Goal: Task Accomplishment & Management: Manage account settings

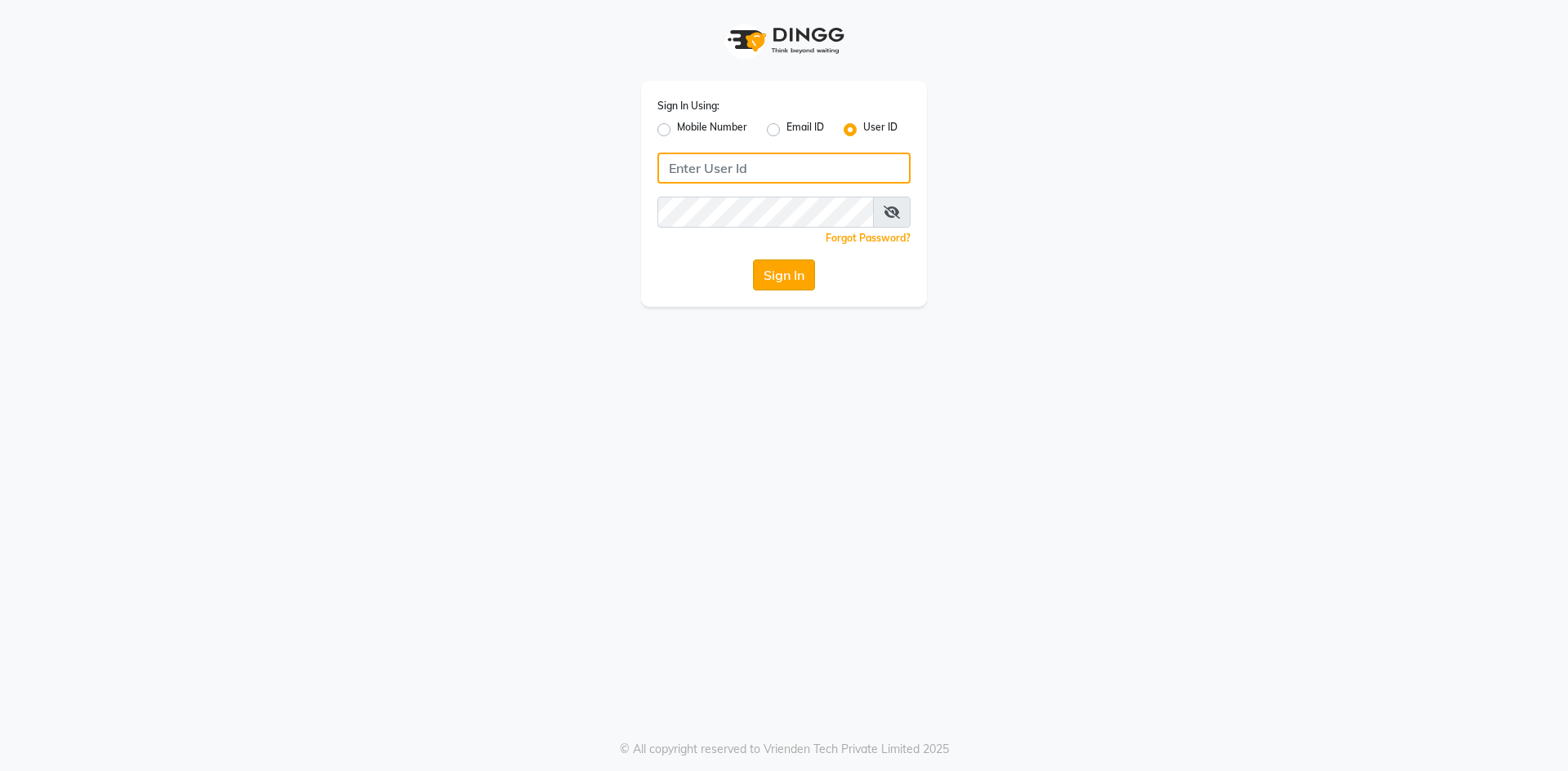
type input "e2502-53"
click at [796, 268] on button "Sign In" at bounding box center [784, 275] width 63 height 31
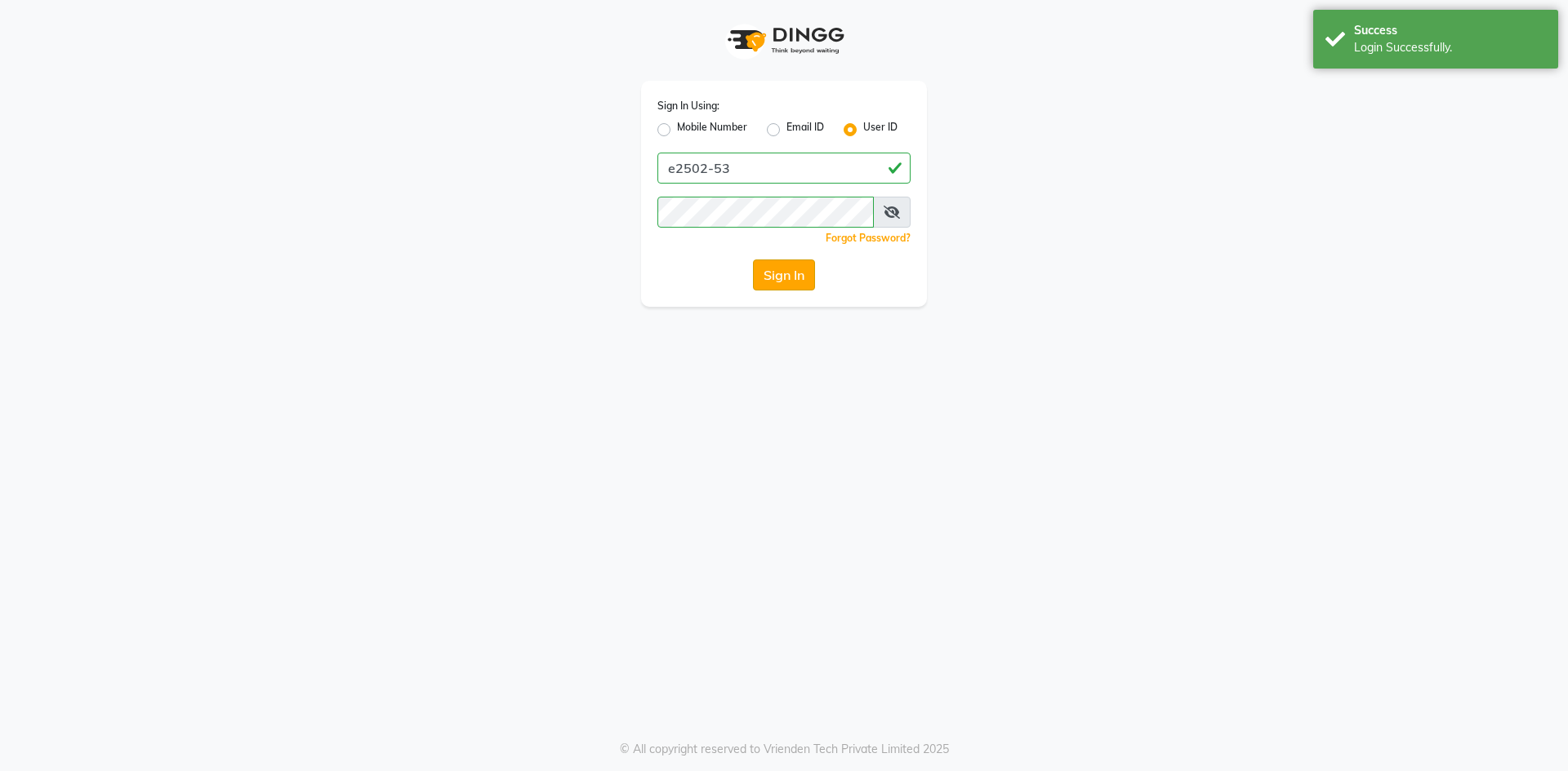
select select "en"
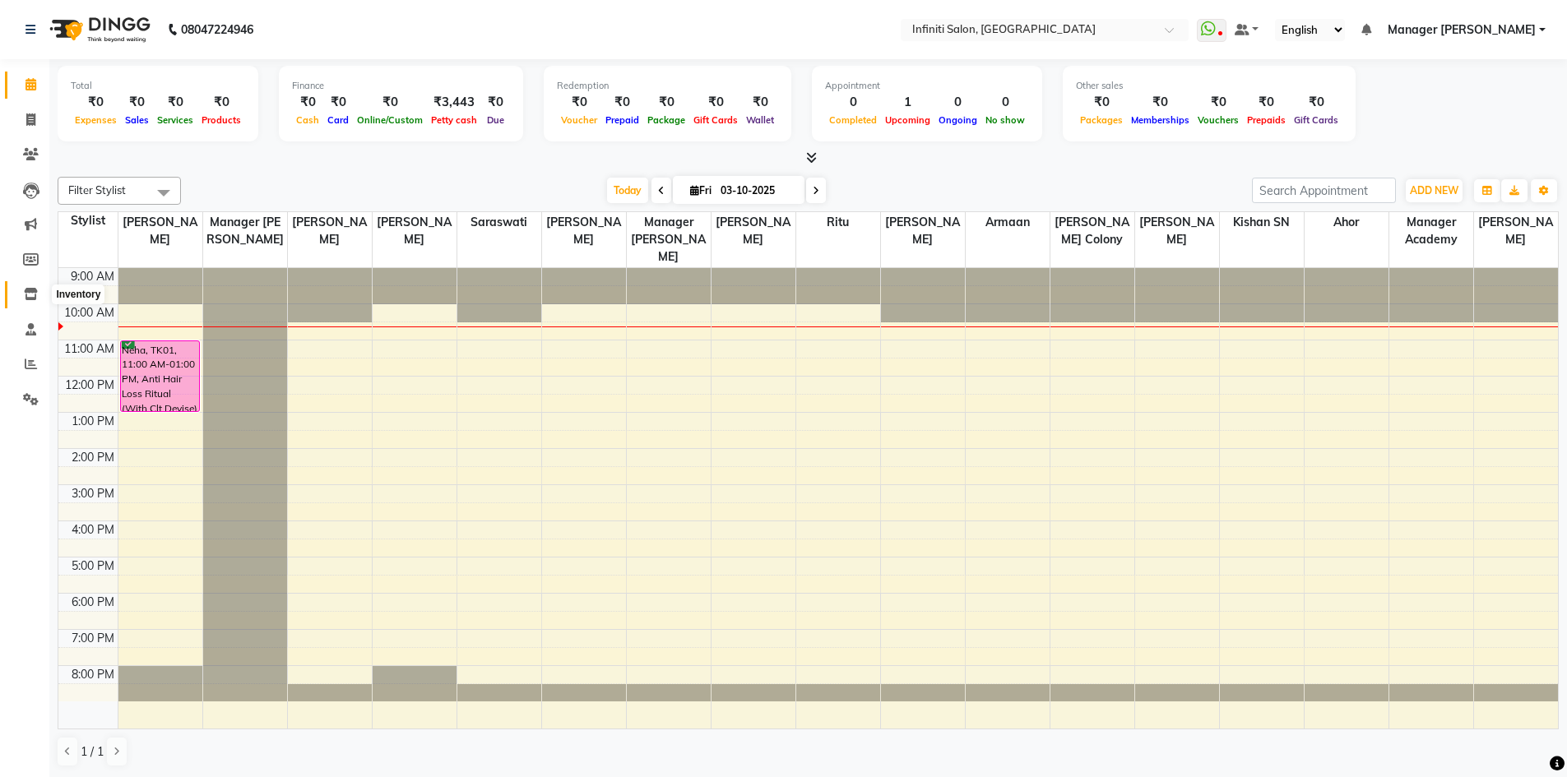
click at [30, 295] on icon at bounding box center [31, 294] width 14 height 12
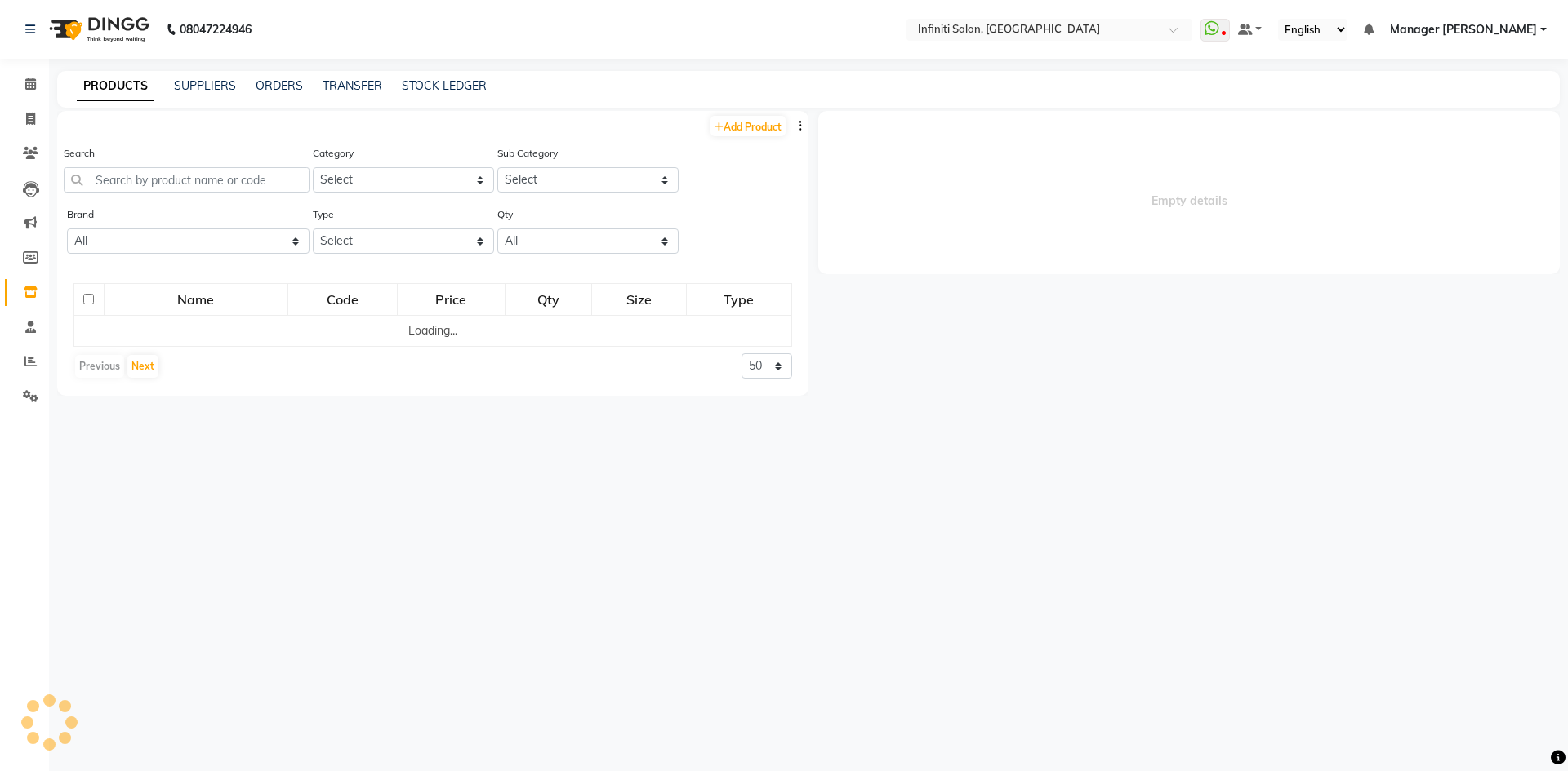
select select
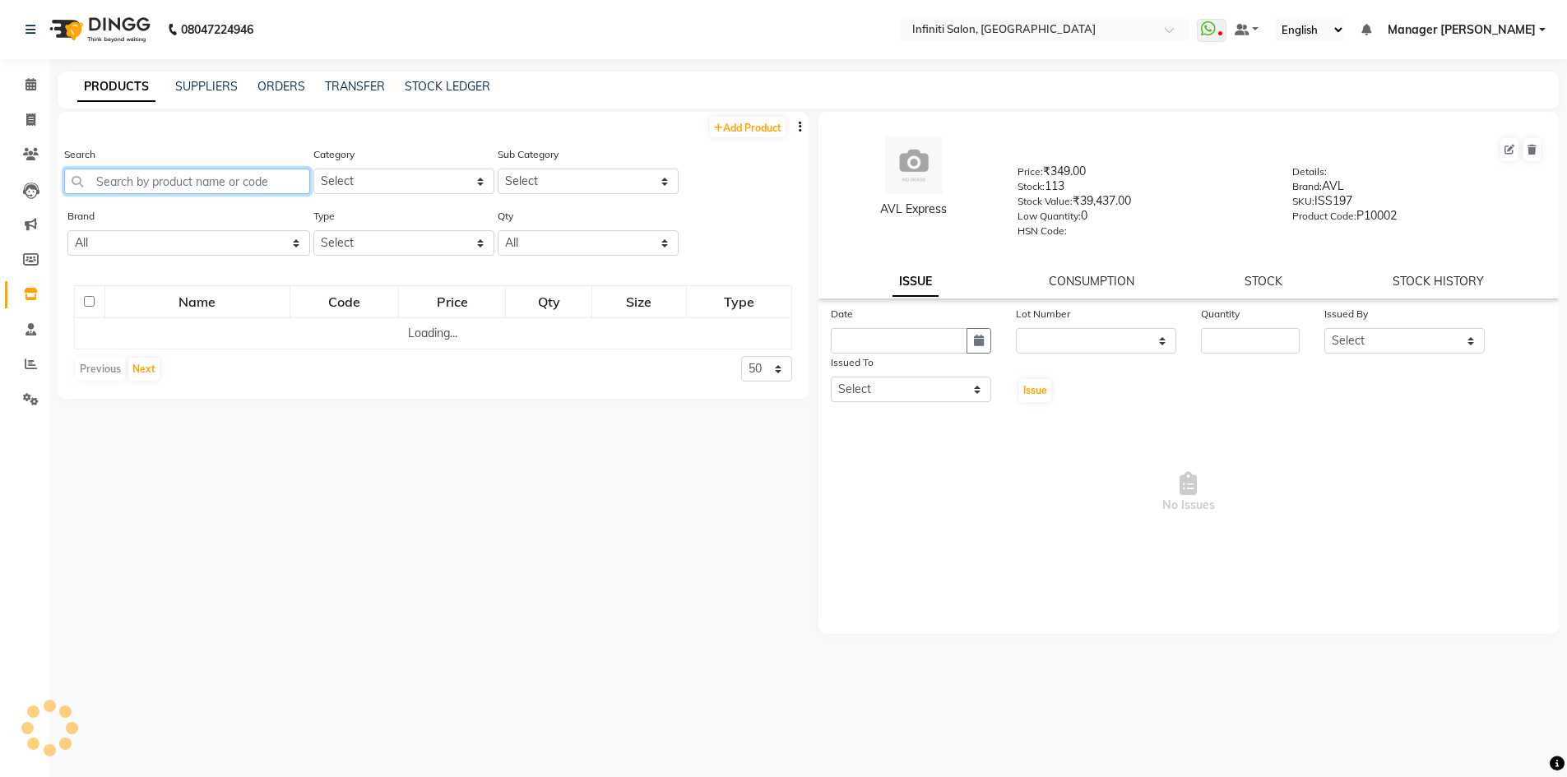
click at [152, 185] on input "text" at bounding box center [187, 182] width 246 height 26
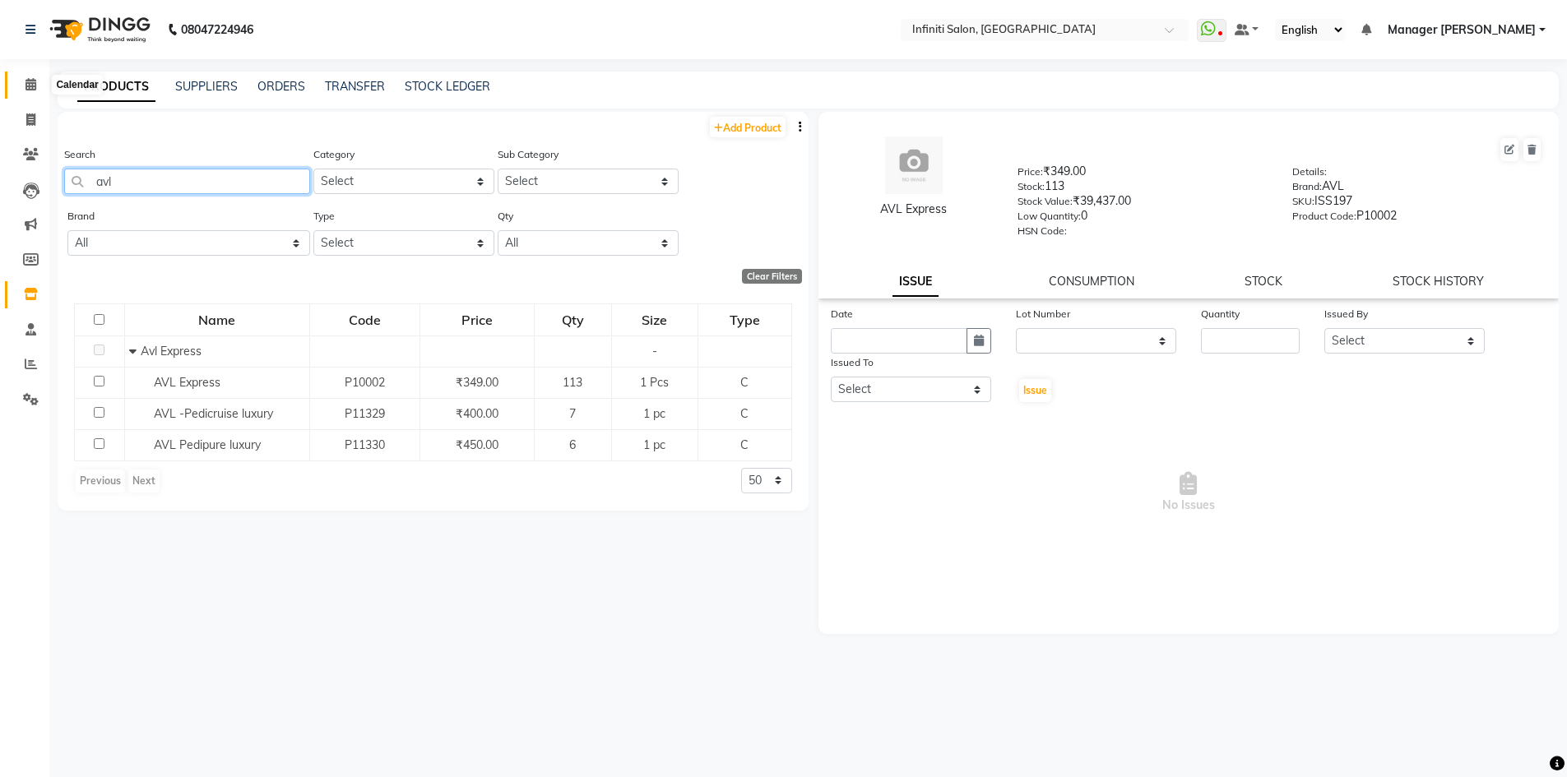
type input "avl"
click at [30, 83] on icon at bounding box center [31, 84] width 11 height 12
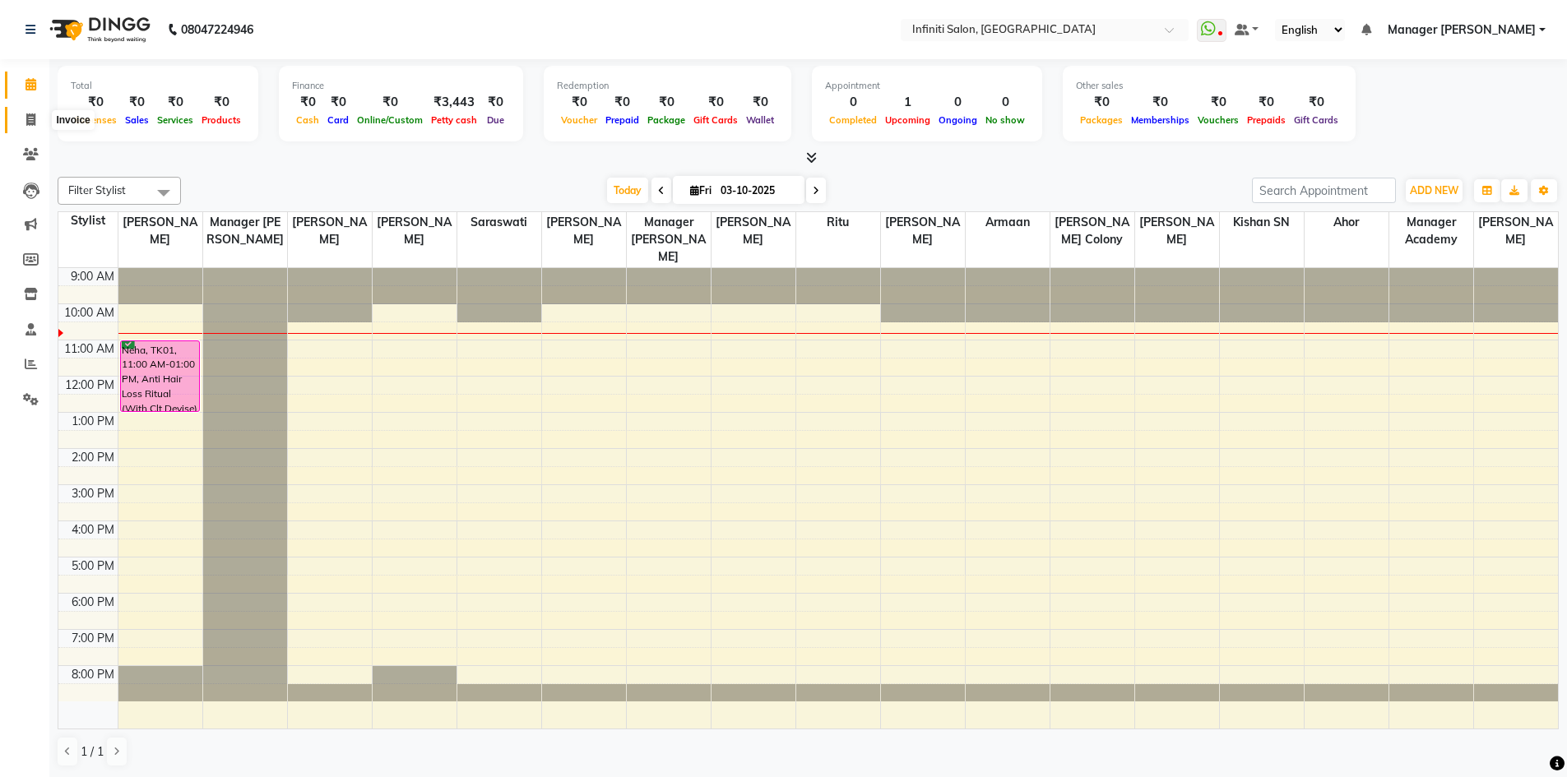
click at [31, 117] on icon at bounding box center [30, 120] width 9 height 12
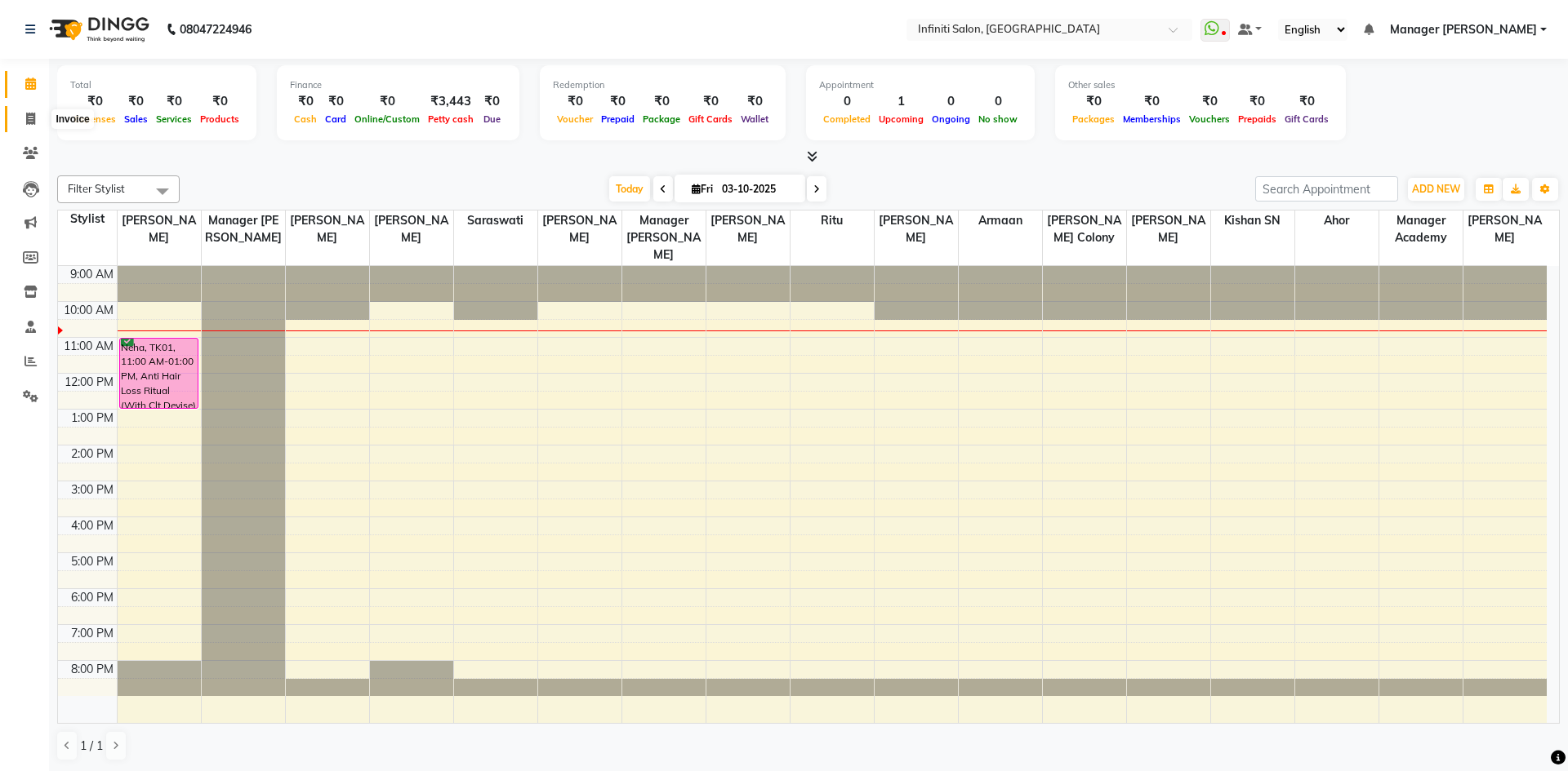
select select "service"
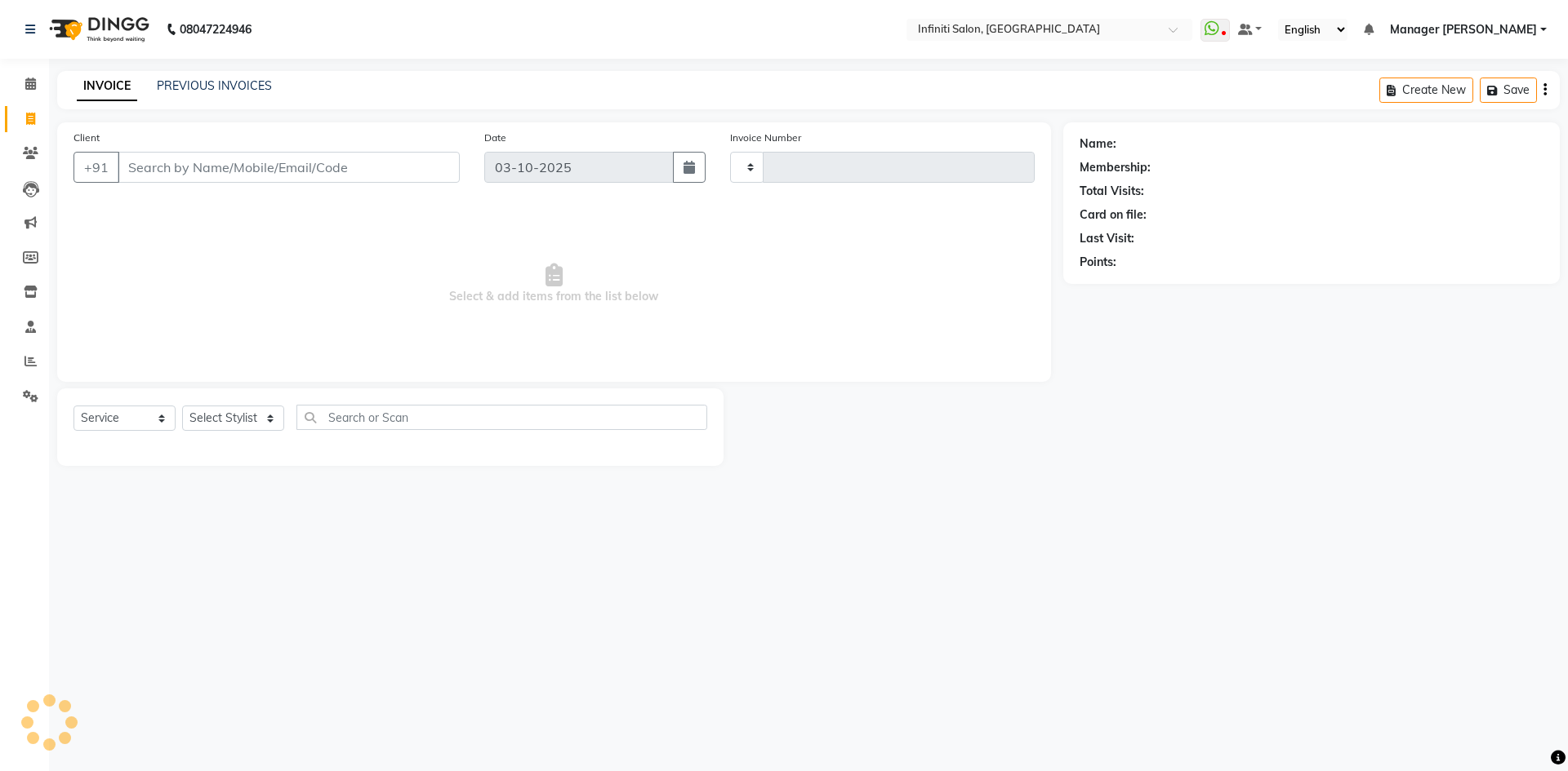
type input "3121"
select select "5804"
click at [237, 76] on div "INVOICE PREVIOUS INVOICES Create New Save" at bounding box center [809, 90] width 1503 height 39
click at [231, 85] on link "PREVIOUS INVOICES" at bounding box center [214, 85] width 115 height 15
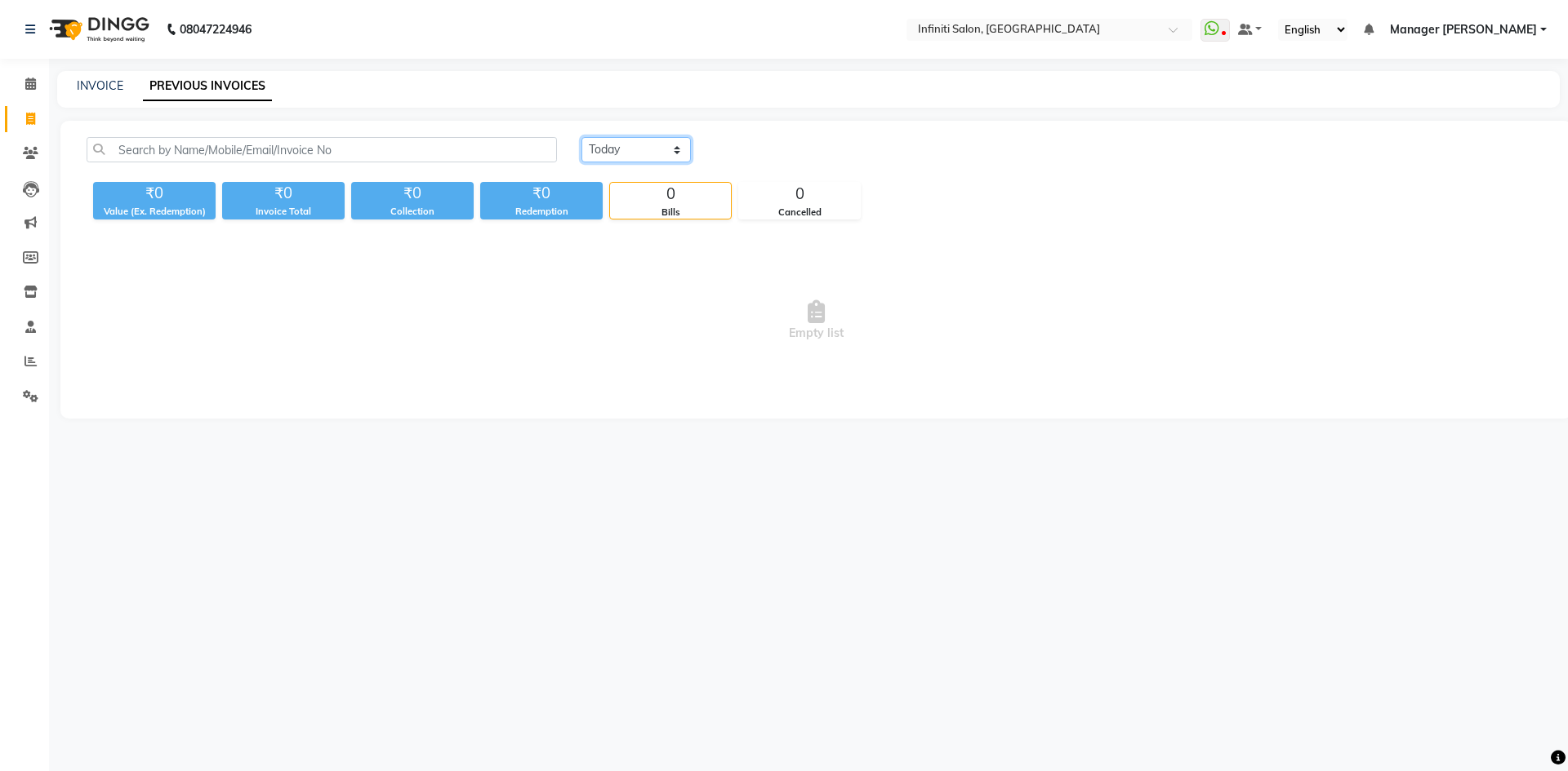
click at [647, 145] on select "Today Yesterday Custom Range" at bounding box center [636, 150] width 109 height 26
select select "yesterday"
click at [582, 137] on select "Today Yesterday Custom Range" at bounding box center [636, 150] width 109 height 26
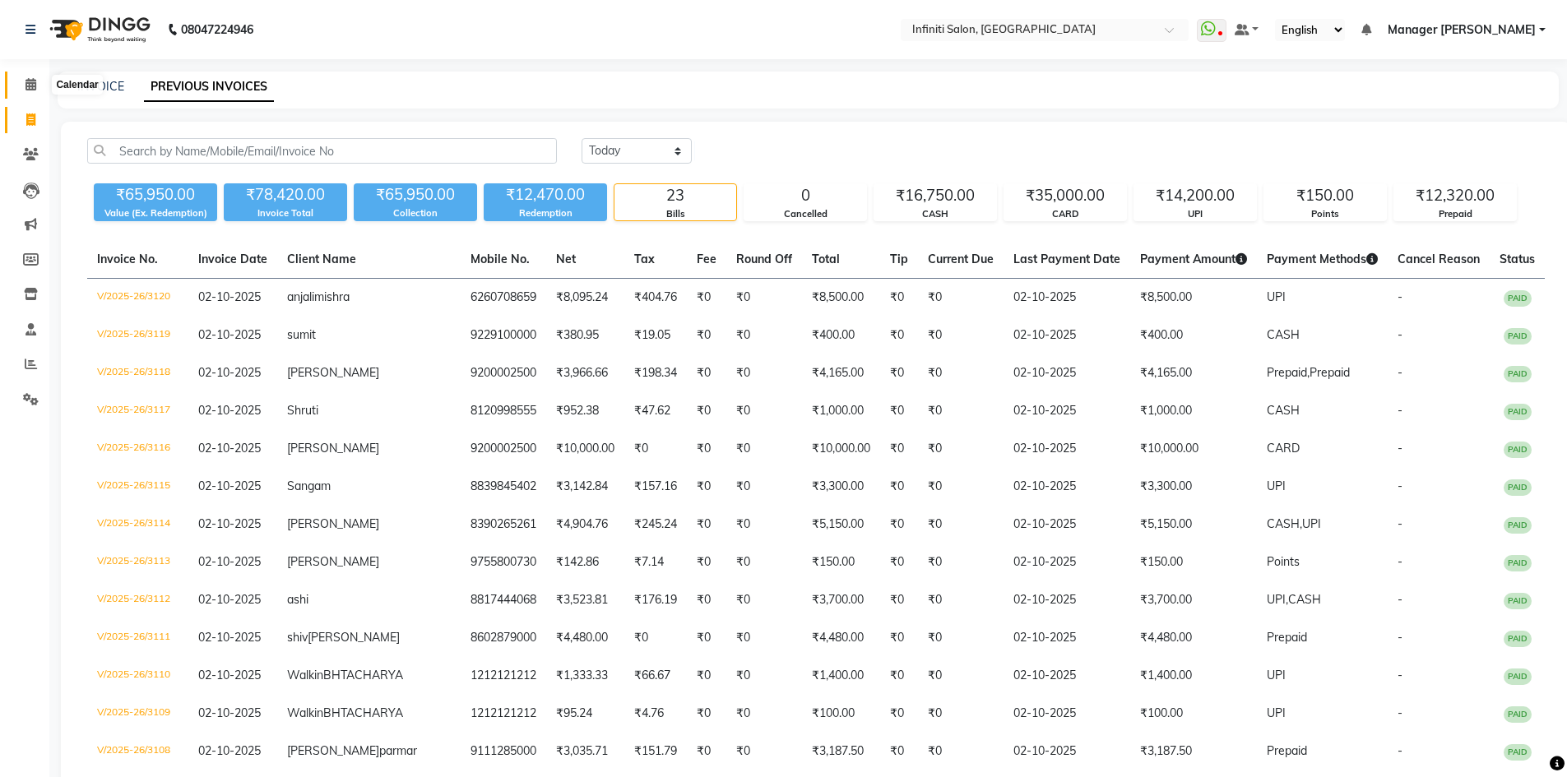
click at [36, 83] on icon at bounding box center [31, 84] width 11 height 12
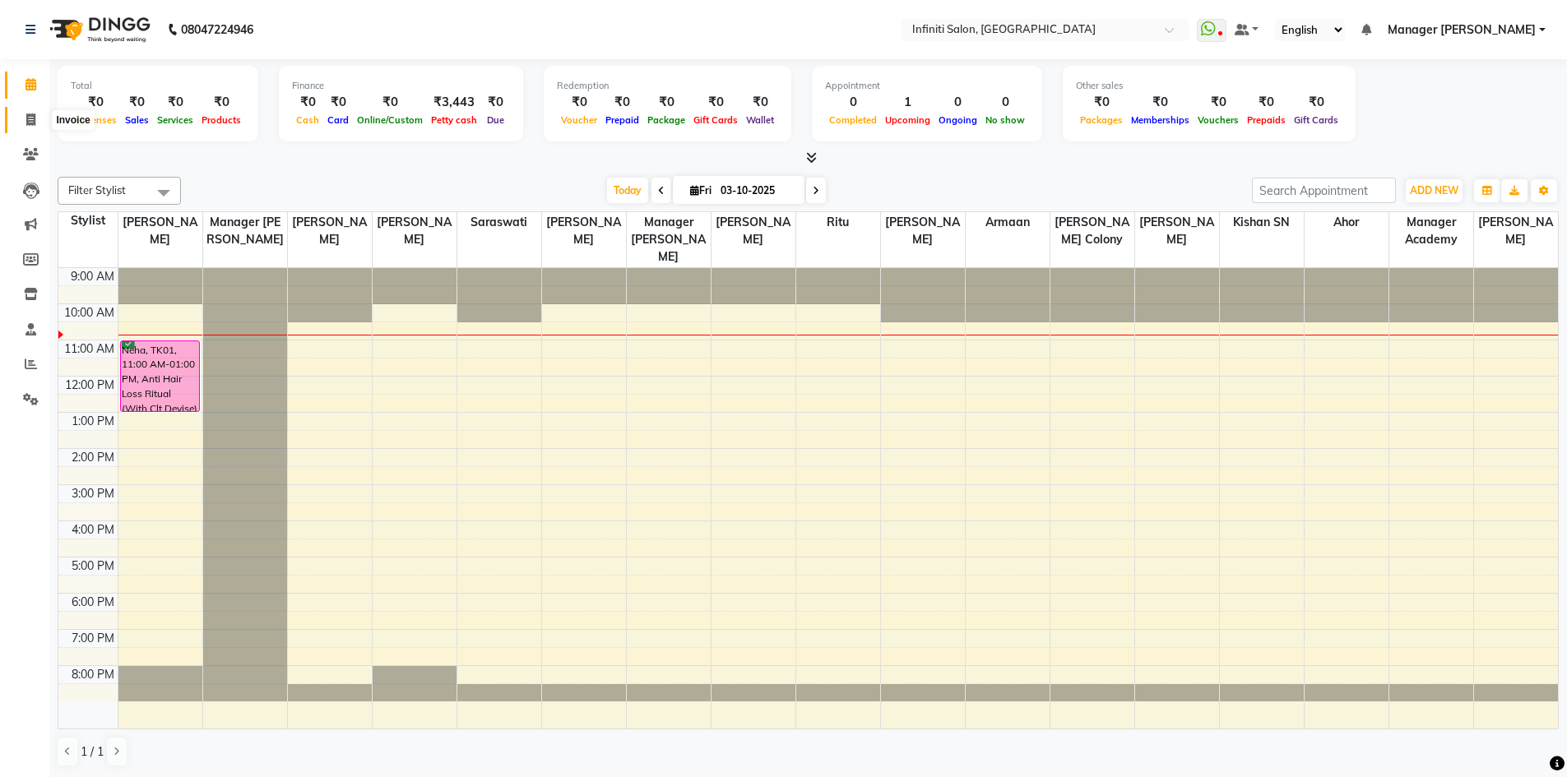
click at [32, 124] on icon at bounding box center [30, 120] width 9 height 12
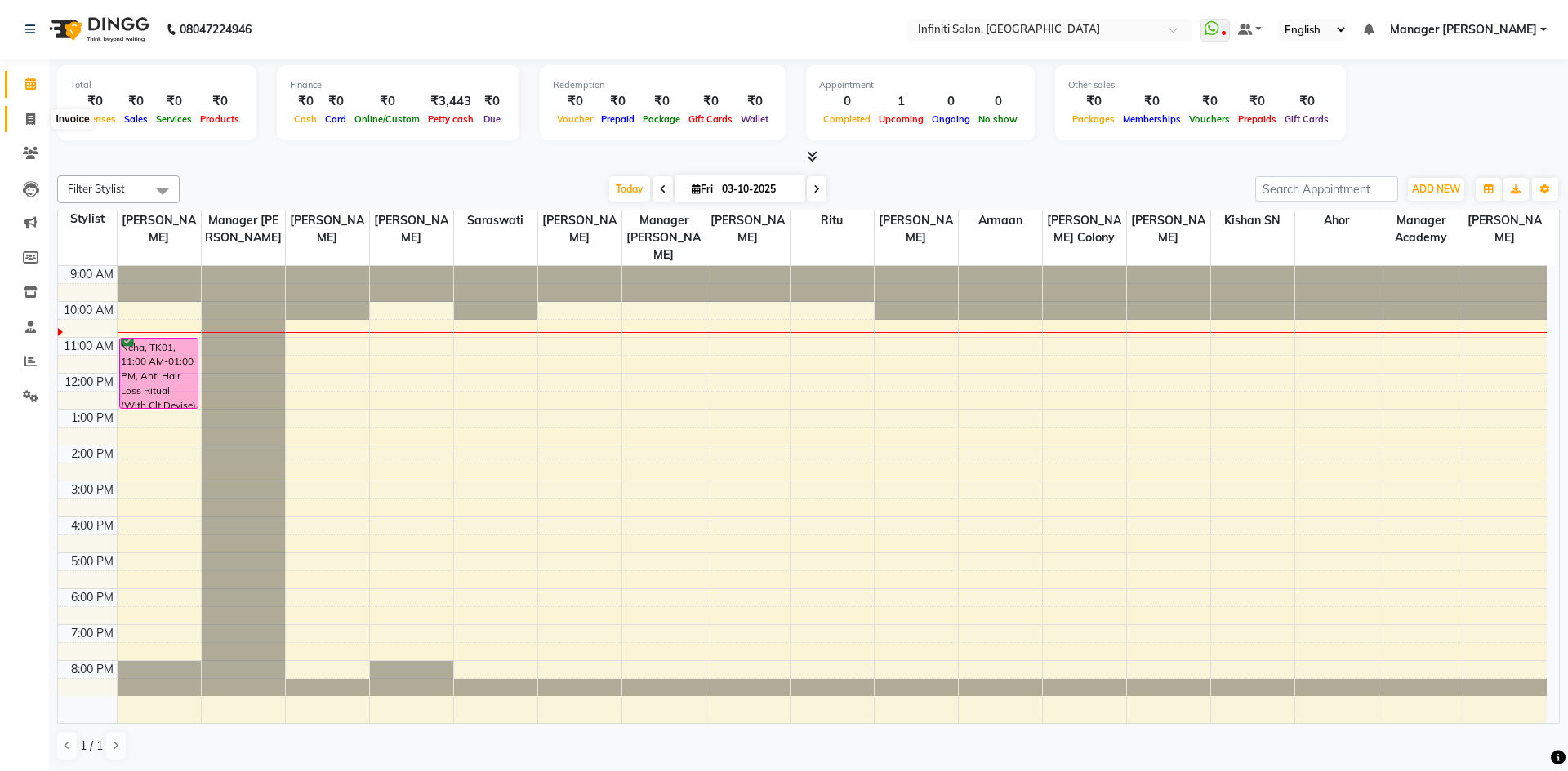
select select "service"
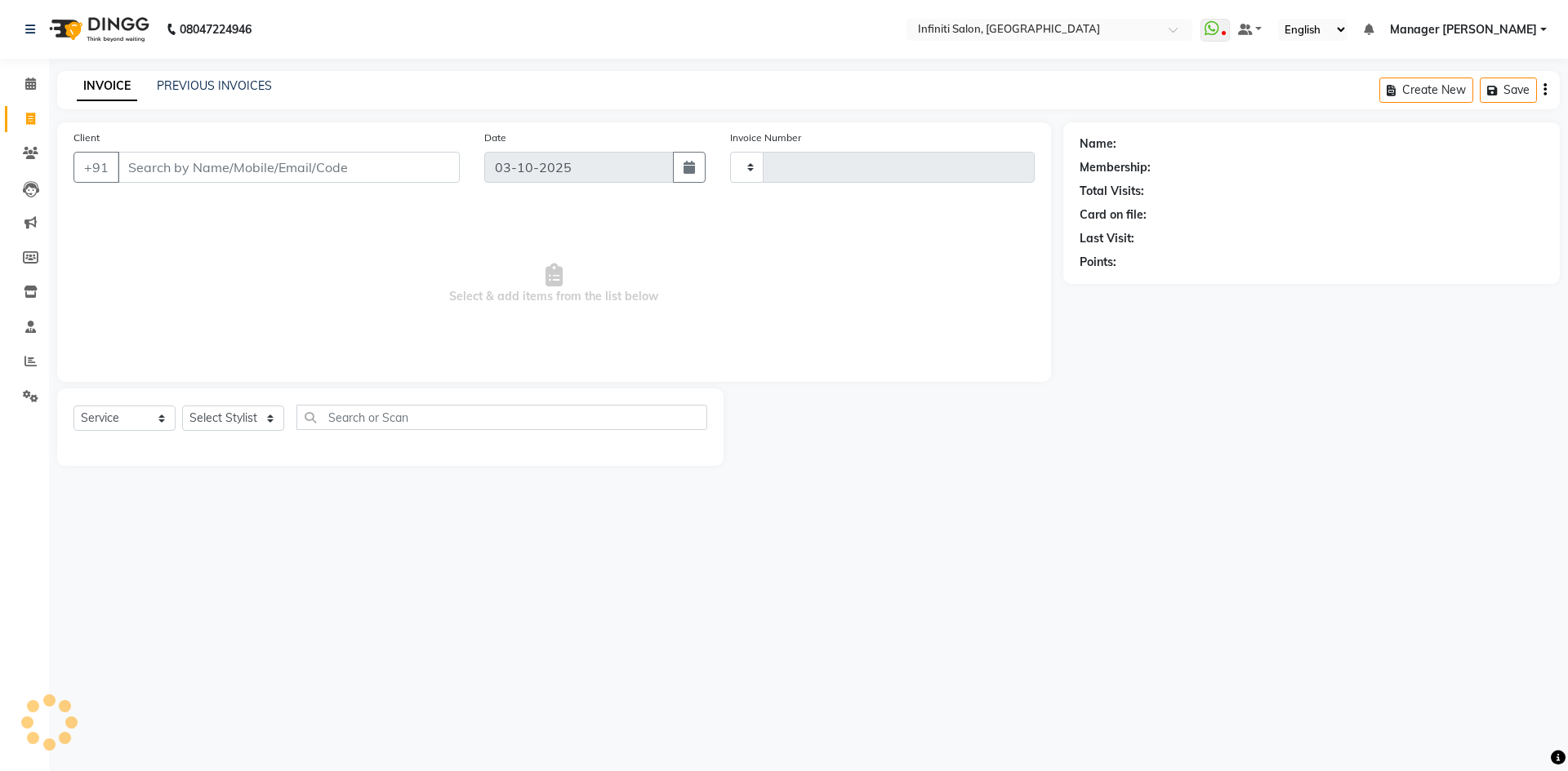
type input "3121"
select select "5804"
click at [223, 412] on select "Select Stylist Abhi singh Ahor Armaan Chandu Ishwar Jaspreet Khilesh Kishan SN …" at bounding box center [236, 419] width 109 height 26
select select "40449"
click at [182, 406] on select "Select Stylist Abhi singh Ahor Armaan Chandu Ishwar Jaspreet Khilesh Kishan SN …" at bounding box center [236, 419] width 109 height 26
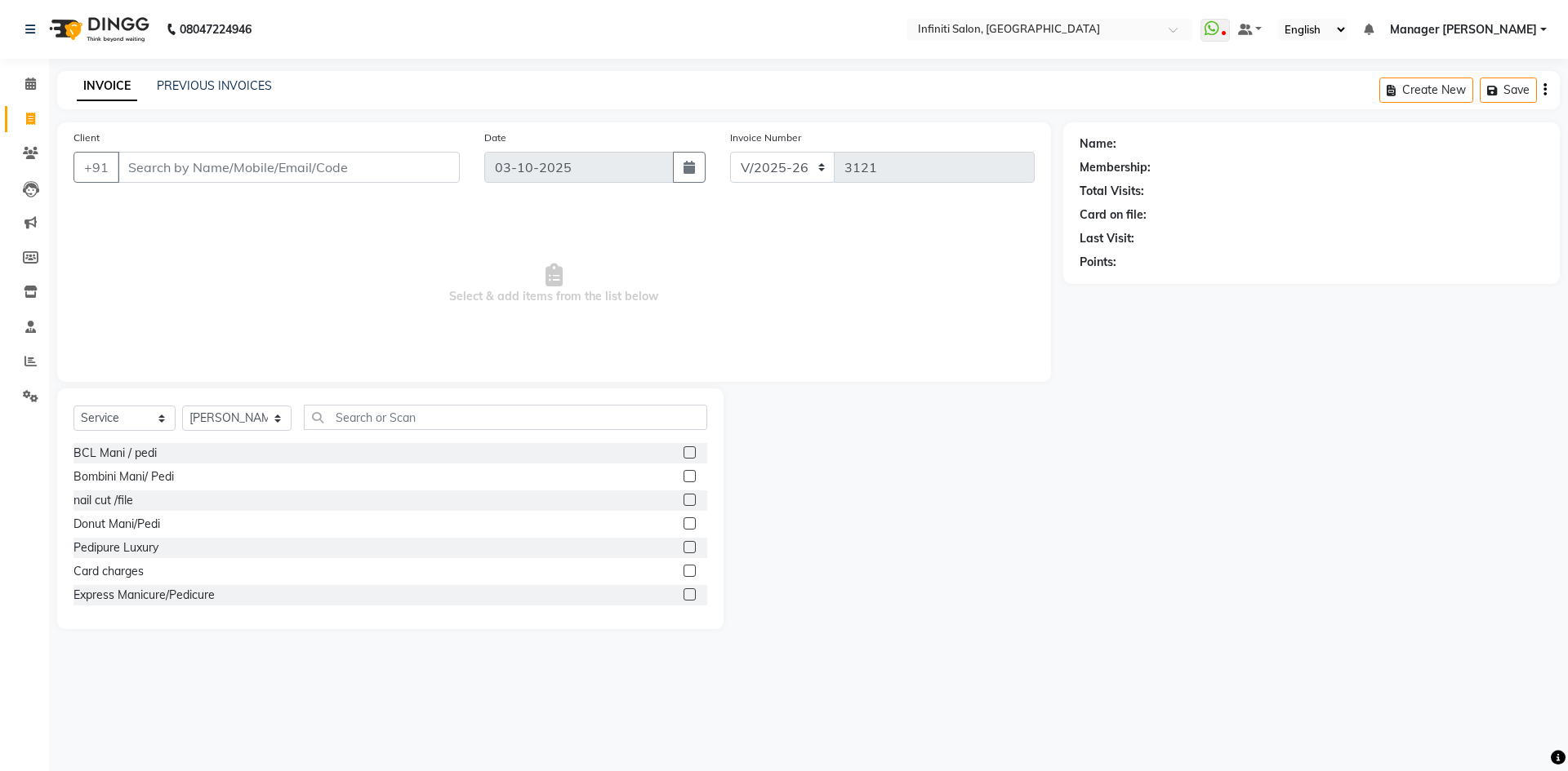
click at [387, 403] on div "Select Service Product Membership Package Voucher Prepaid Gift Card Select Styl…" at bounding box center [390, 509] width 666 height 241
click at [384, 416] on input "text" at bounding box center [505, 418] width 403 height 26
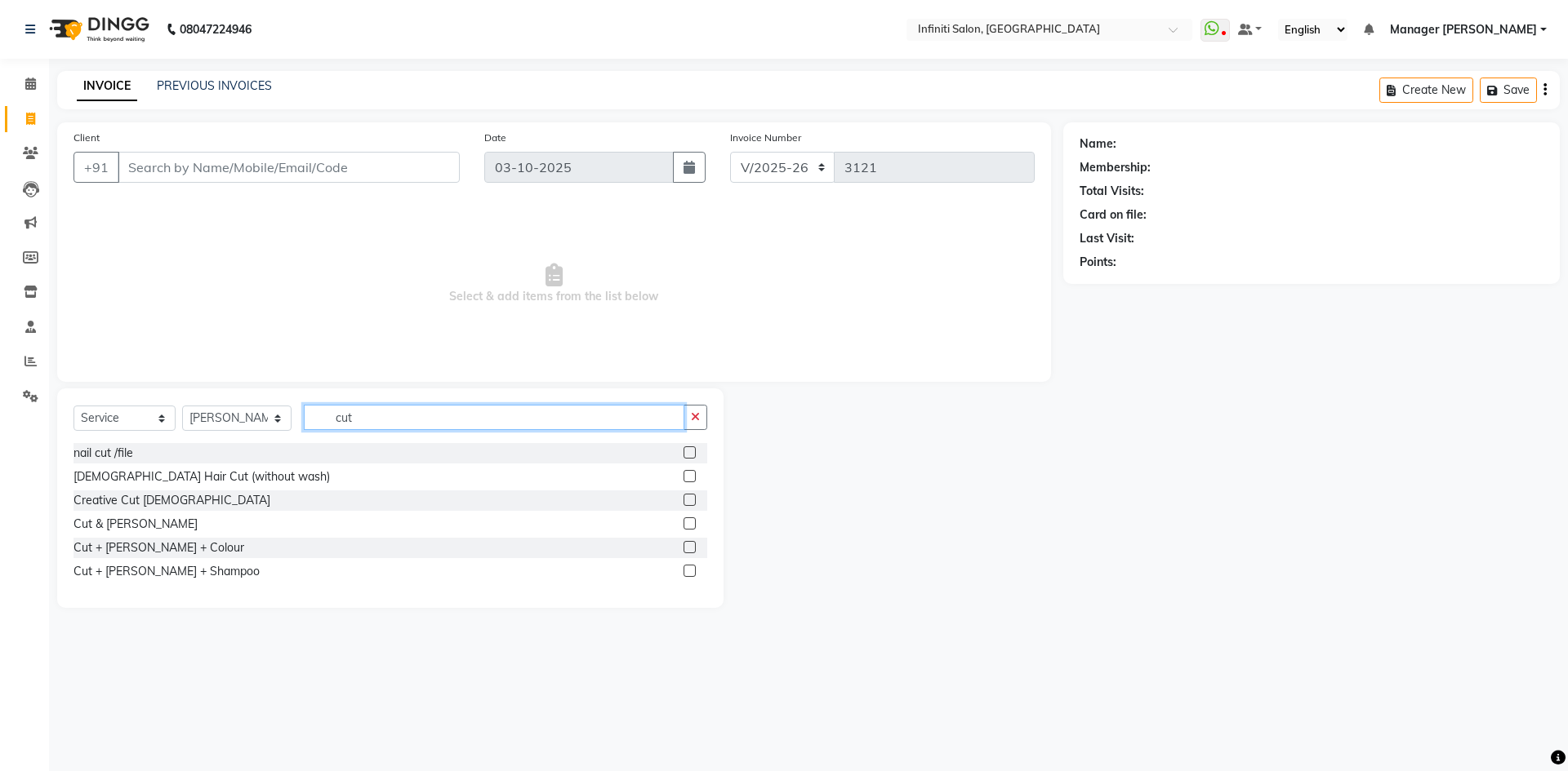
type input "cut"
click at [688, 477] on label at bounding box center [690, 476] width 12 height 12
click at [688, 477] on input "checkbox" at bounding box center [689, 477] width 11 height 11
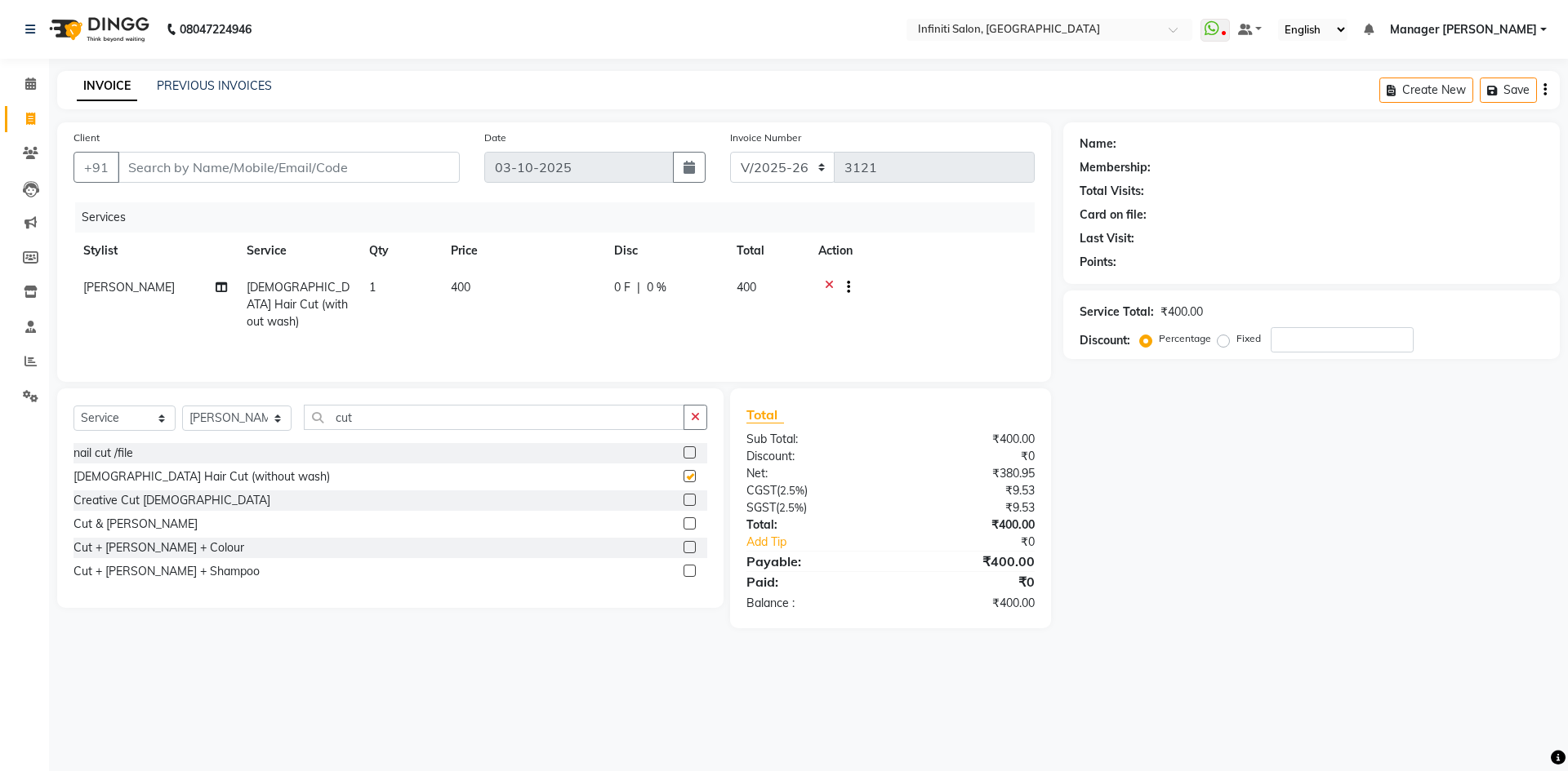
checkbox input "false"
drag, startPoint x: 268, startPoint y: 150, endPoint x: 273, endPoint y: 178, distance: 28.4
click at [273, 178] on div "Client +91" at bounding box center [267, 162] width 411 height 66
click at [273, 175] on input "Client" at bounding box center [288, 167] width 342 height 31
type input "8"
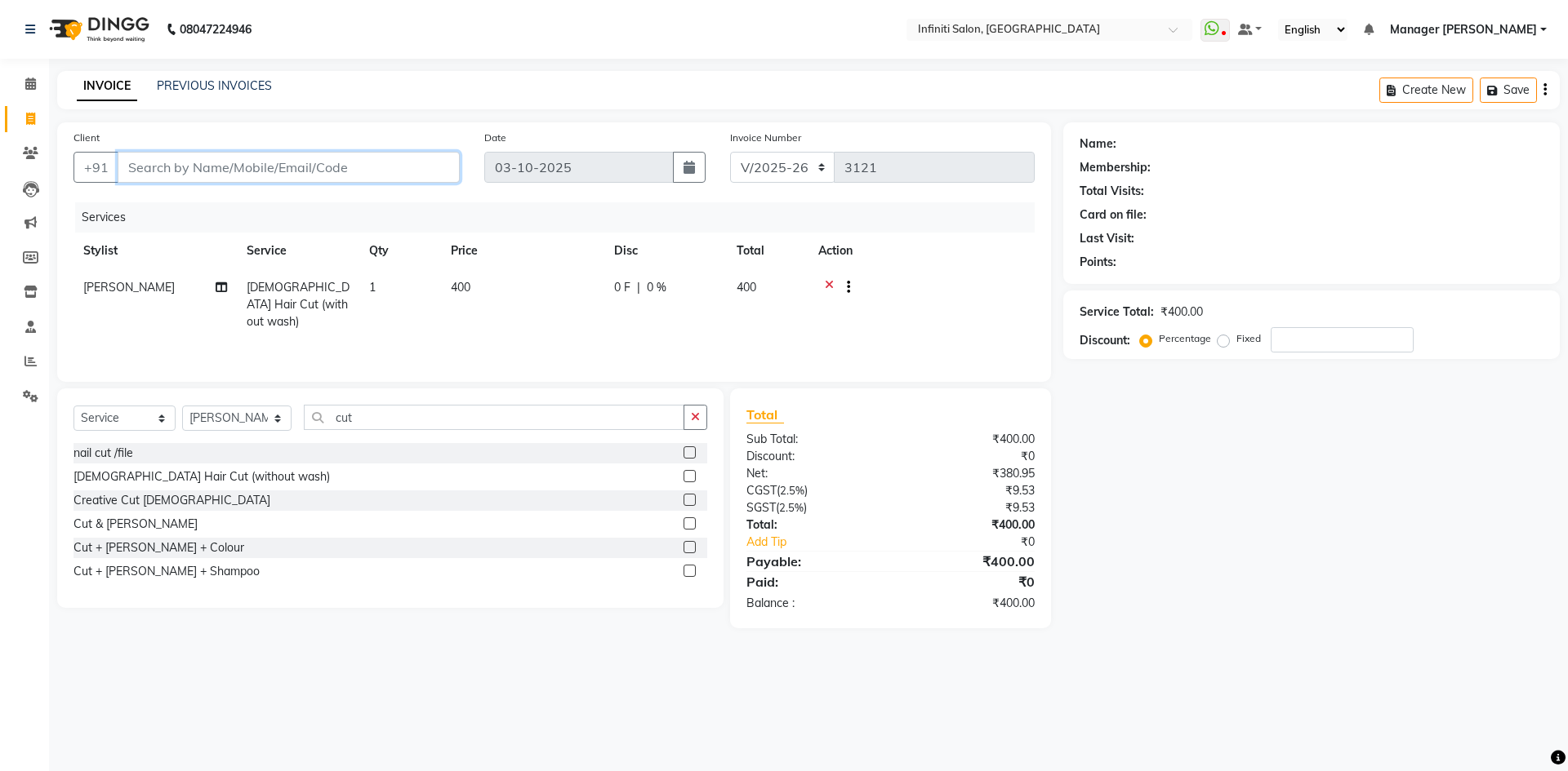
type input "0"
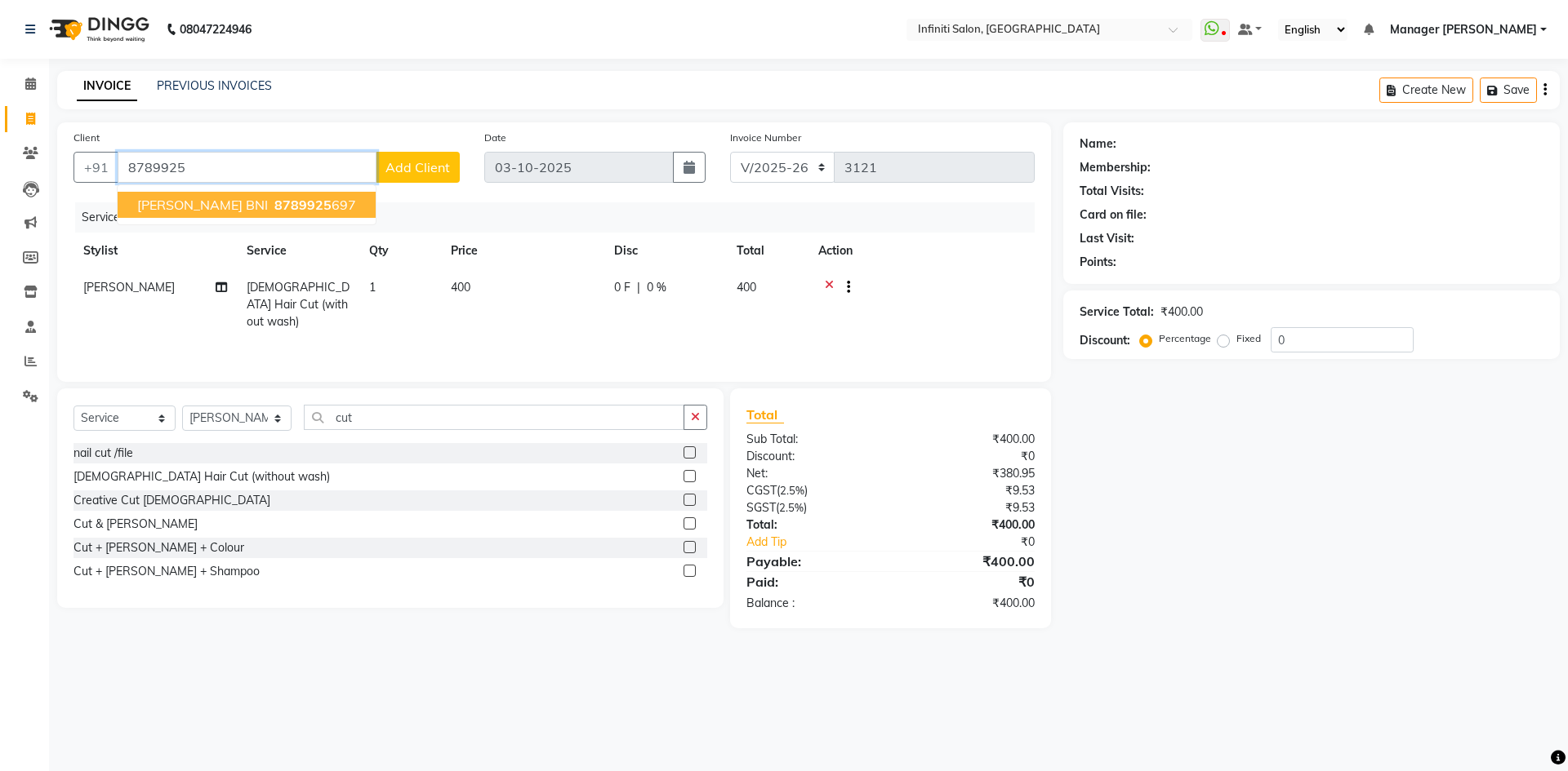
click at [212, 206] on span "[PERSON_NAME] BNI" at bounding box center [202, 204] width 131 height 16
type input "8789925697"
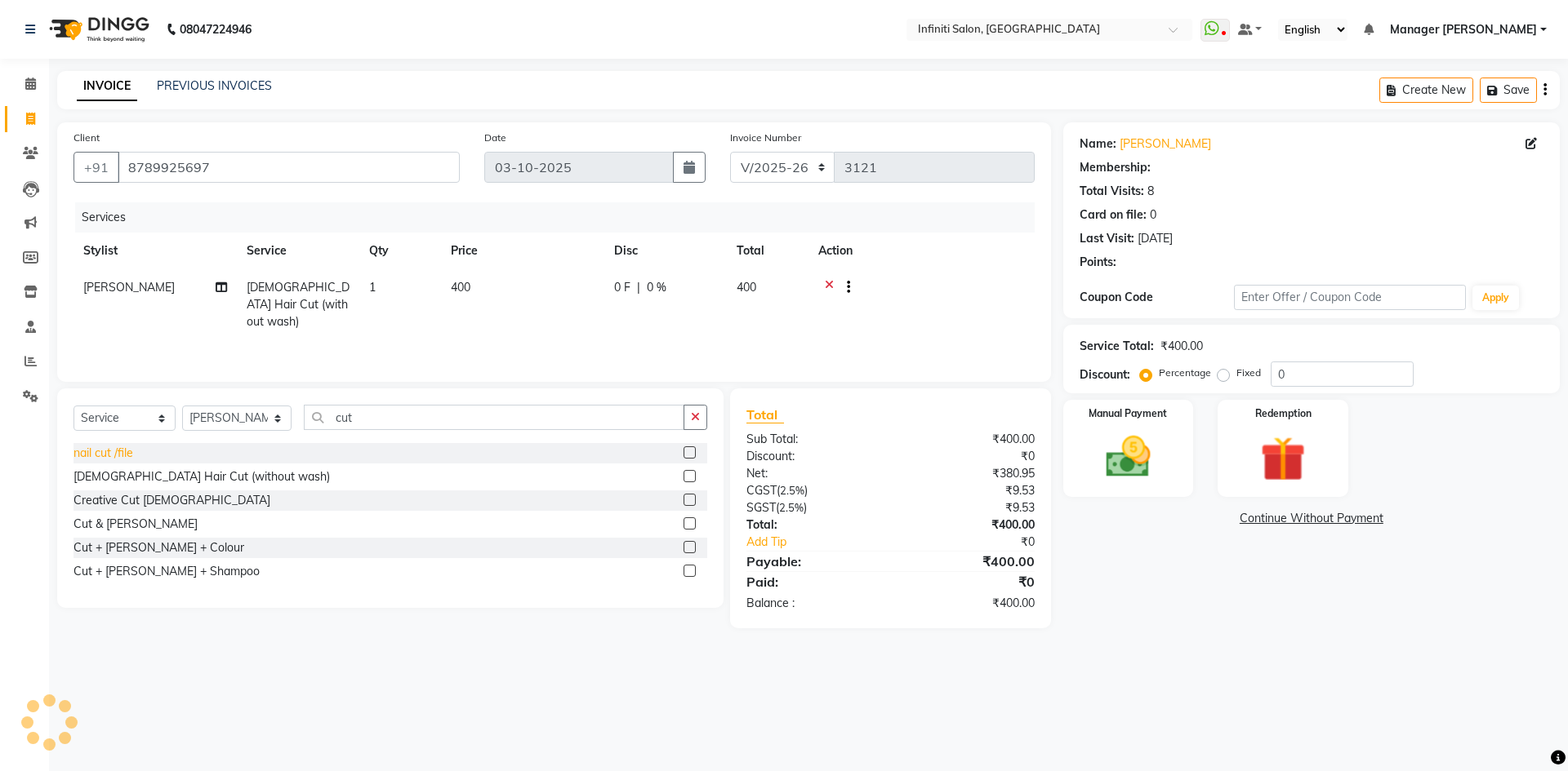
select select "1: Object"
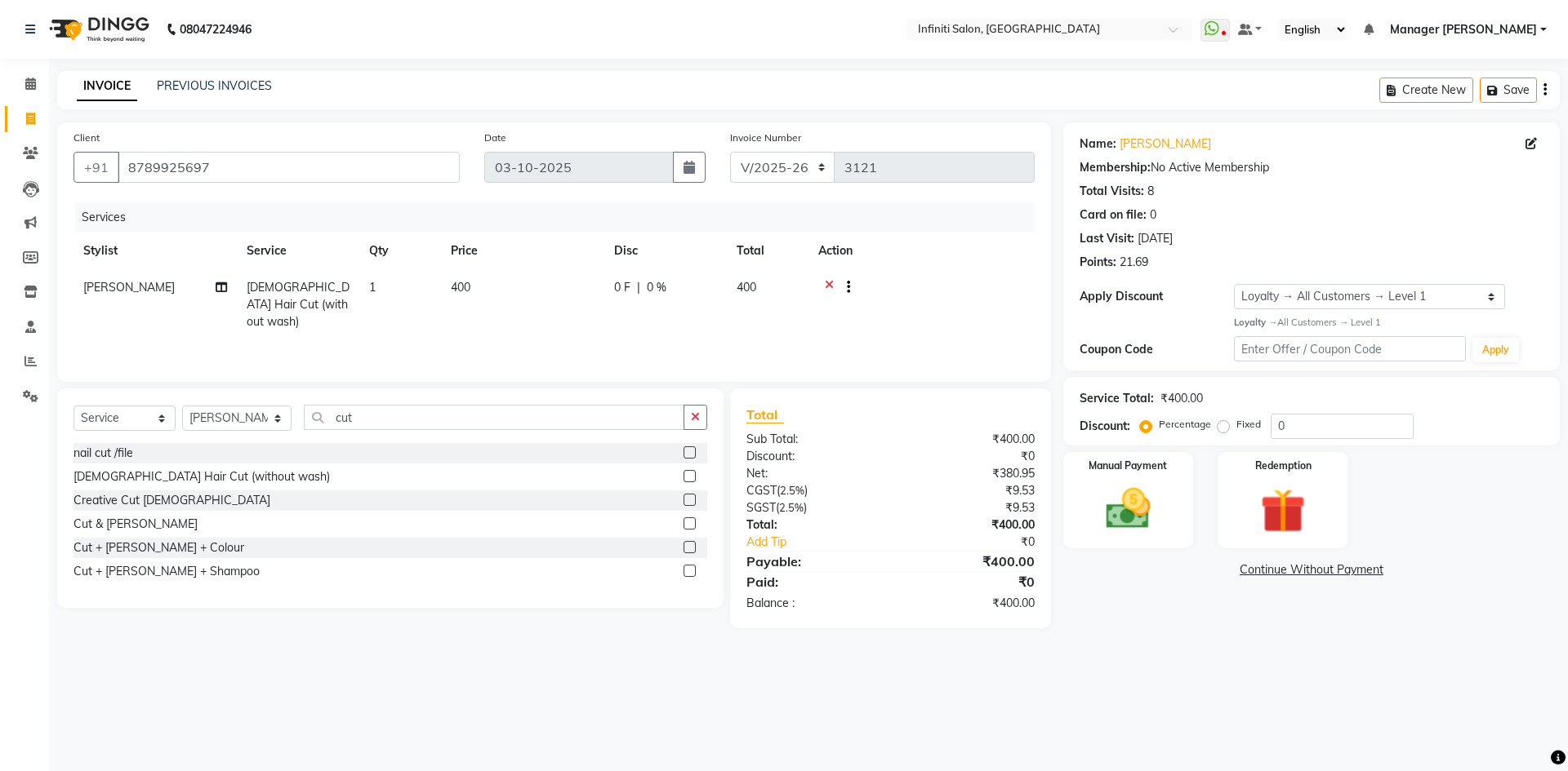
click at [675, 283] on div "0 F | 0 %" at bounding box center [666, 287] width 103 height 17
select select "40449"
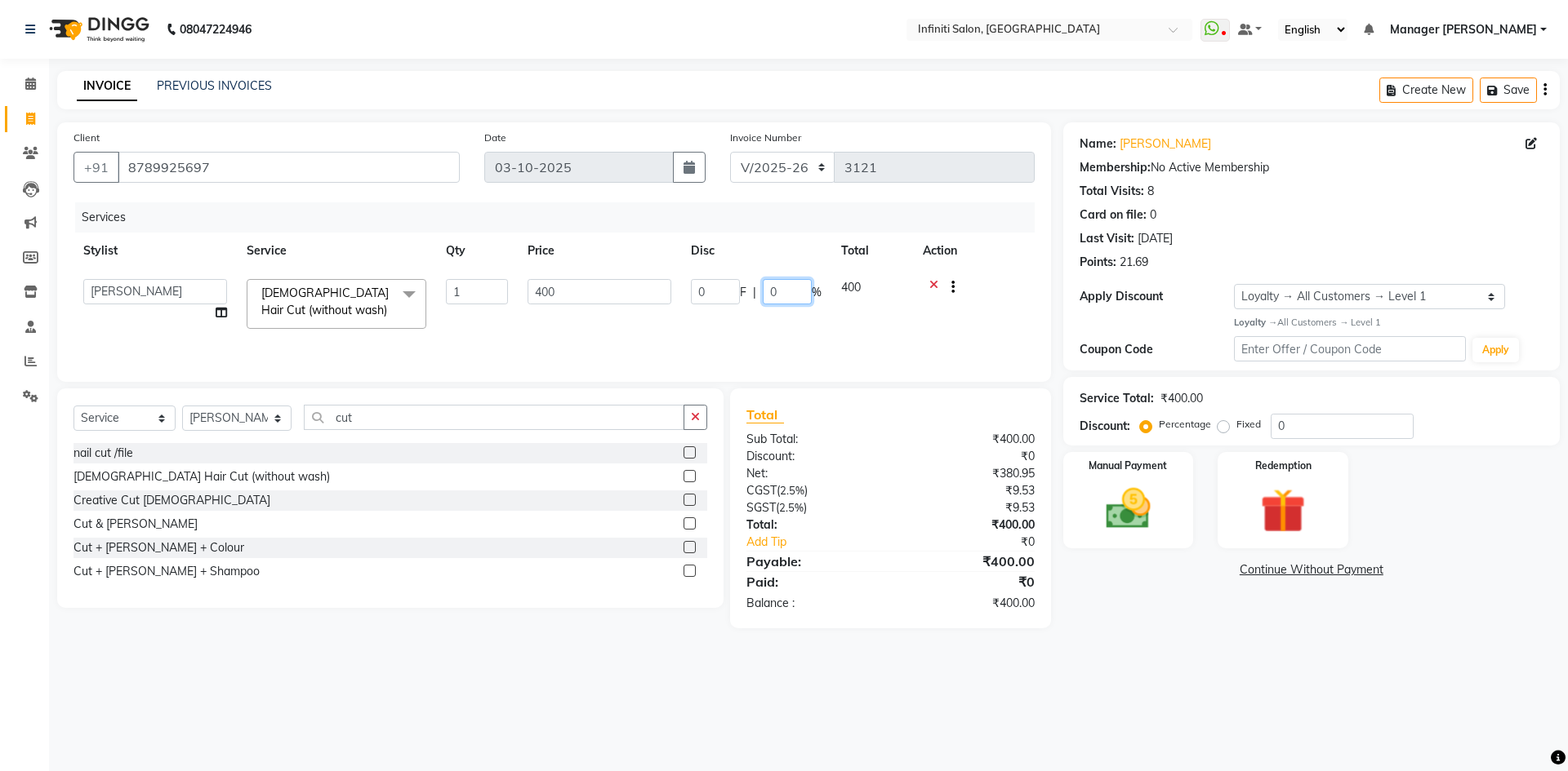
click at [786, 290] on input "0" at bounding box center [786, 292] width 49 height 26
type input "15"
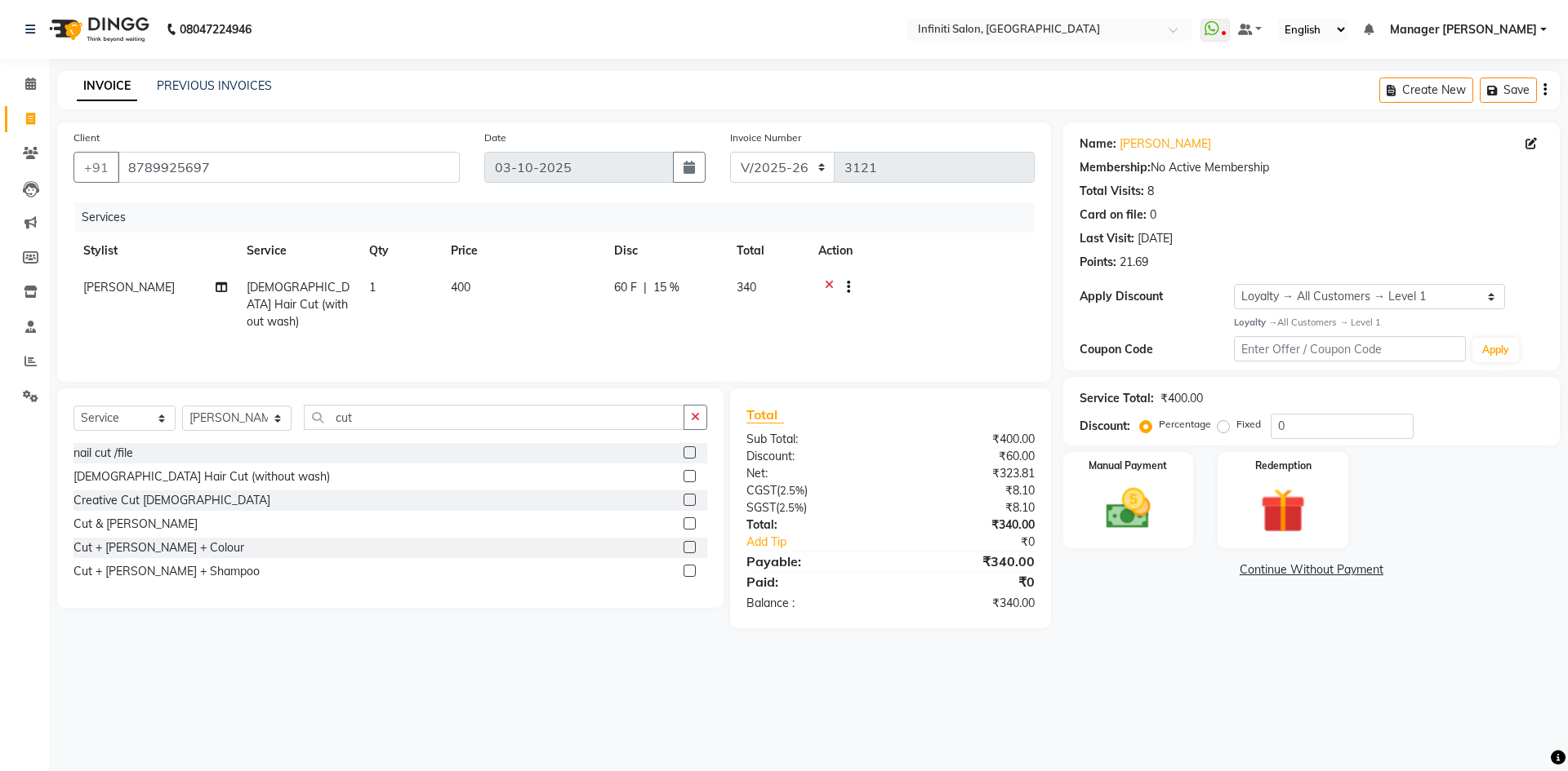
click at [965, 339] on div "Services Stylist Service Qty Price Disc Total Action Rizwan Male Hair Cut (with…" at bounding box center [554, 284] width 961 height 164
click at [1186, 656] on div "08047224946 Select Location × Infiniti Salon, Shankar Nagar WhatsApp Status ✕ S…" at bounding box center [784, 385] width 1568 height 771
click at [1151, 514] on img at bounding box center [1127, 509] width 76 height 54
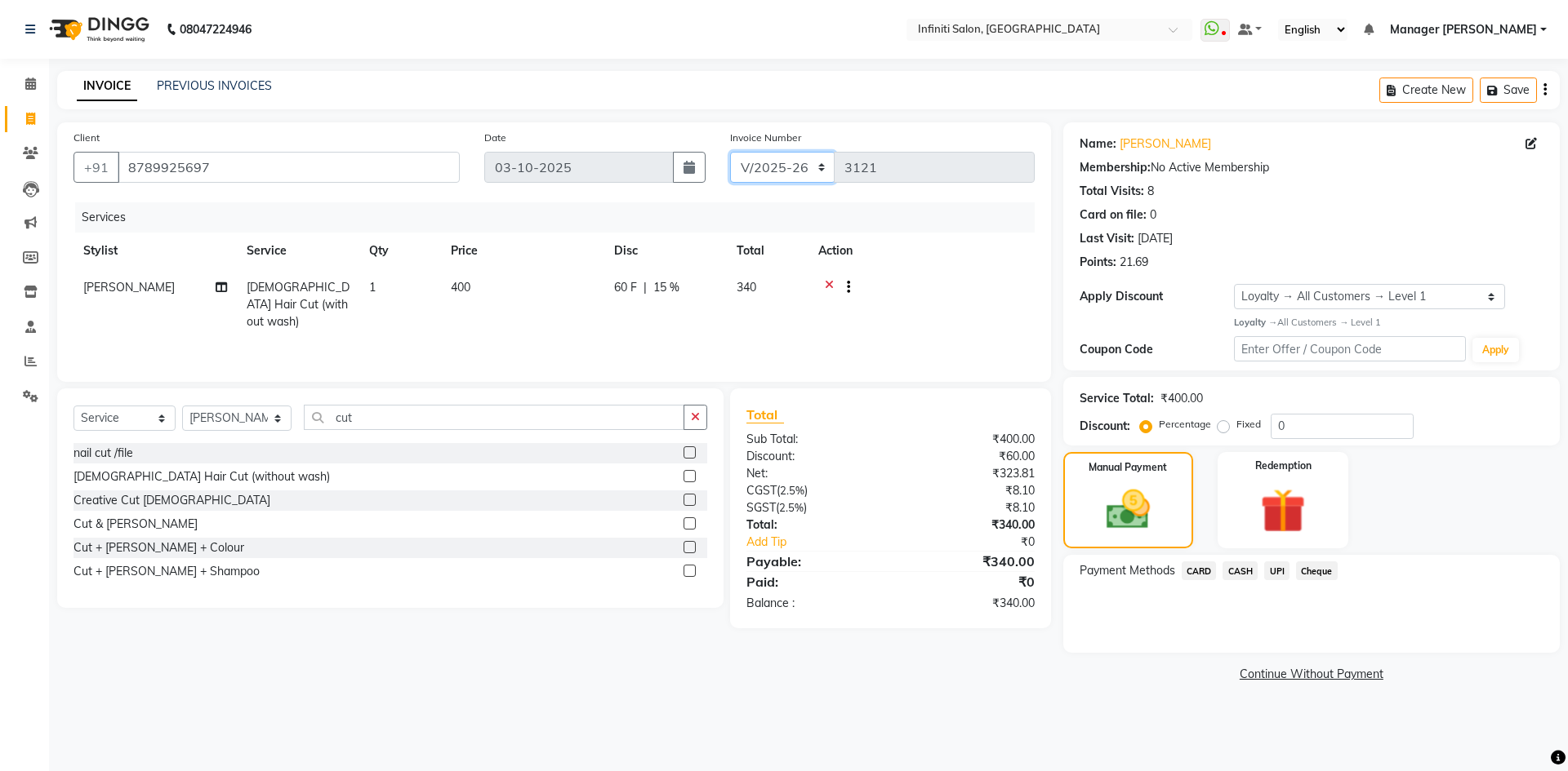
click at [800, 160] on select "CI/2025-26 V/2025-26" at bounding box center [782, 167] width 105 height 31
select select "7942"
click at [729, 152] on select "CI/2025-26 V/2025-26" at bounding box center [782, 167] width 105 height 31
type input "0513"
click at [1245, 568] on span "CASH" at bounding box center [1240, 571] width 35 height 19
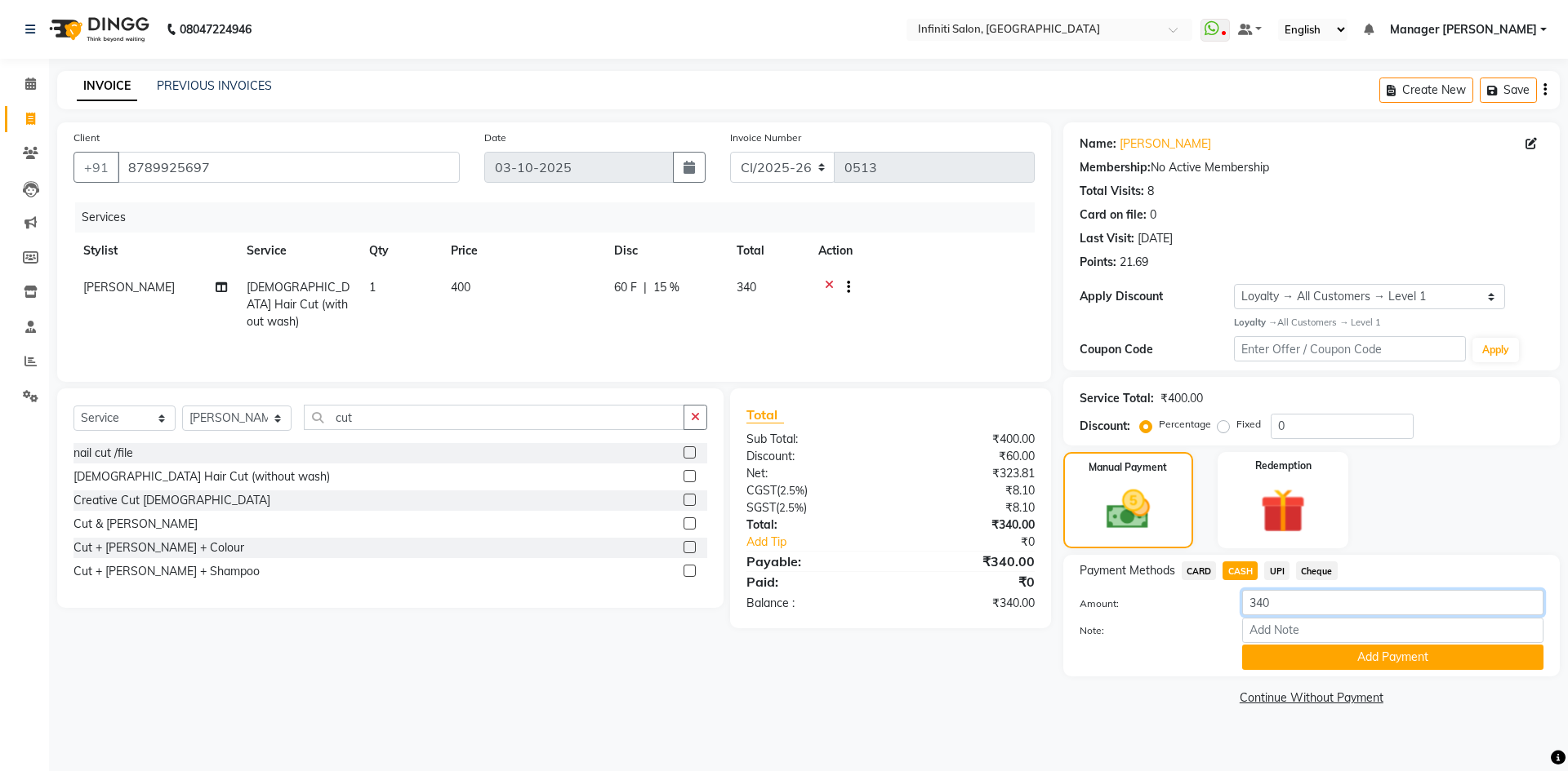
click at [1295, 606] on input "340" at bounding box center [1392, 603] width 302 height 26
type input "350"
click at [1332, 658] on button "Add Payment" at bounding box center [1392, 658] width 302 height 26
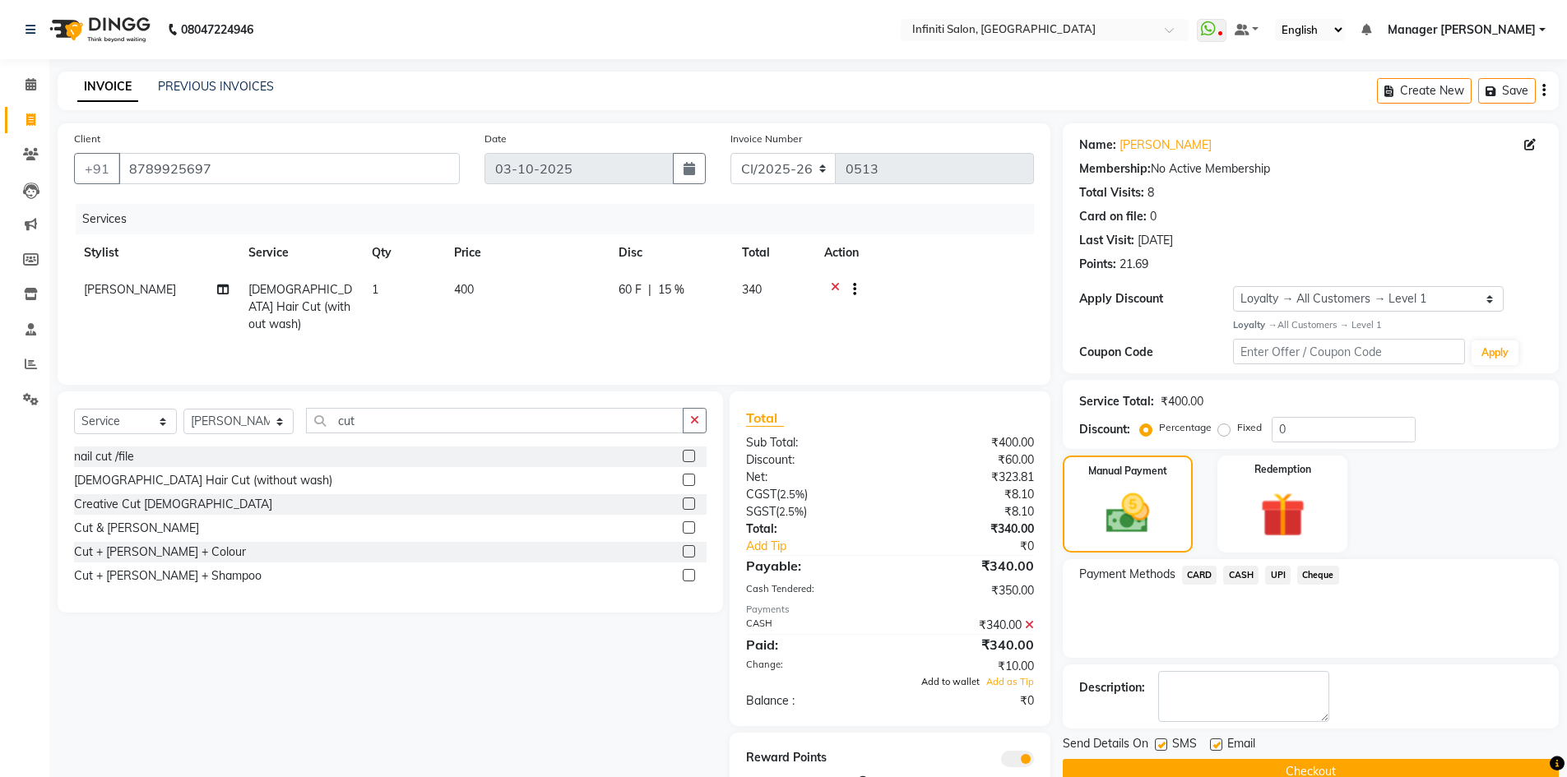
click at [949, 684] on span "Add to wallet" at bounding box center [950, 682] width 58 height 12
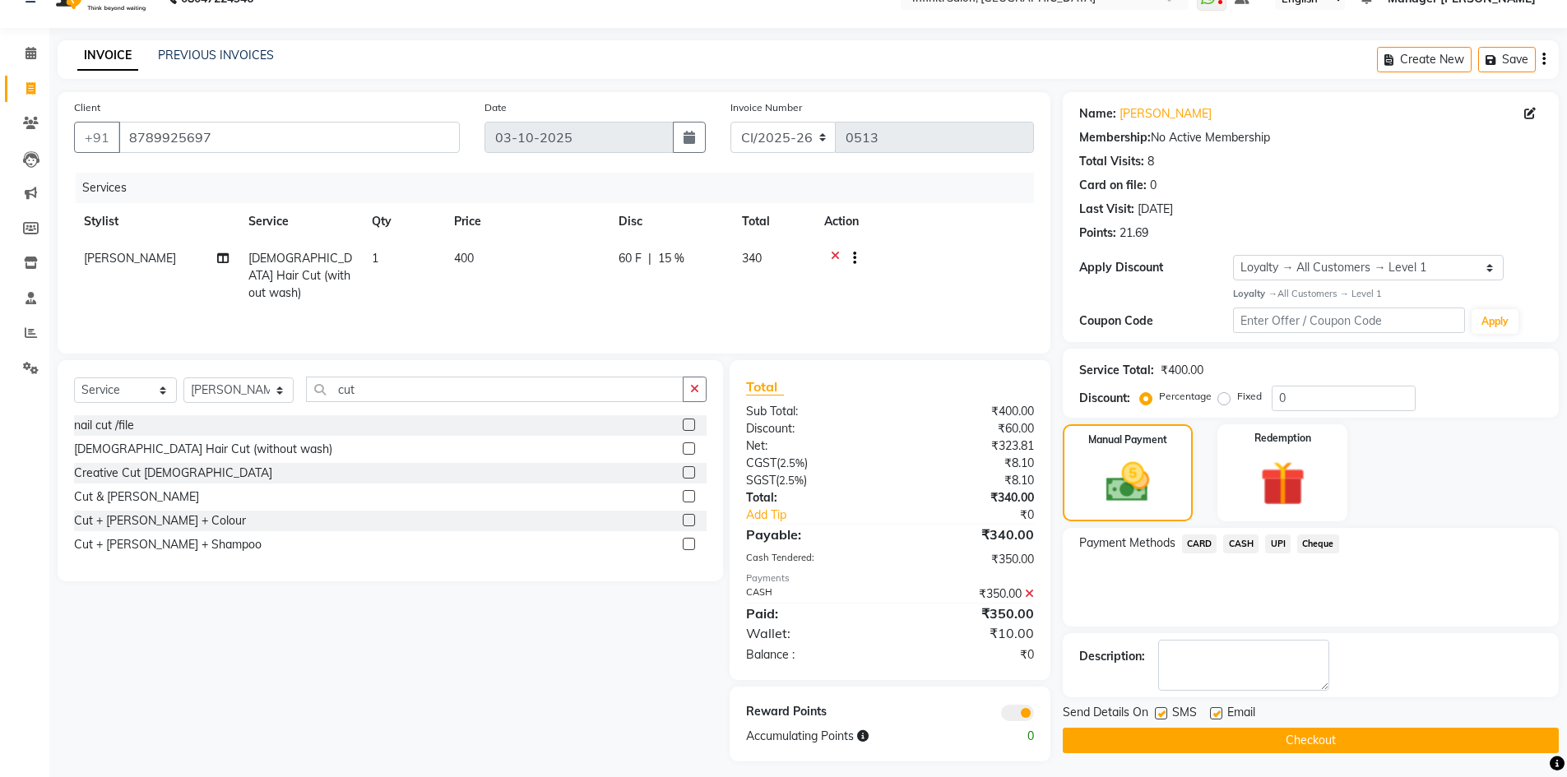
scroll to position [40, 0]
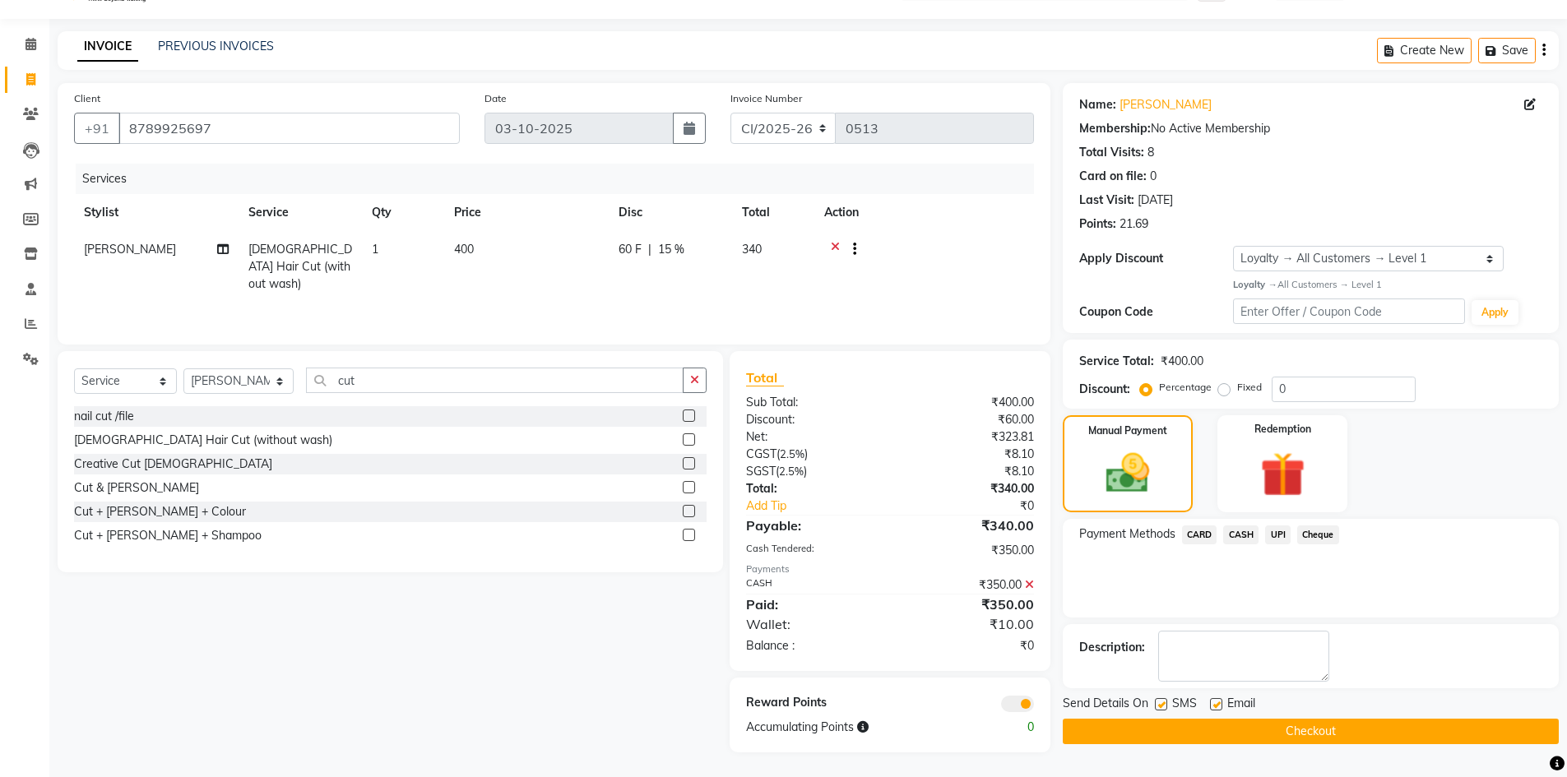
click at [1249, 730] on button "Checkout" at bounding box center [1311, 732] width 496 height 26
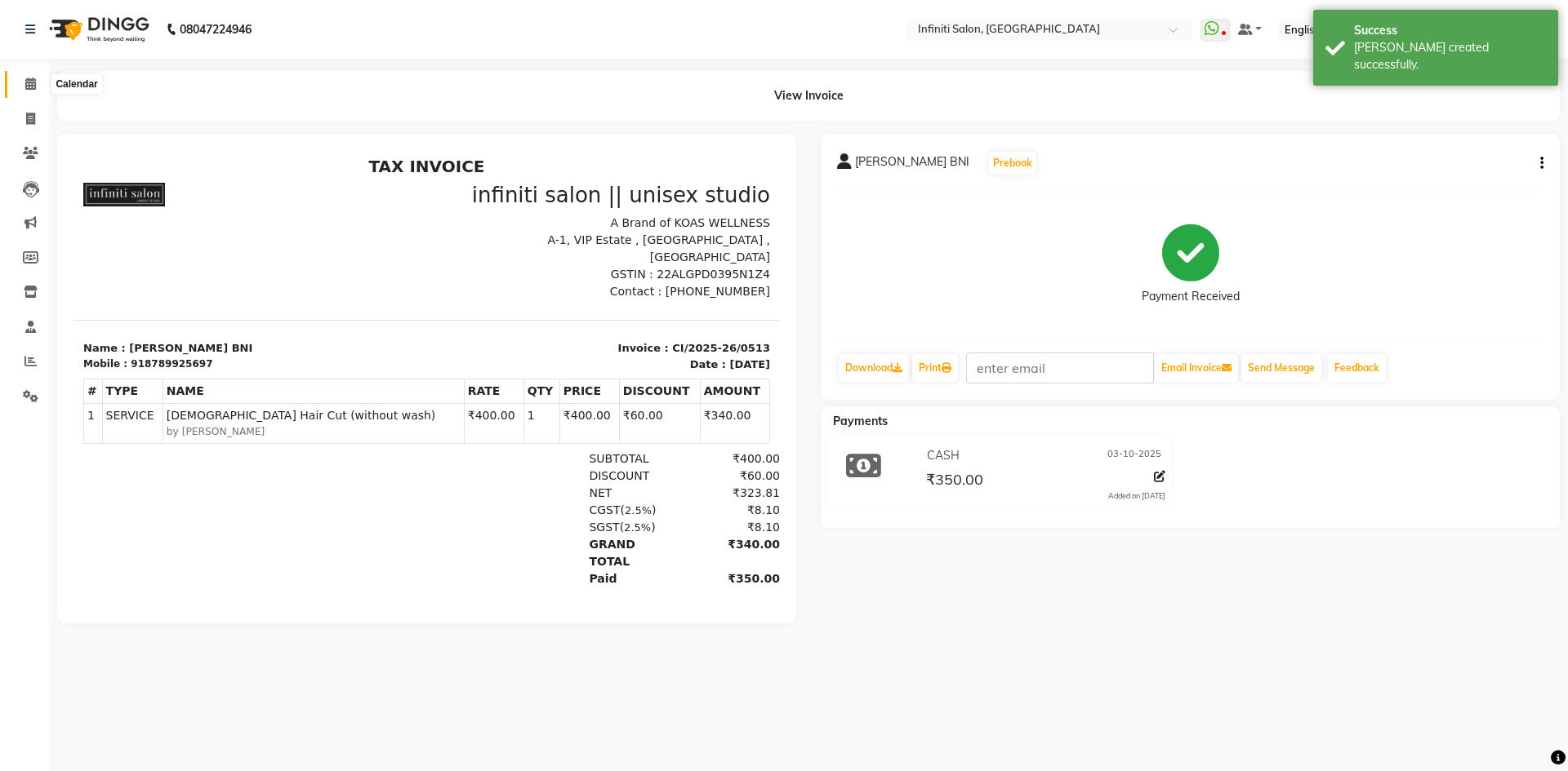
click at [23, 88] on span at bounding box center [30, 84] width 29 height 19
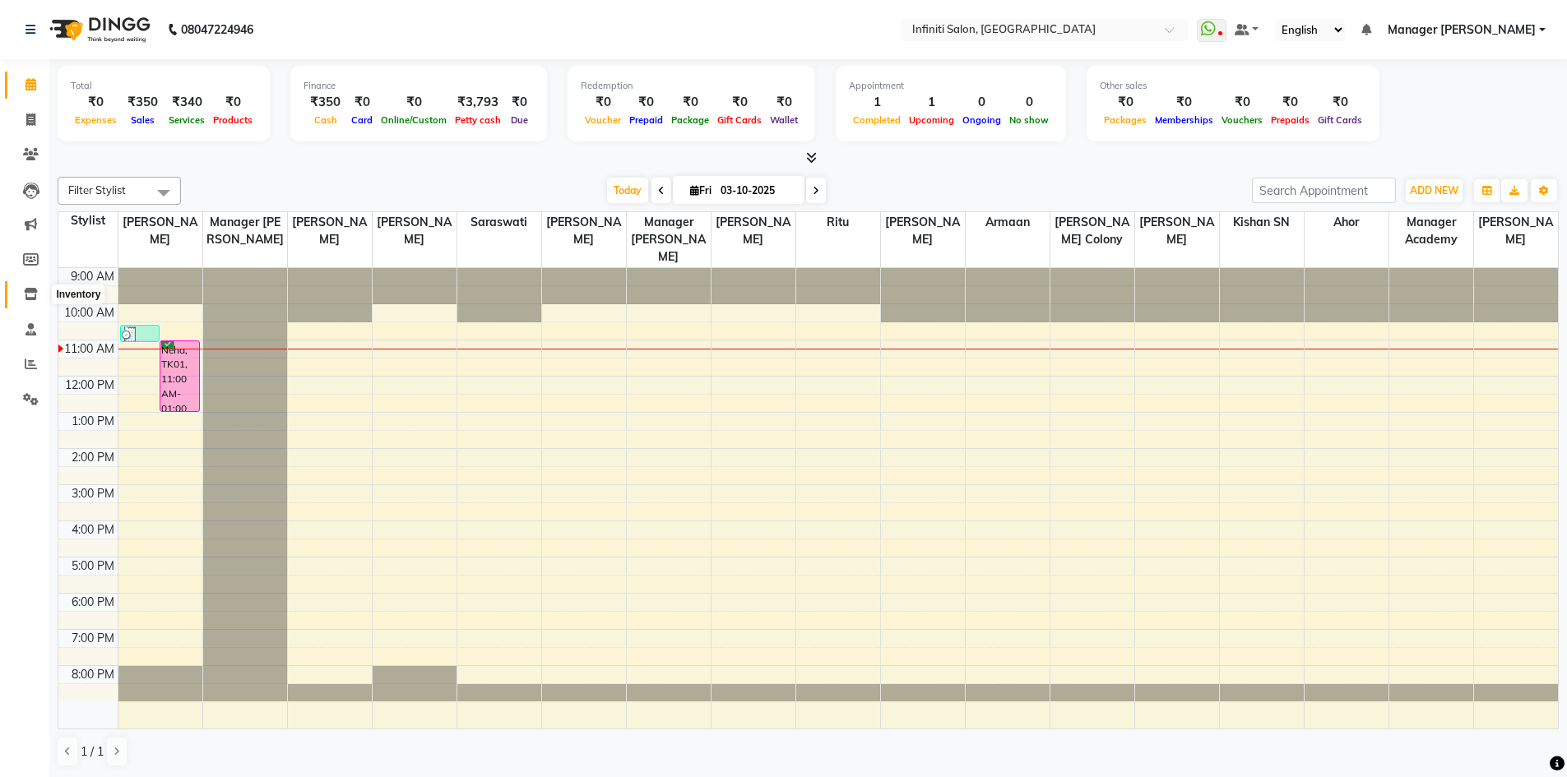
click at [28, 298] on icon at bounding box center [31, 294] width 14 height 12
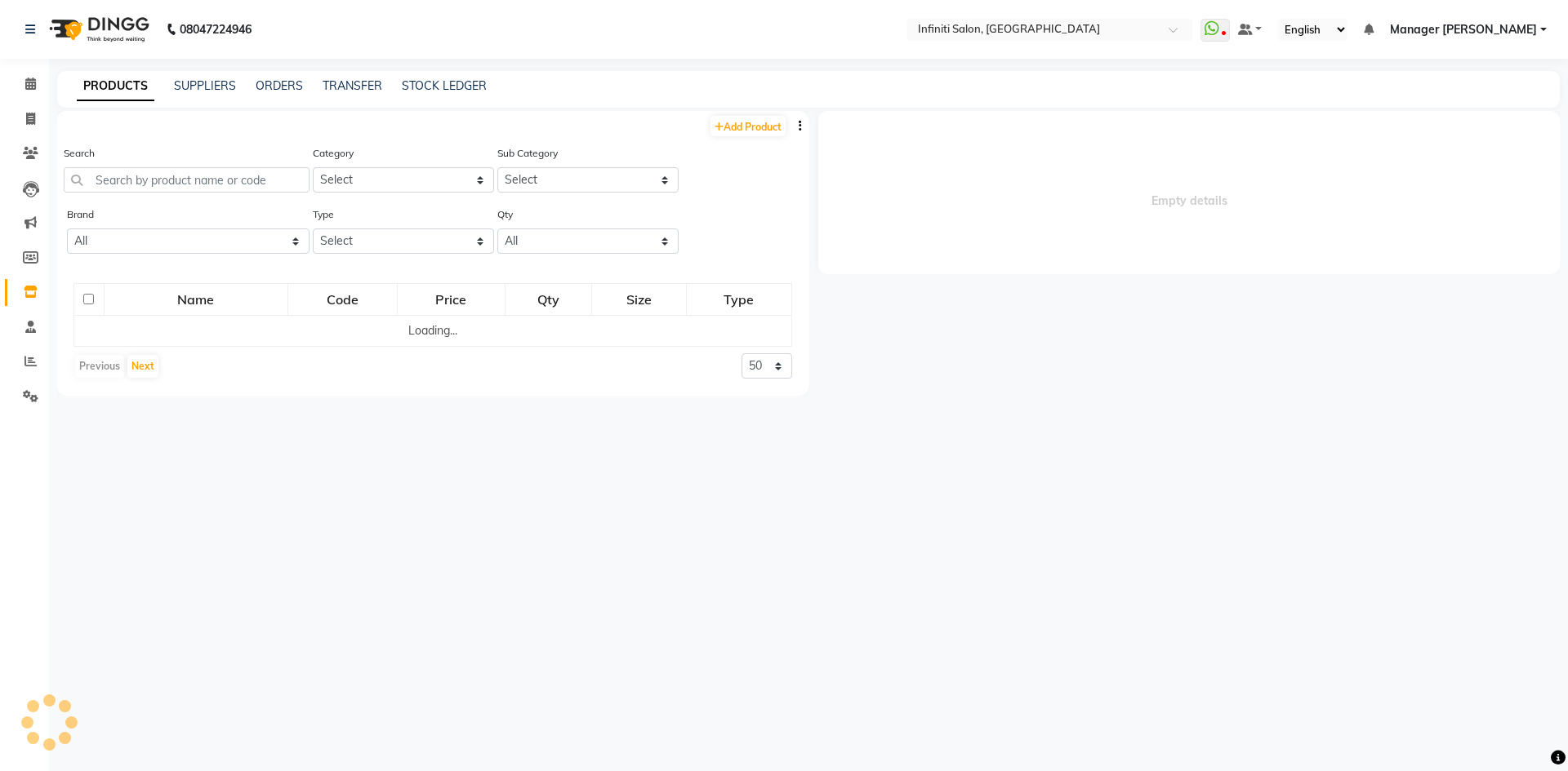
select select
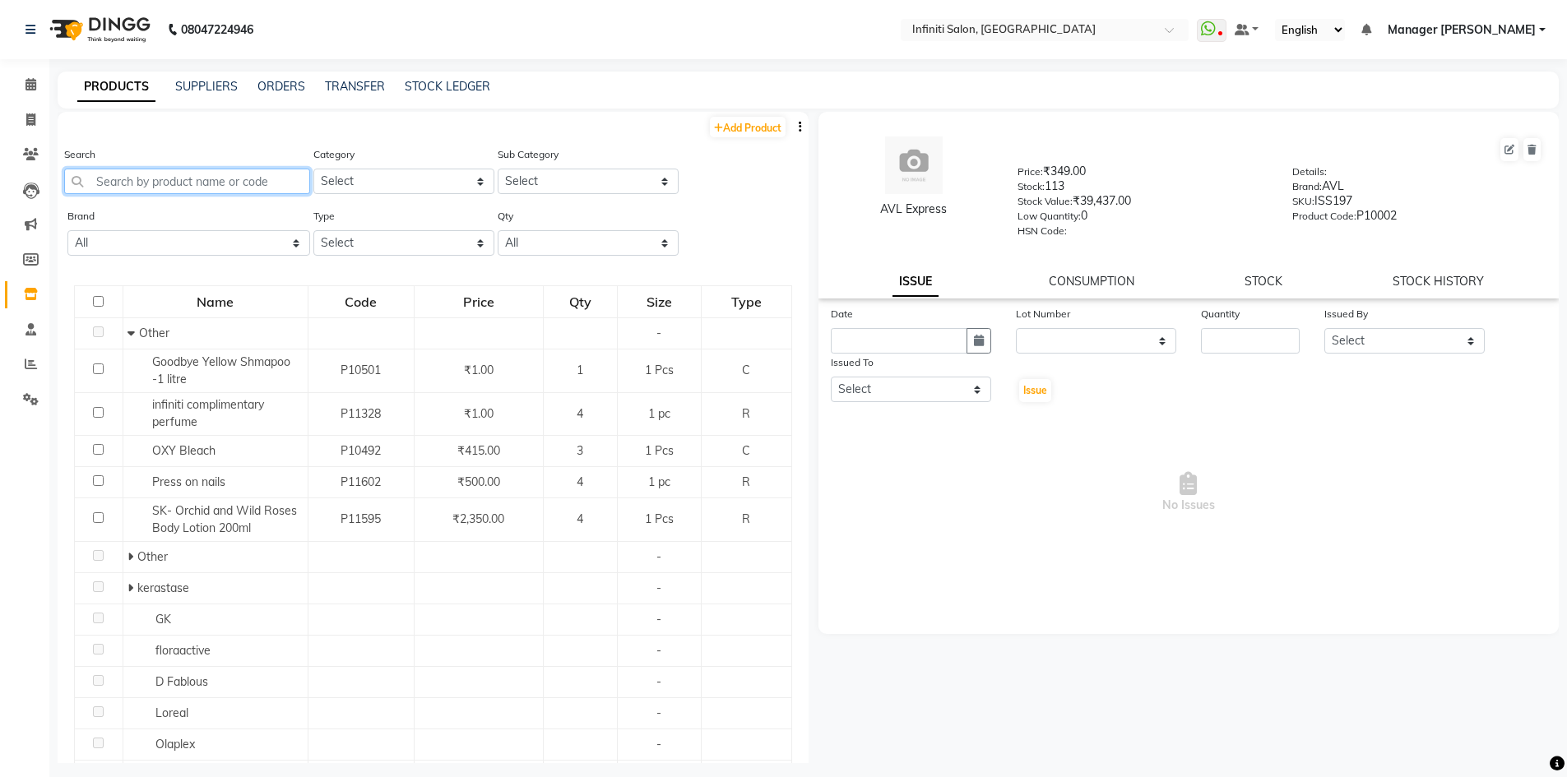
click at [184, 188] on input "text" at bounding box center [187, 182] width 246 height 26
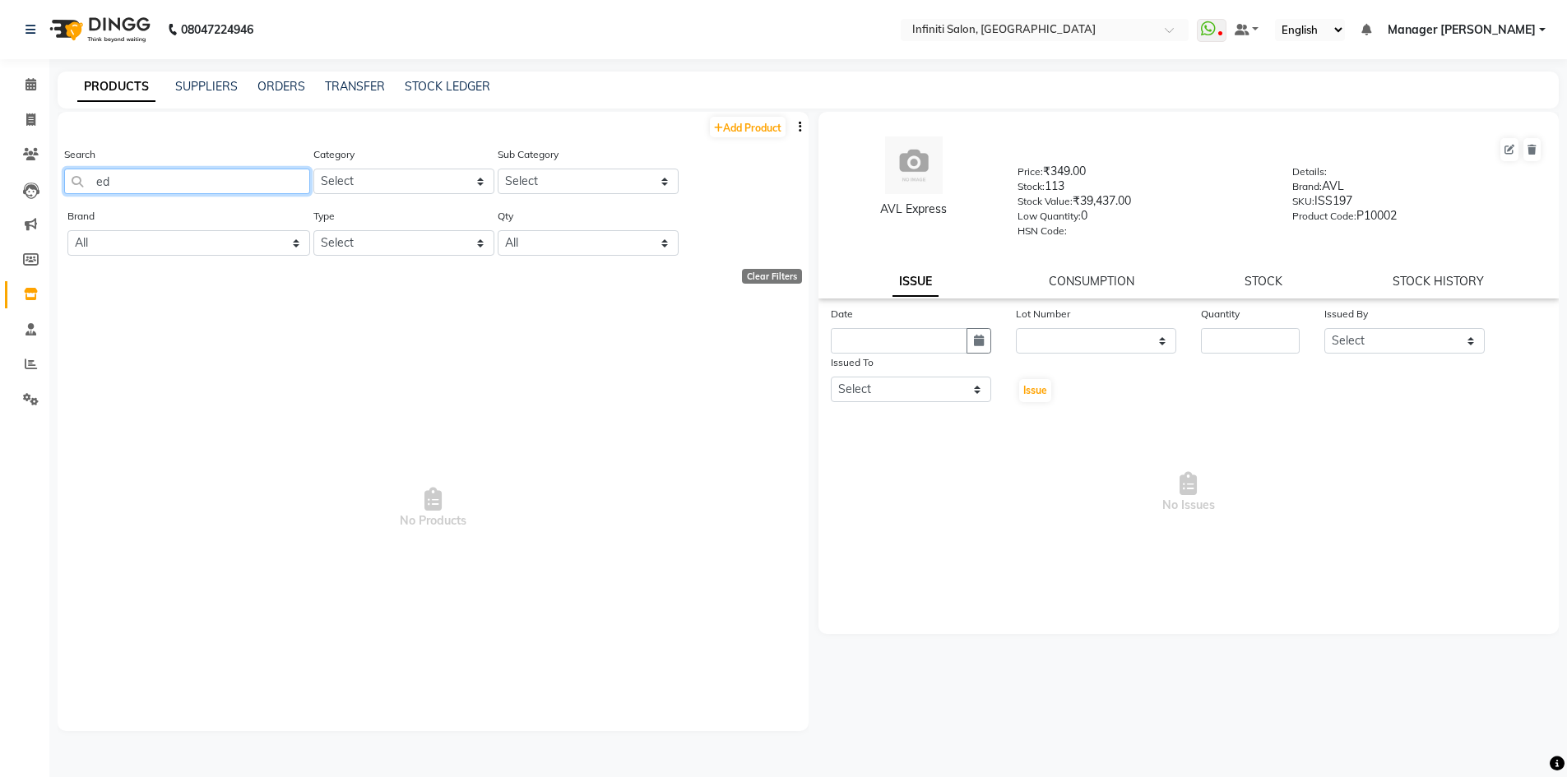
type input "e"
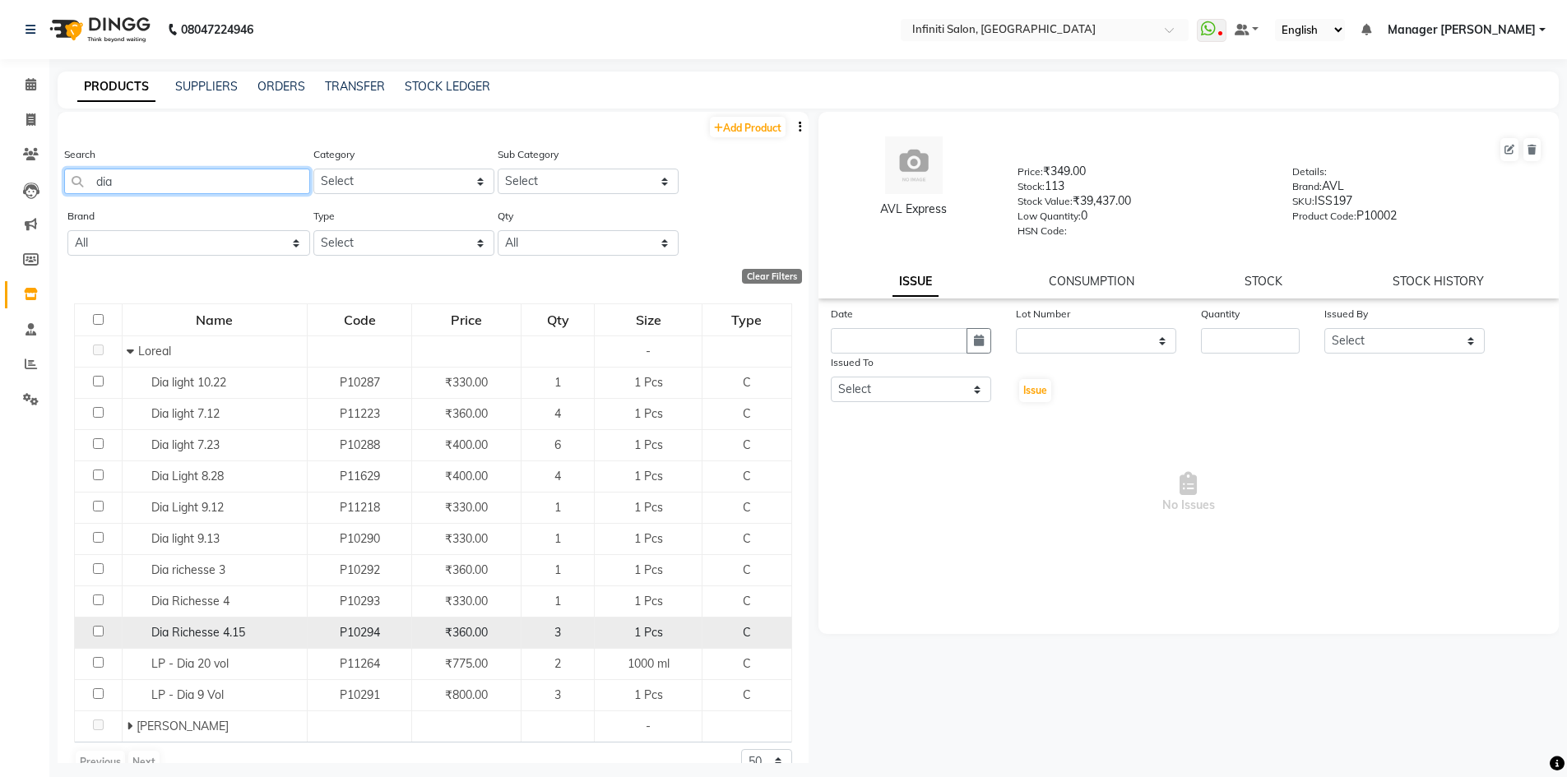
type input "dia"
click at [96, 630] on input "checkbox" at bounding box center [98, 631] width 11 height 11
checkbox input "true"
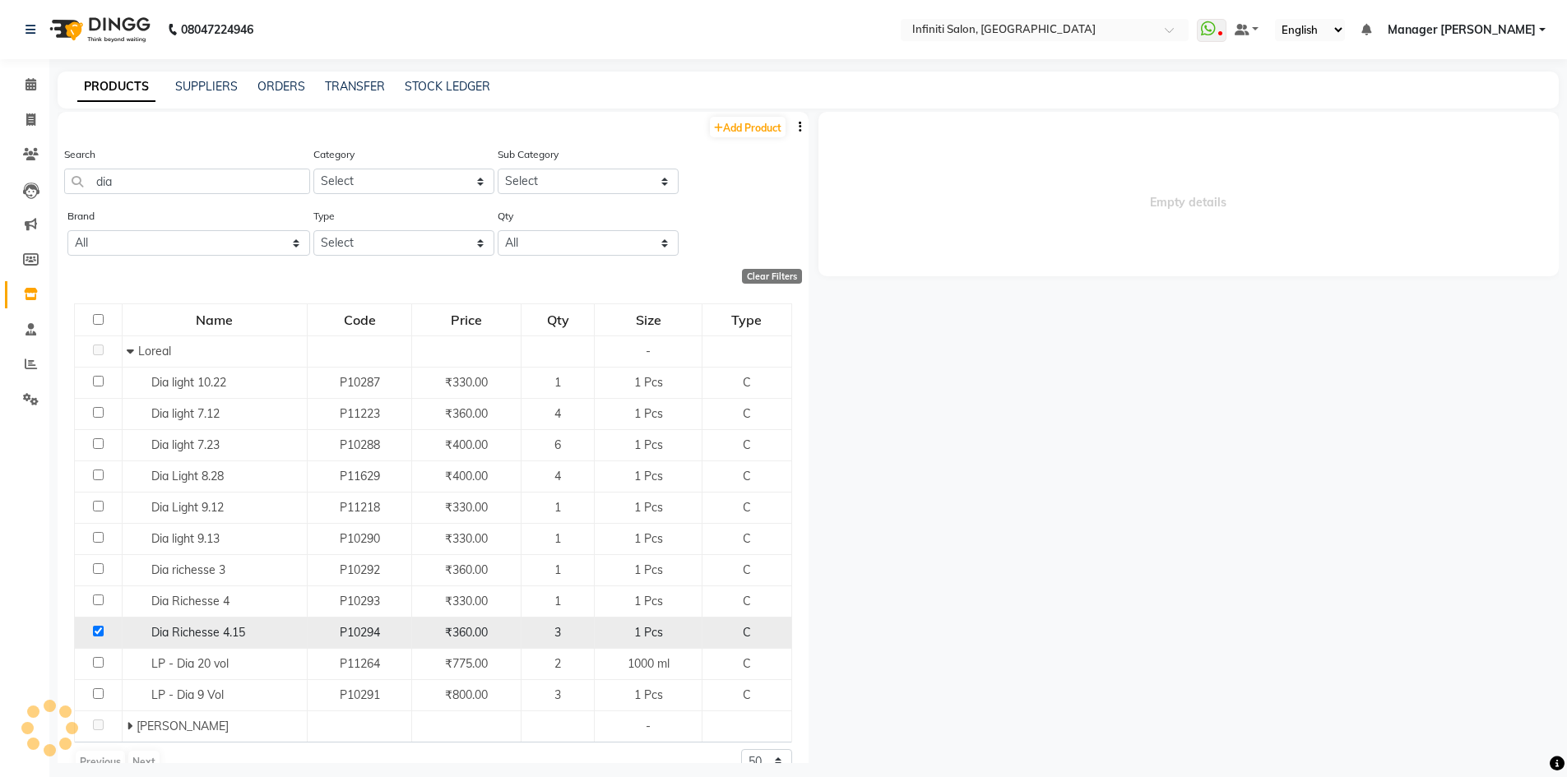
select select
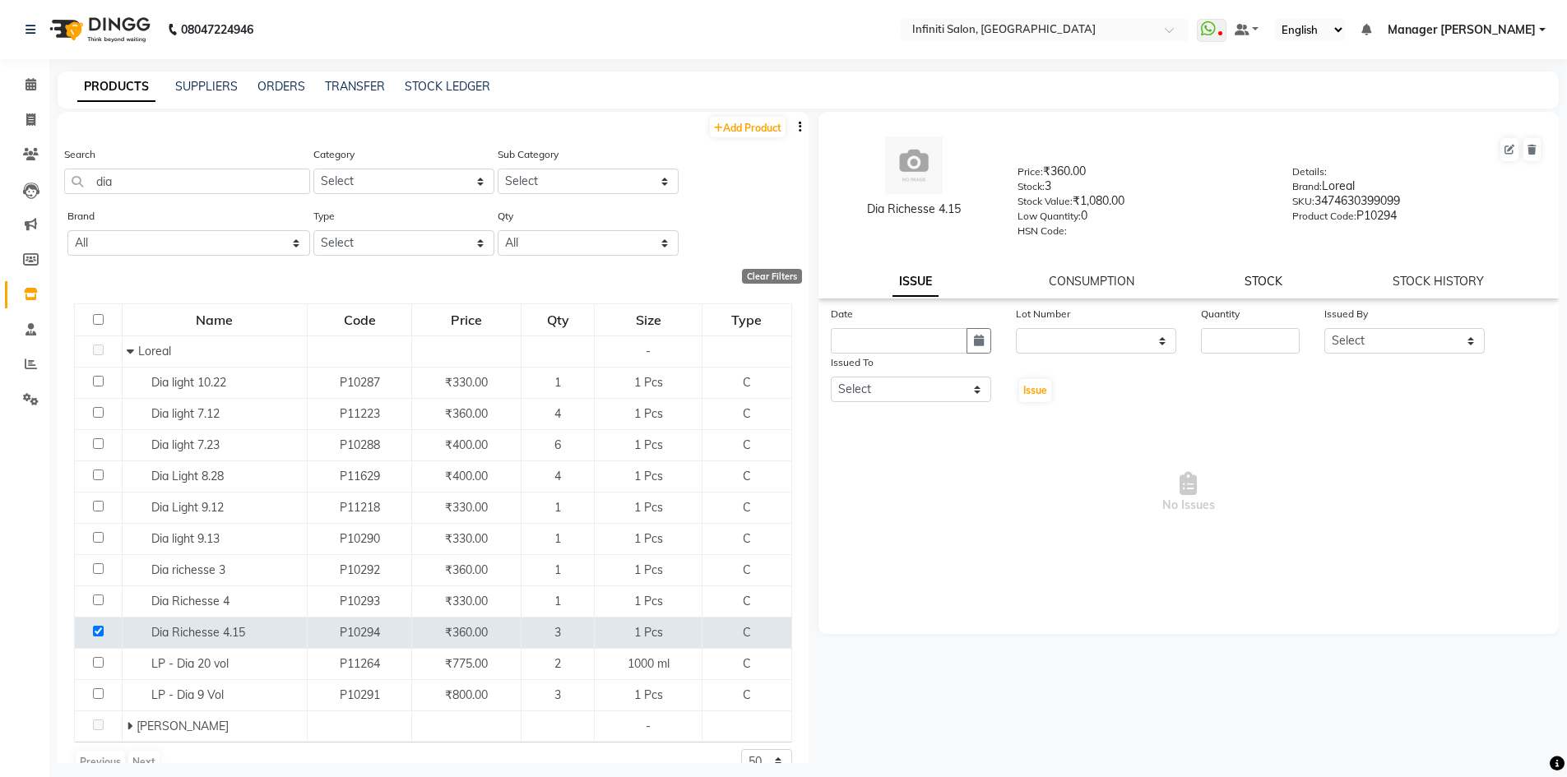
click at [1261, 280] on link "STOCK" at bounding box center [1264, 281] width 38 height 15
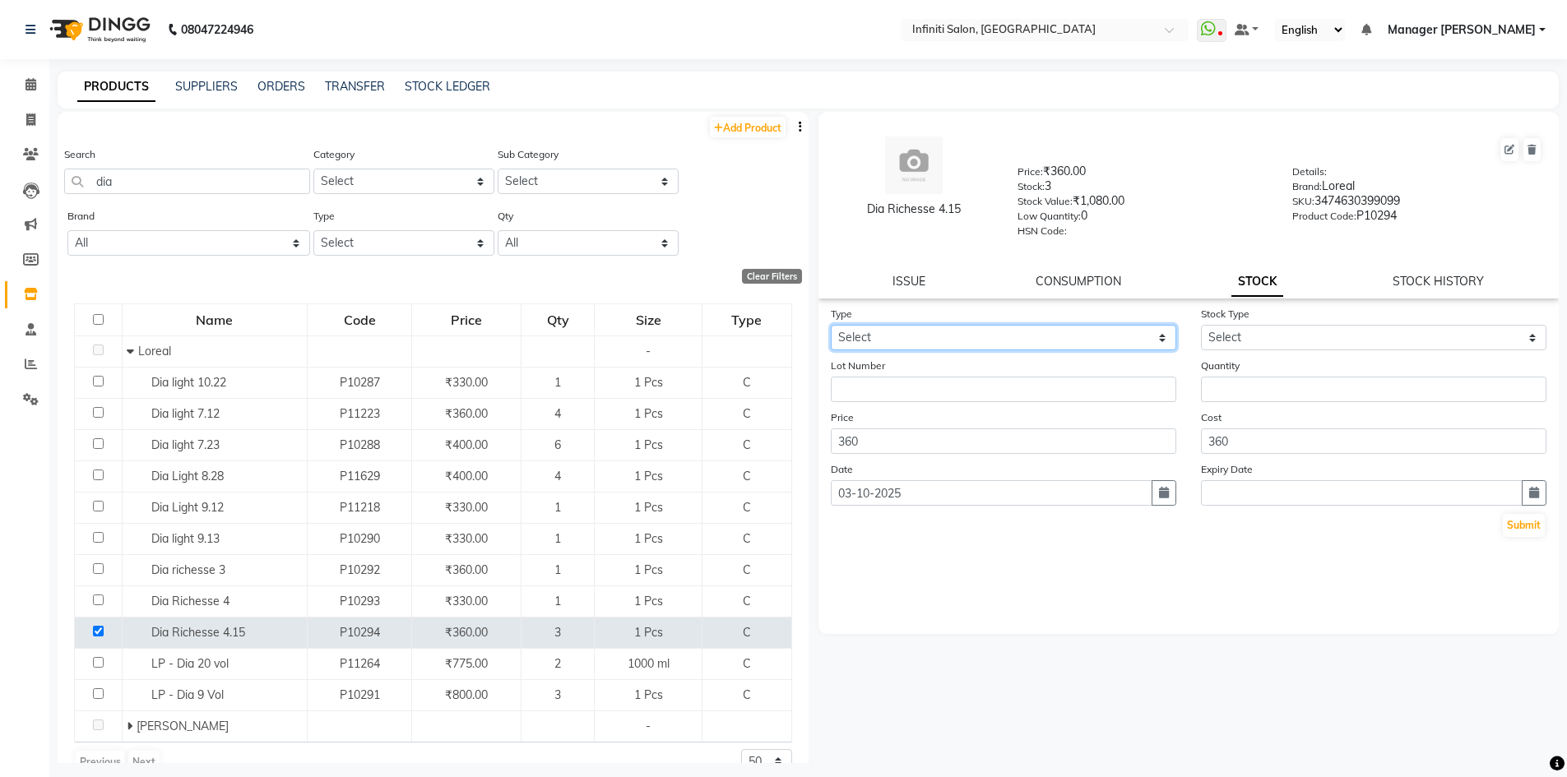
click at [1041, 341] on select "Select In Out" at bounding box center [1004, 338] width 346 height 26
select select "out"
click at [831, 325] on select "Select In Out" at bounding box center [1004, 338] width 346 height 26
select select
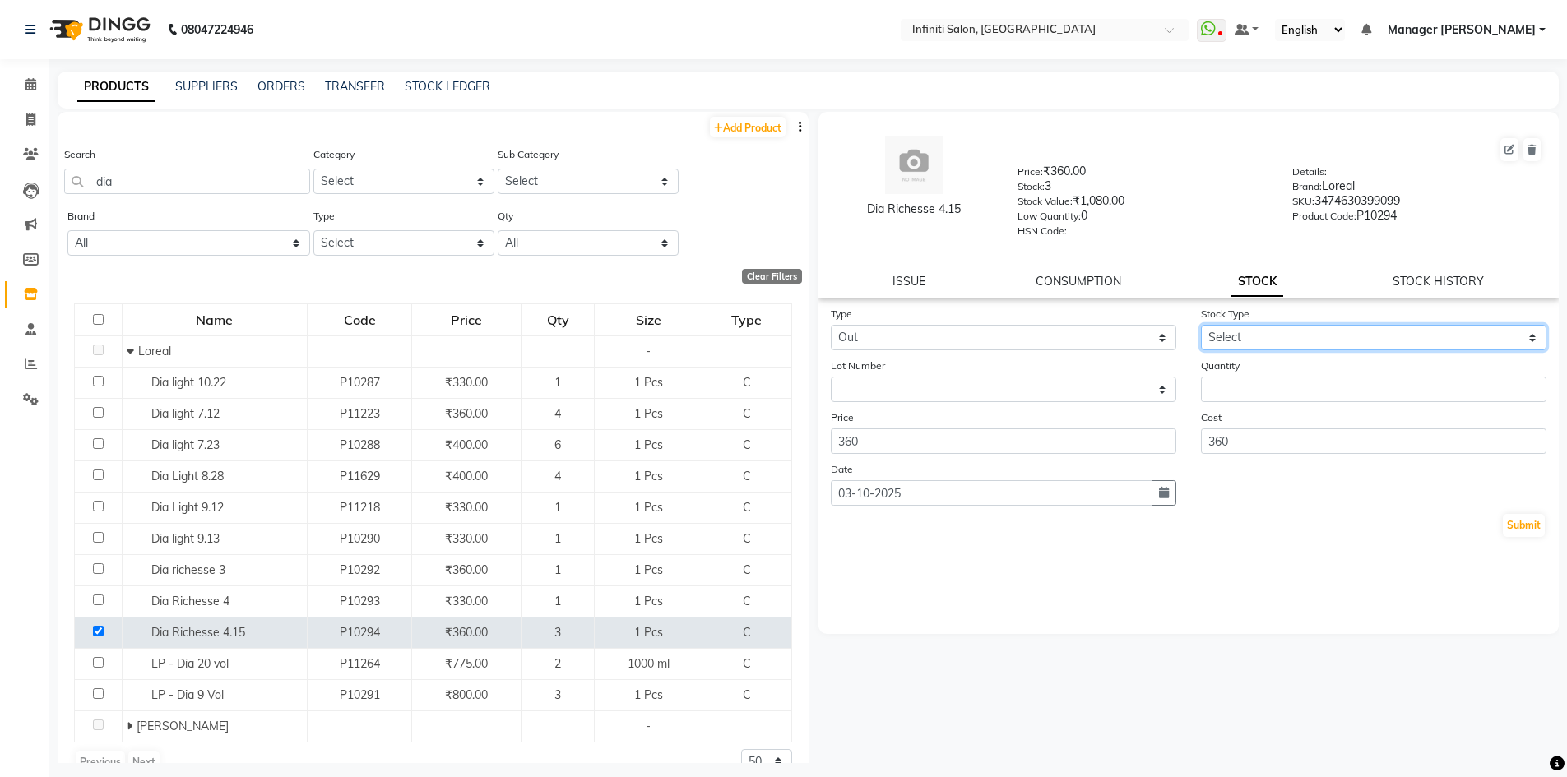
click at [1242, 329] on select "Select Internal Use Damaged Expired Adjustment Return Other" at bounding box center [1374, 338] width 346 height 26
select select "internal use"
click at [1201, 325] on select "Select Internal Use Damaged Expired Adjustment Return Other" at bounding box center [1374, 338] width 346 height 26
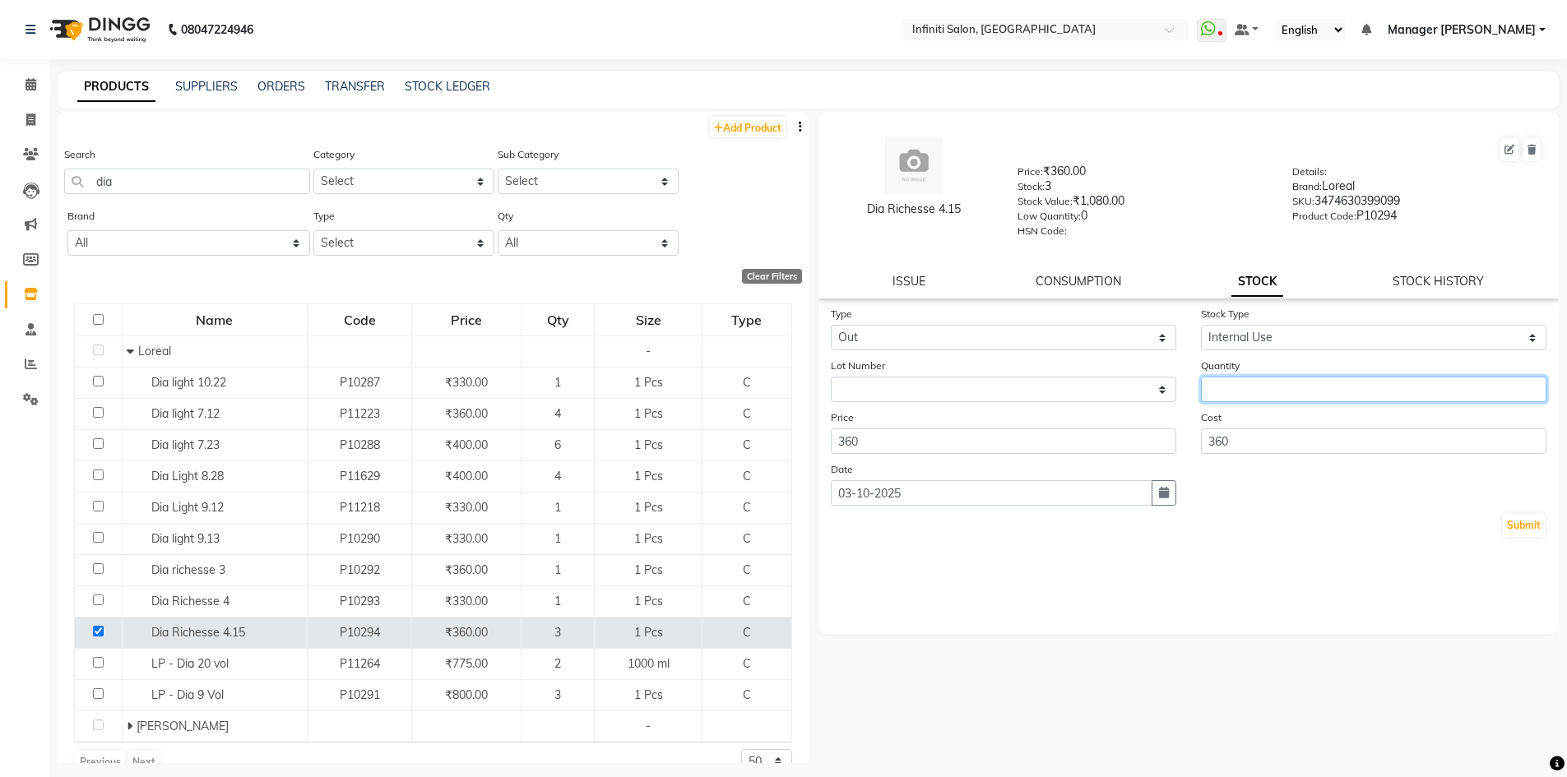
click at [1254, 401] on input "number" at bounding box center [1374, 390] width 346 height 26
type input "1"
click at [1462, 278] on link "STOCK HISTORY" at bounding box center [1438, 281] width 91 height 15
select select "all"
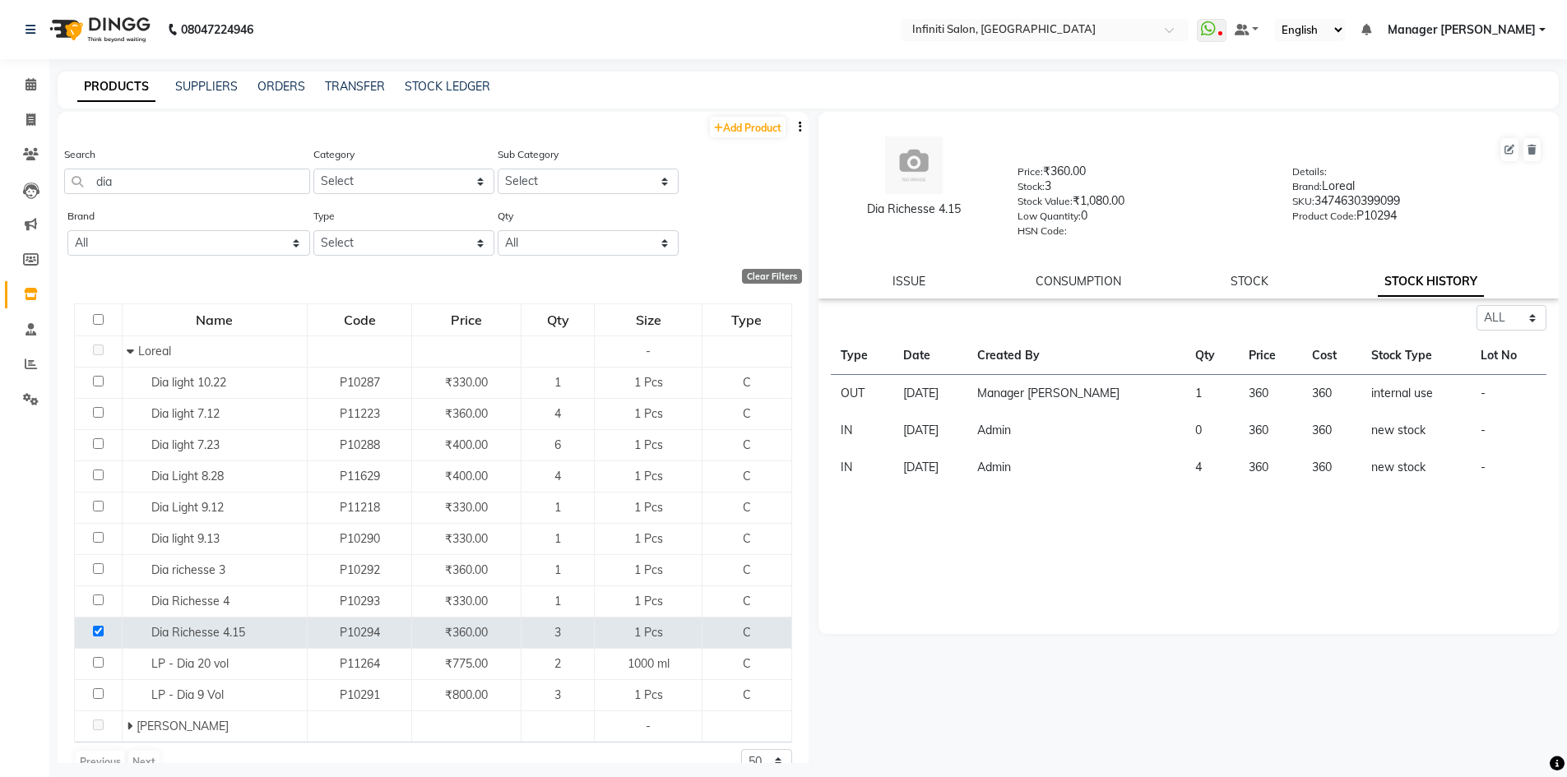
click at [1259, 269] on div "Dia Richesse 4.15 Price: ₹360.00 Stock: 3 Stock Value: ₹1,080.00 Low Quantity: …" at bounding box center [1189, 205] width 741 height 187
click at [1256, 277] on link "STOCK" at bounding box center [1250, 281] width 38 height 15
select select "in"
select select "internal use"
select select
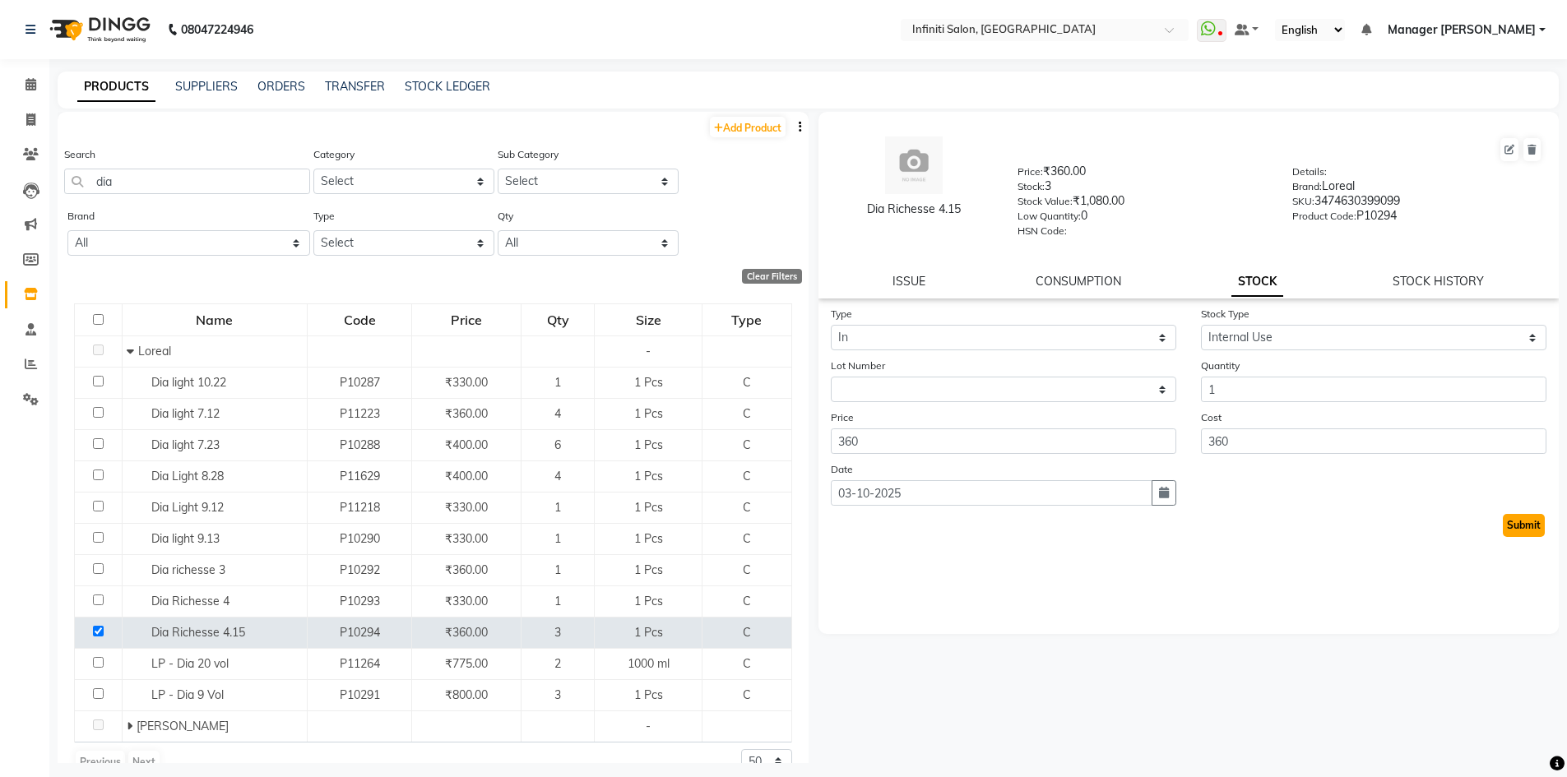
click at [1518, 524] on button "Submit" at bounding box center [1524, 525] width 42 height 23
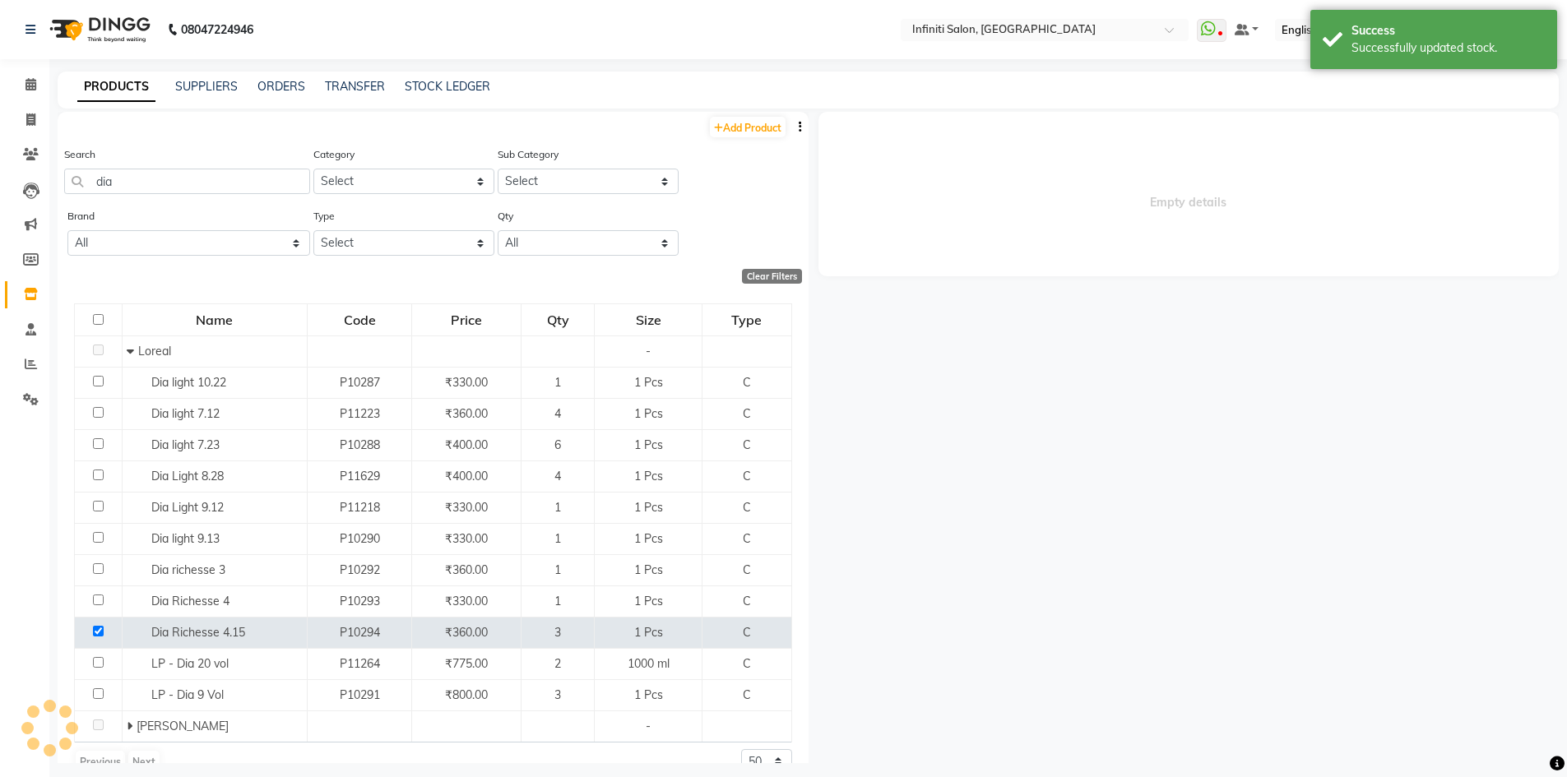
select select
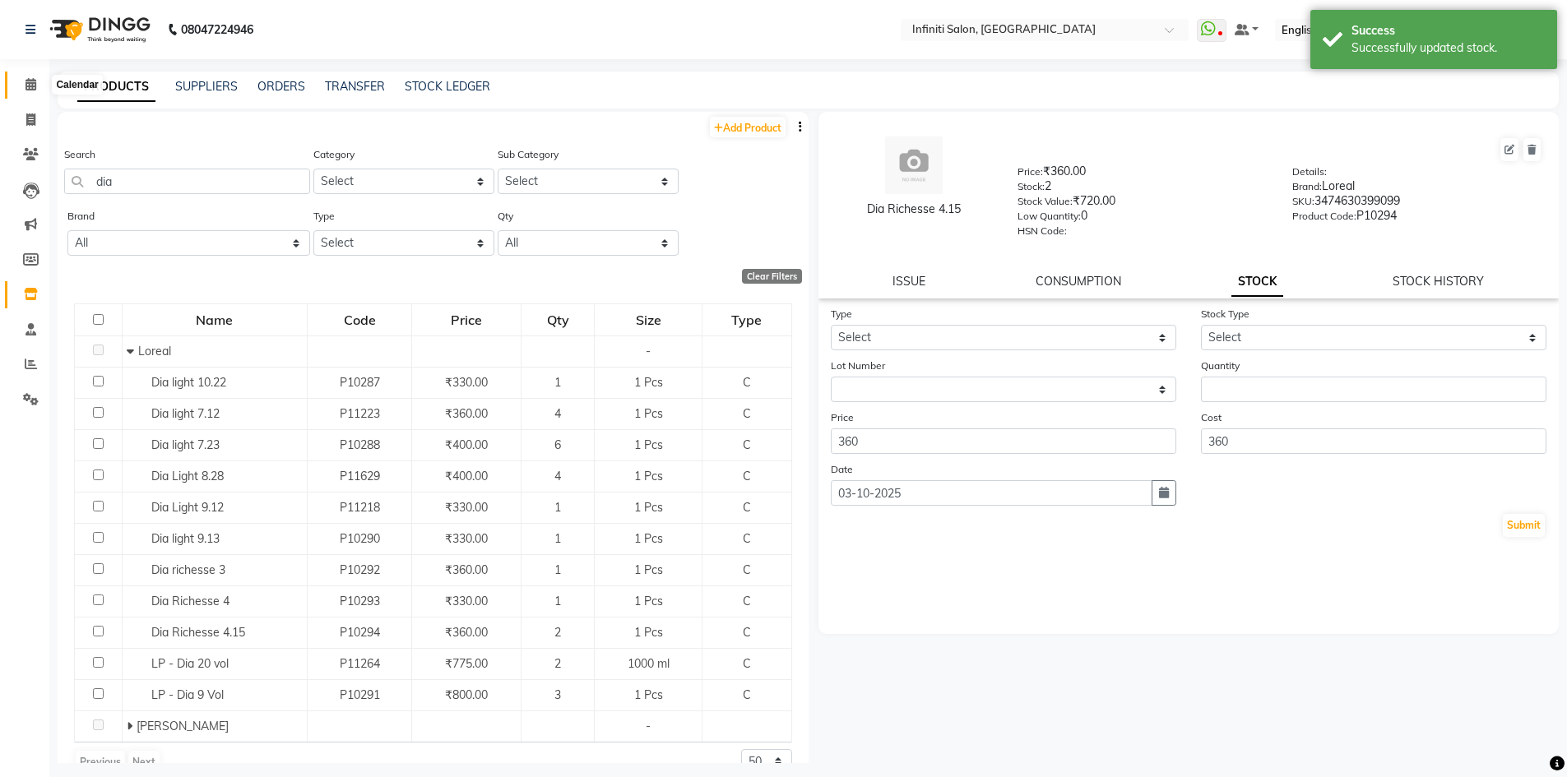
click at [33, 89] on icon at bounding box center [31, 84] width 11 height 12
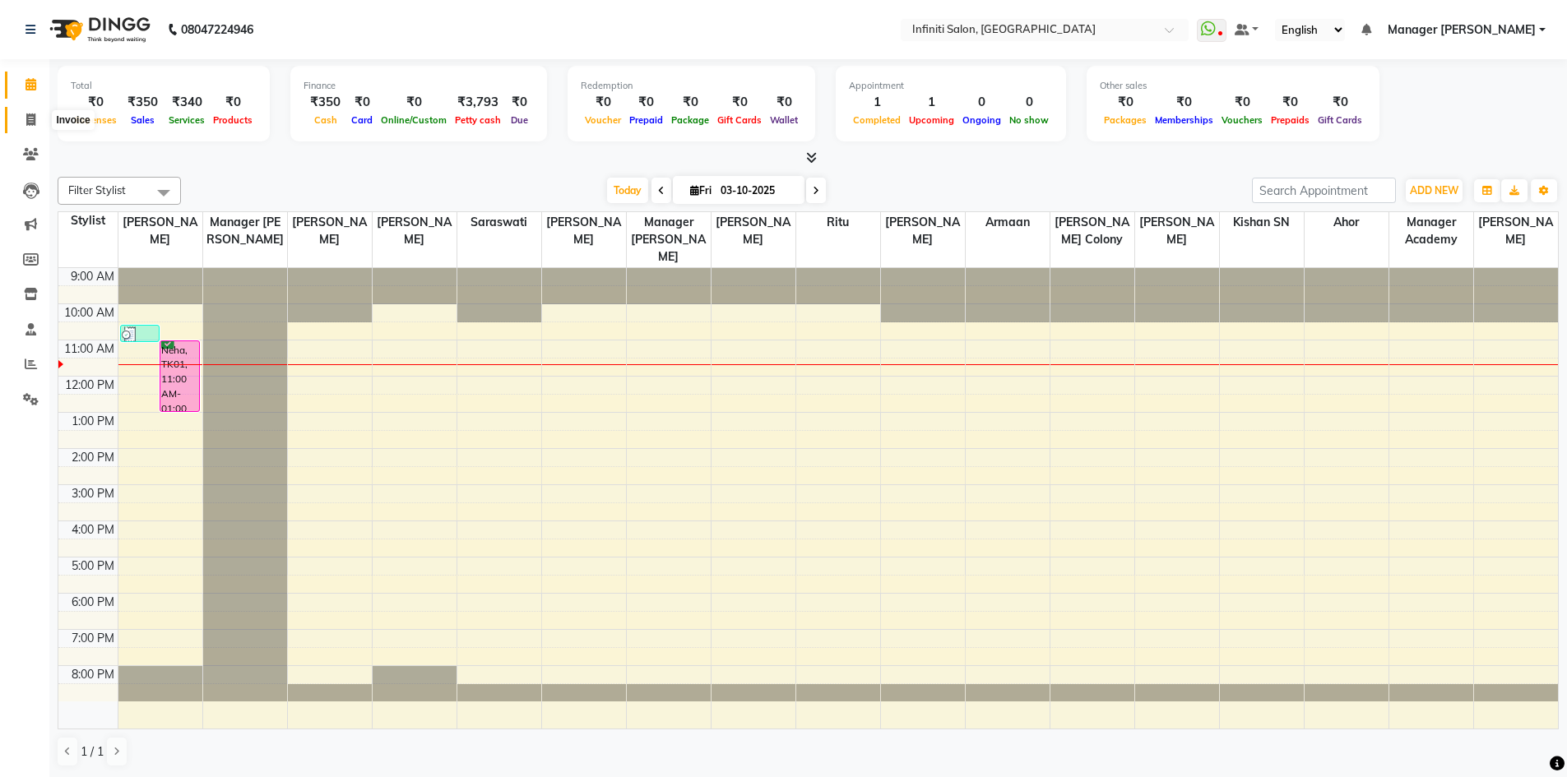
click at [35, 117] on icon at bounding box center [30, 120] width 9 height 12
select select "service"
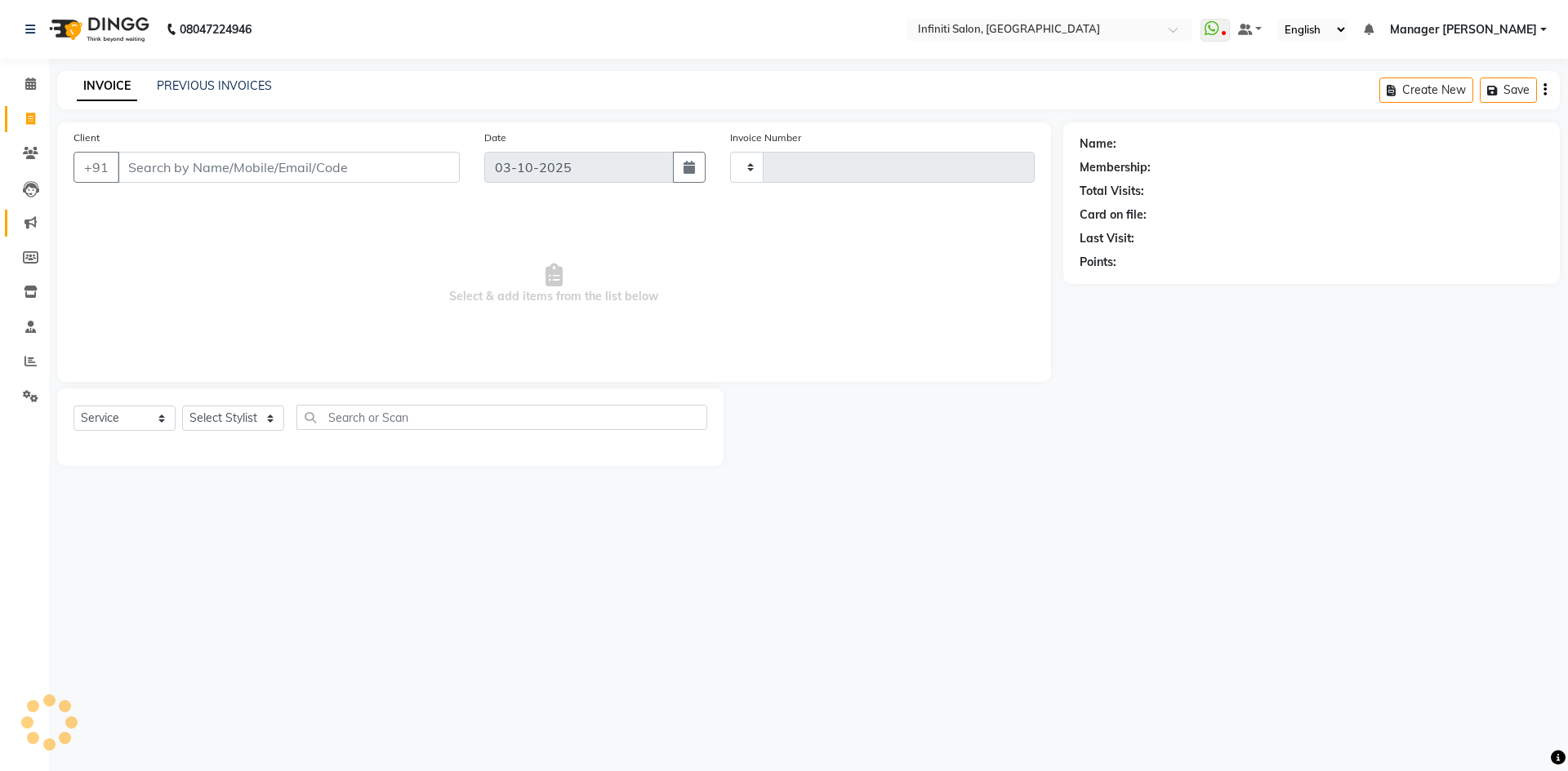
type input "3121"
select select "5804"
drag, startPoint x: 203, startPoint y: 392, endPoint x: 217, endPoint y: 442, distance: 51.9
click at [213, 449] on div "Client +91 Date 03-10-2025 Invoice Number CI/2025-26 V/2025-26 3121 Select & ad…" at bounding box center [554, 294] width 1018 height 343
click at [274, 167] on input "Client" at bounding box center [288, 167] width 342 height 31
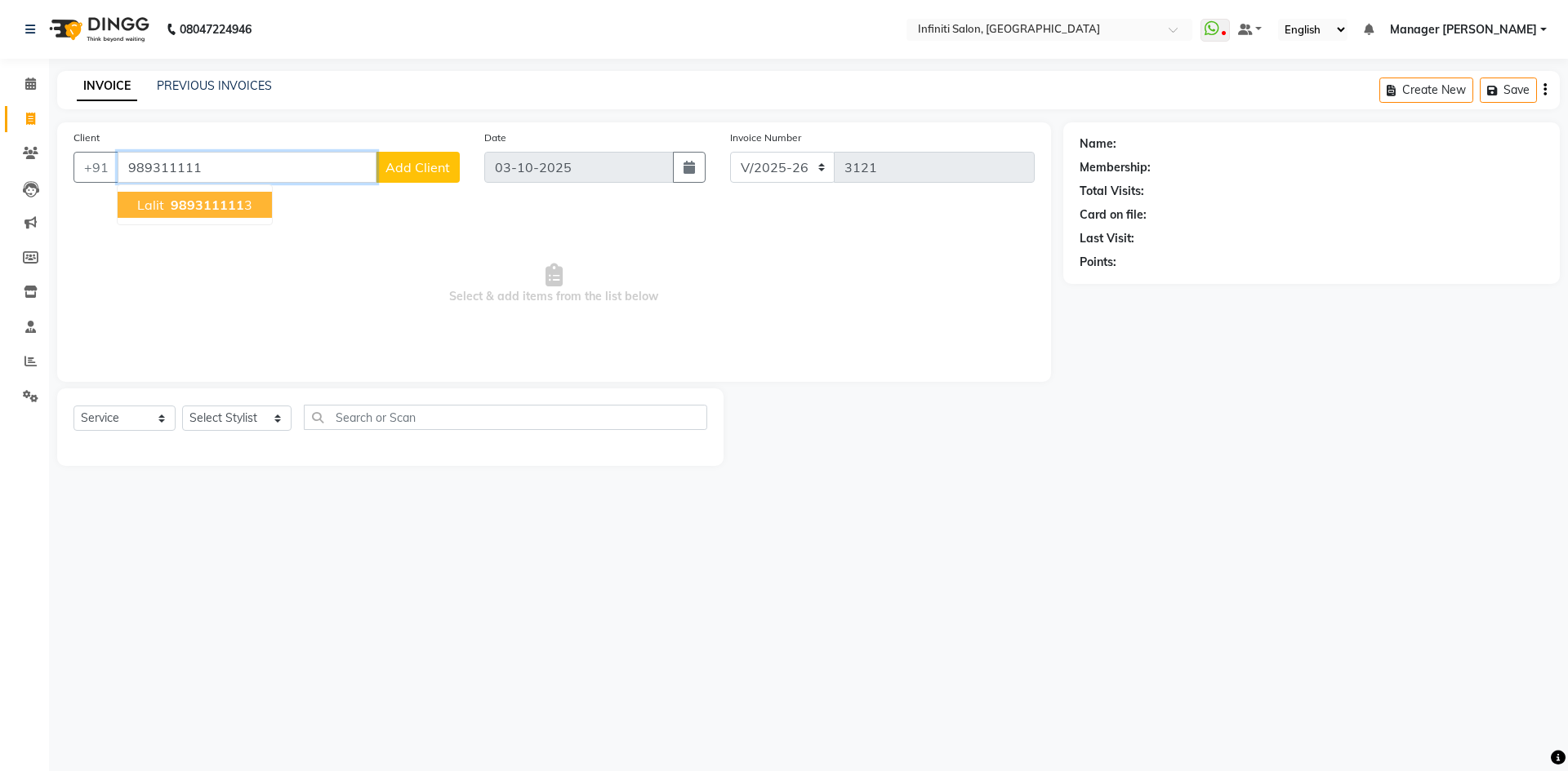
click at [178, 207] on span "989311111" at bounding box center [207, 204] width 73 height 16
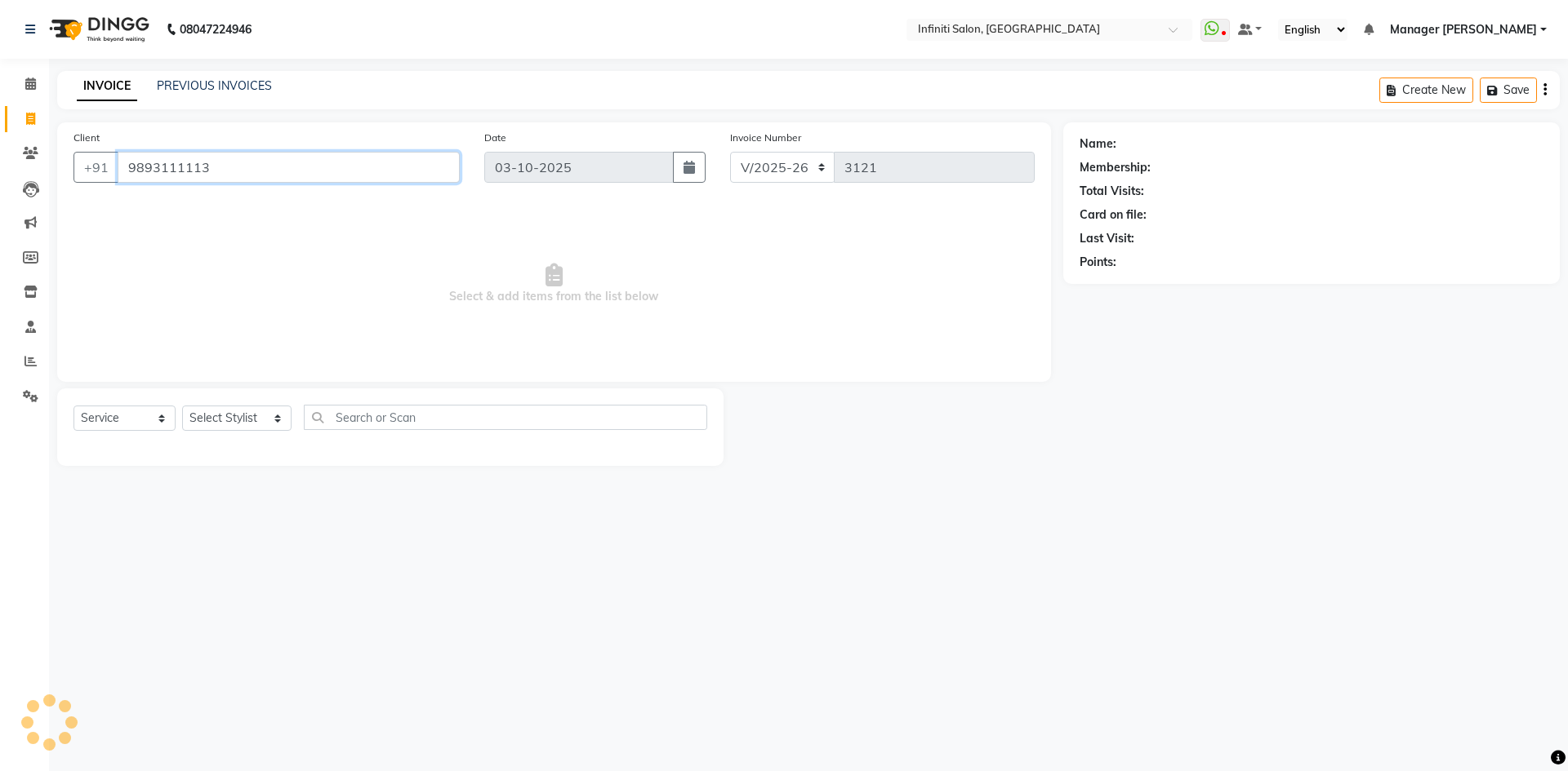
type input "9893111113"
select select "1: Object"
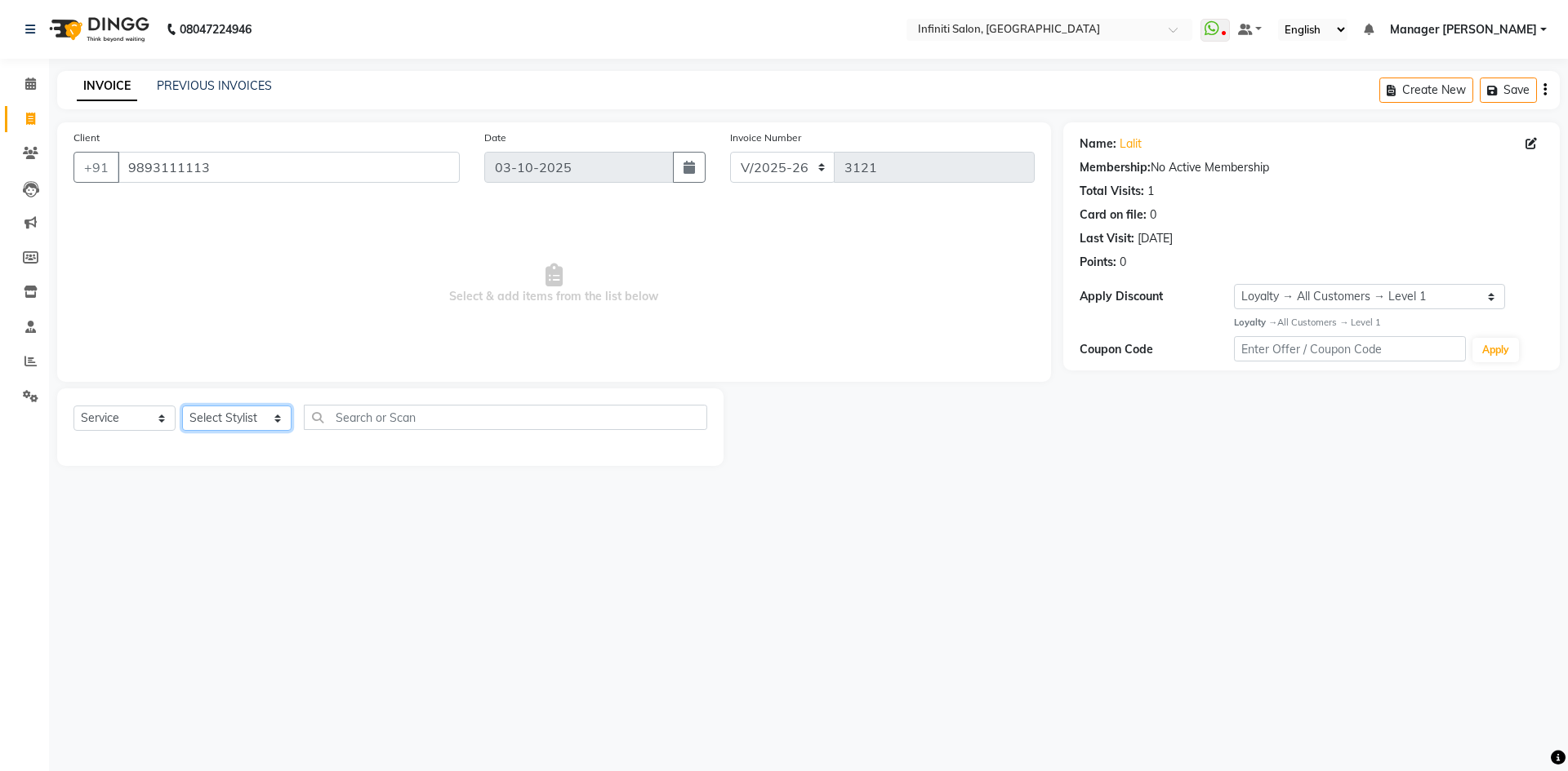
click at [281, 425] on select "Select Stylist Abhi singh Ahor Armaan Chandu Ishwar Jaspreet Khilesh Kishan SN …" at bounding box center [236, 419] width 109 height 26
select select "40449"
click at [182, 406] on select "Select Stylist Abhi singh Ahor Armaan Chandu Ishwar Jaspreet Khilesh Kishan SN …" at bounding box center [236, 419] width 109 height 26
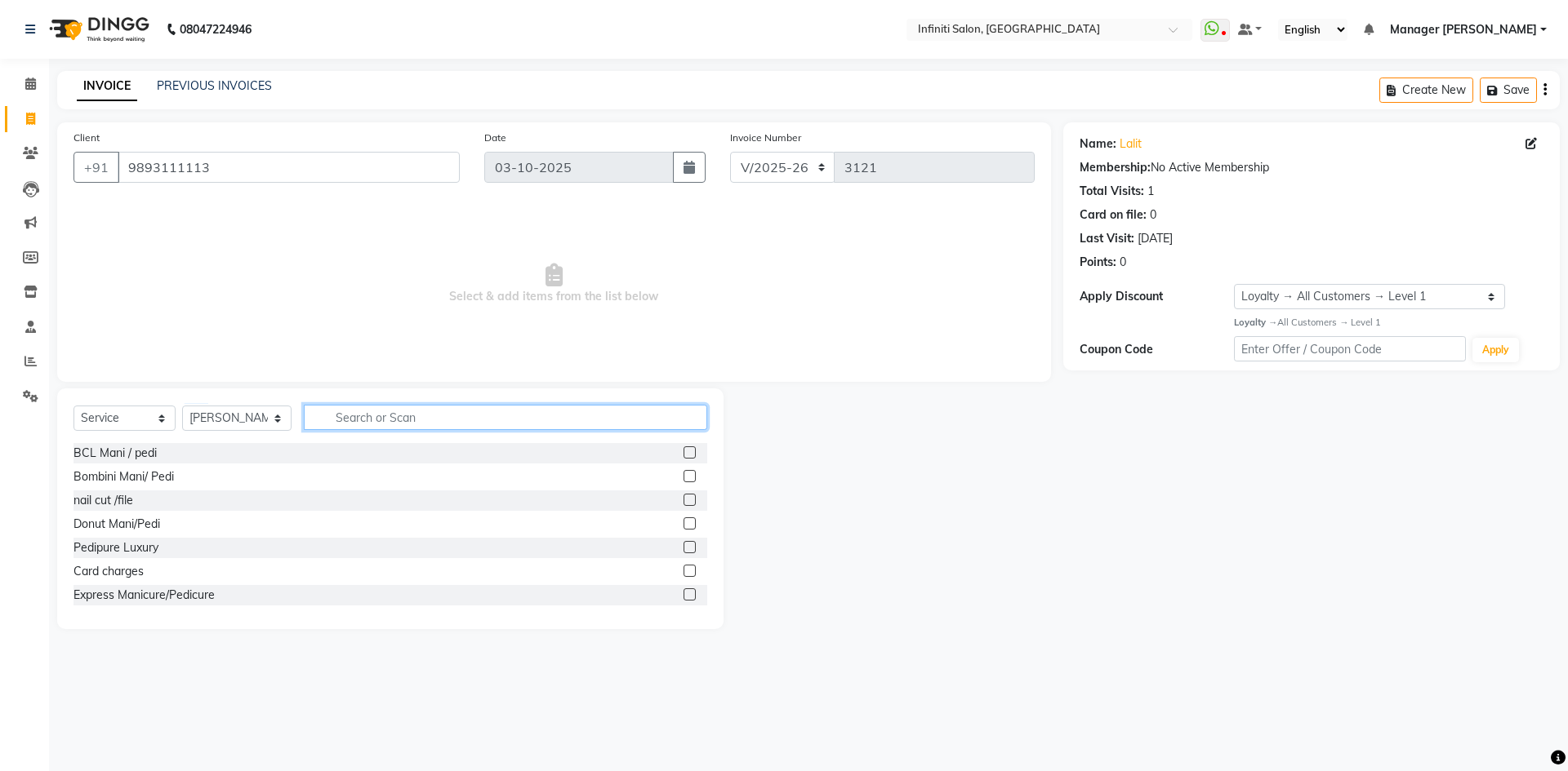
click at [418, 415] on input "text" at bounding box center [505, 418] width 403 height 26
click at [315, 414] on input "text" at bounding box center [505, 418] width 403 height 26
type input "beard"
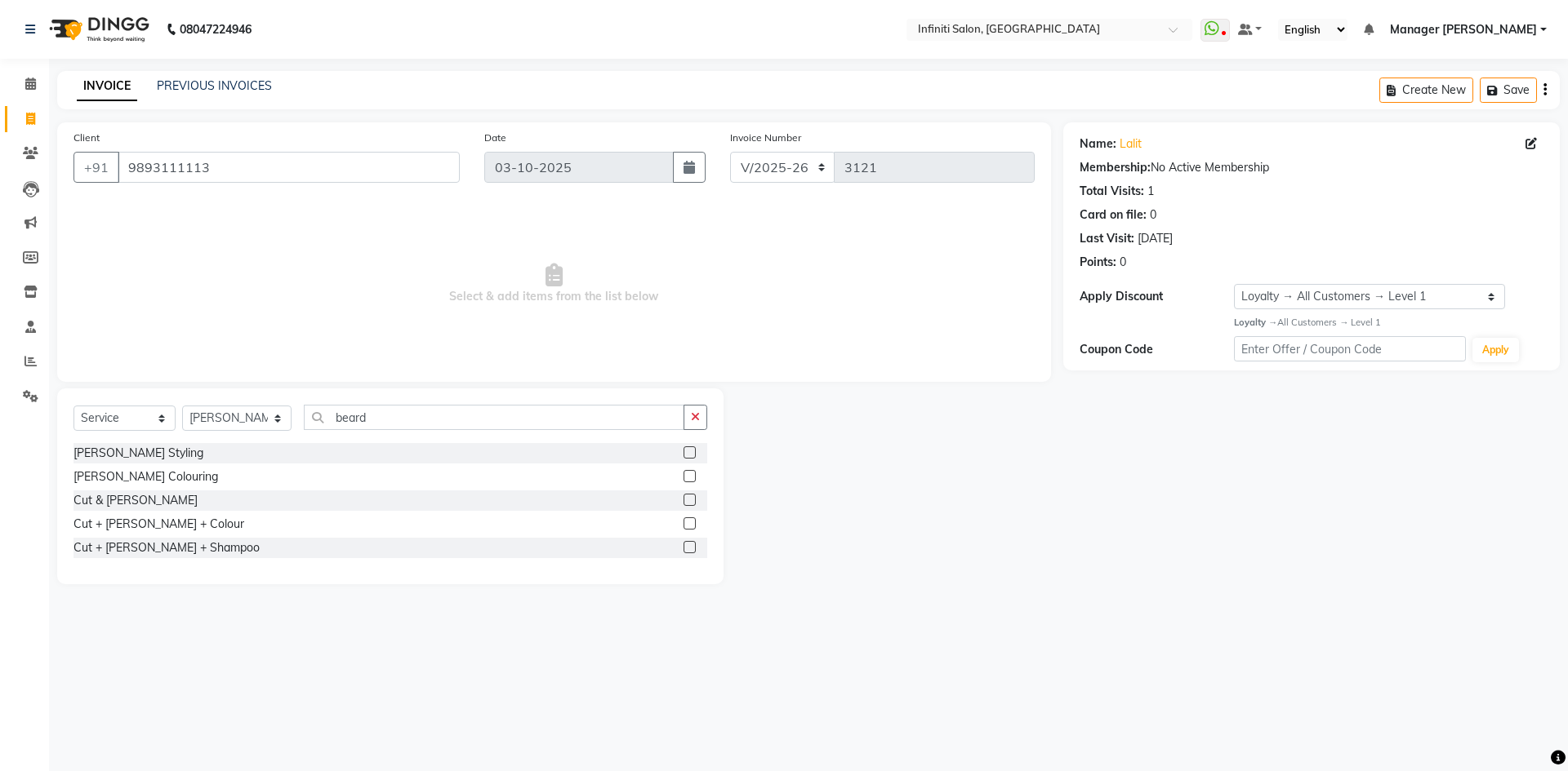
click at [693, 453] on label at bounding box center [690, 452] width 12 height 12
click at [693, 453] on input "checkbox" at bounding box center [689, 453] width 11 height 11
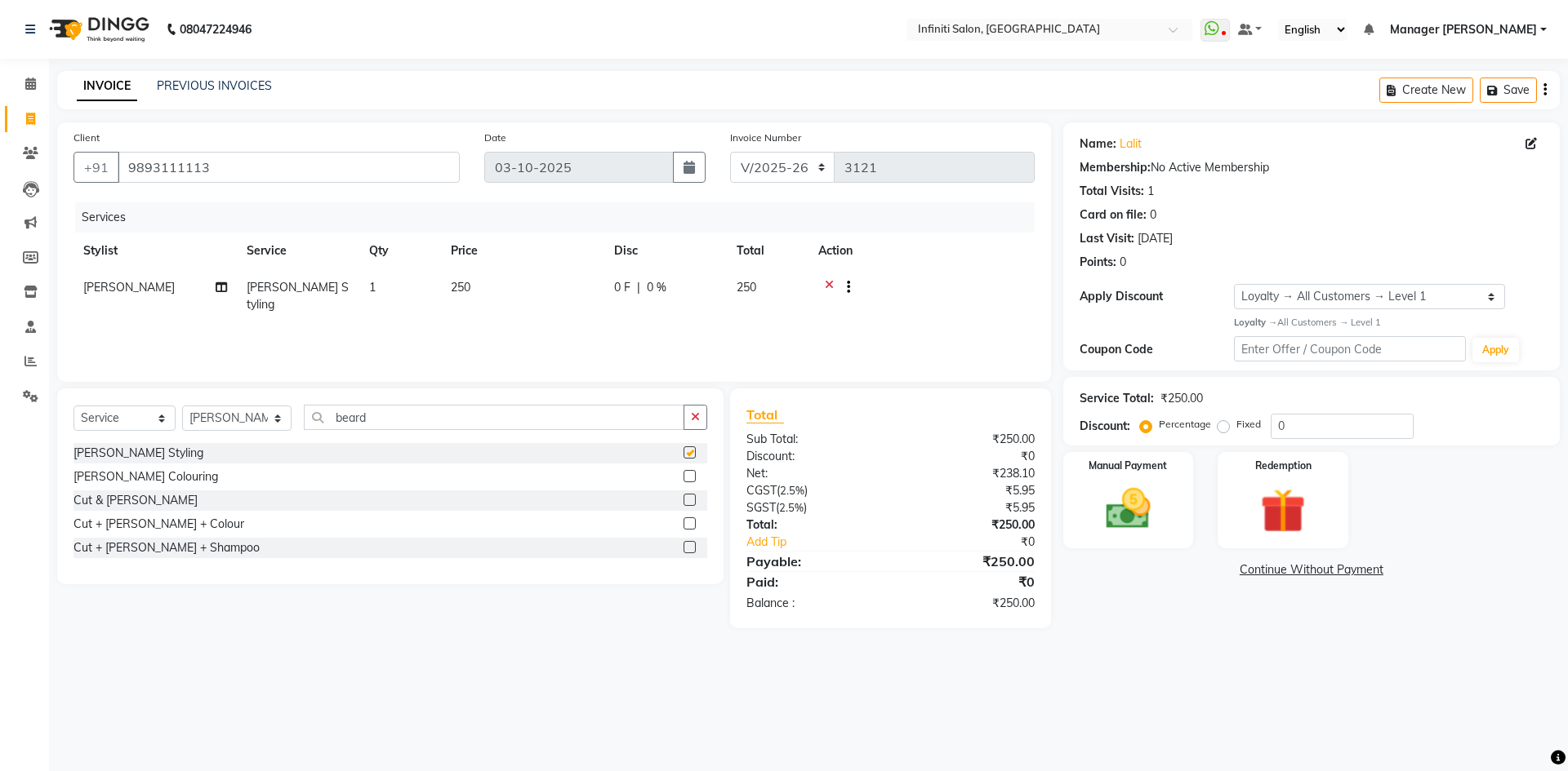
checkbox input "false"
click at [787, 159] on select "CI/2025-26 V/2025-26" at bounding box center [782, 167] width 105 height 31
select select "7942"
click at [729, 152] on select "CI/2025-26 V/2025-26" at bounding box center [782, 167] width 105 height 31
type input "0514"
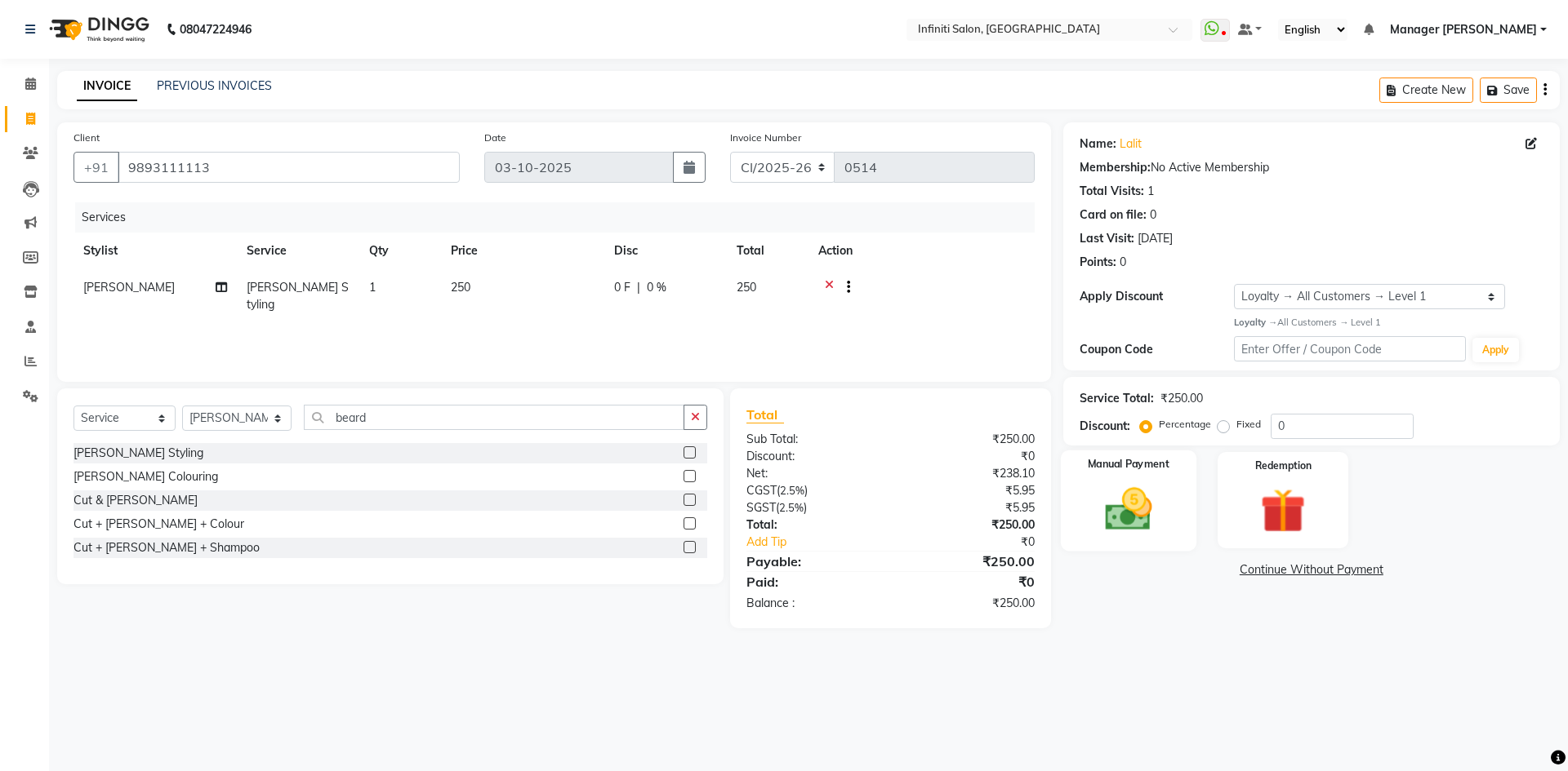
click at [1108, 495] on img at bounding box center [1127, 509] width 76 height 54
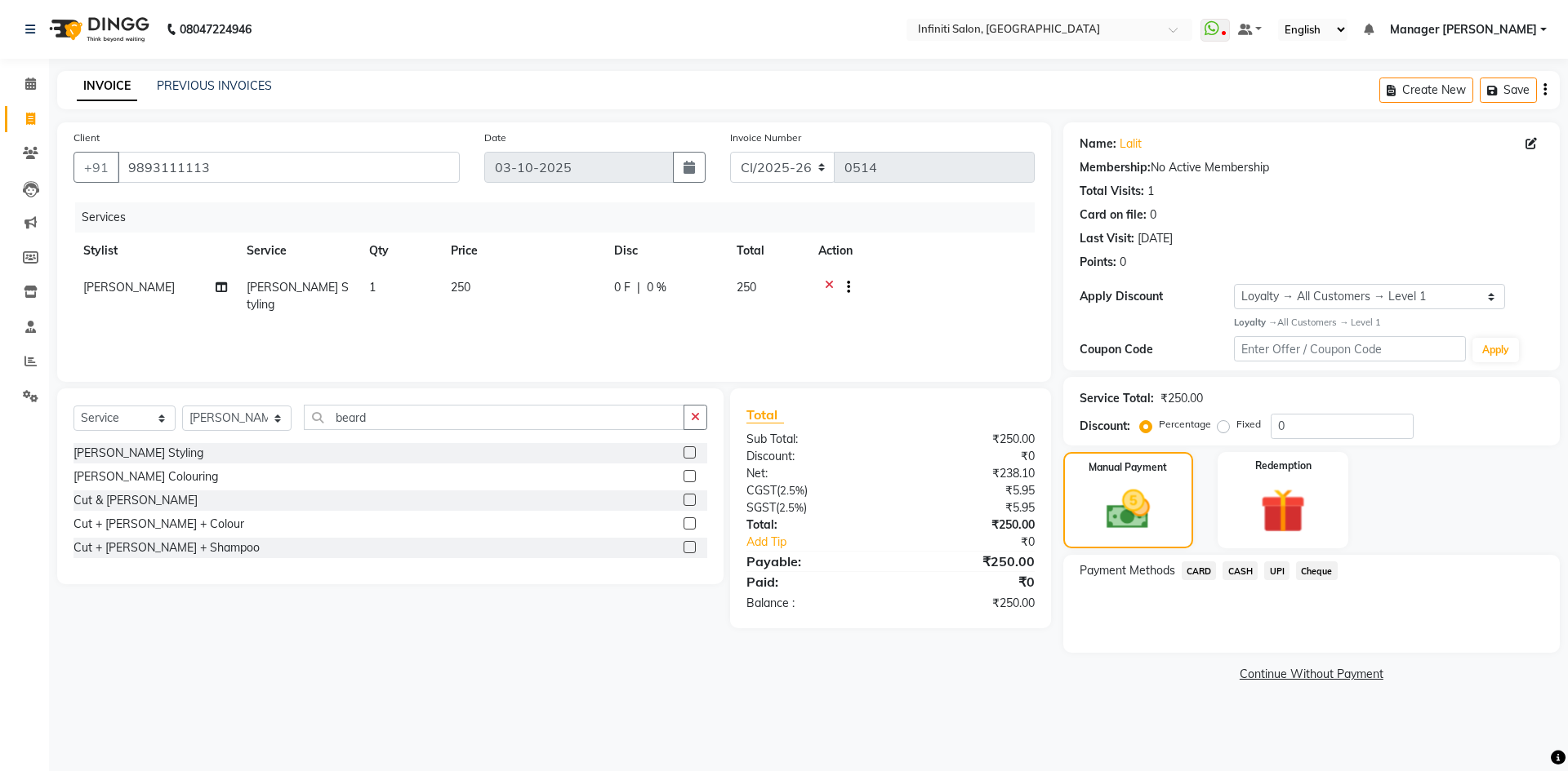
click at [1232, 569] on span "CASH" at bounding box center [1240, 571] width 35 height 19
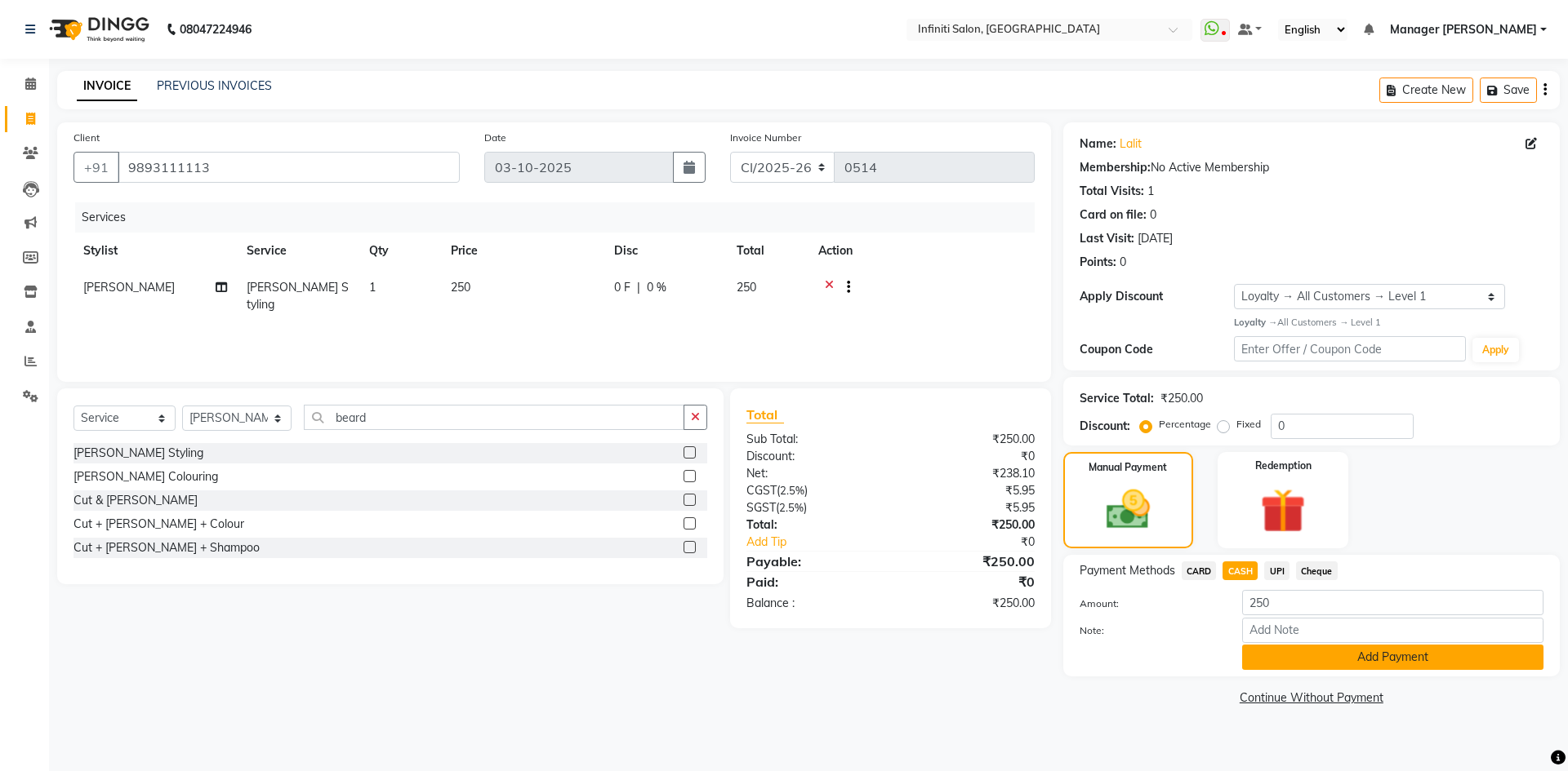
click at [1341, 666] on button "Add Payment" at bounding box center [1392, 658] width 302 height 26
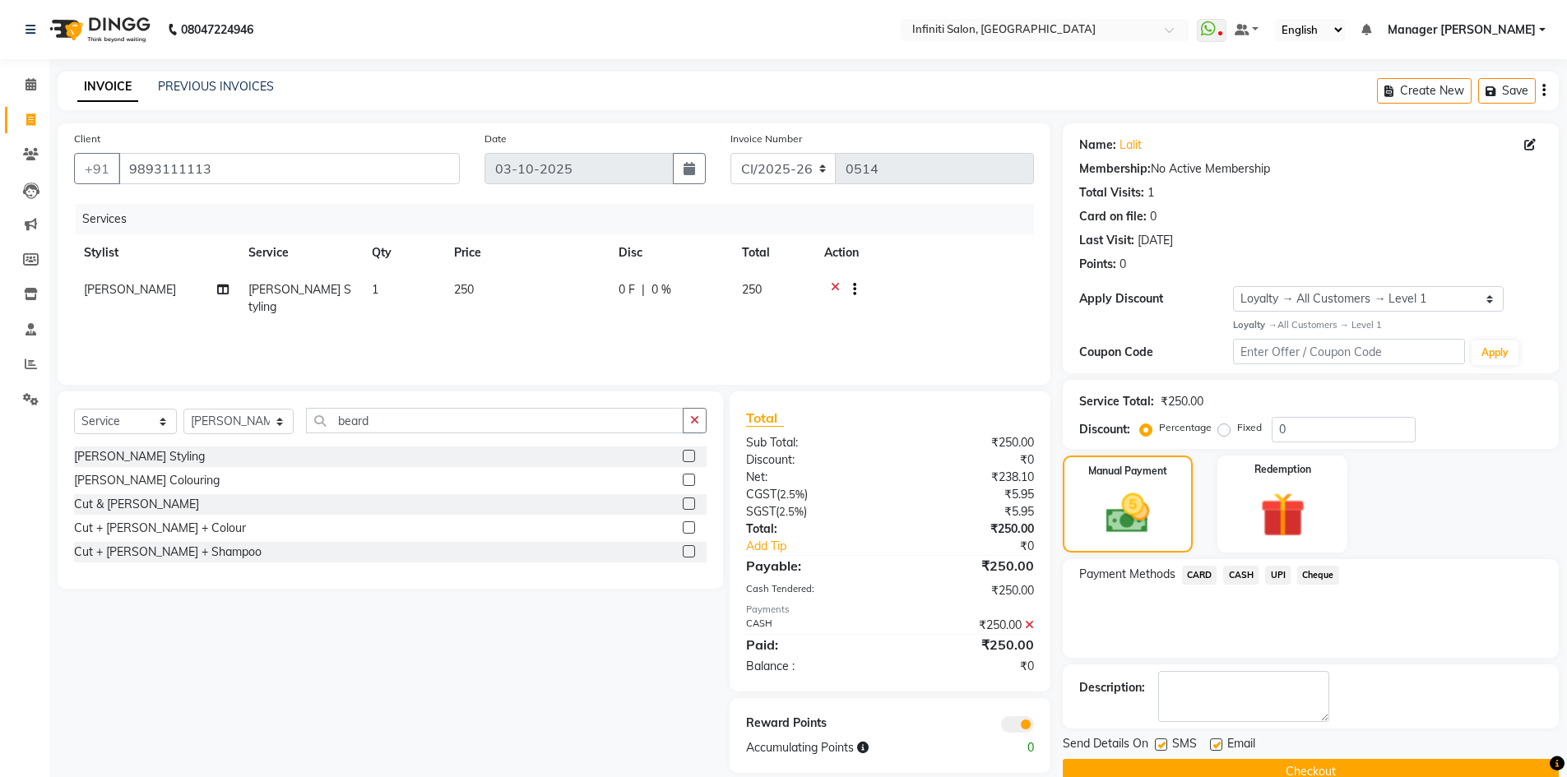
scroll to position [32, 0]
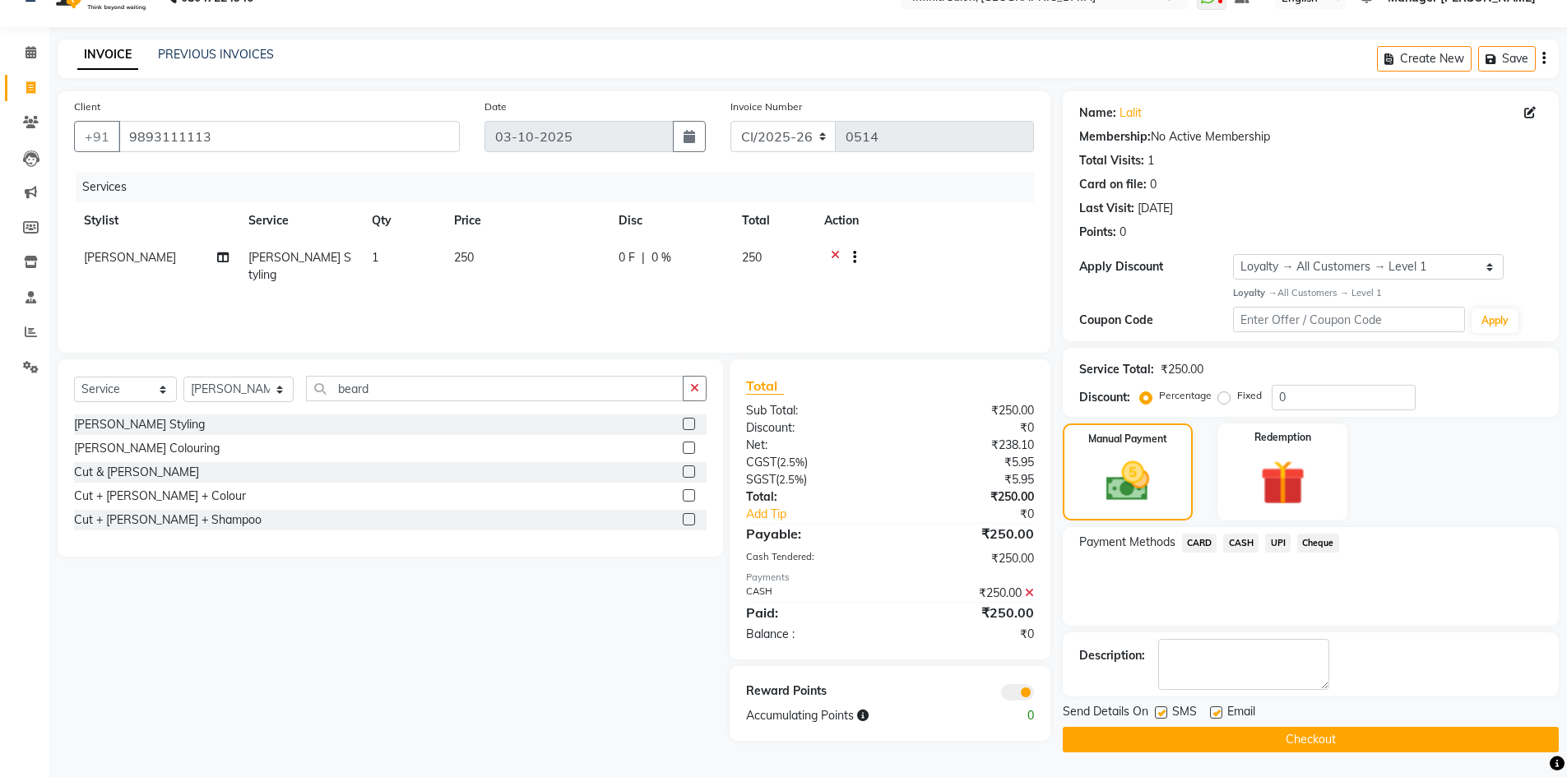
click at [1382, 745] on button "Checkout" at bounding box center [1311, 740] width 496 height 26
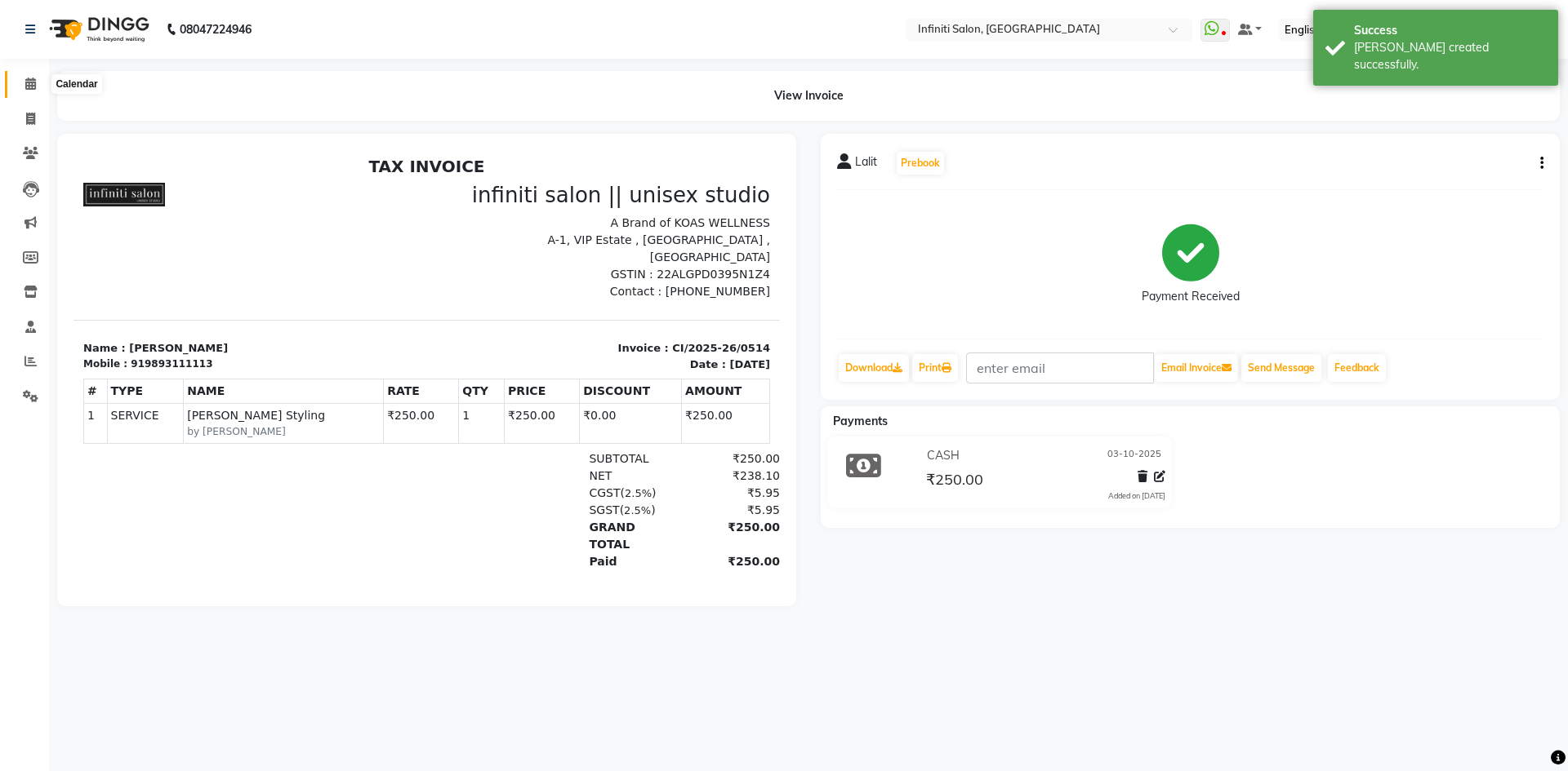
click at [32, 78] on icon at bounding box center [31, 83] width 11 height 12
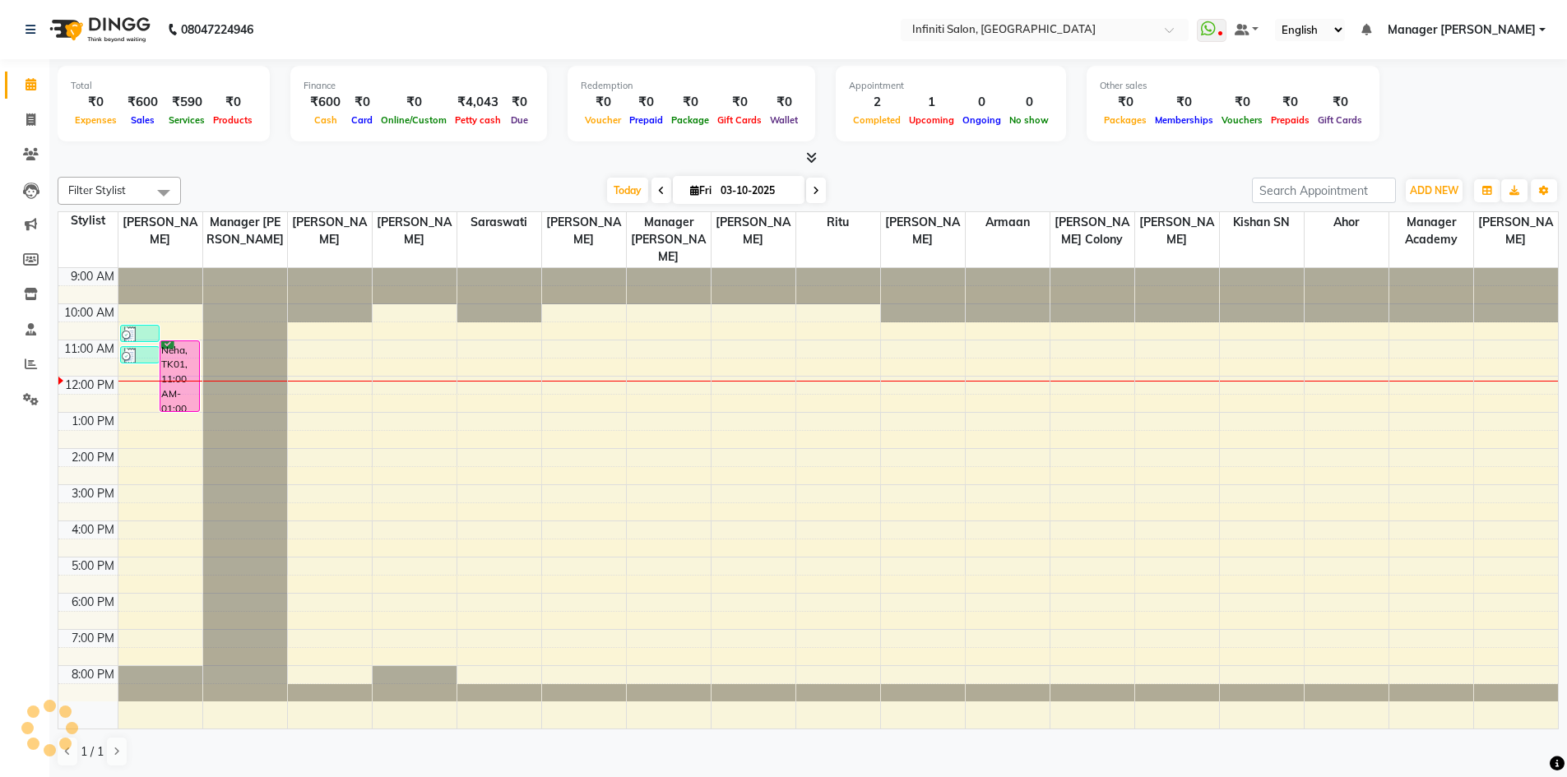
scroll to position [1, 0]
click at [30, 119] on icon at bounding box center [30, 119] width 9 height 12
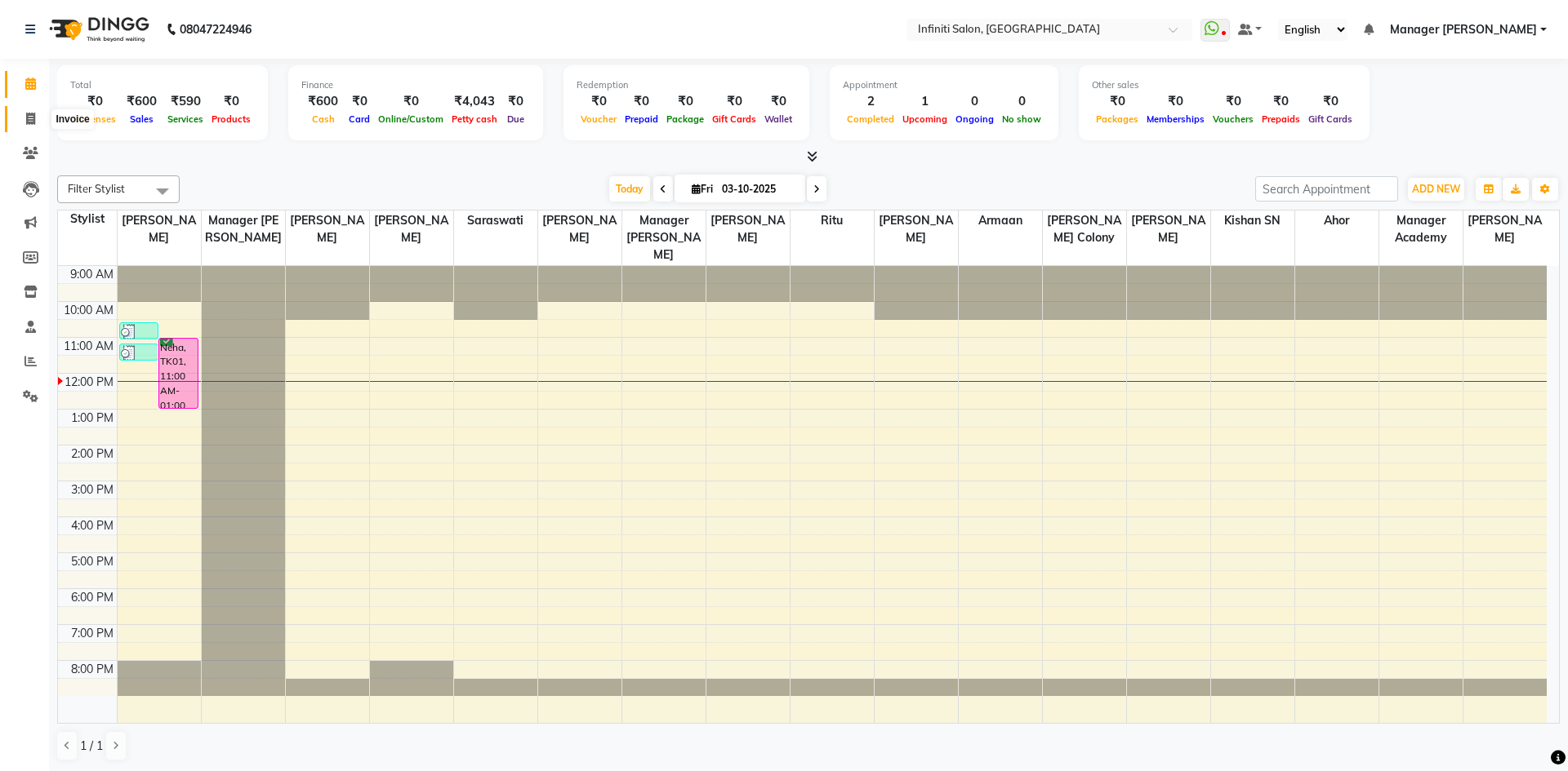
select select "5804"
select select "service"
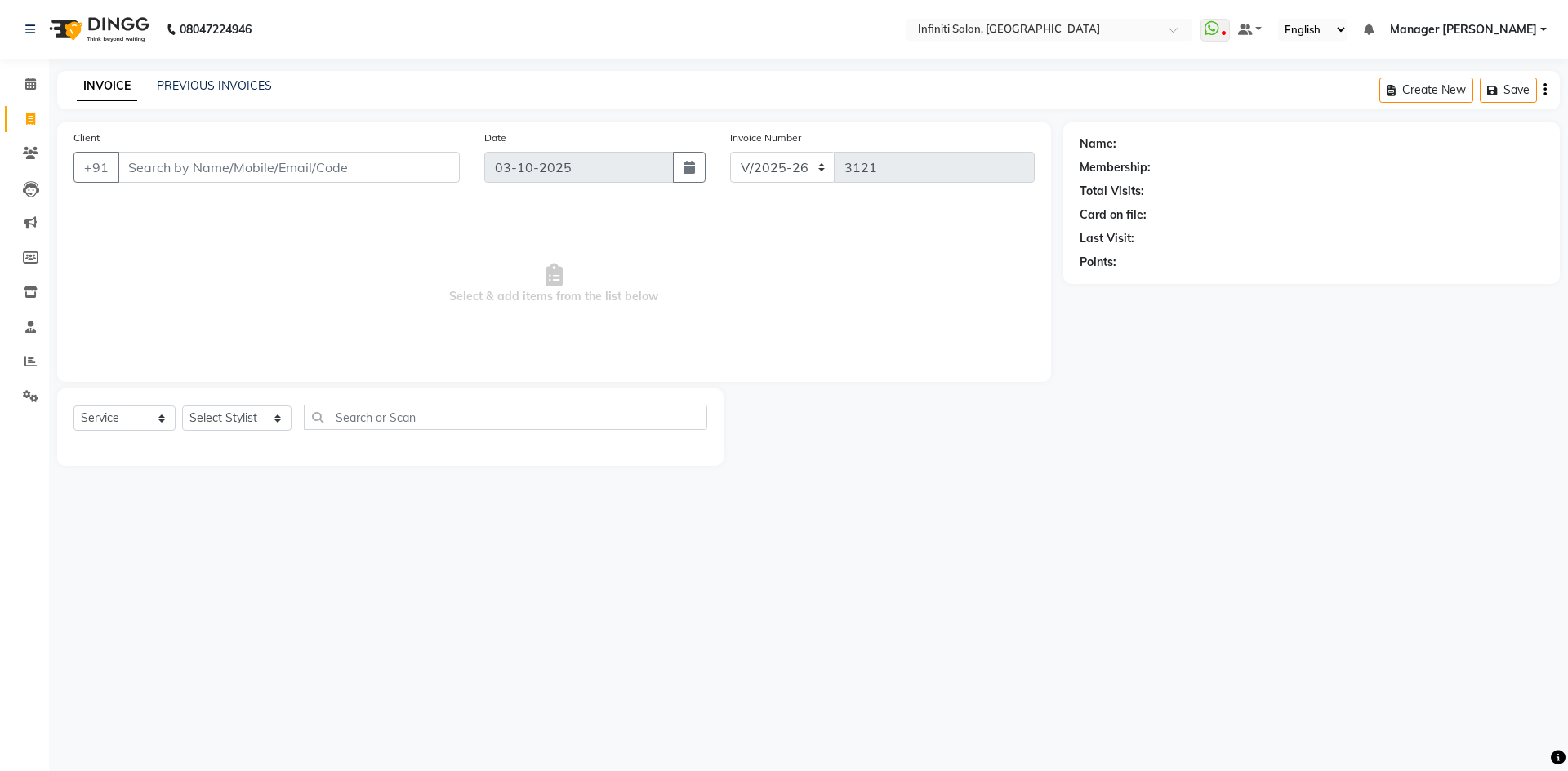
click at [274, 174] on input "Client" at bounding box center [288, 167] width 342 height 31
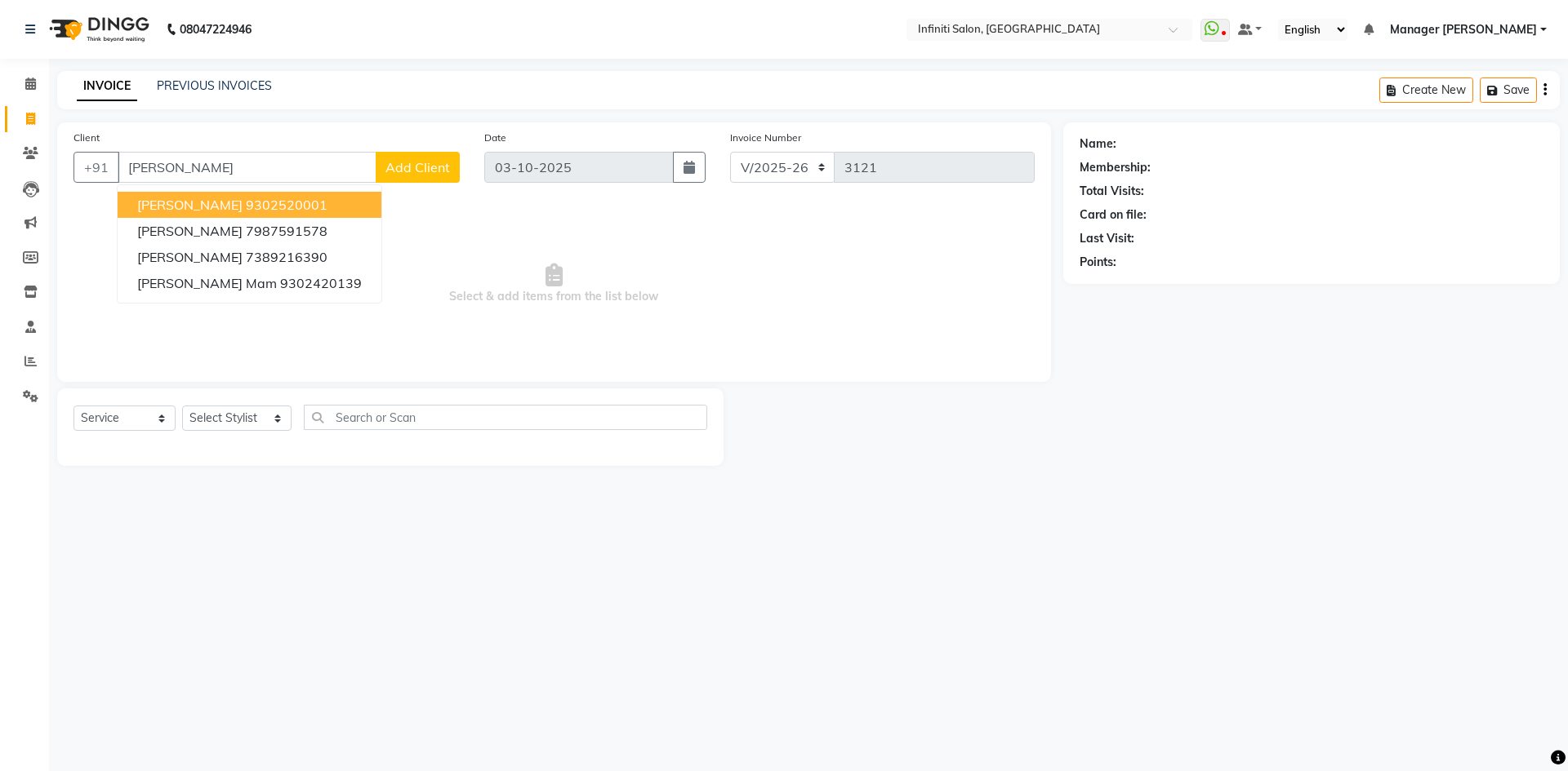
click at [273, 204] on ngb-highlight "9302520001" at bounding box center [287, 204] width 81 height 16
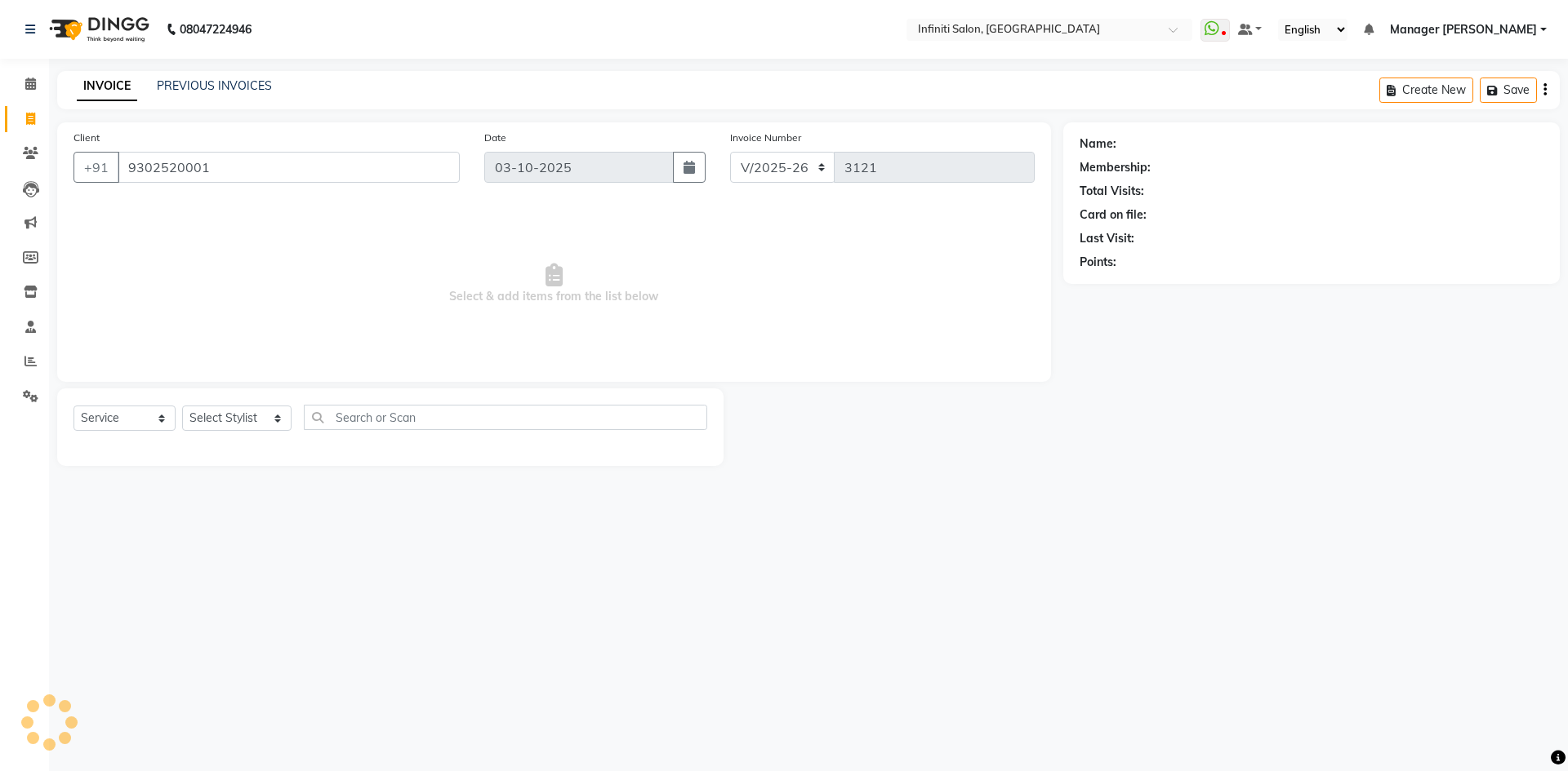
type input "9302520001"
select select "2: Object"
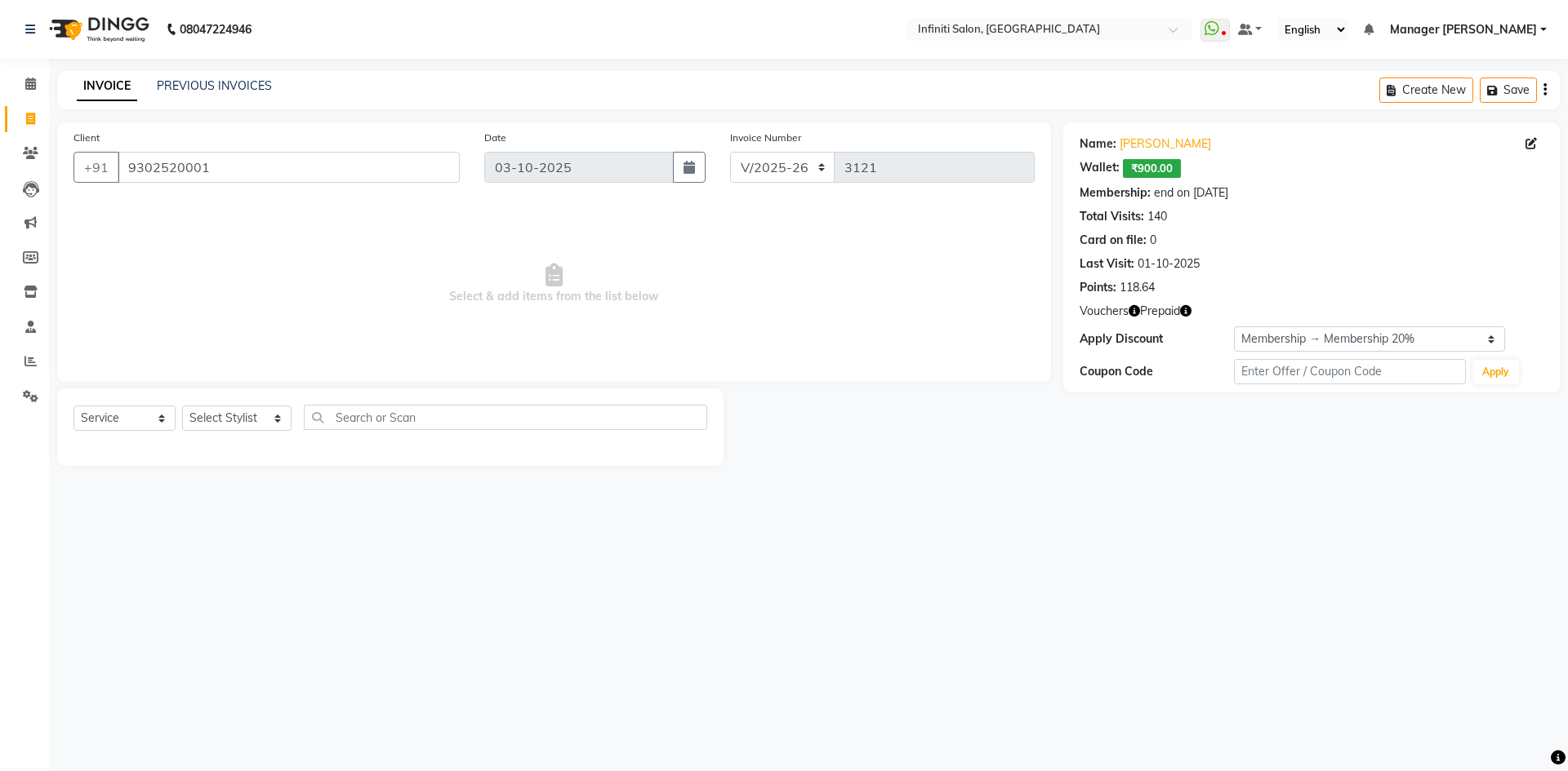
click at [1190, 313] on icon "button" at bounding box center [1186, 312] width 12 height 12
click at [1400, 265] on div "Last Visit: 01-10-2025" at bounding box center [1311, 264] width 463 height 17
click at [1133, 307] on icon "button" at bounding box center [1134, 312] width 12 height 12
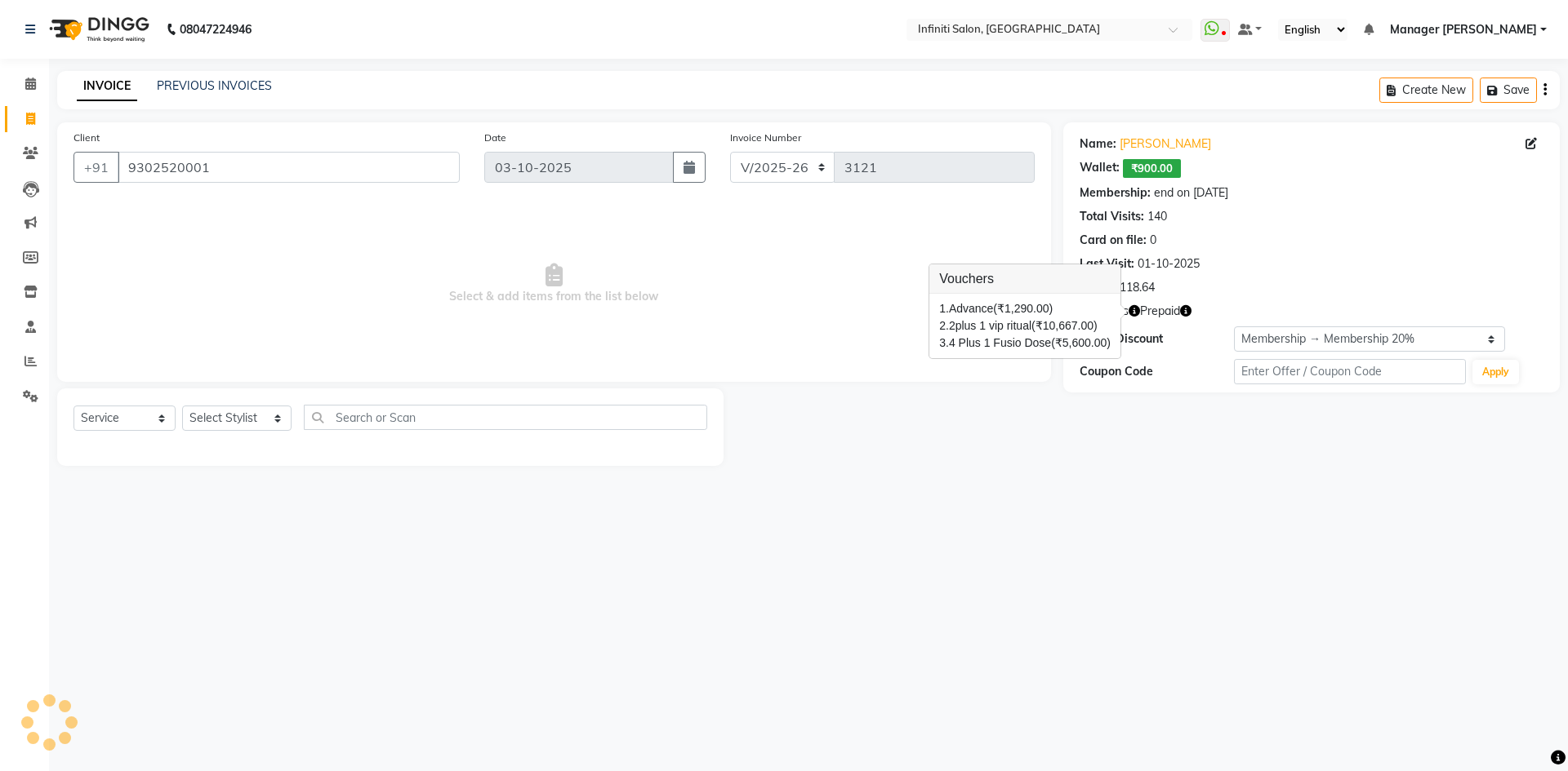
click at [1355, 250] on div "Name: Neerja Agarawal Wallet: ₹900.00 Membership: end on 28-03-2125 Total Visit…" at bounding box center [1311, 212] width 463 height 168
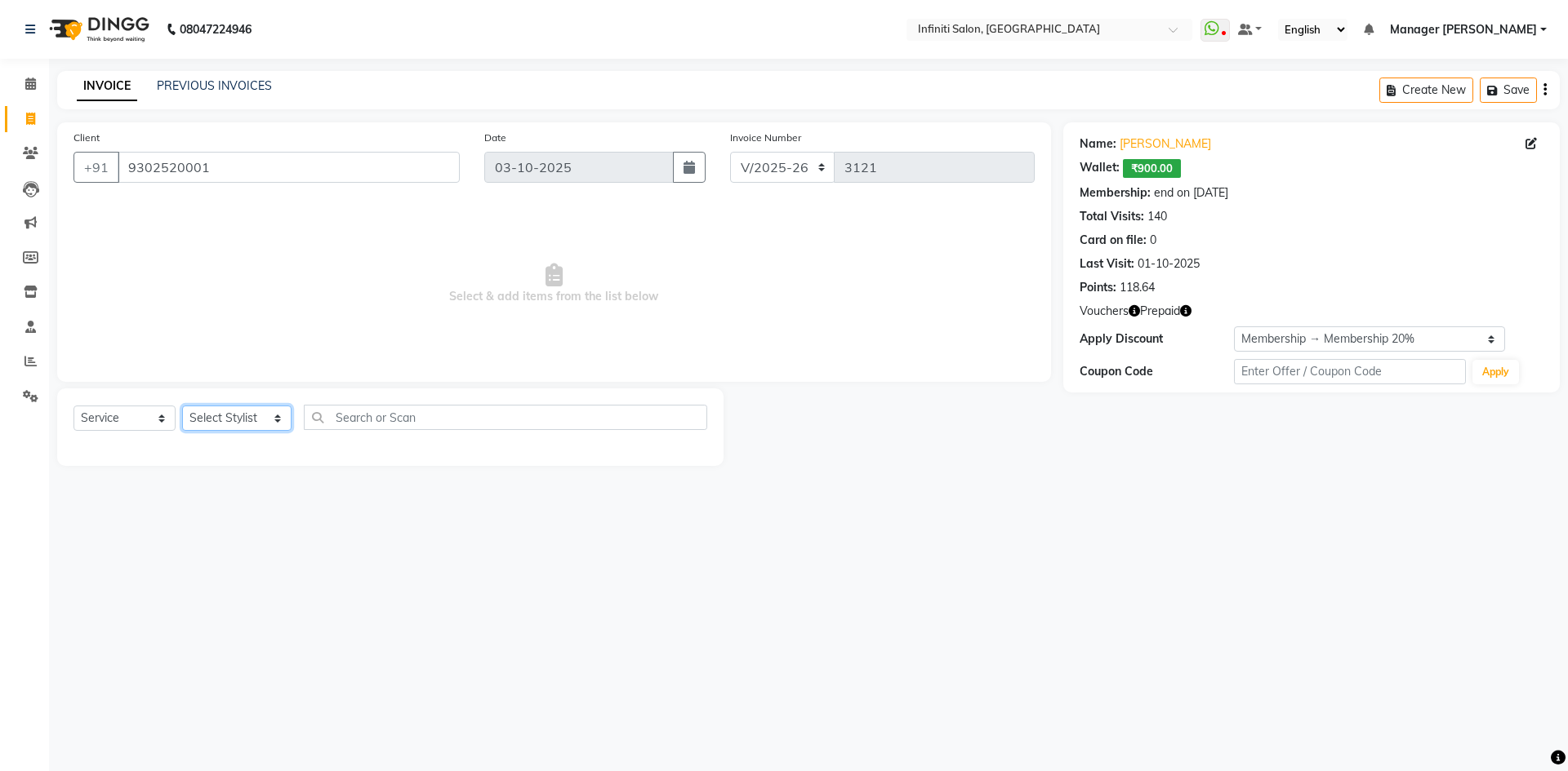
click at [268, 422] on select "Select Stylist Abhi singh Ahor Armaan Chandu Ishwar Jaspreet Khilesh Kishan SN …" at bounding box center [236, 419] width 109 height 26
select select "40449"
click at [182, 406] on select "Select Stylist Abhi singh Ahor Armaan Chandu Ishwar Jaspreet Khilesh Kishan SN …" at bounding box center [236, 419] width 109 height 26
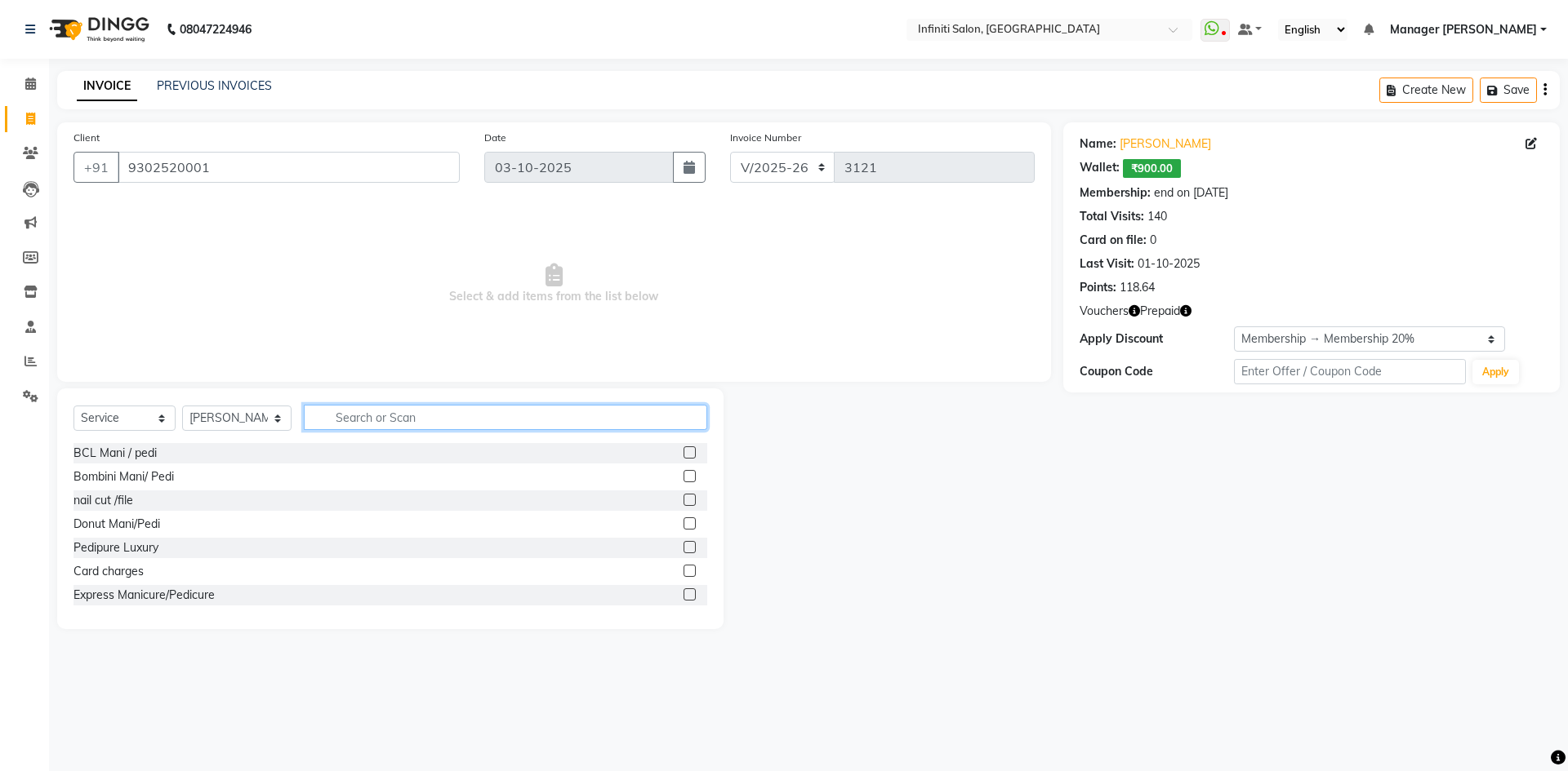
click at [513, 413] on input "text" at bounding box center [505, 418] width 403 height 26
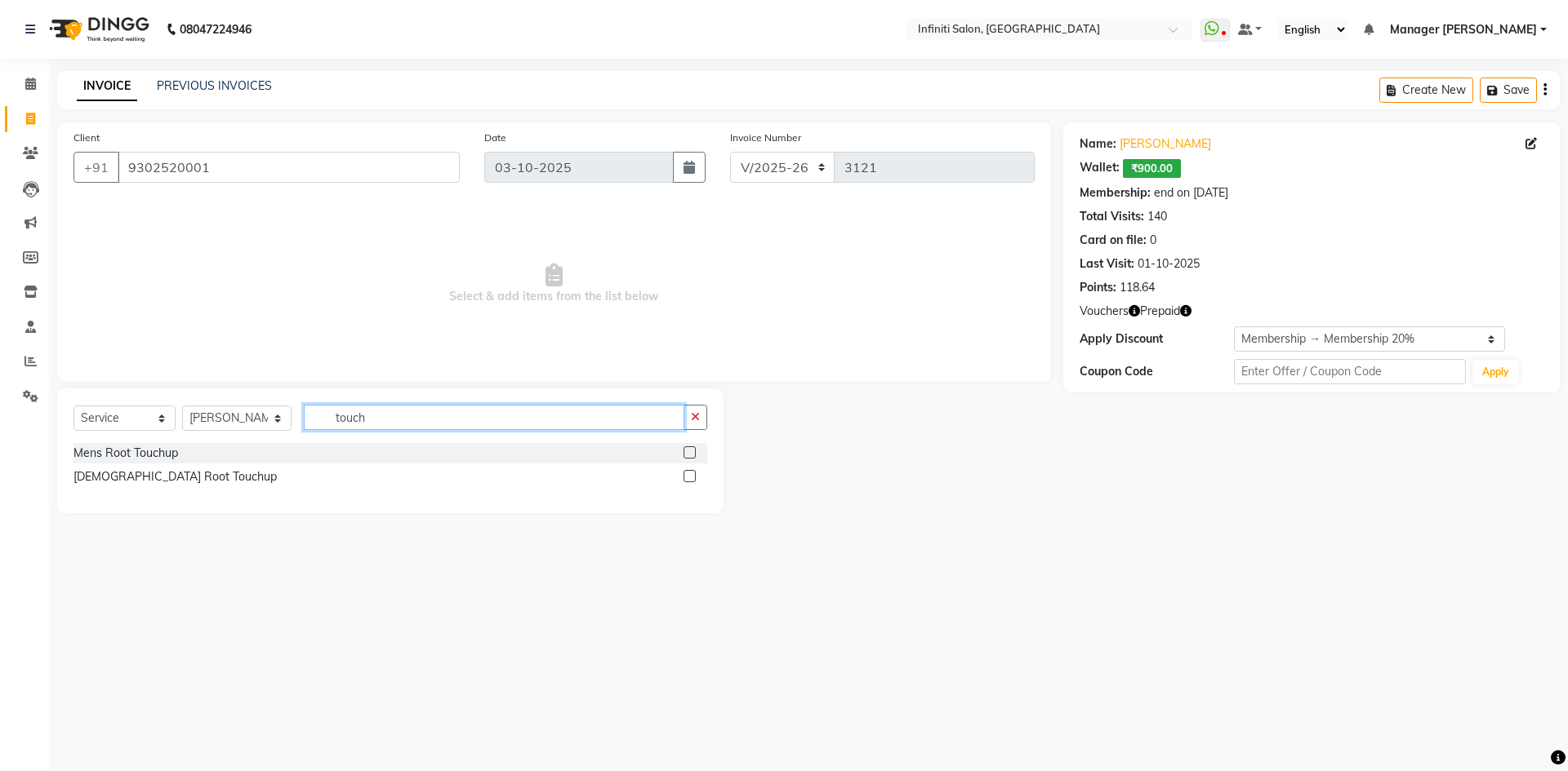
type input "touch"
click at [693, 469] on div at bounding box center [696, 477] width 24 height 21
click at [693, 477] on label at bounding box center [690, 476] width 12 height 12
click at [693, 477] on input "checkbox" at bounding box center [689, 477] width 11 height 11
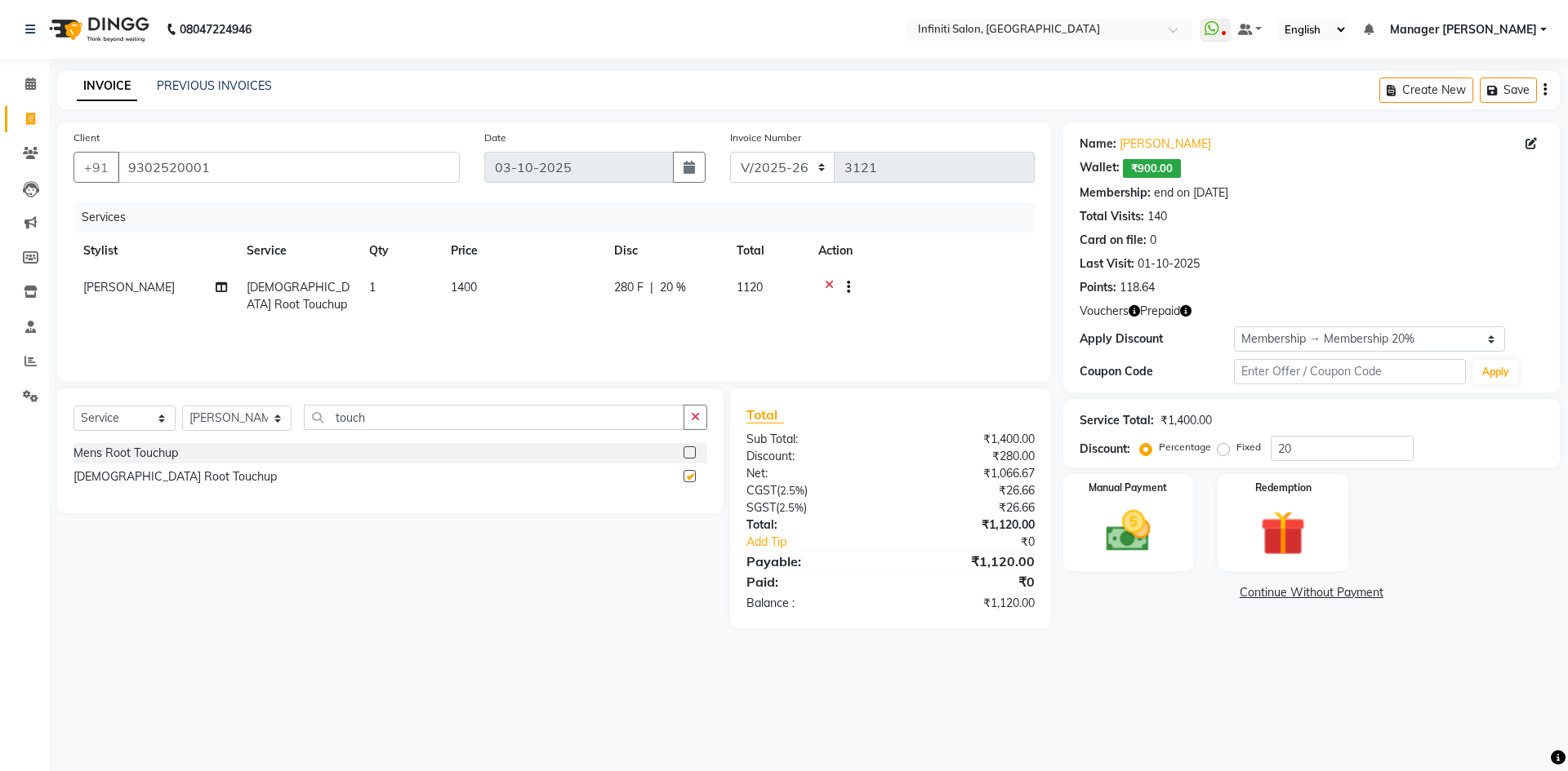
checkbox input "false"
click at [406, 409] on input "touch" at bounding box center [493, 418] width 380 height 26
type input "t"
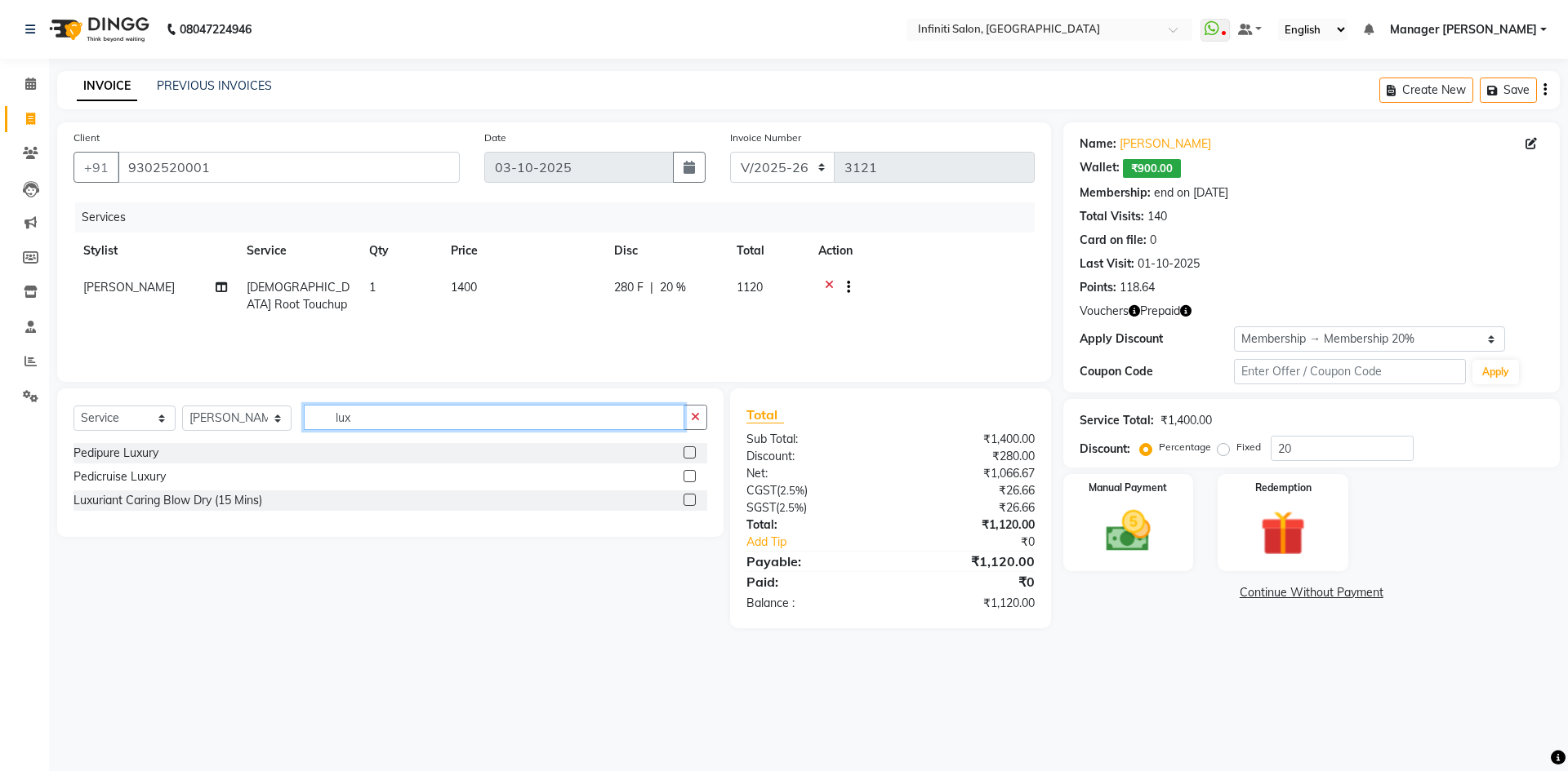
type input "lux"
click at [692, 503] on label at bounding box center [690, 500] width 12 height 12
click at [692, 503] on input "checkbox" at bounding box center [689, 500] width 11 height 11
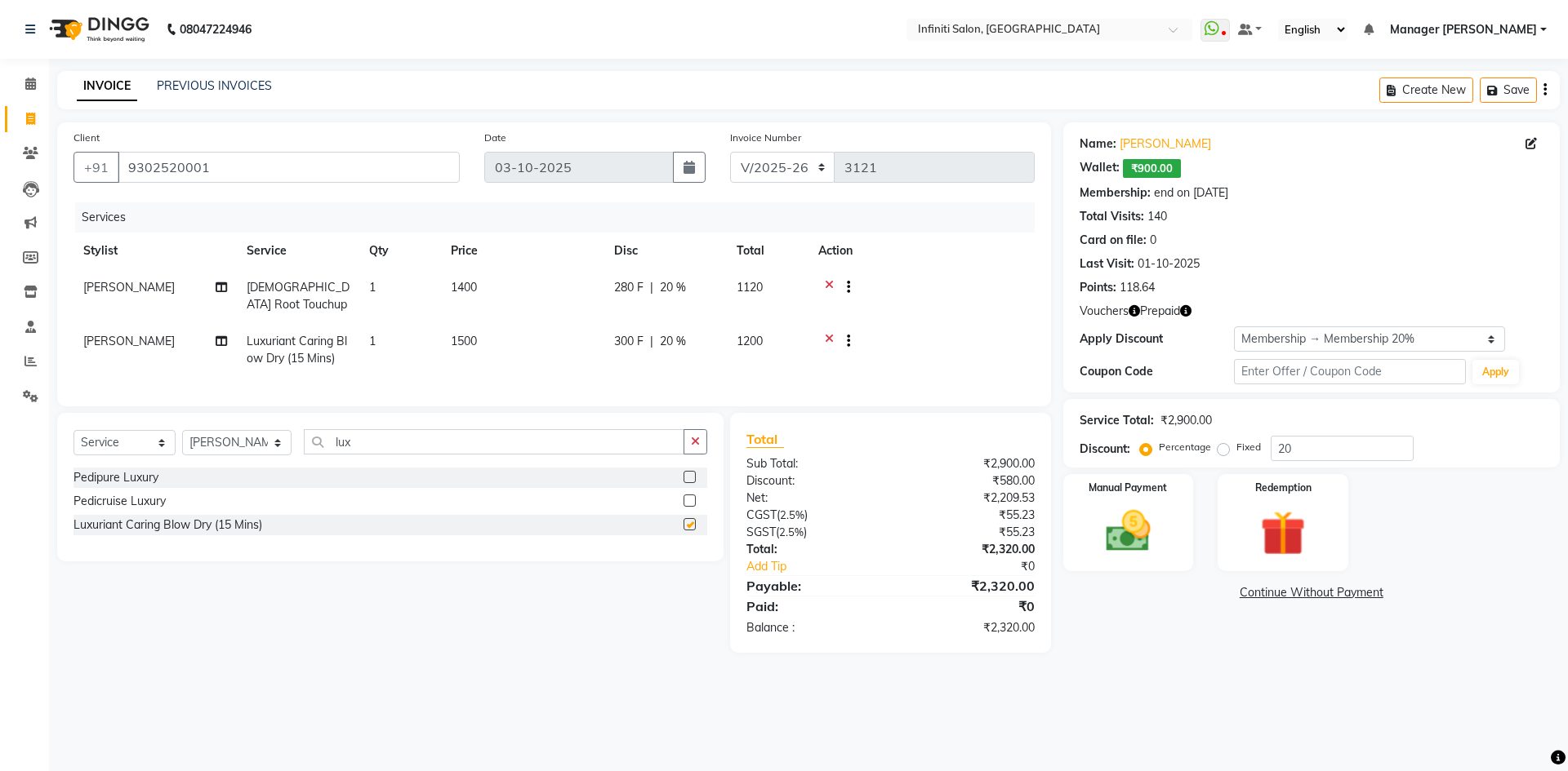
checkbox input "false"
click at [569, 333] on td "1500" at bounding box center [522, 350] width 164 height 54
select select "40449"
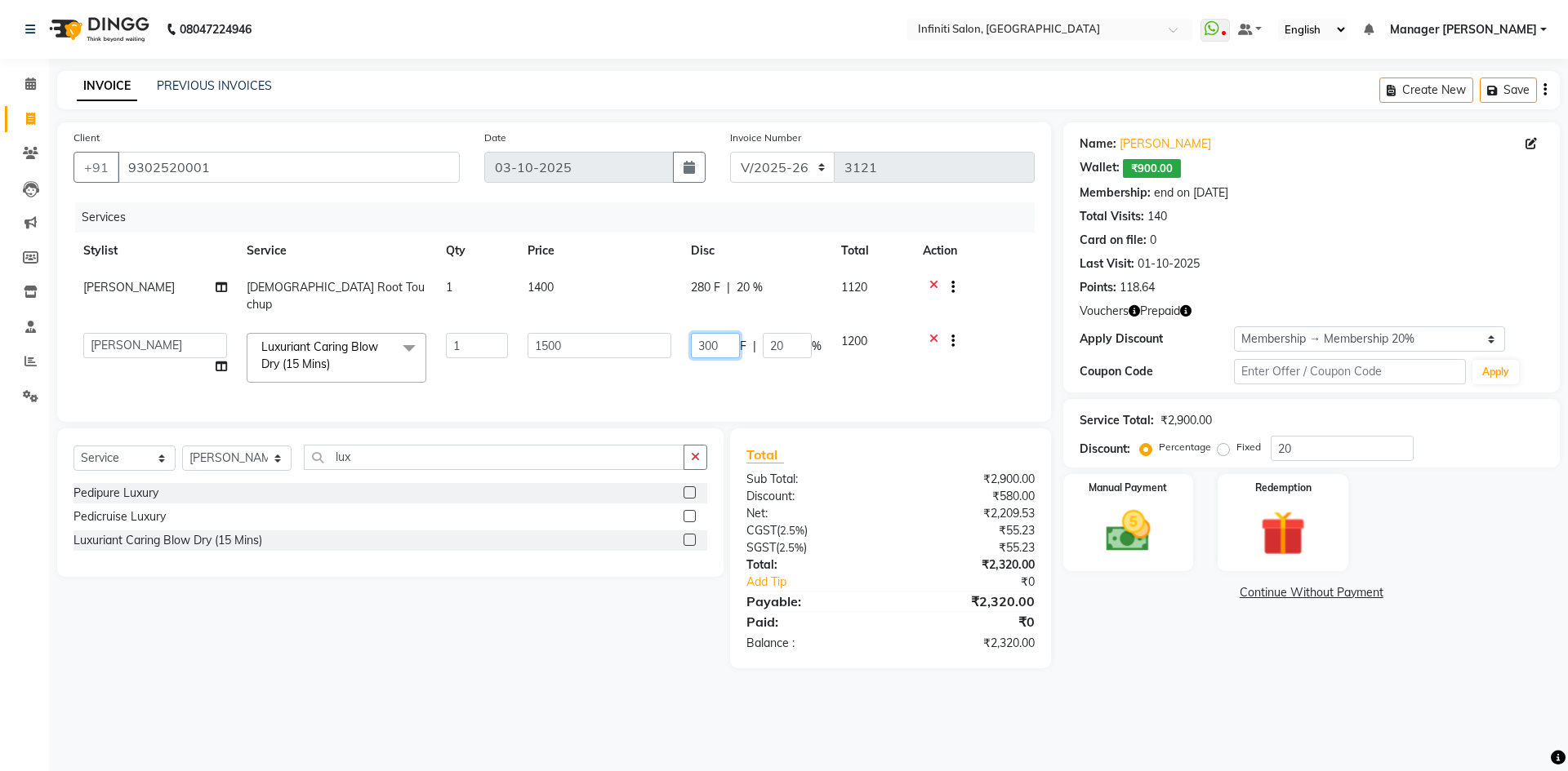
drag, startPoint x: 730, startPoint y: 331, endPoint x: 648, endPoint y: 343, distance: 82.9
click at [648, 343] on tr "Abhi singh Ahor Armaan Chandu Ishwar Jaspreet Khilesh Kishan SN Manager Academy…" at bounding box center [554, 358] width 961 height 69
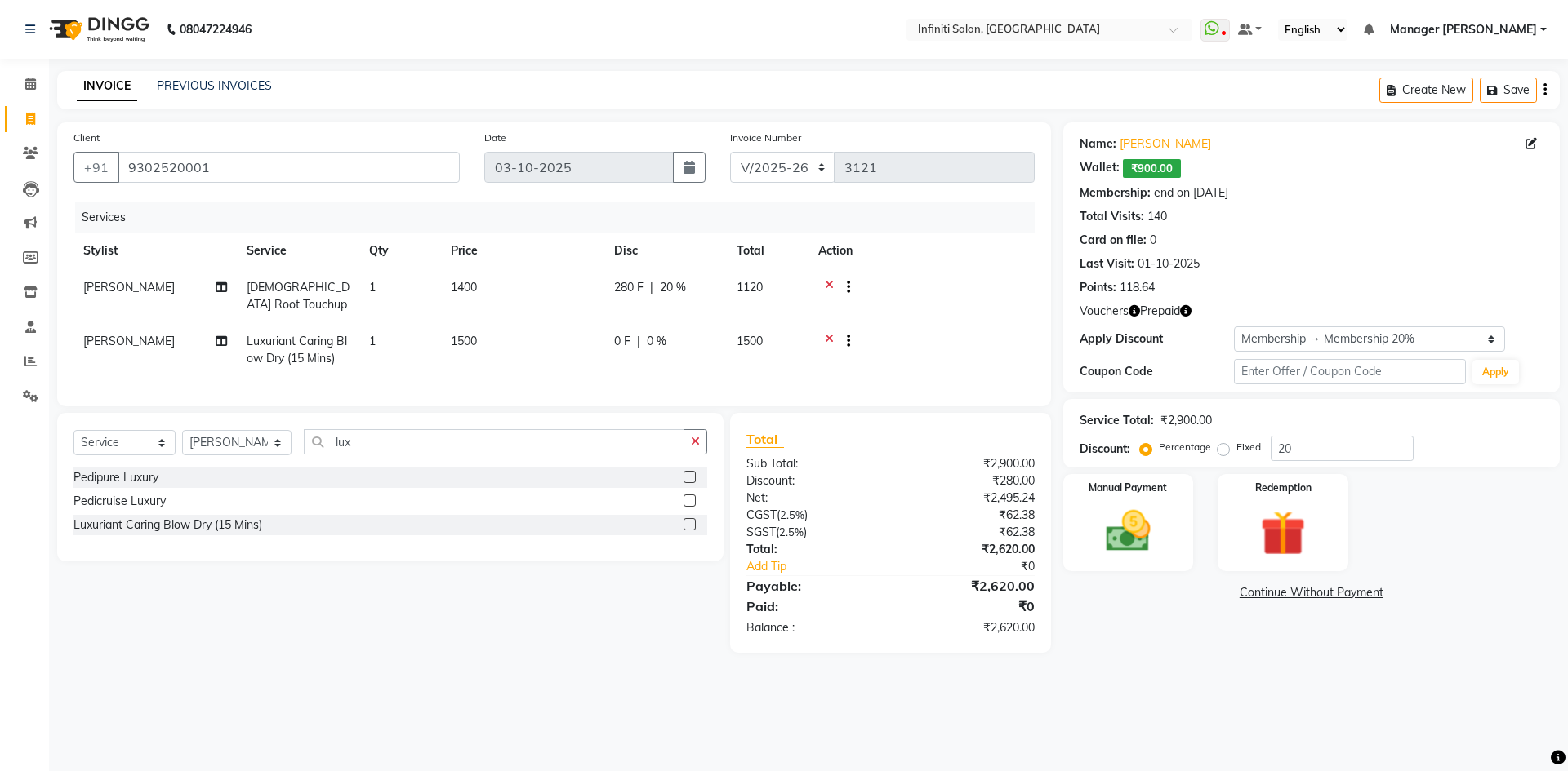
click at [508, 335] on td "1500" at bounding box center [522, 350] width 164 height 54
select select "40449"
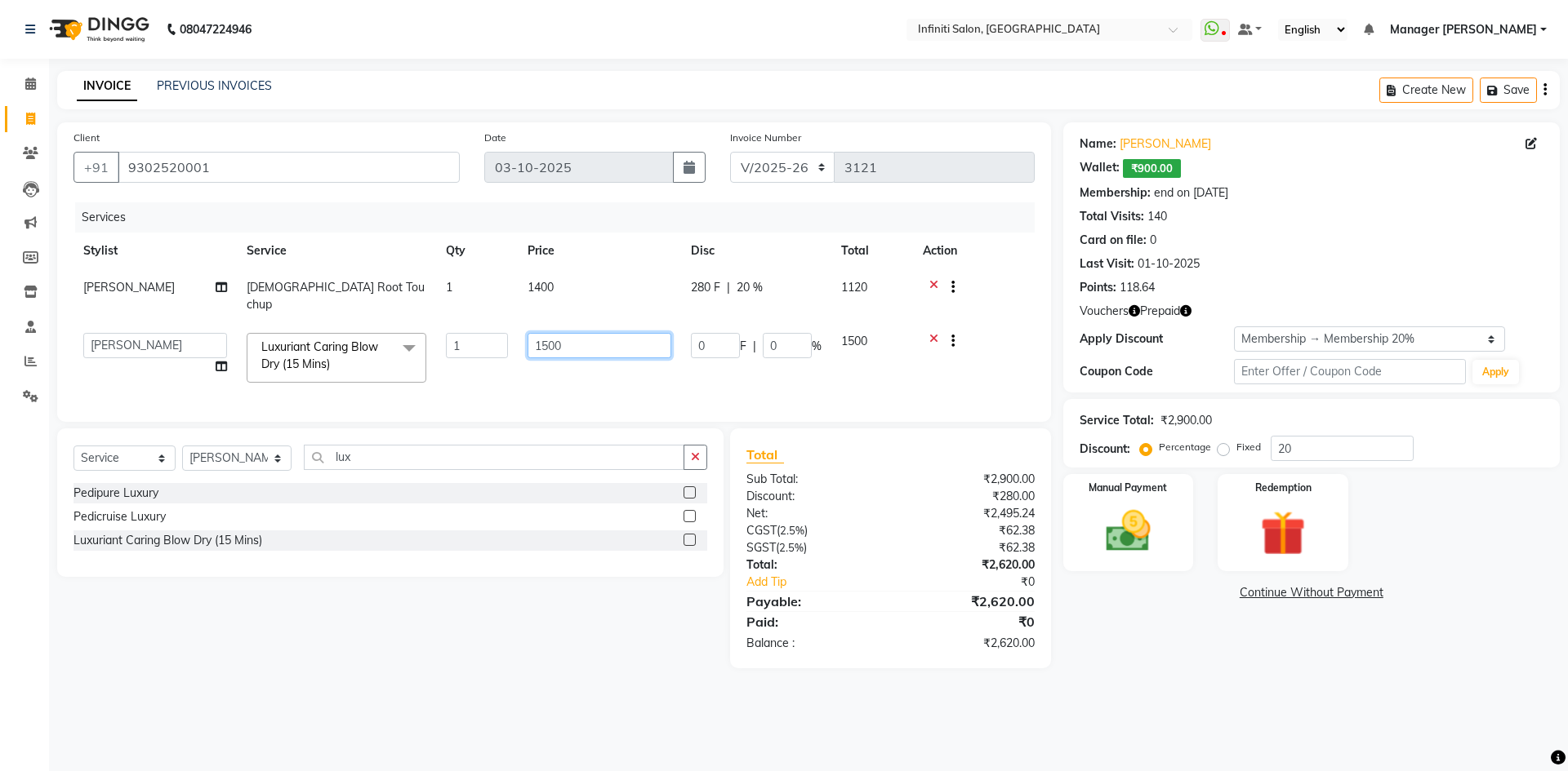
click at [588, 337] on input "1500" at bounding box center [598, 346] width 144 height 26
type input "1"
type input "666"
click at [863, 455] on div "Total" at bounding box center [890, 454] width 288 height 20
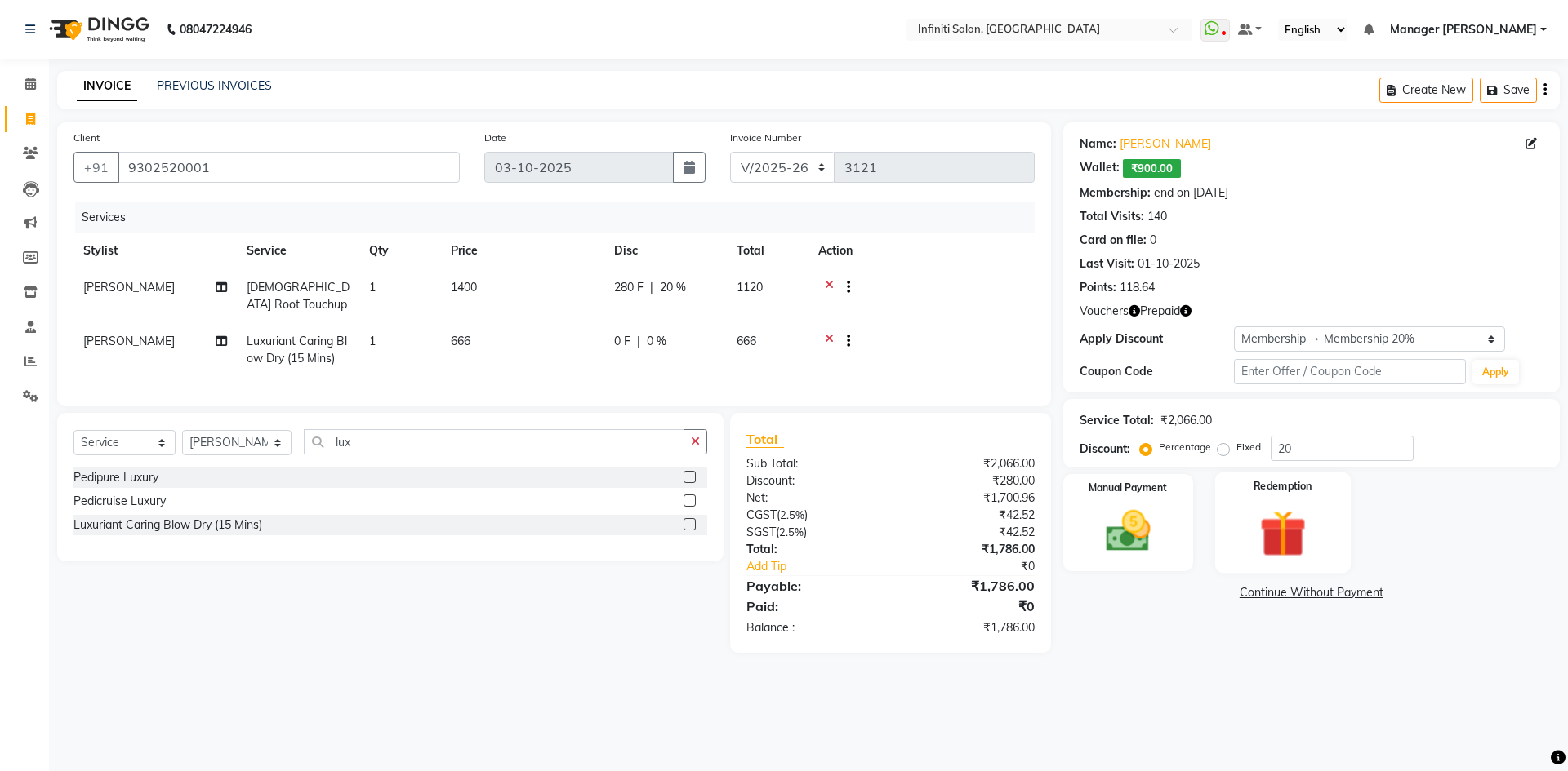
click at [1231, 513] on div "Redemption" at bounding box center [1282, 522] width 136 height 100
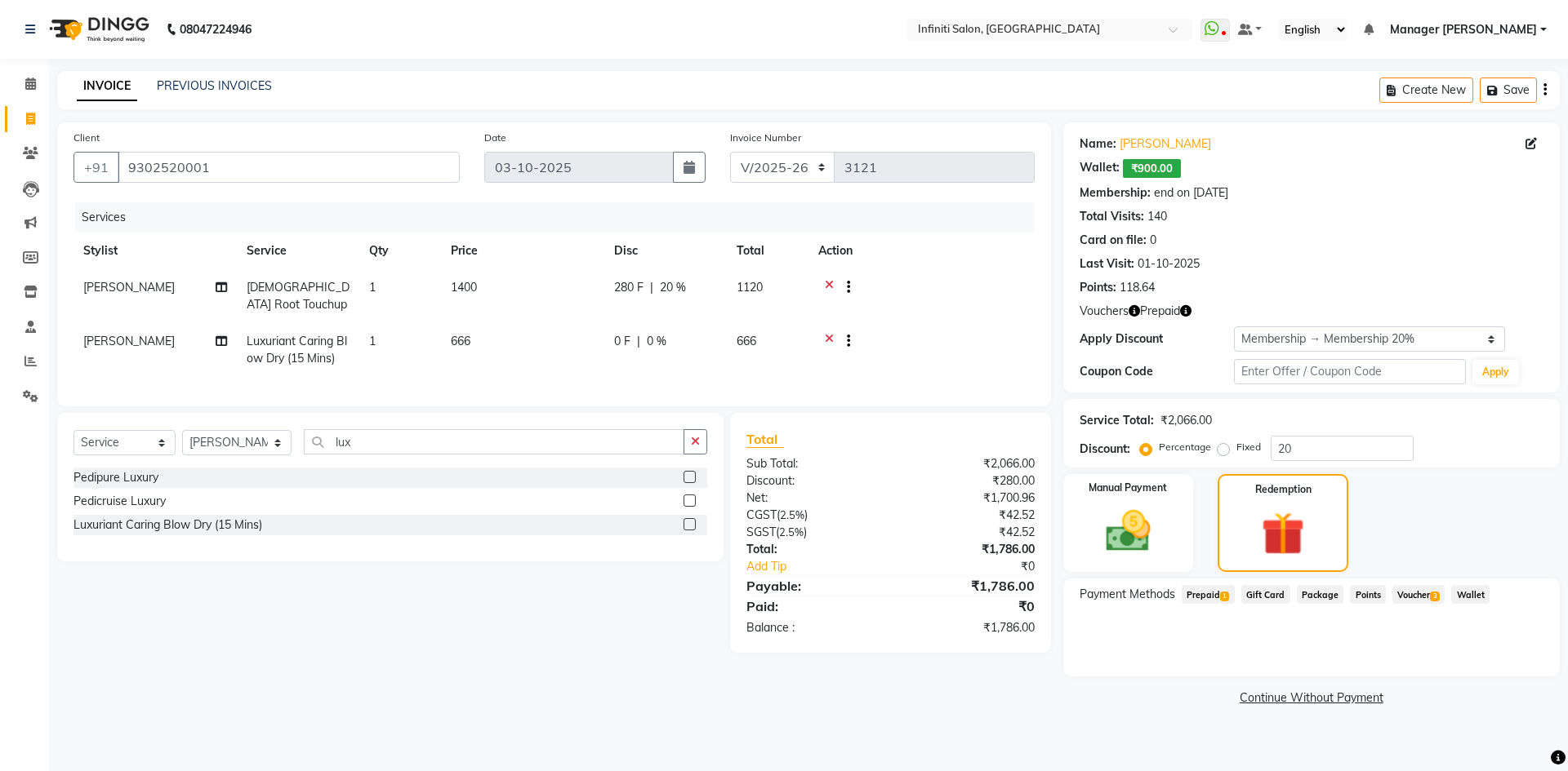
click at [1221, 591] on span "Prepaid 1" at bounding box center [1207, 594] width 53 height 19
click at [1133, 310] on icon "button" at bounding box center [1134, 312] width 12 height 12
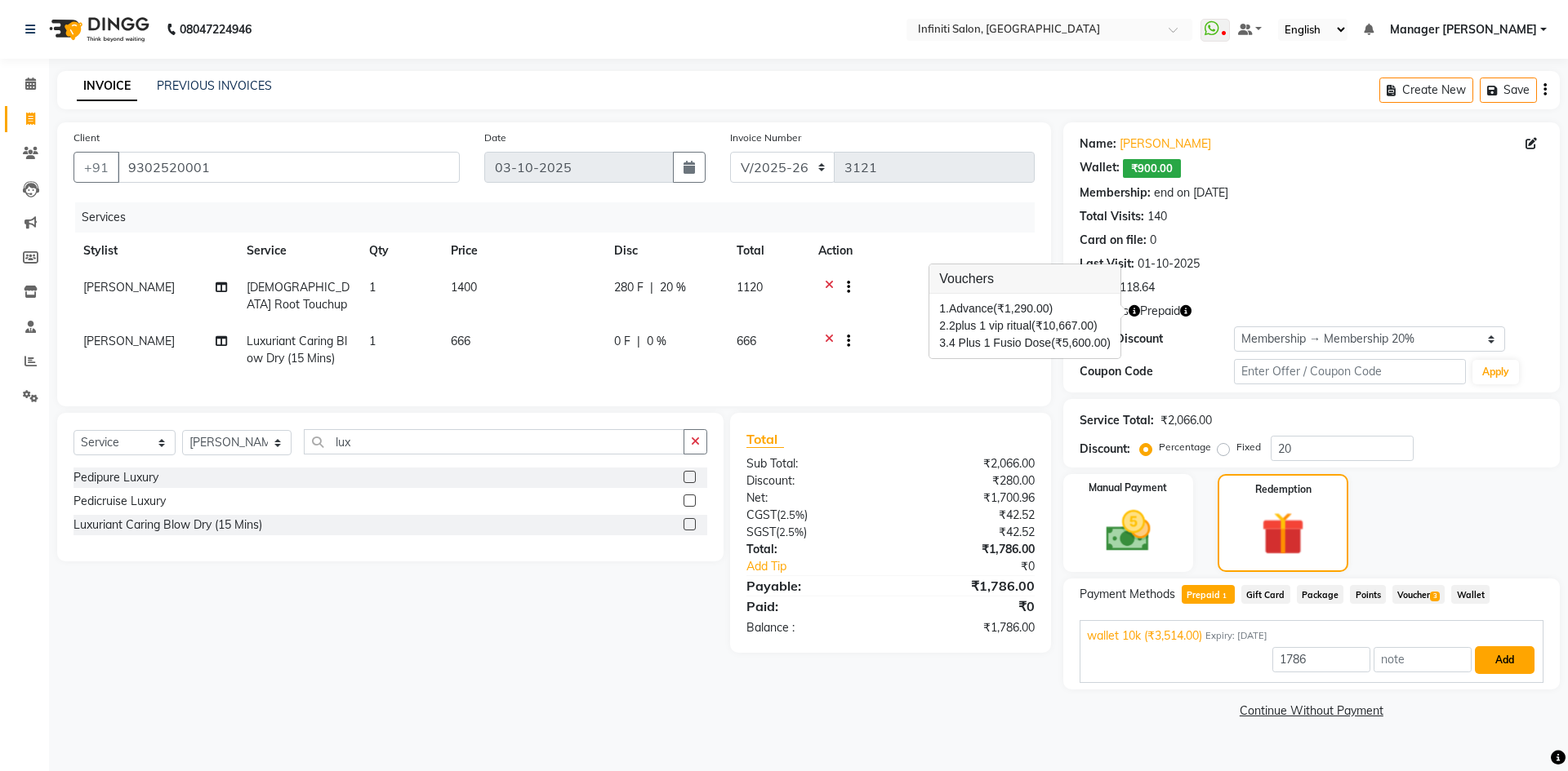
click at [1503, 661] on button "Add" at bounding box center [1504, 661] width 60 height 28
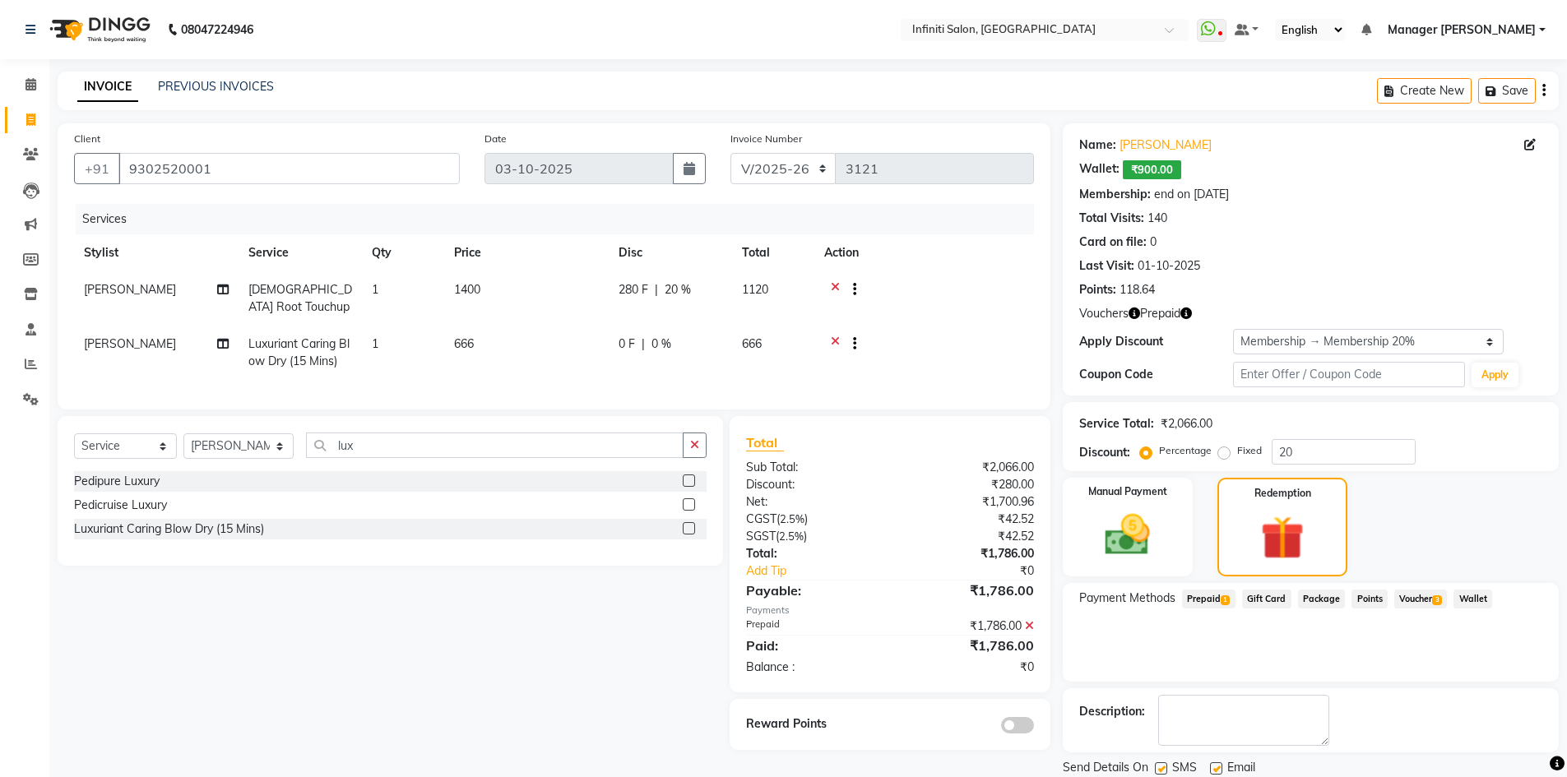
scroll to position [56, 0]
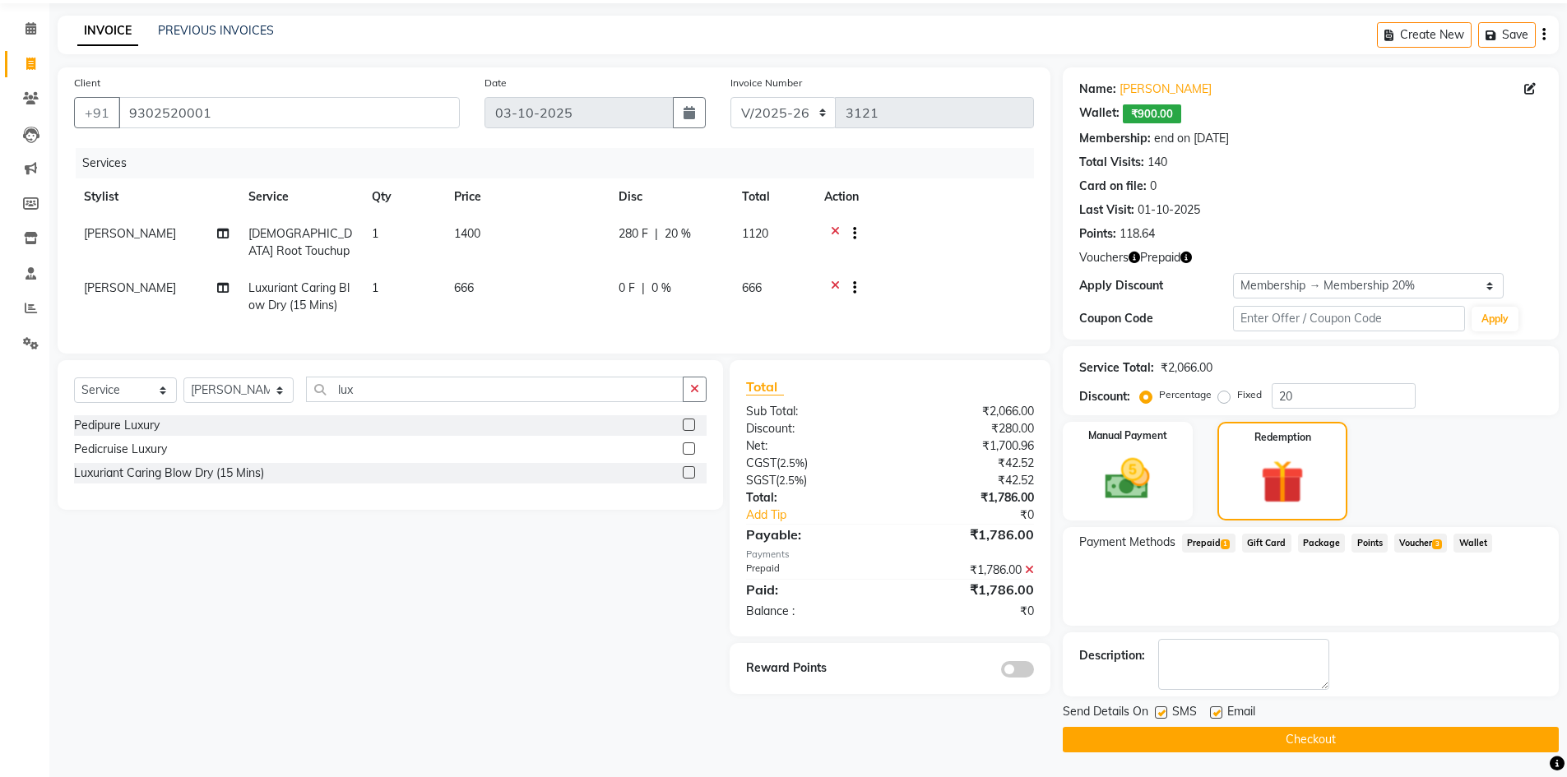
click at [1249, 741] on button "Checkout" at bounding box center [1311, 740] width 496 height 26
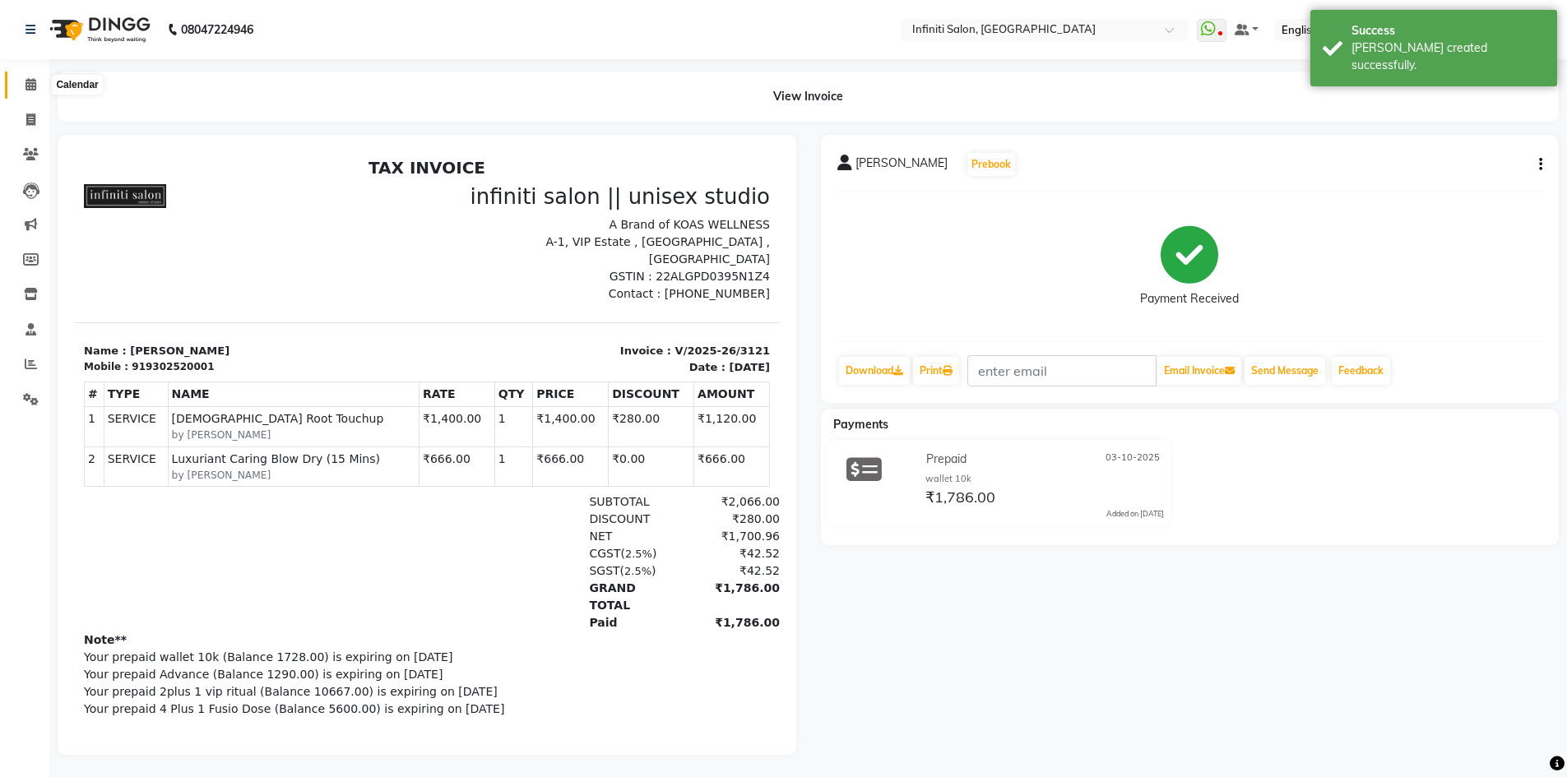
click at [33, 89] on icon at bounding box center [31, 84] width 11 height 12
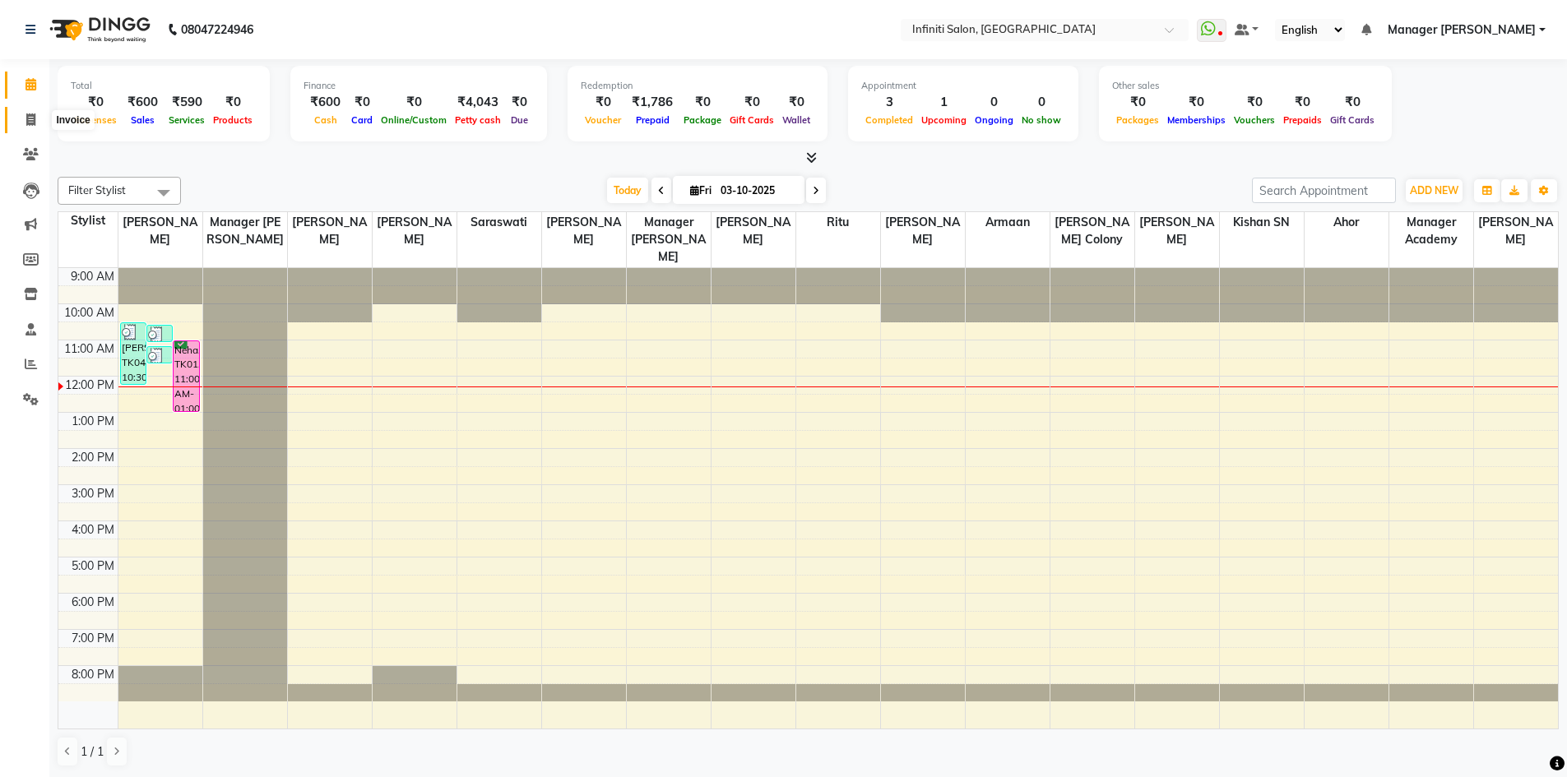
click at [32, 117] on icon at bounding box center [30, 120] width 9 height 12
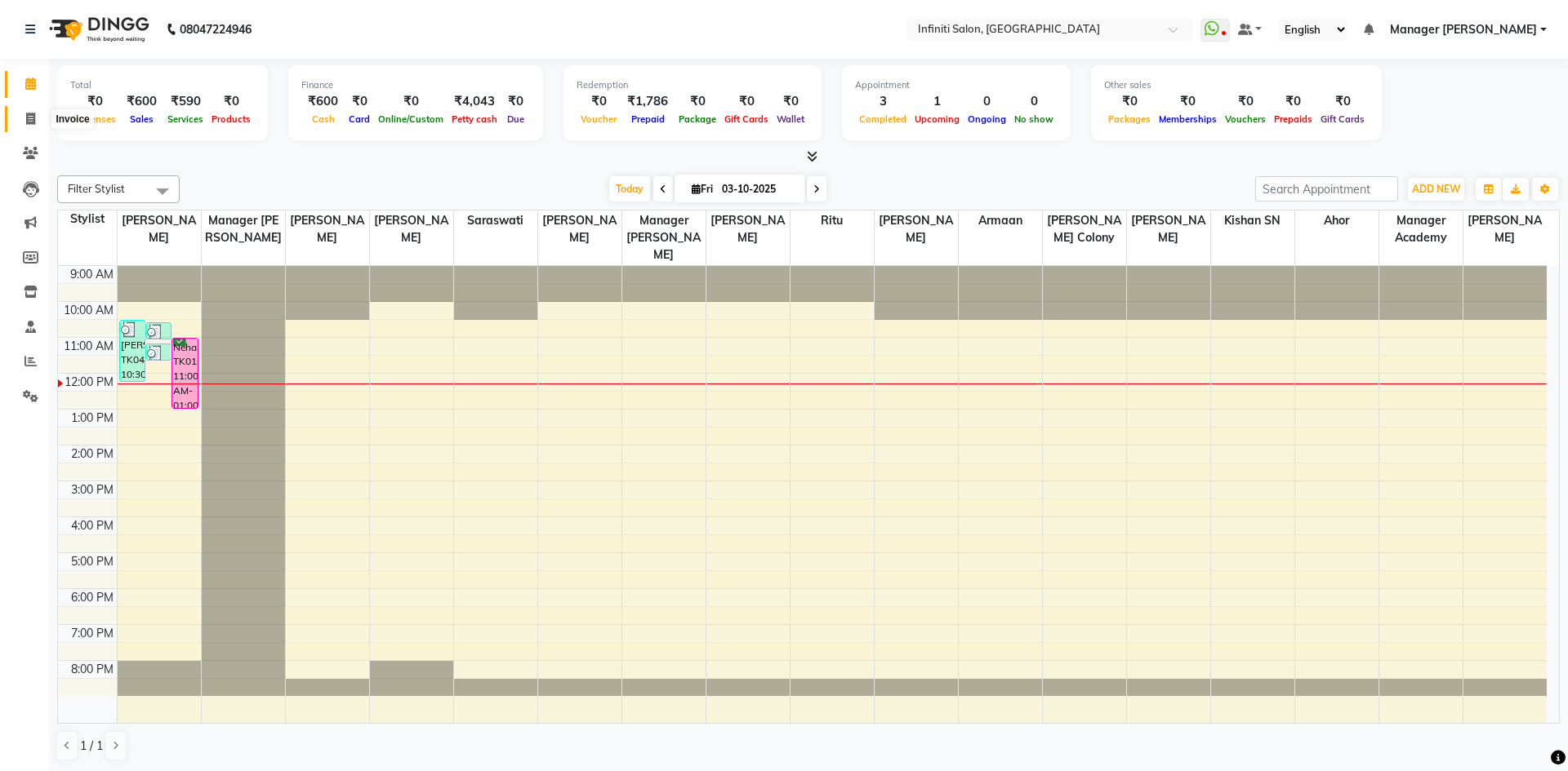
select select "5804"
select select "service"
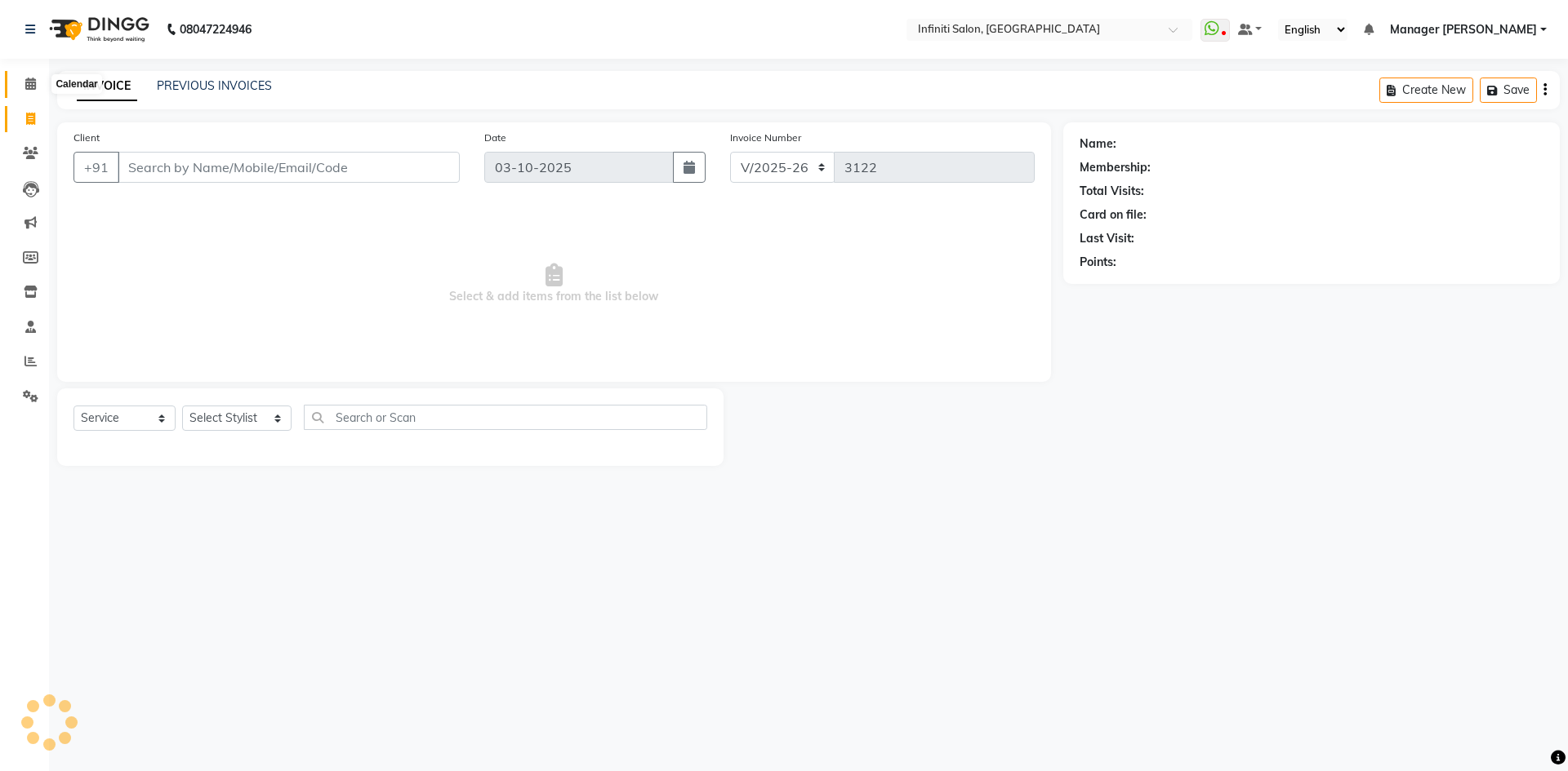
click at [30, 83] on icon at bounding box center [31, 83] width 11 height 12
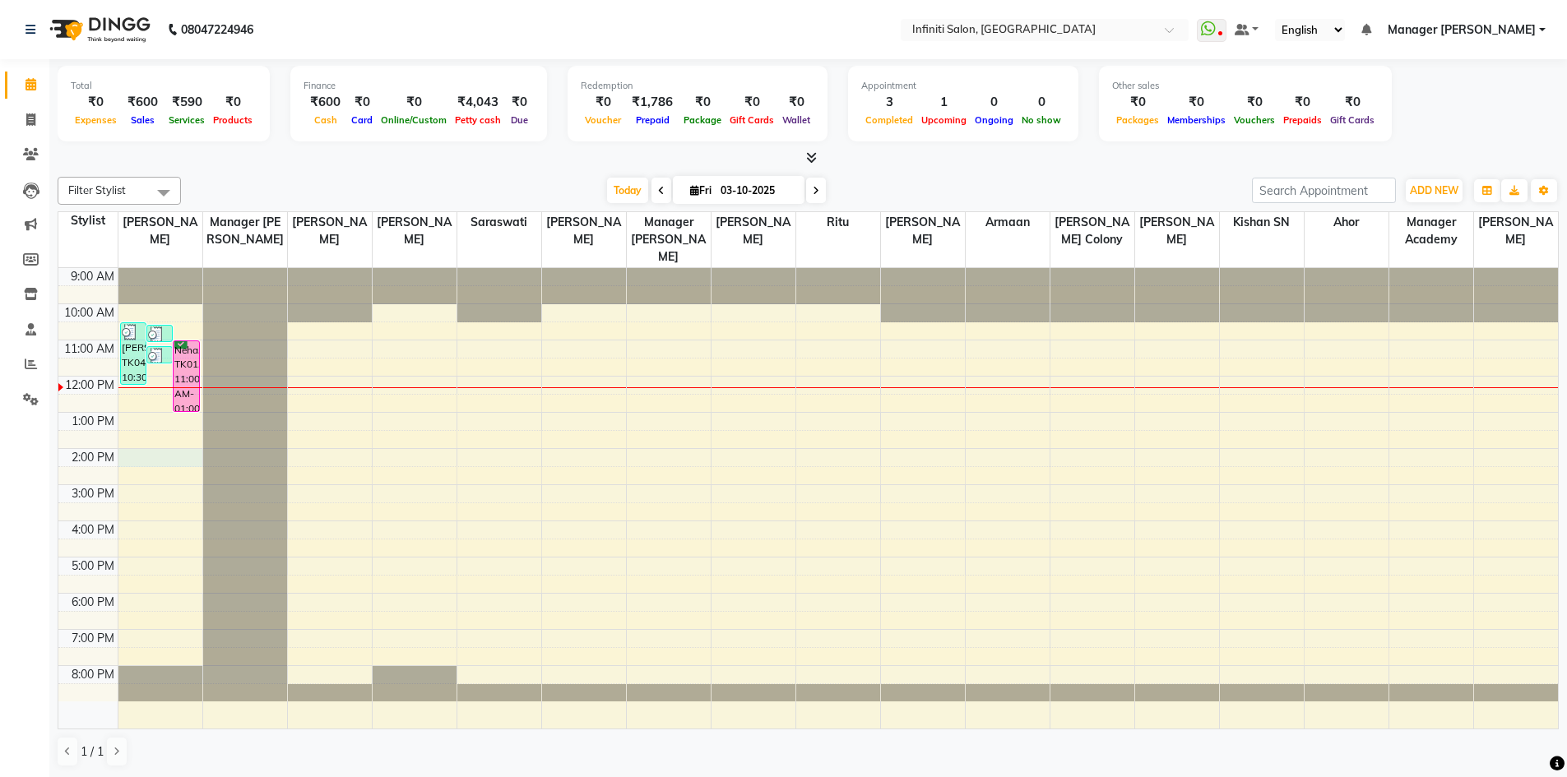
click at [169, 456] on div "9:00 AM 10:00 AM 11:00 AM 12:00 PM 1:00 PM 2:00 PM 3:00 PM 4:00 PM 5:00 PM 6:00…" at bounding box center [808, 498] width 1500 height 461
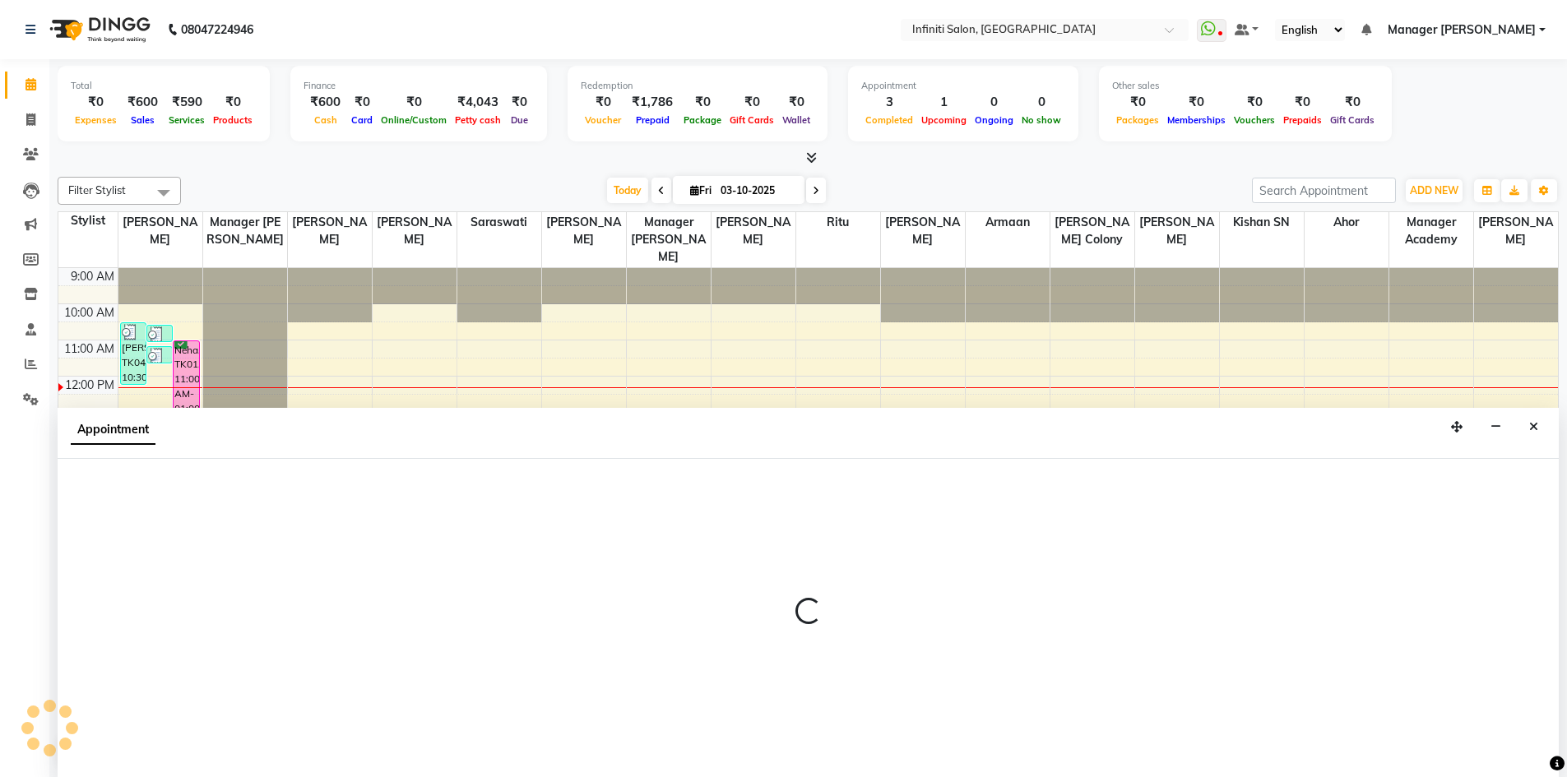
scroll to position [1, 0]
select select "40449"
select select "840"
select select "tentative"
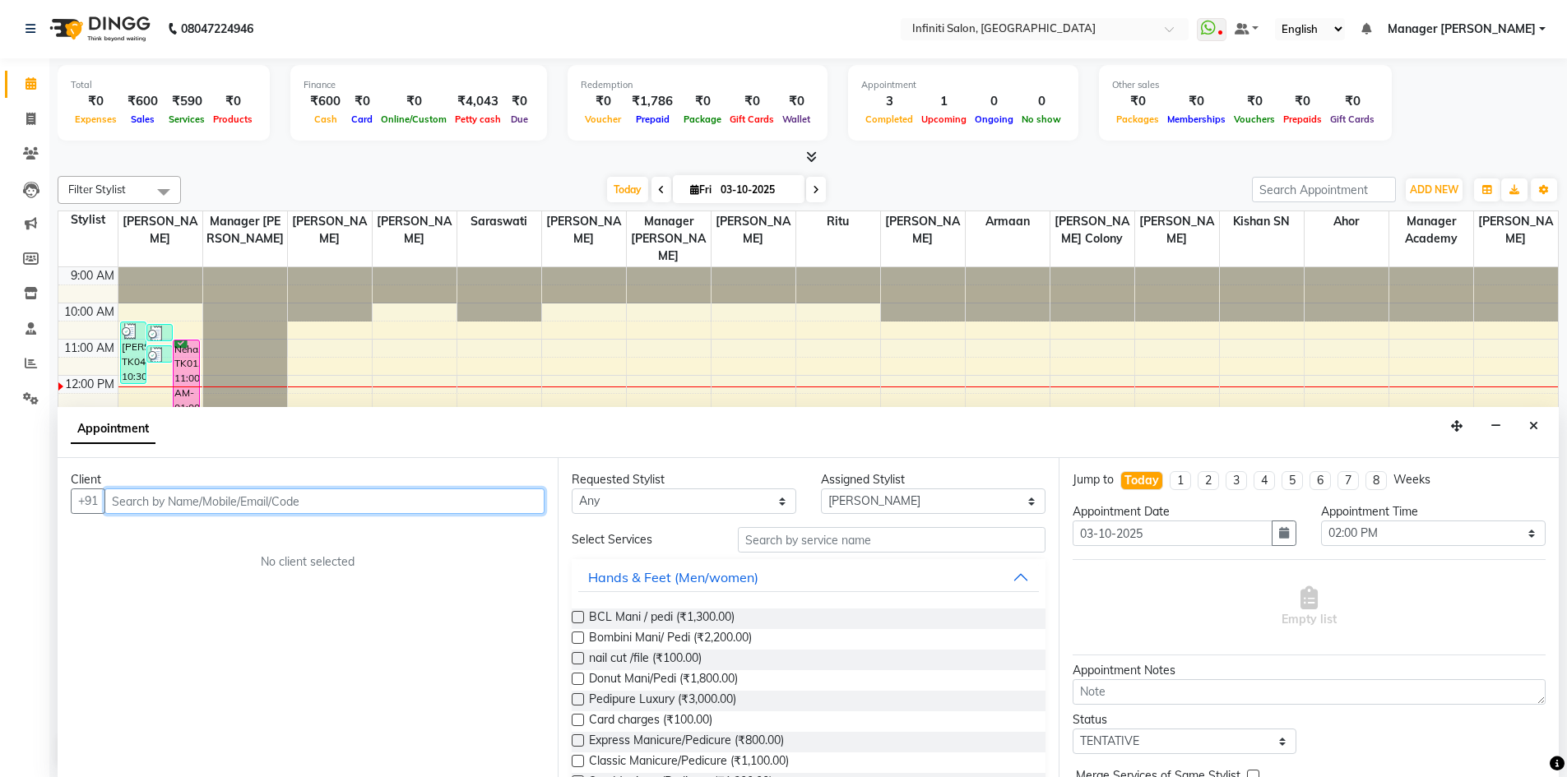
click at [196, 504] on input "text" at bounding box center [324, 502] width 440 height 26
click at [244, 501] on input "text" at bounding box center [324, 502] width 440 height 26
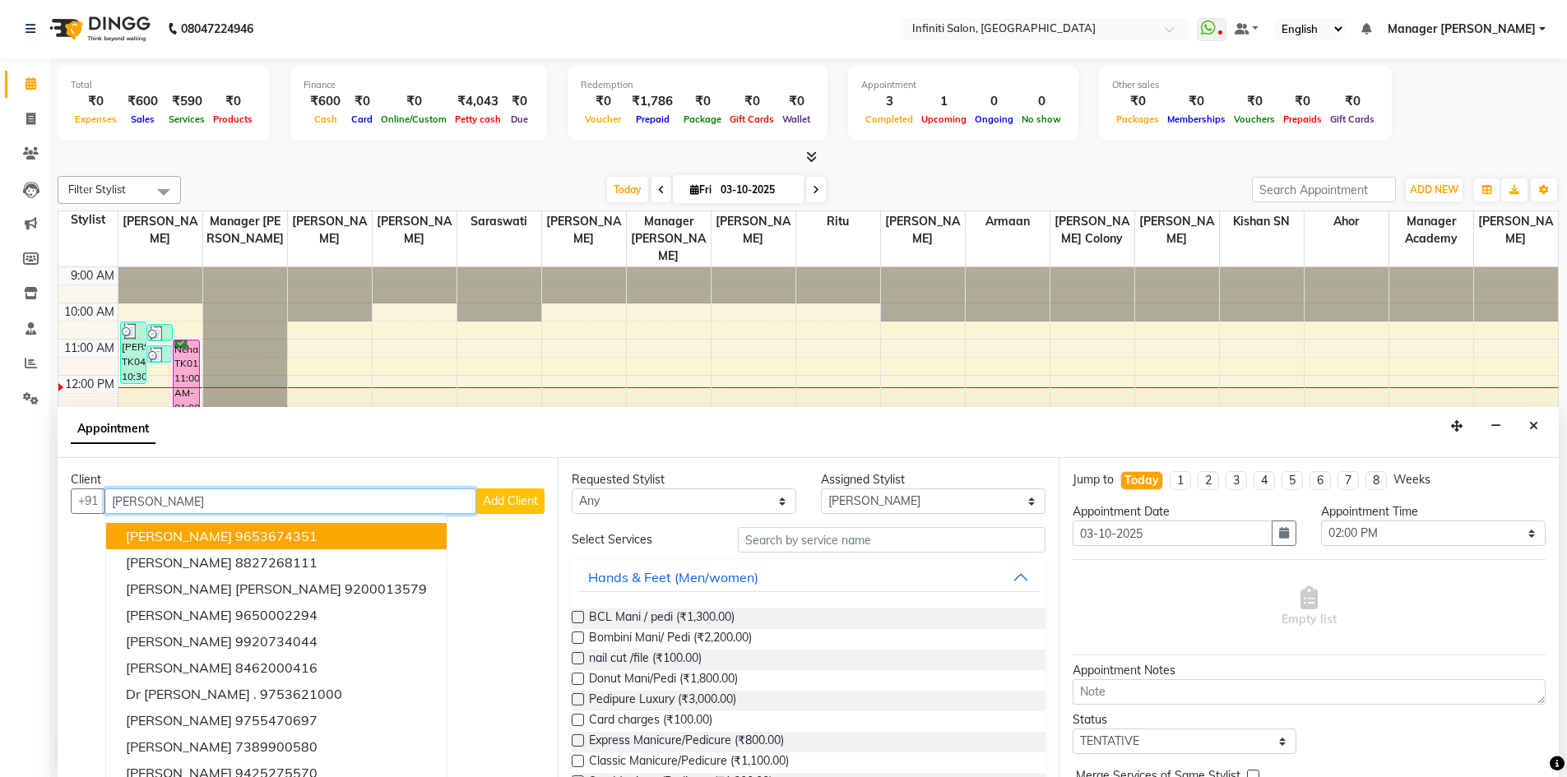
click at [239, 507] on input "ekta" at bounding box center [290, 502] width 372 height 26
type input "e"
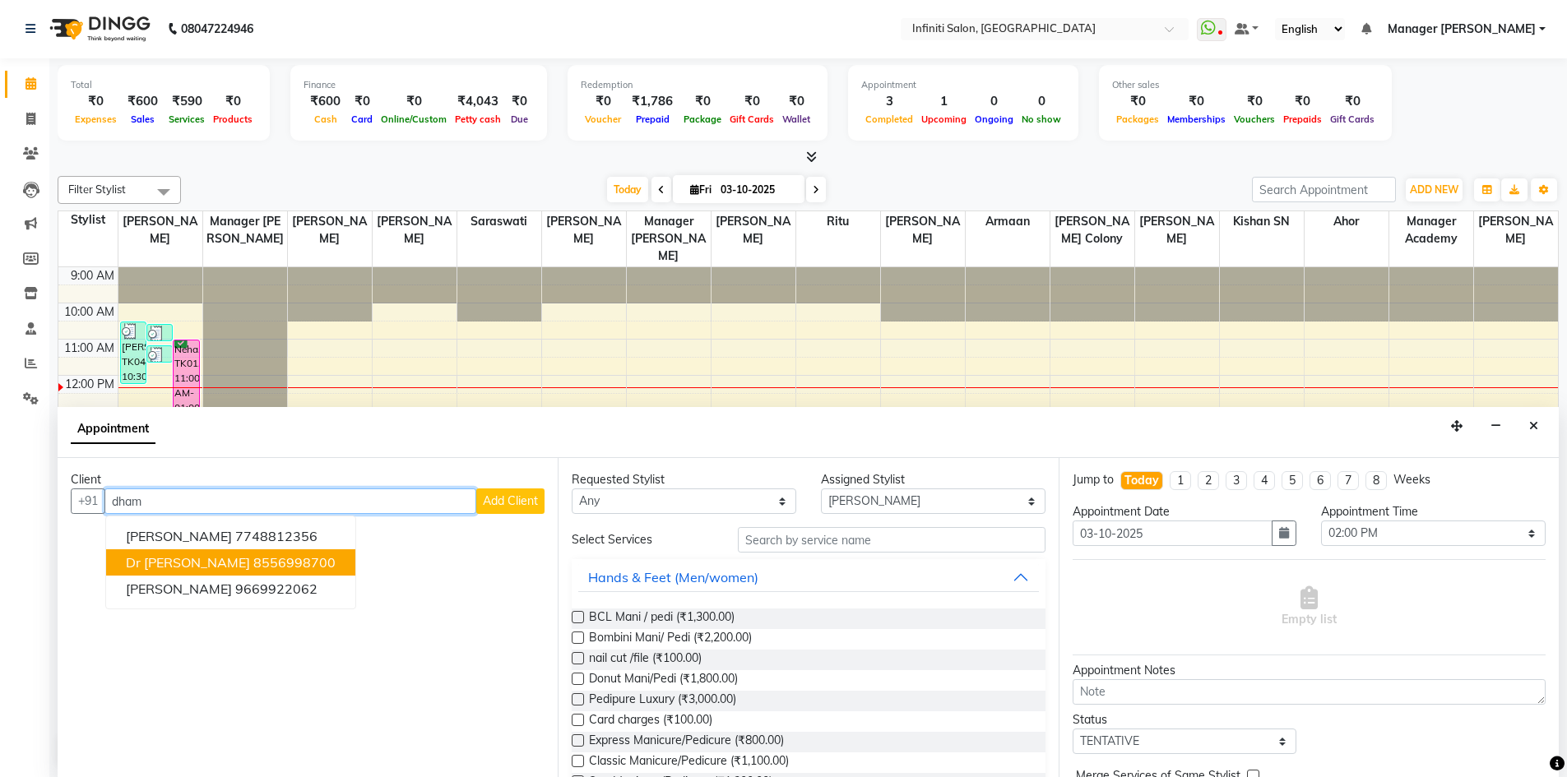
click at [166, 564] on span "Dr Ekta Dhamtari" at bounding box center [188, 563] width 124 height 16
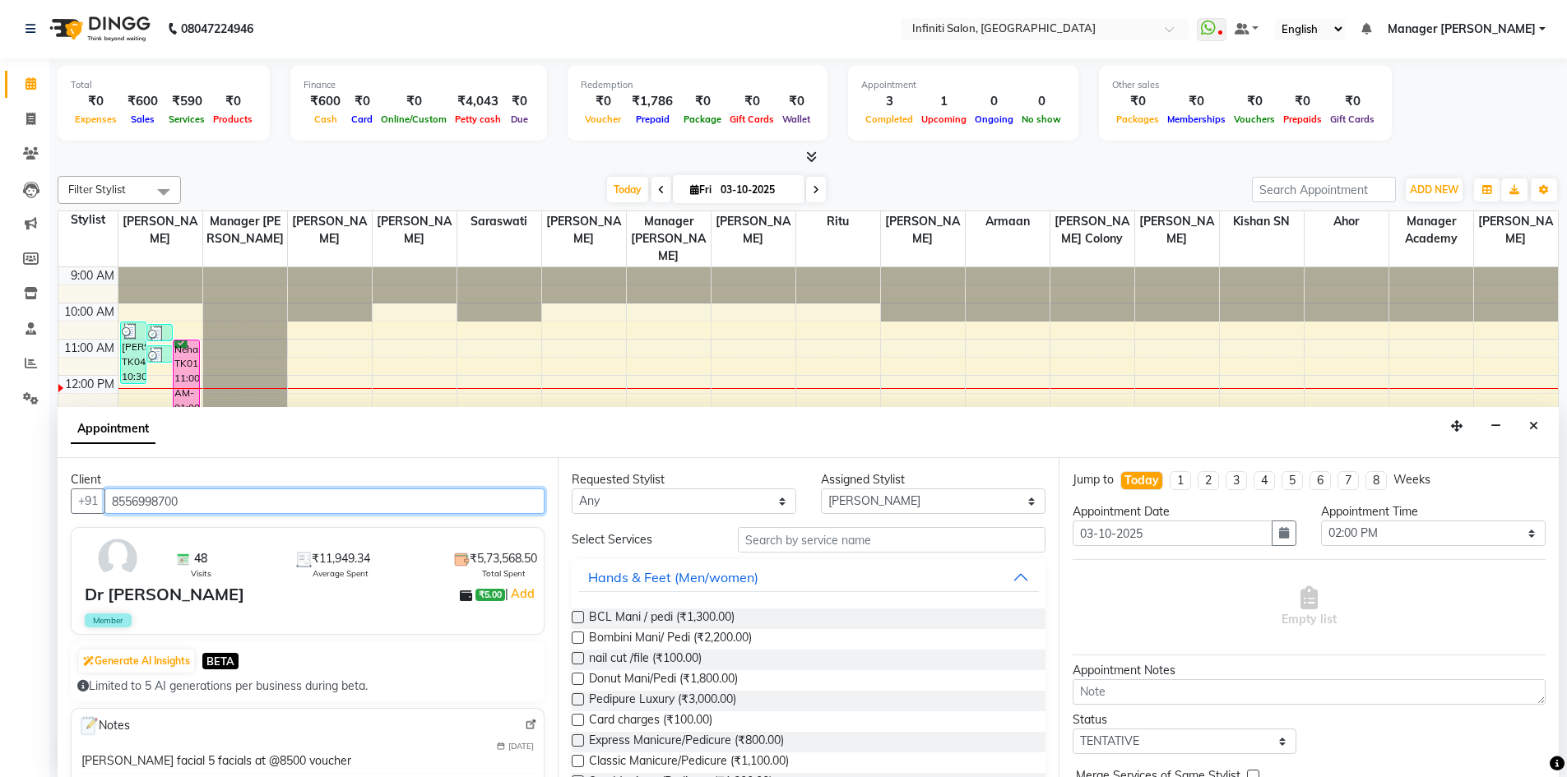
type input "8556998700"
click at [782, 530] on input "text" at bounding box center [892, 540] width 308 height 26
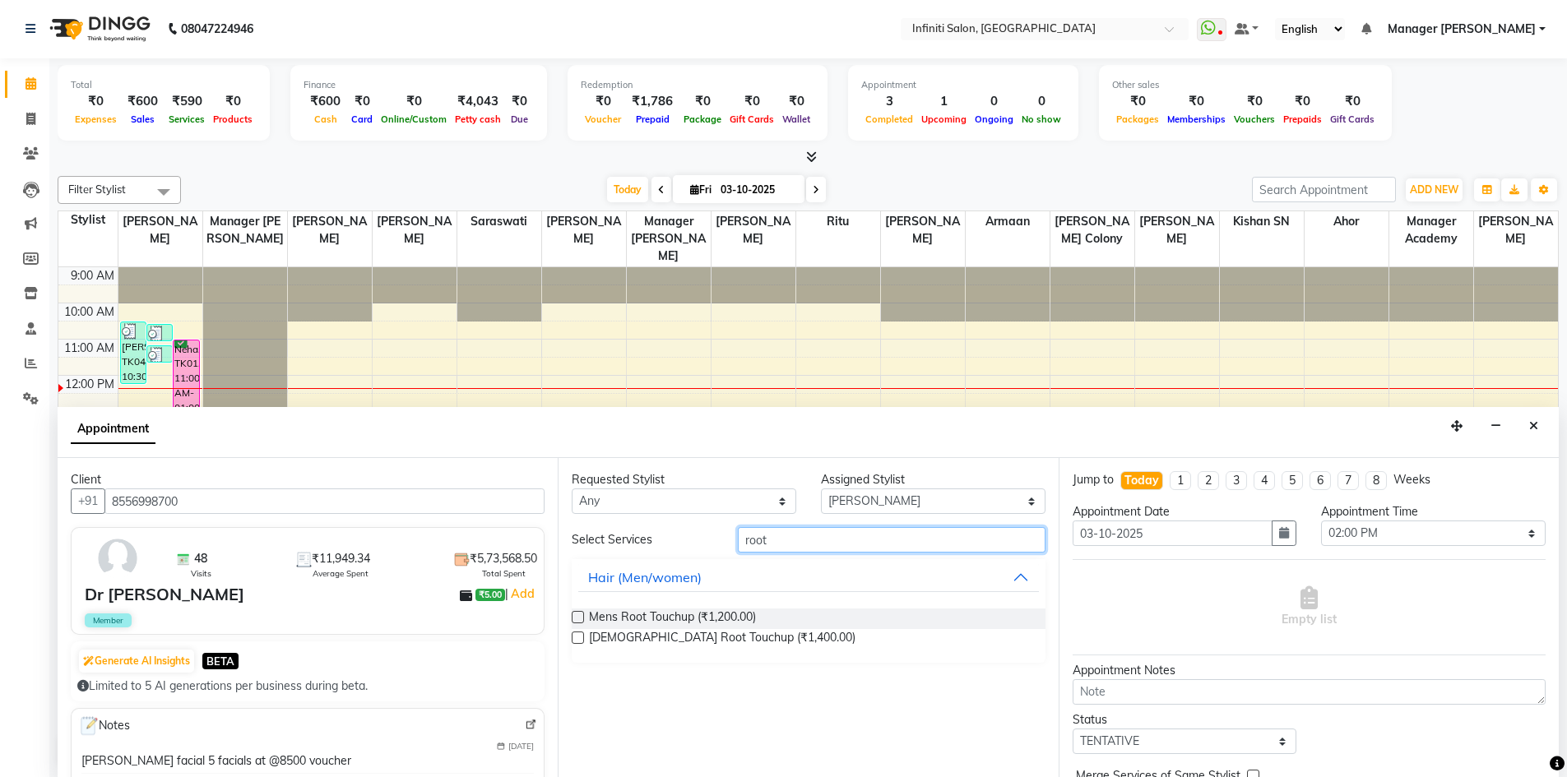
type input "root"
click at [576, 635] on label at bounding box center [578, 638] width 12 height 12
click at [576, 635] on input "checkbox" at bounding box center [577, 639] width 11 height 11
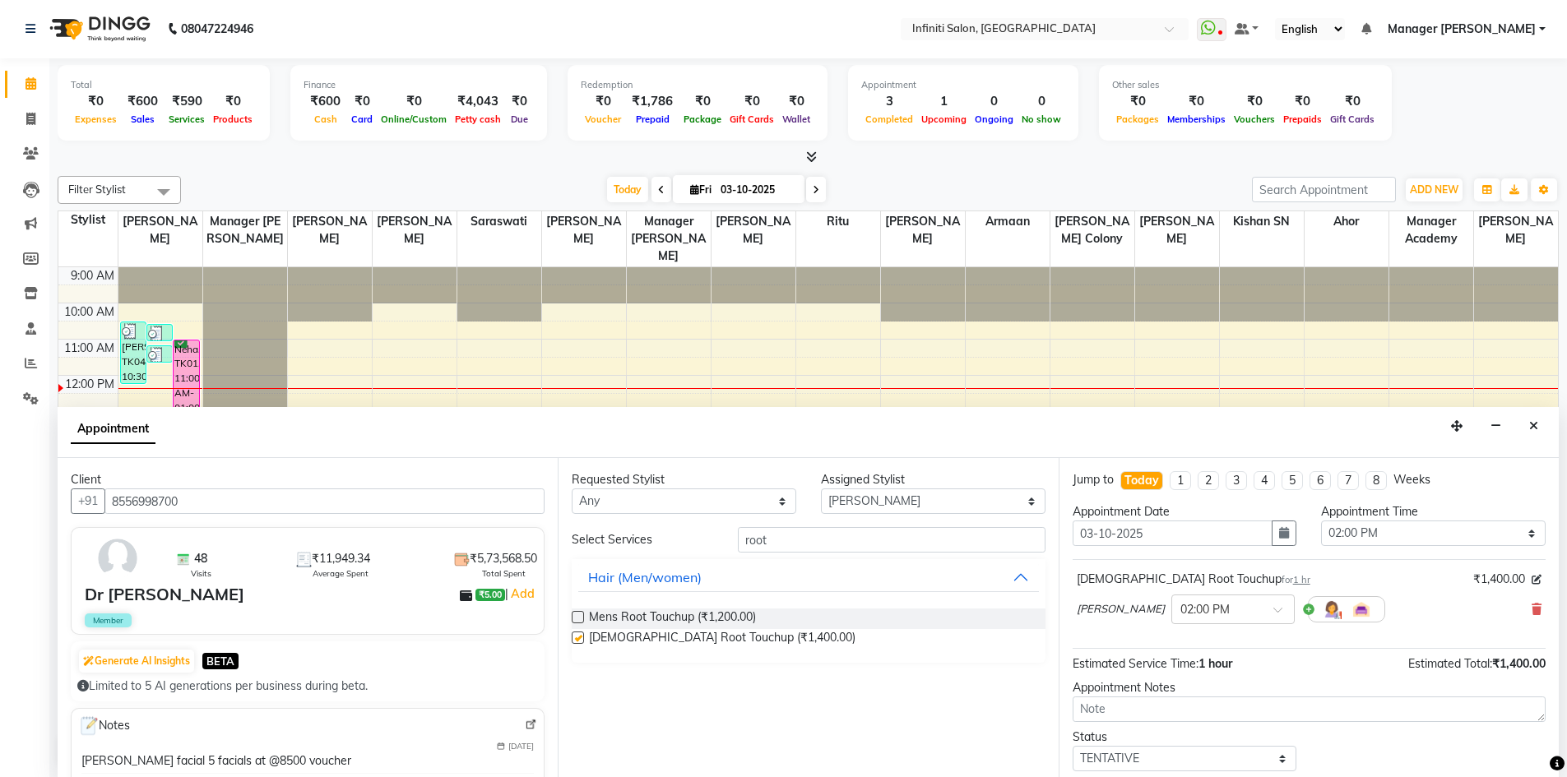
checkbox input "false"
click at [912, 507] on select "Select Abhi singh Ahor Armaan Chandu Jaspreet Khilesh Kishan SN Manager Academy…" at bounding box center [933, 502] width 225 height 26
select select "65516"
click at [821, 489] on select "Select Abhi singh Ahor Armaan Chandu Jaspreet Khilesh Kishan SN Manager Academy…" at bounding box center [933, 502] width 225 height 26
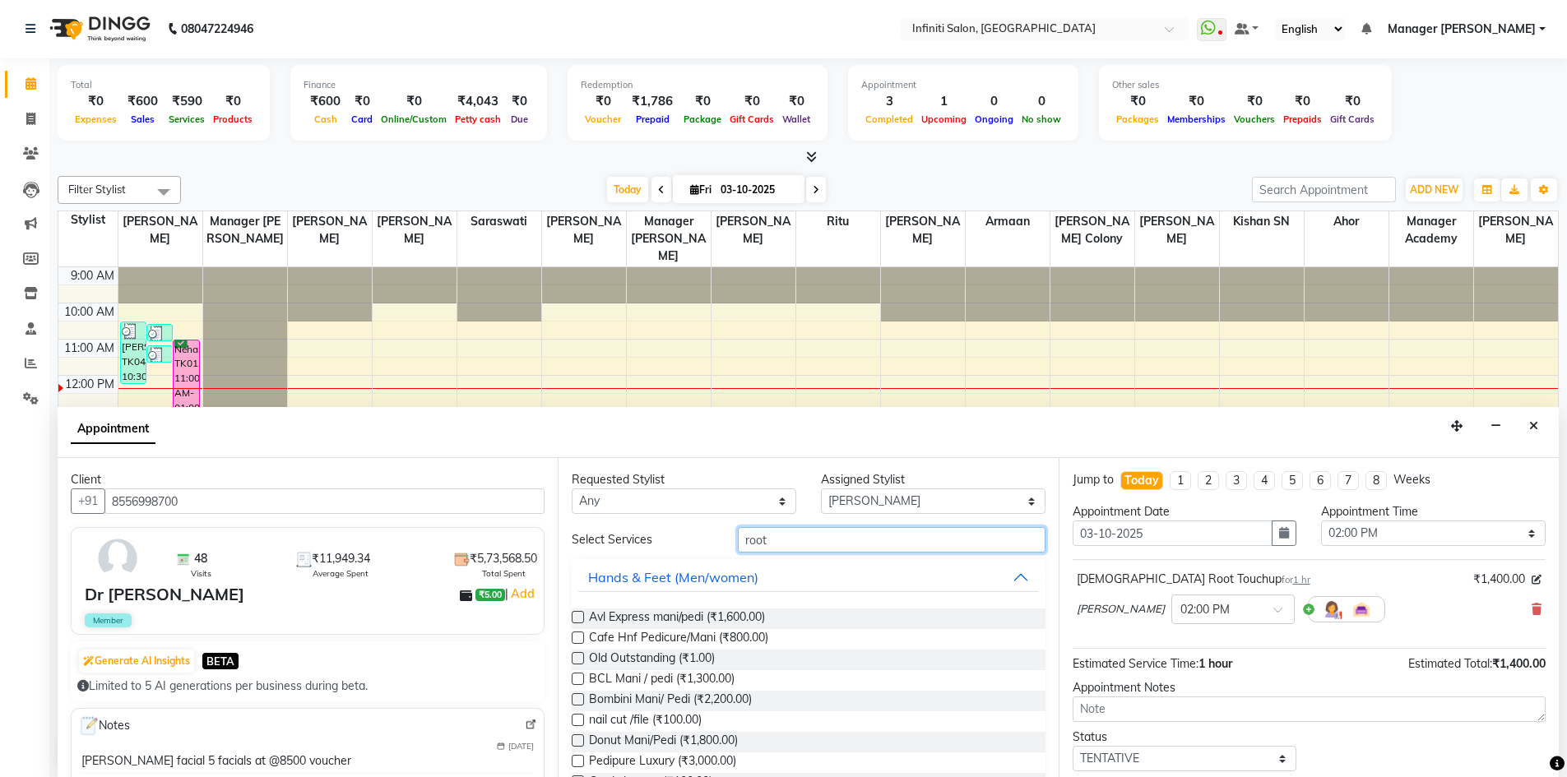
click at [788, 547] on input "root" at bounding box center [892, 540] width 308 height 26
type input "r"
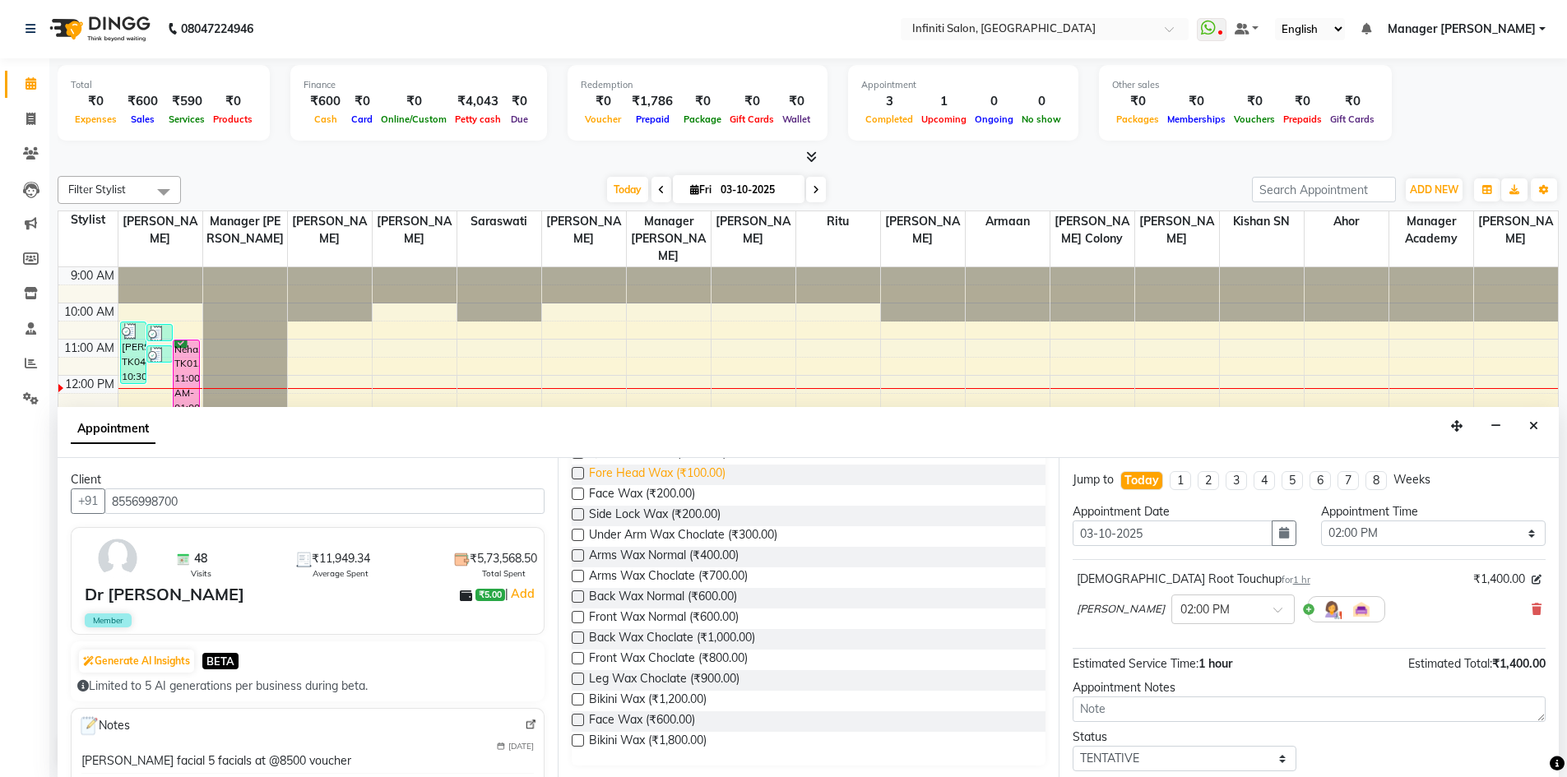
scroll to position [228, 0]
type input "wax"
click at [573, 575] on label at bounding box center [578, 574] width 12 height 12
click at [573, 575] on input "checkbox" at bounding box center [577, 576] width 11 height 11
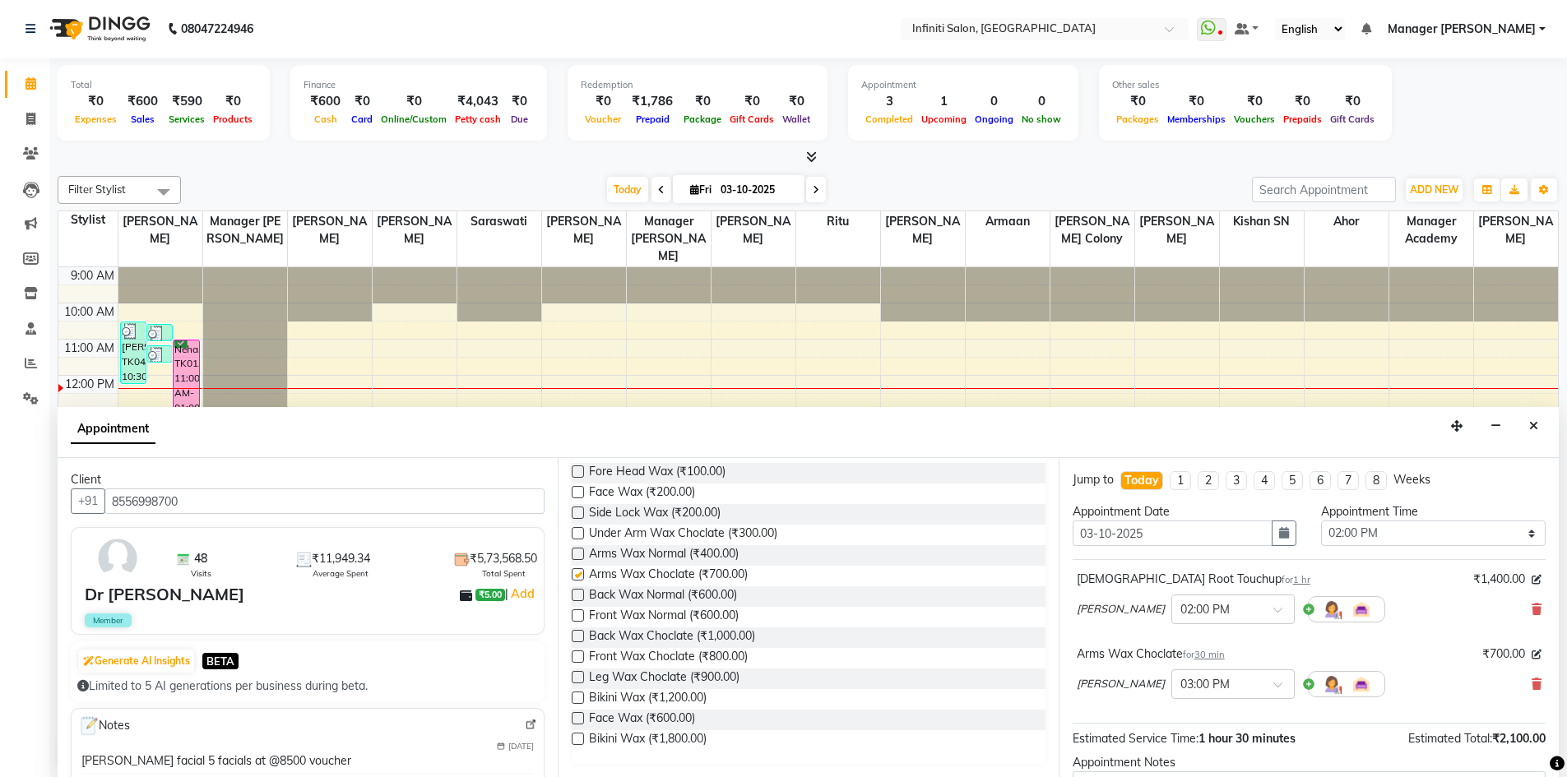
checkbox input "false"
click at [577, 677] on label at bounding box center [578, 677] width 12 height 12
click at [577, 677] on input "checkbox" at bounding box center [577, 679] width 11 height 11
checkbox input "false"
click at [579, 533] on label at bounding box center [578, 533] width 12 height 12
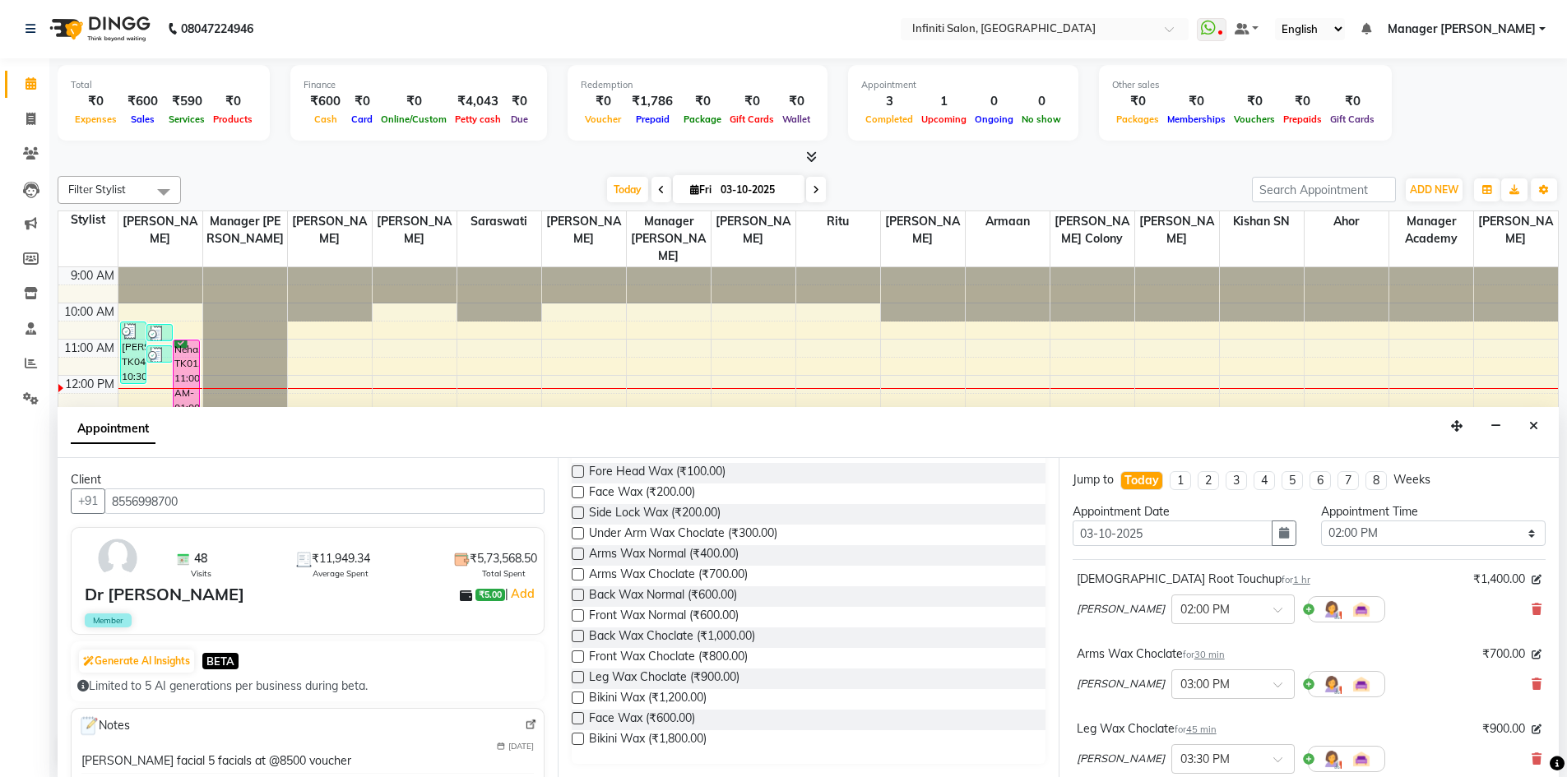
click at [579, 533] on input "checkbox" at bounding box center [577, 535] width 11 height 11
checkbox input "false"
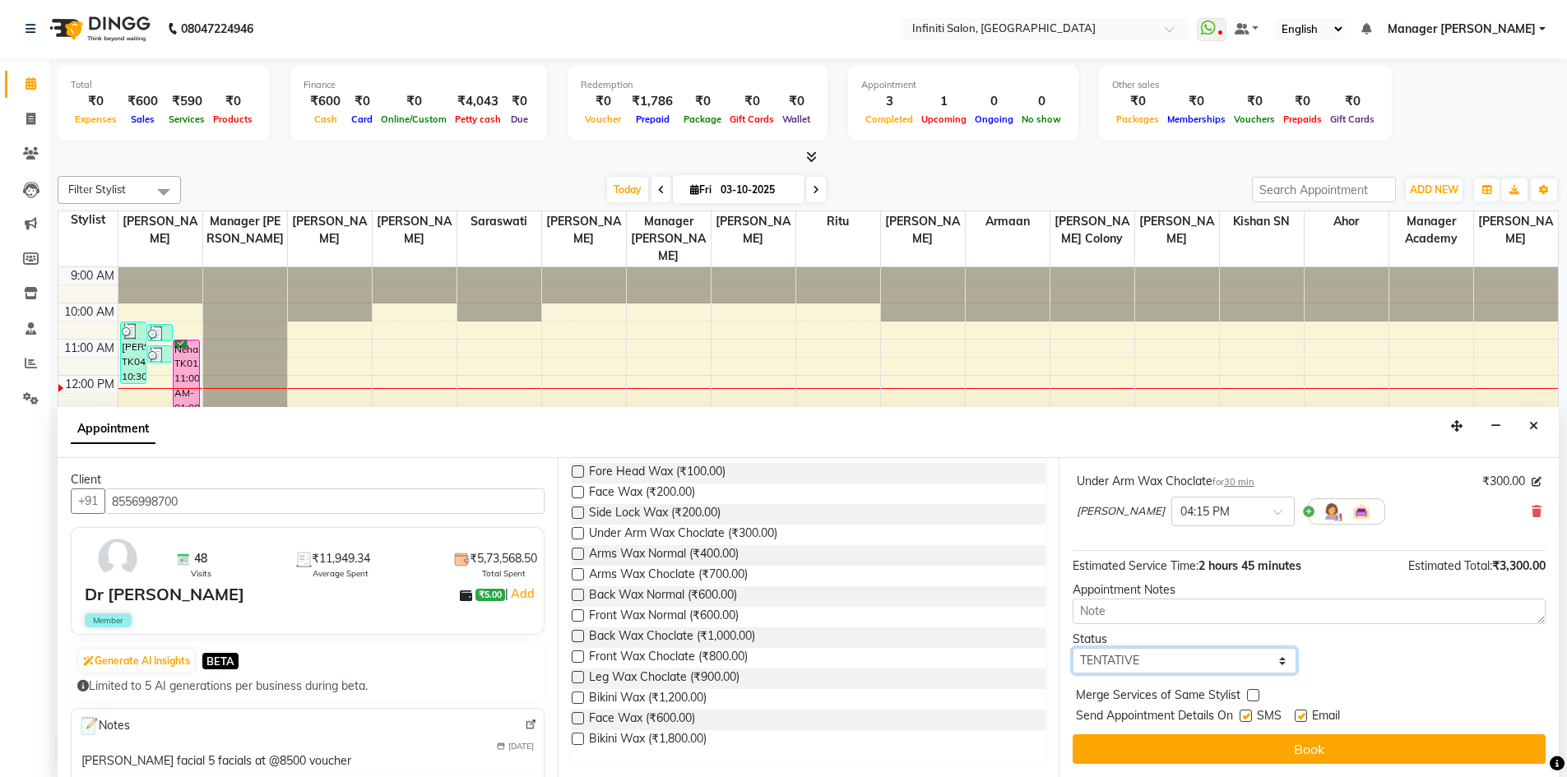
click at [1276, 660] on select "Select TENTATIVE CONFIRM CHECK-IN UPCOMING" at bounding box center [1185, 661] width 225 height 26
select select "confirm booking"
click at [1073, 648] on select "Select TENTATIVE CONFIRM CHECK-IN UPCOMING" at bounding box center [1185, 661] width 225 height 26
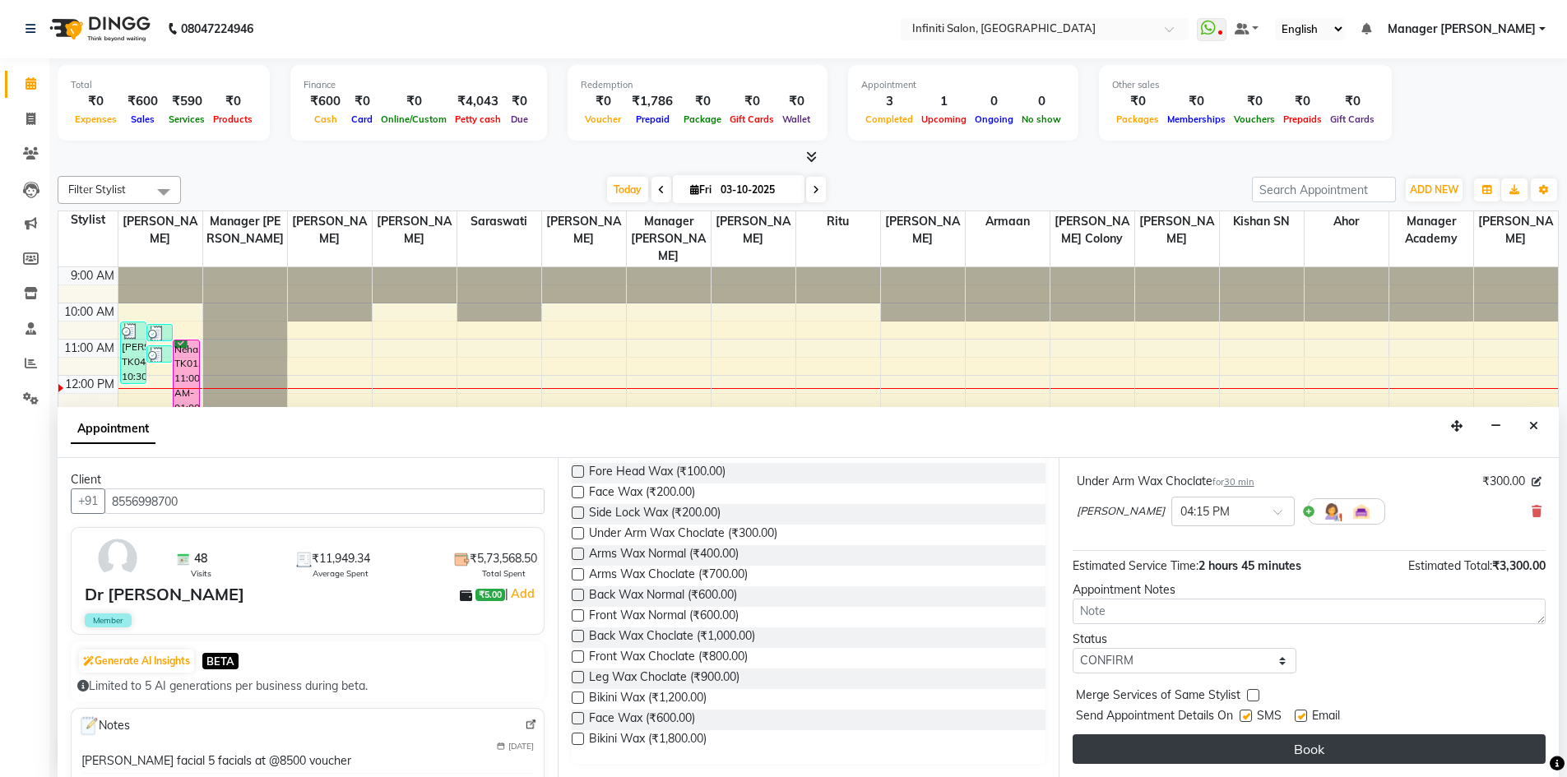
click at [1230, 745] on button "Book" at bounding box center [1309, 750] width 473 height 30
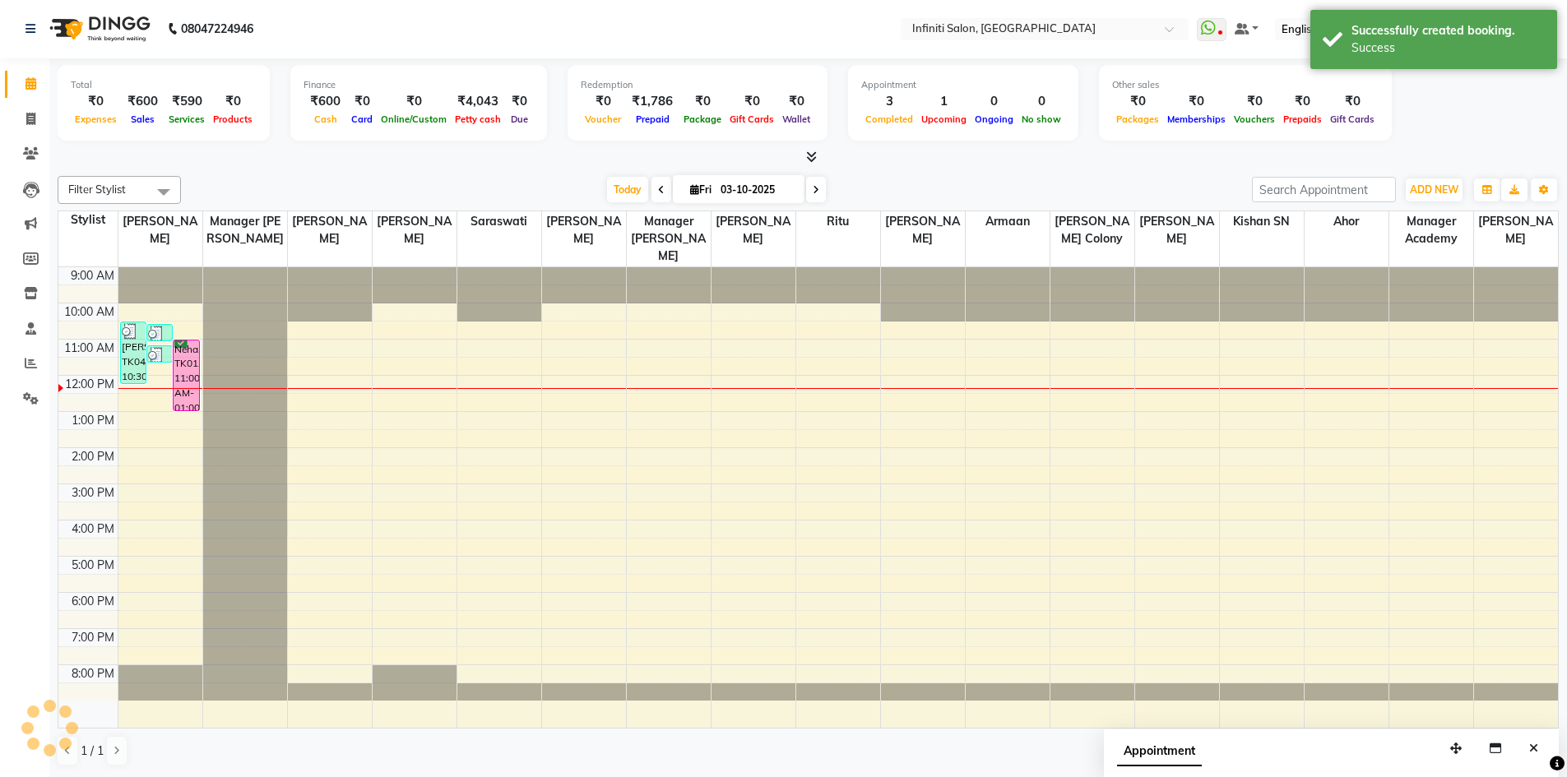
scroll to position [0, 0]
drag, startPoint x: 735, startPoint y: 491, endPoint x: 738, endPoint y: 448, distance: 42.9
click at [738, 448] on div "Dr Ekta Dhamtari, TK05, 03:00 PM-03:30 PM, Arms Wax Choclate Dr Ekta Dhamtari, …" at bounding box center [754, 498] width 84 height 461
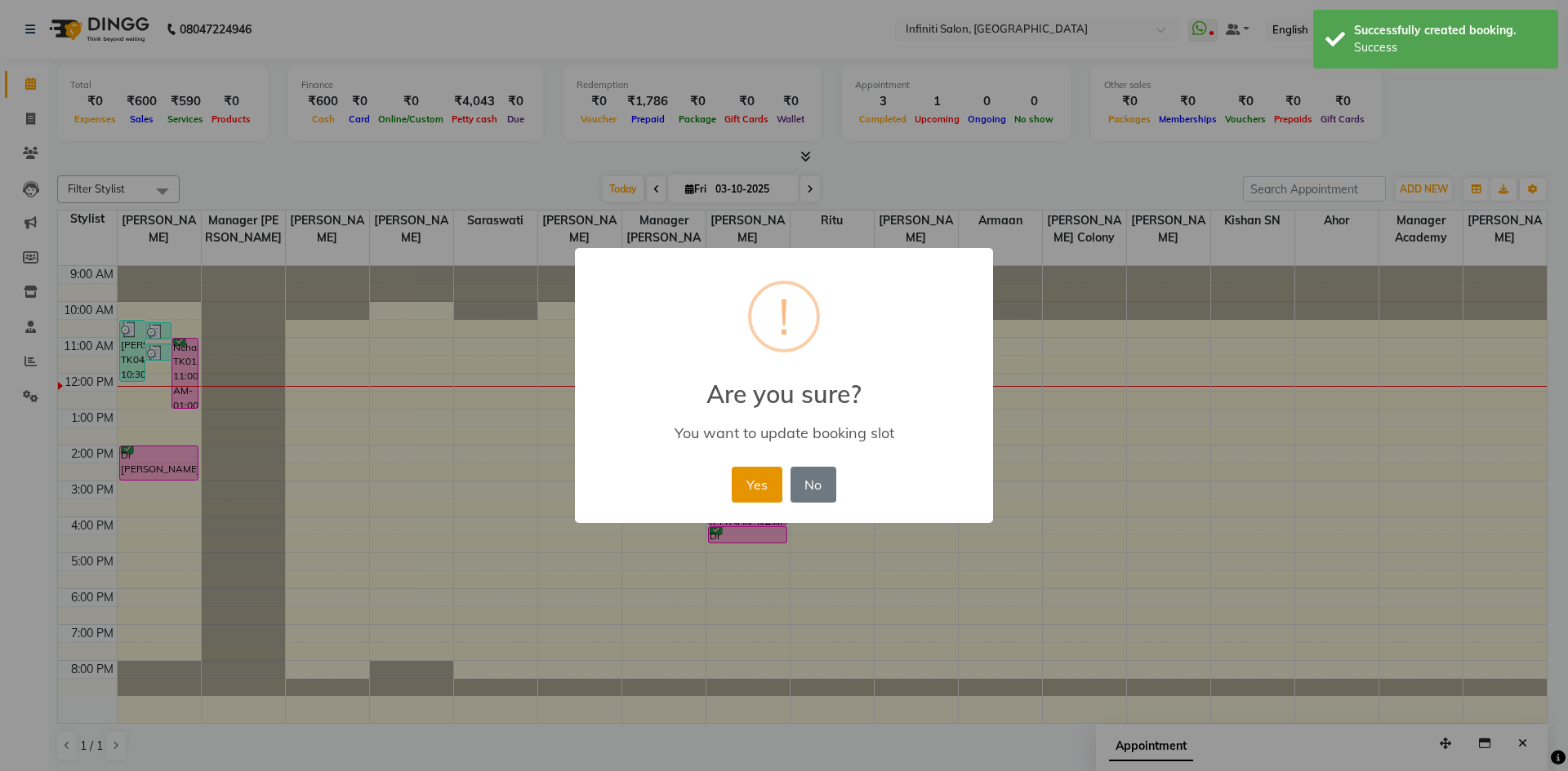
click at [748, 490] on button "Yes" at bounding box center [756, 485] width 50 height 36
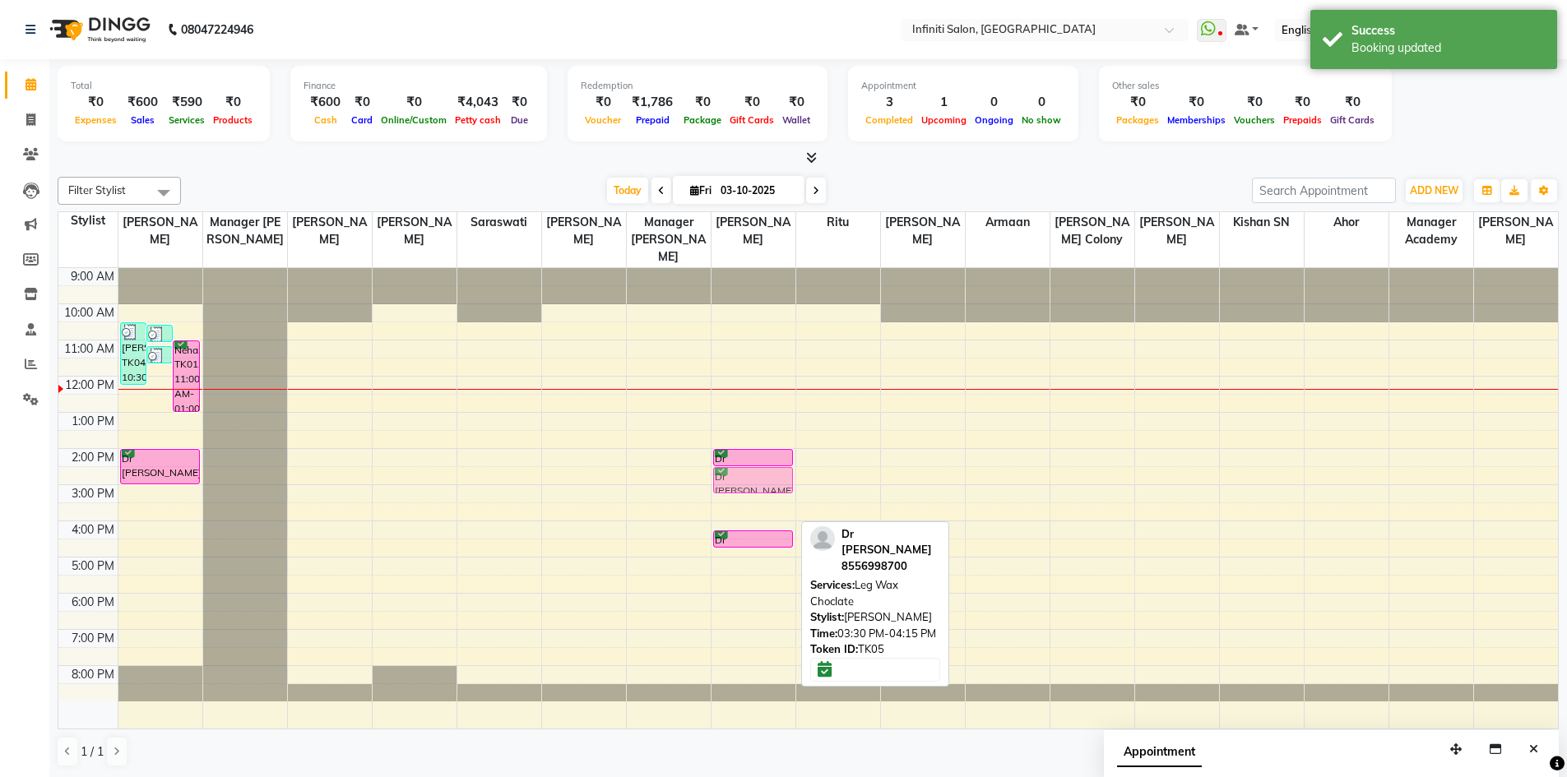
drag, startPoint x: 756, startPoint y: 512, endPoint x: 759, endPoint y: 476, distance: 36.3
click at [759, 476] on div "Dr Ekta Dhamtari, TK05, 02:00 PM-02:30 PM, Arms Wax Choclate Dr Ekta Dhamtari, …" at bounding box center [754, 498] width 84 height 461
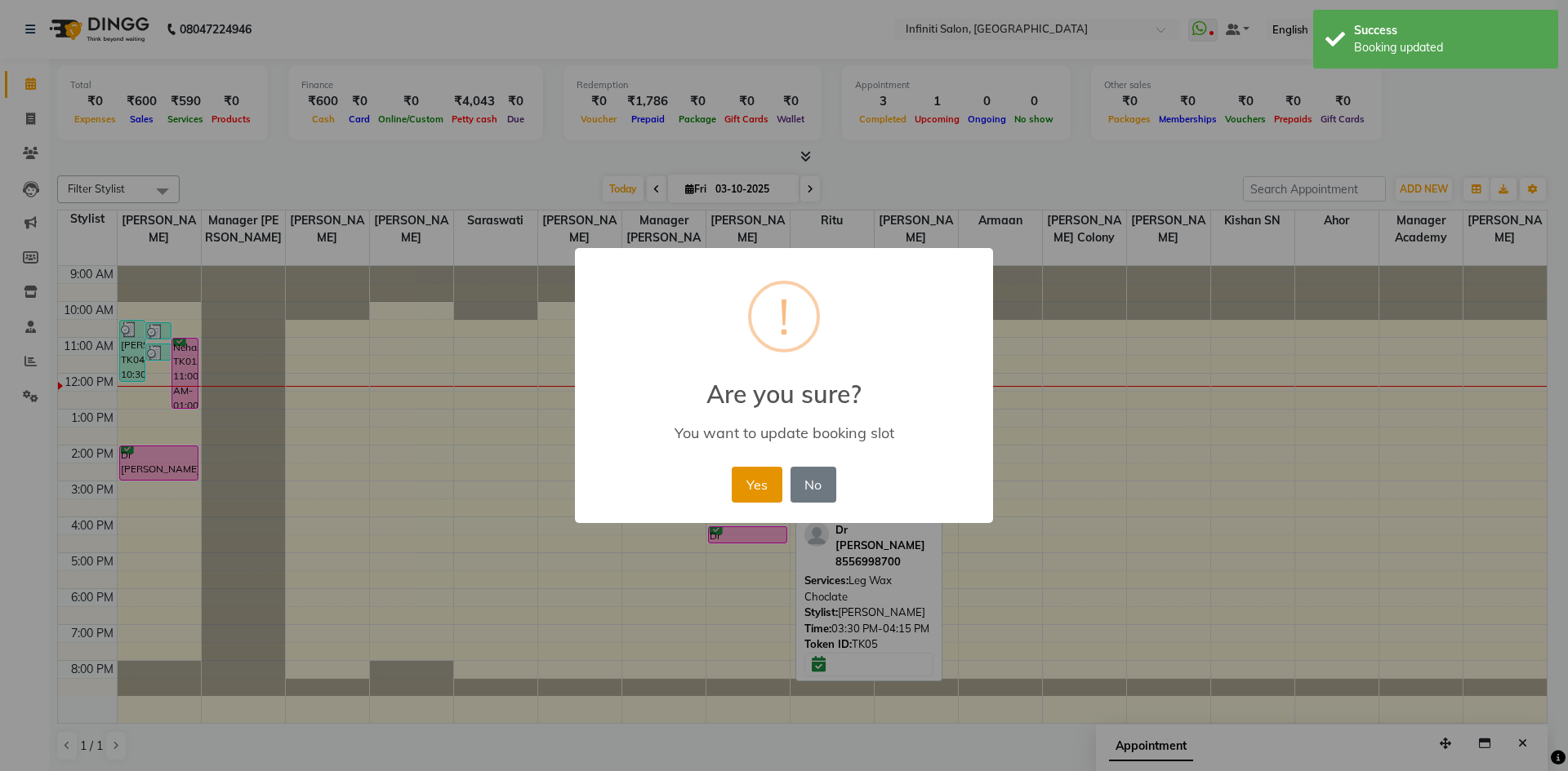
click at [753, 475] on button "Yes" at bounding box center [756, 485] width 50 height 36
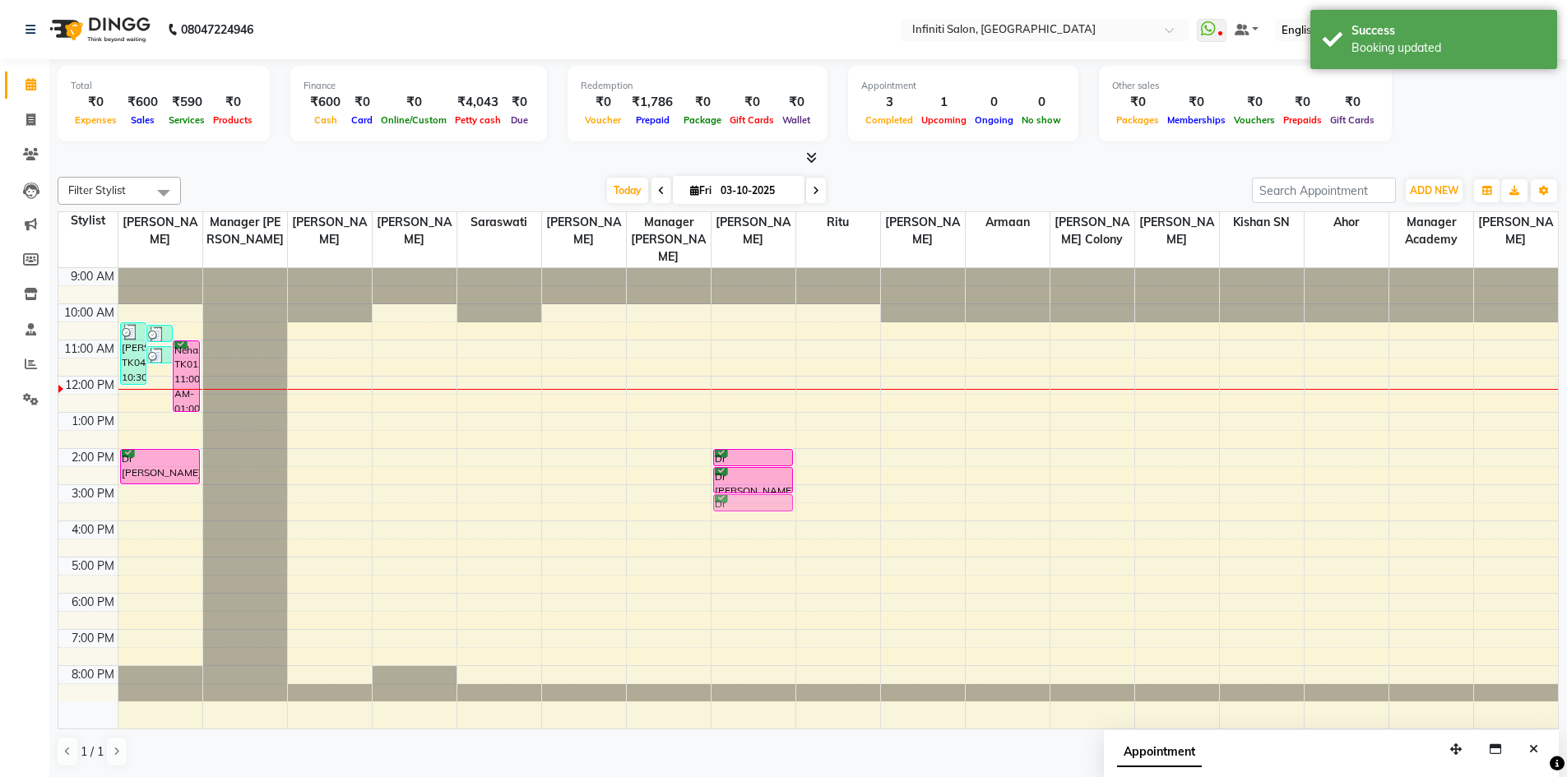
drag, startPoint x: 752, startPoint y: 537, endPoint x: 759, endPoint y: 495, distance: 42.5
click at [759, 495] on div "Dr Ekta Dhamtari, TK05, 02:00 PM-02:30 PM, Arms Wax Choclate Dr Ekta Dhamtari, …" at bounding box center [754, 498] width 84 height 461
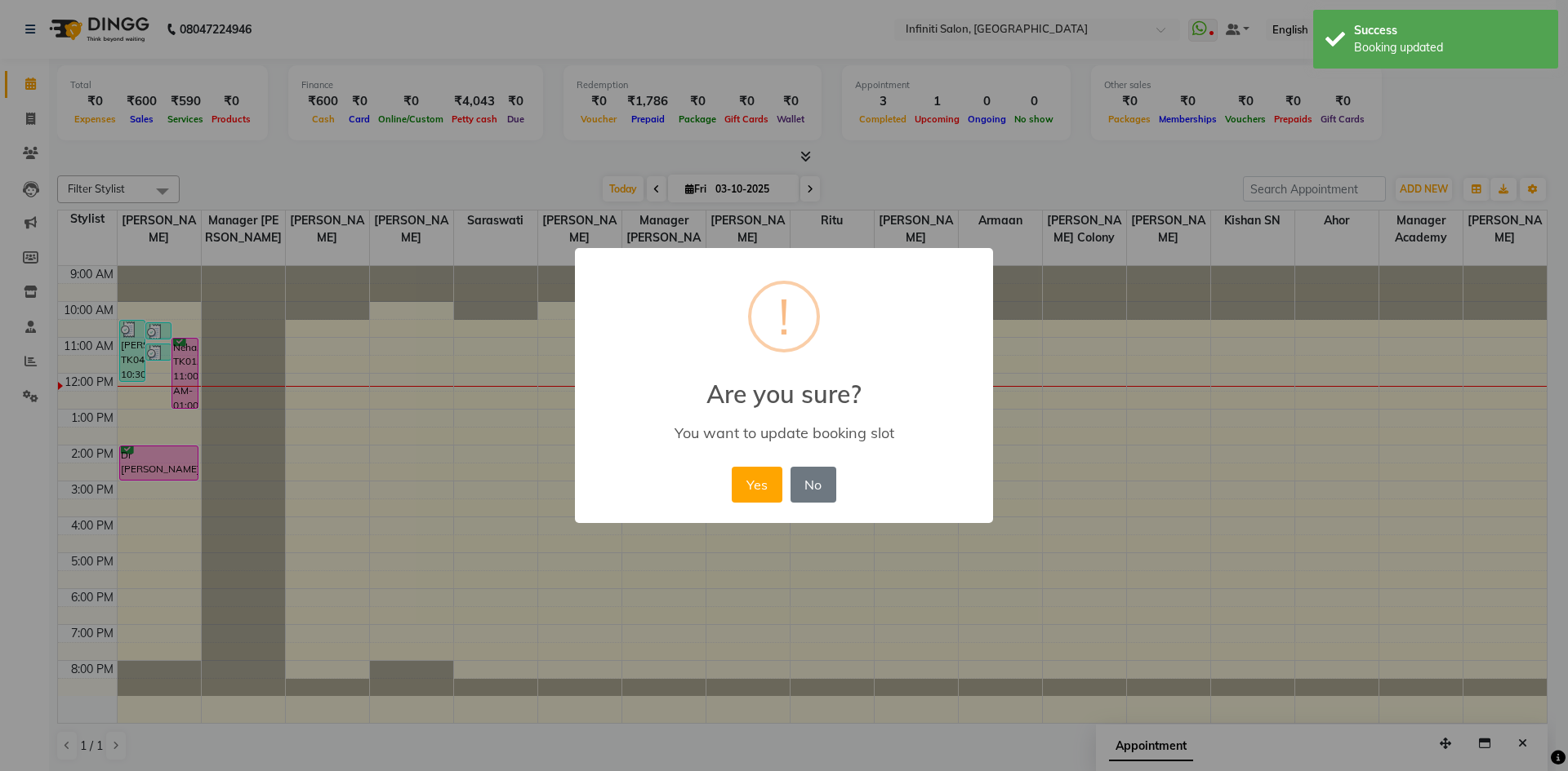
click at [753, 491] on button "Yes" at bounding box center [756, 485] width 50 height 36
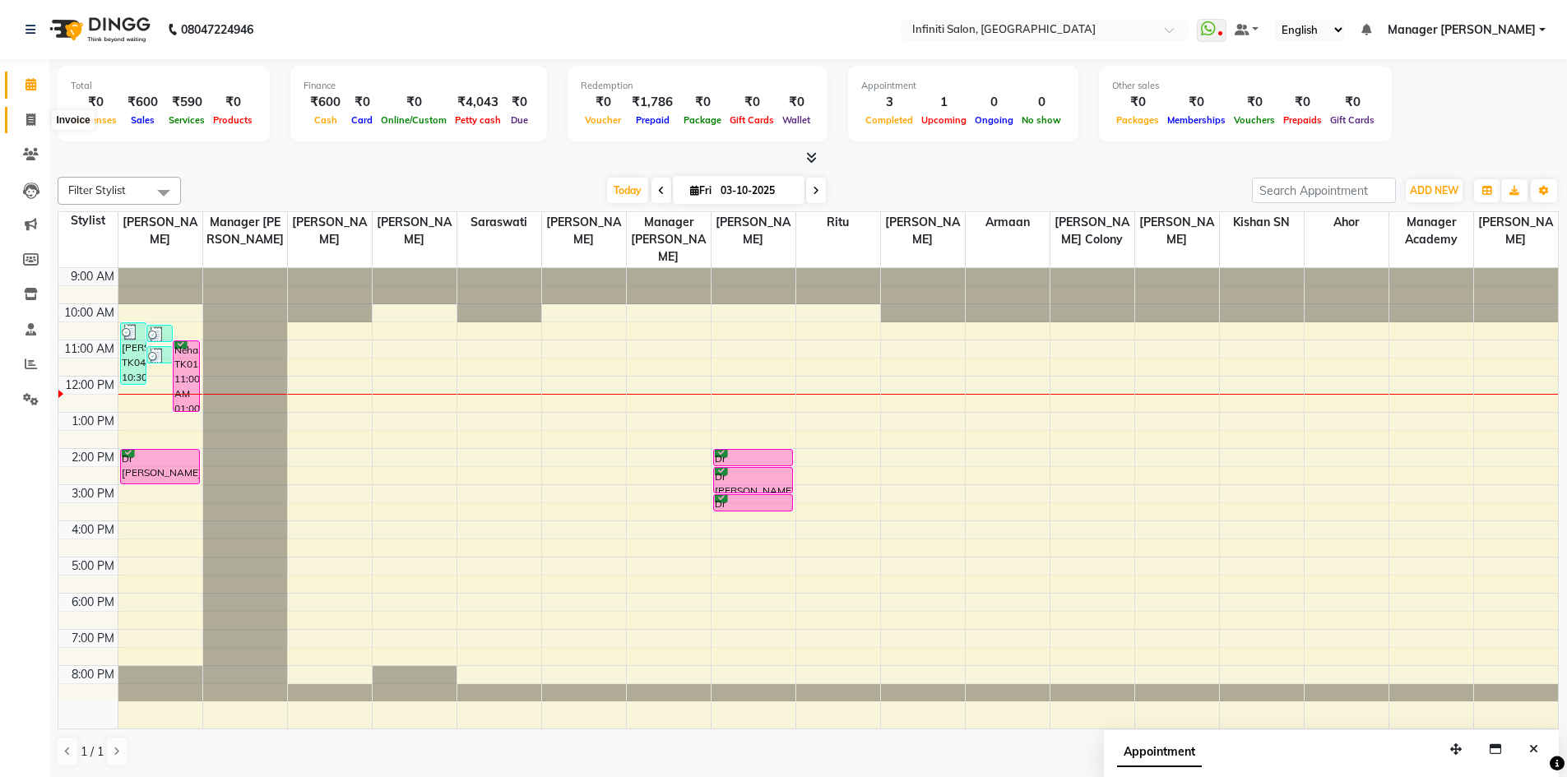
click at [27, 124] on icon at bounding box center [30, 120] width 9 height 12
select select "service"
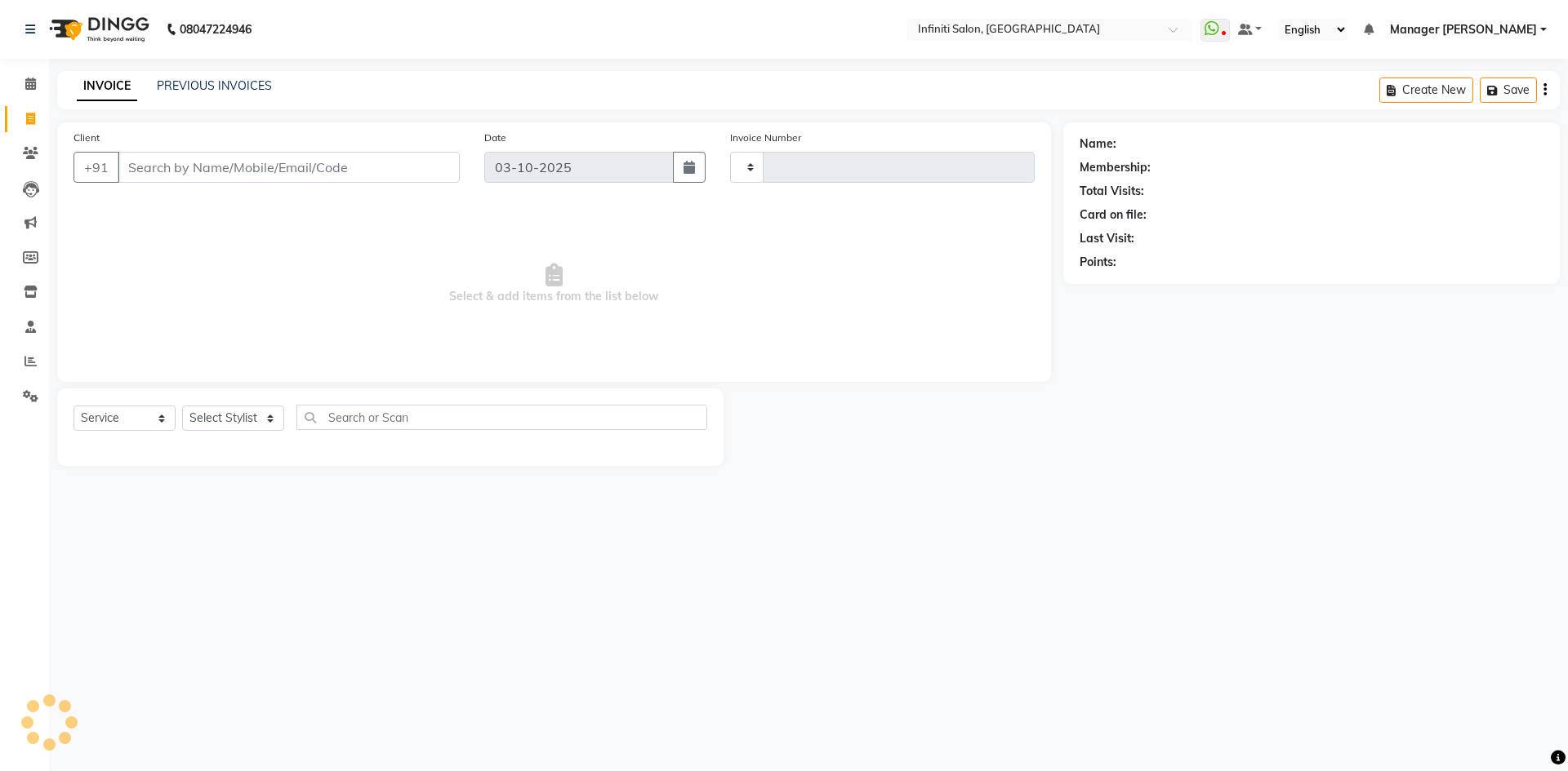
type input "3122"
select select "5804"
click at [316, 164] on input "Client" at bounding box center [288, 167] width 342 height 31
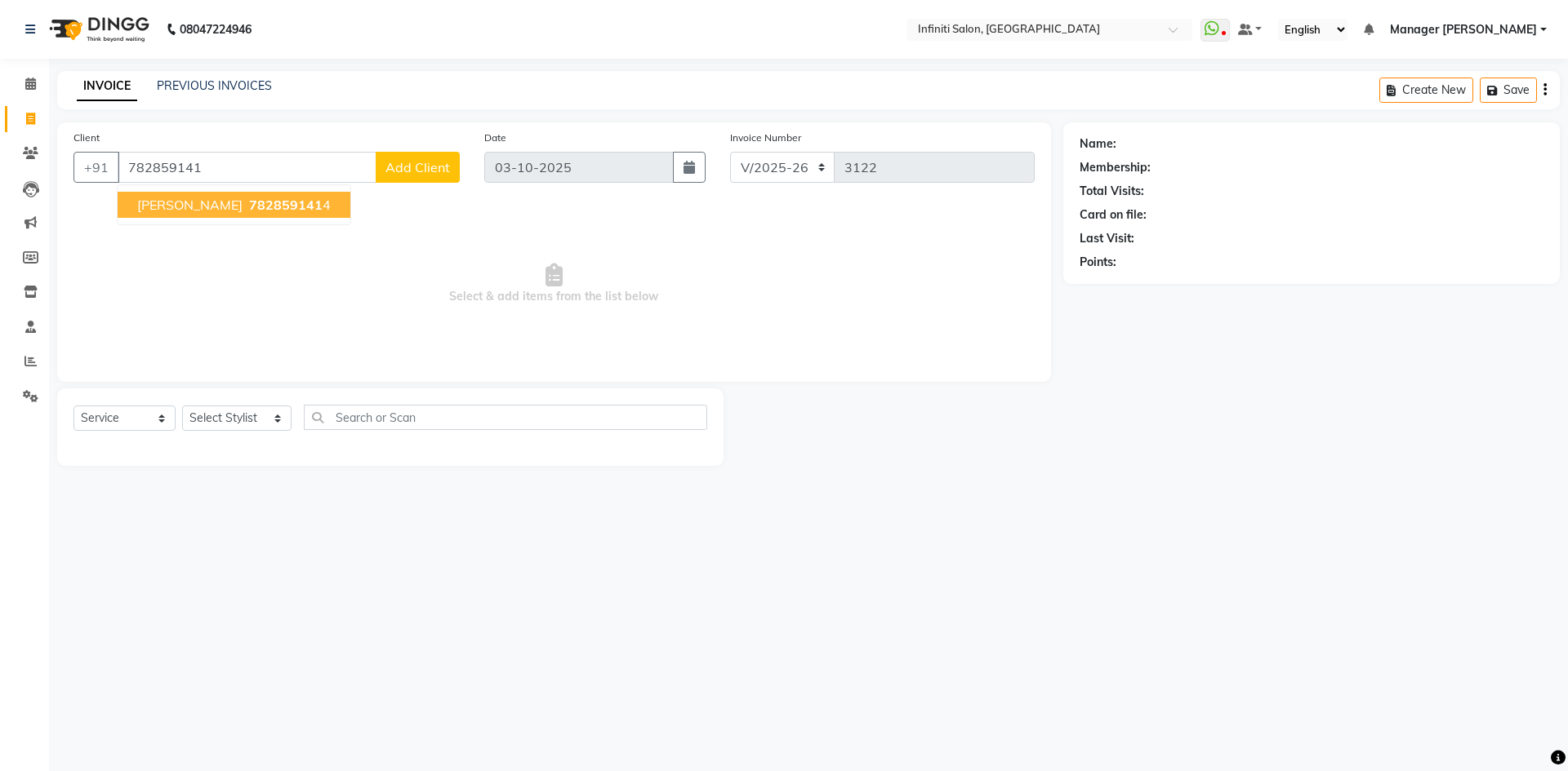
click at [249, 208] on span "782859141" at bounding box center [286, 204] width 73 height 16
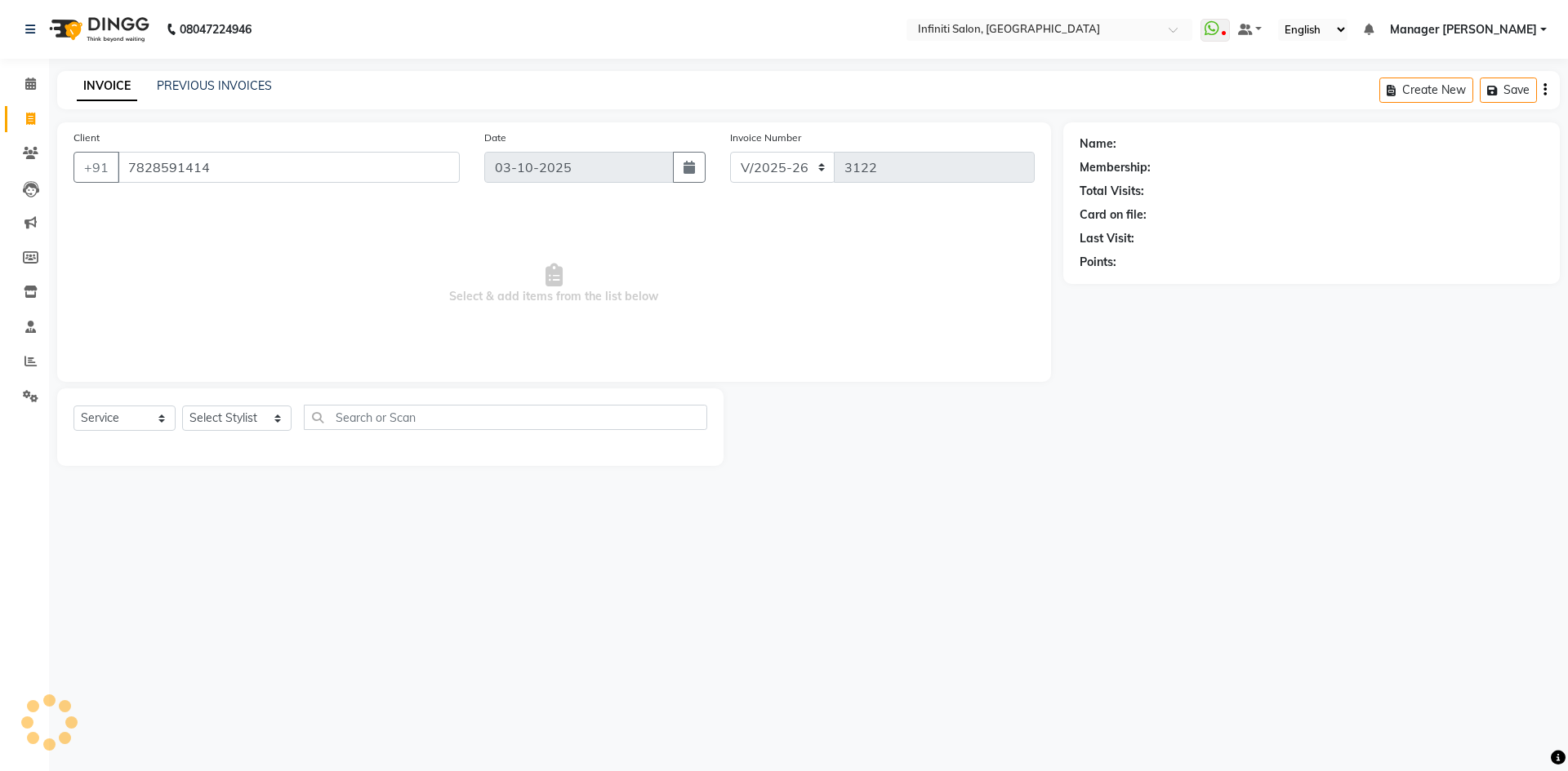
type input "7828591414"
select select "1: Object"
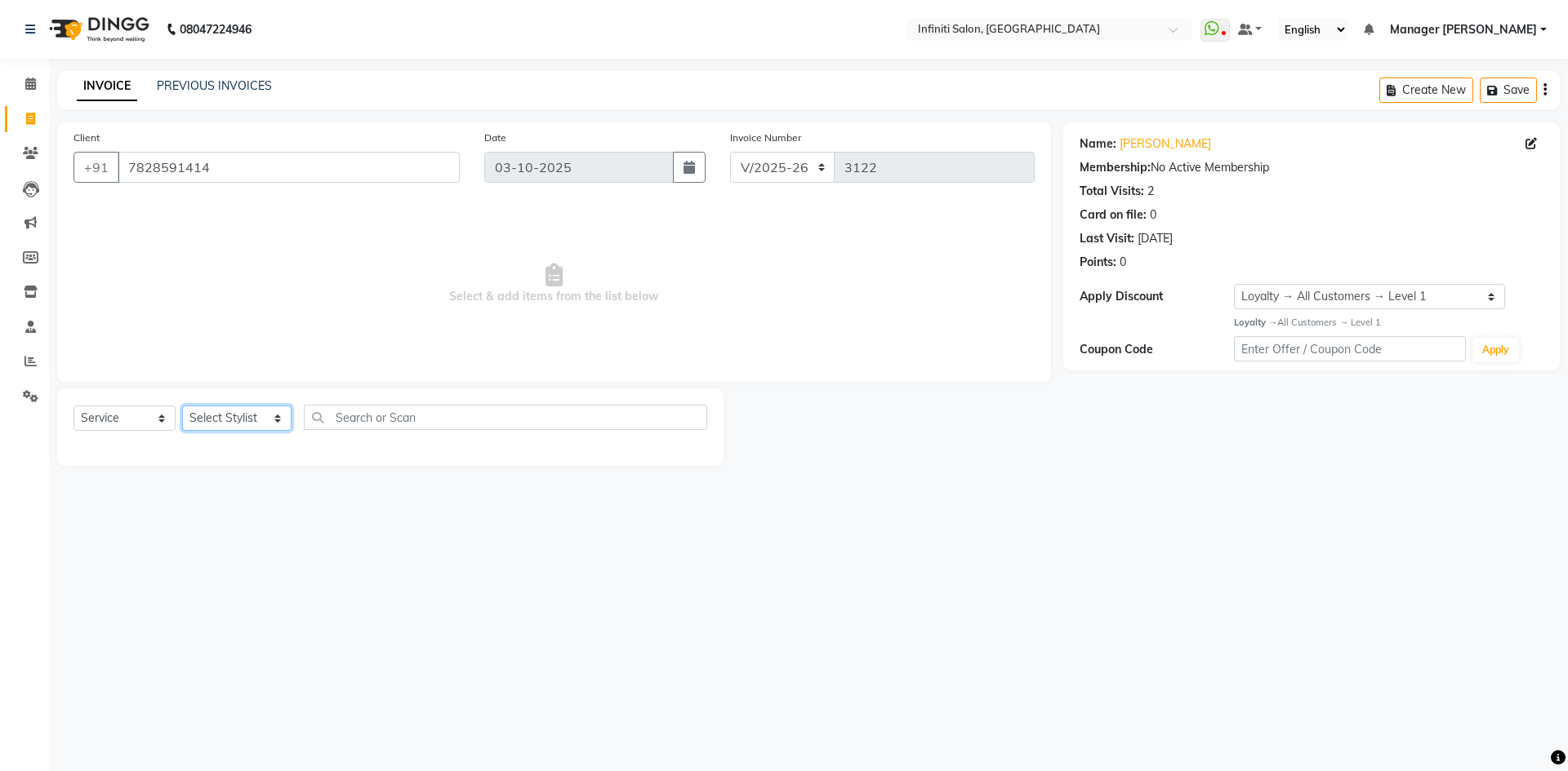
click at [229, 426] on select "Select Stylist Abhi singh Ahor Armaan Chandu Ishwar Jaspreet Khilesh Kishan SN …" at bounding box center [236, 419] width 109 height 26
select select "85646"
click at [182, 406] on select "Select Stylist Abhi singh Ahor Armaan Chandu Ishwar Jaspreet Khilesh Kishan SN …" at bounding box center [236, 419] width 109 height 26
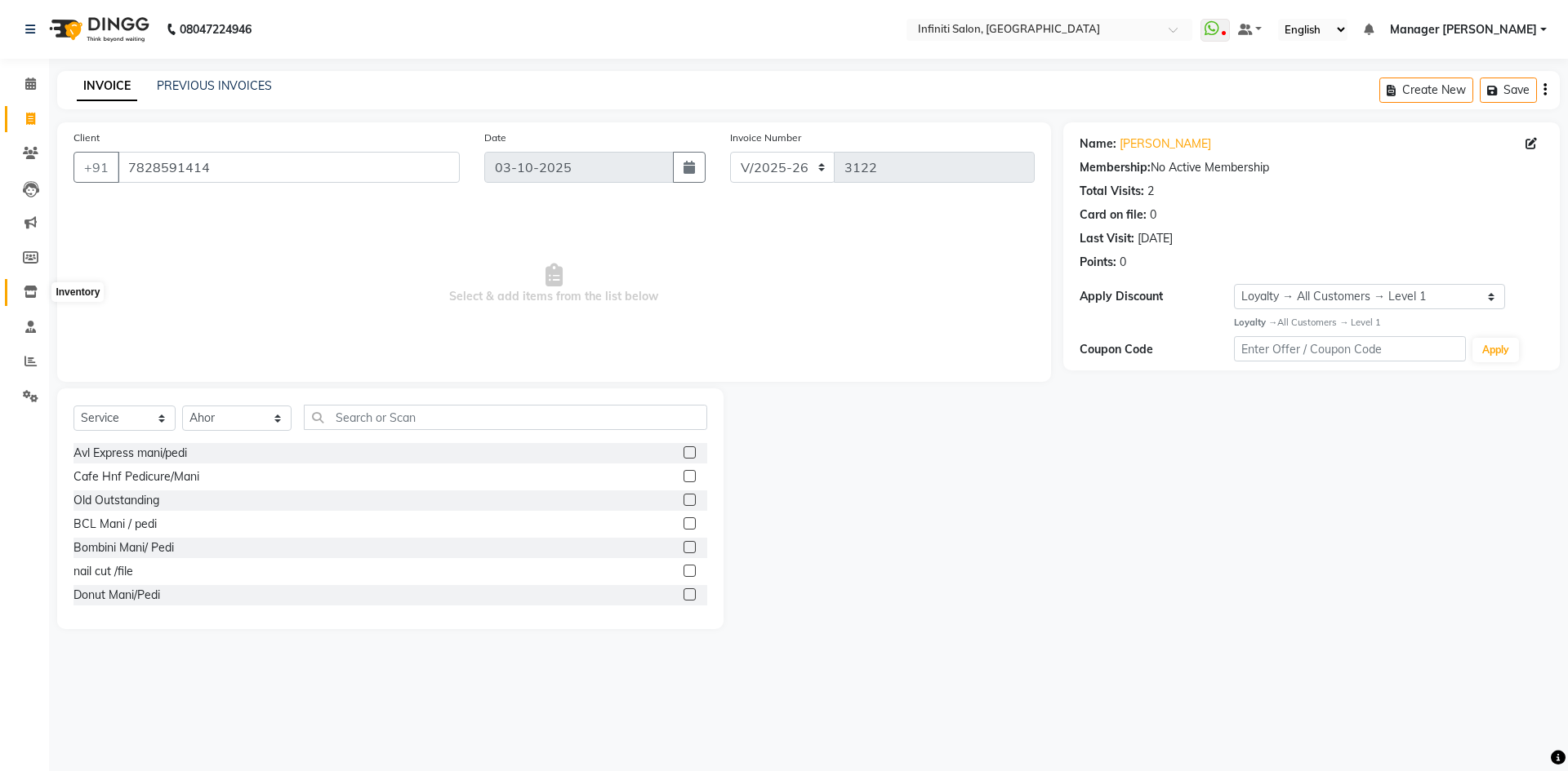
click at [33, 297] on icon at bounding box center [31, 292] width 14 height 12
click at [482, 428] on input "text" at bounding box center [505, 418] width 403 height 26
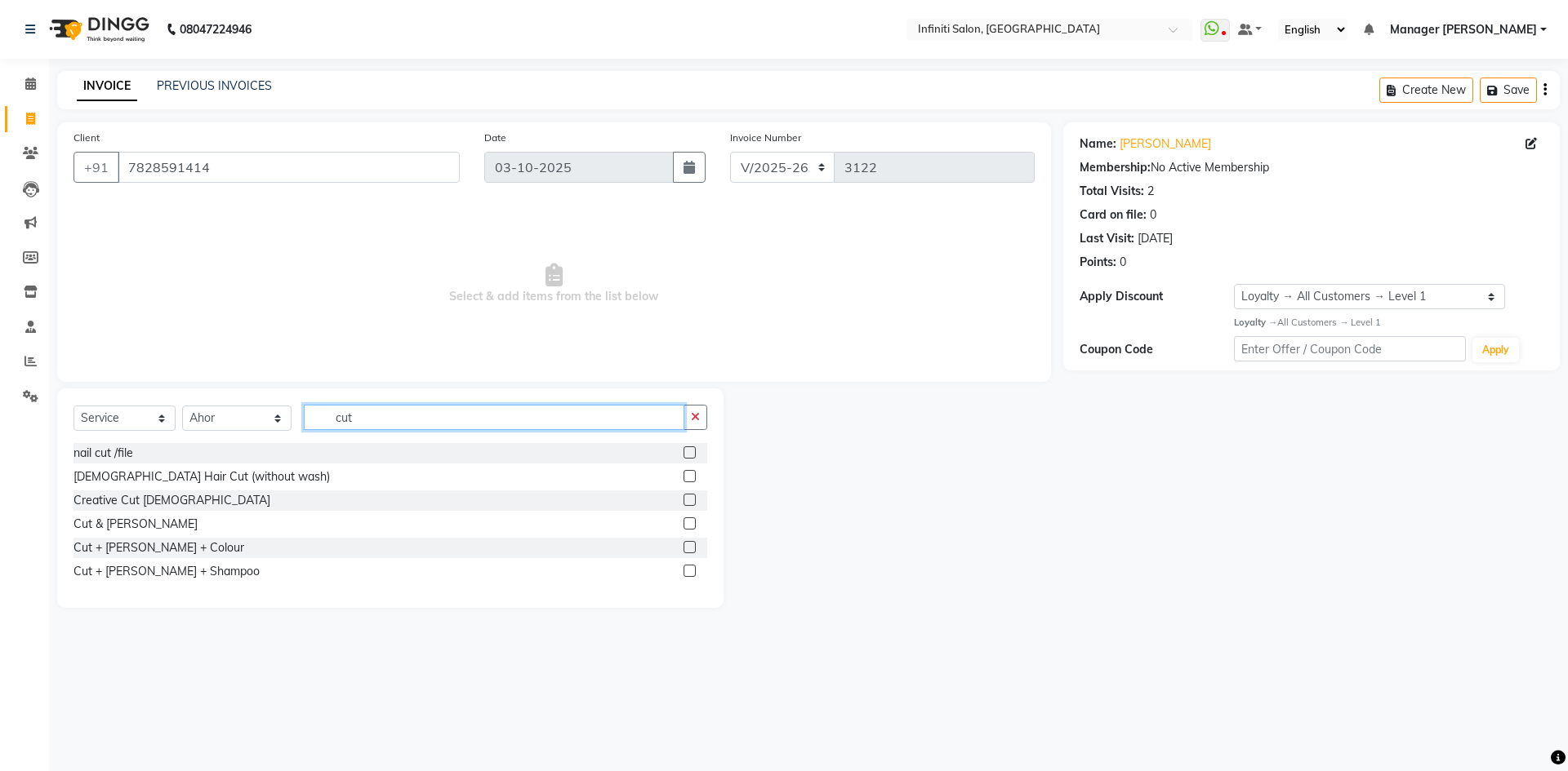
type input "cut"
click at [693, 471] on label at bounding box center [690, 476] width 12 height 12
click at [693, 472] on input "checkbox" at bounding box center [689, 477] width 11 height 11
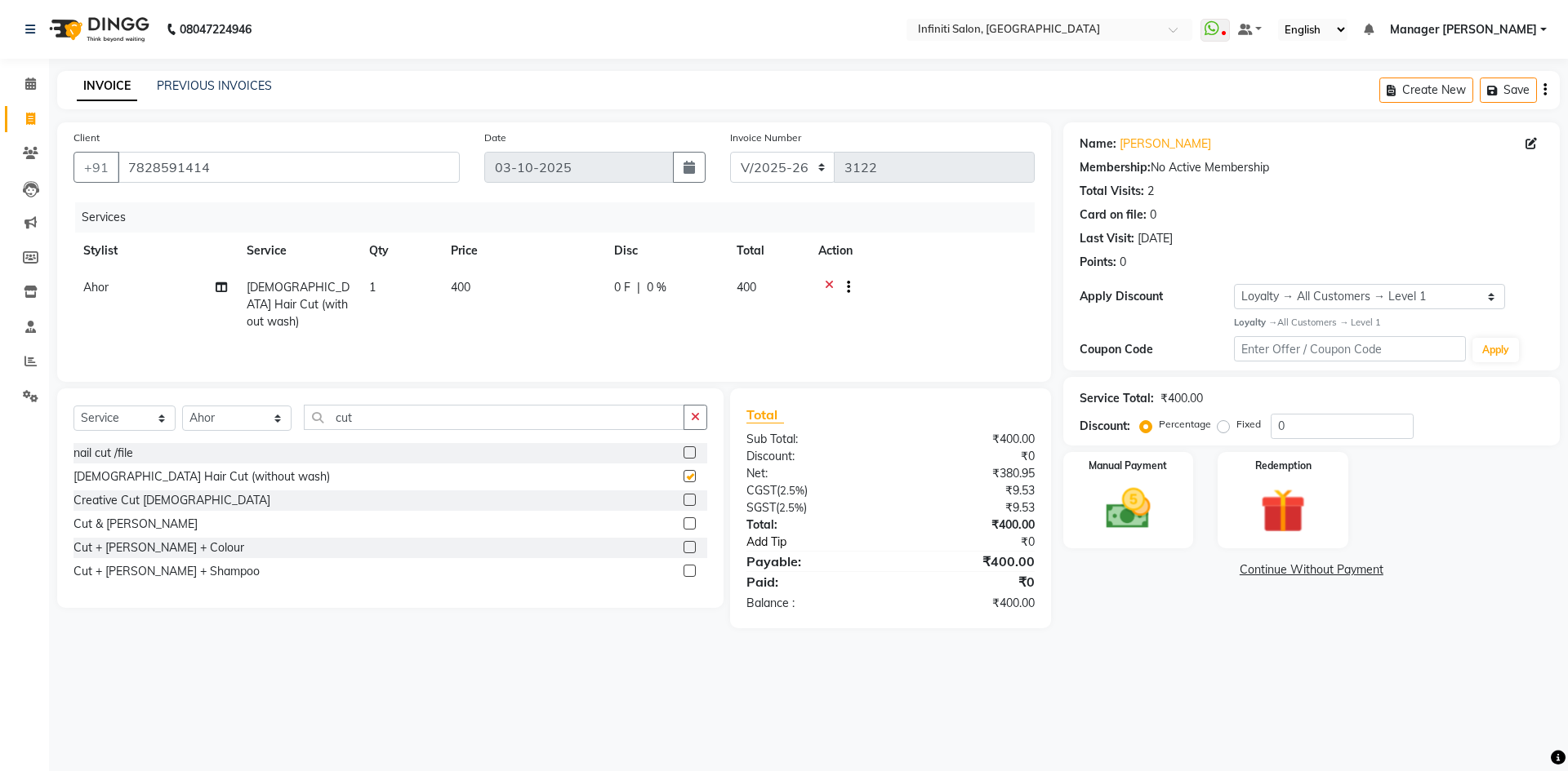
checkbox input "false"
click at [1161, 499] on img at bounding box center [1127, 509] width 76 height 54
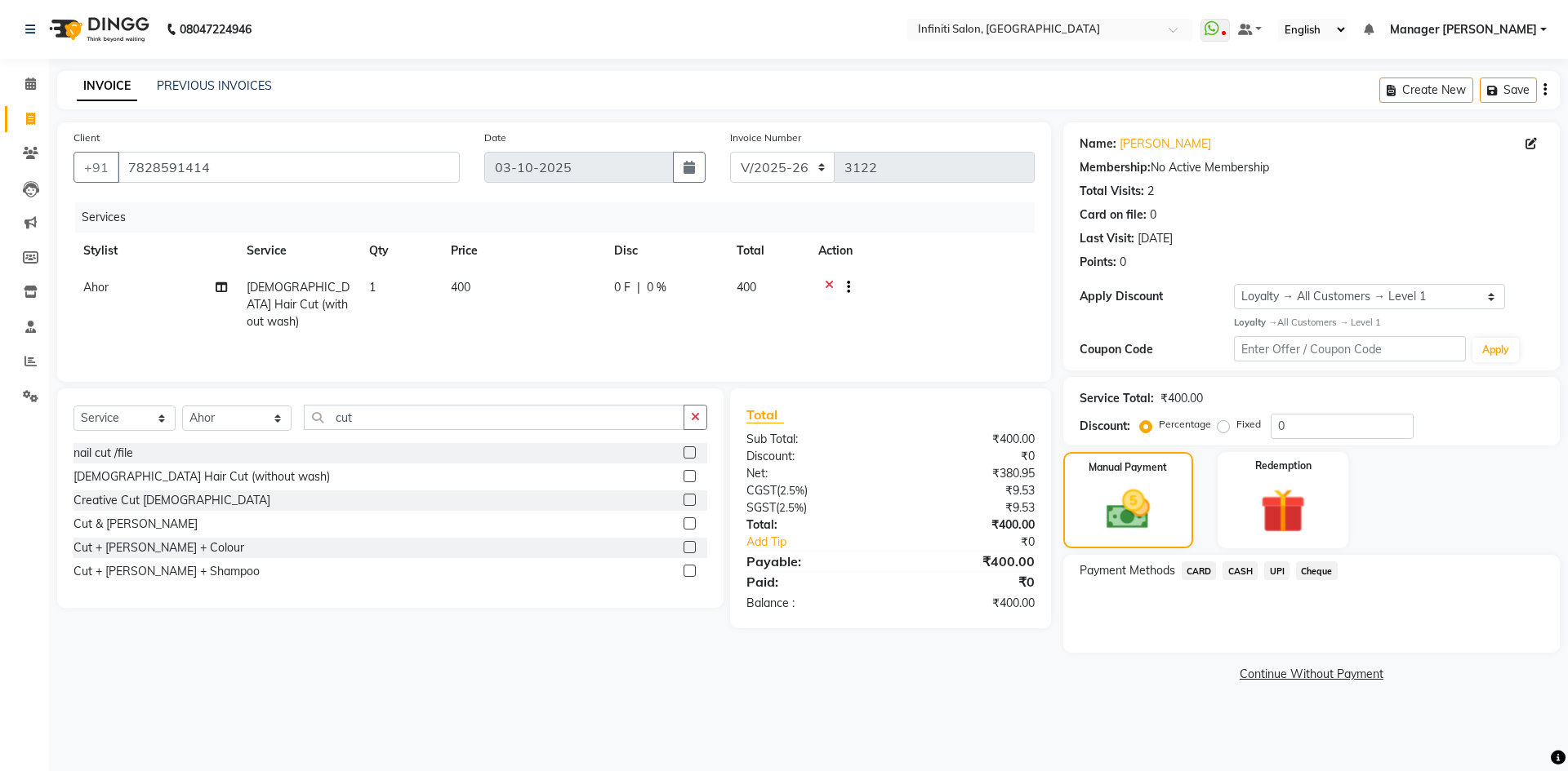
click at [1273, 569] on span "UPI" at bounding box center [1277, 571] width 26 height 19
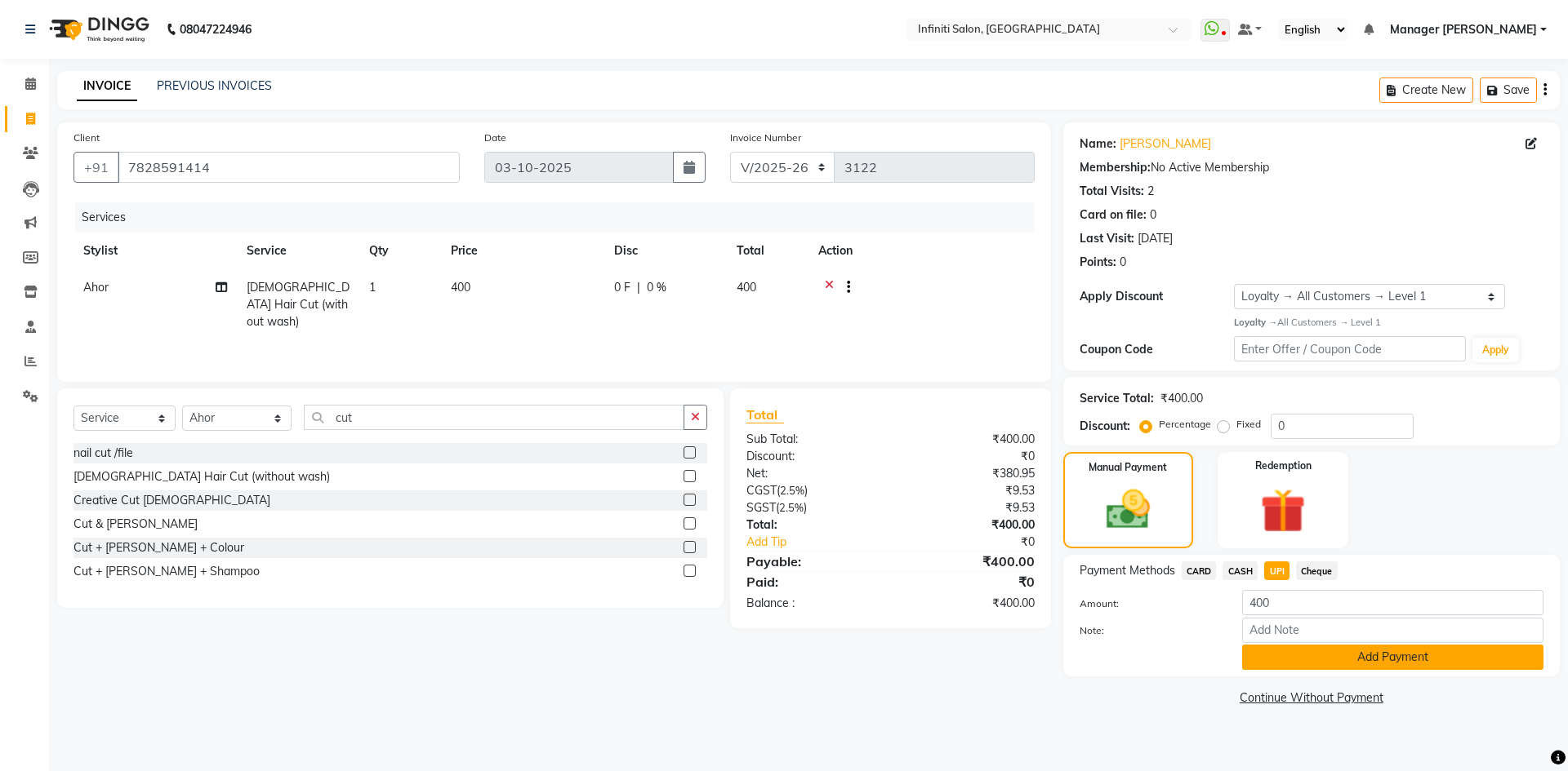
click at [1316, 658] on button "Add Payment" at bounding box center [1392, 658] width 302 height 26
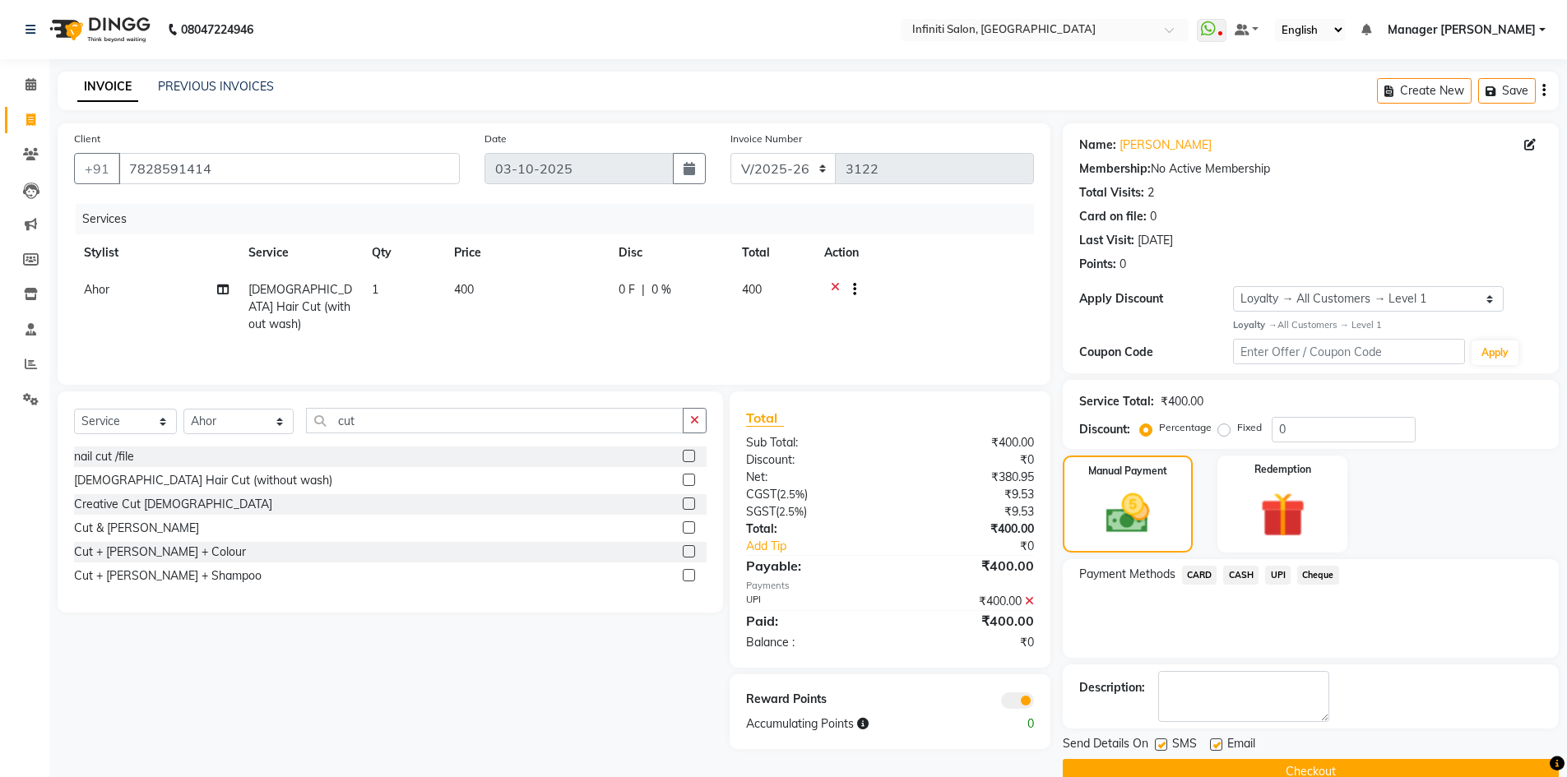
scroll to position [32, 0]
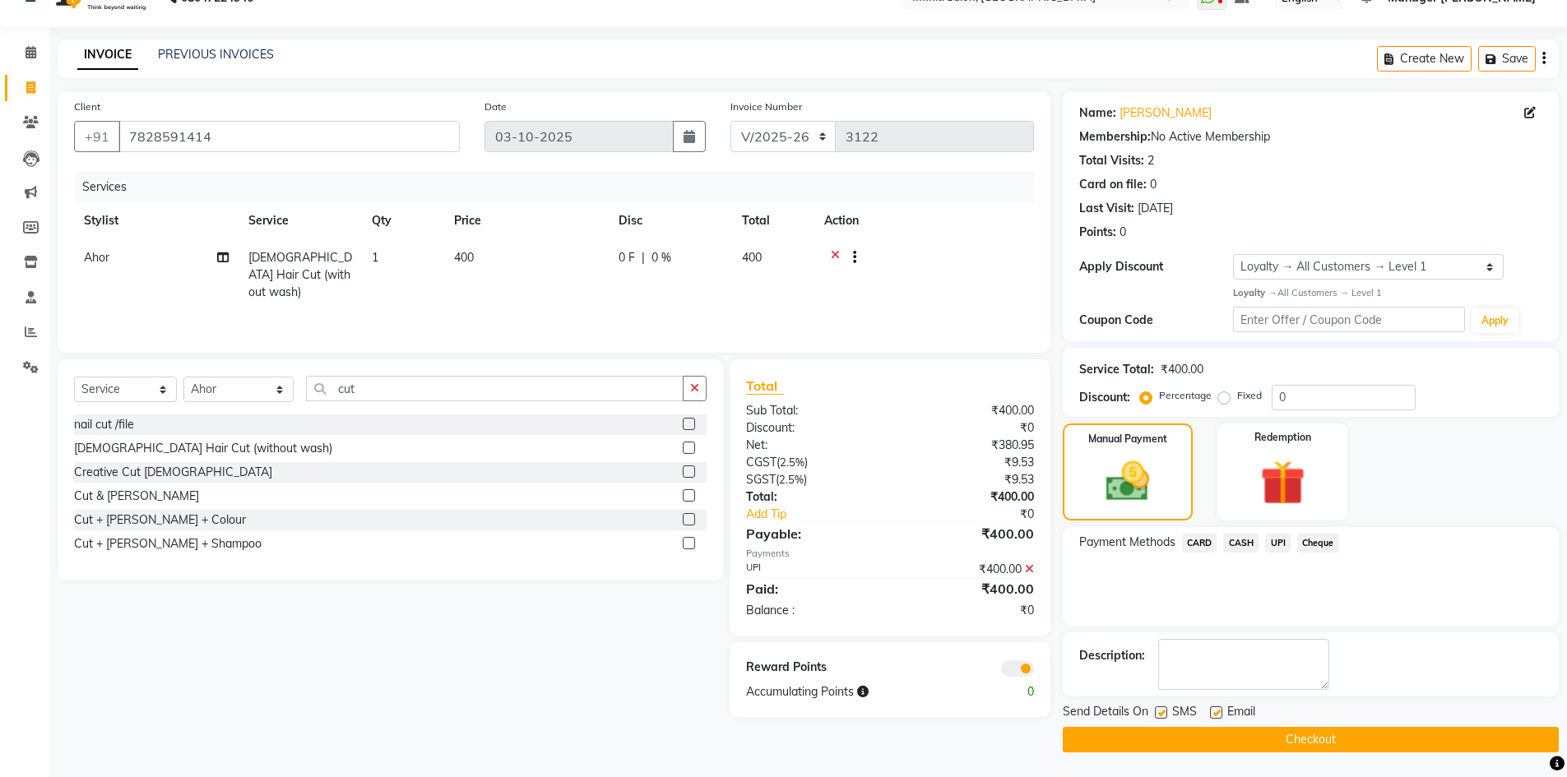
click at [1267, 736] on button "Checkout" at bounding box center [1311, 740] width 496 height 26
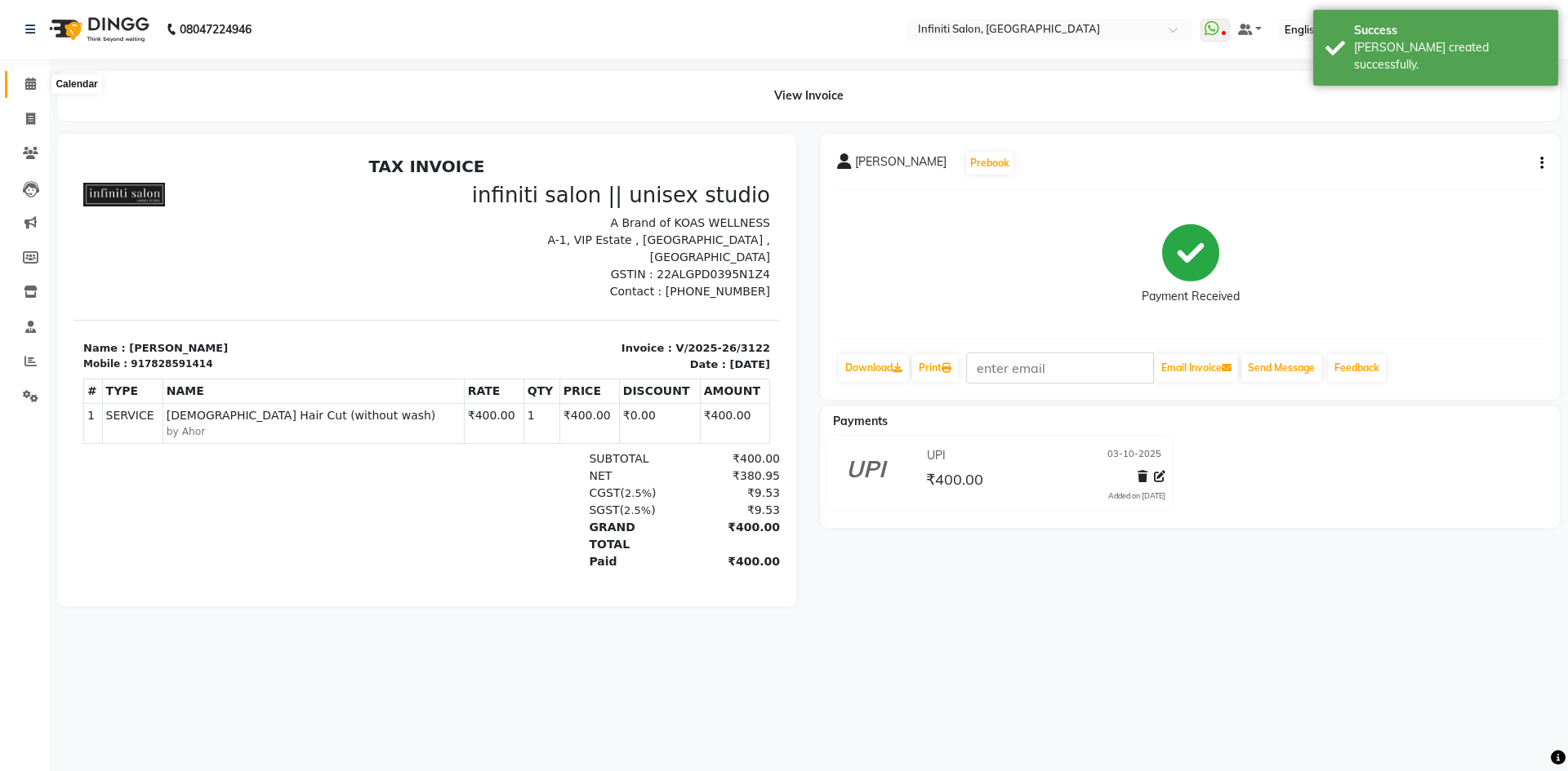
click at [35, 81] on icon at bounding box center [31, 83] width 11 height 12
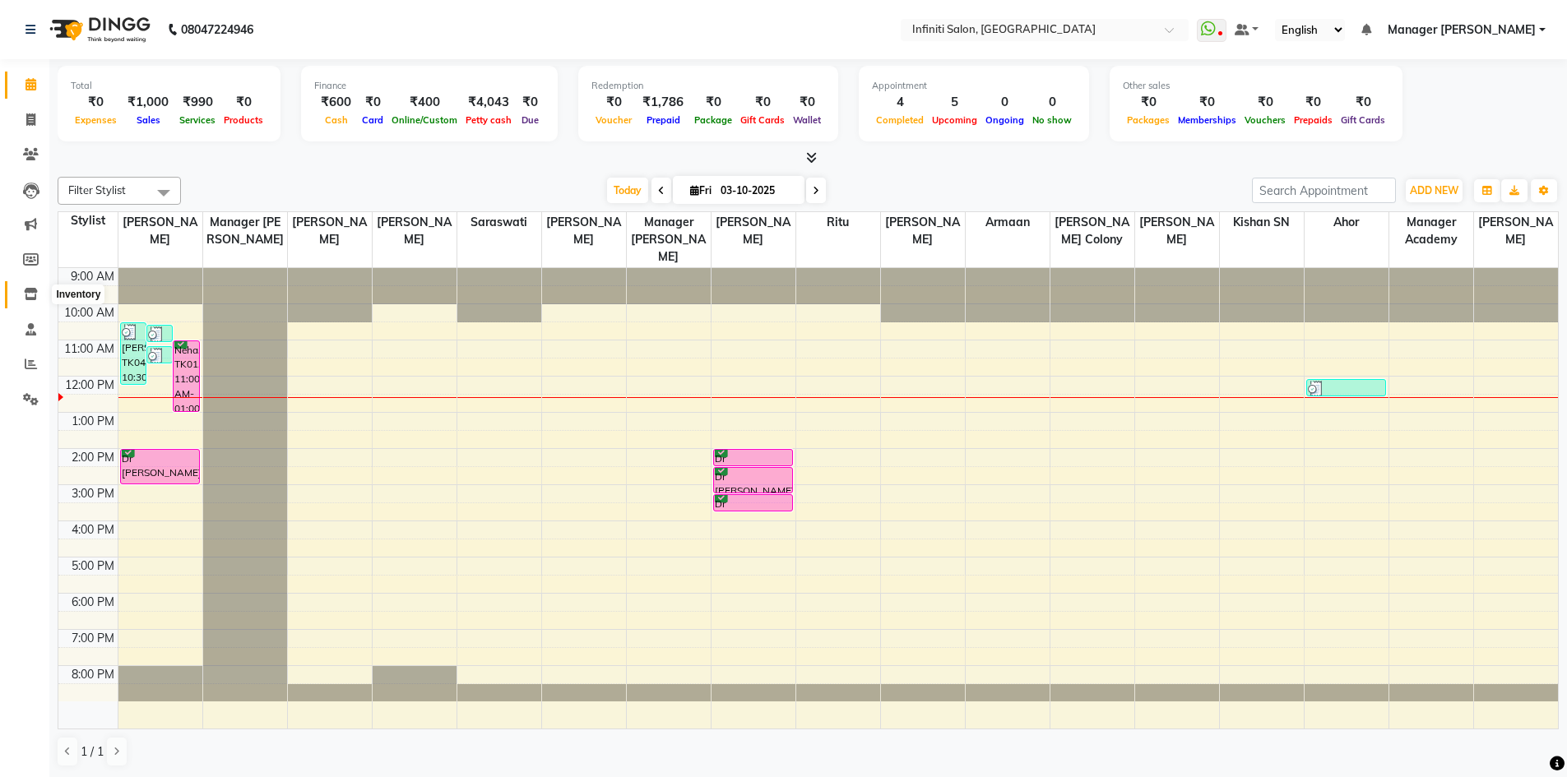
click at [21, 296] on span at bounding box center [30, 294] width 29 height 19
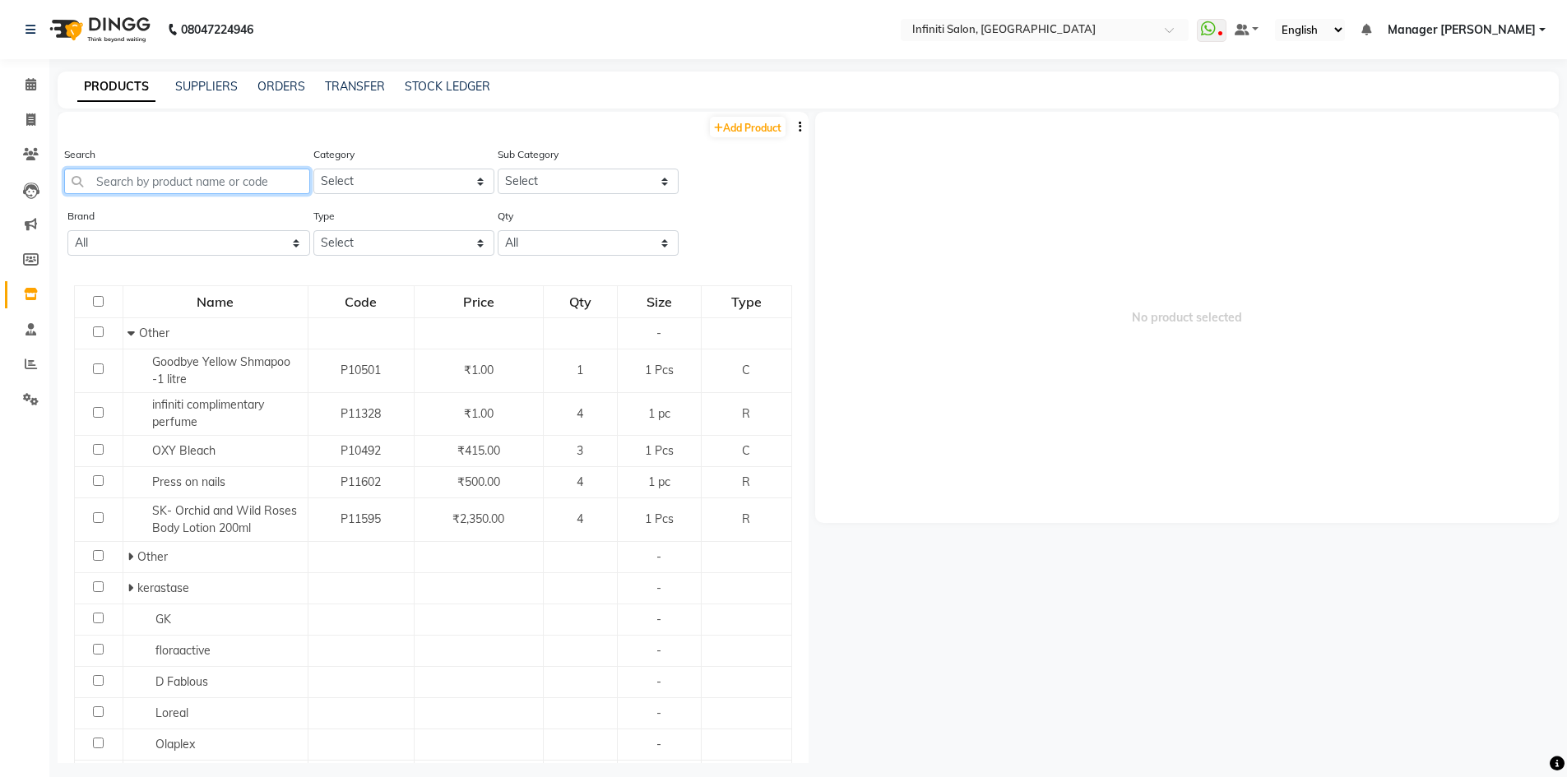
click at [186, 182] on input "text" at bounding box center [187, 182] width 246 height 26
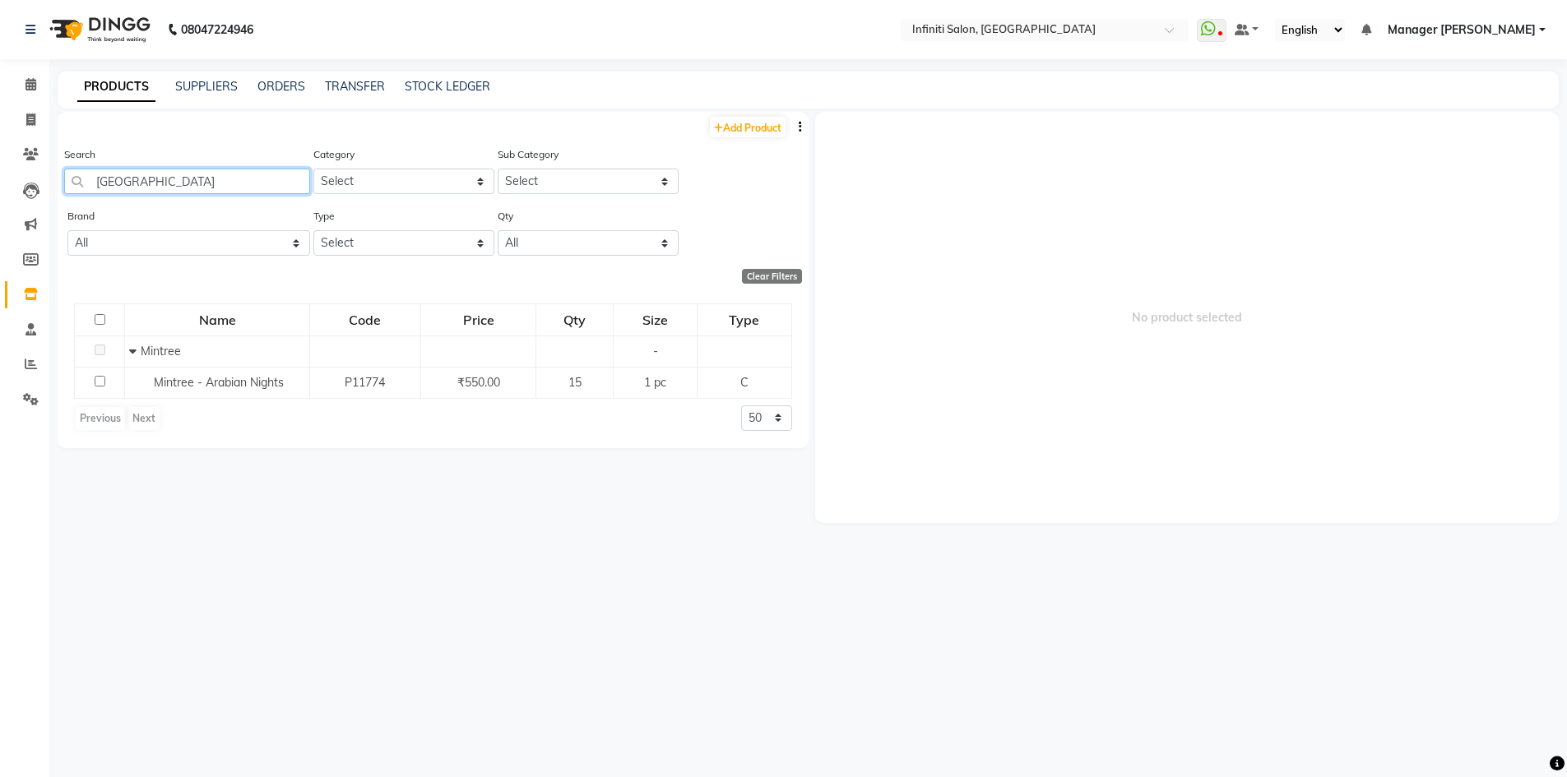
click at [164, 179] on input "arabia" at bounding box center [187, 182] width 246 height 26
type input "a"
type input "m"
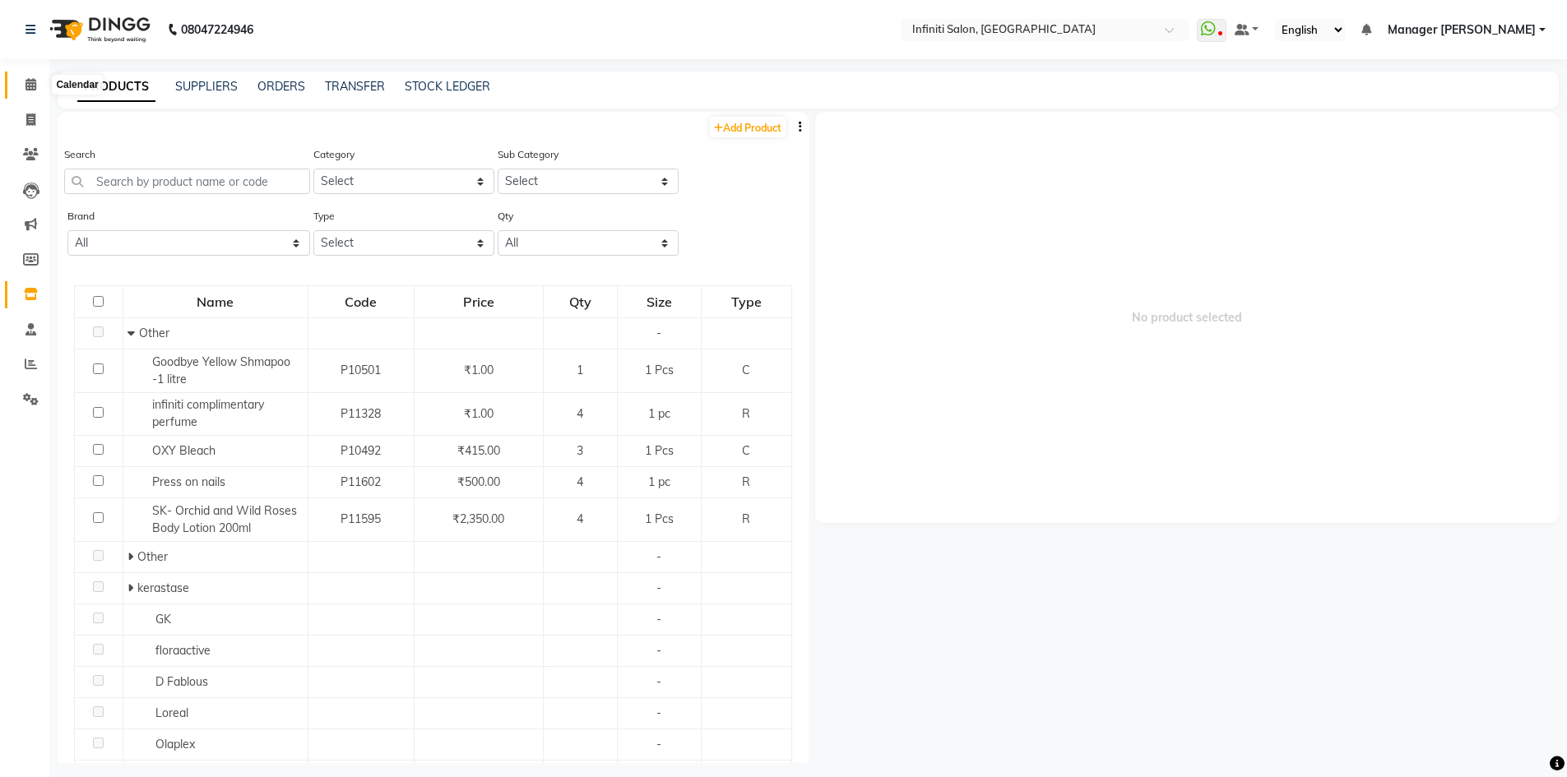
click at [27, 83] on icon at bounding box center [31, 84] width 11 height 12
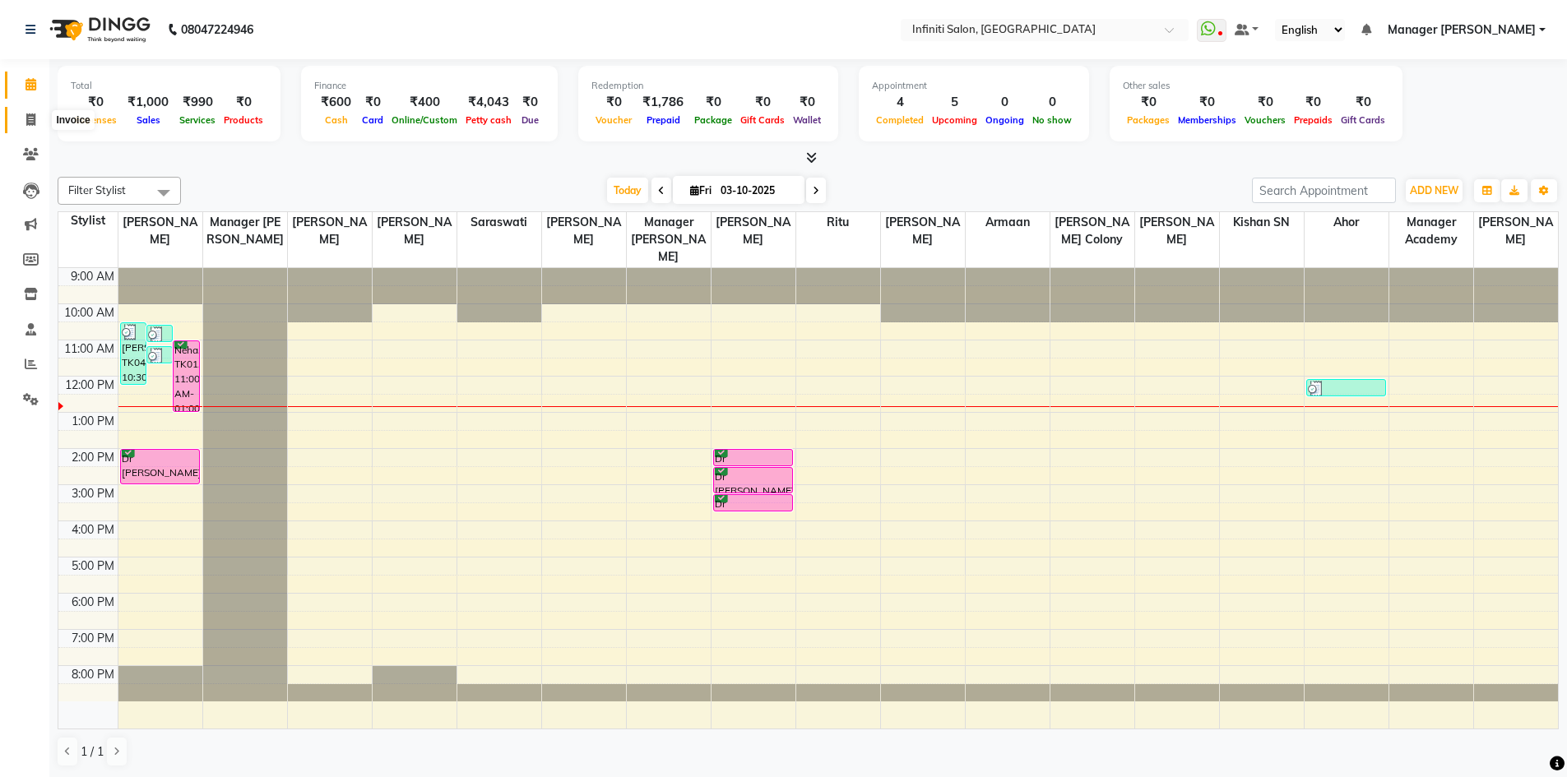
click at [33, 123] on icon at bounding box center [30, 120] width 9 height 12
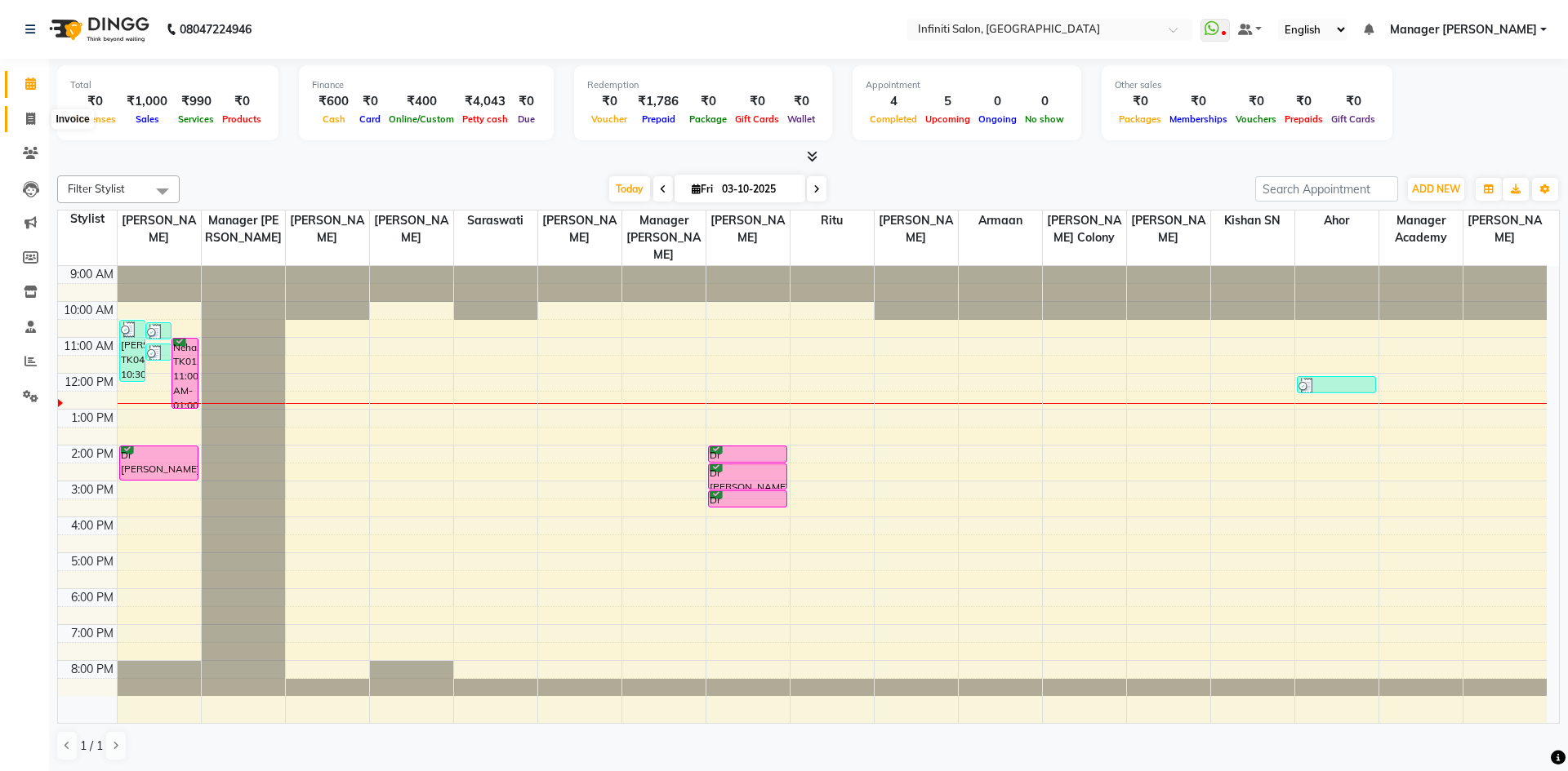
select select "service"
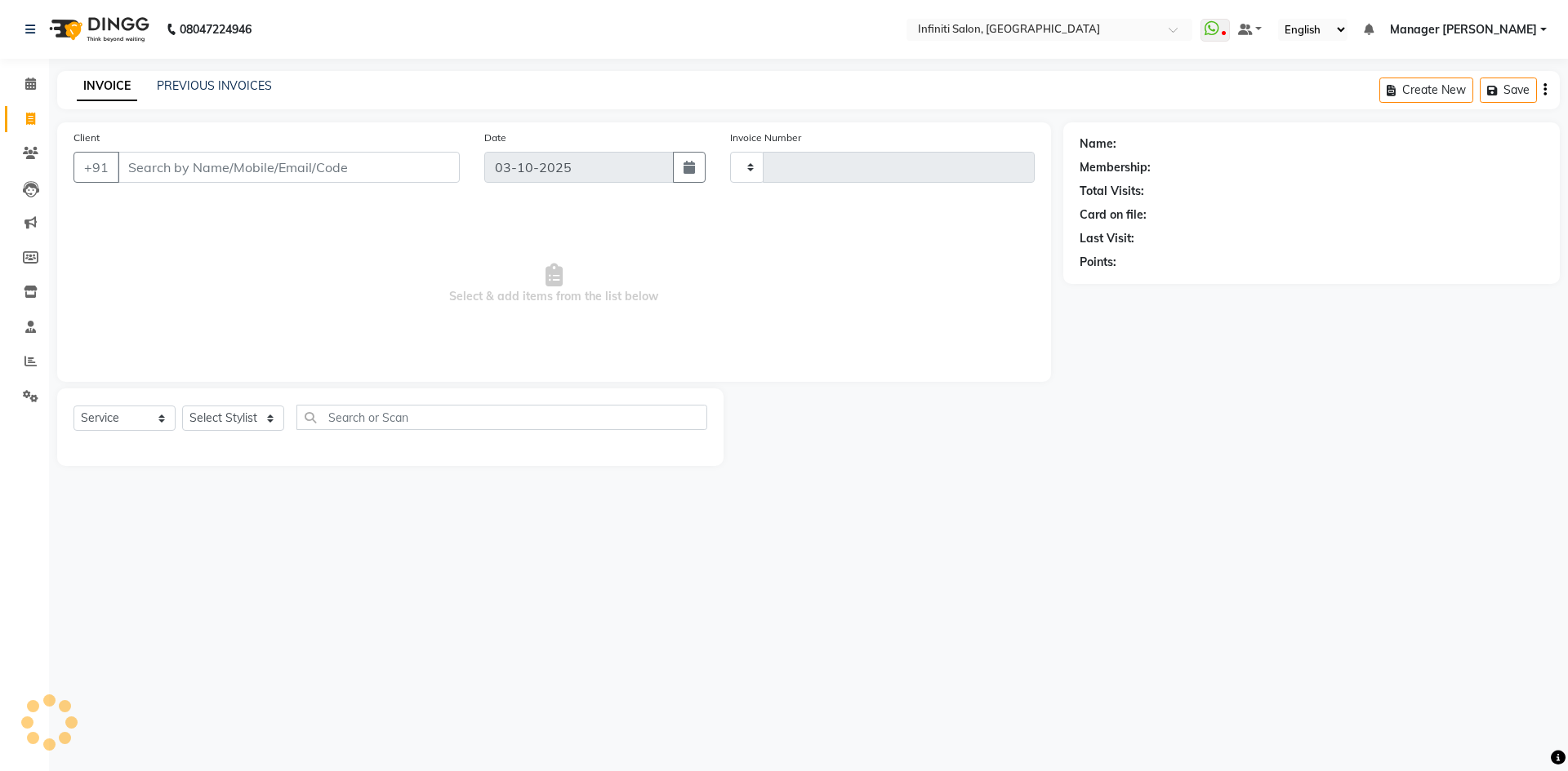
type input "3123"
select select "5804"
click at [39, 295] on span at bounding box center [30, 292] width 29 height 19
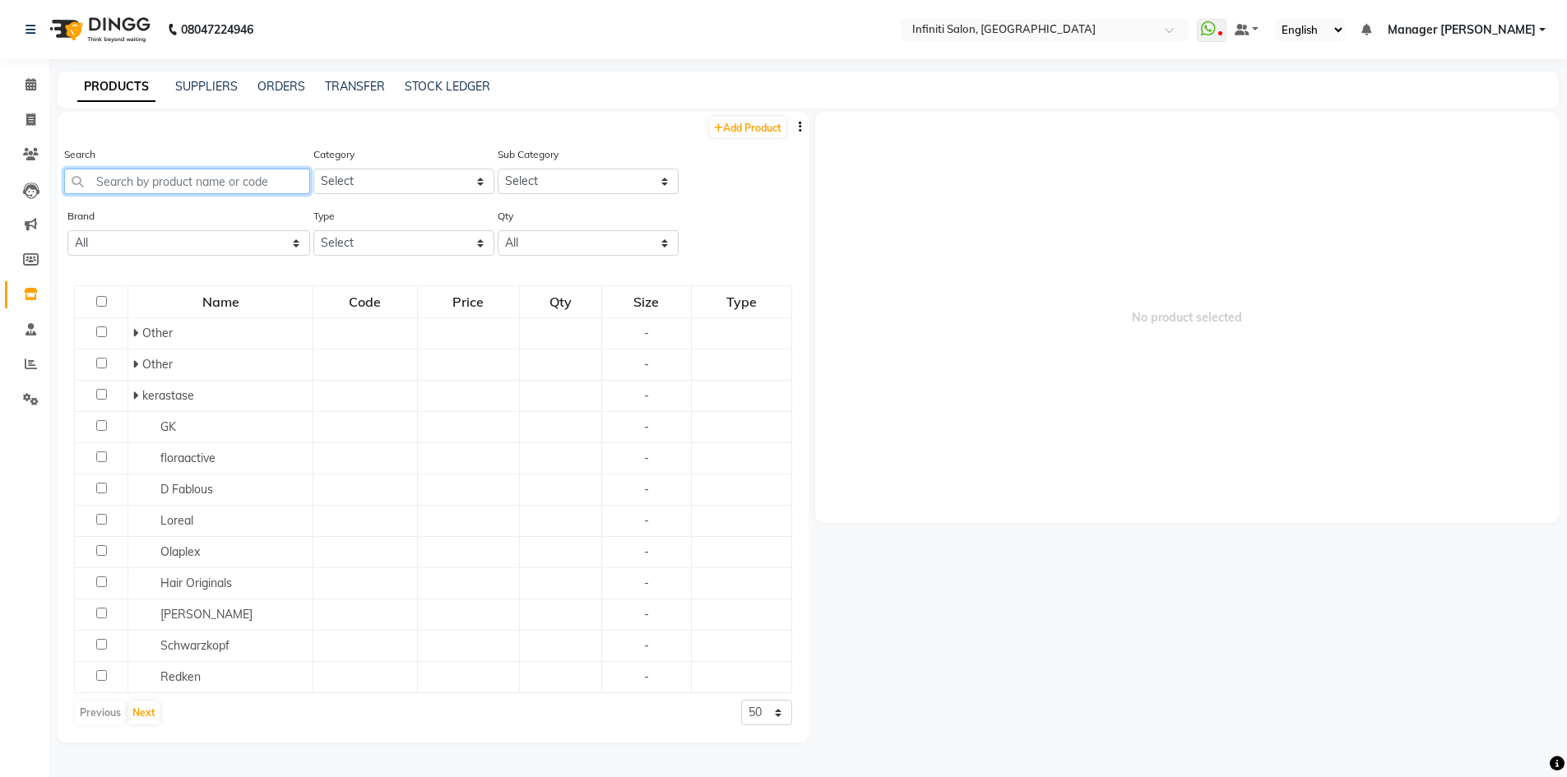
click at [207, 179] on input "text" at bounding box center [187, 182] width 246 height 26
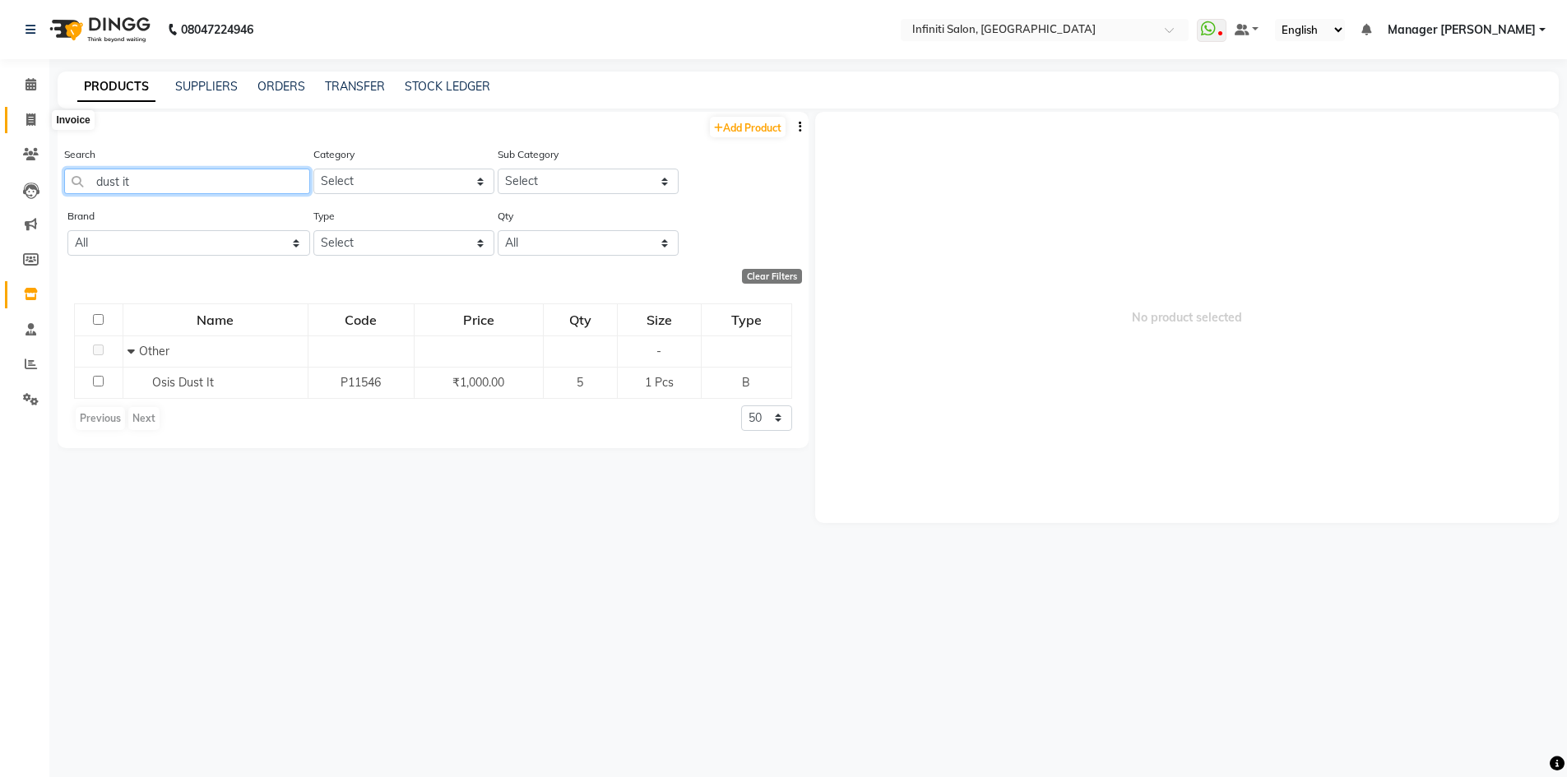
type input "dust it"
click at [23, 123] on span at bounding box center [30, 120] width 29 height 19
select select "service"
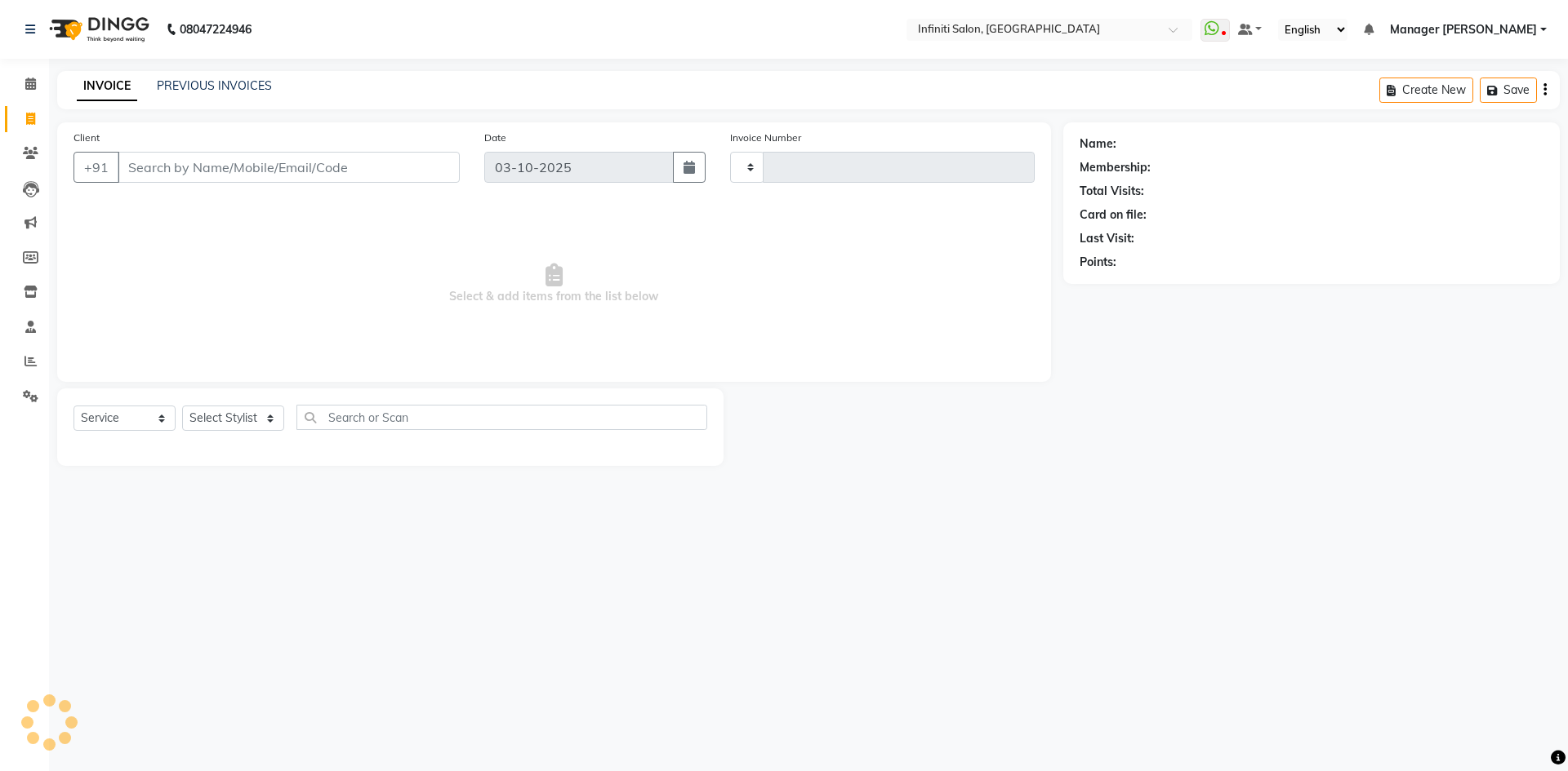
type input "3123"
select select "5804"
click at [263, 418] on select "Select Stylist Abhi singh Ahor Armaan Chandu Ishwar Jaspreet Khilesh Kishan SN …" at bounding box center [236, 419] width 109 height 26
select select "40449"
click at [182, 406] on select "Select Stylist Abhi singh Ahor Armaan Chandu Ishwar Jaspreet Khilesh Kishan SN …" at bounding box center [236, 419] width 109 height 26
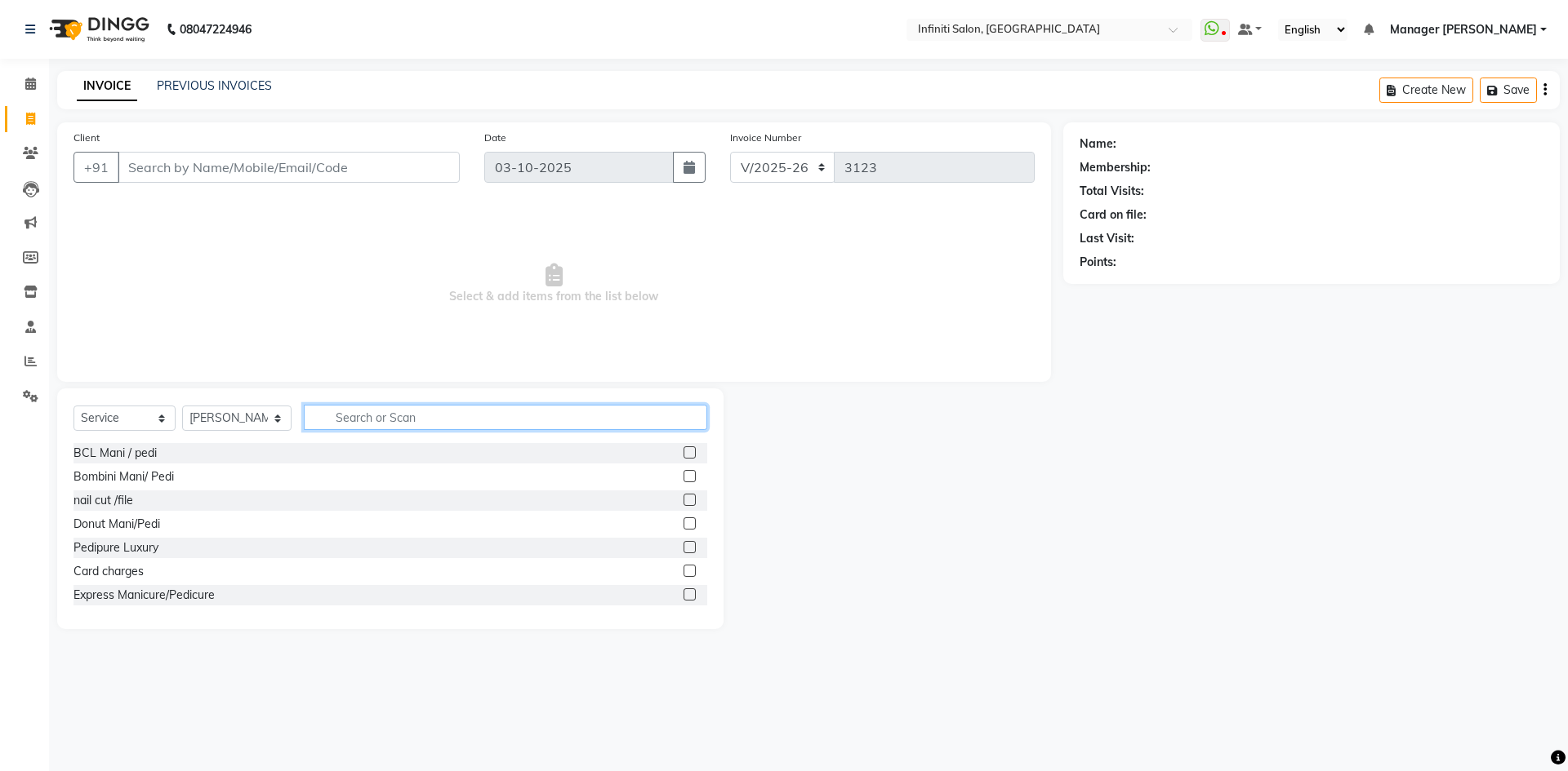
click at [352, 419] on input "text" at bounding box center [505, 418] width 403 height 26
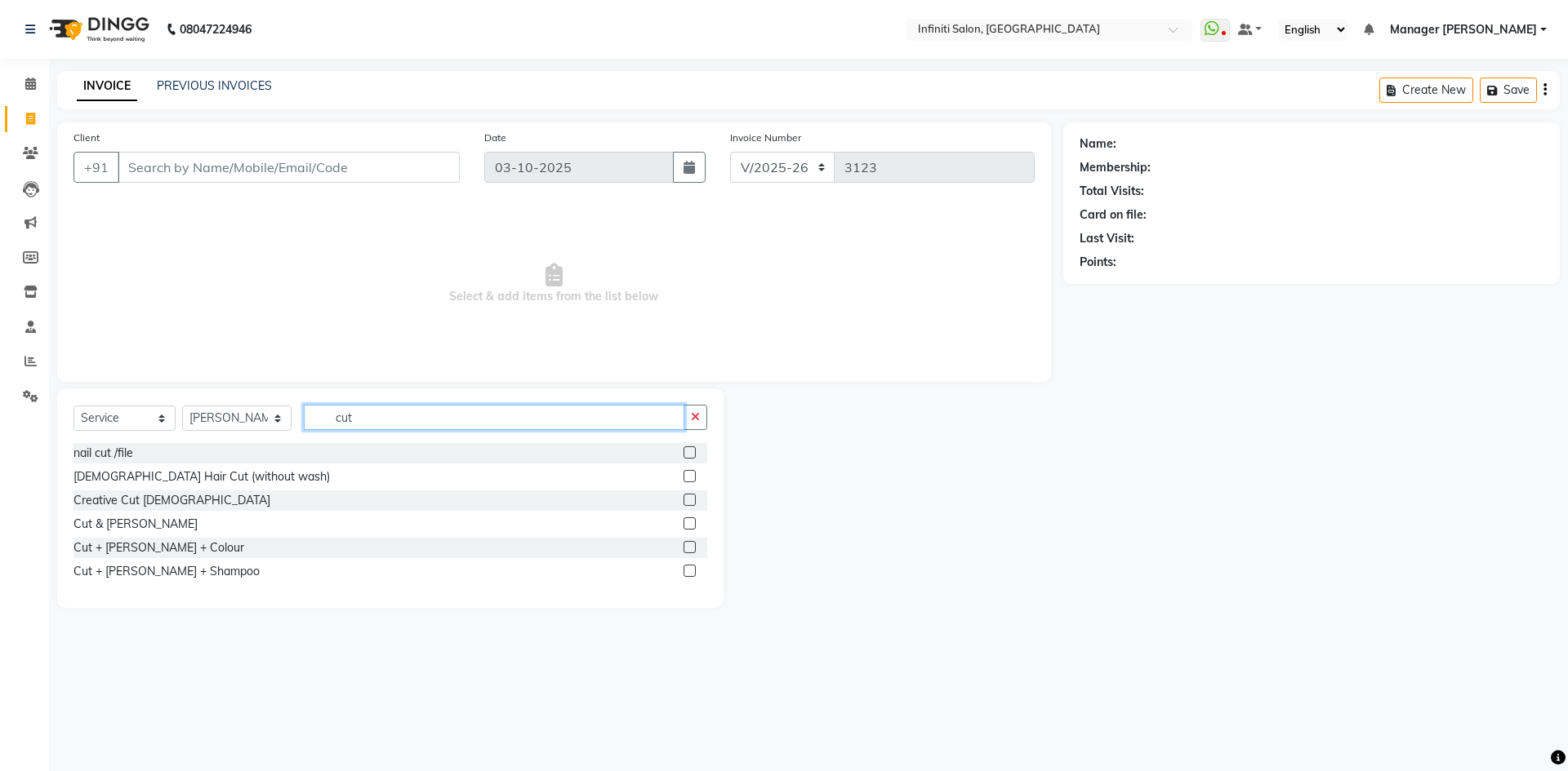
type input "cut"
click at [692, 523] on label at bounding box center [690, 524] width 12 height 12
click at [692, 523] on input "checkbox" at bounding box center [689, 524] width 11 height 11
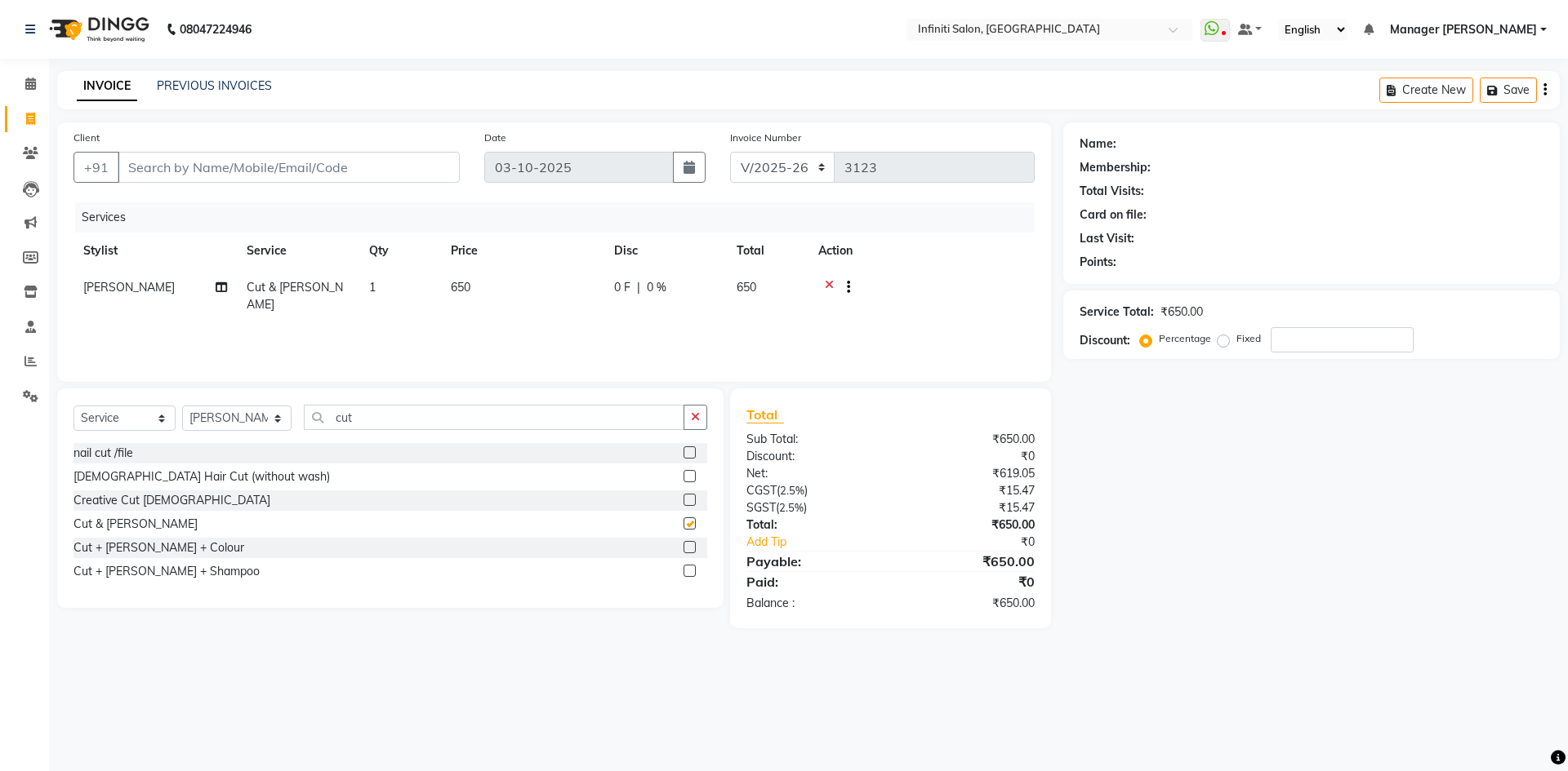
checkbox input "false"
click at [189, 170] on input "Client" at bounding box center [288, 167] width 342 height 31
type input "t"
type input "0"
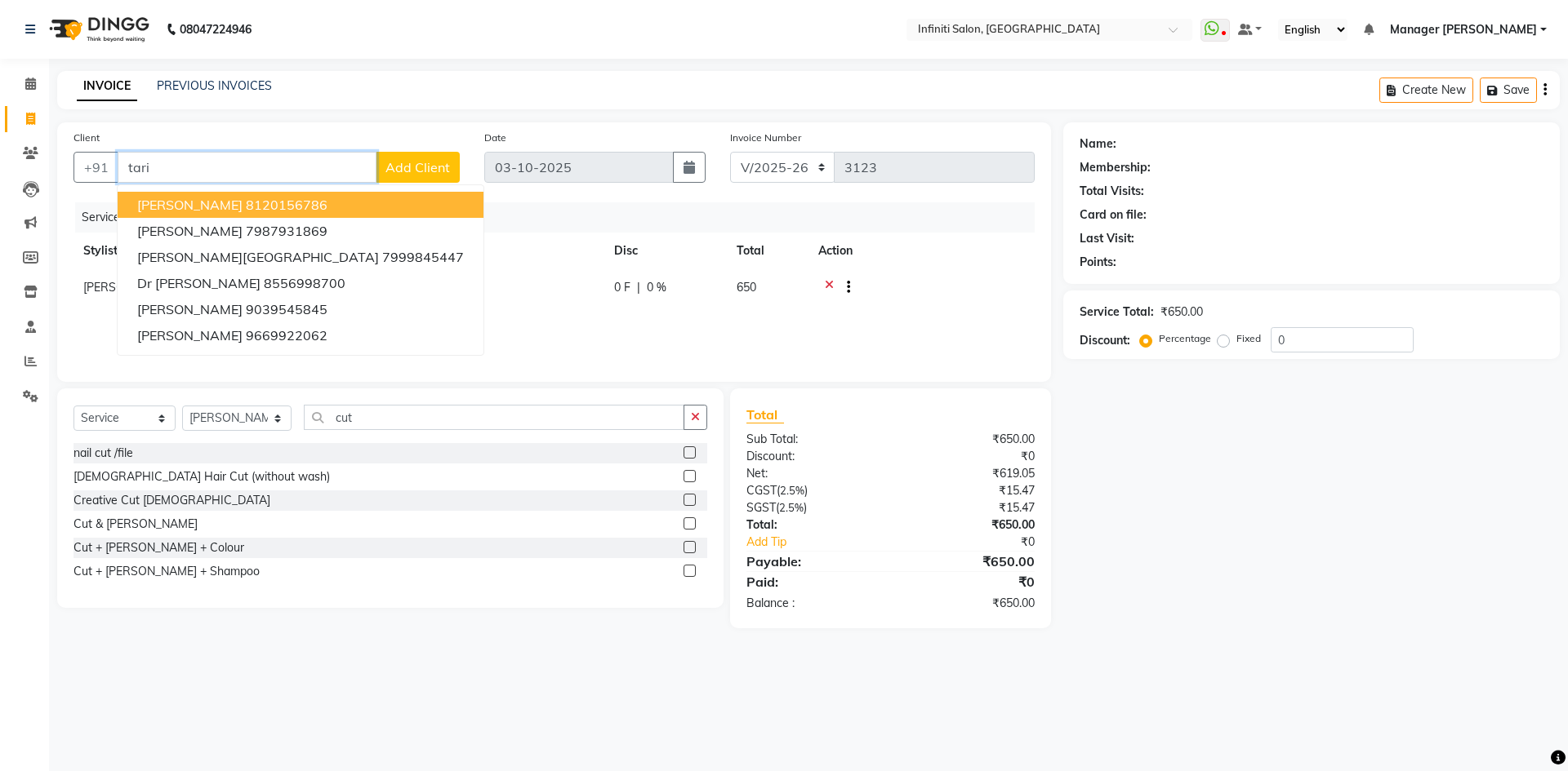
click at [182, 203] on span "TARIQUE KHAN" at bounding box center [190, 204] width 105 height 16
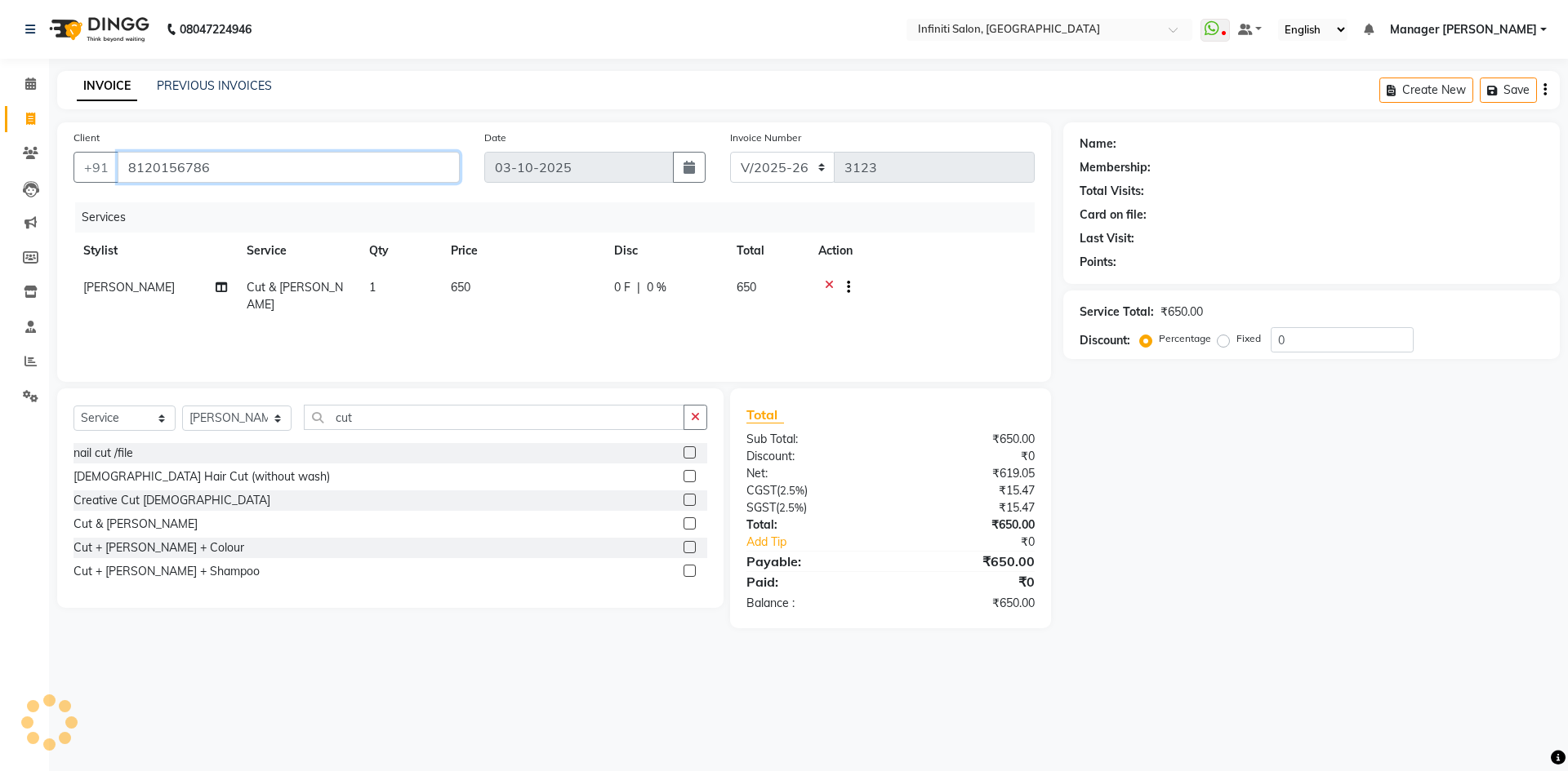
type input "8120156786"
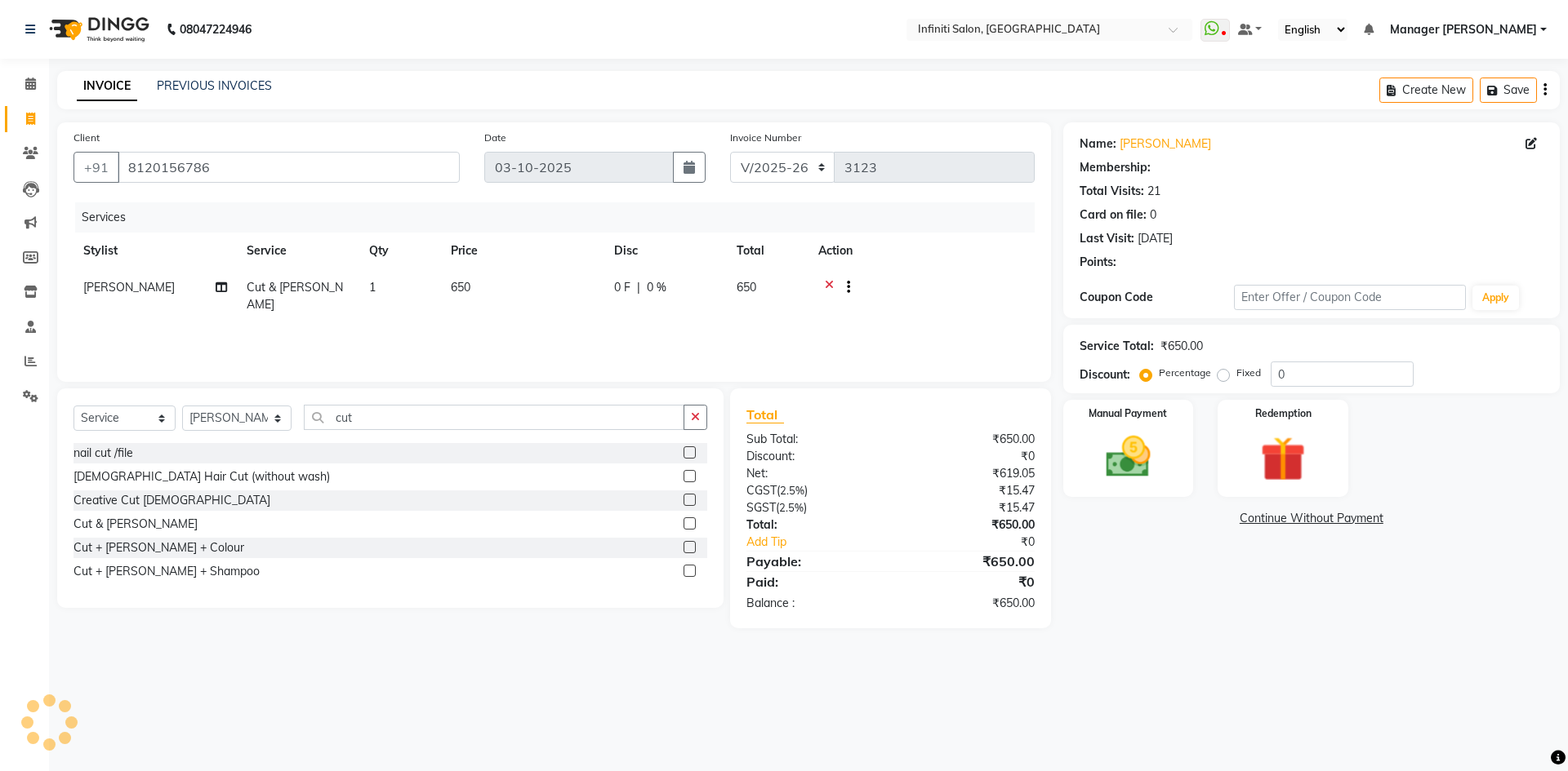
select select "1: Object"
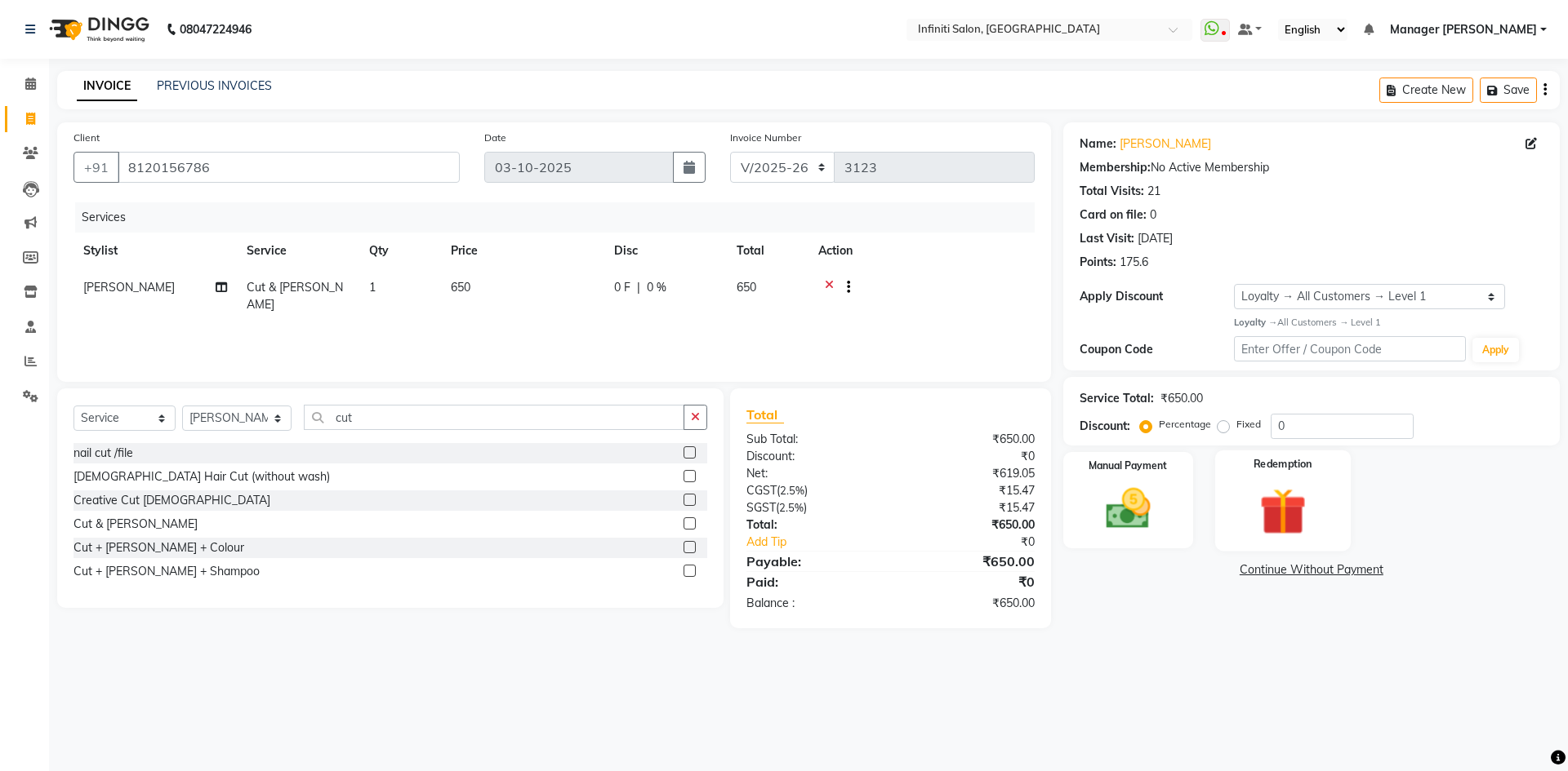
click at [1288, 478] on div "Redemption" at bounding box center [1282, 499] width 136 height 100
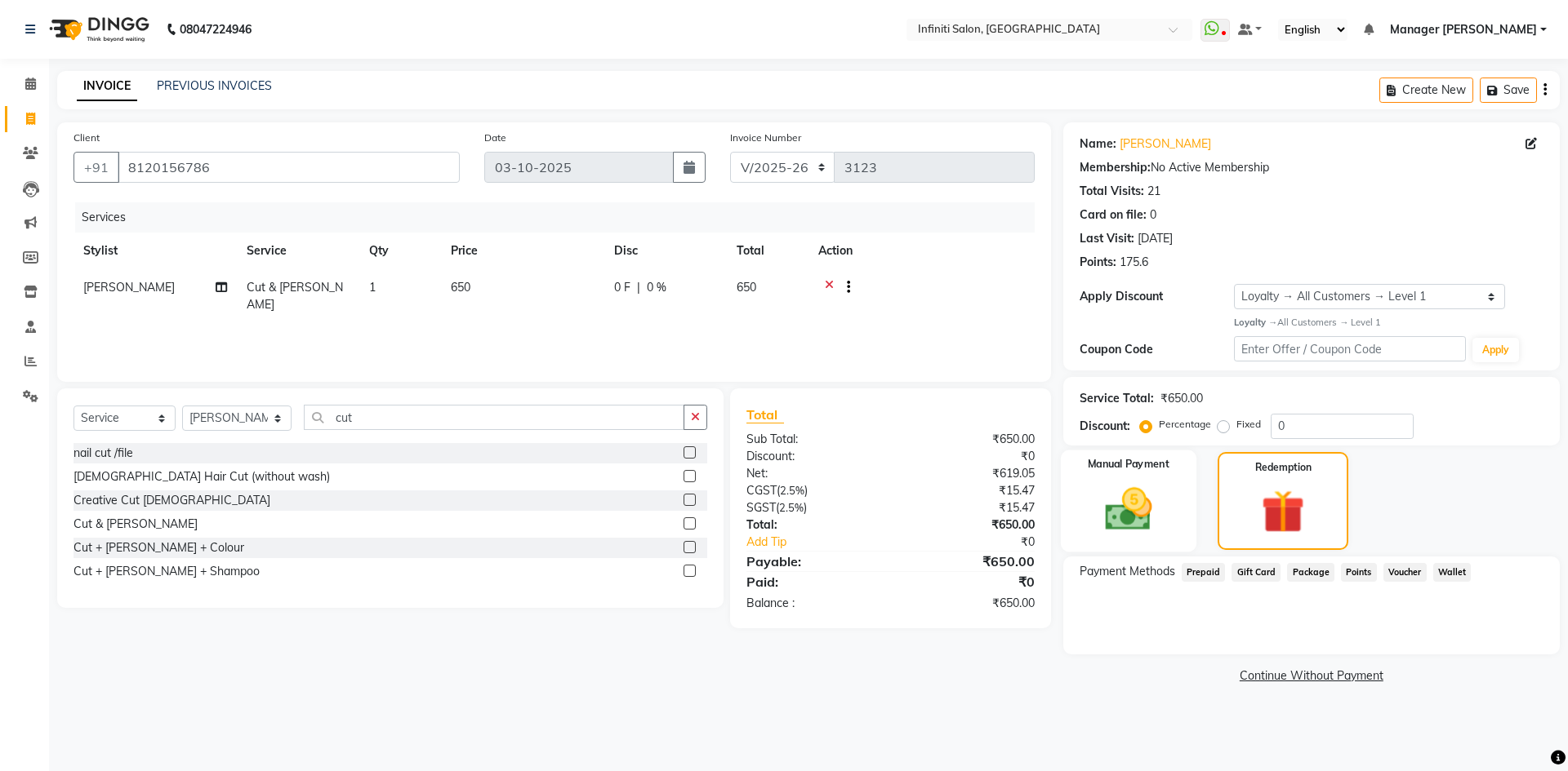
click at [1138, 495] on img at bounding box center [1127, 509] width 76 height 54
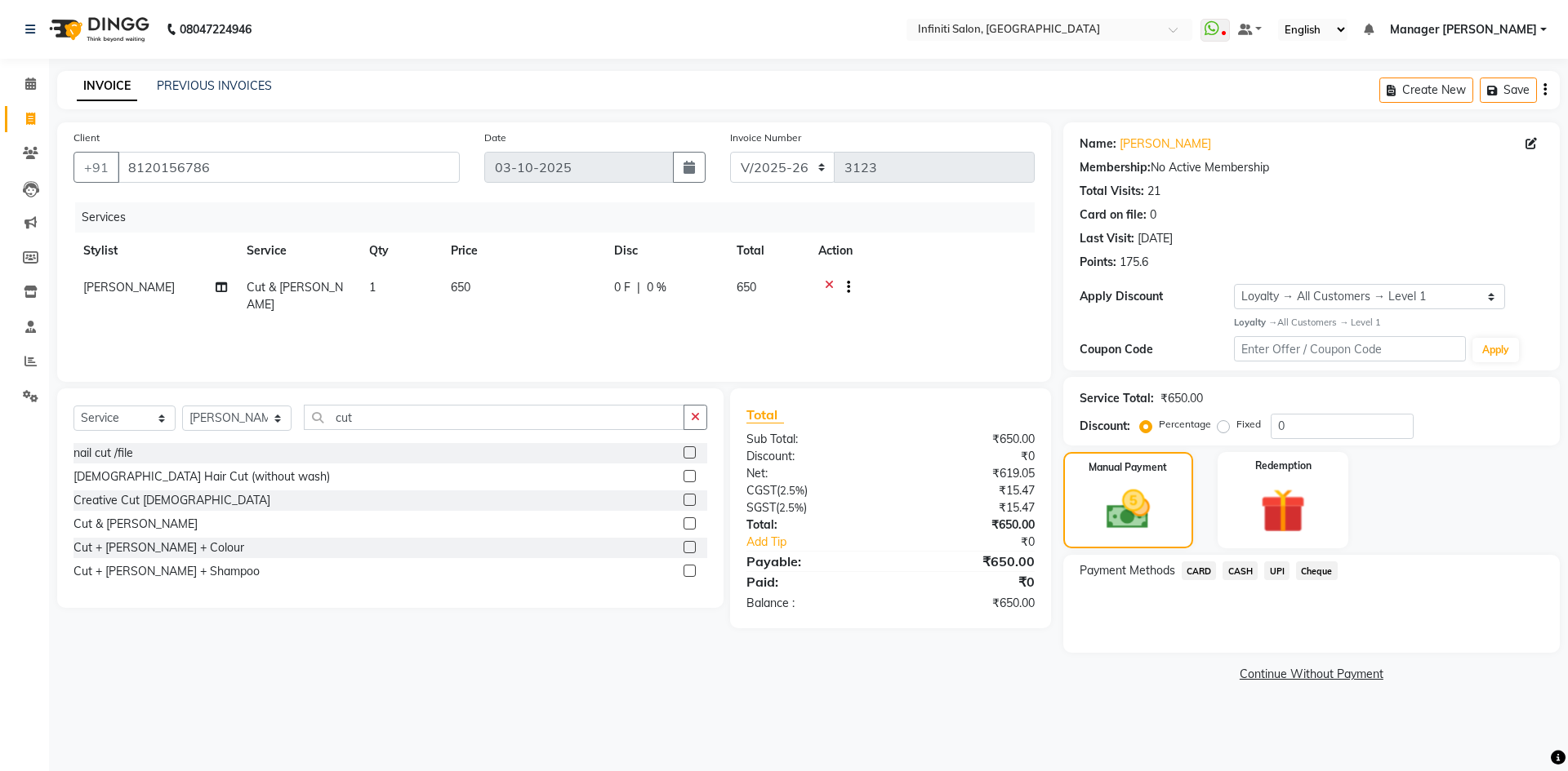
click at [1278, 574] on span "UPI" at bounding box center [1277, 571] width 26 height 19
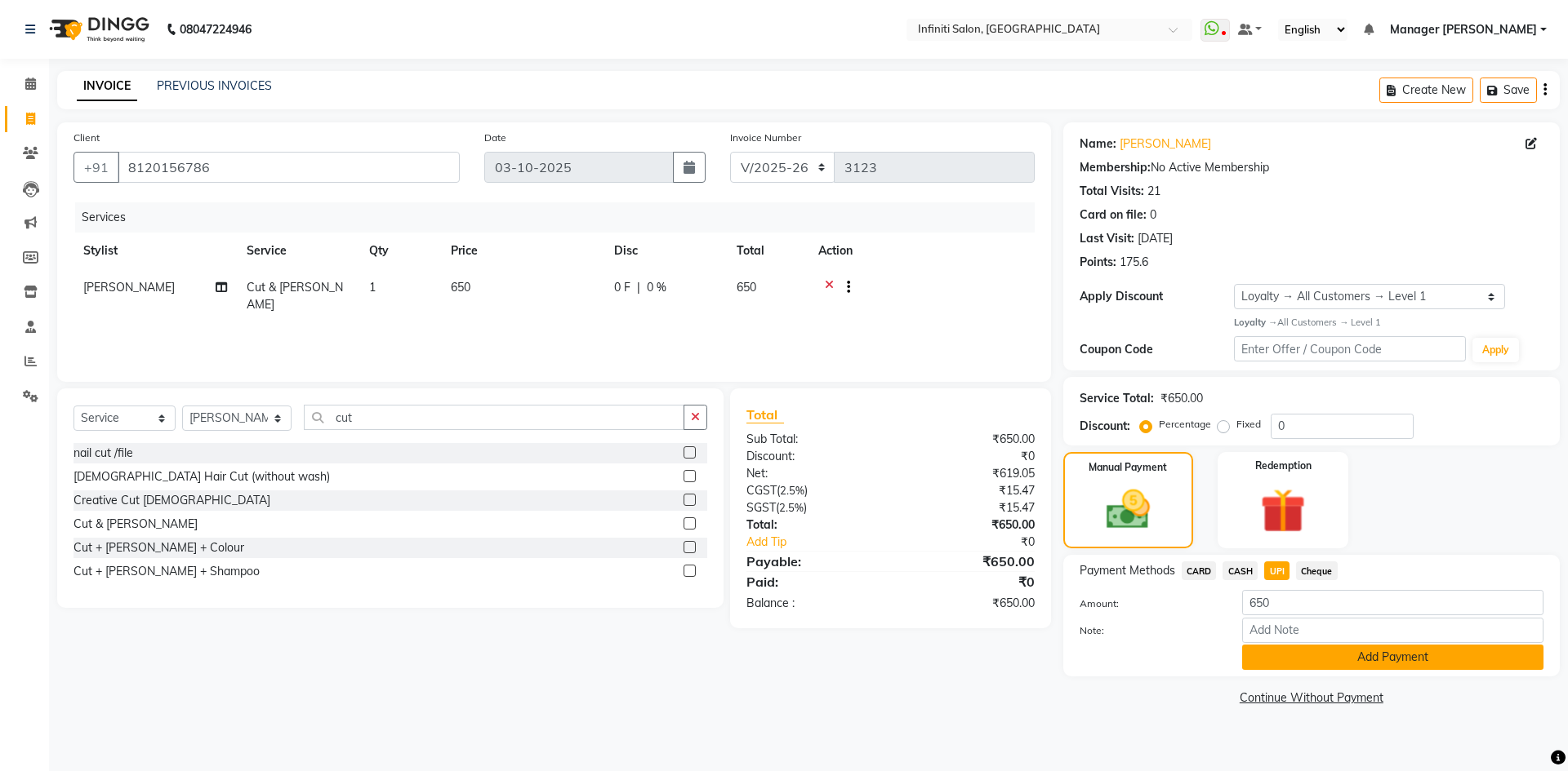
click at [1279, 660] on button "Add Payment" at bounding box center [1392, 658] width 302 height 26
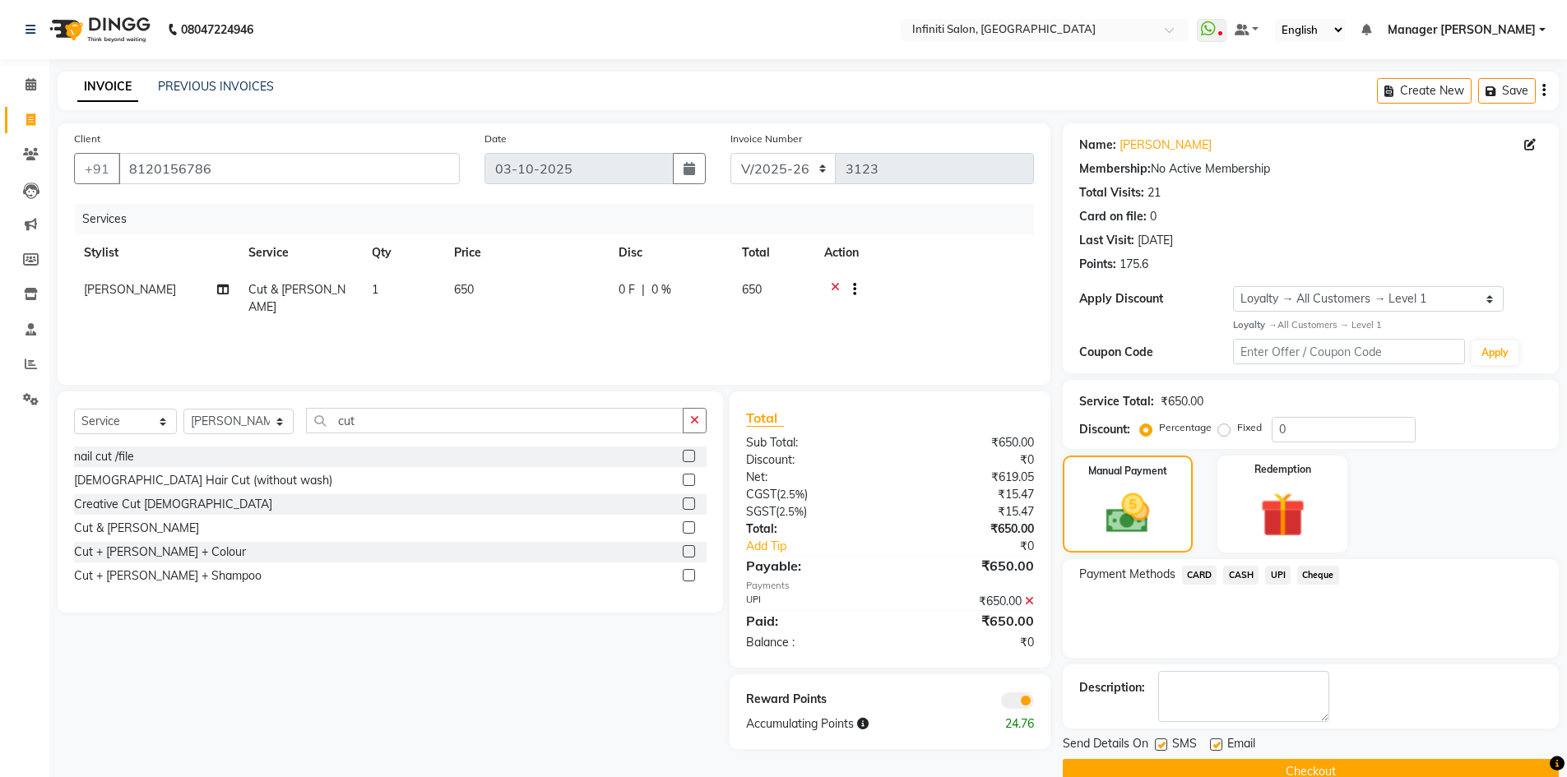
click at [1231, 773] on button "Checkout" at bounding box center [1311, 772] width 496 height 26
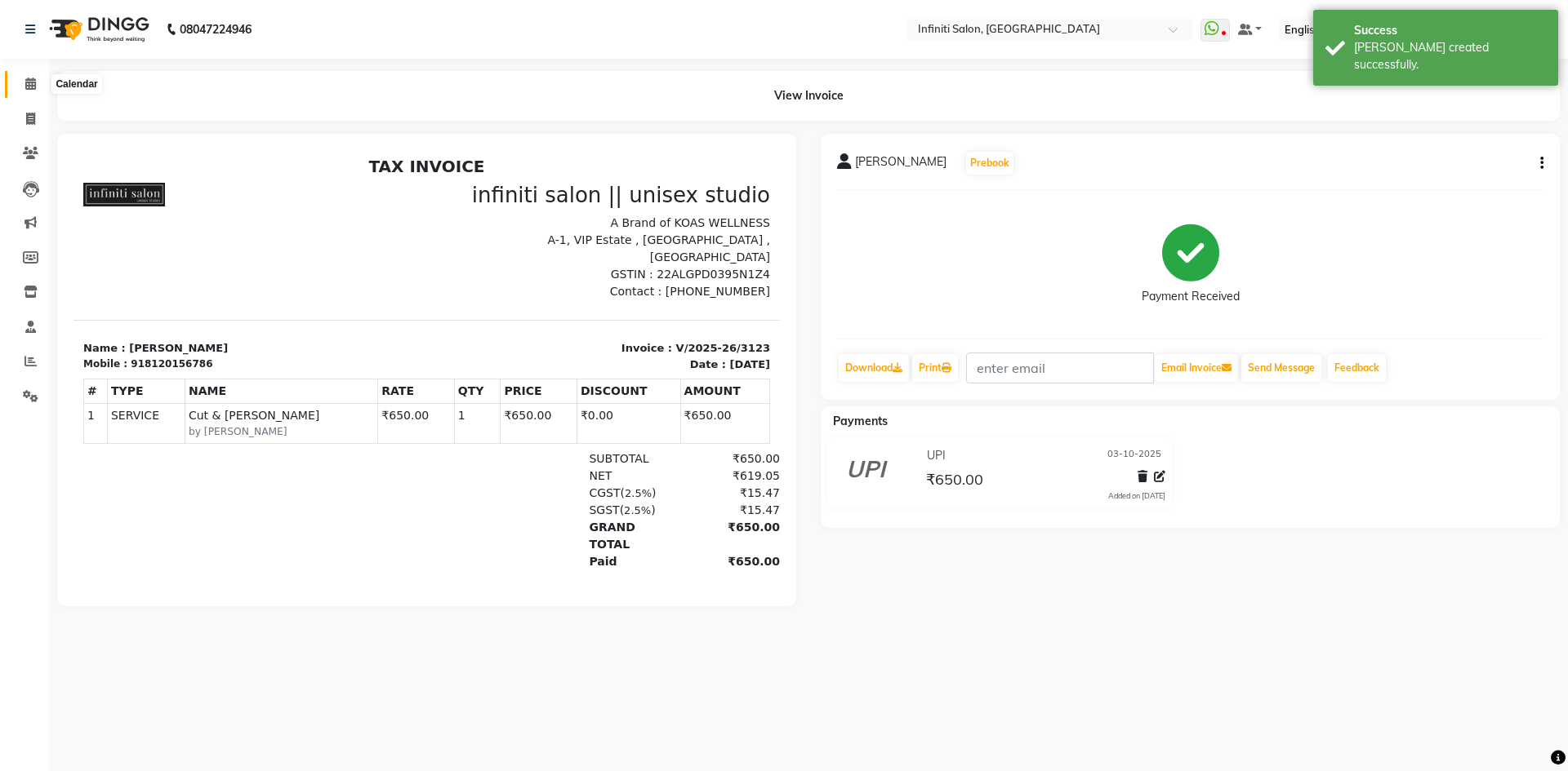
click at [34, 86] on icon at bounding box center [31, 83] width 11 height 12
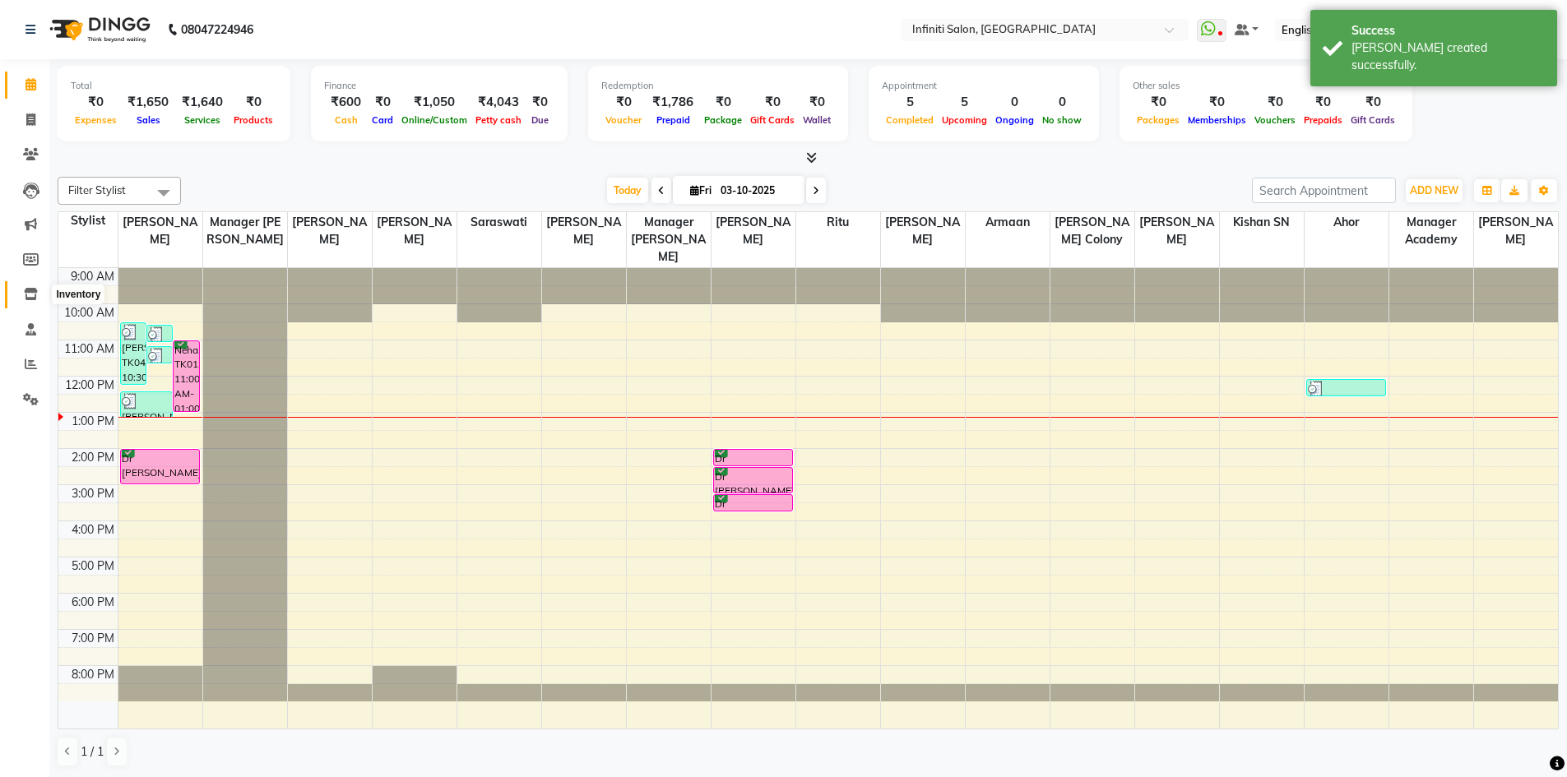
click at [25, 296] on icon at bounding box center [31, 294] width 14 height 12
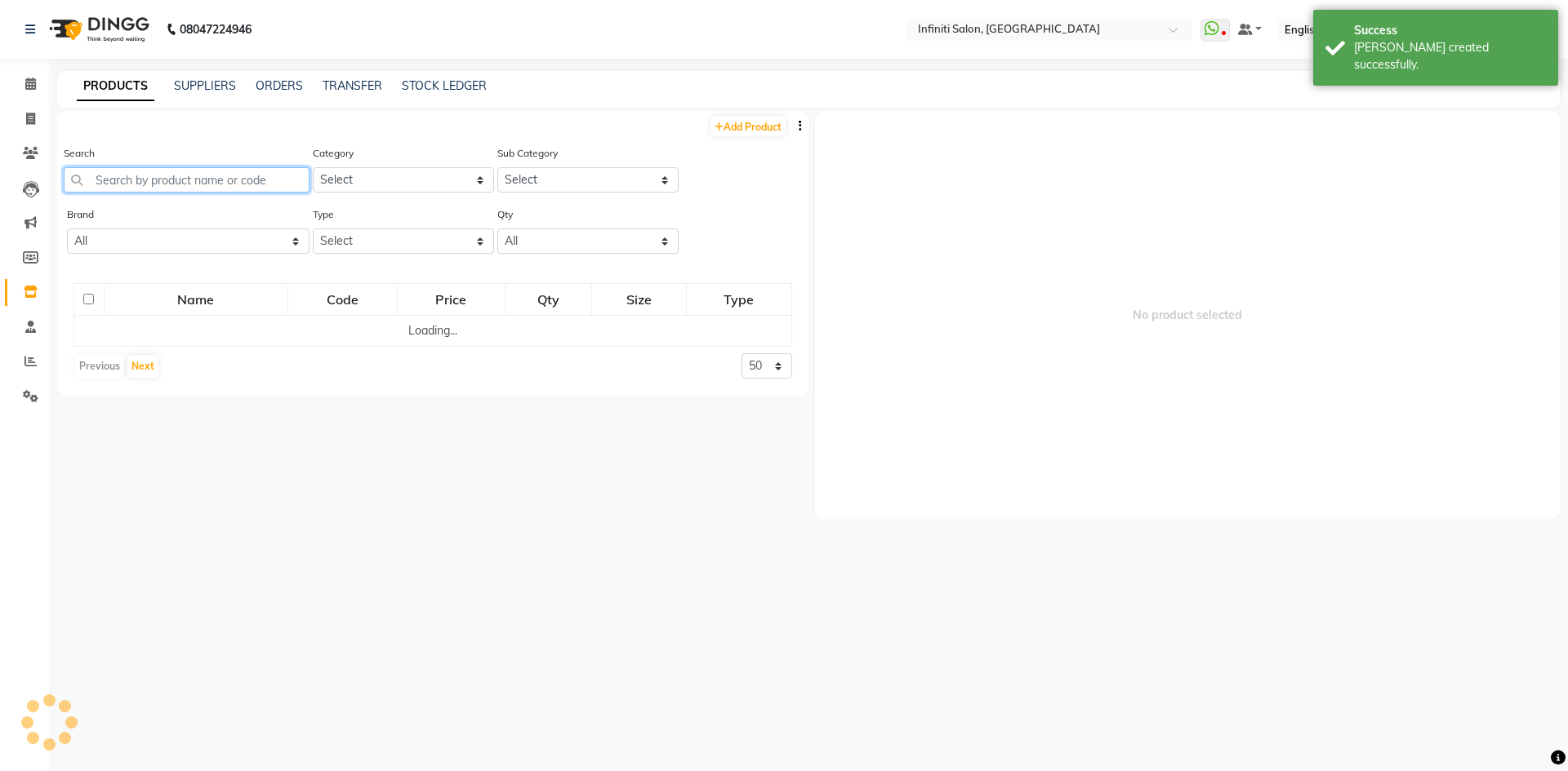
click at [192, 169] on input "text" at bounding box center [187, 181] width 246 height 26
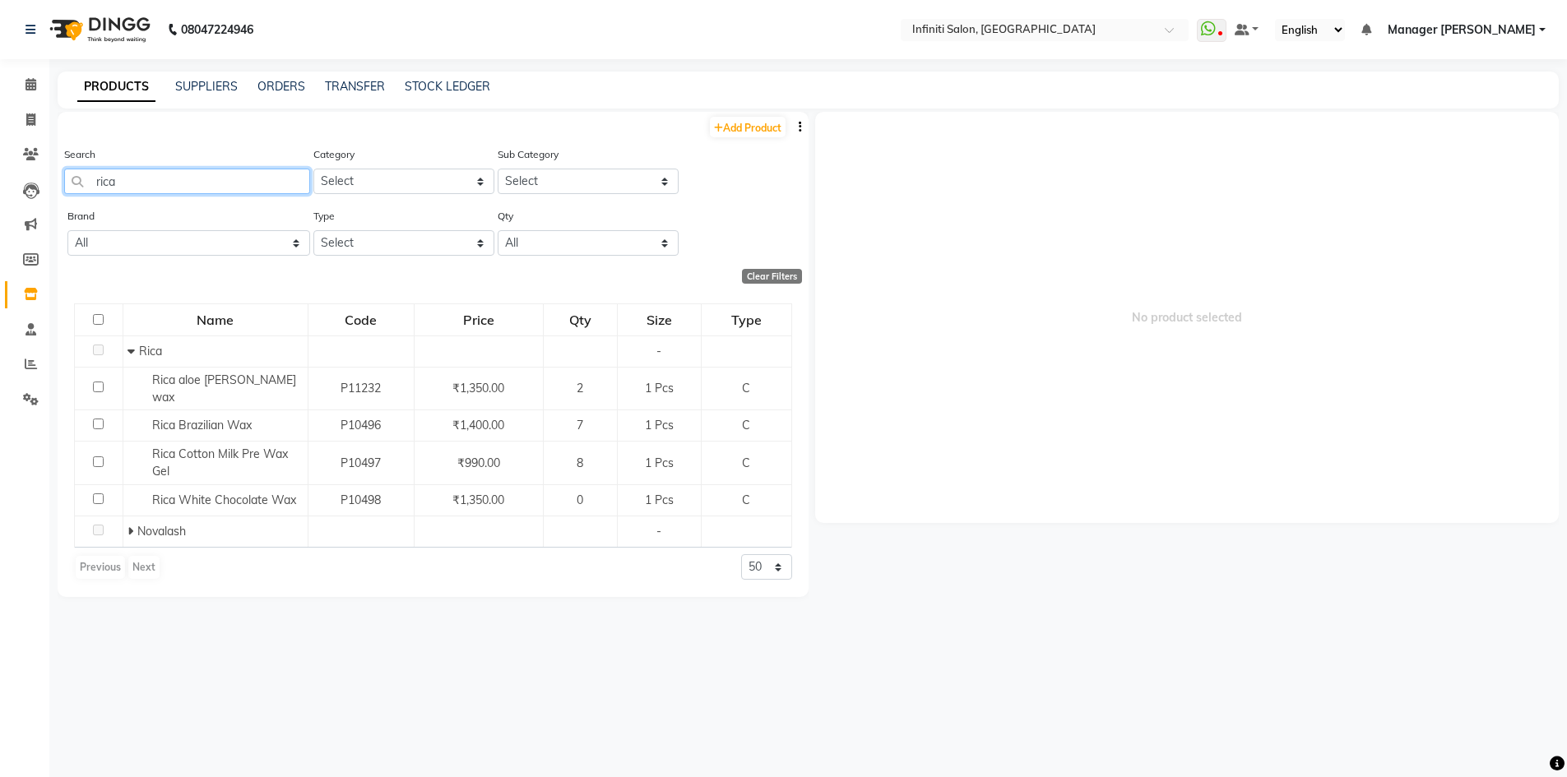
type input "rica"
click at [39, 119] on span at bounding box center [30, 120] width 29 height 19
select select "service"
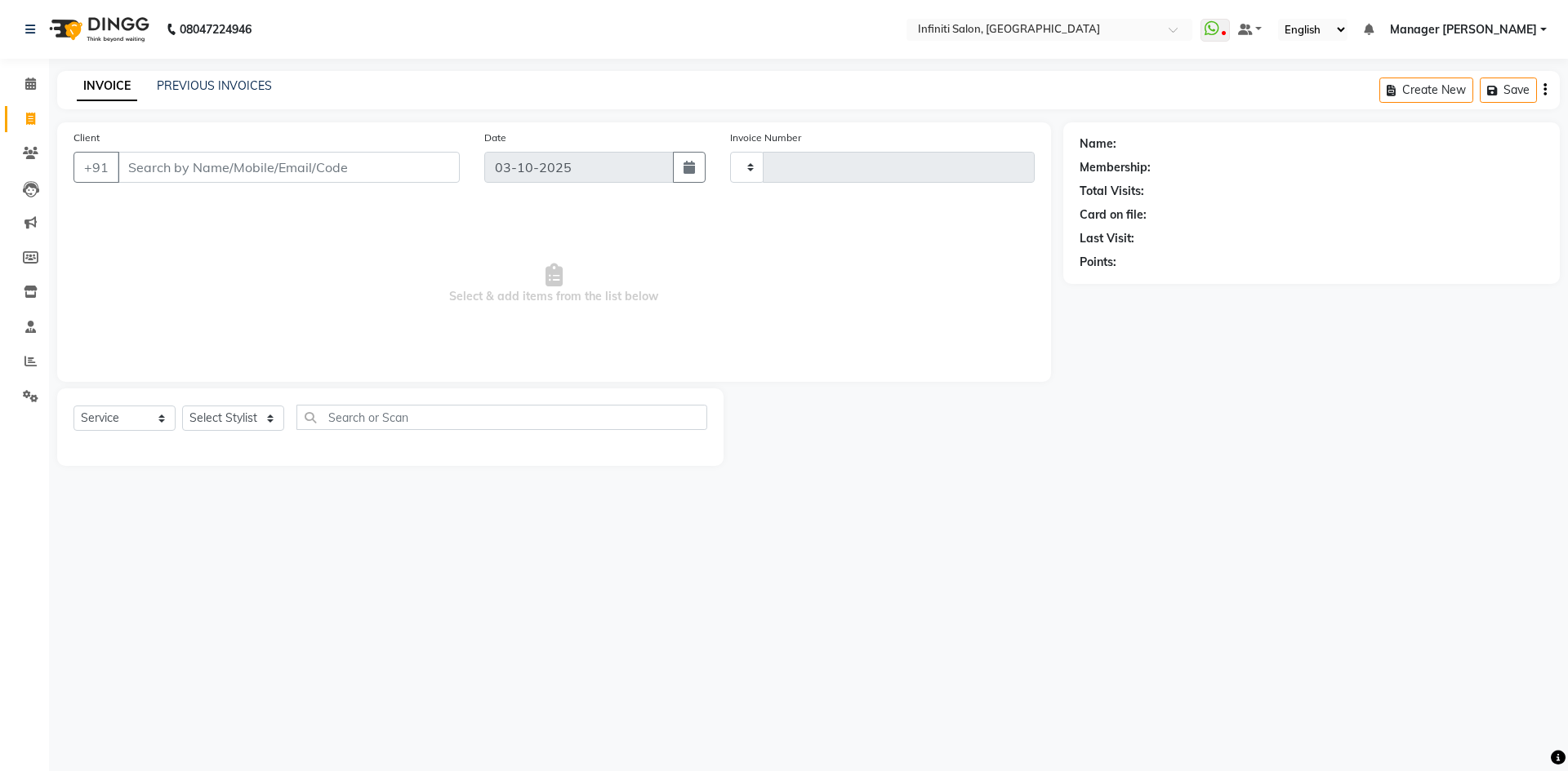
type input "3125"
select select "5804"
click at [322, 164] on input "Client" at bounding box center [288, 167] width 342 height 31
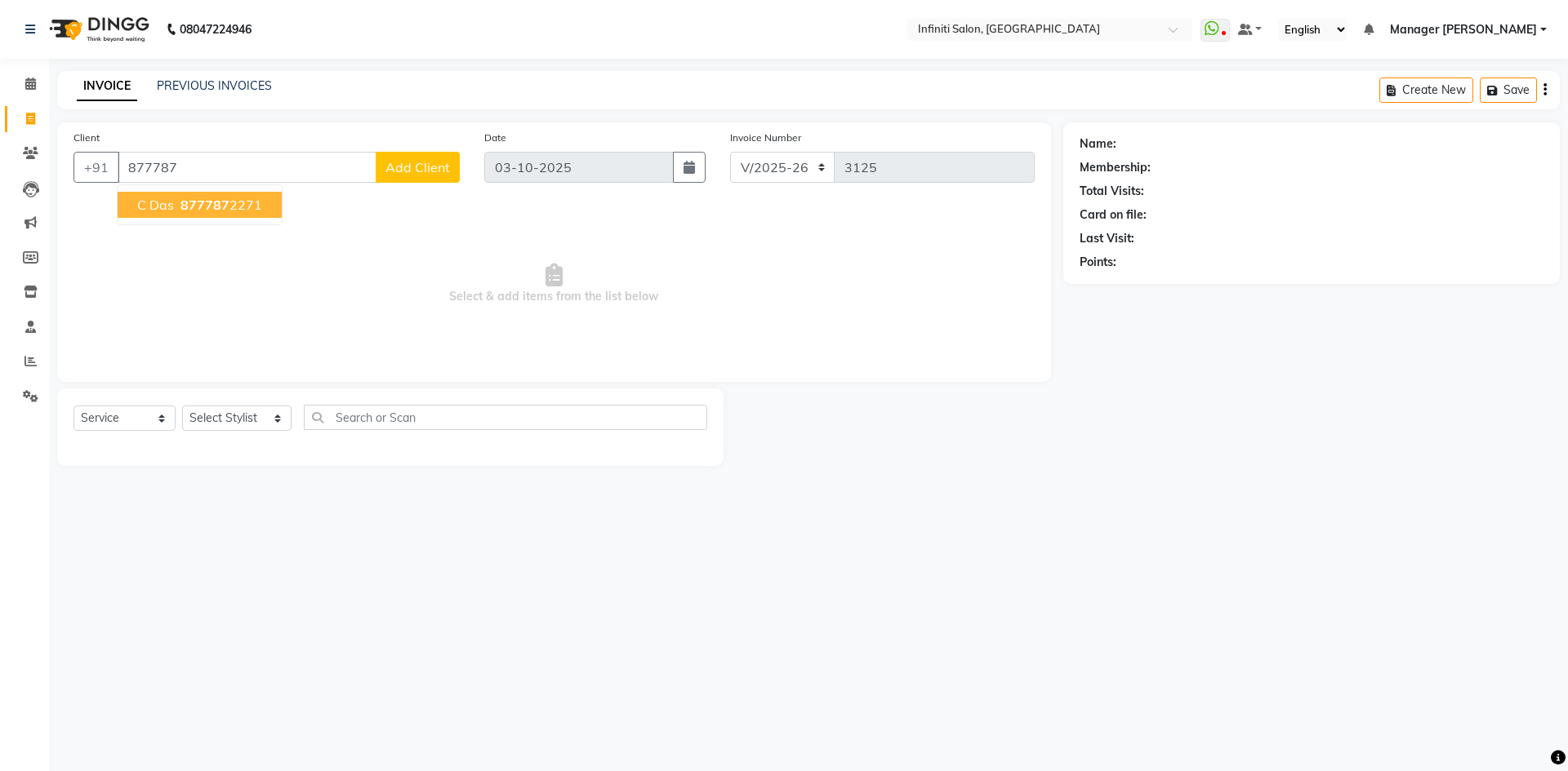
click at [244, 210] on ngb-highlight "877787 2271" at bounding box center [220, 204] width 85 height 16
type input "8777872271"
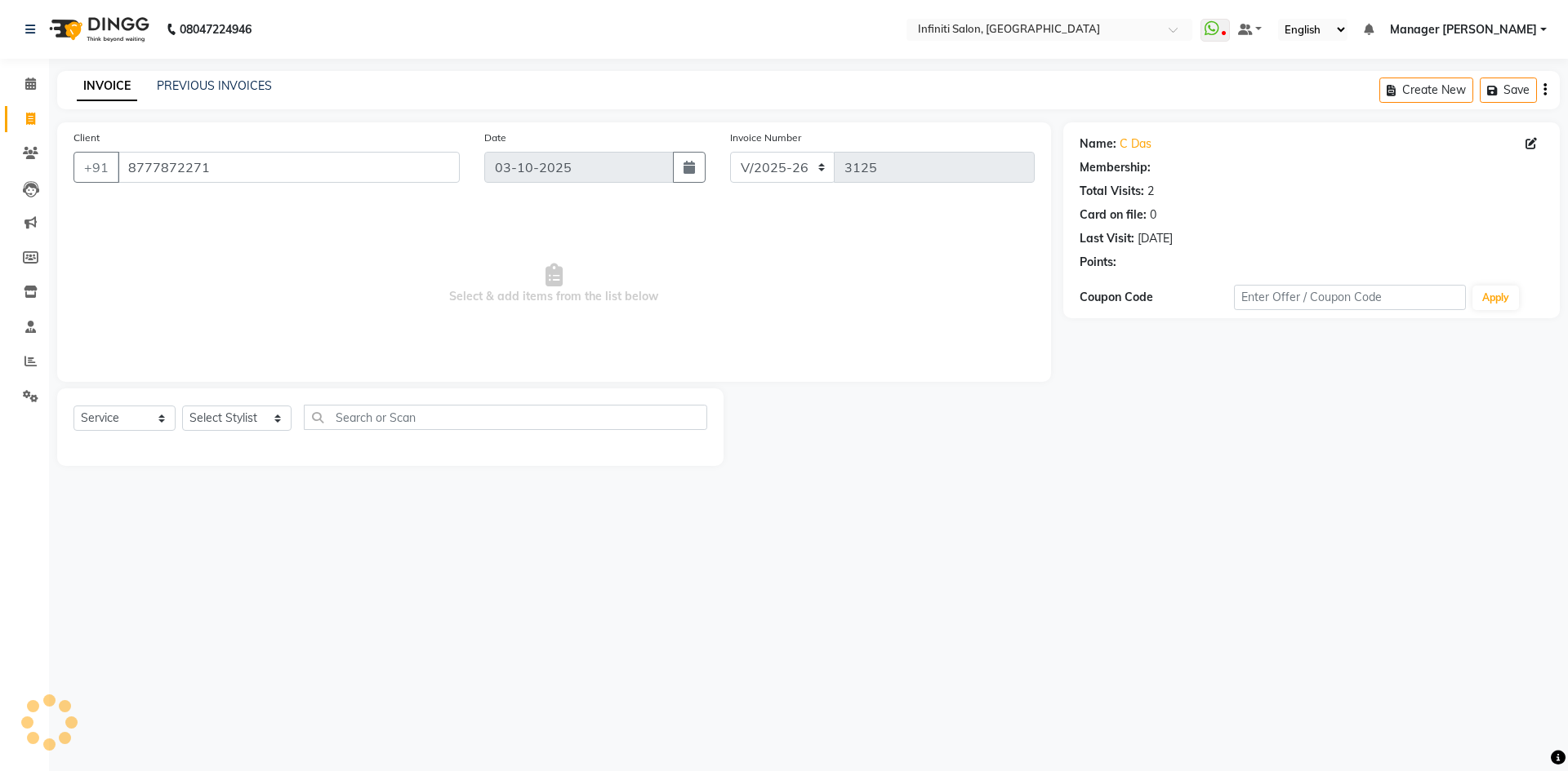
select select "1: Object"
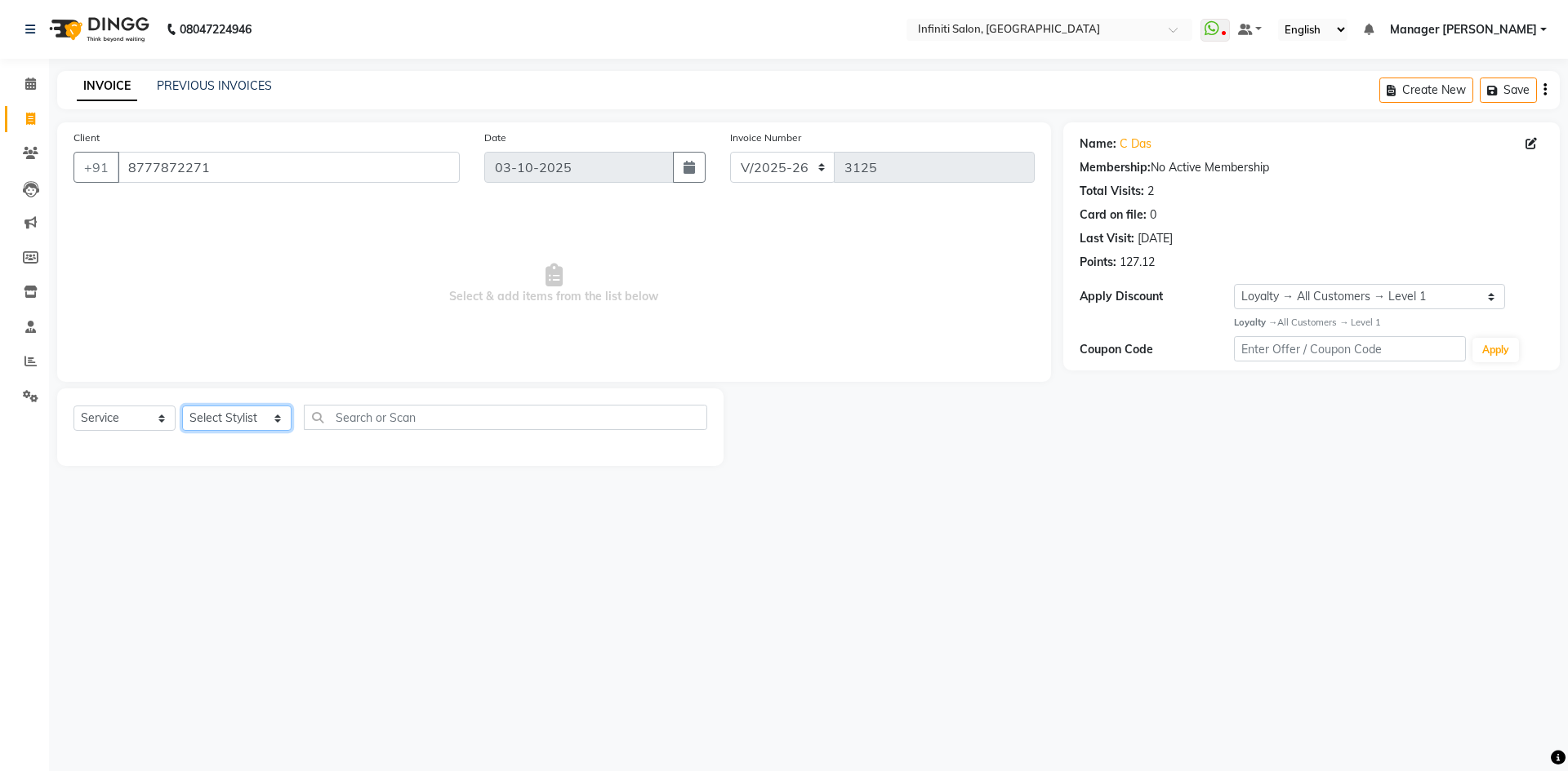
click at [276, 421] on select "Select Stylist Abhi singh Ahor Armaan Chandu Ishwar Jaspreet Khilesh Kishan SN …" at bounding box center [236, 419] width 109 height 26
select select "65516"
click at [182, 406] on select "Select Stylist Abhi singh Ahor Armaan Chandu Ishwar Jaspreet Khilesh Kishan SN …" at bounding box center [236, 419] width 109 height 26
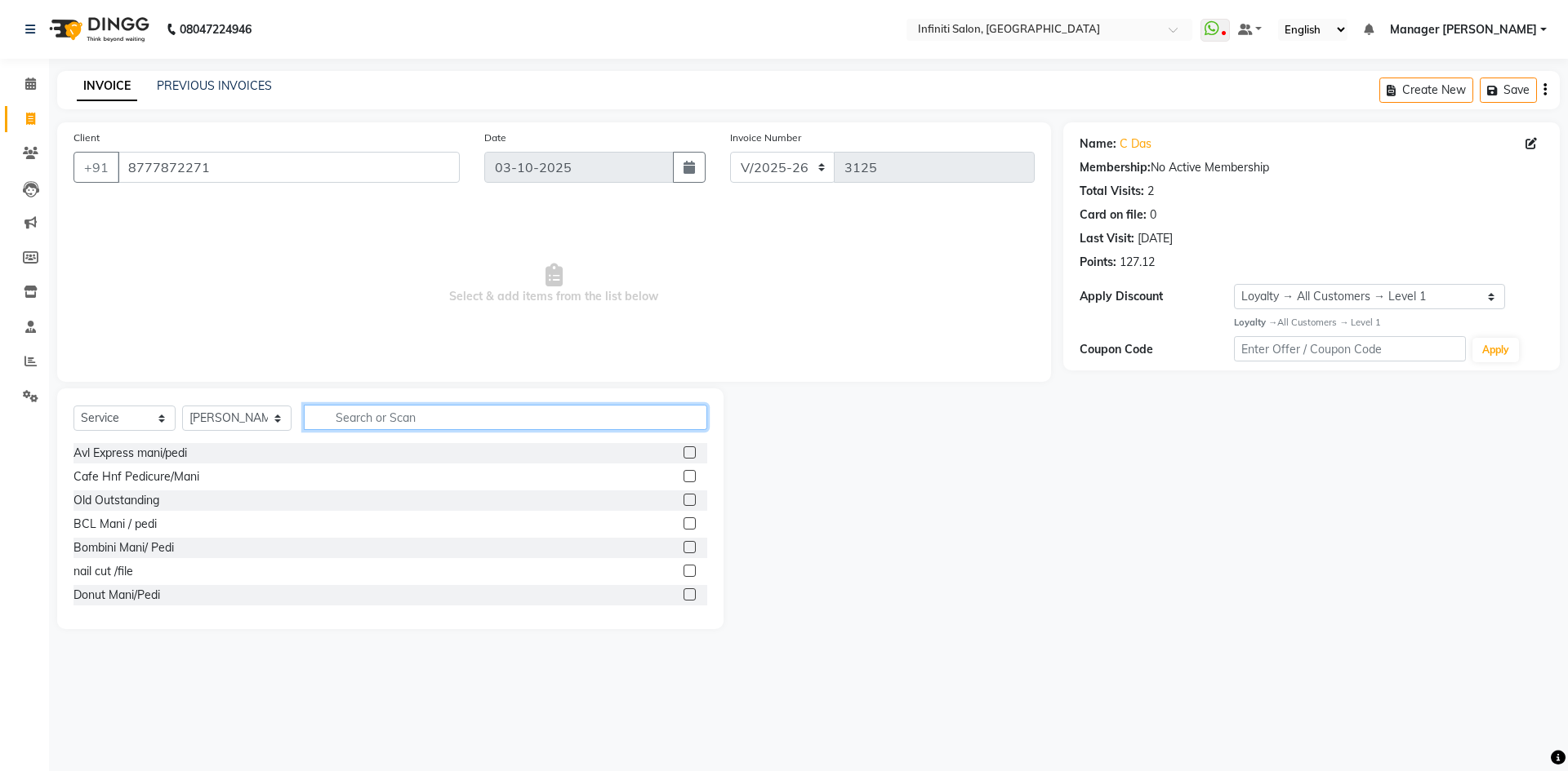
click at [371, 416] on input "text" at bounding box center [505, 418] width 403 height 26
type input "eye"
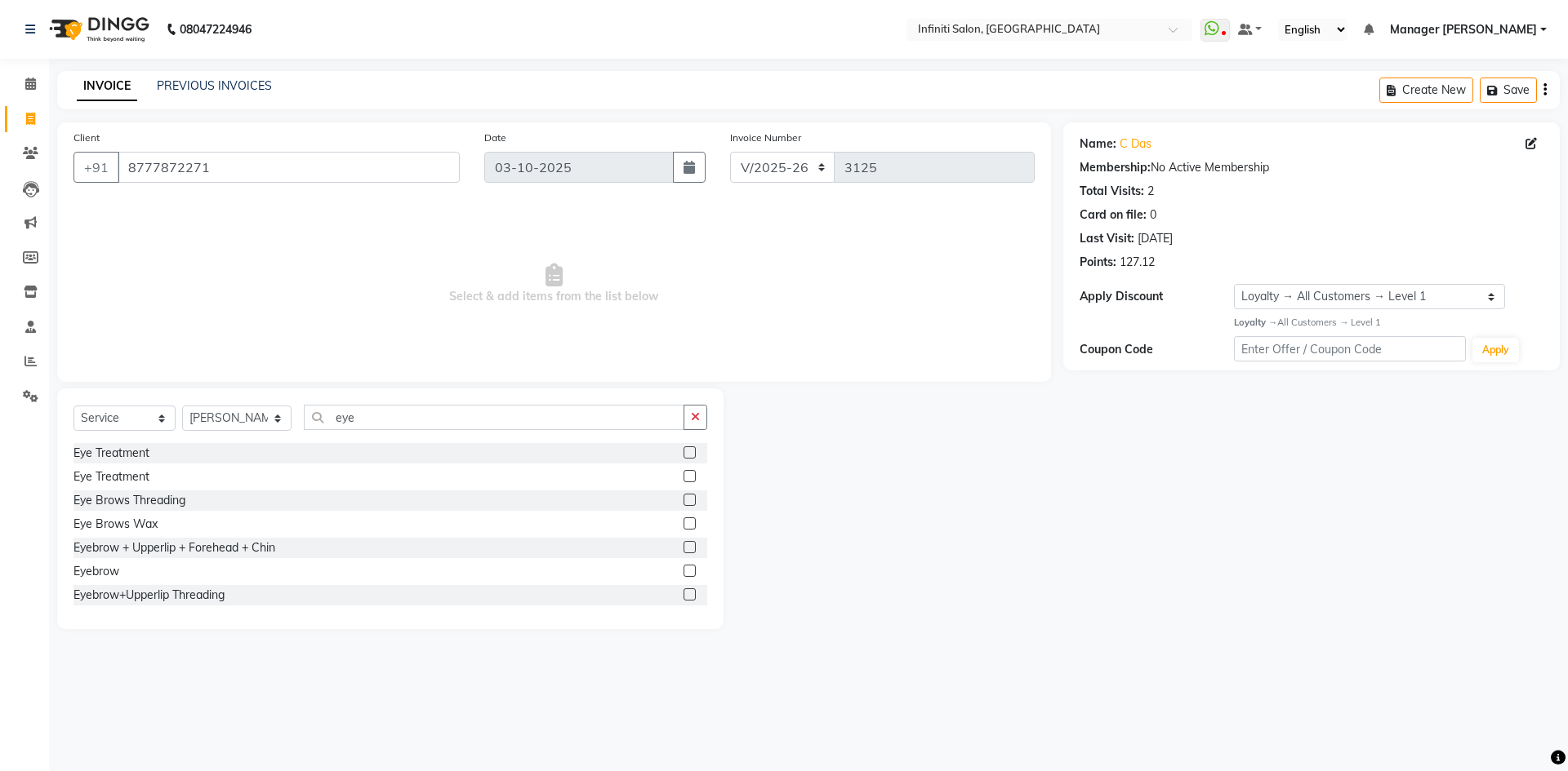
click at [684, 545] on label at bounding box center [690, 547] width 12 height 12
click at [684, 545] on input "checkbox" at bounding box center [689, 548] width 11 height 11
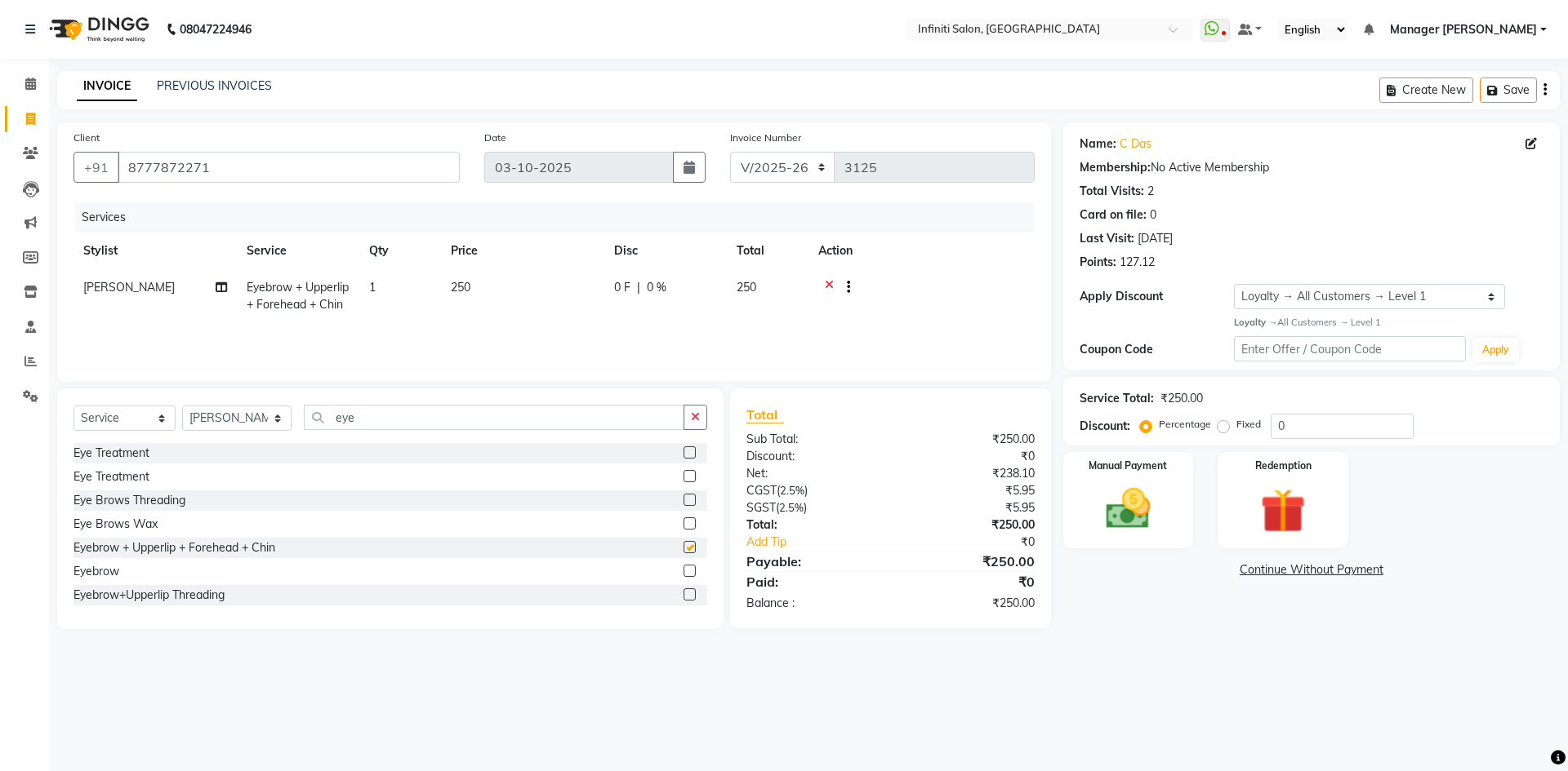
checkbox input "false"
click at [648, 422] on input "eye" at bounding box center [493, 418] width 380 height 26
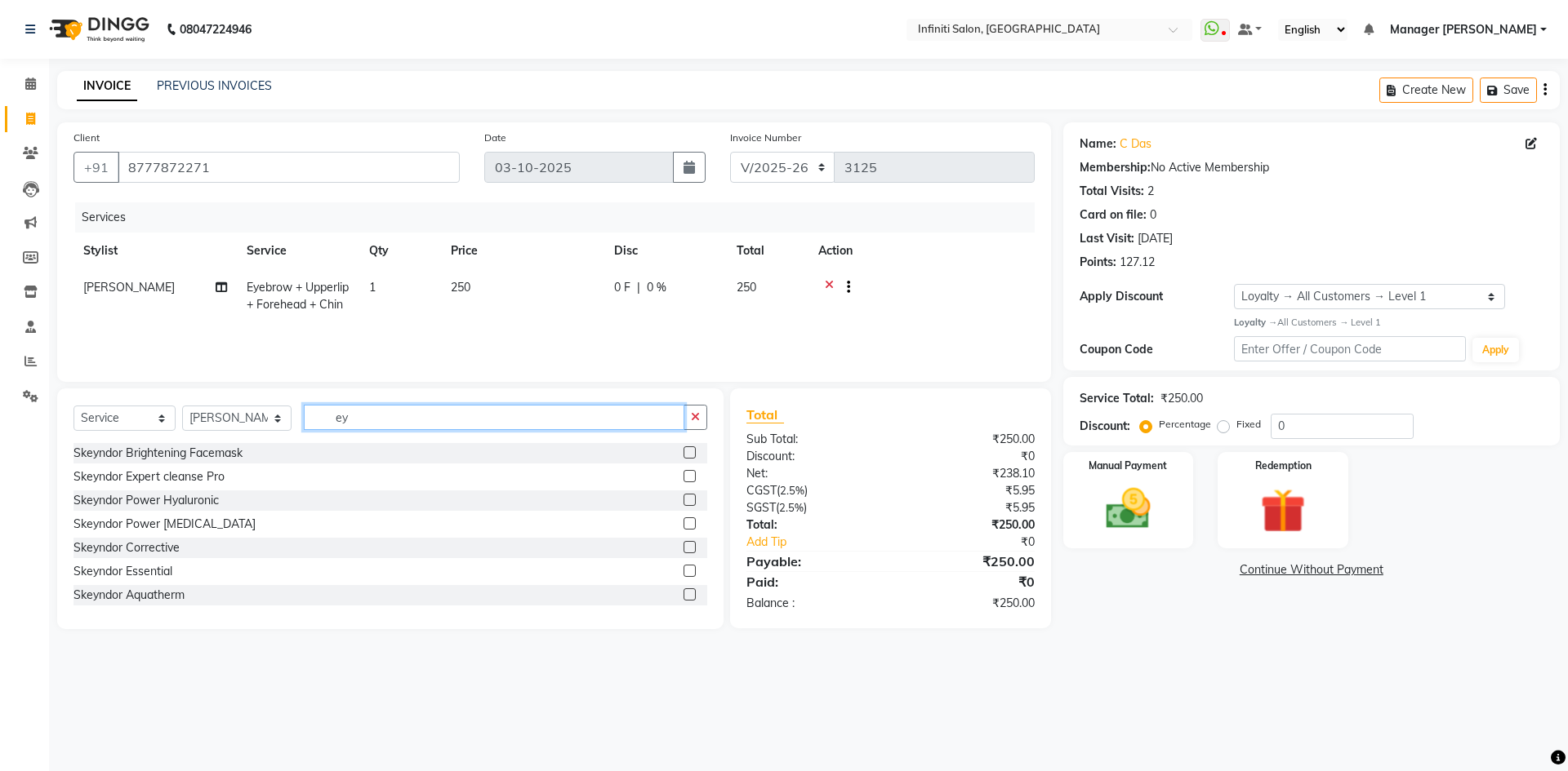
type input "e"
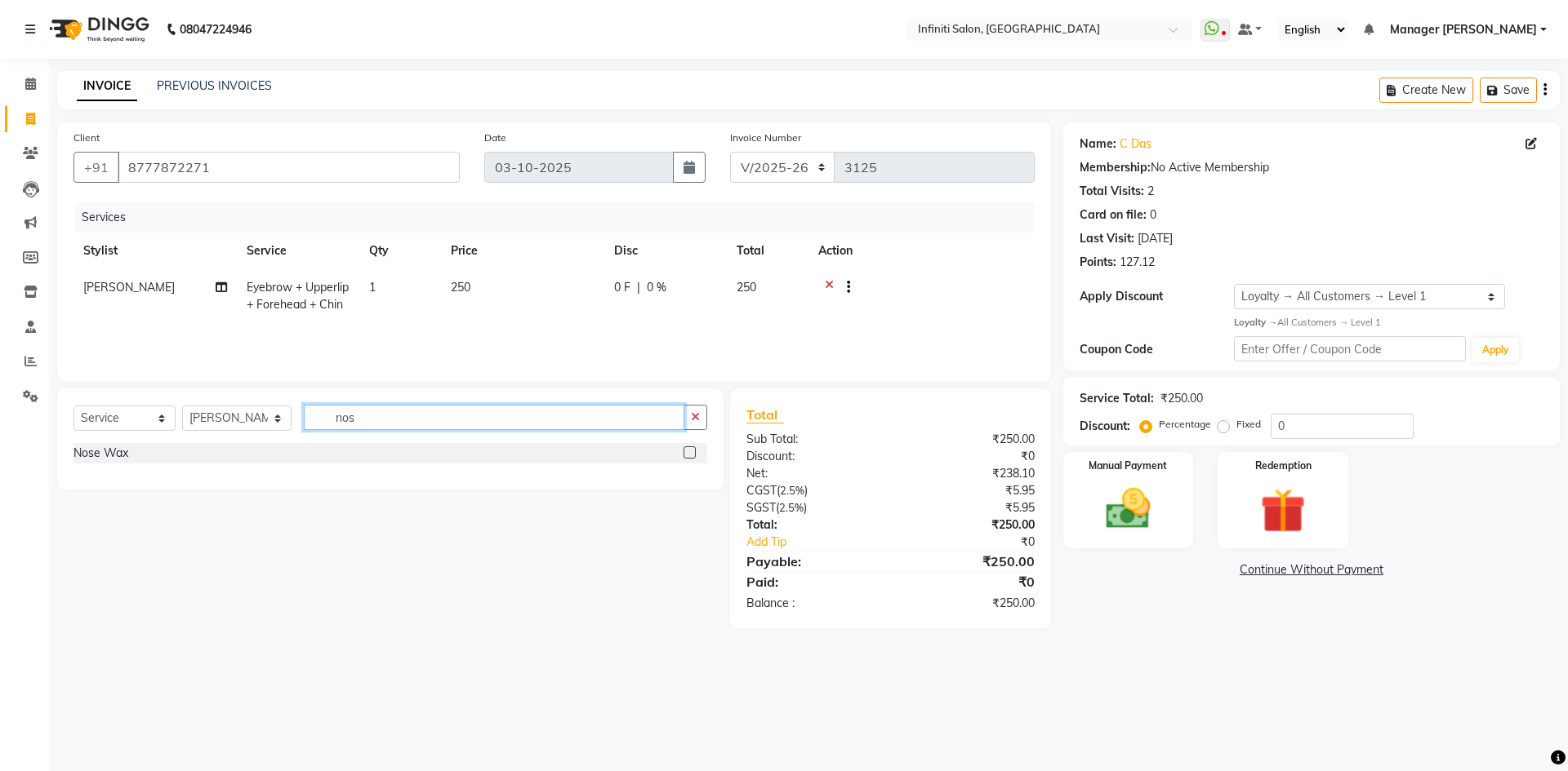
type input "nos"
click at [686, 449] on label at bounding box center [690, 452] width 12 height 12
click at [686, 449] on input "checkbox" at bounding box center [689, 453] width 11 height 11
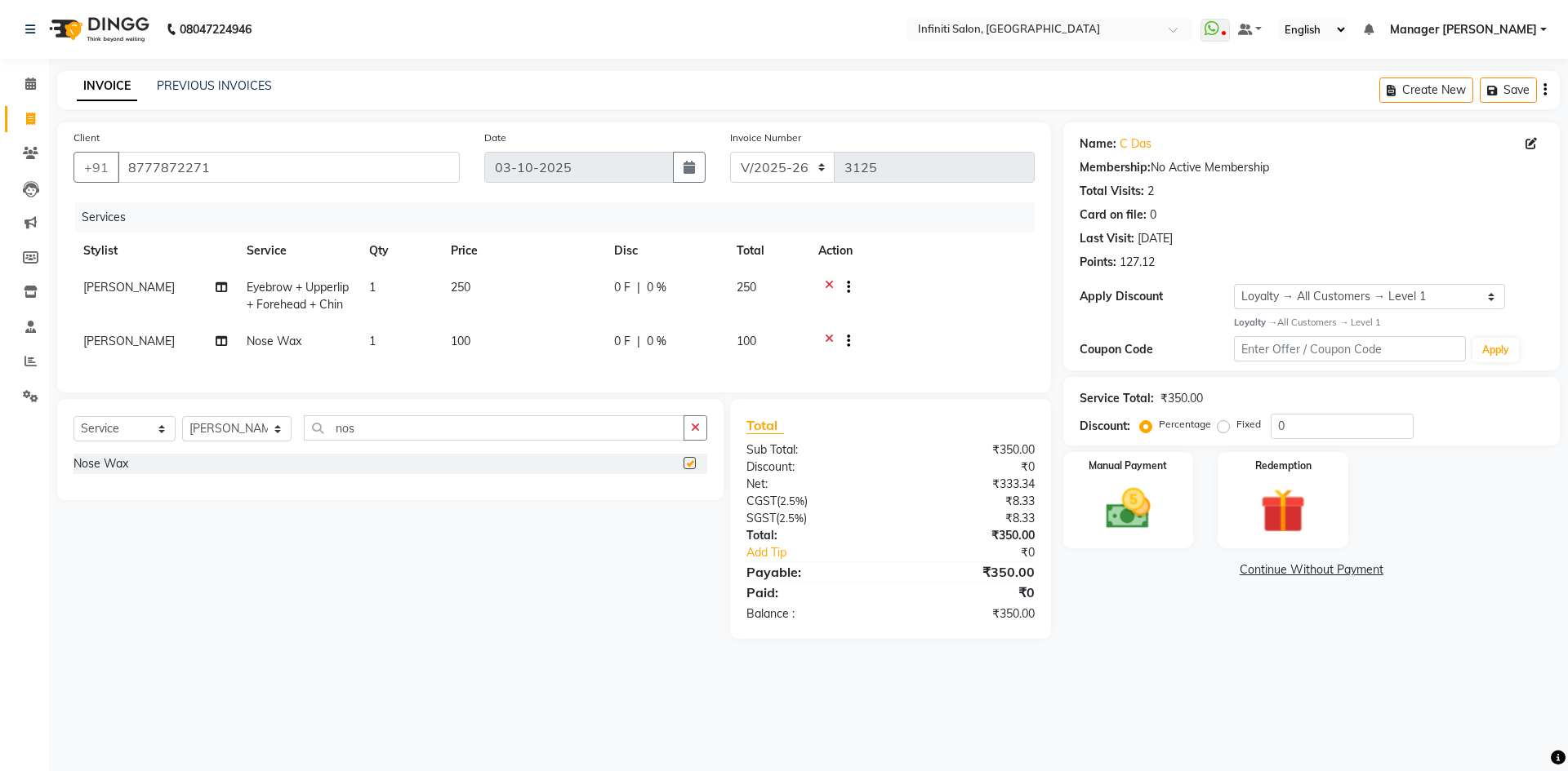
checkbox input "false"
click at [612, 441] on input "nos" at bounding box center [493, 429] width 380 height 26
type input "n"
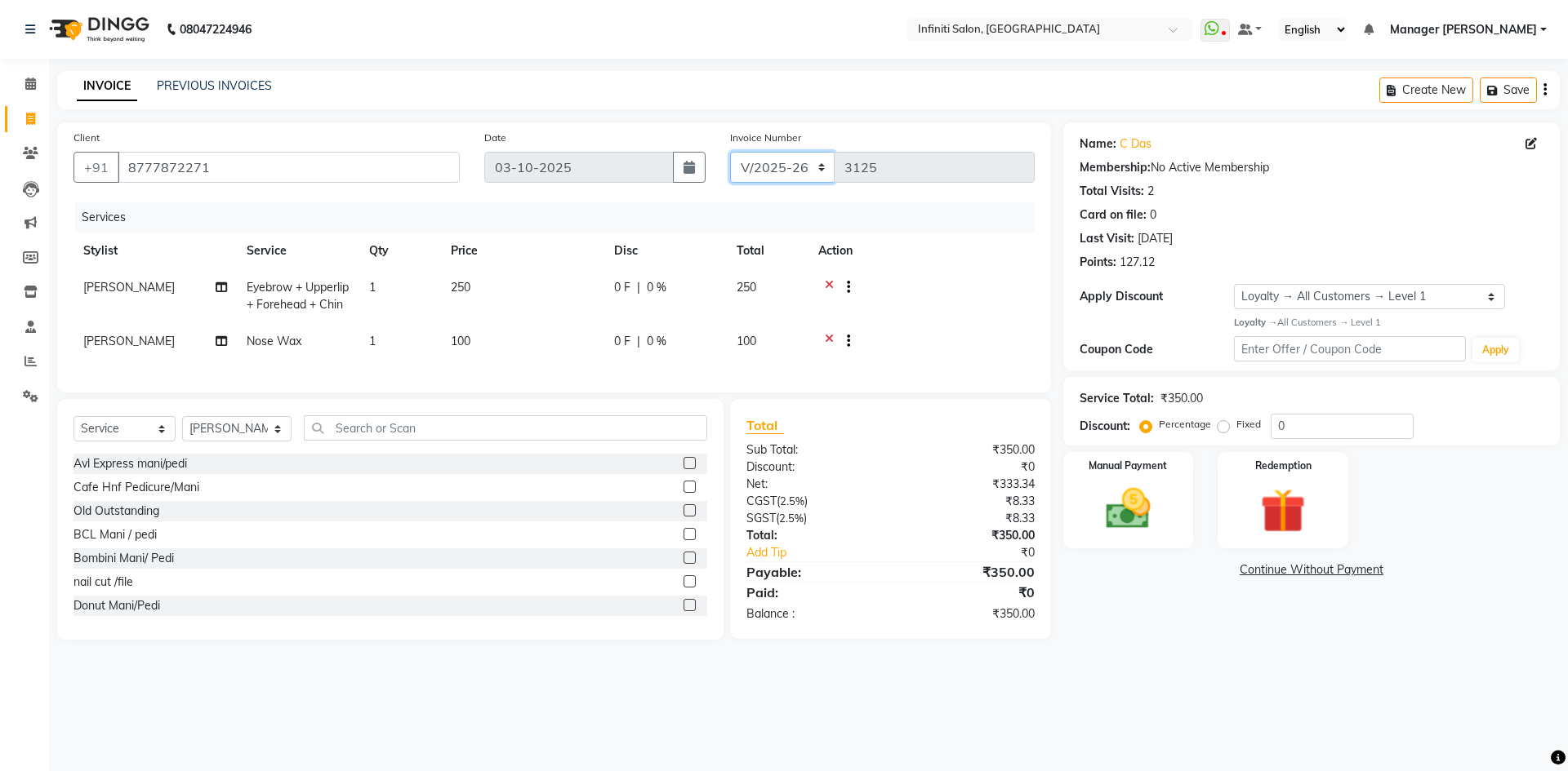
click at [754, 164] on select "CI/2025-26 V/2025-26" at bounding box center [782, 167] width 105 height 31
select select "7942"
click at [729, 152] on select "CI/2025-26 V/2025-26" at bounding box center [782, 167] width 105 height 31
type input "0515"
click at [1098, 490] on img at bounding box center [1127, 509] width 76 height 54
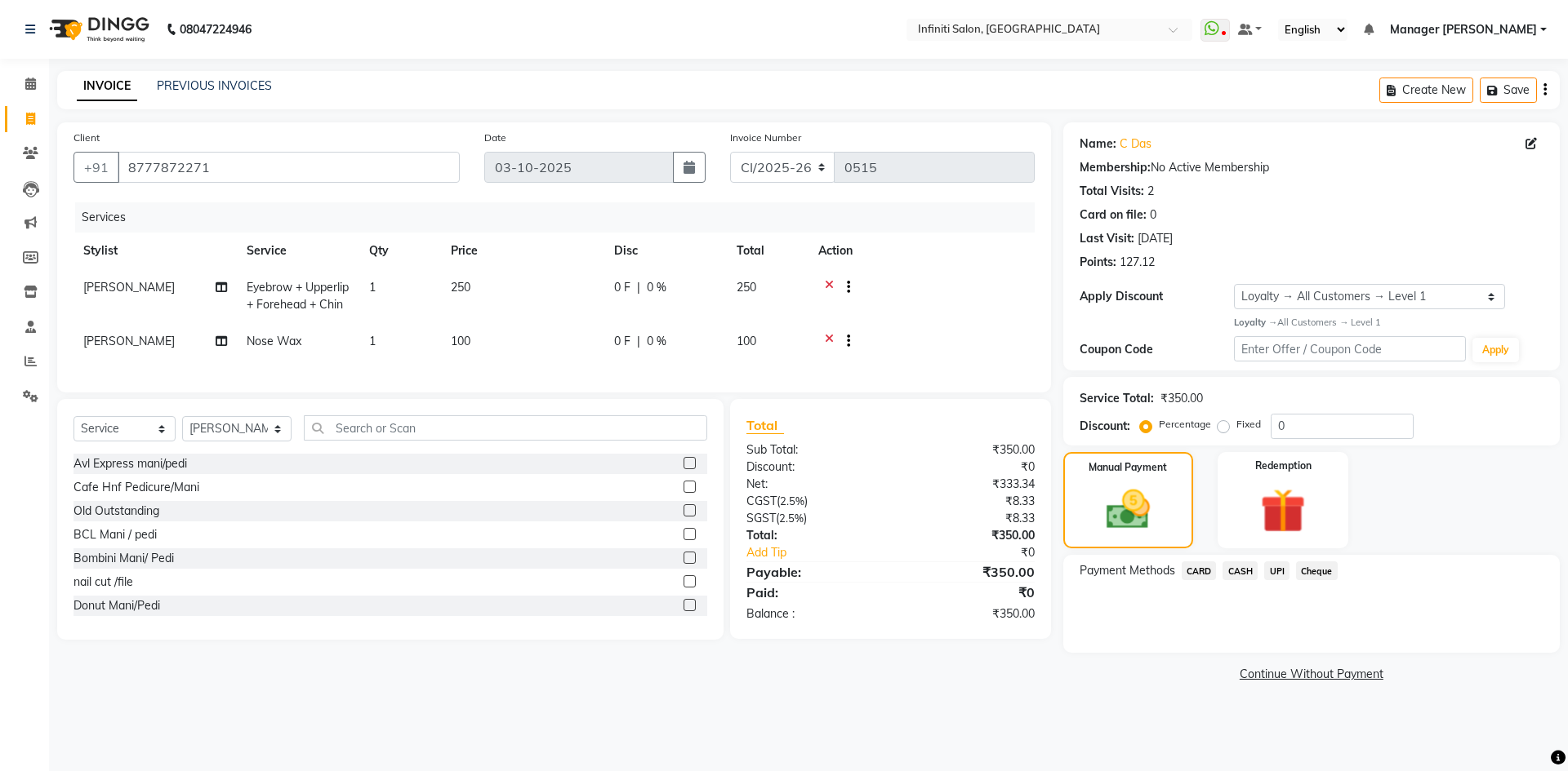
click at [1246, 565] on span "CASH" at bounding box center [1240, 571] width 35 height 19
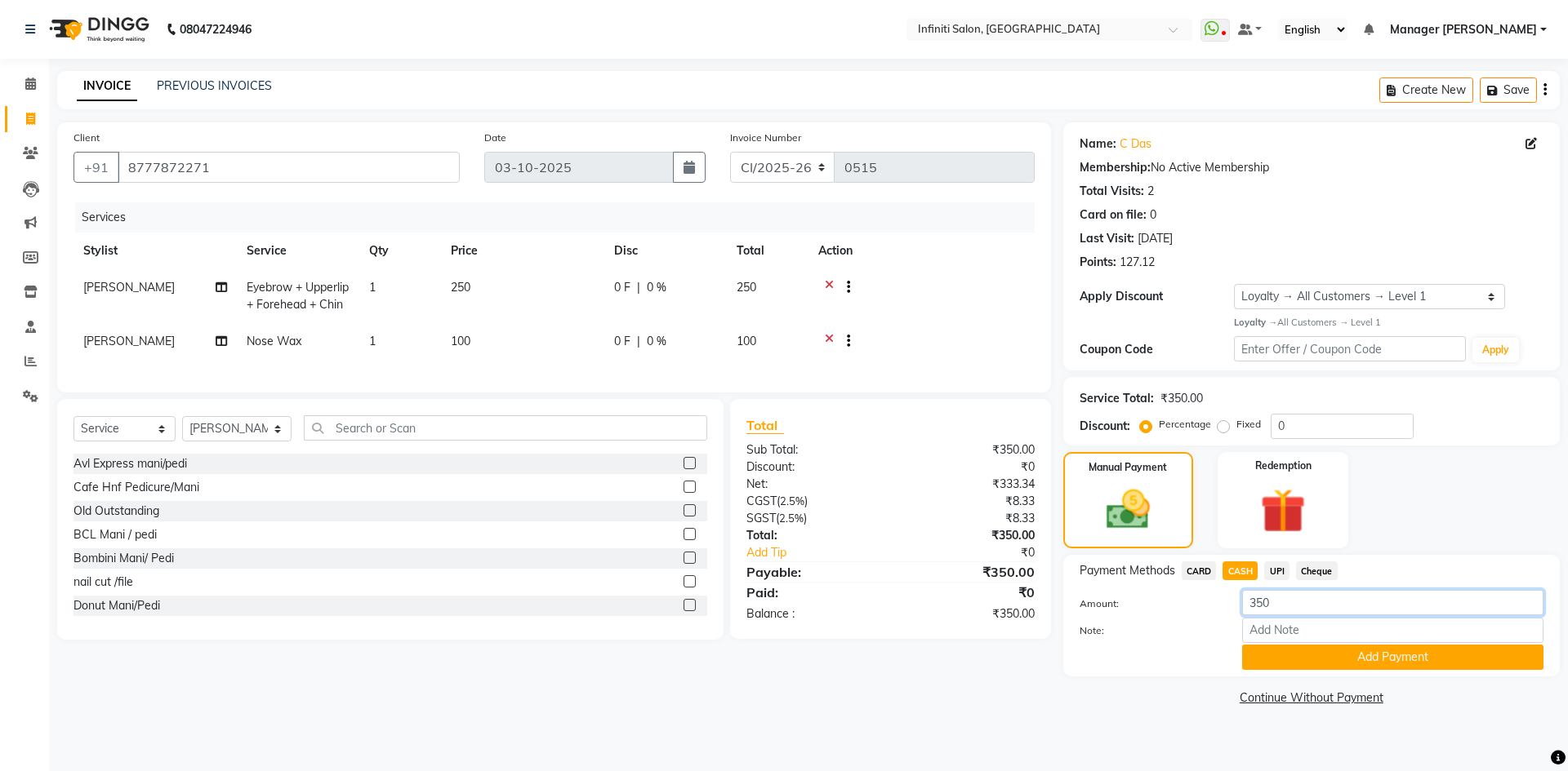
click at [1278, 601] on input "350" at bounding box center [1392, 603] width 302 height 26
type input "3"
type input "400"
click at [1322, 657] on button "Add Payment" at bounding box center [1392, 658] width 302 height 26
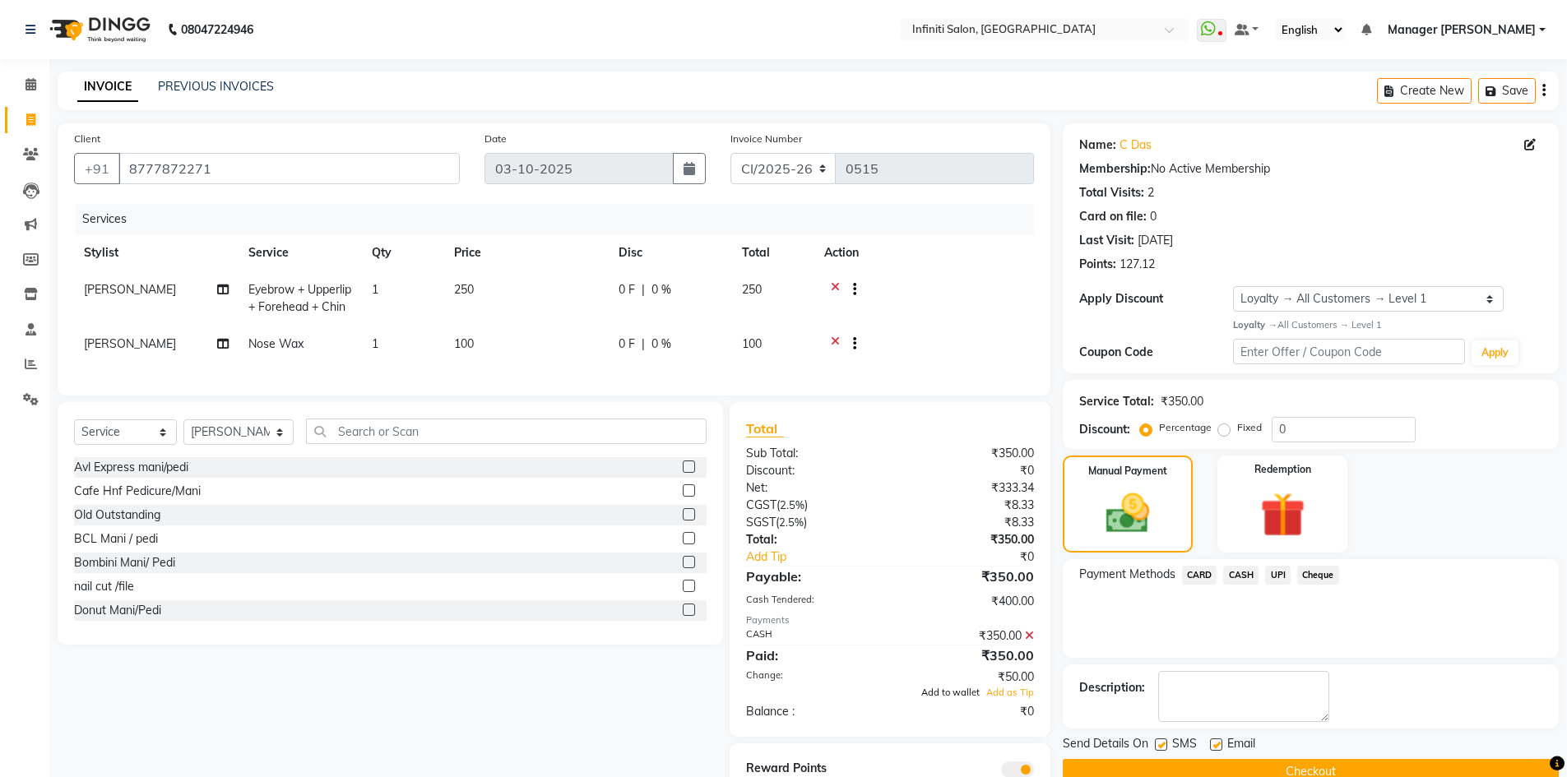
click at [959, 698] on span "Add to wallet" at bounding box center [950, 693] width 58 height 12
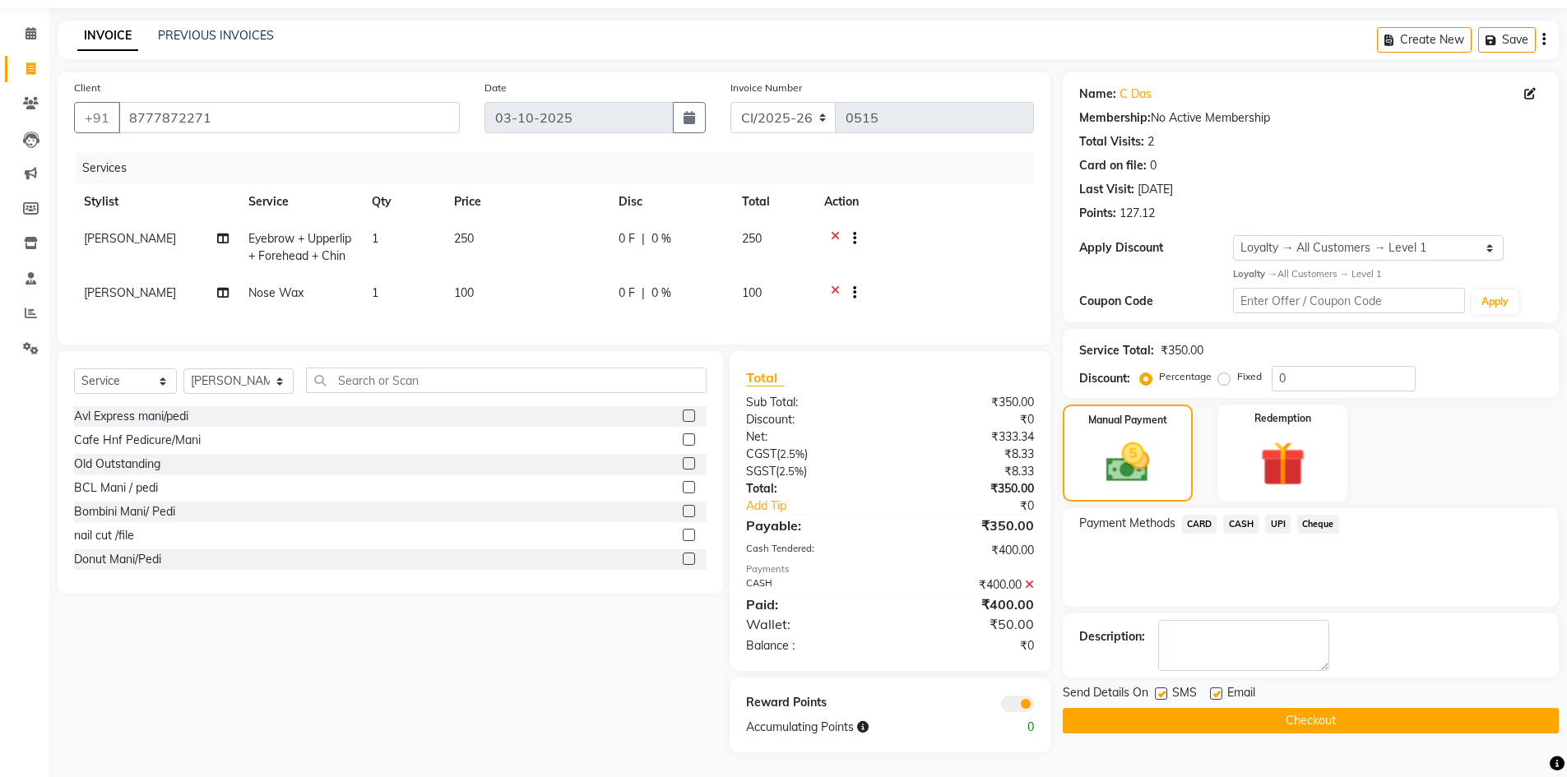
click at [1170, 708] on button "Checkout" at bounding box center [1311, 721] width 496 height 26
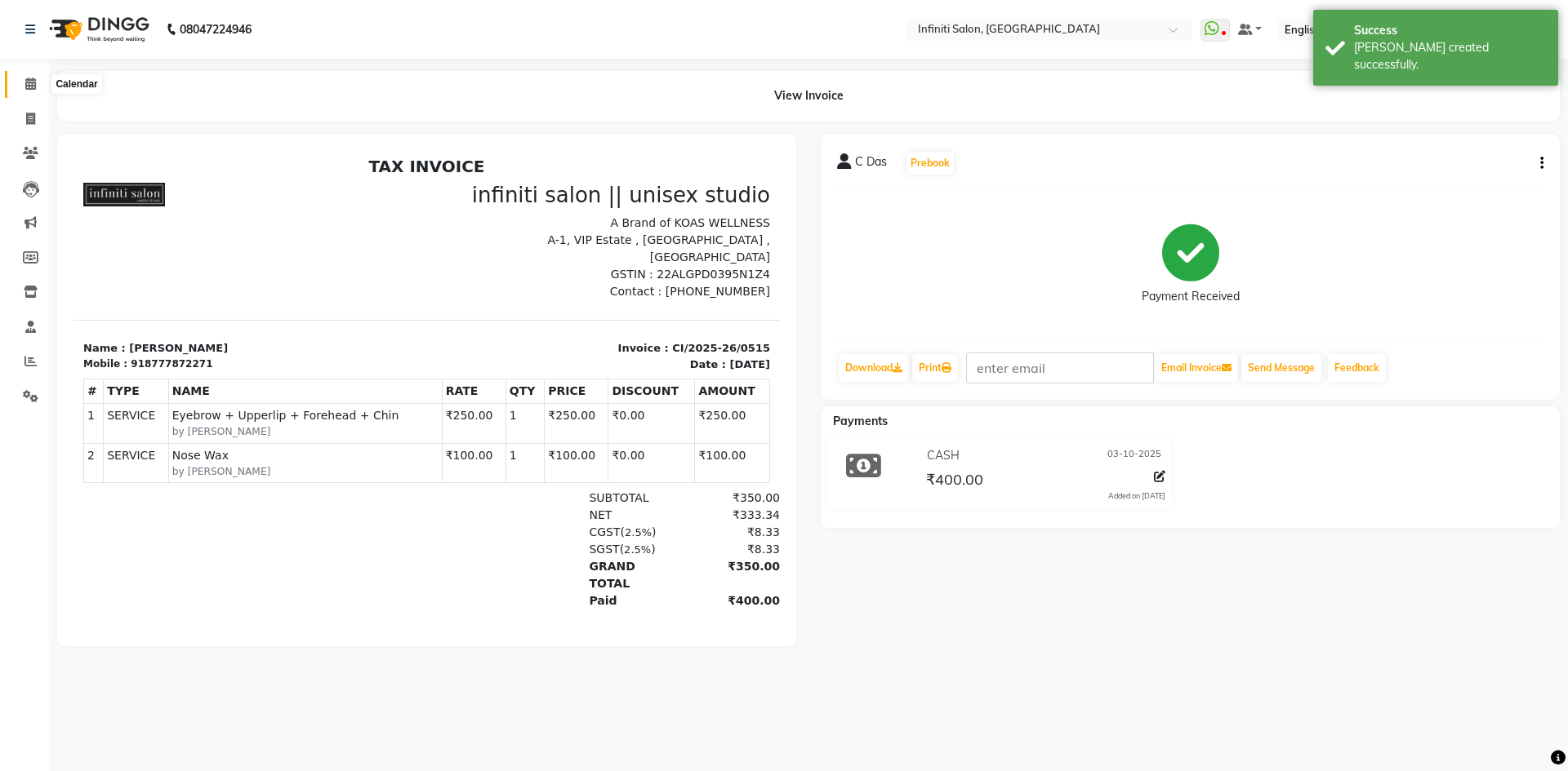
click at [18, 89] on span at bounding box center [30, 84] width 29 height 19
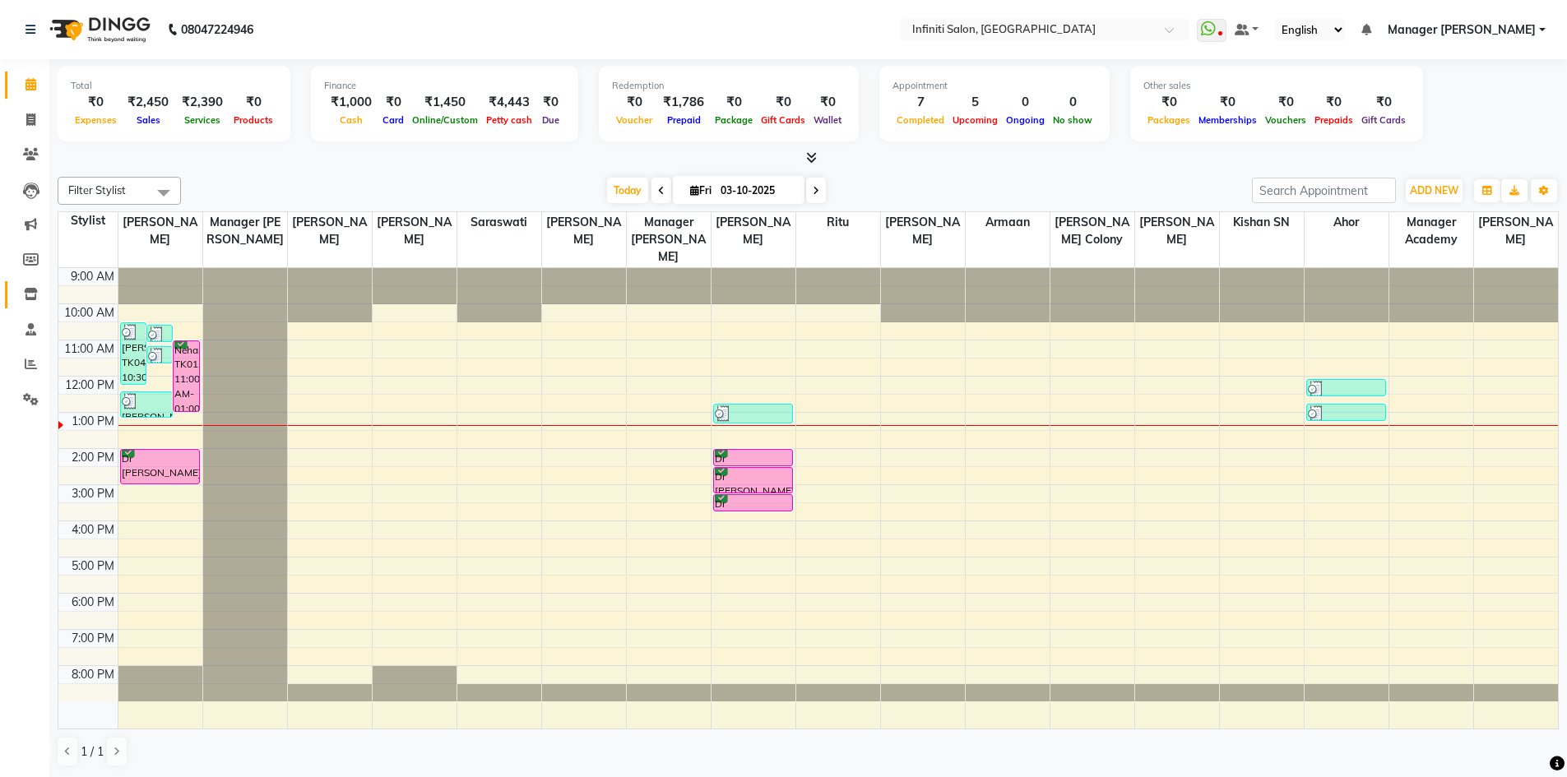
click at [14, 293] on link "Inventory" at bounding box center [24, 294] width 39 height 27
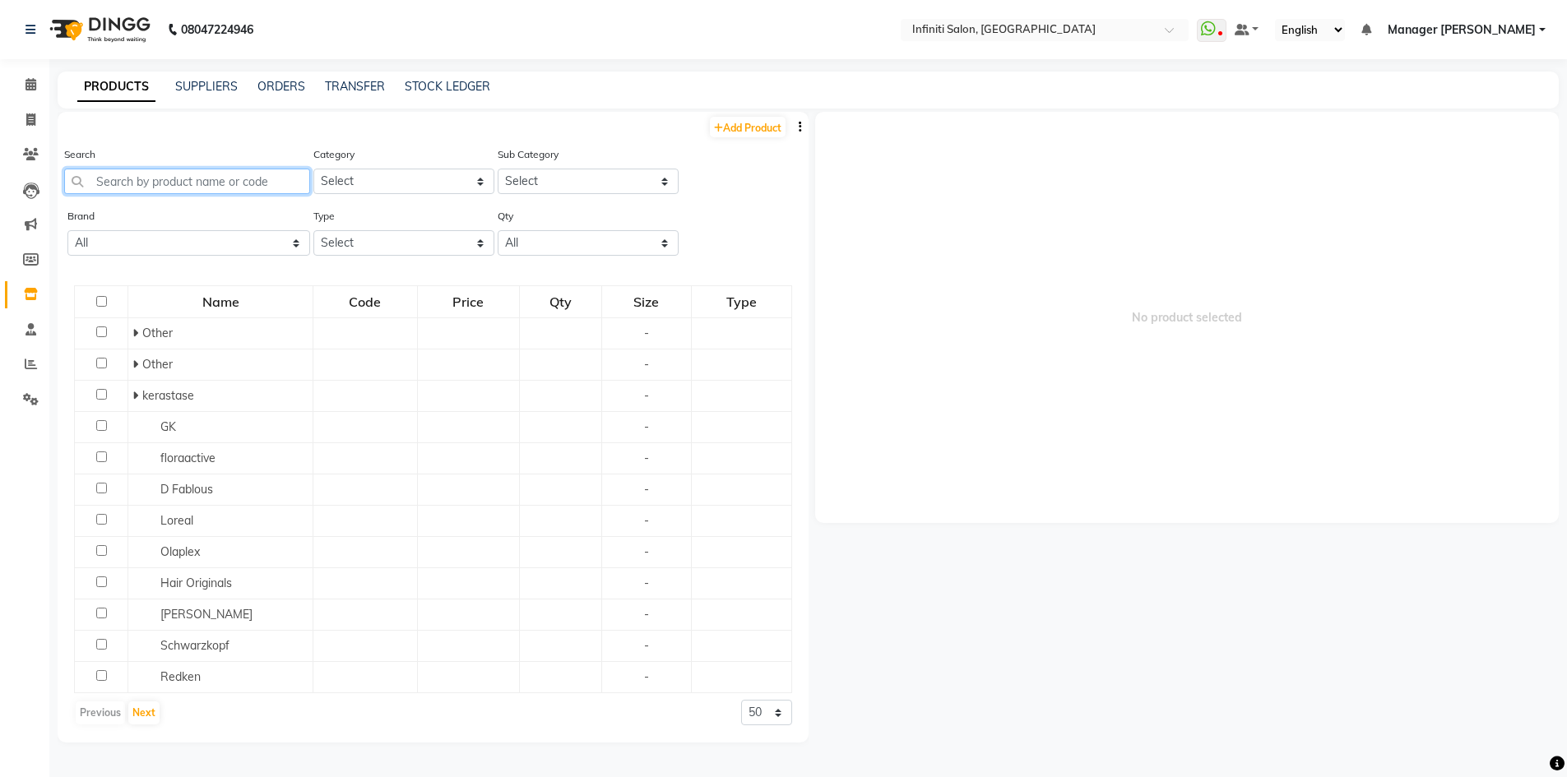
click at [105, 176] on input "text" at bounding box center [187, 182] width 246 height 26
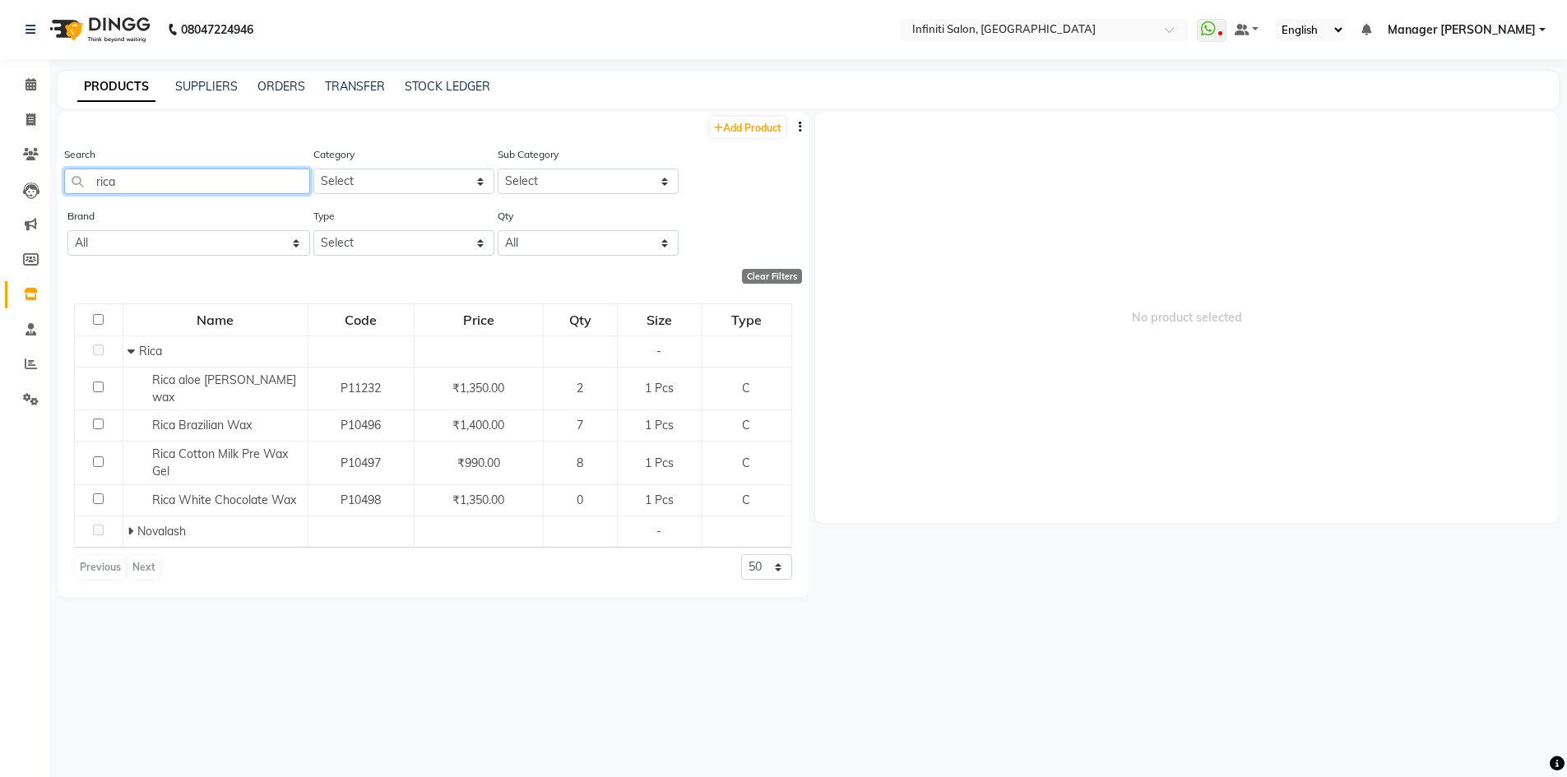
click at [137, 169] on input "rica" at bounding box center [187, 182] width 246 height 26
type input "r"
type input "a"
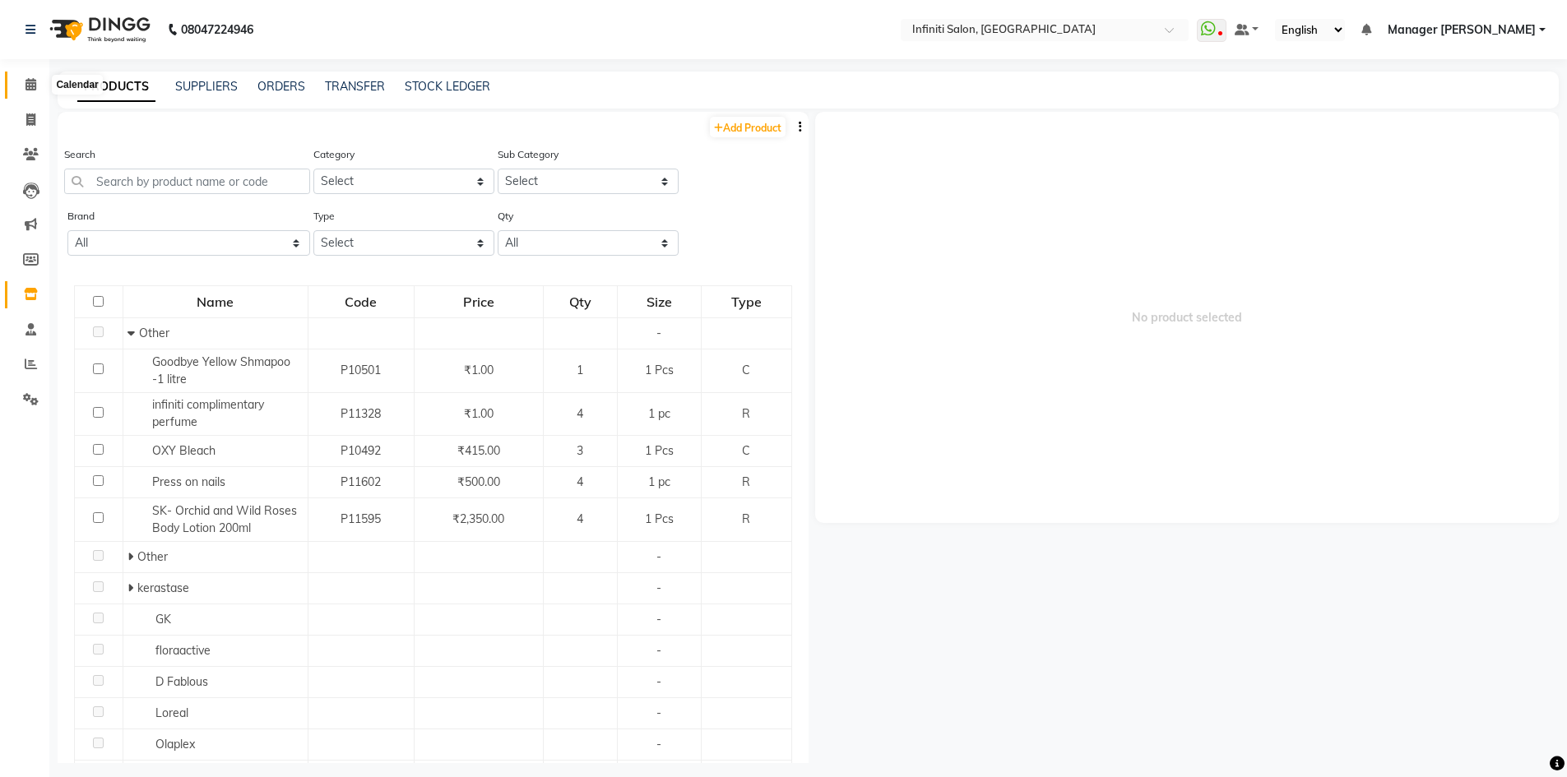
click at [24, 84] on span at bounding box center [30, 85] width 29 height 19
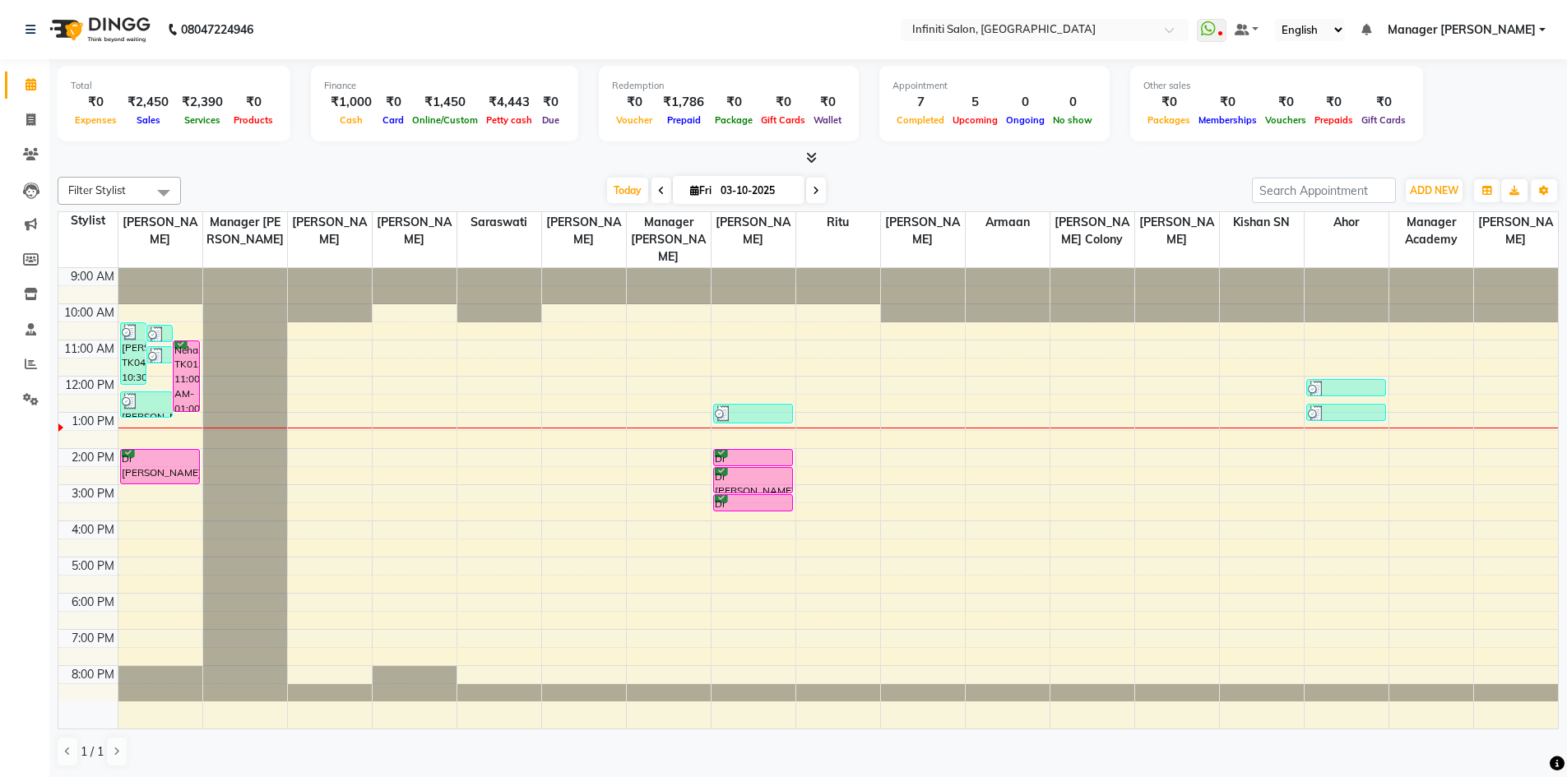
click at [745, 182] on input "03-10-2025" at bounding box center [757, 191] width 82 height 25
select select "10"
select select "2025"
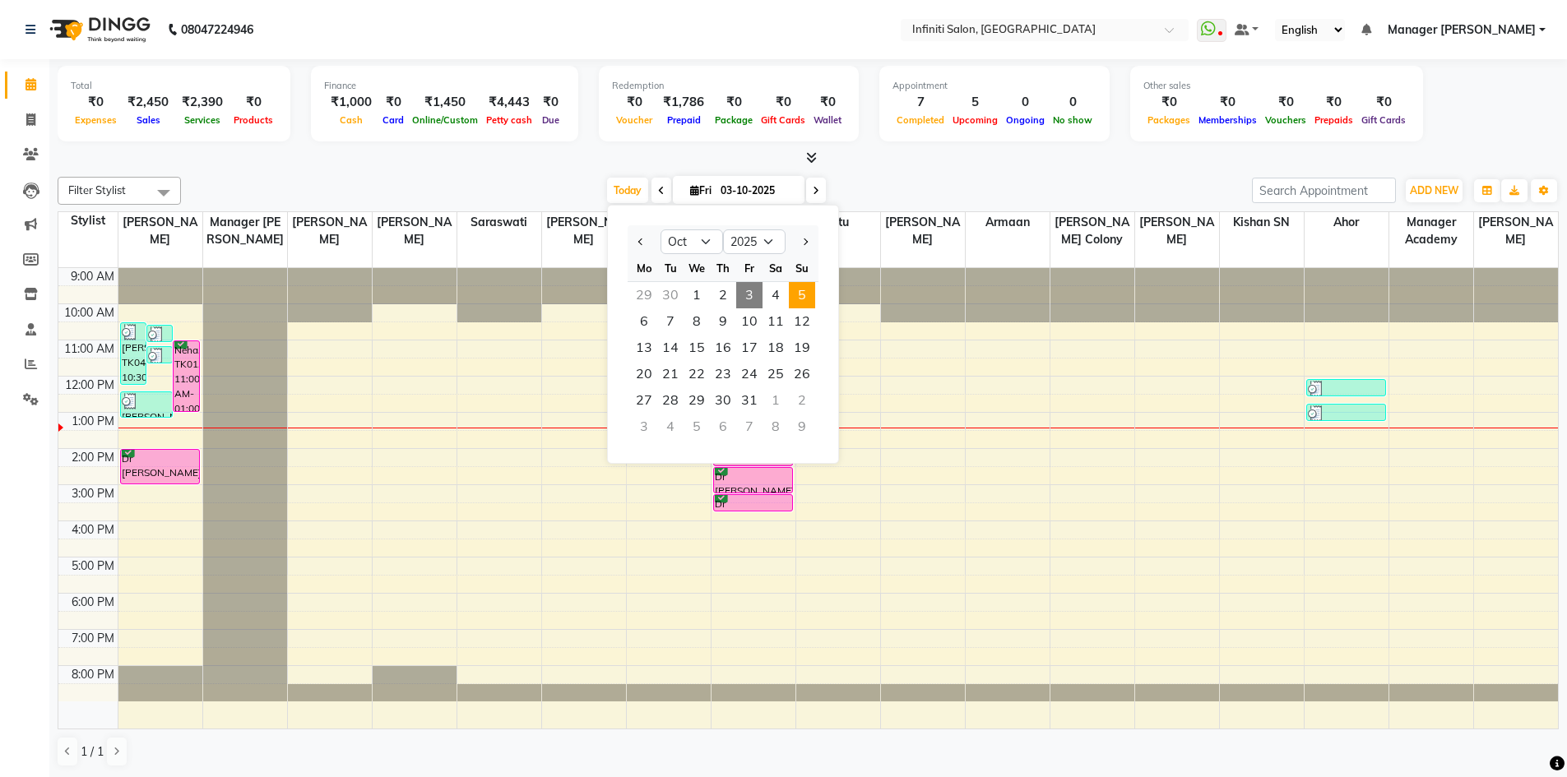
click at [793, 294] on span "5" at bounding box center [802, 295] width 26 height 26
type input "05-10-2025"
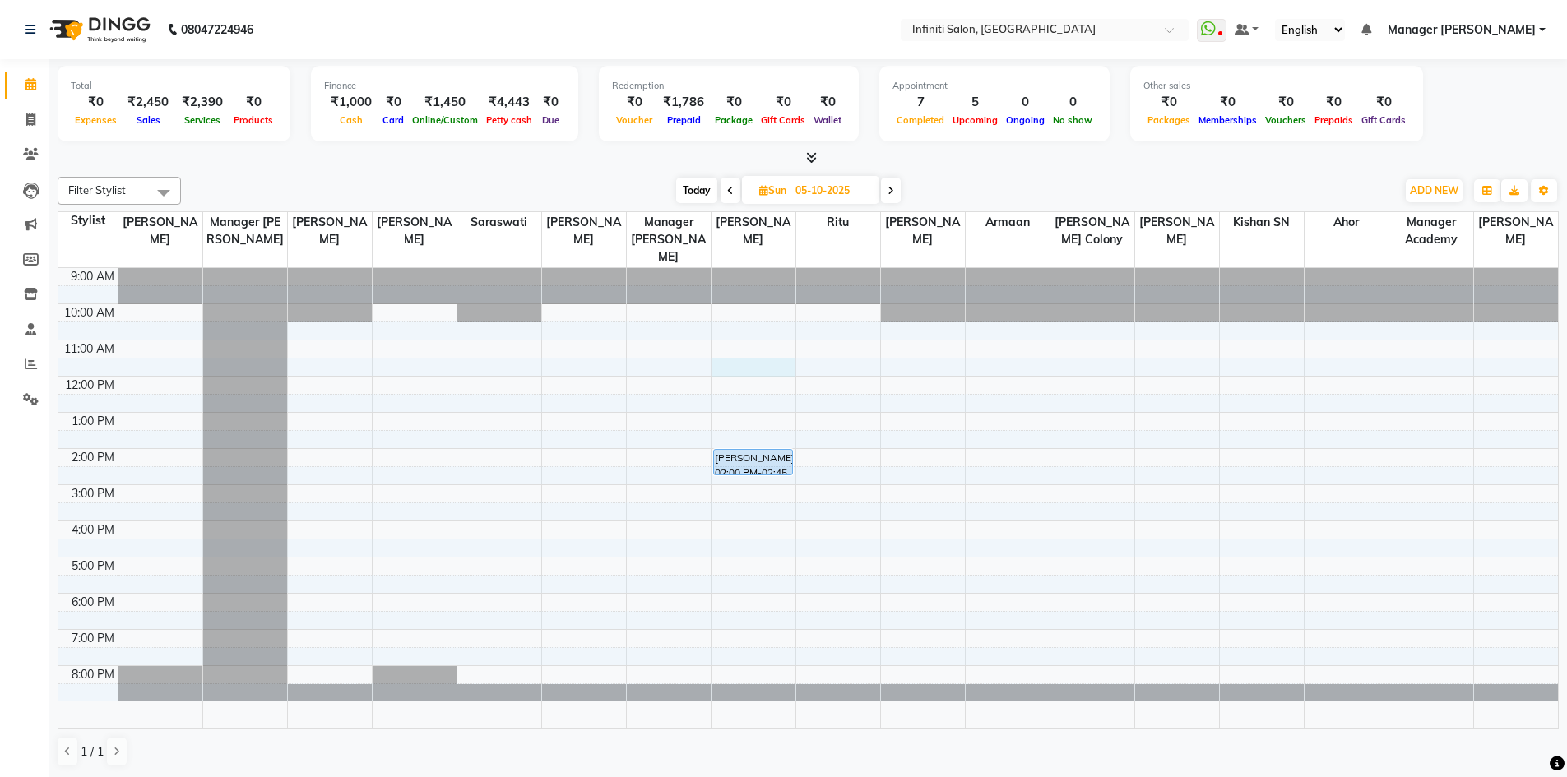
click at [735, 363] on div "9:00 AM 10:00 AM 11:00 AM 12:00 PM 1:00 PM 2:00 PM 3:00 PM 4:00 PM 5:00 PM 6:00…" at bounding box center [808, 498] width 1500 height 461
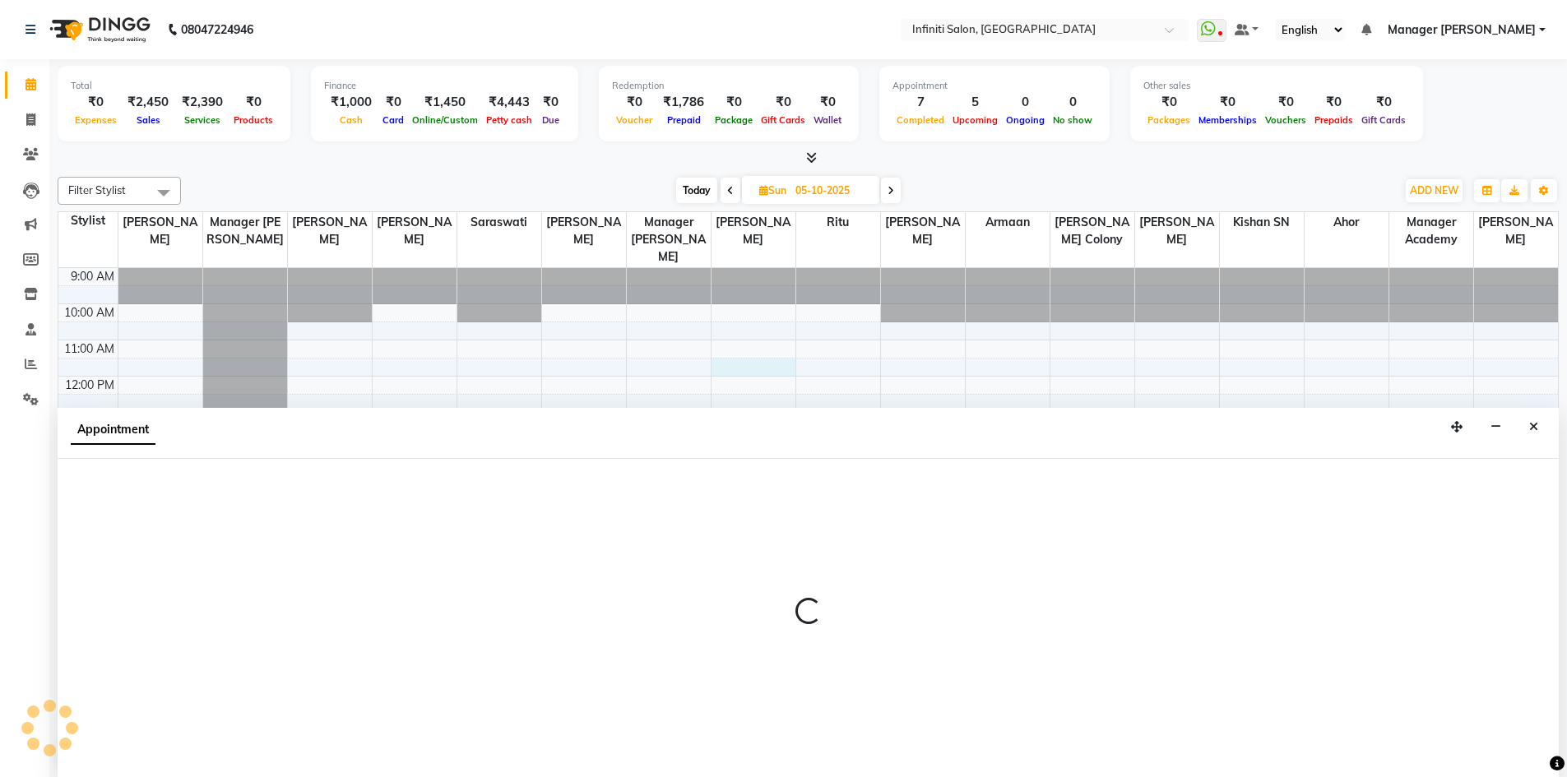
scroll to position [1, 0]
select select "65516"
select select "tentative"
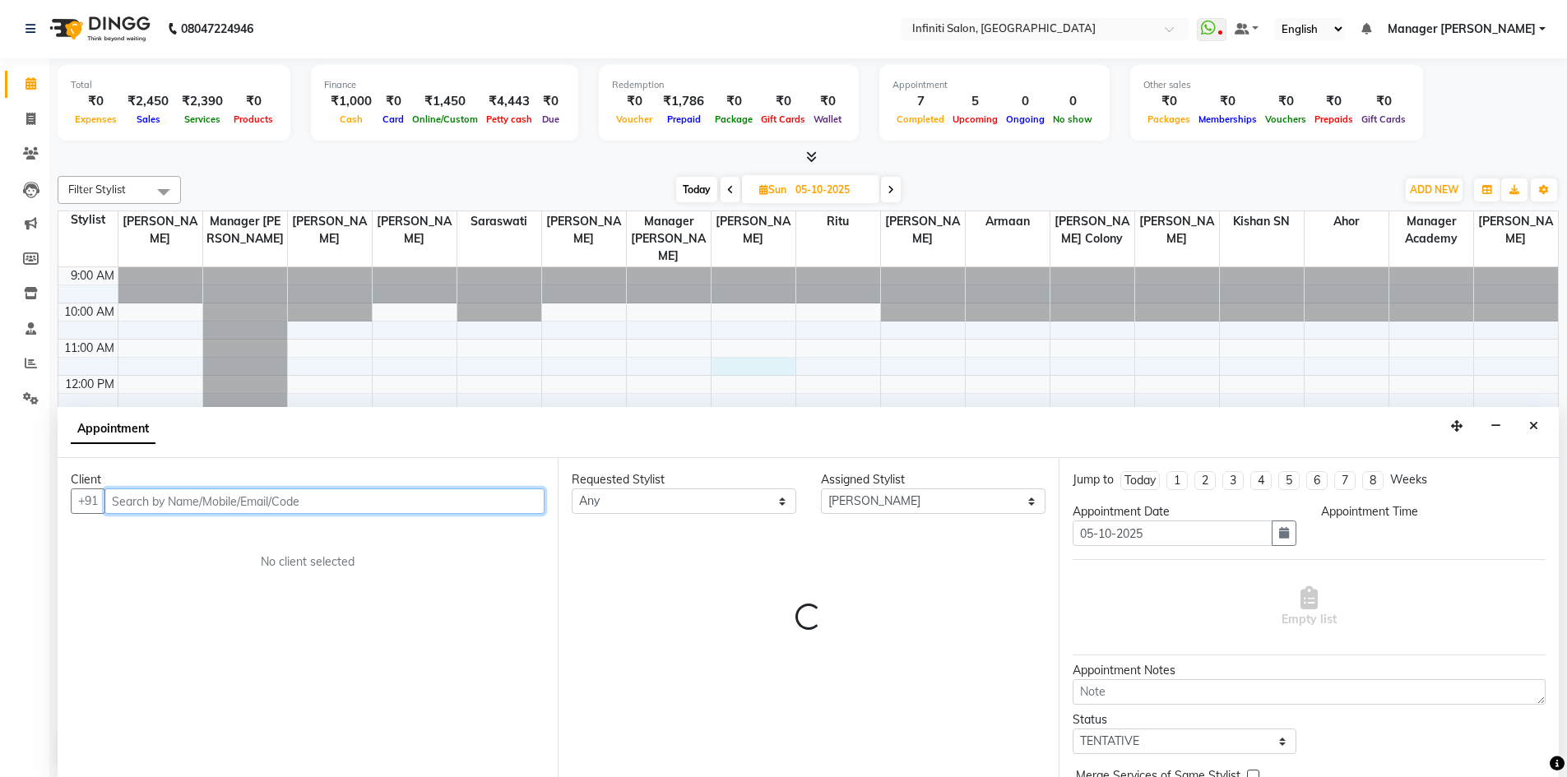
select select "690"
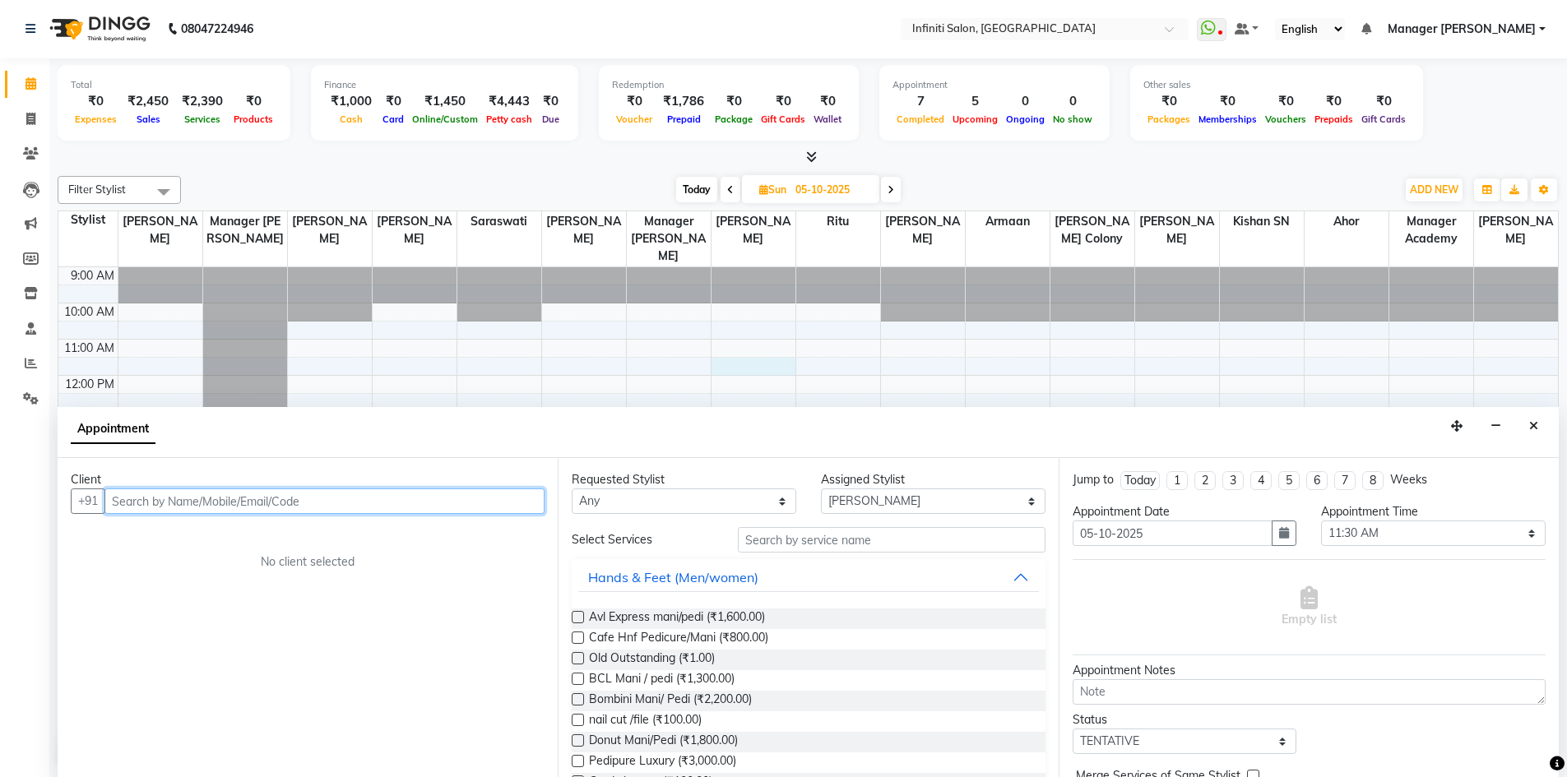
click at [397, 496] on input "text" at bounding box center [324, 502] width 440 height 26
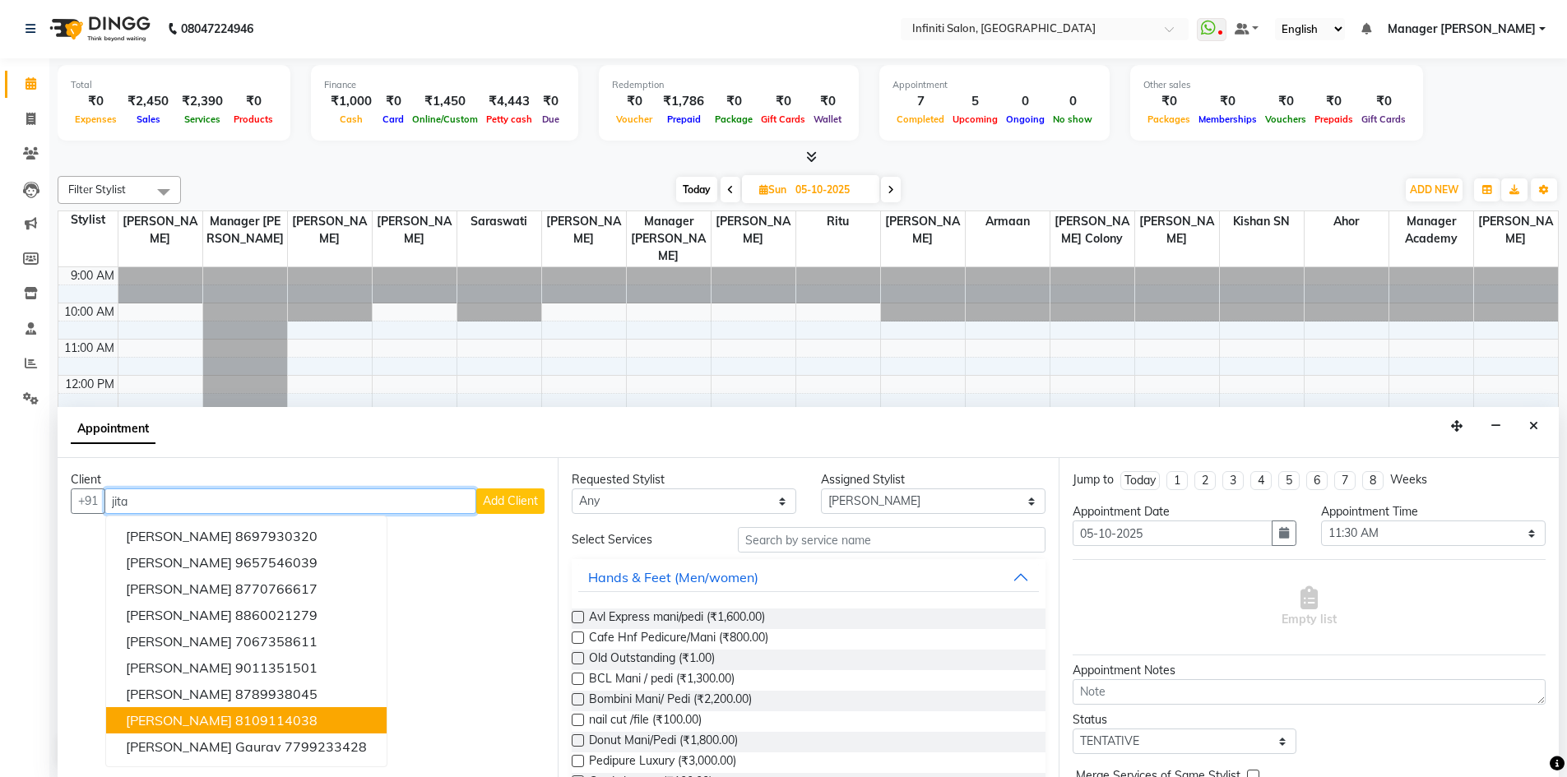
click at [182, 722] on span "jita jaiswal" at bounding box center [179, 720] width 106 height 16
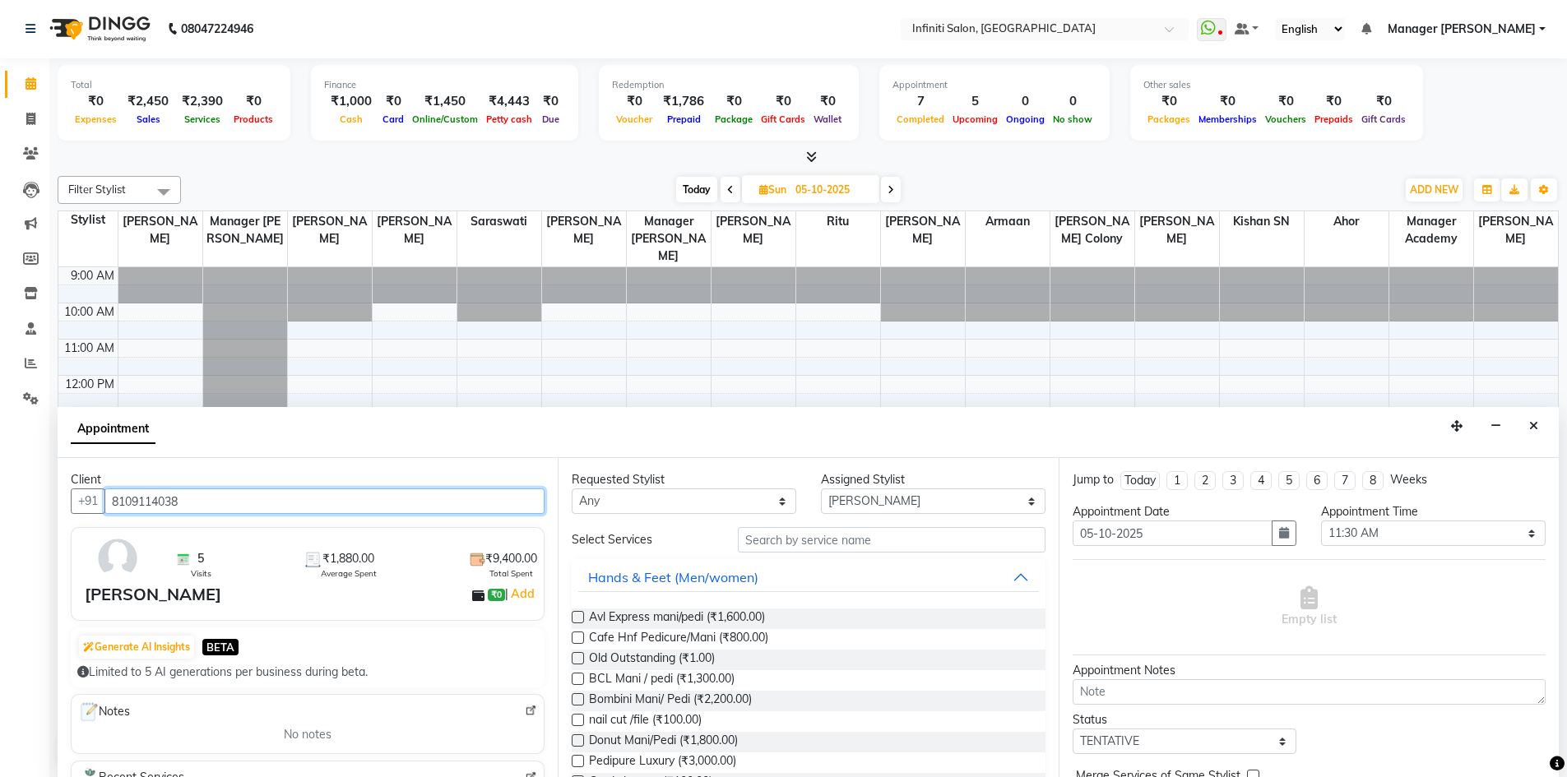
type input "8109114038"
click at [821, 544] on input "text" at bounding box center [892, 540] width 308 height 26
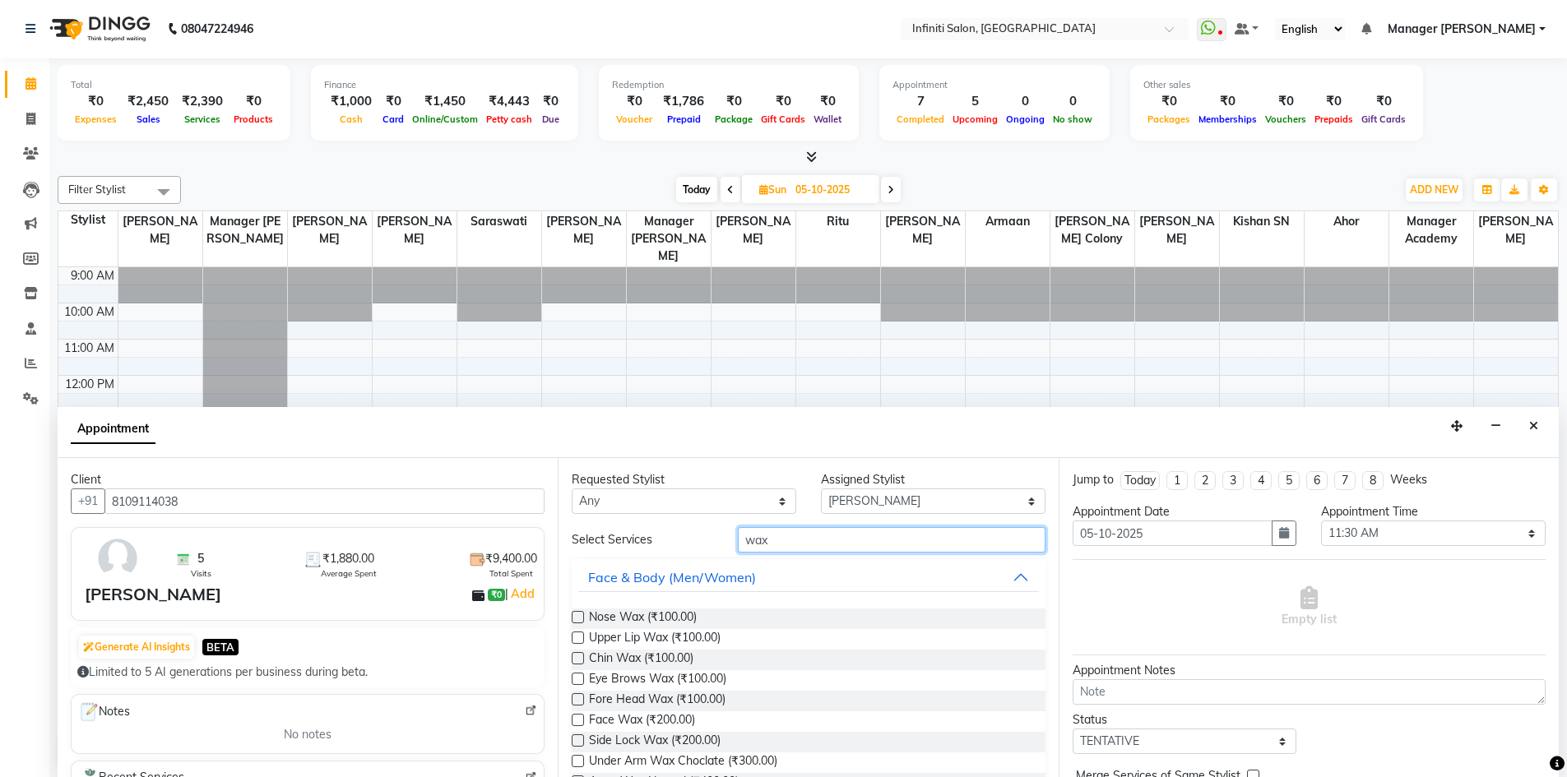
type input "wax"
click at [573, 764] on label at bounding box center [578, 761] width 12 height 12
click at [573, 764] on input "checkbox" at bounding box center [577, 763] width 11 height 11
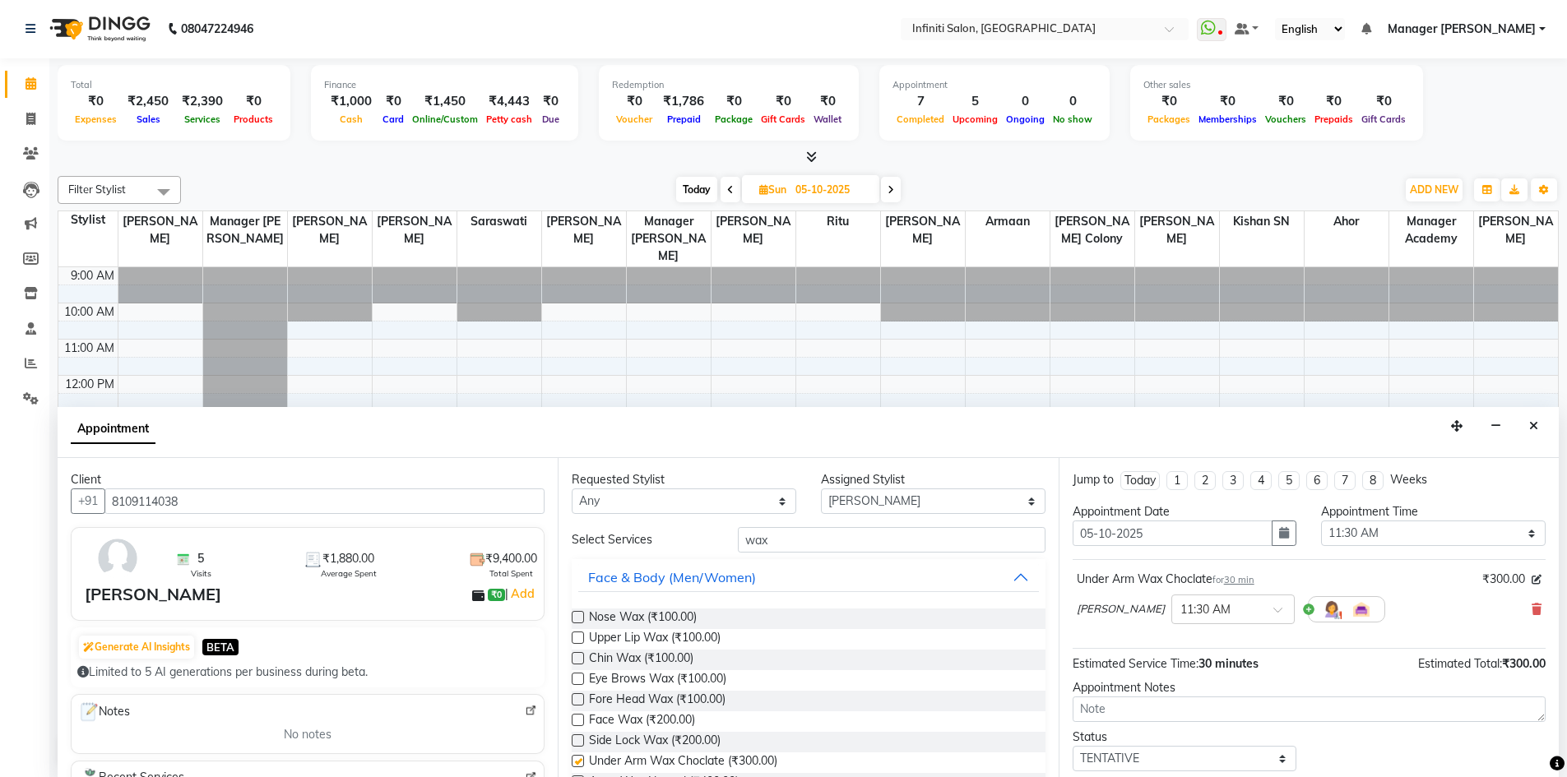
checkbox input "false"
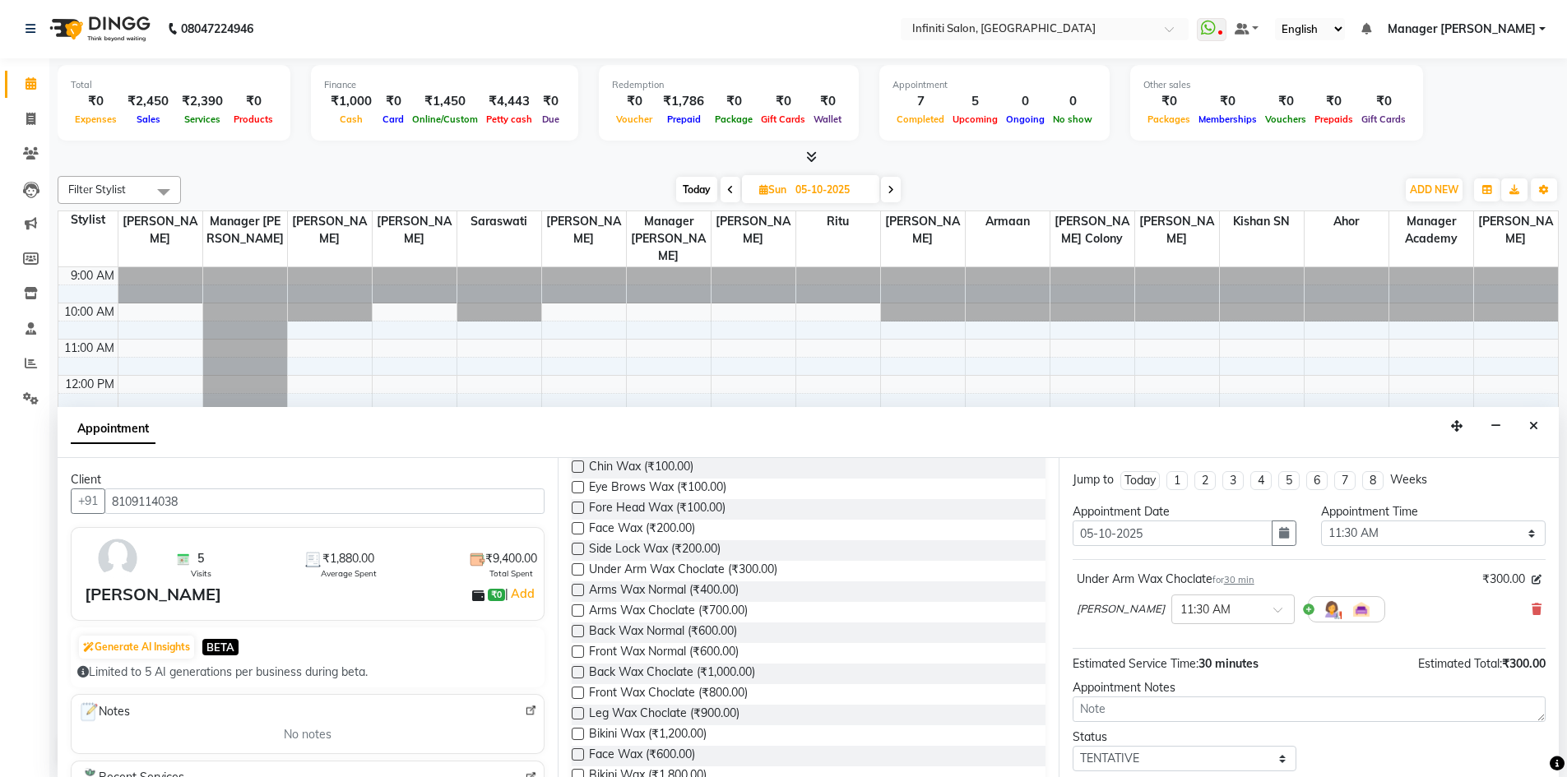
click at [577, 612] on label at bounding box center [578, 611] width 12 height 12
click at [577, 612] on input "checkbox" at bounding box center [577, 612] width 11 height 11
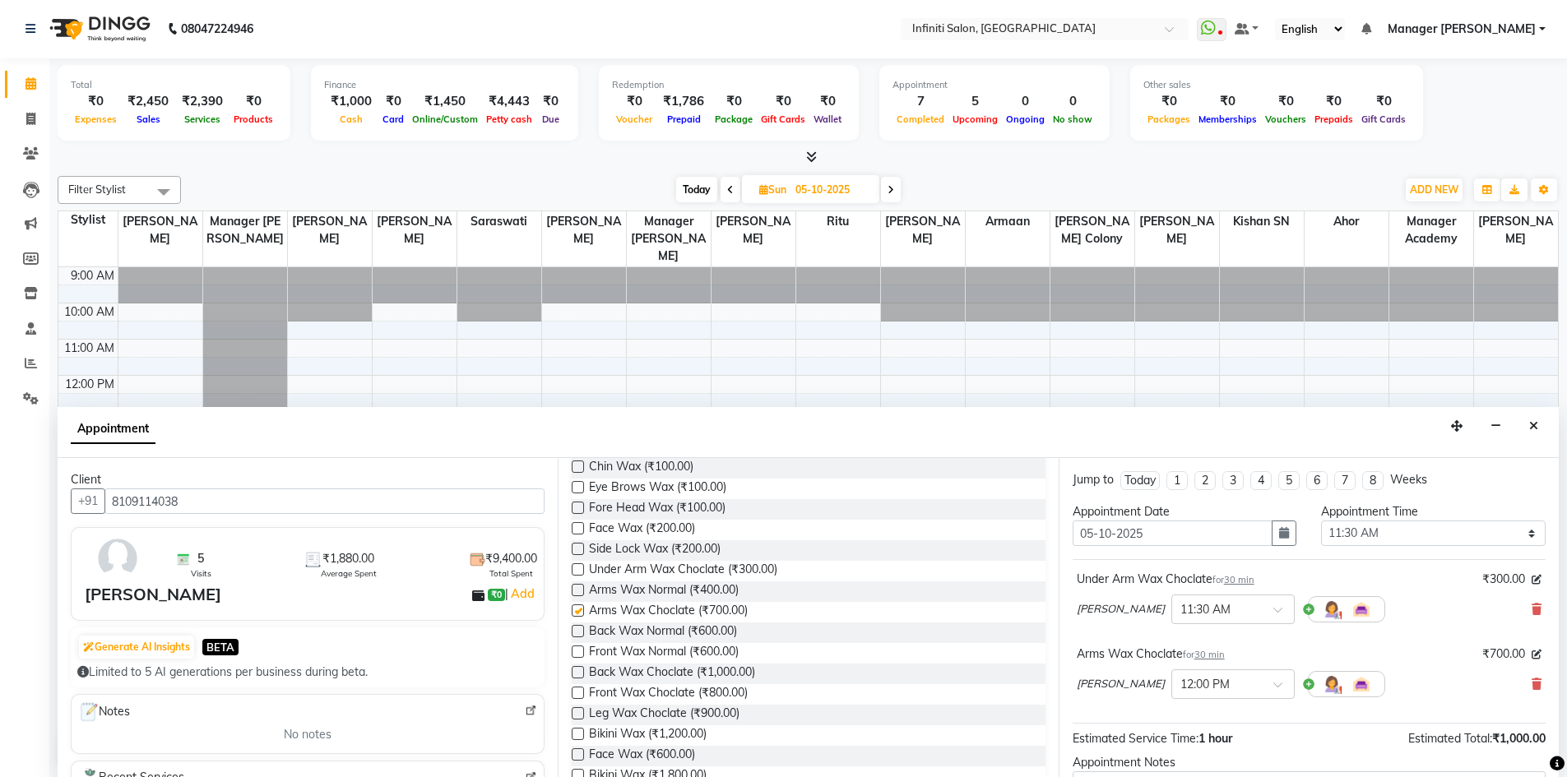
checkbox input "false"
click at [572, 715] on label at bounding box center [578, 714] width 12 height 12
click at [572, 715] on input "checkbox" at bounding box center [577, 715] width 11 height 11
checkbox input "false"
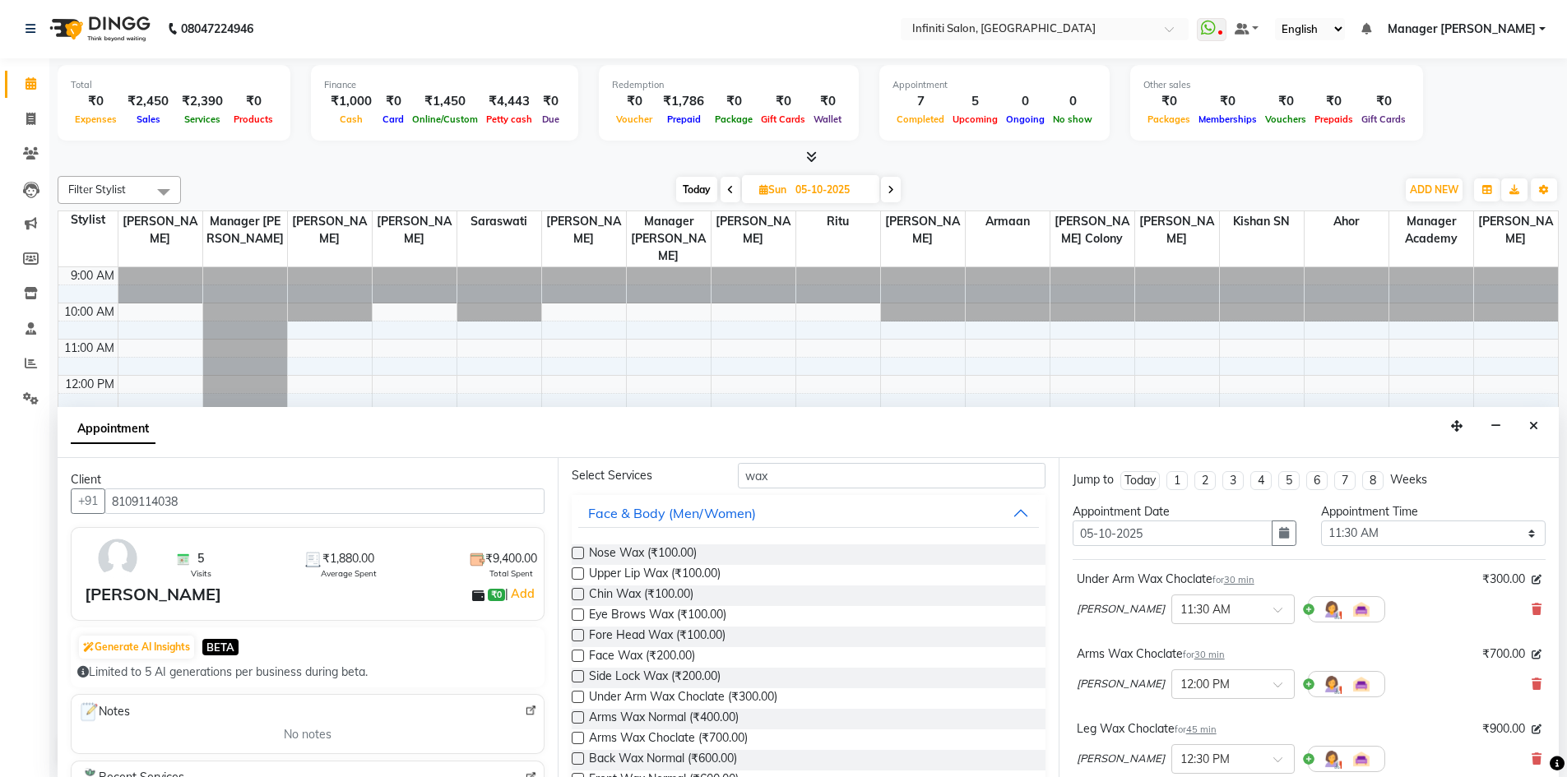
scroll to position [0, 0]
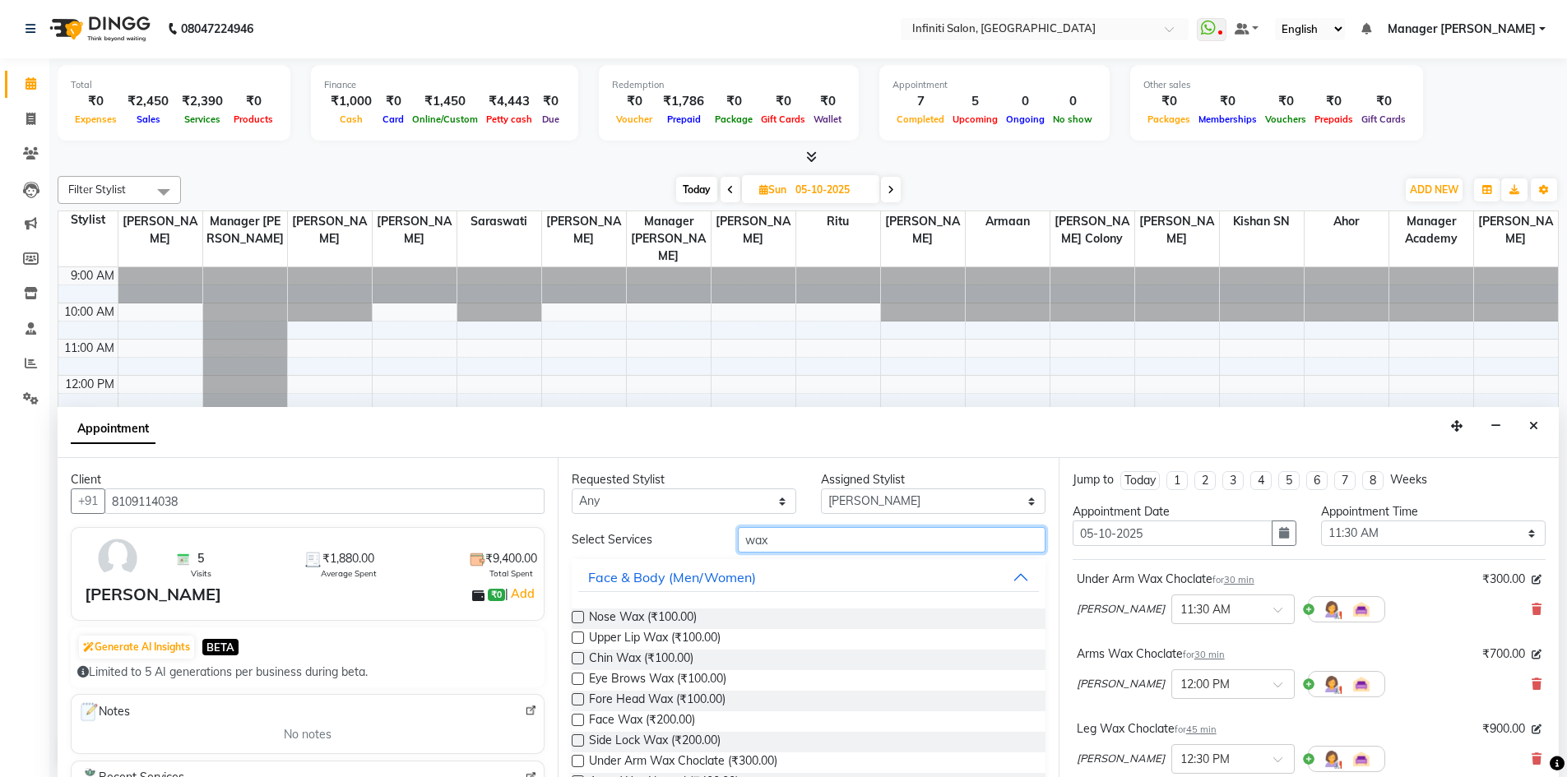
click at [787, 541] on input "wax" at bounding box center [892, 540] width 308 height 26
type input "w"
type input "mani"
click at [575, 617] on label at bounding box center [578, 617] width 12 height 12
click at [575, 617] on input "checkbox" at bounding box center [577, 619] width 11 height 11
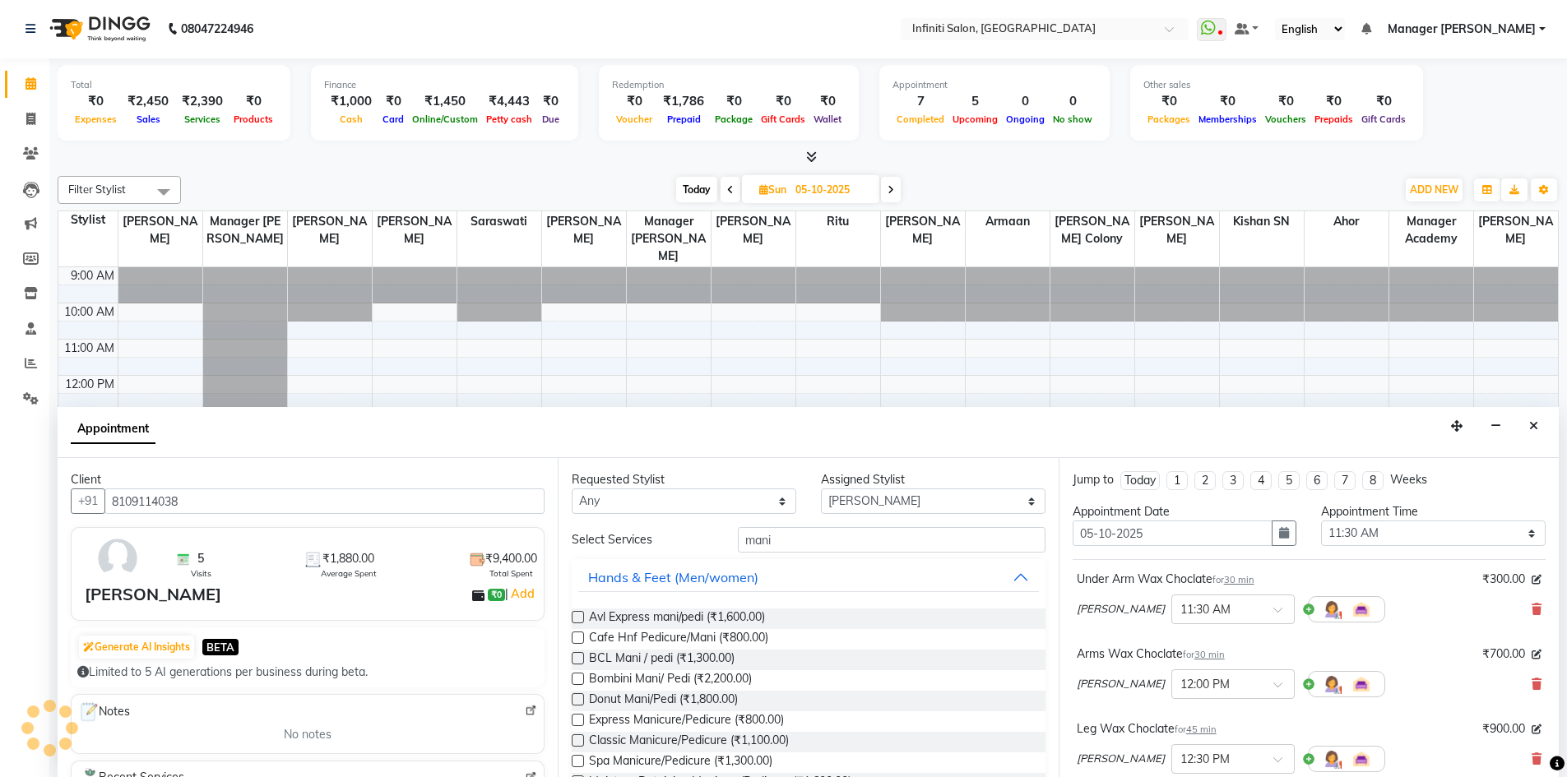
click at [575, 617] on label at bounding box center [578, 617] width 12 height 12
click at [575, 617] on input "checkbox" at bounding box center [577, 619] width 11 height 11
checkbox input "false"
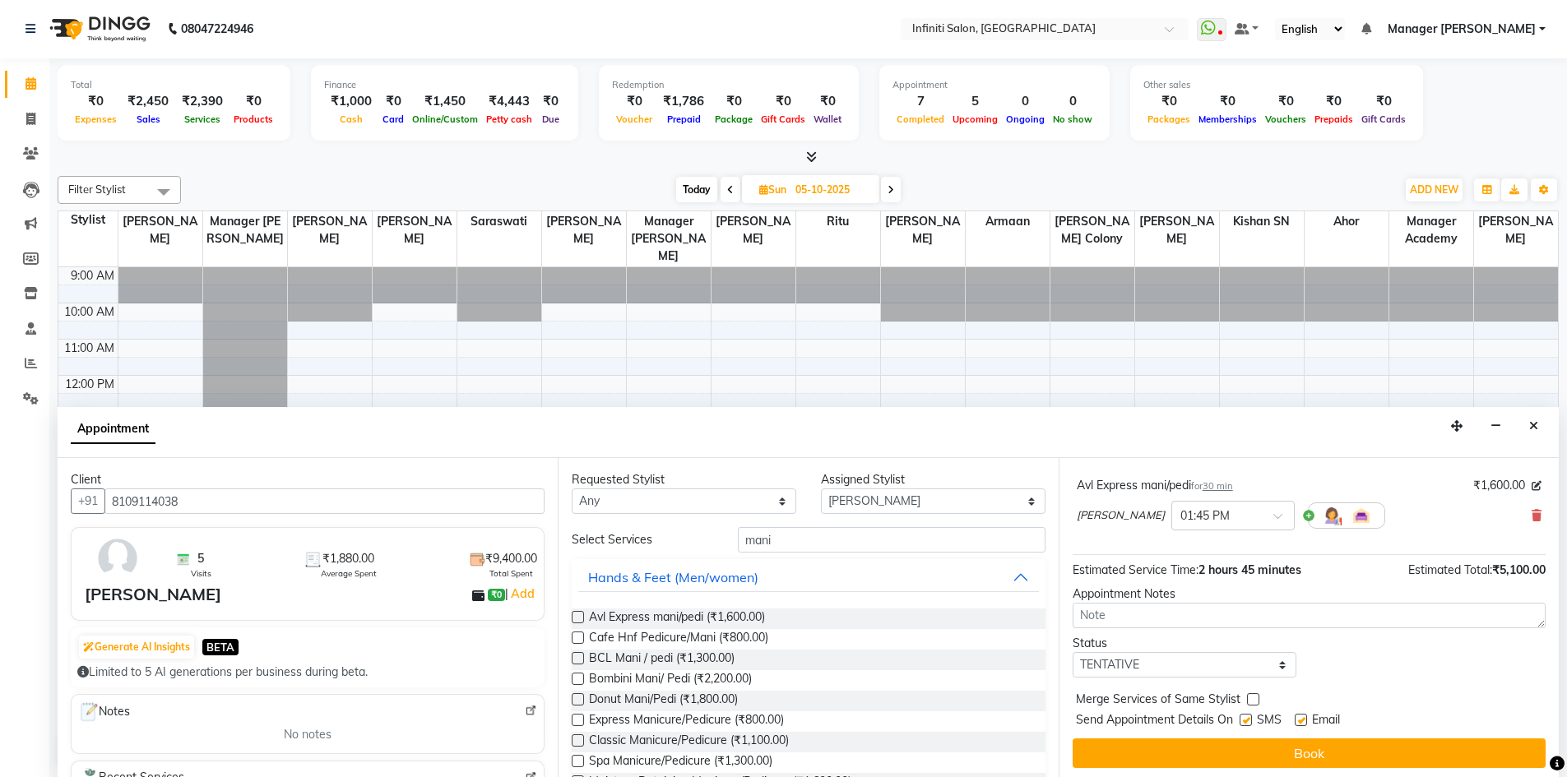
scroll to position [397, 0]
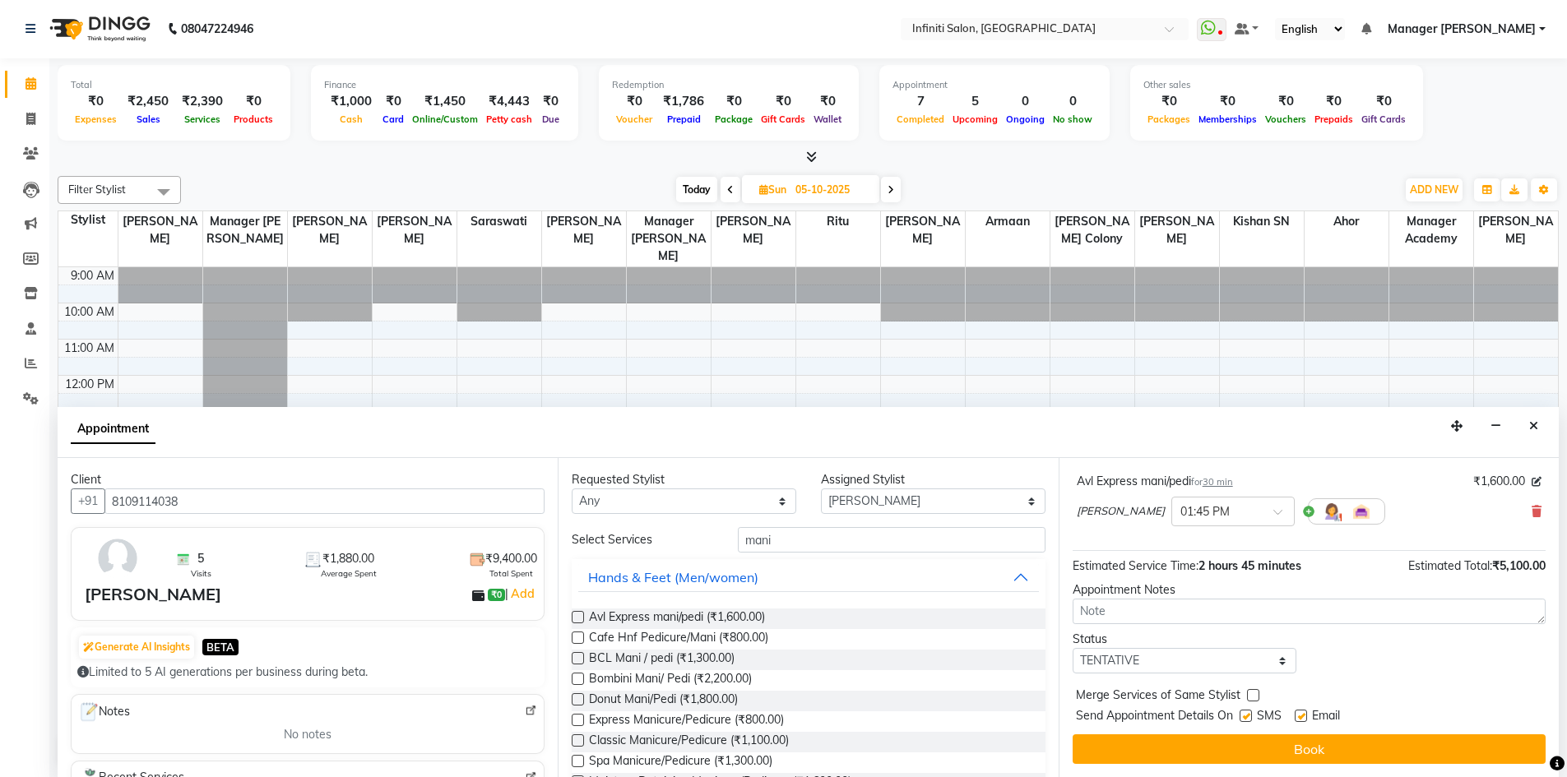
click at [1103, 510] on span "[PERSON_NAME]" at bounding box center [1121, 511] width 88 height 16
click at [1532, 515] on icon at bounding box center [1537, 512] width 10 height 12
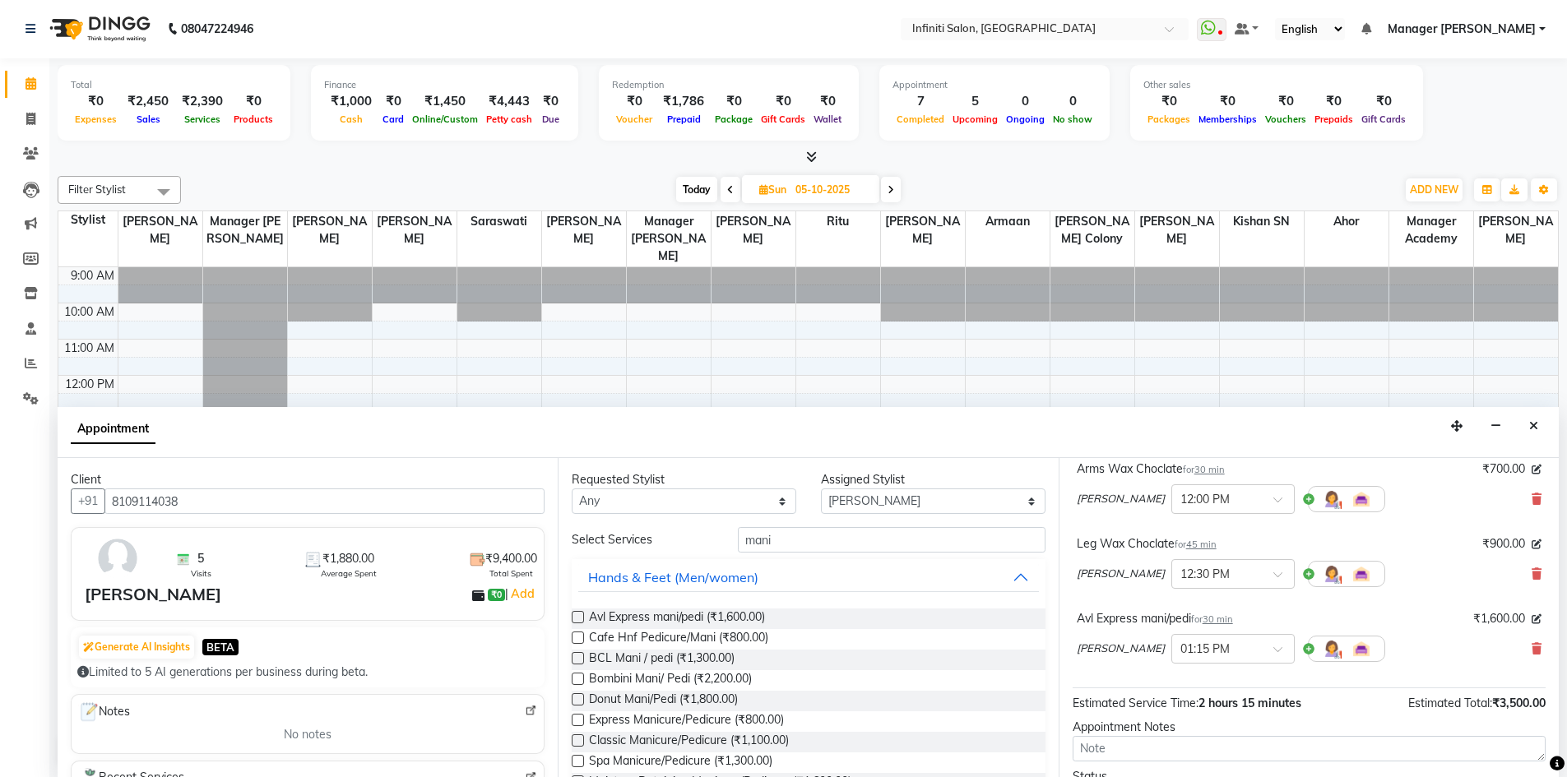
scroll to position [131, 0]
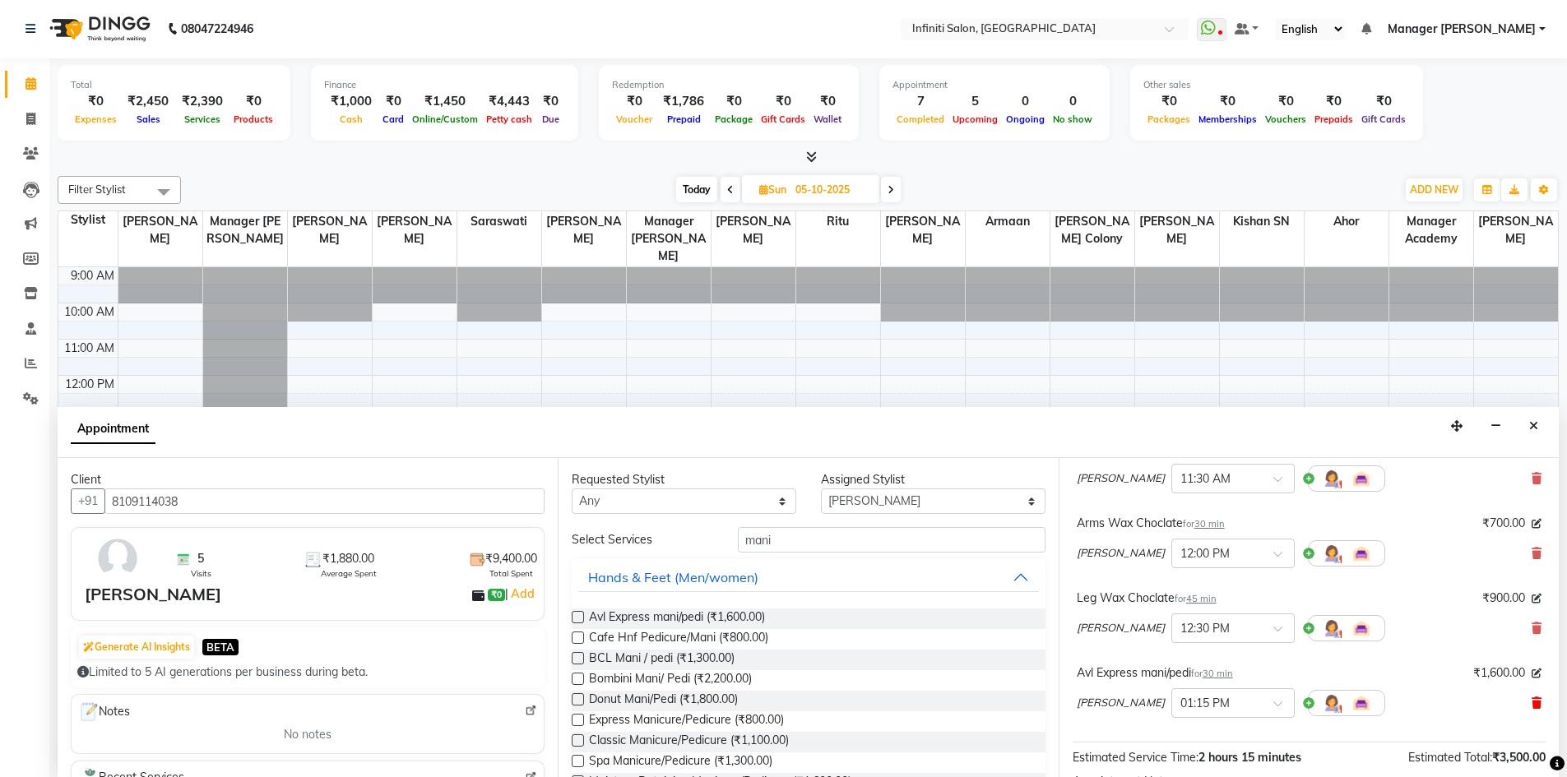
click at [1532, 708] on icon at bounding box center [1537, 704] width 10 height 12
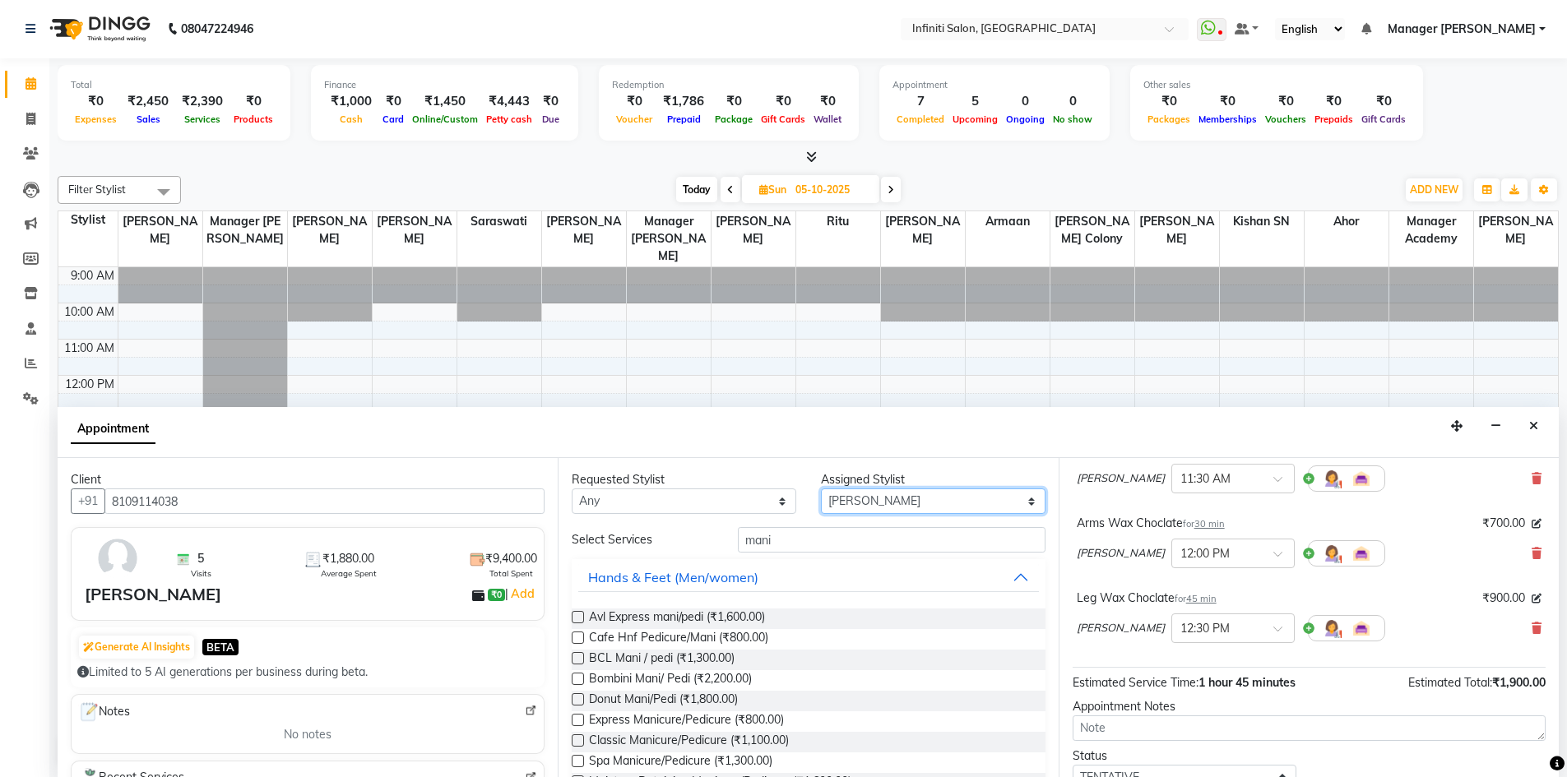
click at [860, 502] on select "Select Abhi singh Ahor Armaan Chandu Jaspreet Khilesh Kishan SN Manager Academy…" at bounding box center [933, 502] width 225 height 26
select select "40459"
click at [821, 489] on select "Select Abhi singh Ahor Armaan Chandu Jaspreet Khilesh Kishan SN Manager Academy…" at bounding box center [933, 502] width 225 height 26
click at [812, 533] on input "mani" at bounding box center [892, 540] width 308 height 26
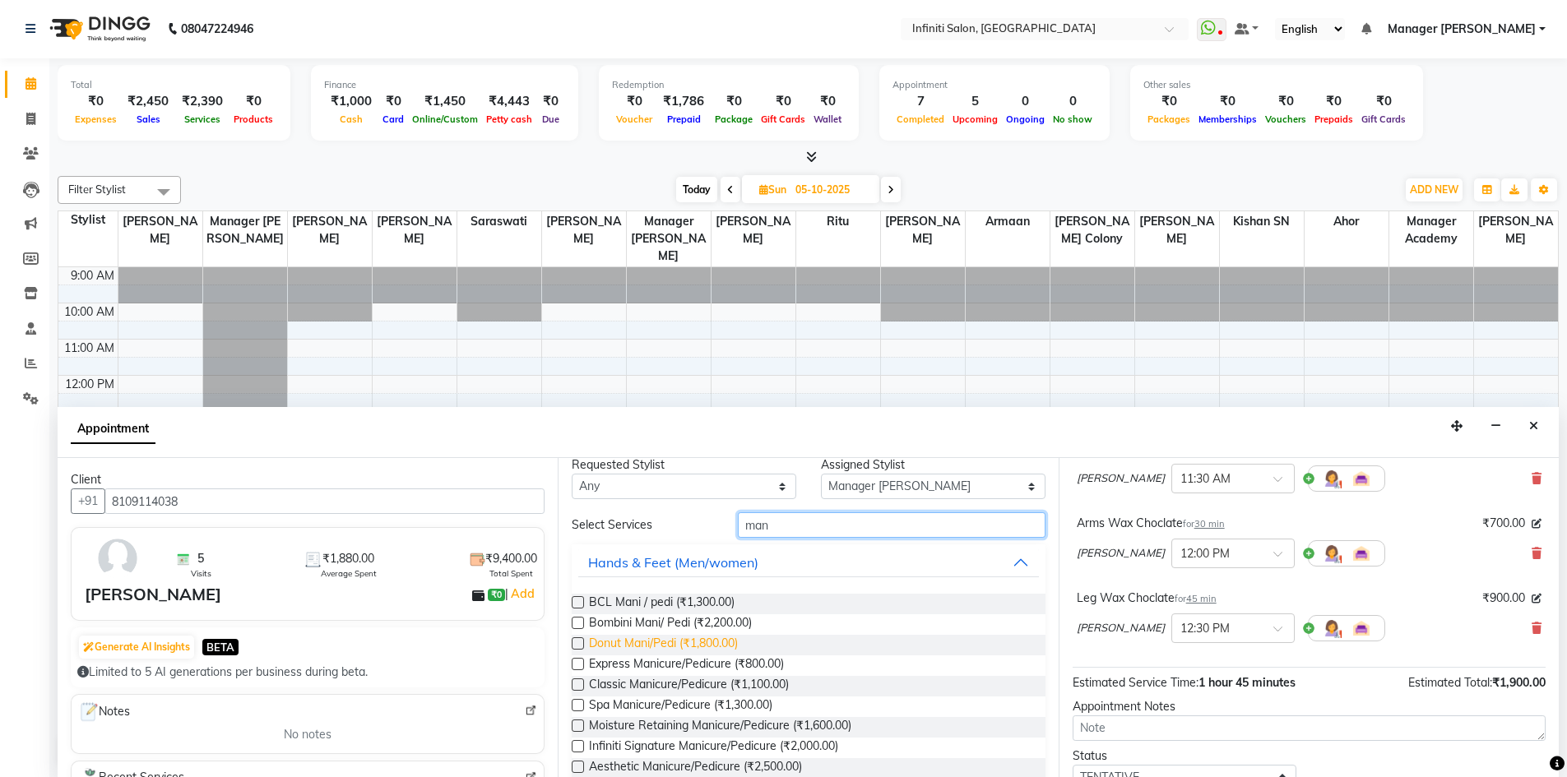
scroll to position [0, 0]
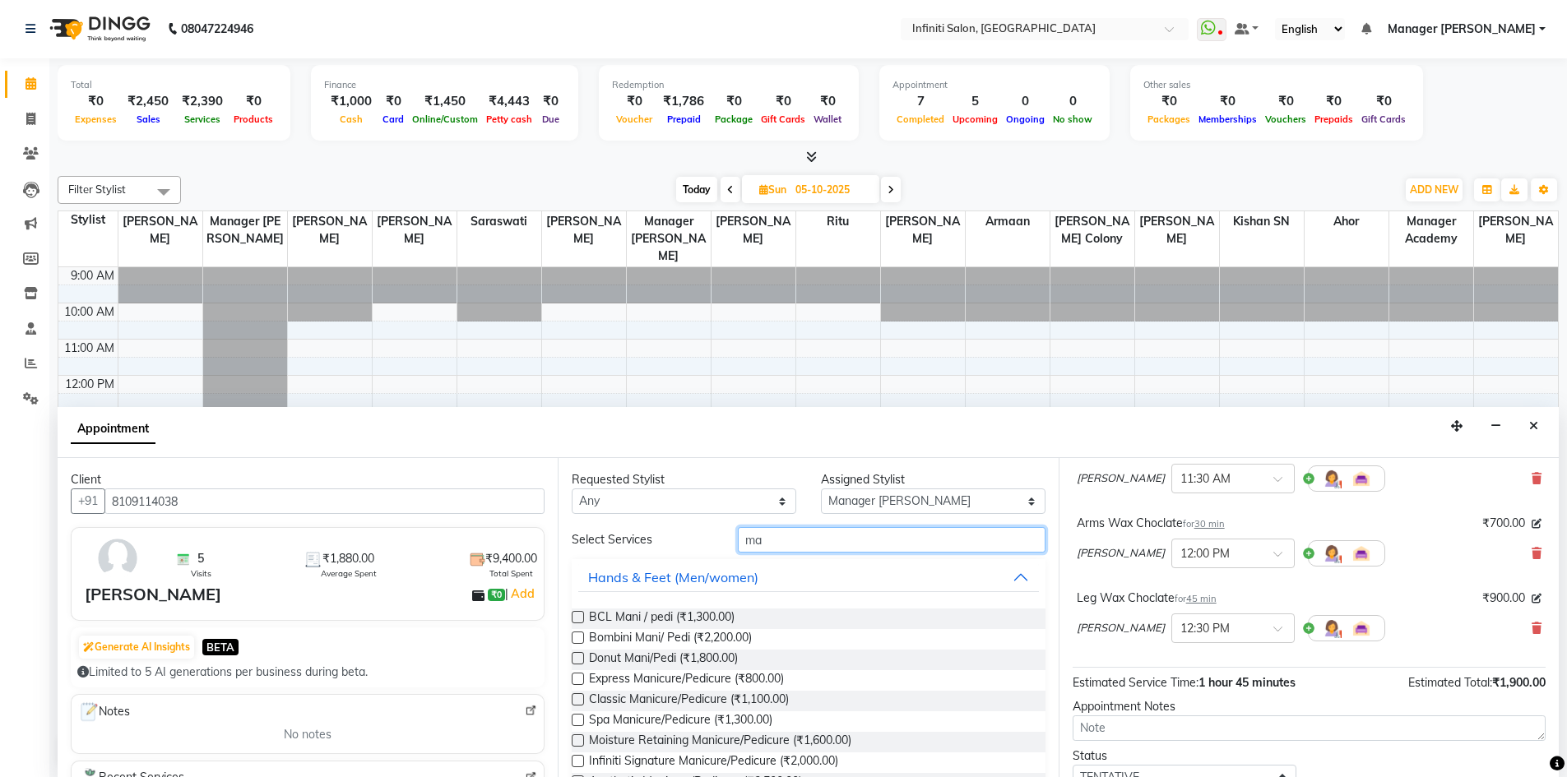
type input "m"
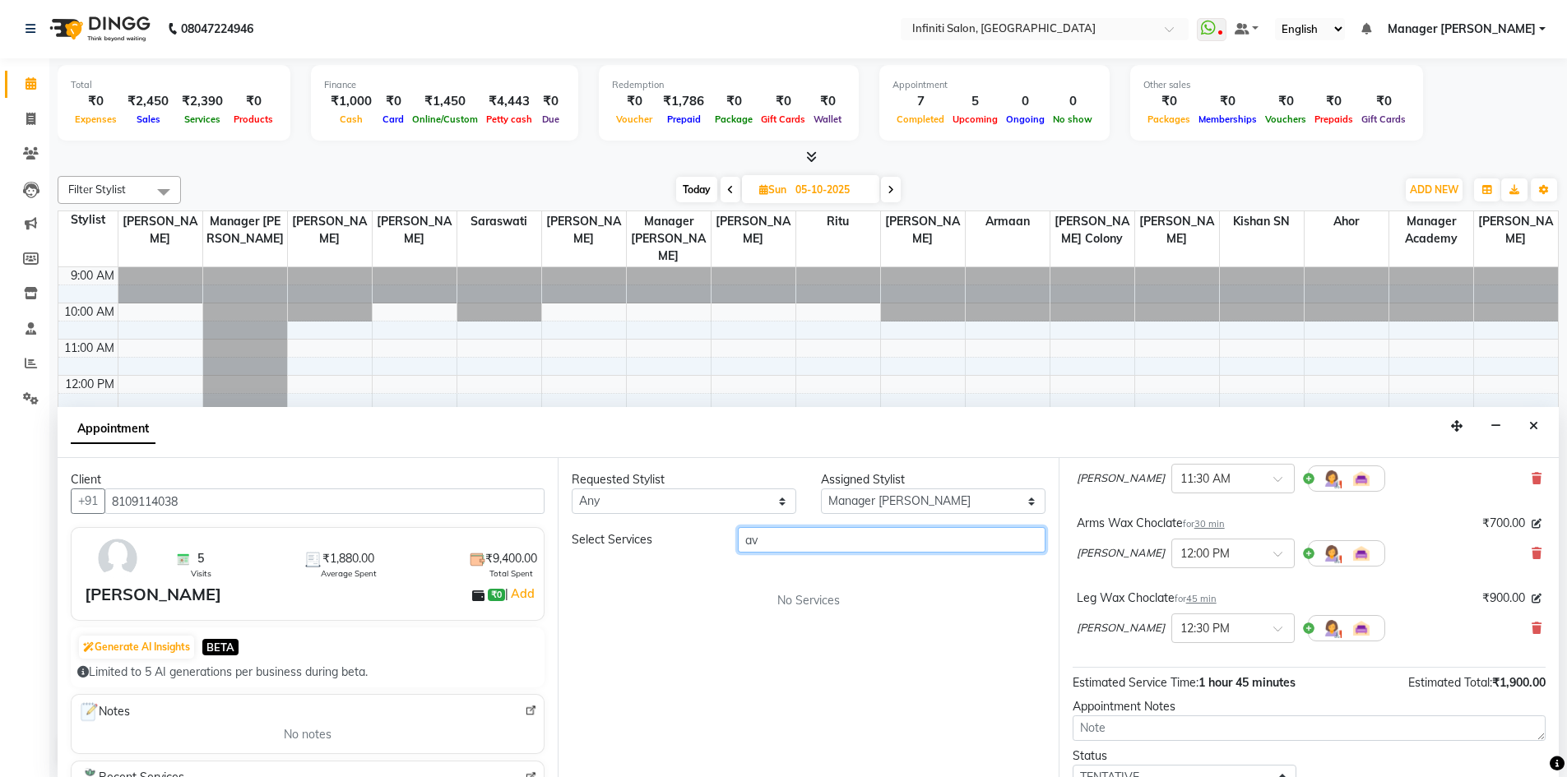
type input "a"
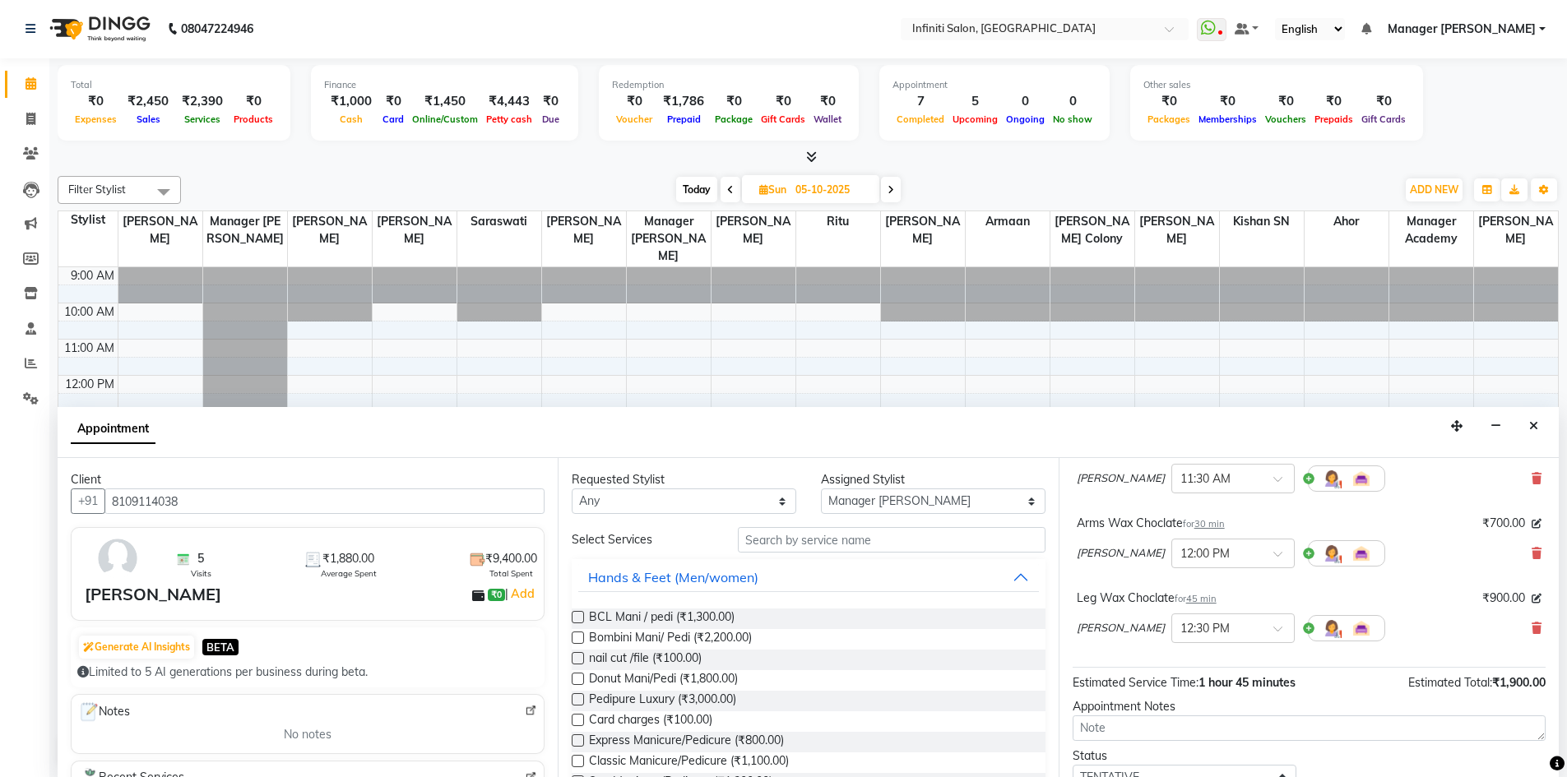
click at [582, 738] on label at bounding box center [578, 741] width 12 height 12
click at [582, 738] on input "checkbox" at bounding box center [577, 742] width 11 height 11
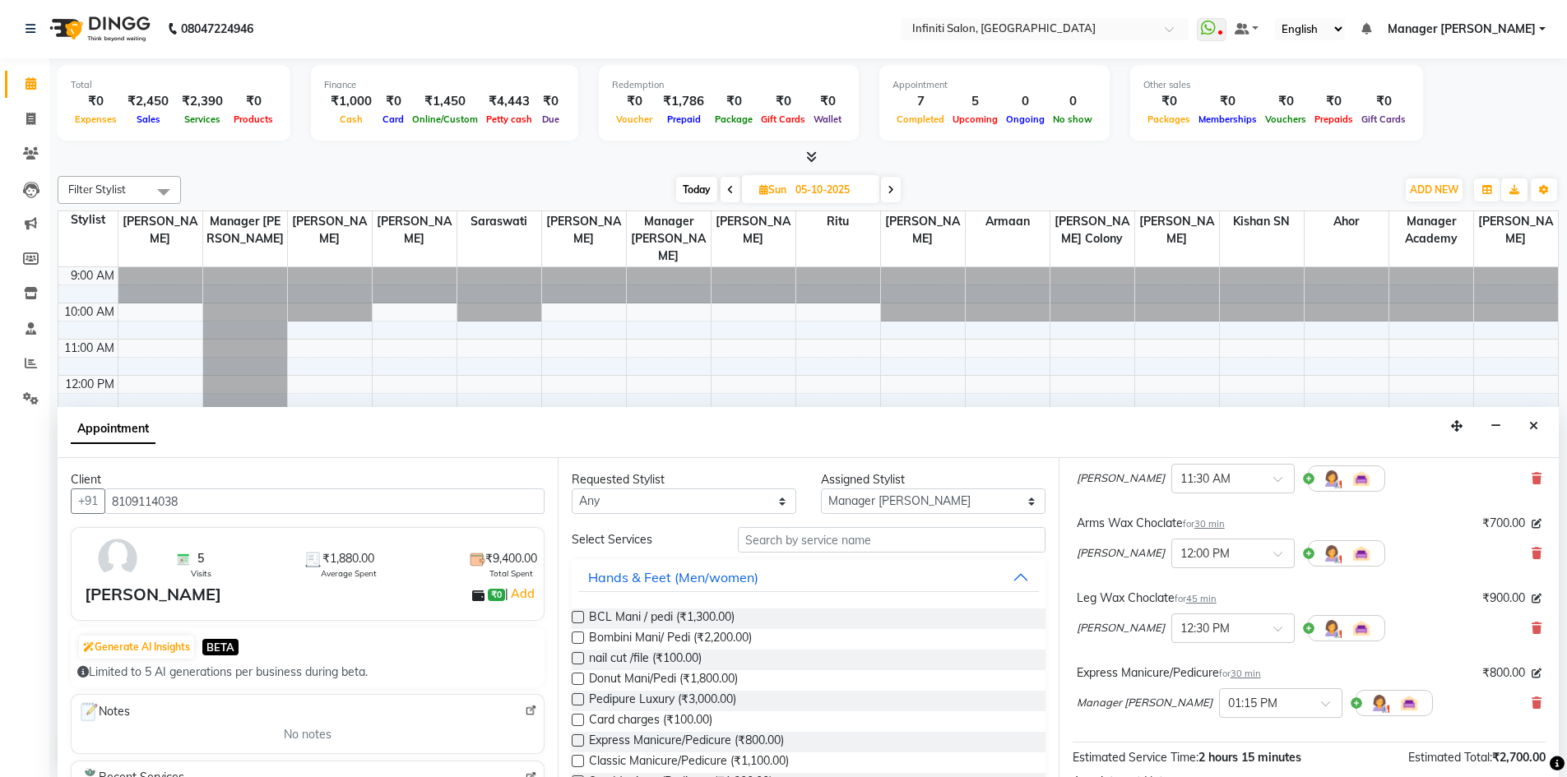
click at [576, 745] on label at bounding box center [578, 741] width 12 height 12
click at [576, 745] on input "checkbox" at bounding box center [577, 742] width 11 height 11
checkbox input "false"
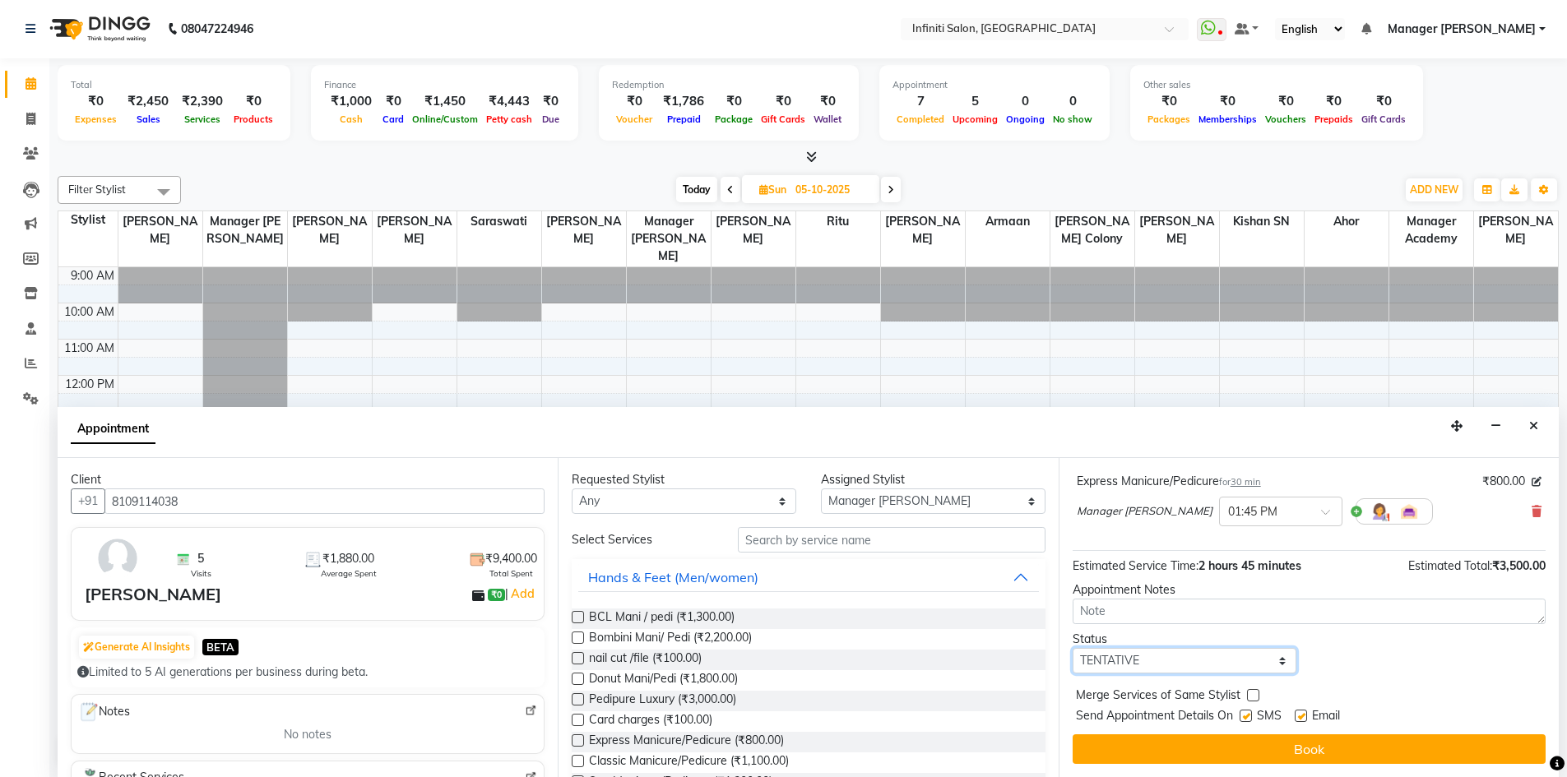
click at [1210, 662] on select "Select TENTATIVE CONFIRM UPCOMING" at bounding box center [1185, 661] width 225 height 26
select select "confirm booking"
click at [1073, 648] on select "Select TENTATIVE CONFIRM UPCOMING" at bounding box center [1185, 661] width 225 height 26
click at [1163, 749] on button "Book" at bounding box center [1309, 750] width 473 height 30
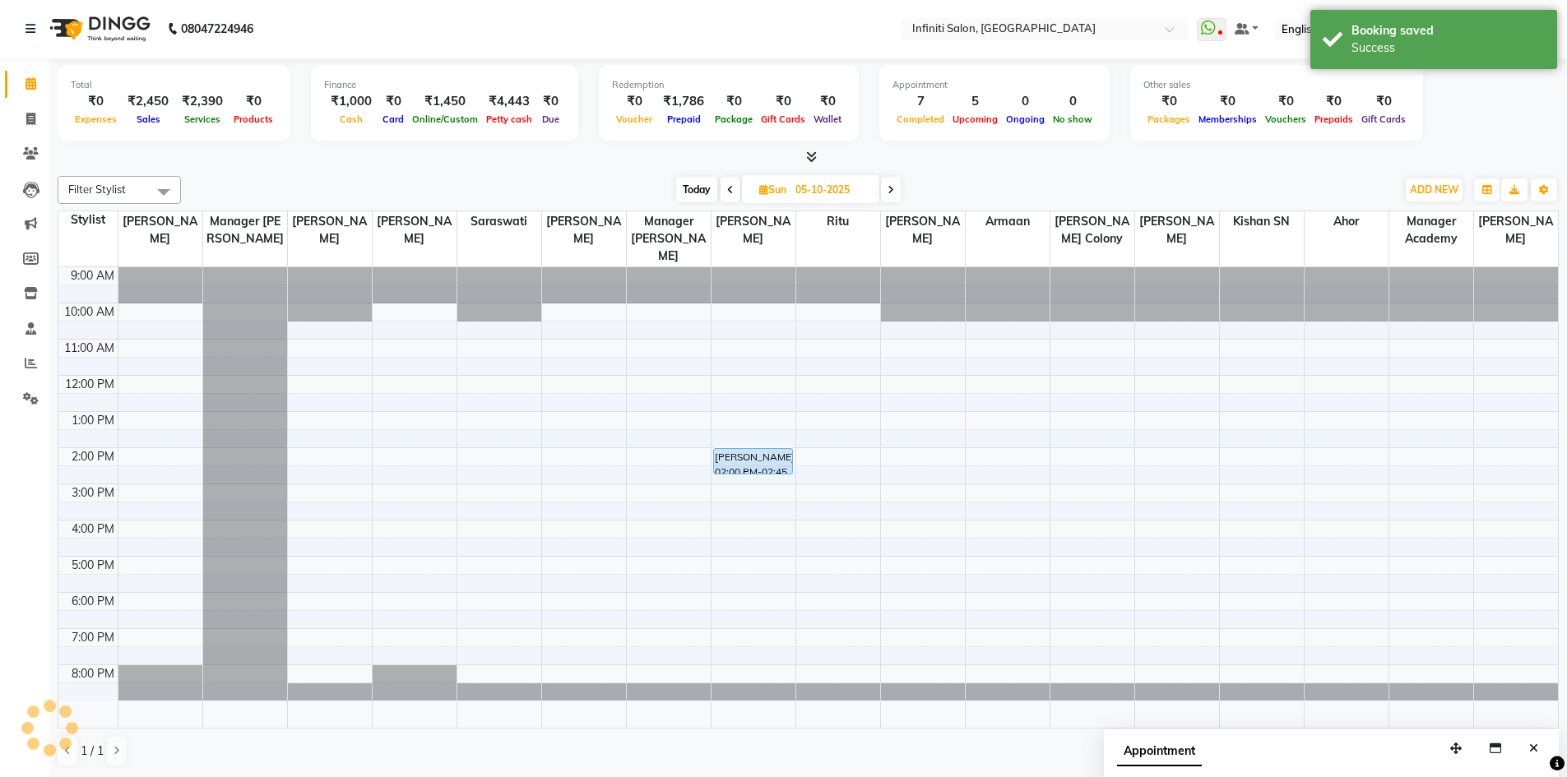
scroll to position [0, 0]
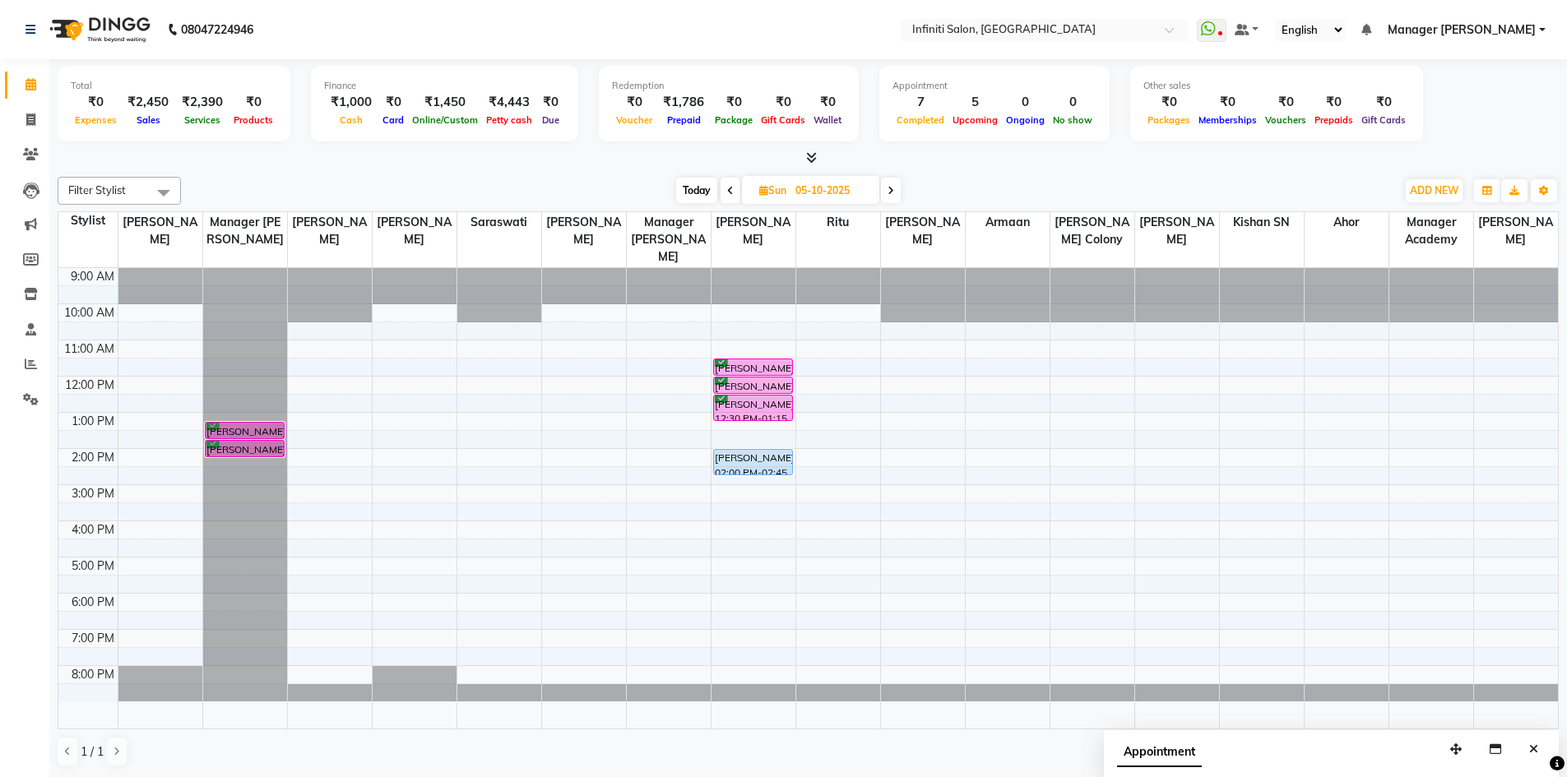
click at [704, 193] on span "Today" at bounding box center [696, 191] width 41 height 26
type input "03-10-2025"
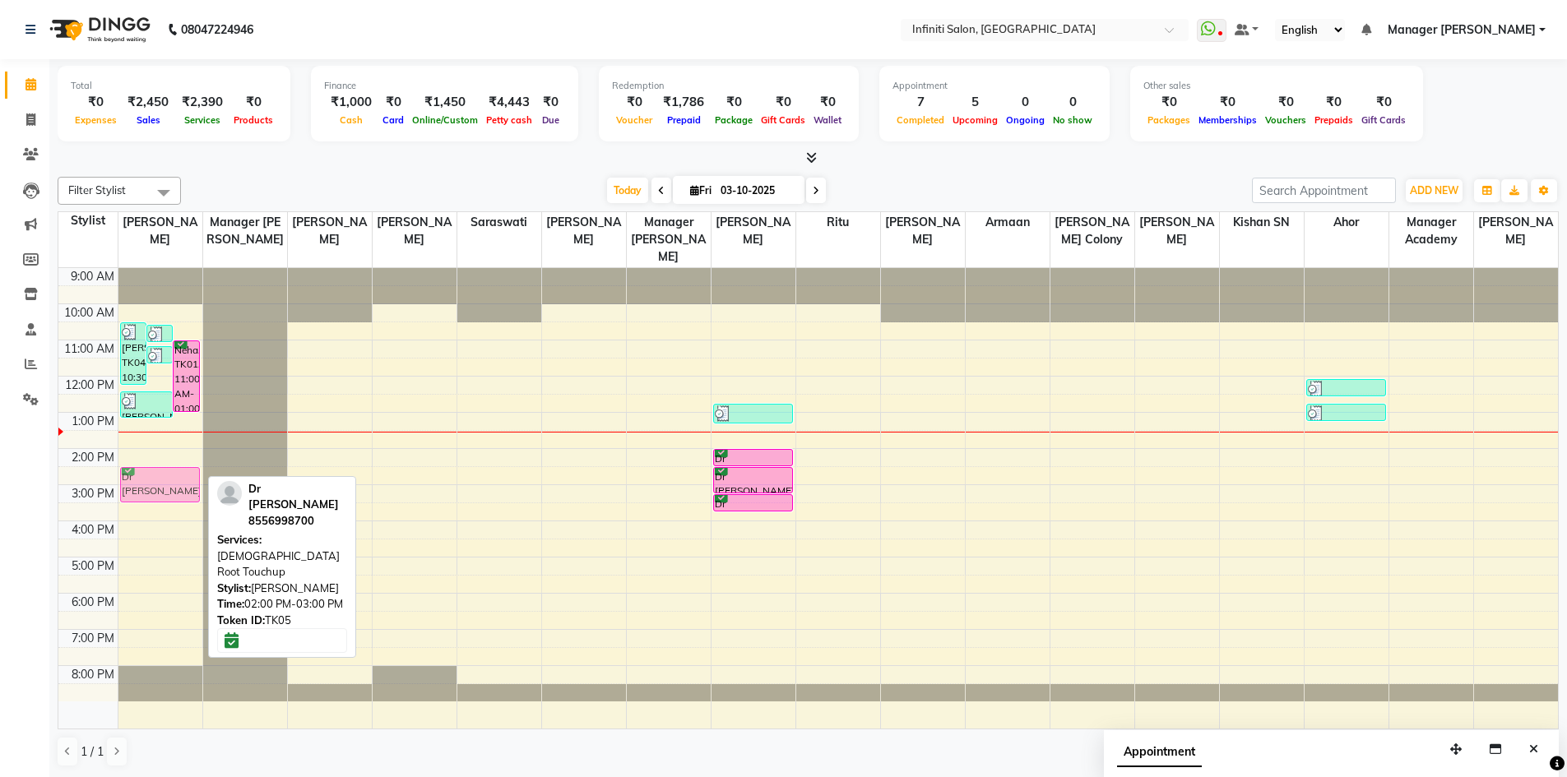
click at [151, 474] on div "neerja Agarawal, TK04, 10:30 AM-12:15 PM, Female Root Touchup, Luxuriant Caring…" at bounding box center [160, 498] width 84 height 461
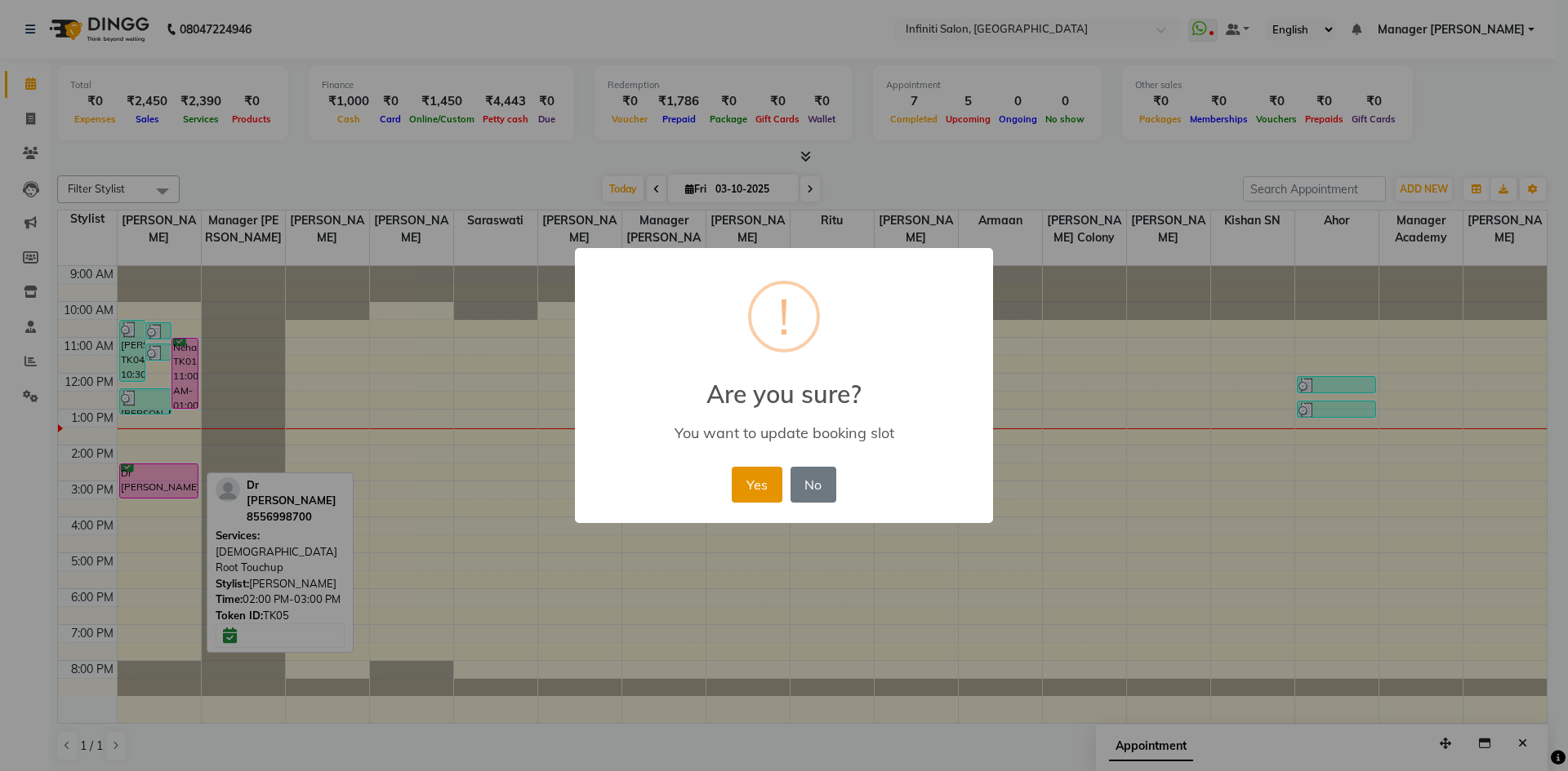
click at [752, 487] on button "Yes" at bounding box center [756, 485] width 50 height 36
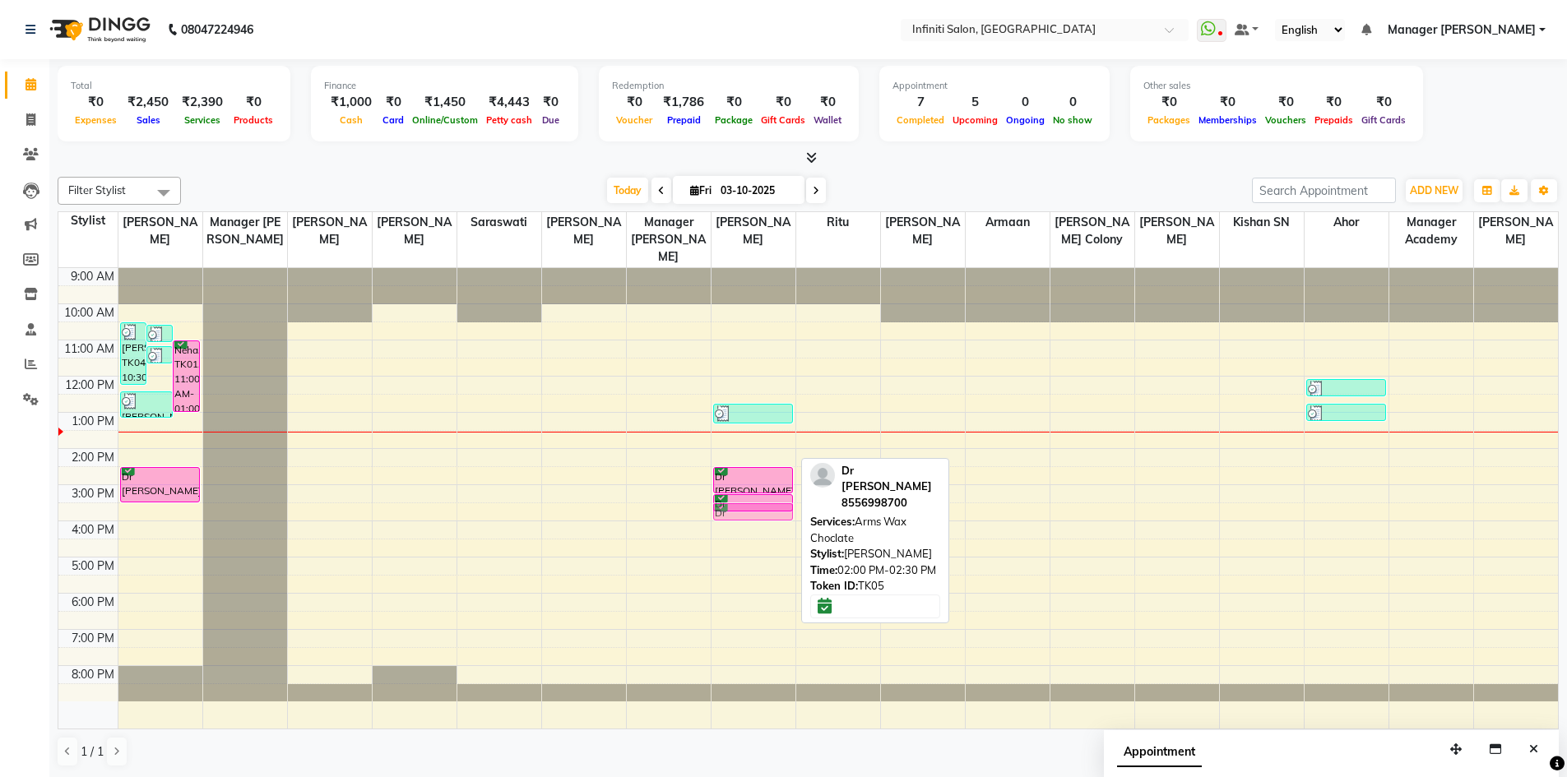
drag, startPoint x: 747, startPoint y: 461, endPoint x: 757, endPoint y: 520, distance: 60.1
click at [757, 520] on div "C Das, TK09, 12:45 PM-01:20 PM, Eyebrow + Upperlip + Forehead + Chin, Nose Wax …" at bounding box center [754, 498] width 84 height 461
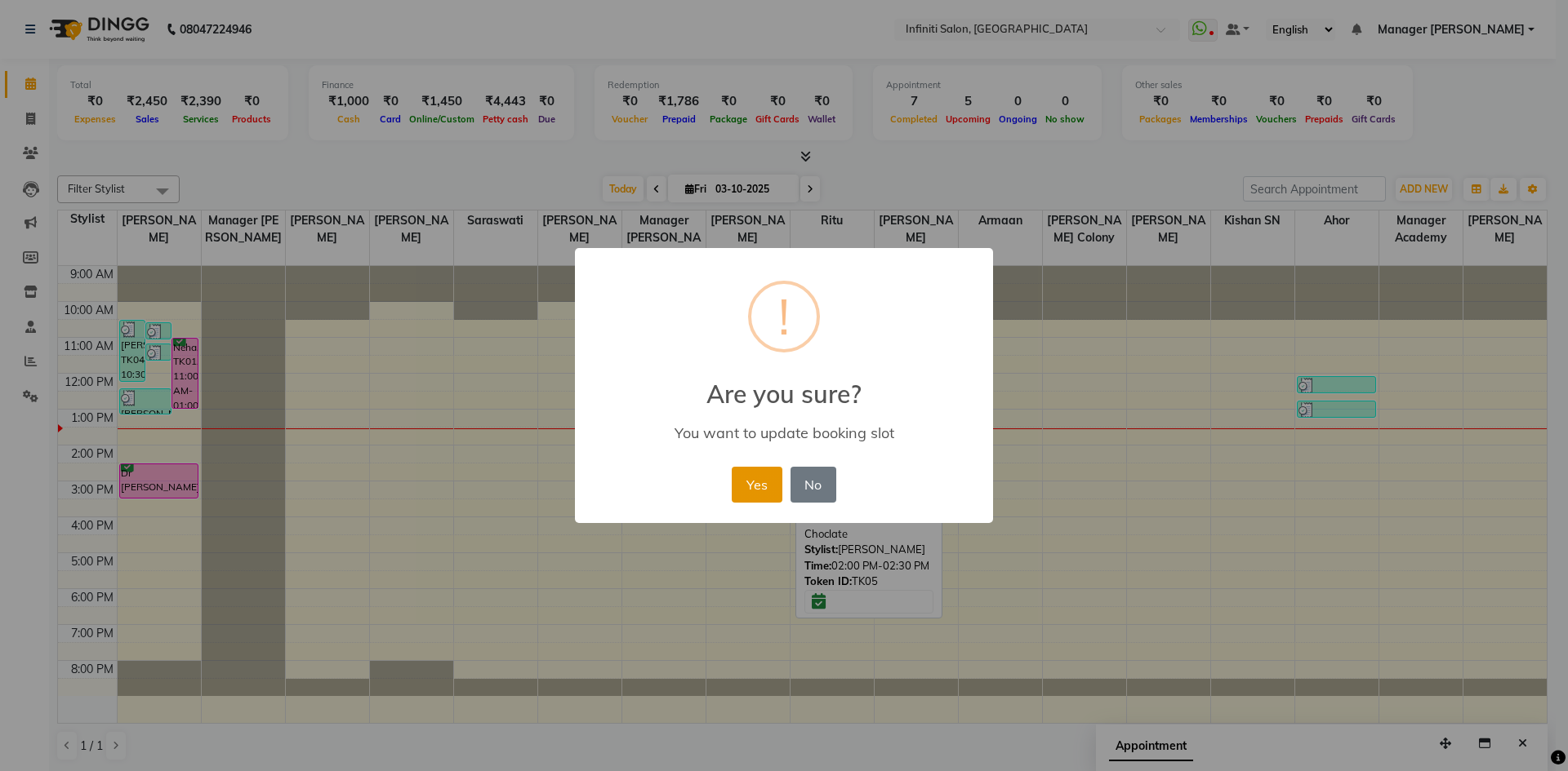
click at [757, 500] on button "Yes" at bounding box center [756, 485] width 50 height 36
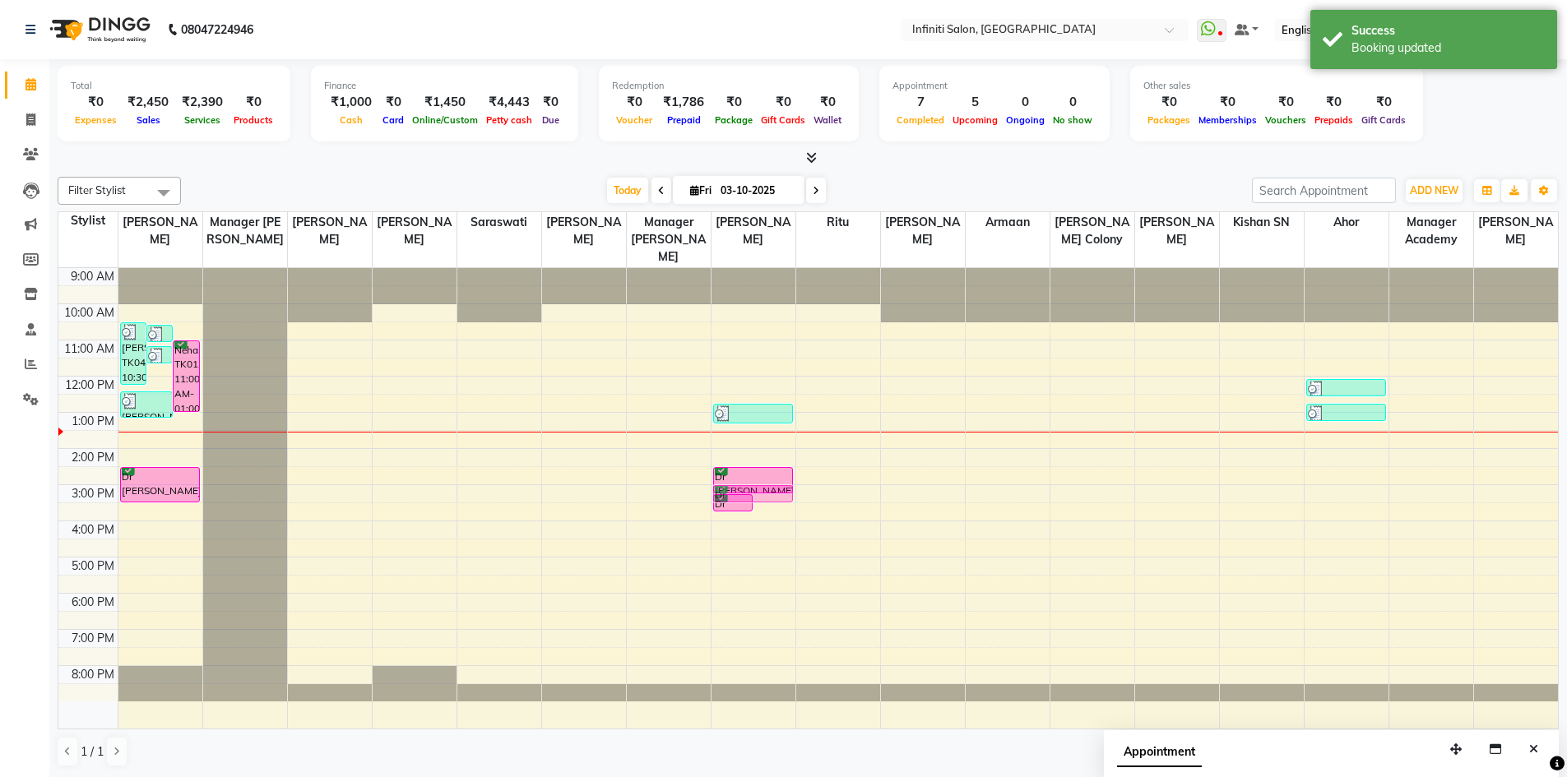
drag, startPoint x: 763, startPoint y: 504, endPoint x: 774, endPoint y: 492, distance: 16.9
click at [774, 492] on div "Dr Ekta Dhamtari, TK05, 03:15 PM-03:45 PM, Under Arm Wax Choclate Dr Ekta Dhamt…" at bounding box center [754, 498] width 84 height 461
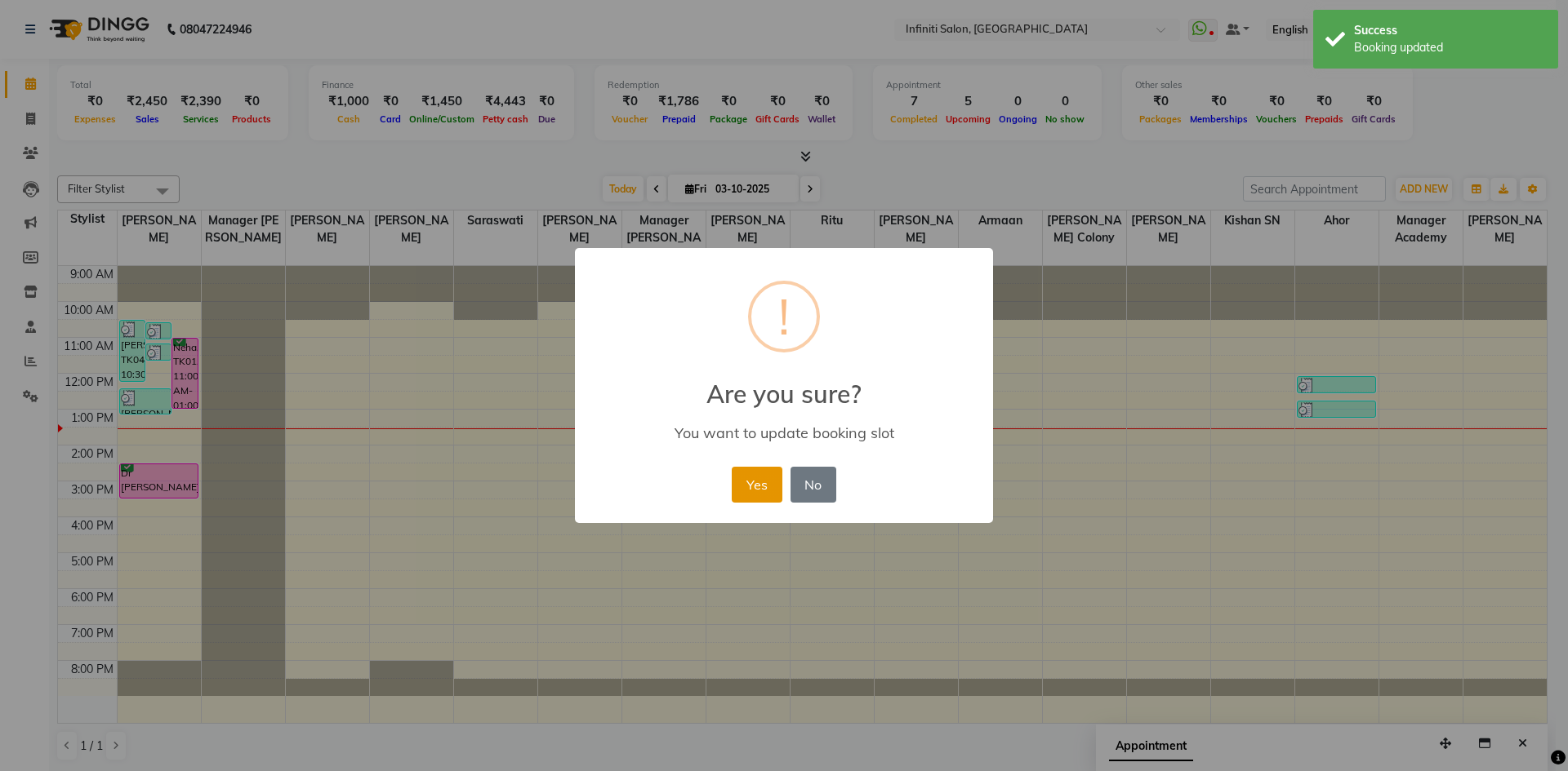
click at [759, 493] on button "Yes" at bounding box center [756, 485] width 50 height 36
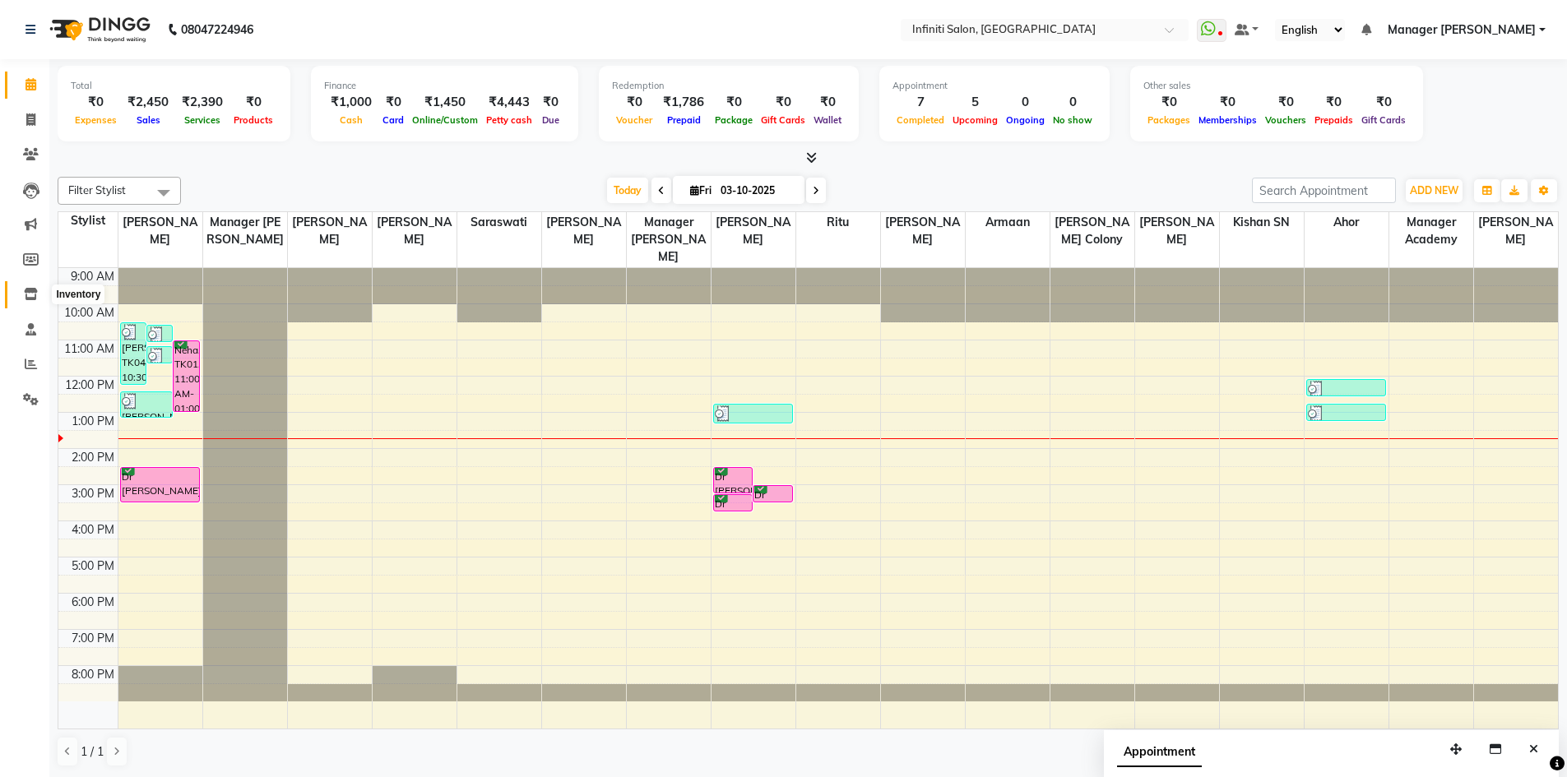
click at [27, 290] on icon at bounding box center [31, 294] width 14 height 12
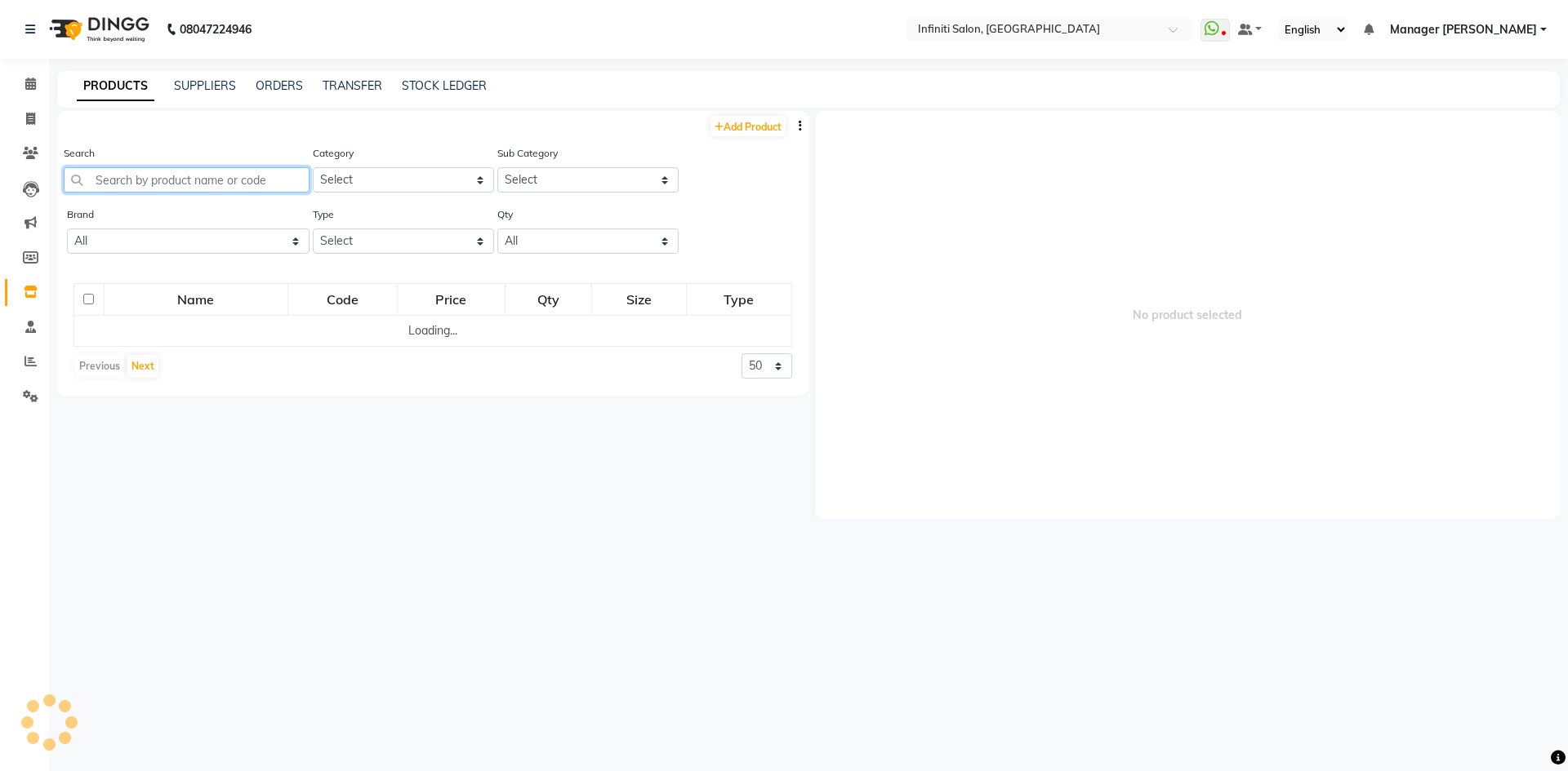
click at [211, 173] on input "text" at bounding box center [187, 181] width 246 height 26
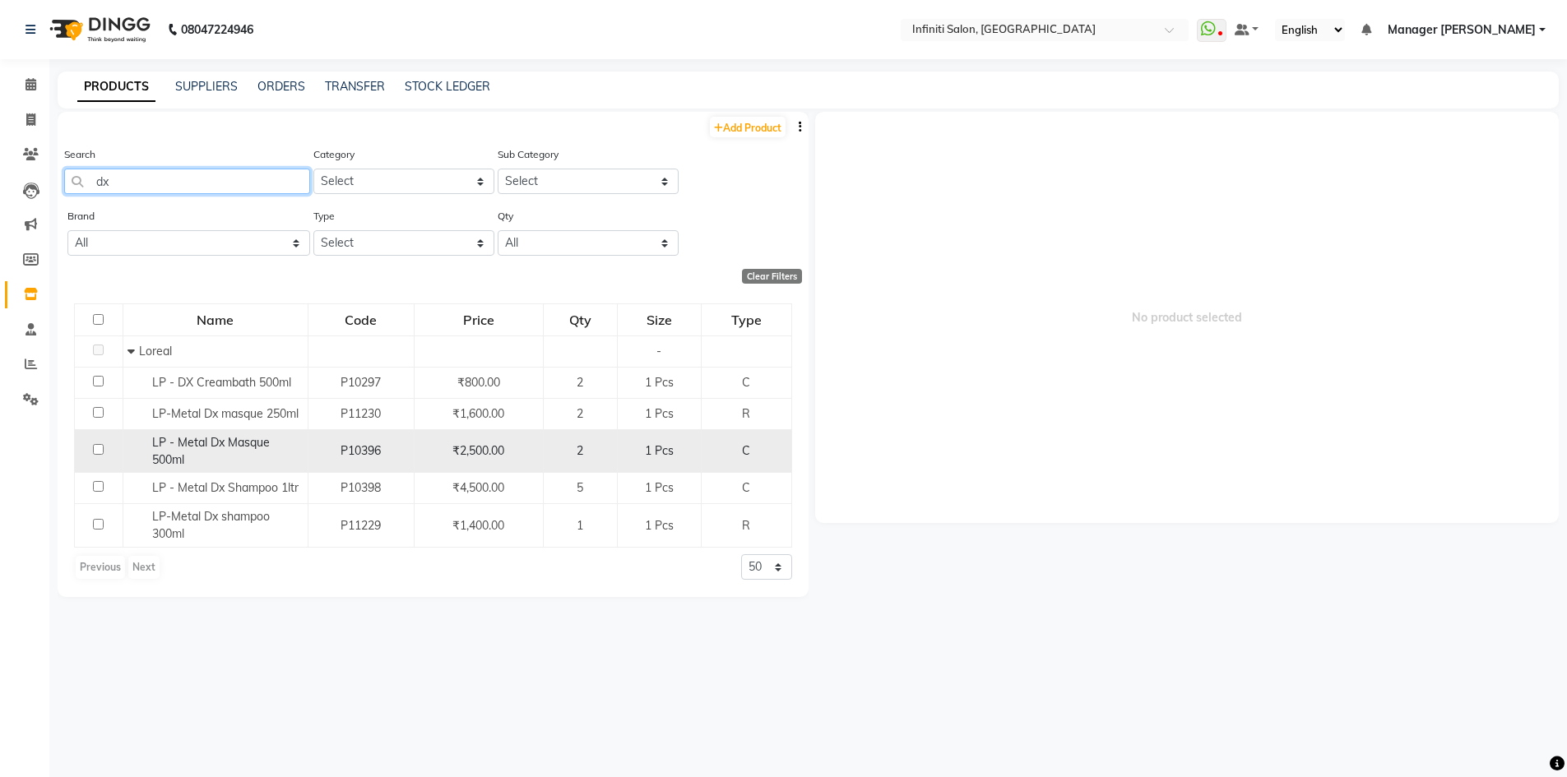
type input "dx"
click at [95, 449] on input "checkbox" at bounding box center [98, 449] width 11 height 11
checkbox input "true"
select select
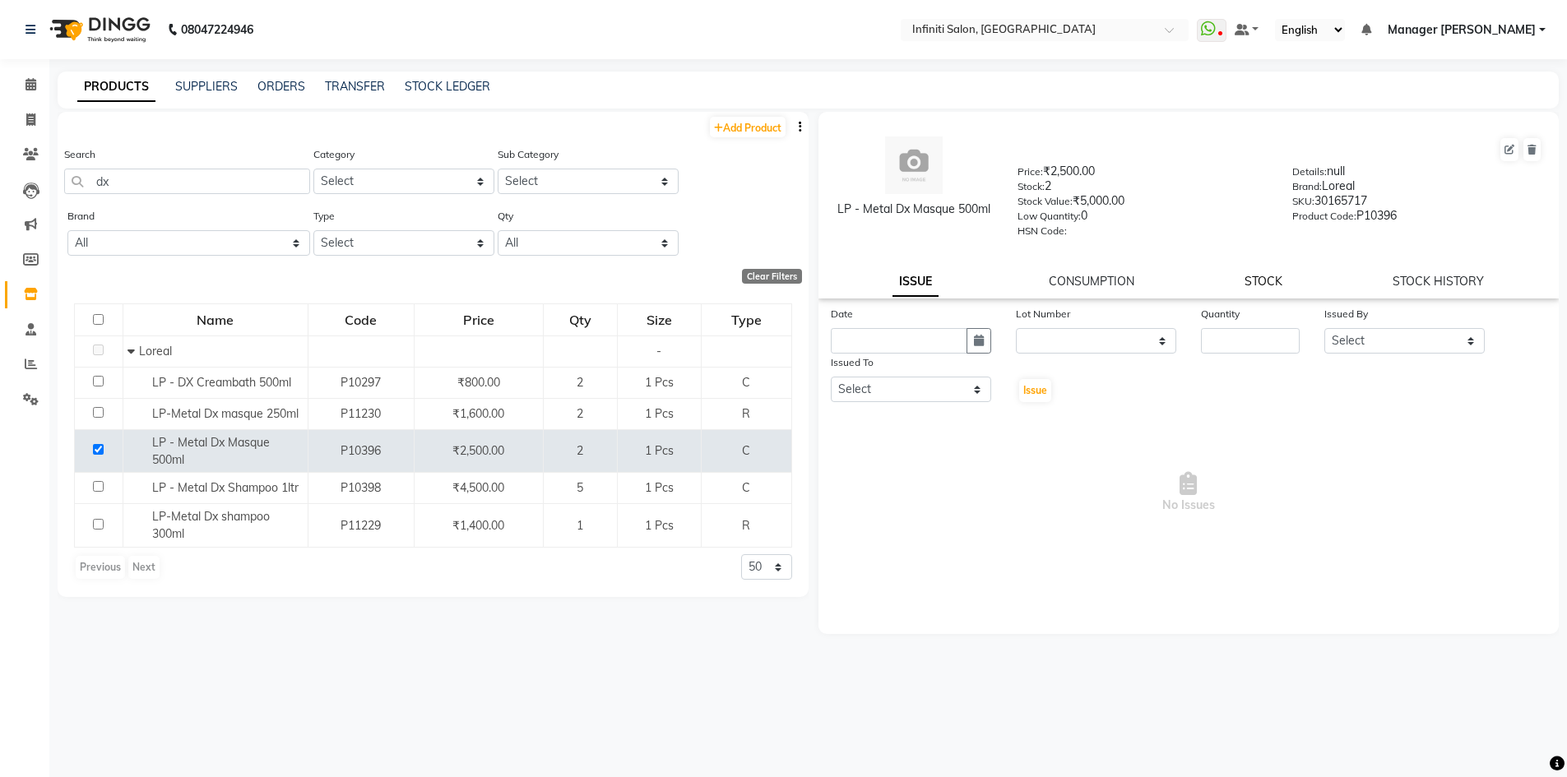
click at [1276, 282] on link "STOCK" at bounding box center [1264, 281] width 38 height 15
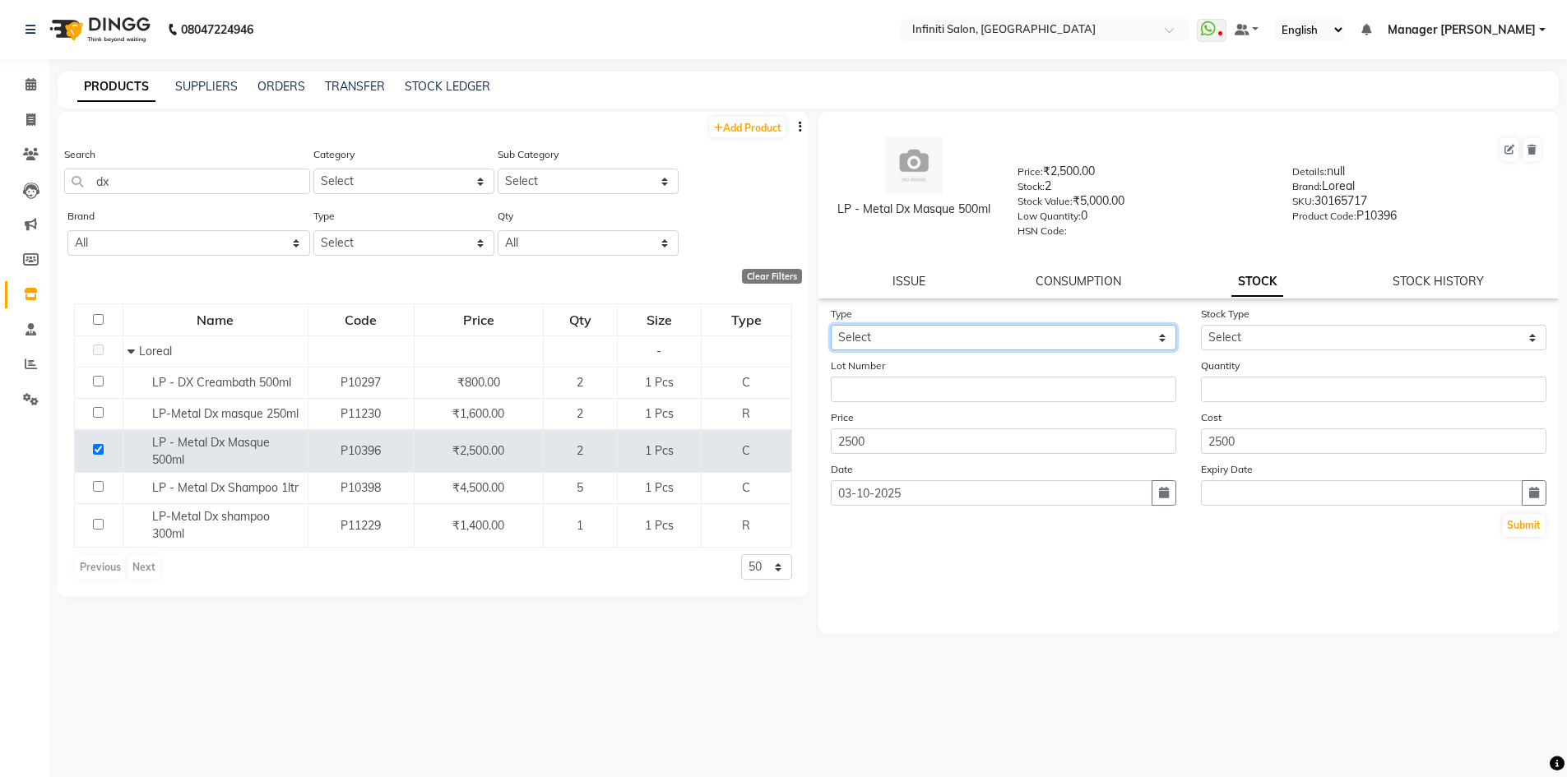
click at [1031, 334] on select "Select In Out" at bounding box center [1004, 338] width 346 height 26
click at [1427, 274] on link "STOCK HISTORY" at bounding box center [1438, 281] width 91 height 15
select select "all"
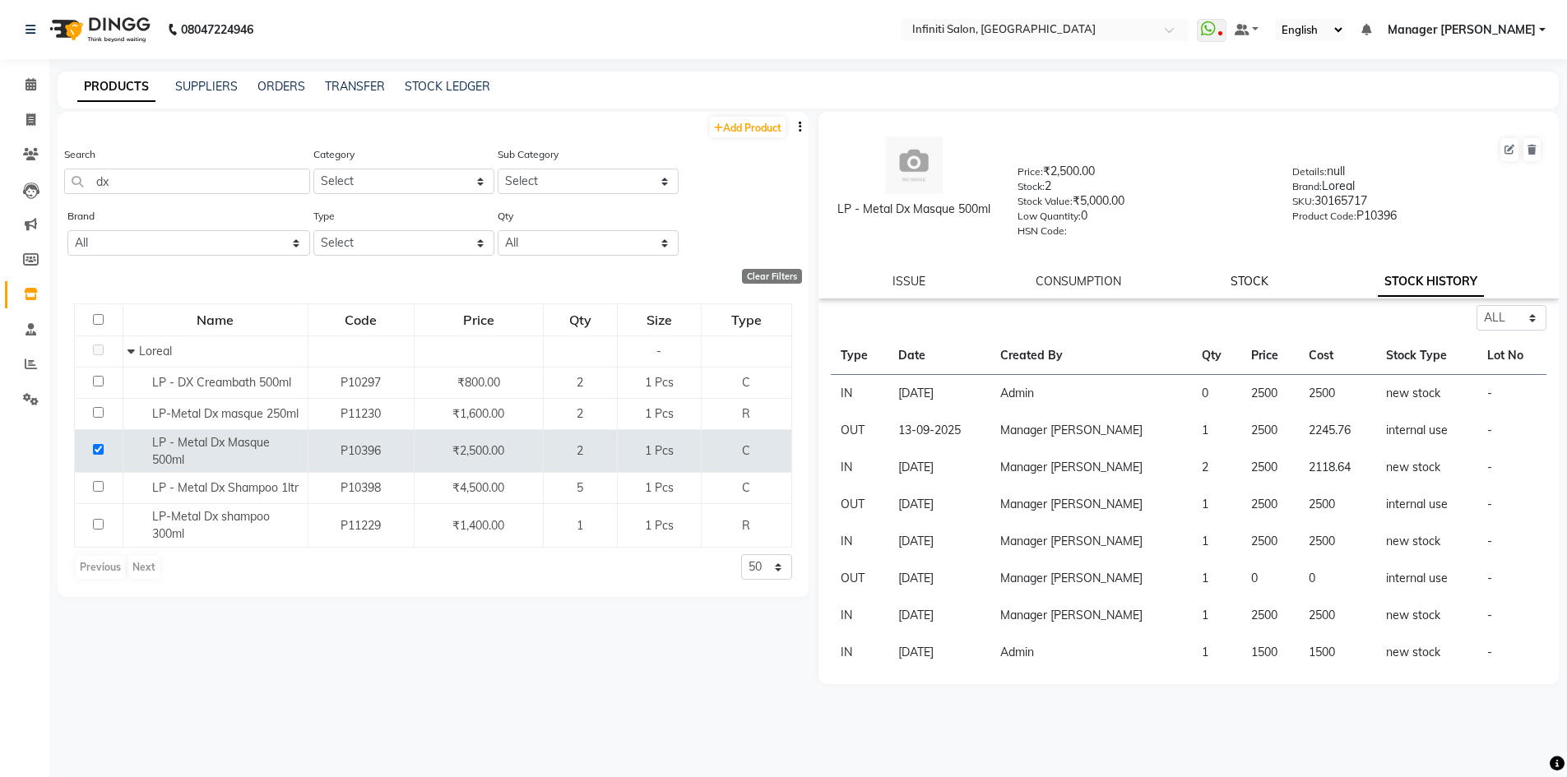
click at [1260, 281] on link "STOCK" at bounding box center [1250, 281] width 38 height 15
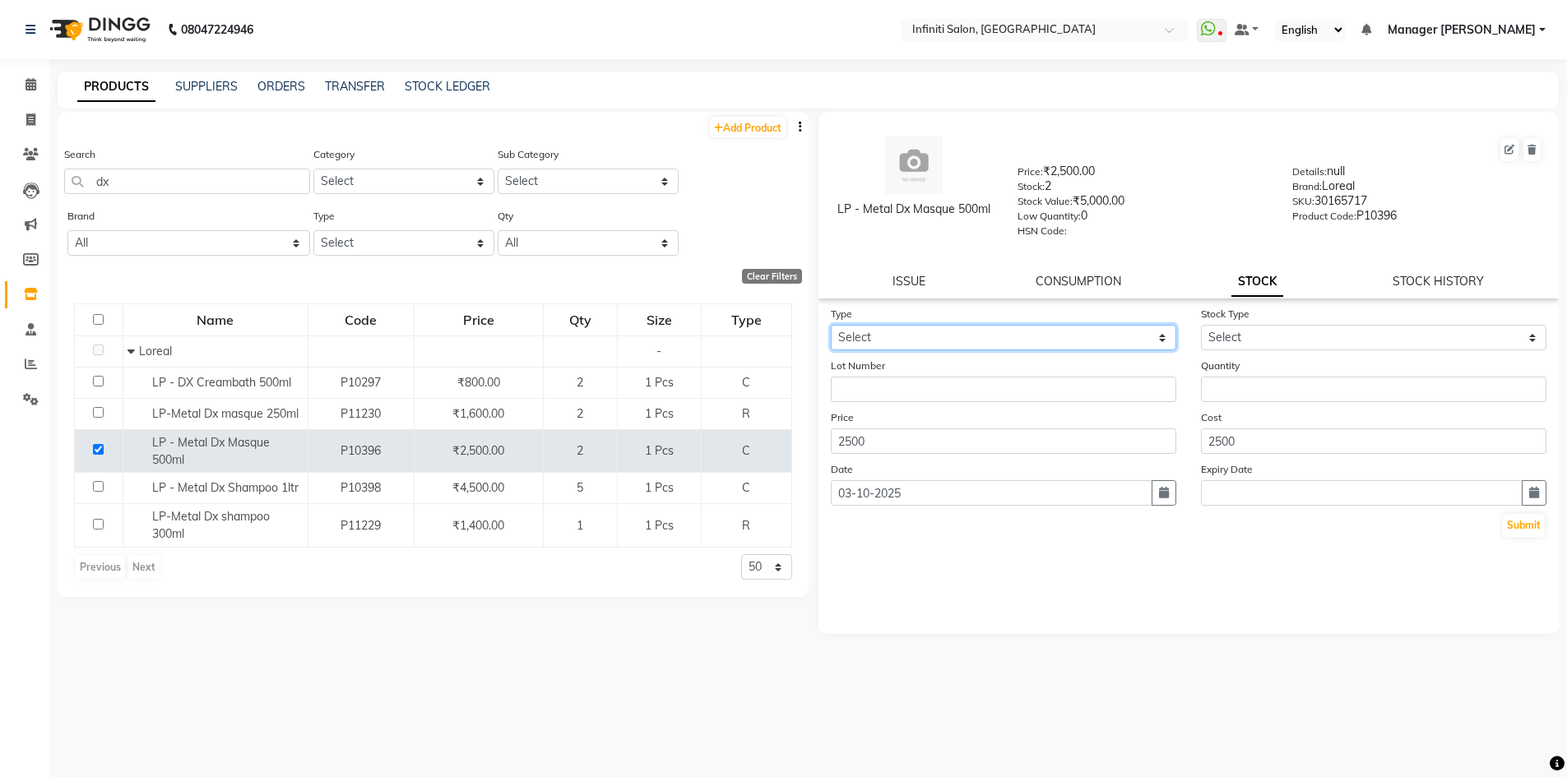
click at [1027, 331] on select "Select In Out" at bounding box center [1004, 338] width 346 height 26
select select "out"
click at [831, 325] on select "Select In Out" at bounding box center [1004, 338] width 346 height 26
select select
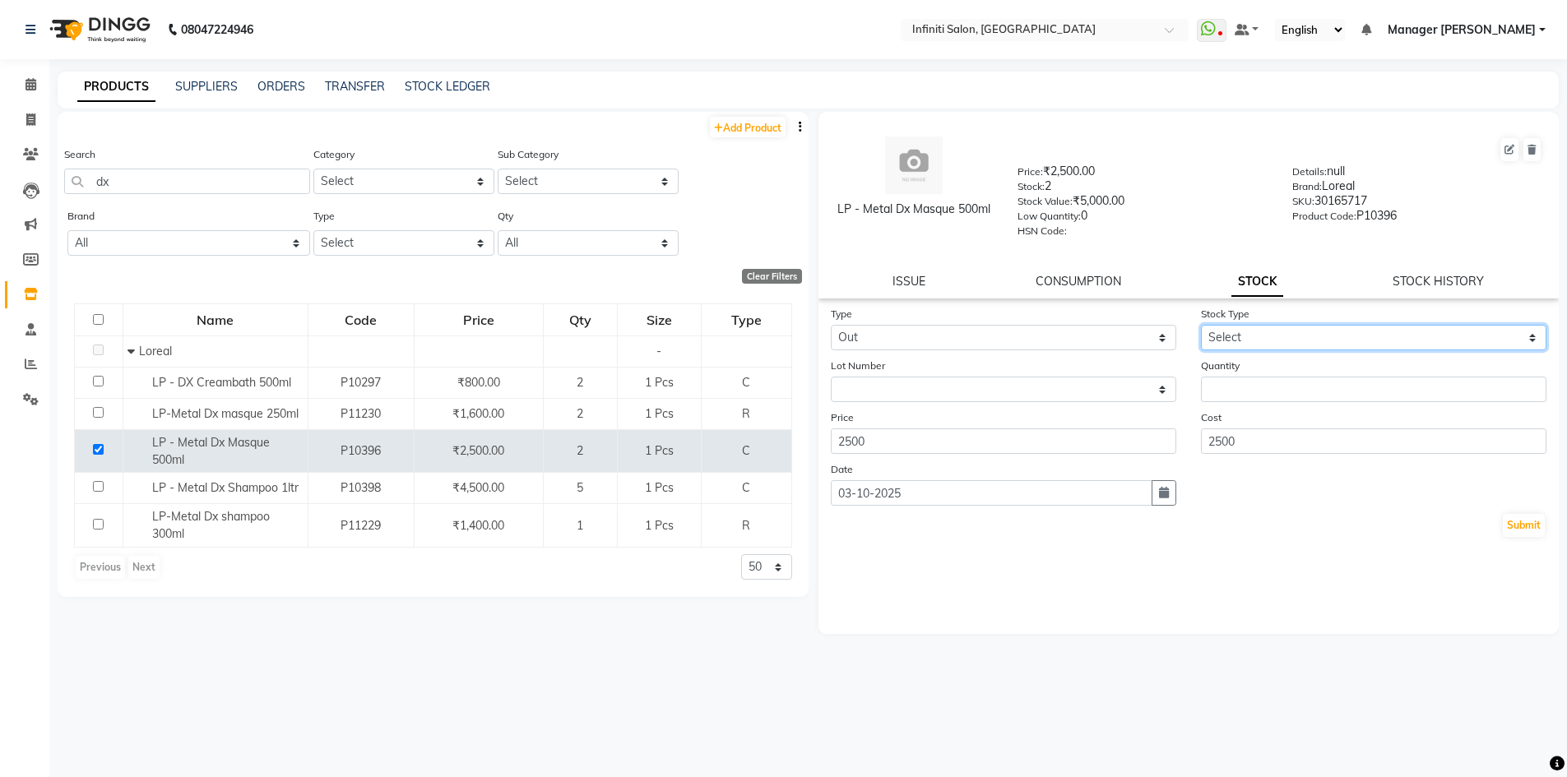
click at [1278, 335] on select "Select Internal Use Damaged Expired Adjustment Return Other" at bounding box center [1374, 338] width 346 height 26
select select "internal use"
click at [1201, 325] on select "Select Internal Use Damaged Expired Adjustment Return Other" at bounding box center [1374, 338] width 346 height 26
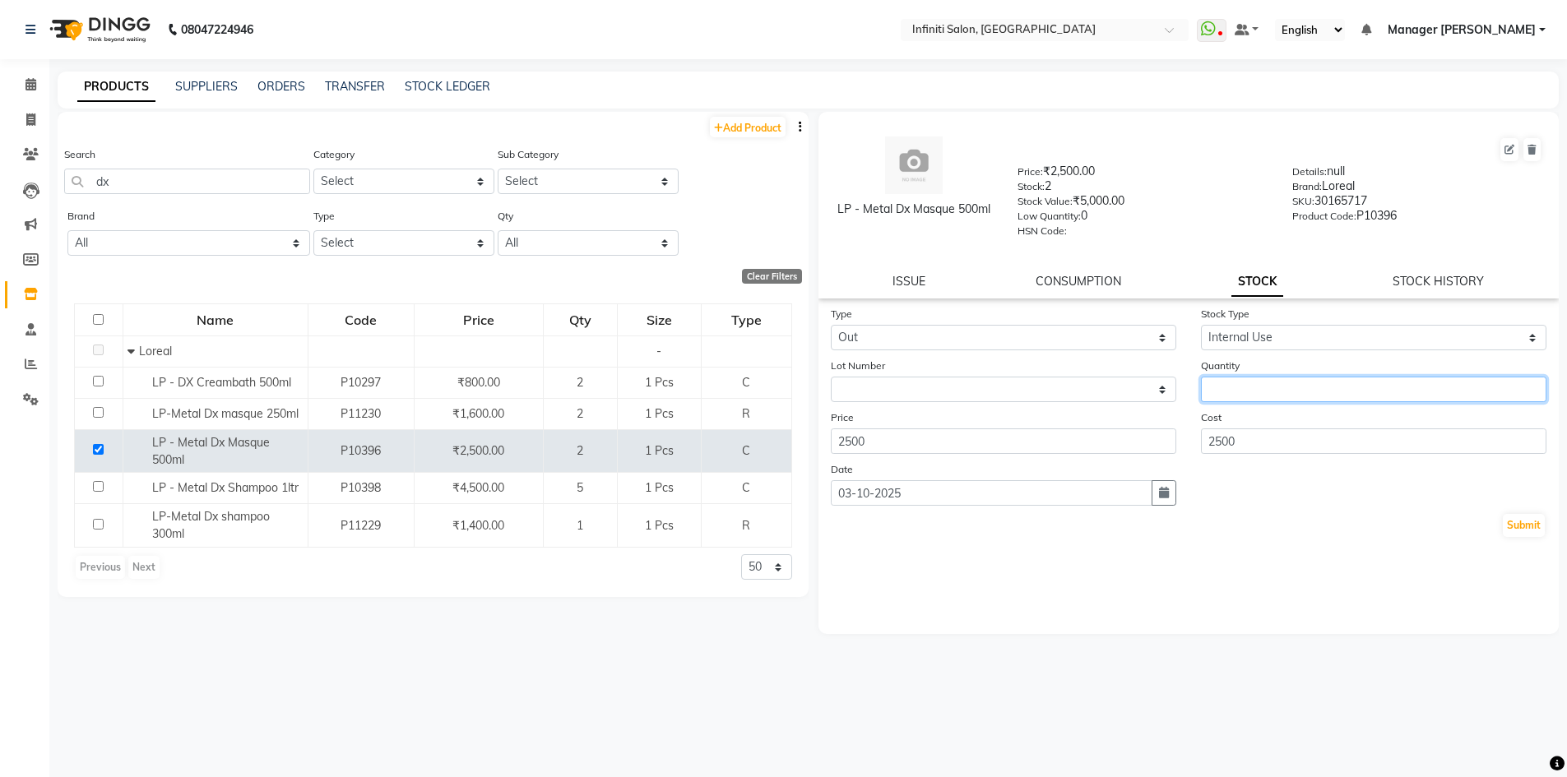
click at [1255, 385] on input "number" at bounding box center [1374, 390] width 346 height 26
type input "1"
click at [1529, 527] on button "Submit" at bounding box center [1524, 525] width 42 height 23
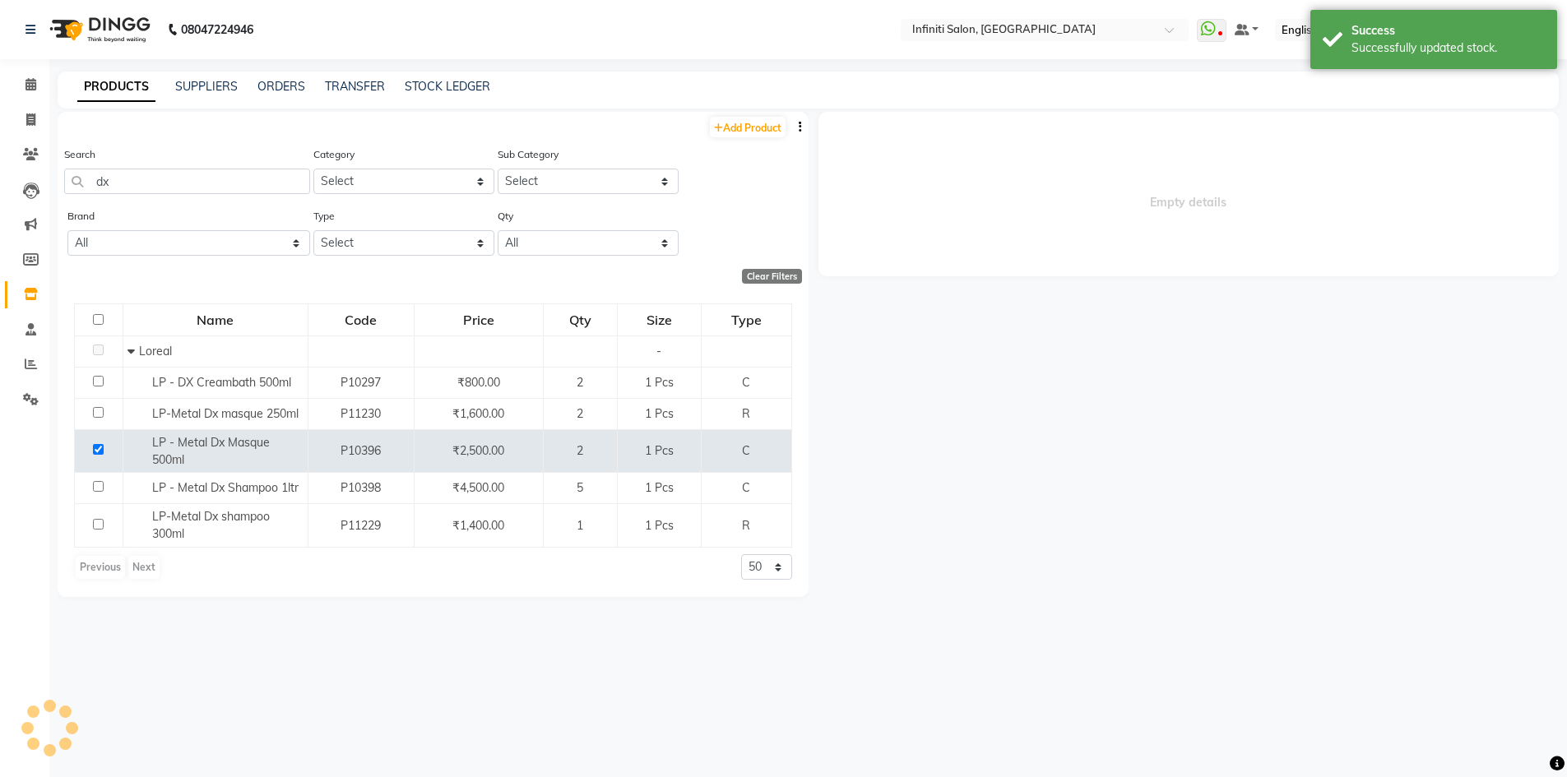
select select
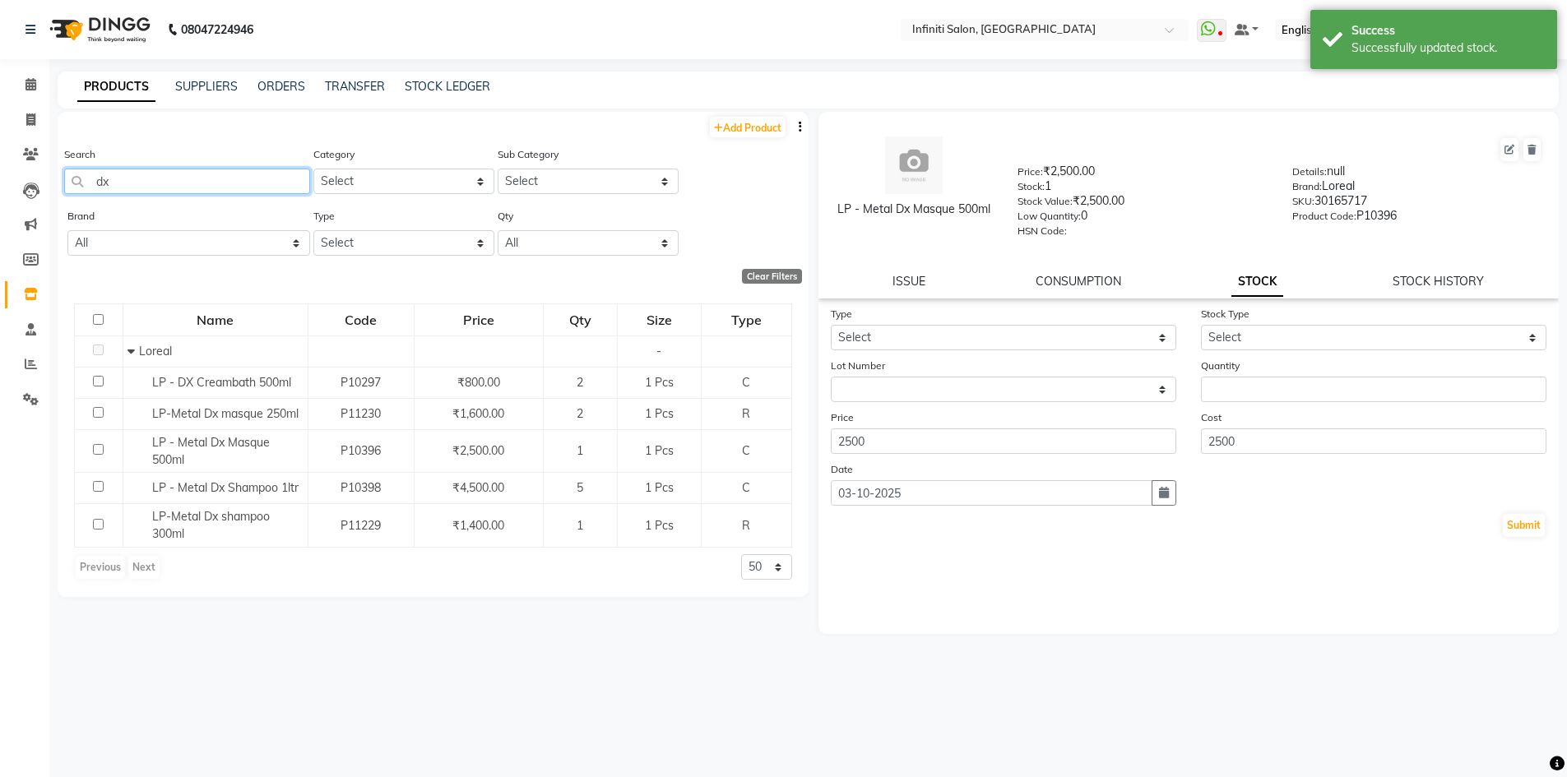
click at [170, 186] on input "dx" at bounding box center [187, 182] width 246 height 26
type input "d"
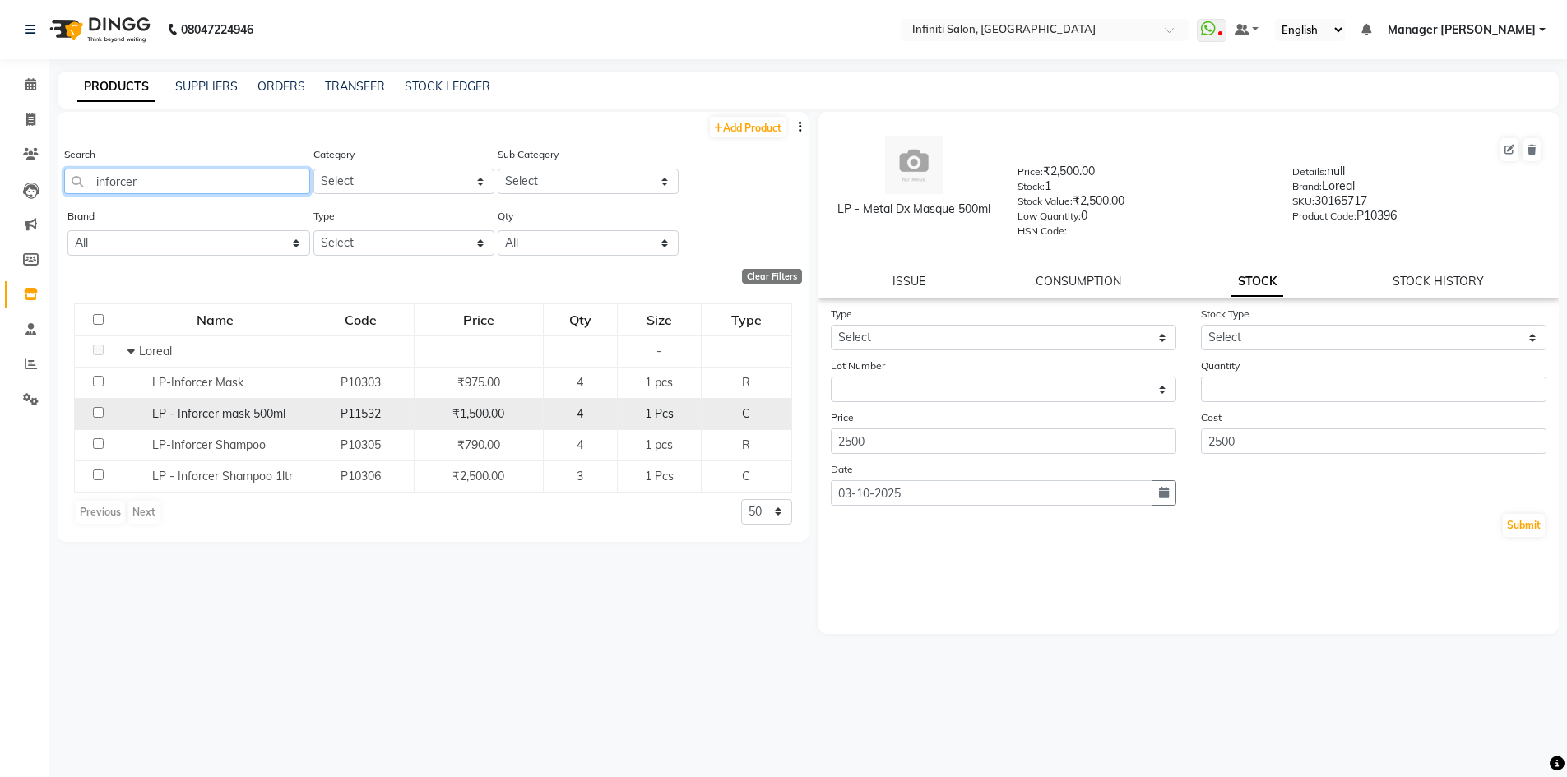
type input "inforcer"
click at [95, 411] on input "checkbox" at bounding box center [98, 412] width 11 height 11
checkbox input "true"
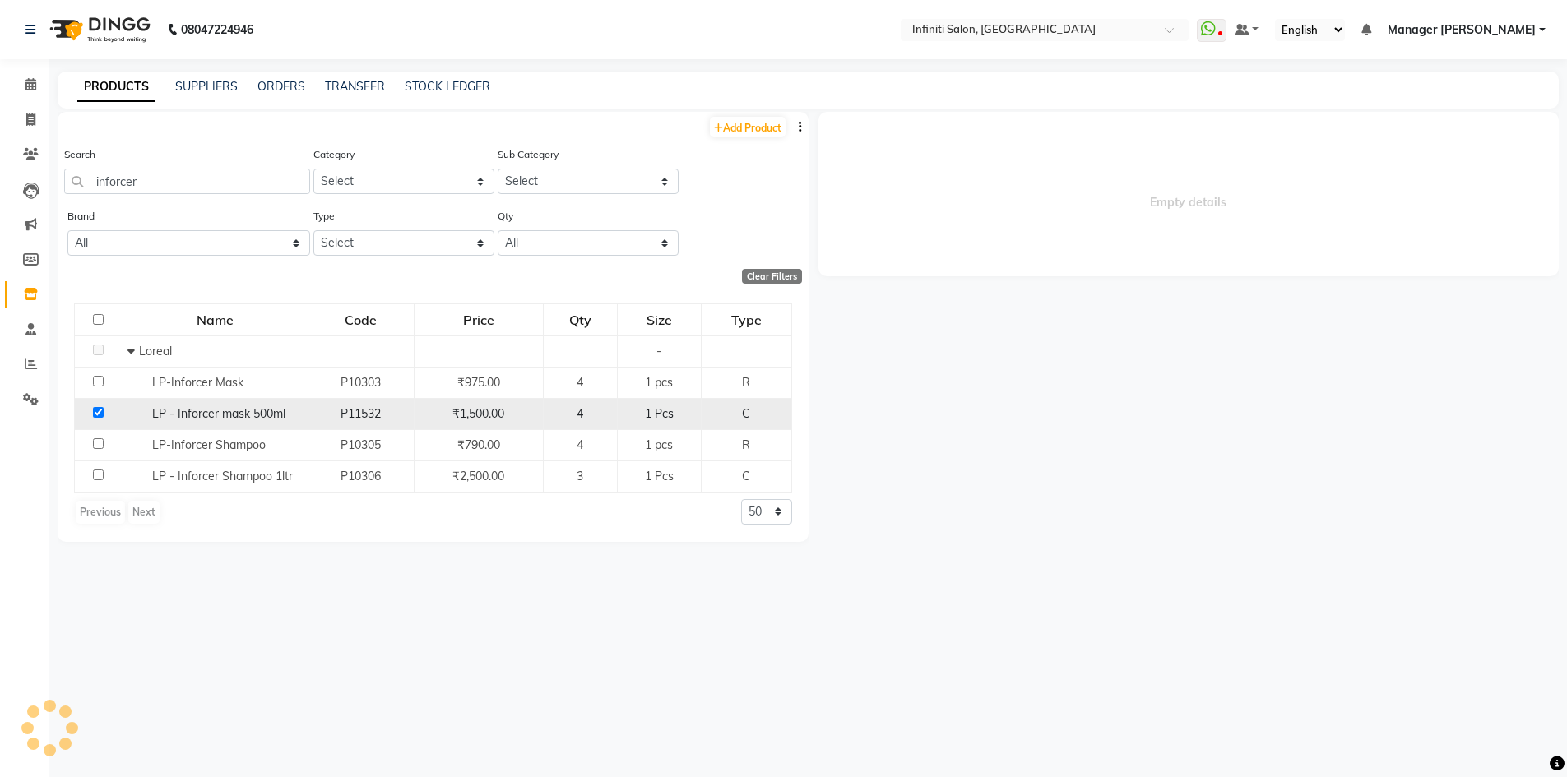
select select
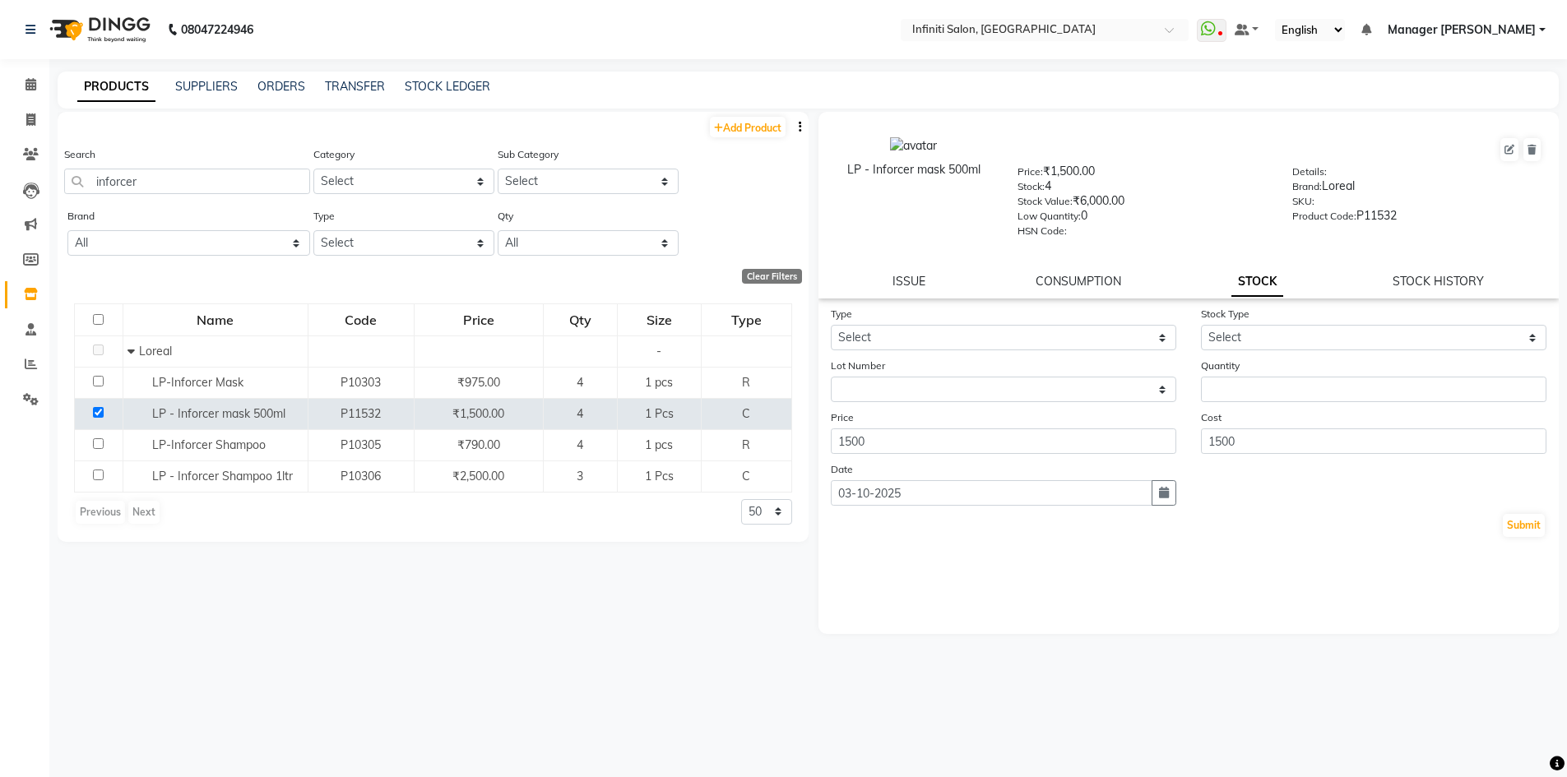
click at [1445, 270] on div "LP - Inforcer mask 500ml Price: ₹1,500.00 Stock: 4 Stock Value: ₹6,000.00 Low Q…" at bounding box center [1189, 205] width 741 height 187
click at [1445, 281] on link "STOCK HISTORY" at bounding box center [1438, 281] width 91 height 15
select select "all"
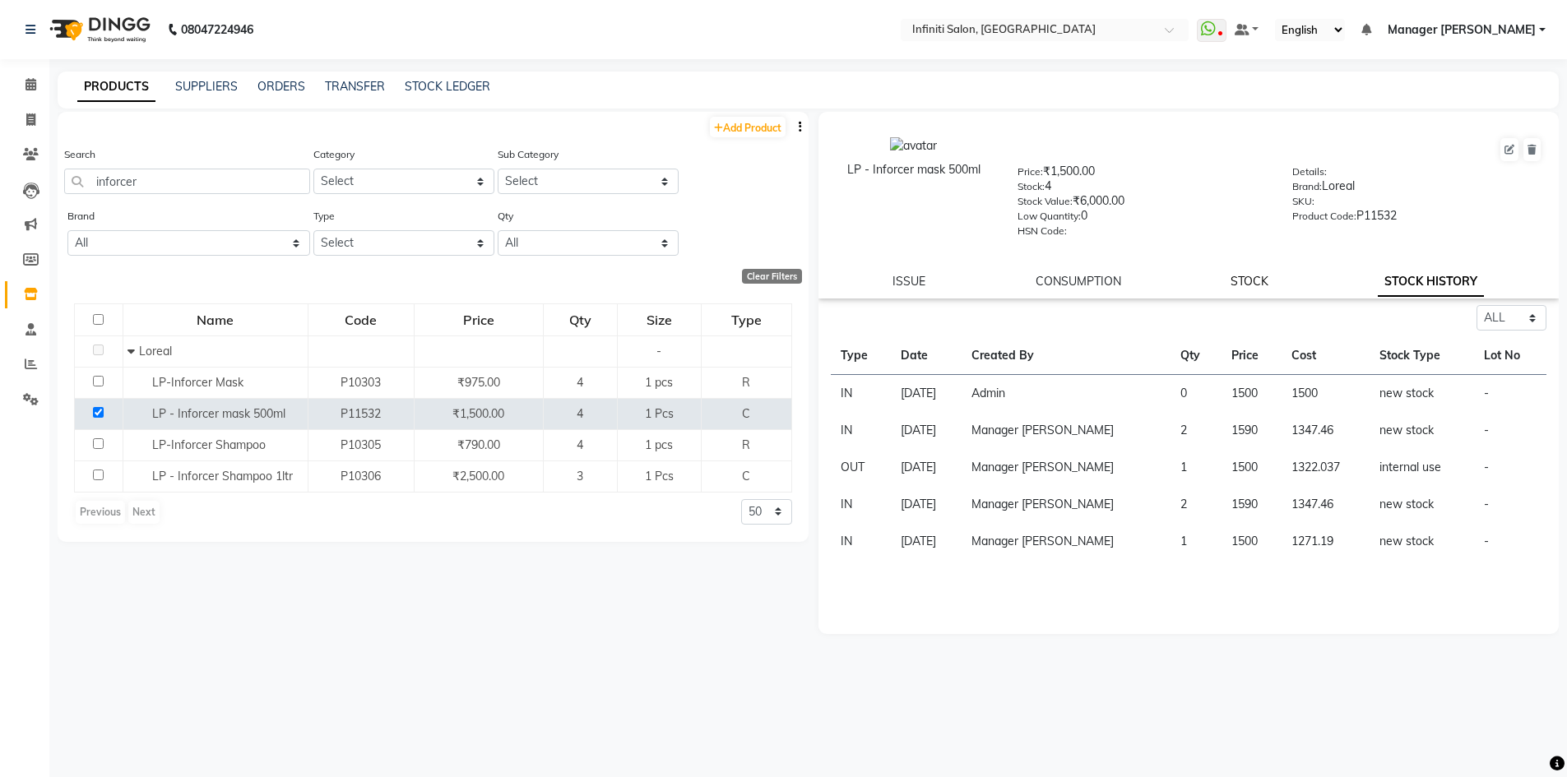
click at [1260, 282] on link "STOCK" at bounding box center [1250, 281] width 38 height 15
select select
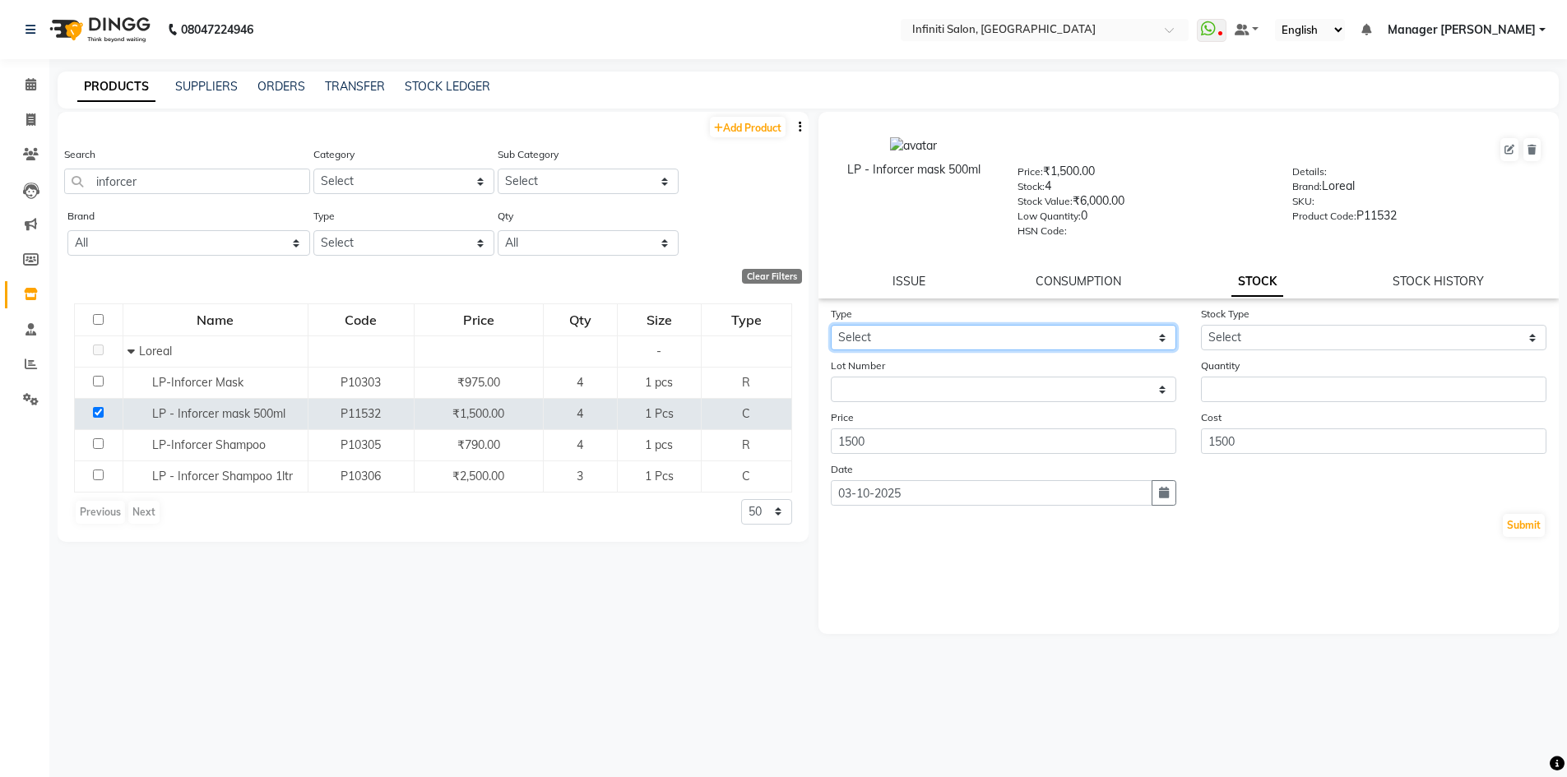
click at [953, 336] on select "Select In Out" at bounding box center [1004, 338] width 346 height 26
select select "out"
click at [831, 325] on select "Select In Out" at bounding box center [1004, 338] width 346 height 26
click at [1275, 320] on div "Stock Type Select Internal Use Damaged Expired Adjustment Return Other" at bounding box center [1374, 327] width 370 height 45
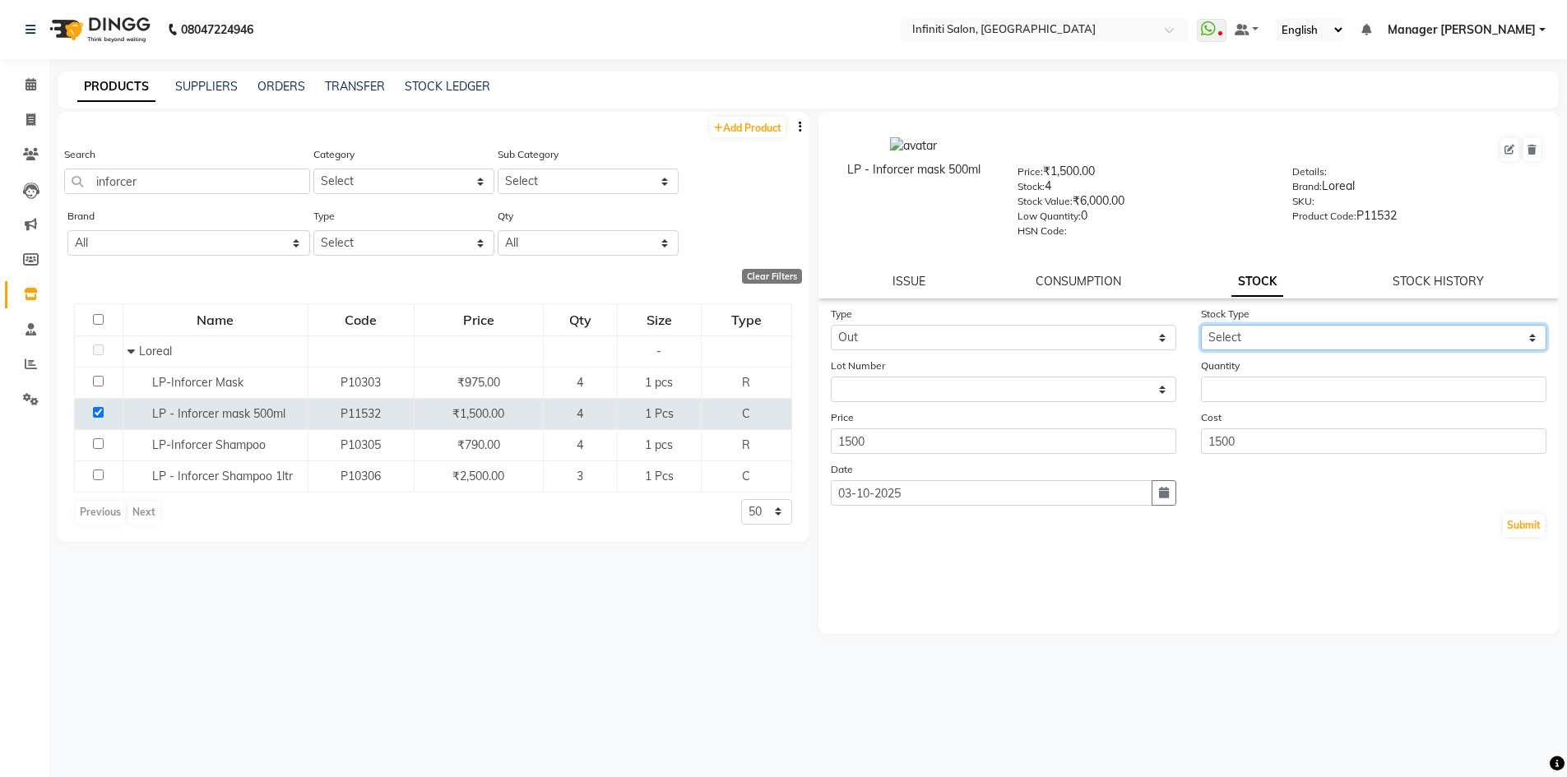
click at [1268, 335] on select "Select Internal Use Damaged Expired Adjustment Return Other" at bounding box center [1374, 338] width 346 height 26
select select "internal use"
click at [1201, 325] on select "Select Internal Use Damaged Expired Adjustment Return Other" at bounding box center [1374, 338] width 346 height 26
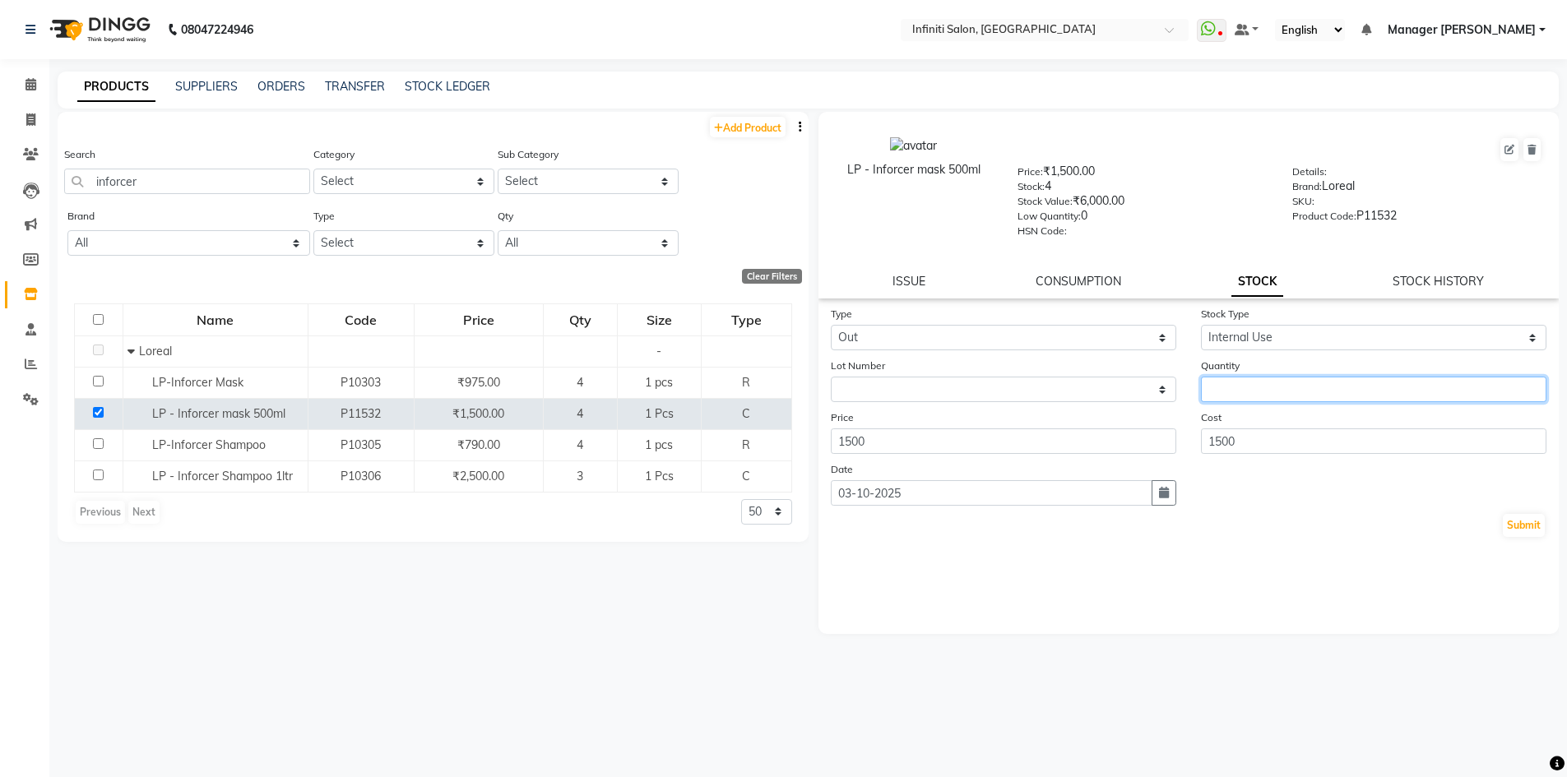
click at [1223, 384] on input "number" at bounding box center [1374, 390] width 346 height 26
type input "1"
click at [1531, 529] on button "Submit" at bounding box center [1524, 525] width 42 height 23
select select
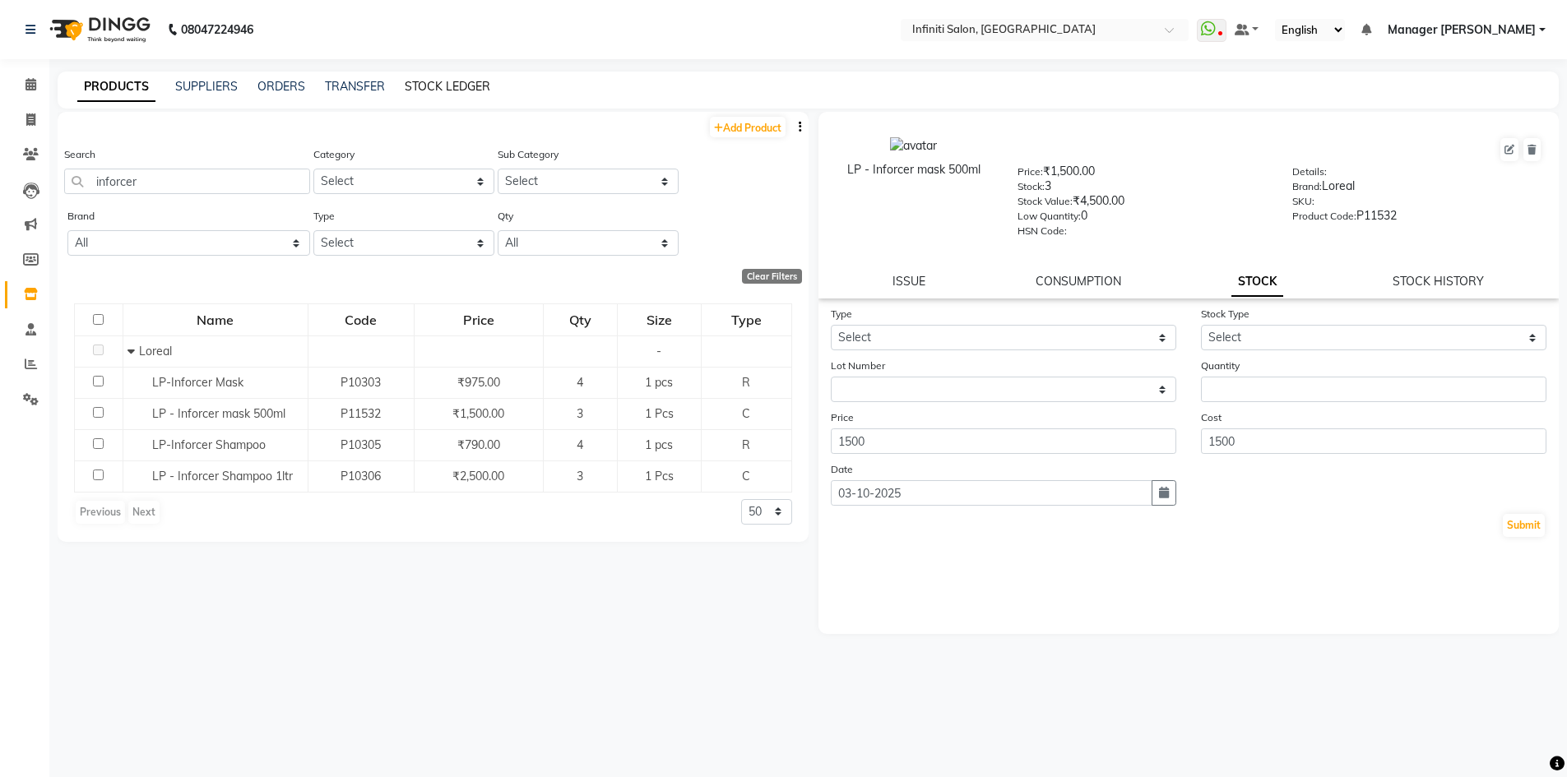
click at [443, 85] on link "STOCK LEDGER" at bounding box center [448, 86] width 86 height 15
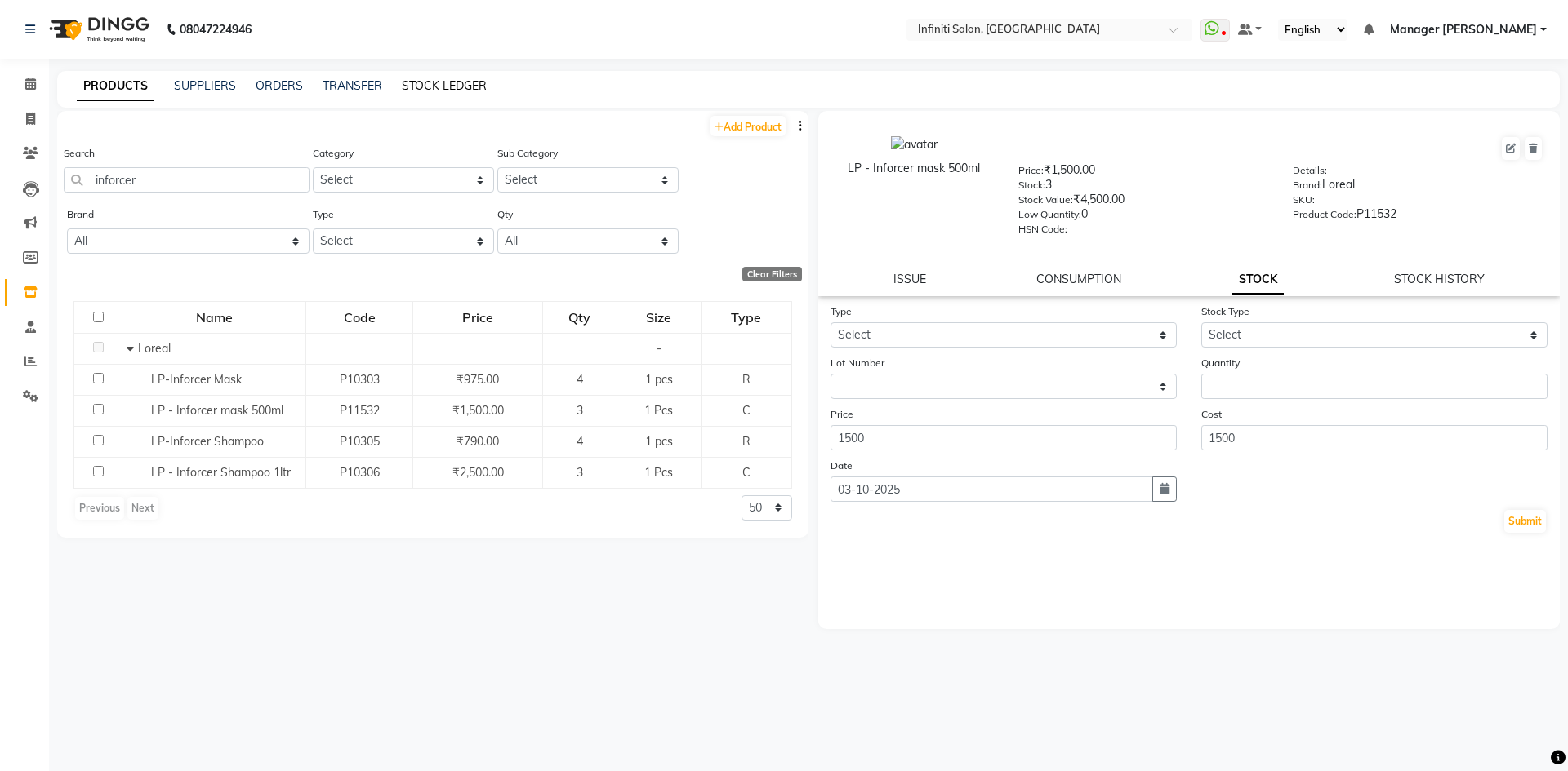
select select "all"
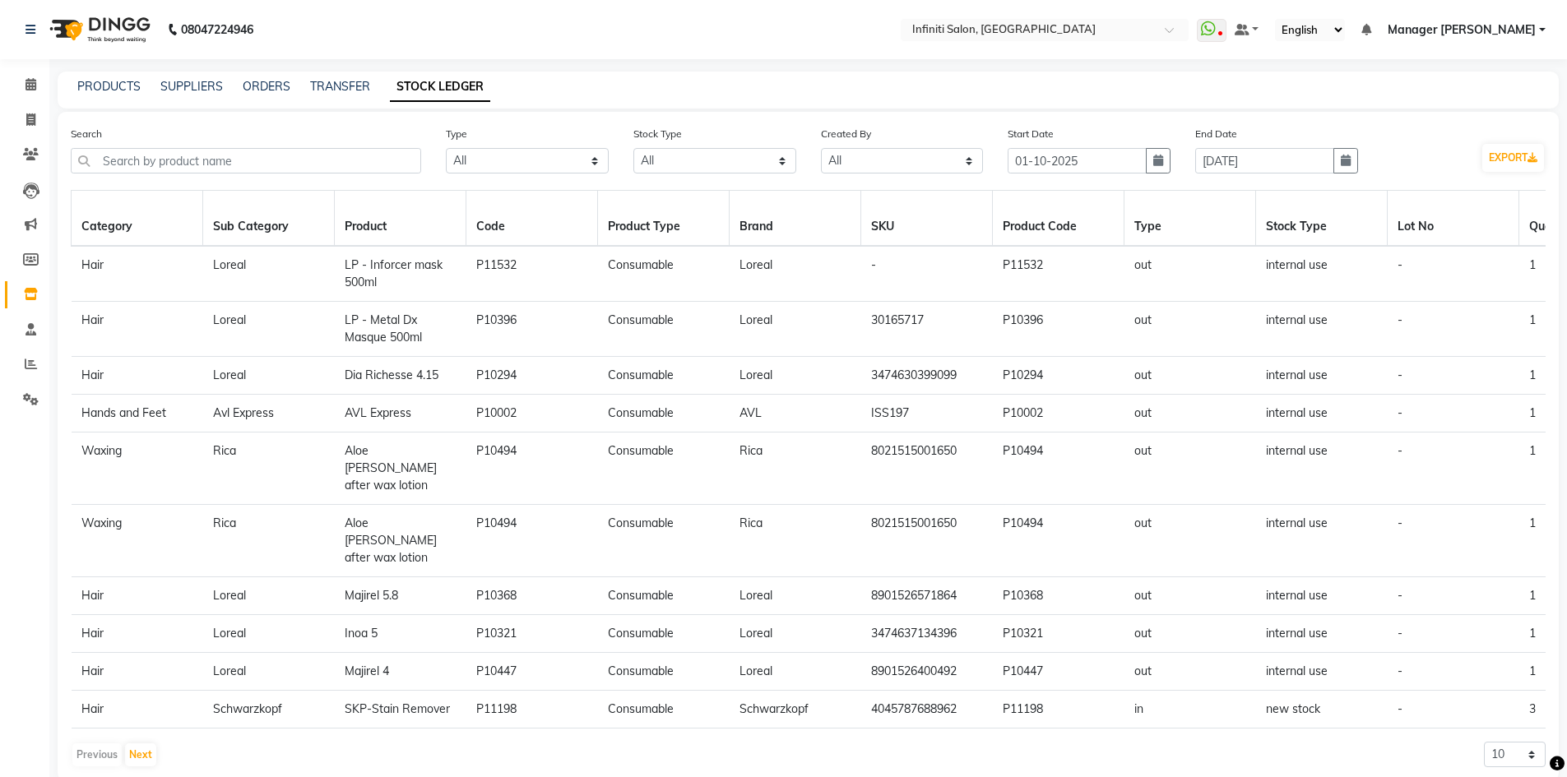
click at [144, 82] on div "PRODUCTS SUPPLIERS ORDERS TRANSFER STOCK LEDGER" at bounding box center [799, 86] width 1482 height 17
click at [127, 86] on link "PRODUCTS" at bounding box center [108, 86] width 63 height 15
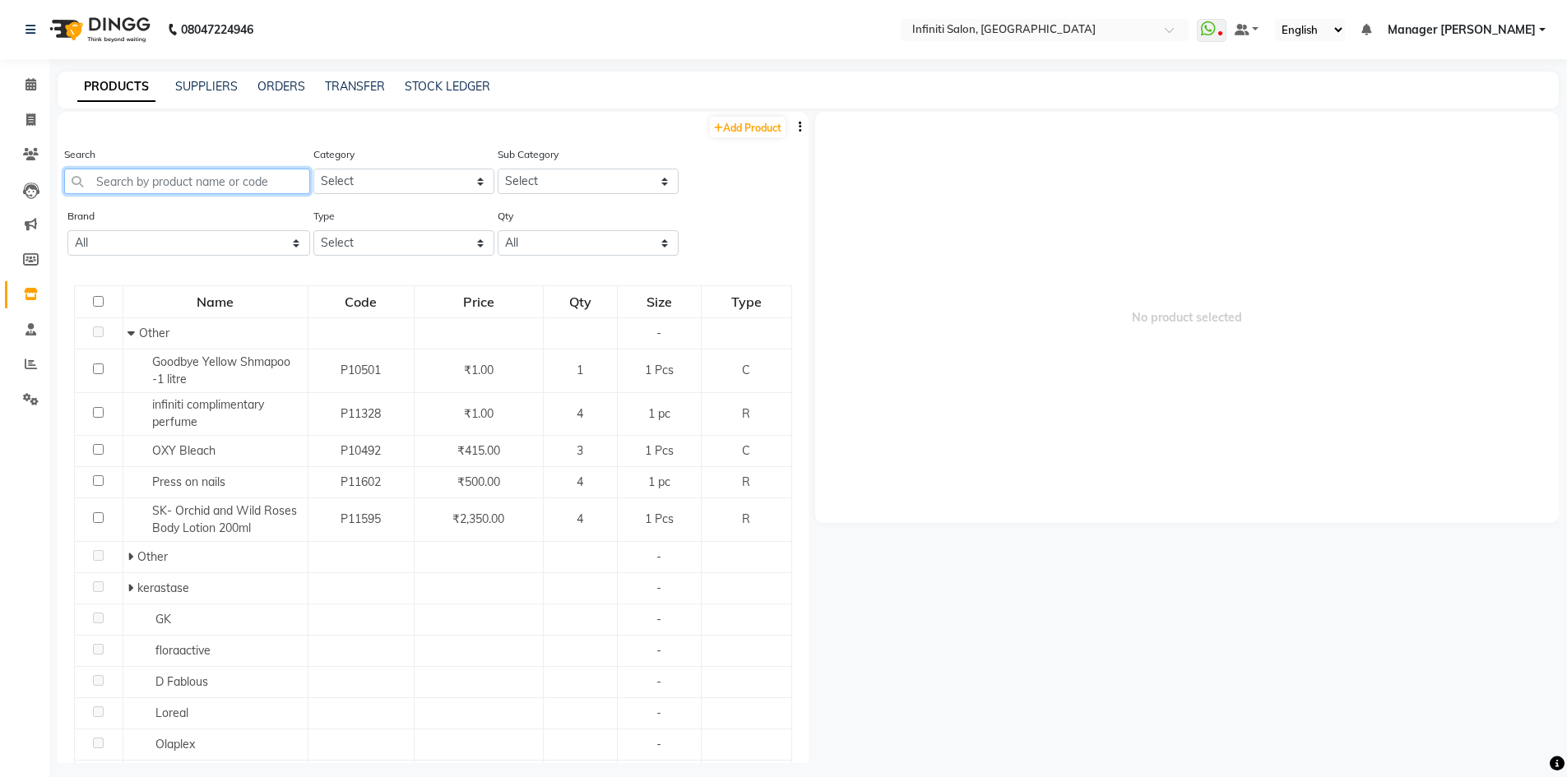
click at [118, 186] on input "text" at bounding box center [187, 182] width 246 height 26
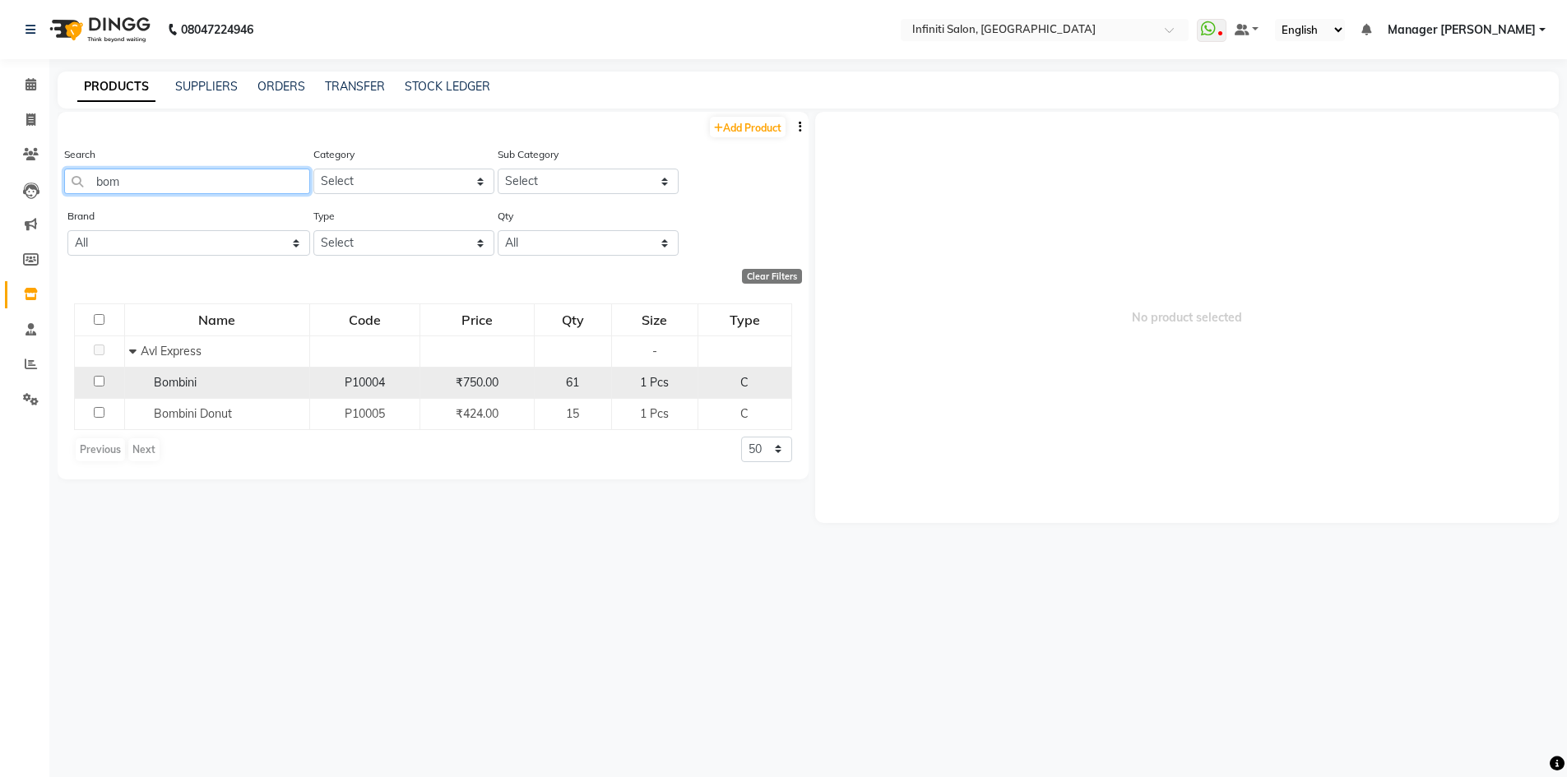
type input "bom"
click at [99, 378] on input "checkbox" at bounding box center [99, 381] width 11 height 11
checkbox input "true"
select select
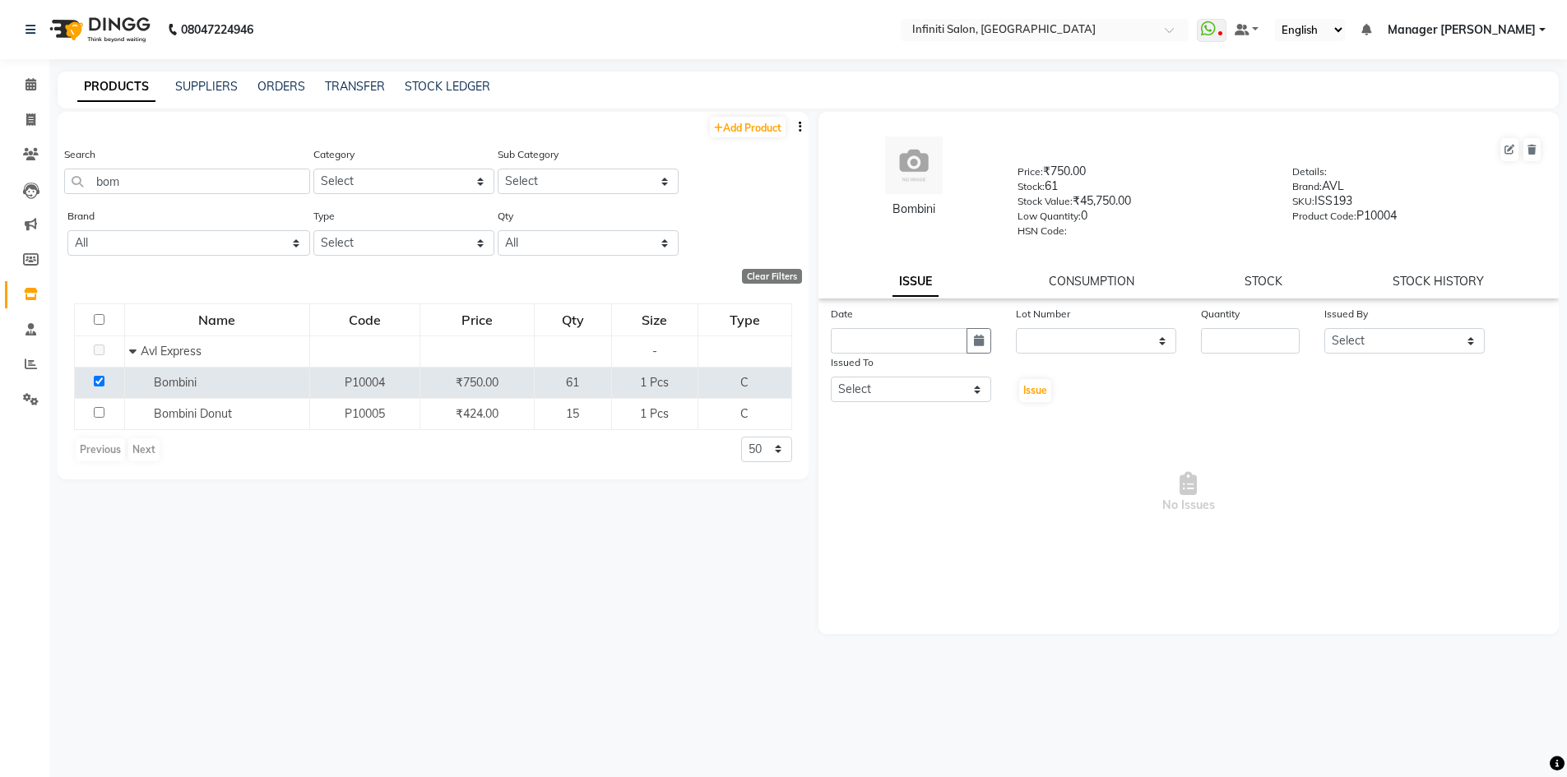
click at [1265, 269] on div "Bombini Price: ₹750.00 Stock: 61 Stock Value: ₹45,750.00 Low Quantity: 0 HSN Co…" at bounding box center [1189, 205] width 741 height 187
click at [1278, 278] on link "STOCK" at bounding box center [1264, 281] width 38 height 15
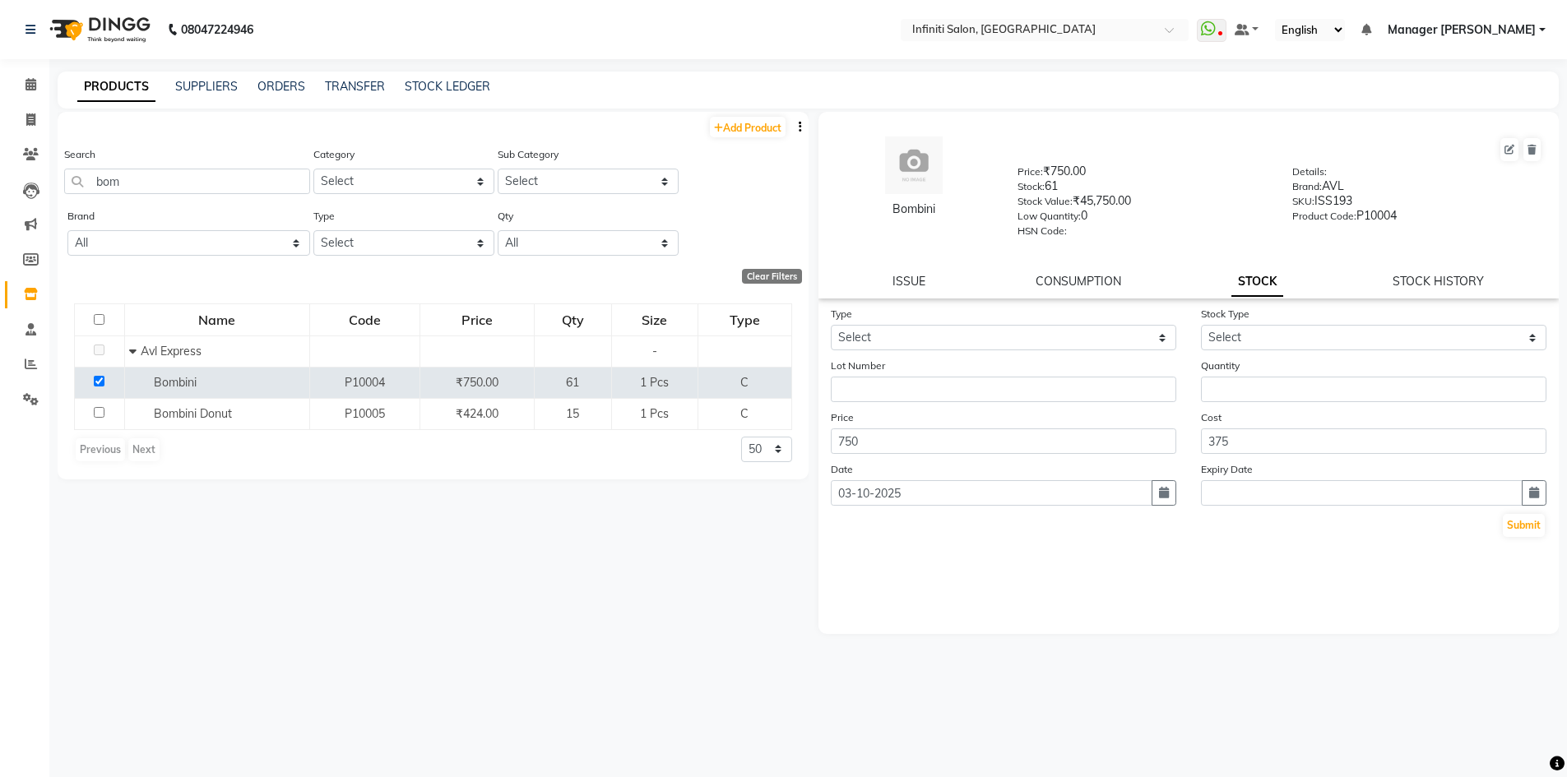
click at [1065, 351] on form "Type Select In Out Stock Type Select Lot Number Quantity Price 750 Cost 375 Dat…" at bounding box center [1189, 422] width 717 height 234
click at [1077, 336] on select "Select In Out" at bounding box center [1004, 338] width 346 height 26
select select "out"
click at [831, 325] on select "Select In Out" at bounding box center [1004, 338] width 346 height 26
select select
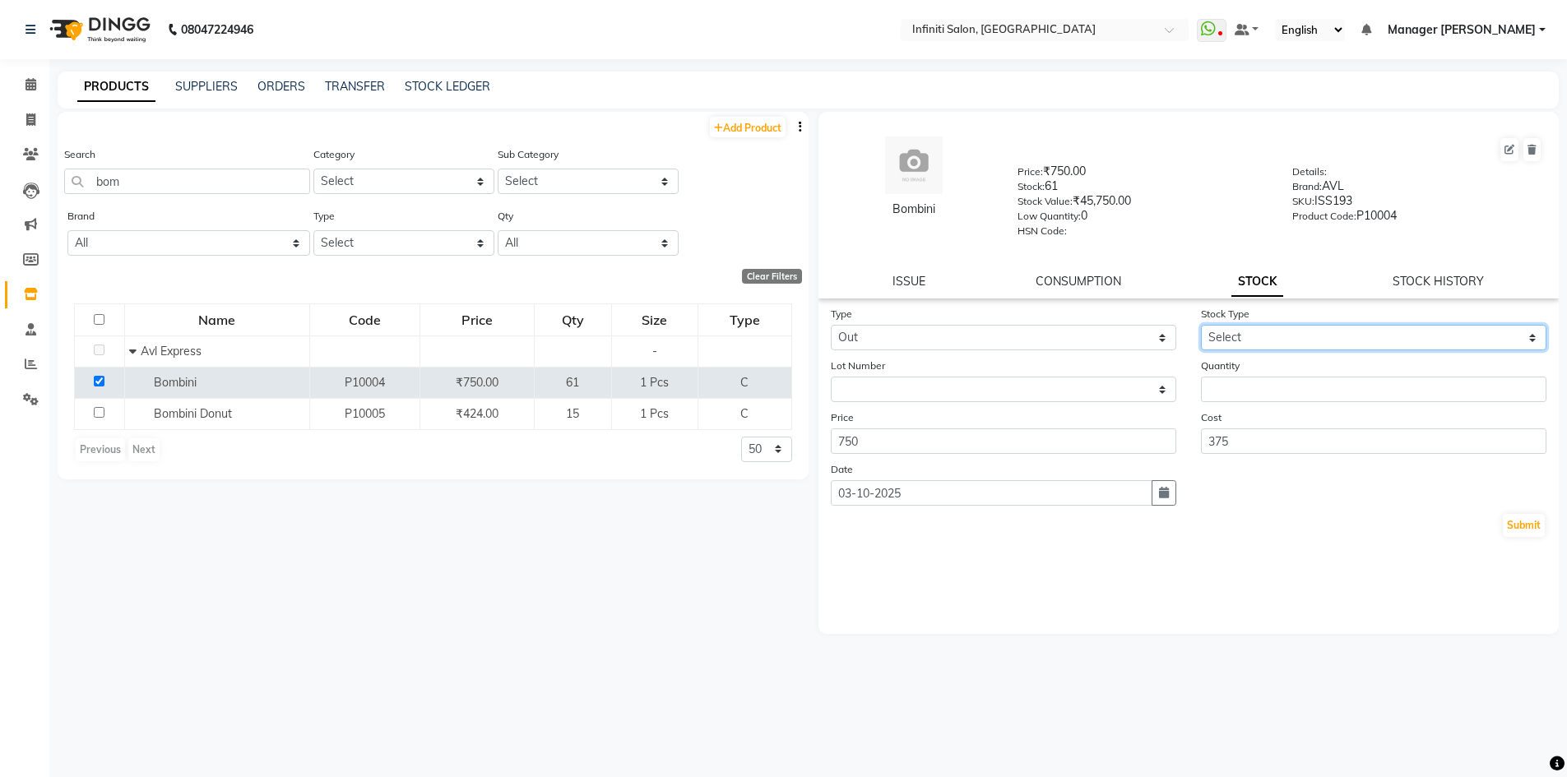
click at [1288, 331] on select "Select Internal Use Damaged Expired Adjustment Return Other" at bounding box center [1374, 338] width 346 height 26
select select "internal use"
click at [1201, 325] on select "Select Internal Use Damaged Expired Adjustment Return Other" at bounding box center [1374, 338] width 346 height 26
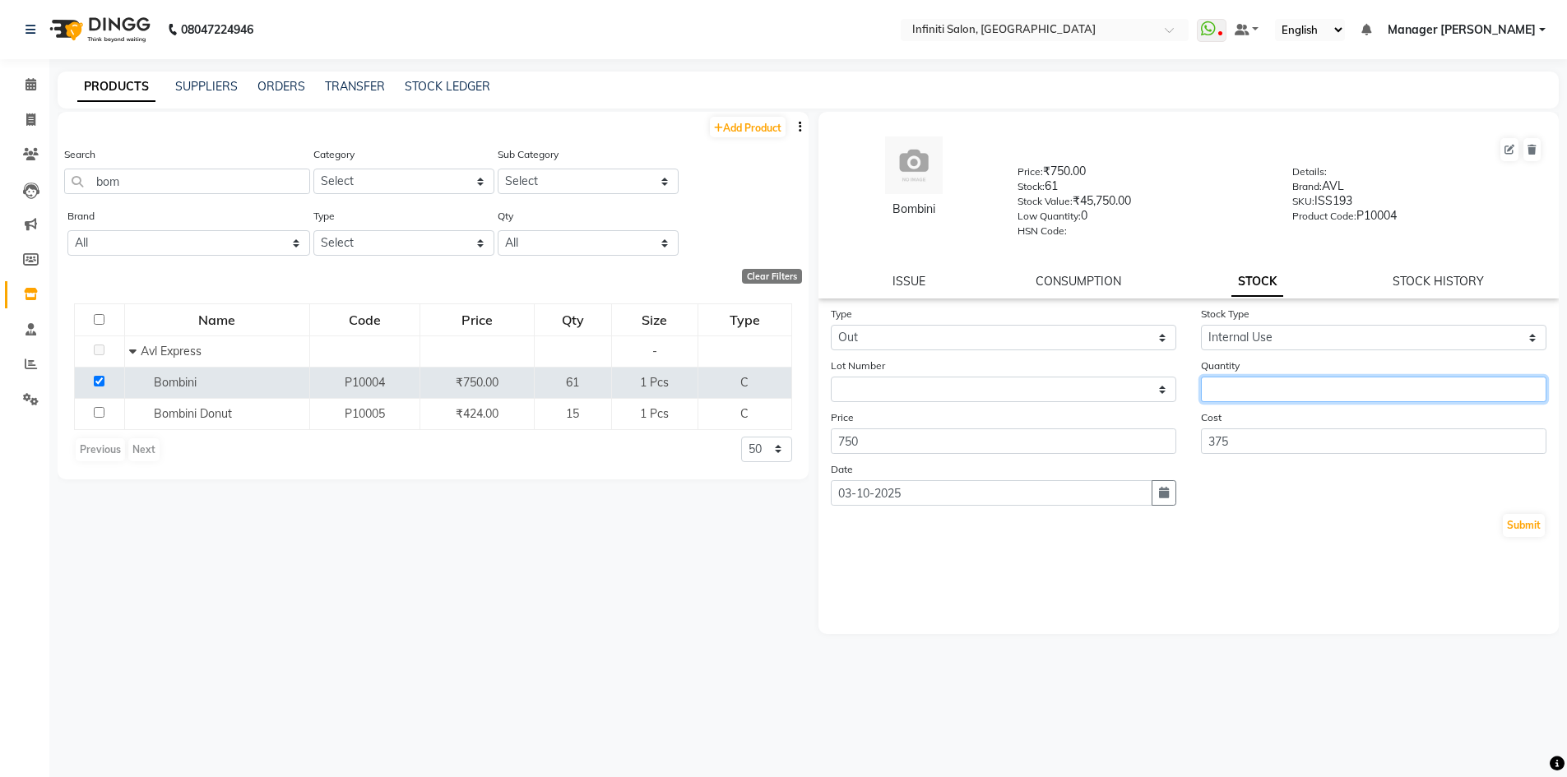
click at [1223, 387] on input "number" at bounding box center [1374, 390] width 346 height 26
type input "1"
click at [1423, 277] on link "STOCK HISTORY" at bounding box center [1438, 281] width 91 height 15
select select "all"
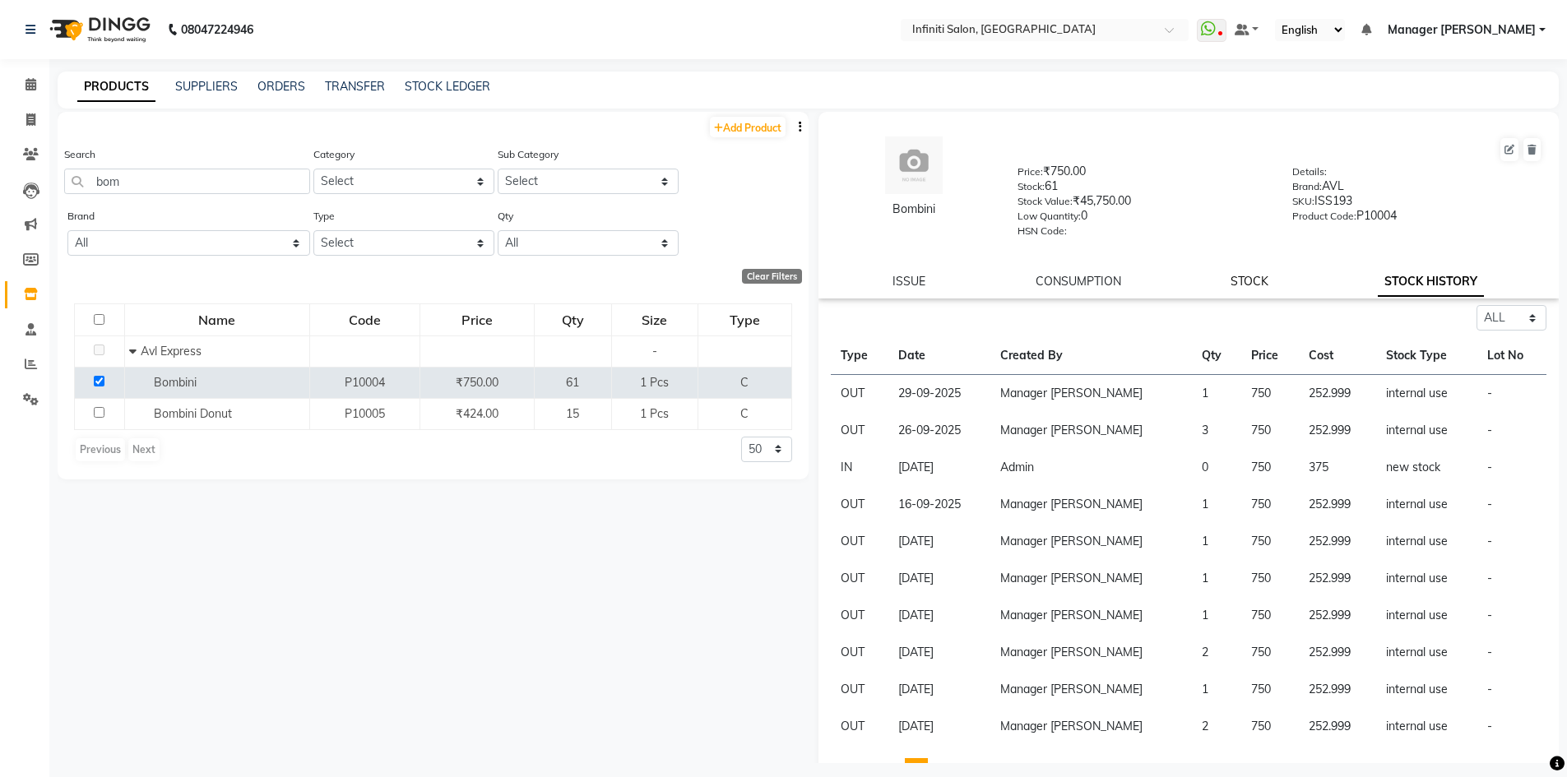
click at [1236, 278] on link "STOCK" at bounding box center [1250, 281] width 38 height 15
select select "in"
select select "internal use"
select select
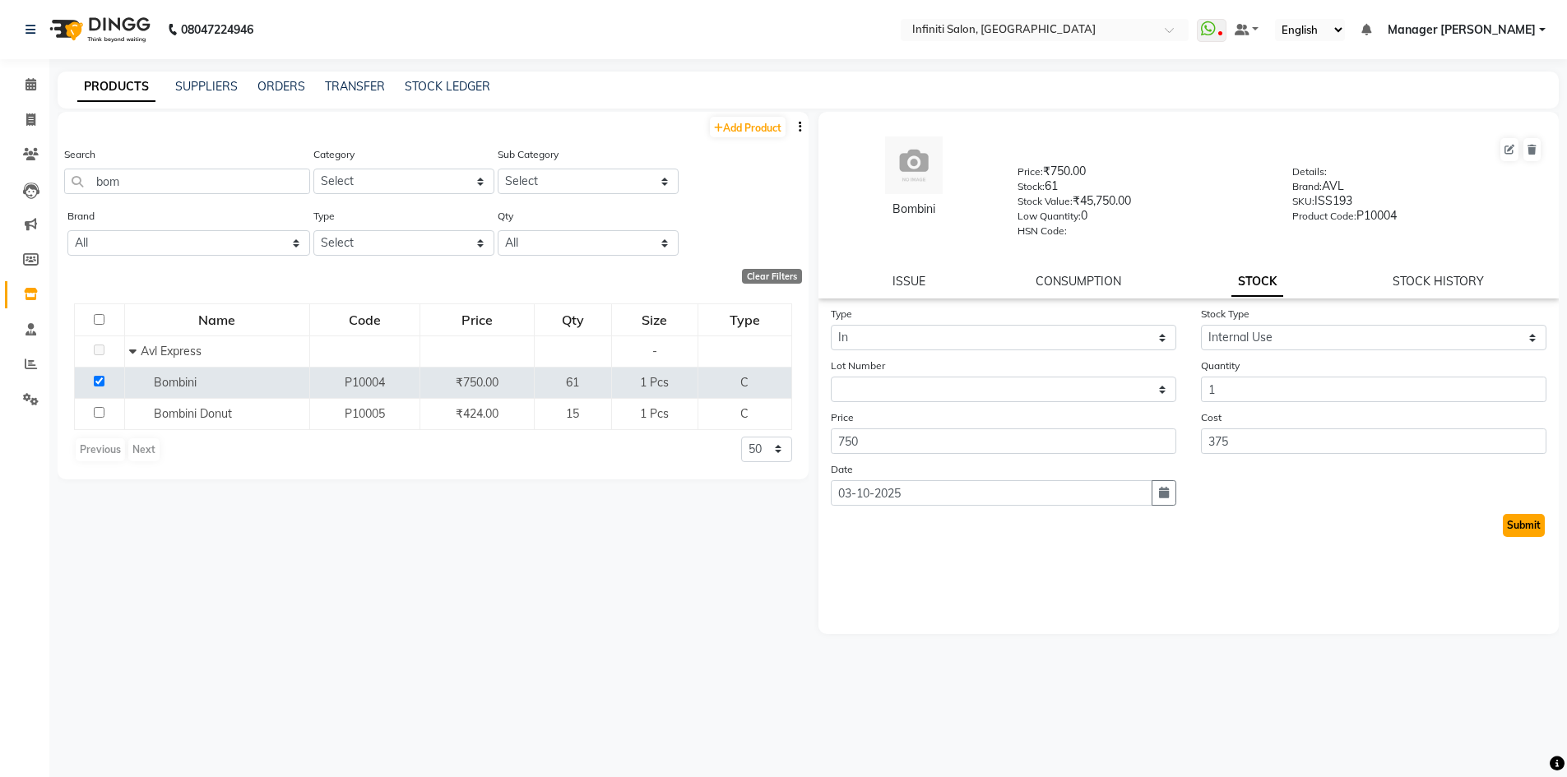
click at [1520, 527] on button "Submit" at bounding box center [1524, 525] width 42 height 23
select select
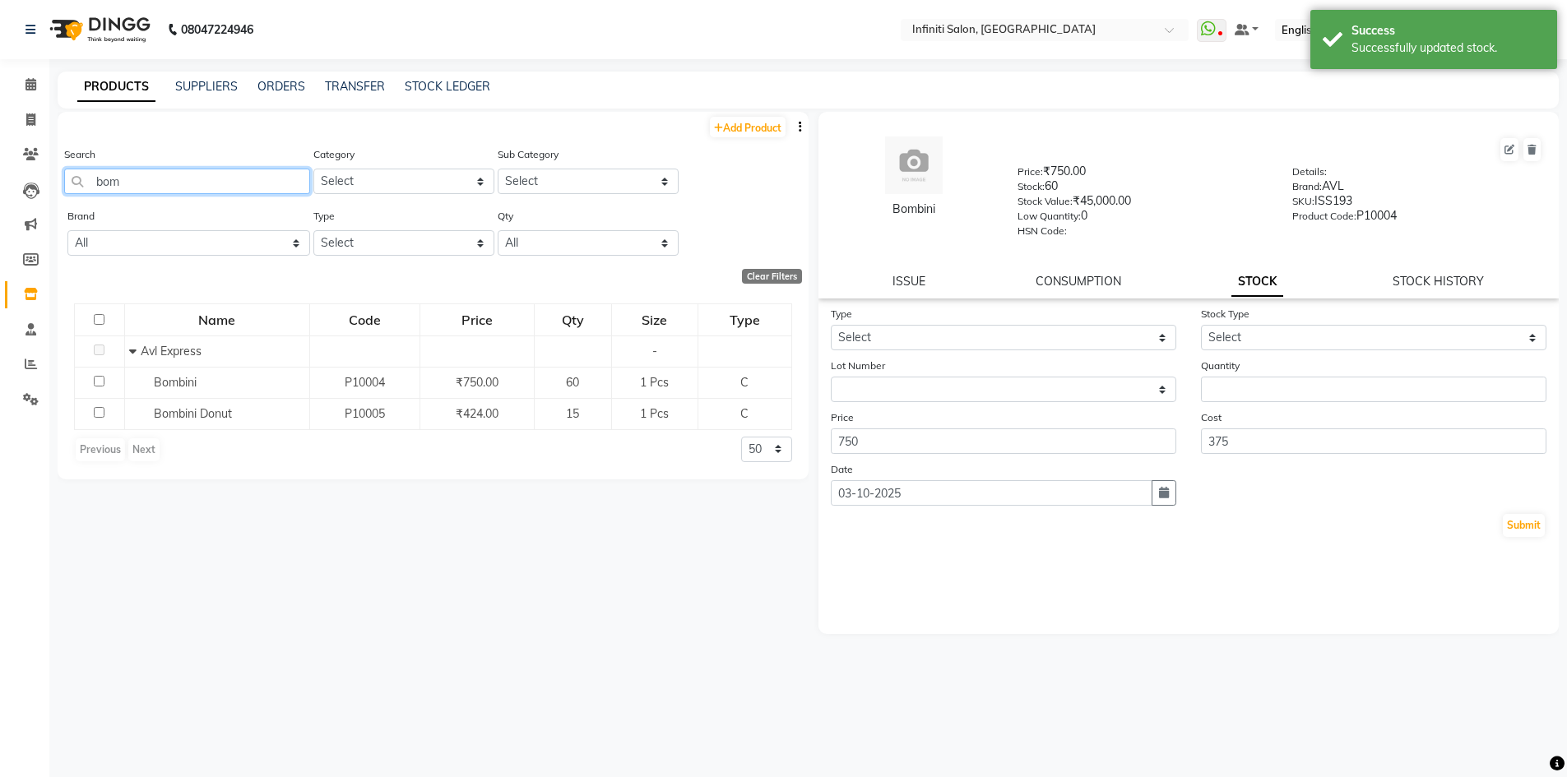
click at [132, 190] on input "bom" at bounding box center [187, 182] width 246 height 26
type input "b"
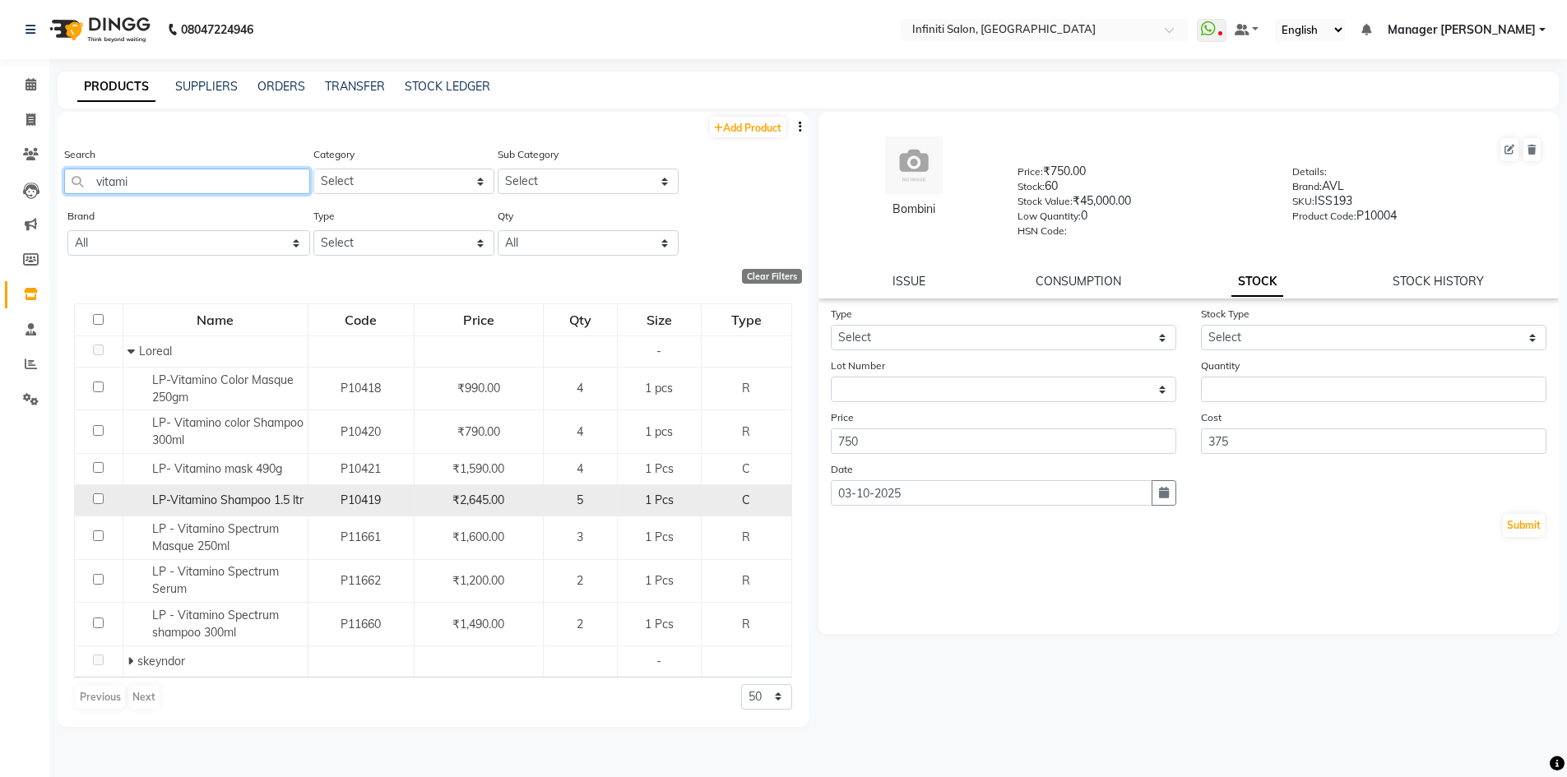
type input "vitami"
click at [92, 501] on td at bounding box center [99, 500] width 49 height 31
click at [96, 504] on input "checkbox" at bounding box center [98, 499] width 11 height 11
checkbox input "true"
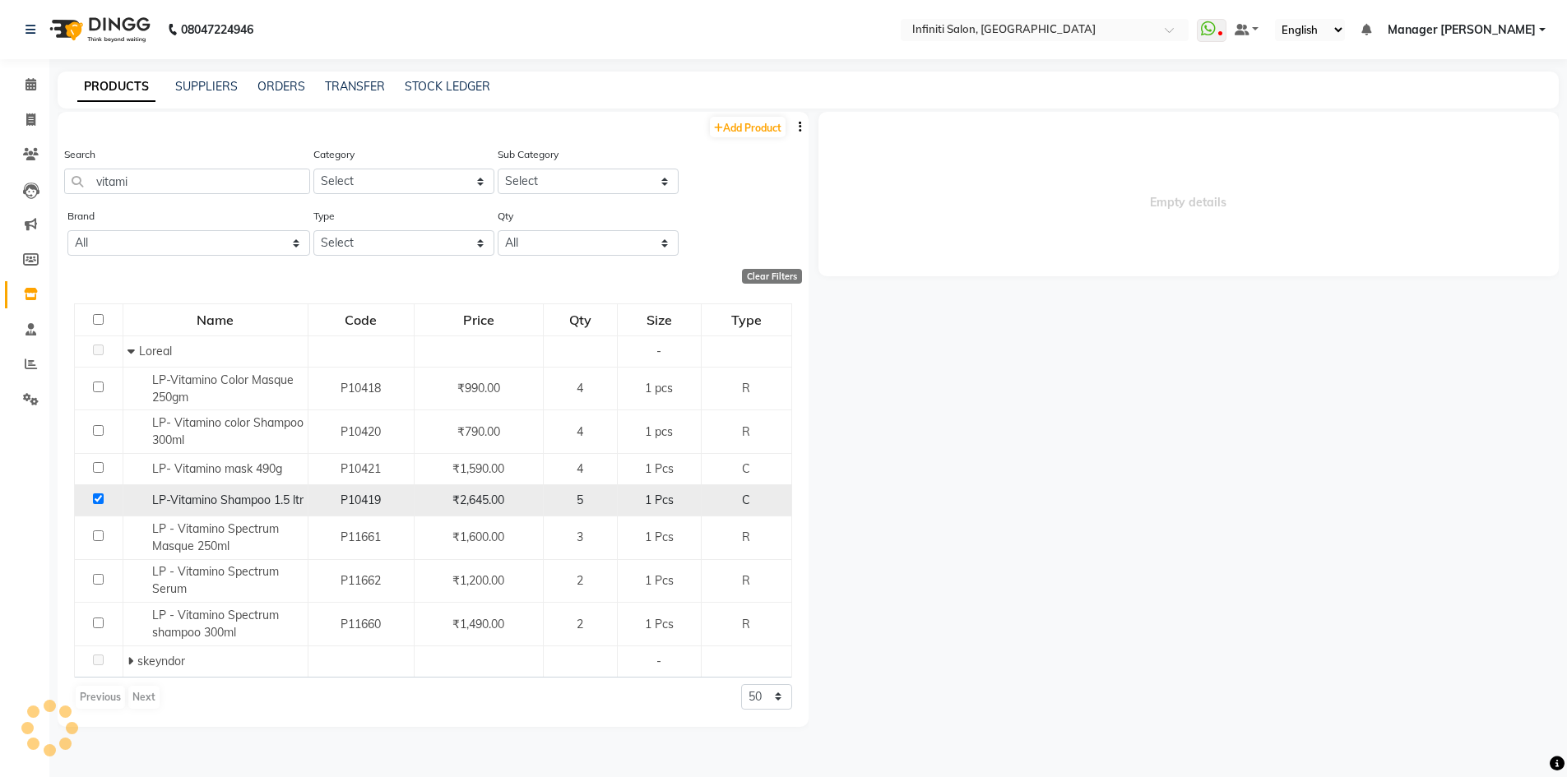
select select
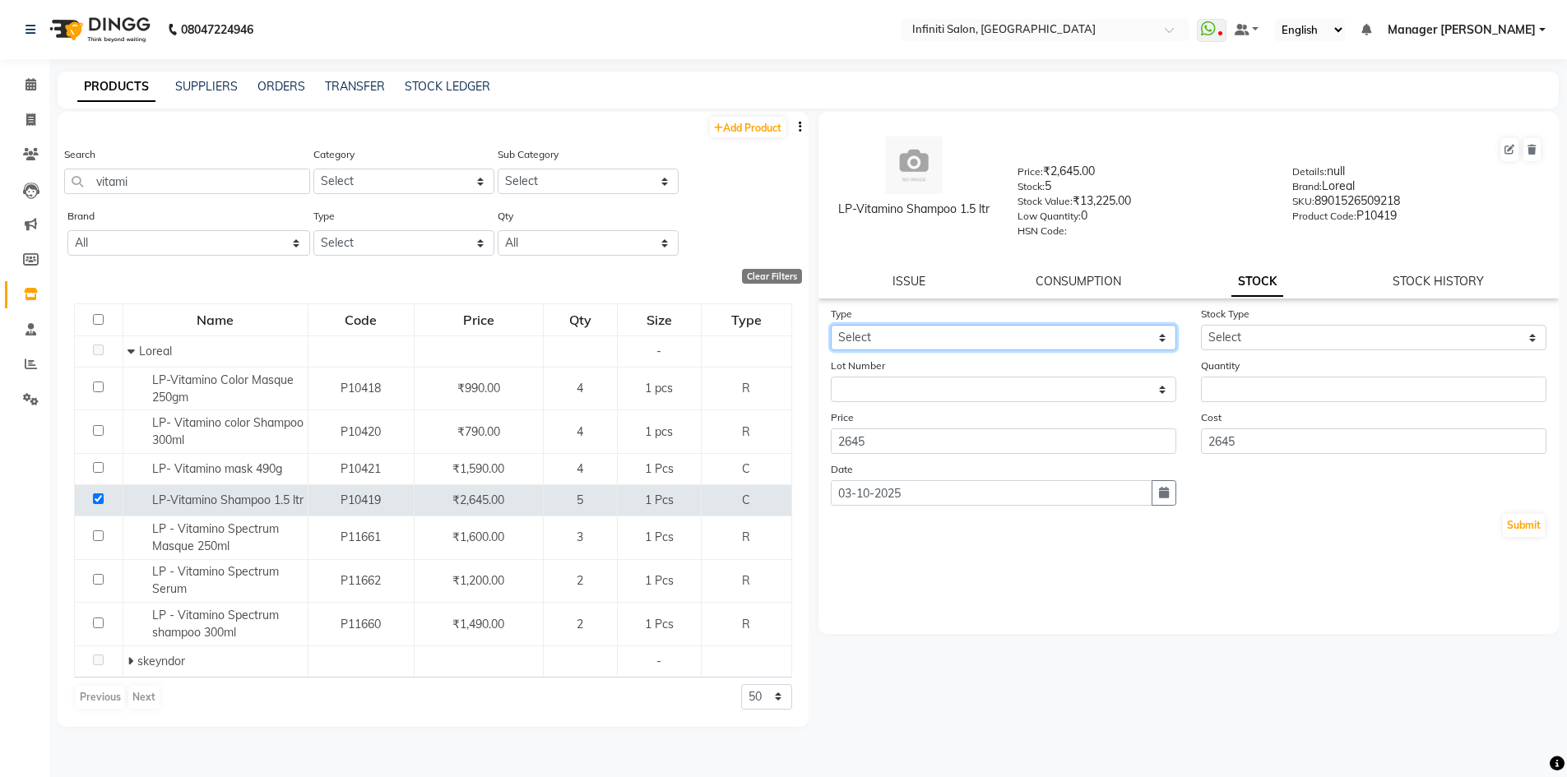
click at [1010, 333] on select "Select In Out" at bounding box center [1004, 338] width 346 height 26
select select "out"
click at [831, 325] on select "Select In Out" at bounding box center [1004, 338] width 346 height 26
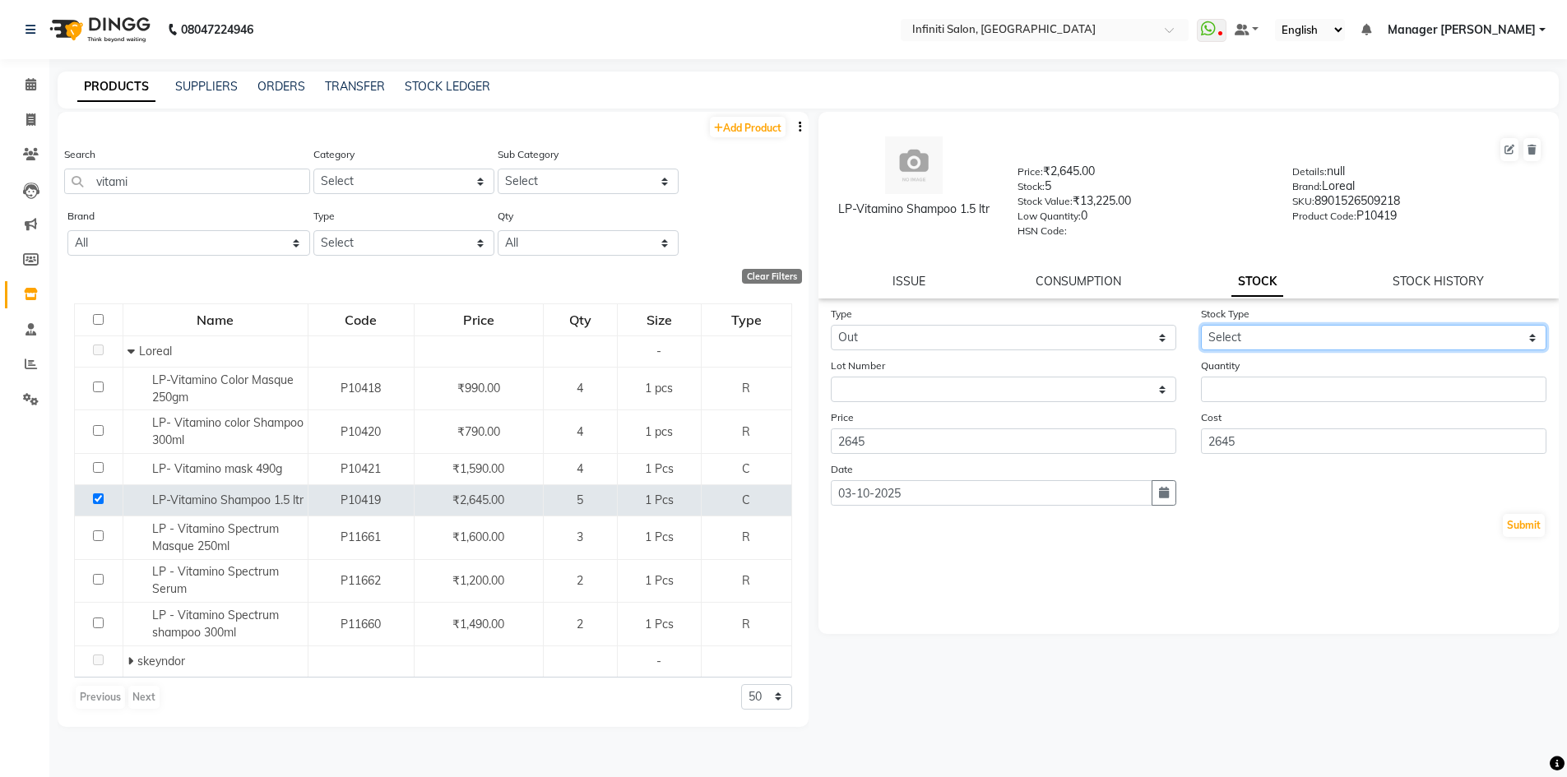
click at [1249, 338] on select "Select Internal Use Damaged Expired Adjustment Return Other" at bounding box center [1374, 338] width 346 height 26
select select "internal use"
click at [1201, 325] on select "Select Internal Use Damaged Expired Adjustment Return Other" at bounding box center [1374, 338] width 346 height 26
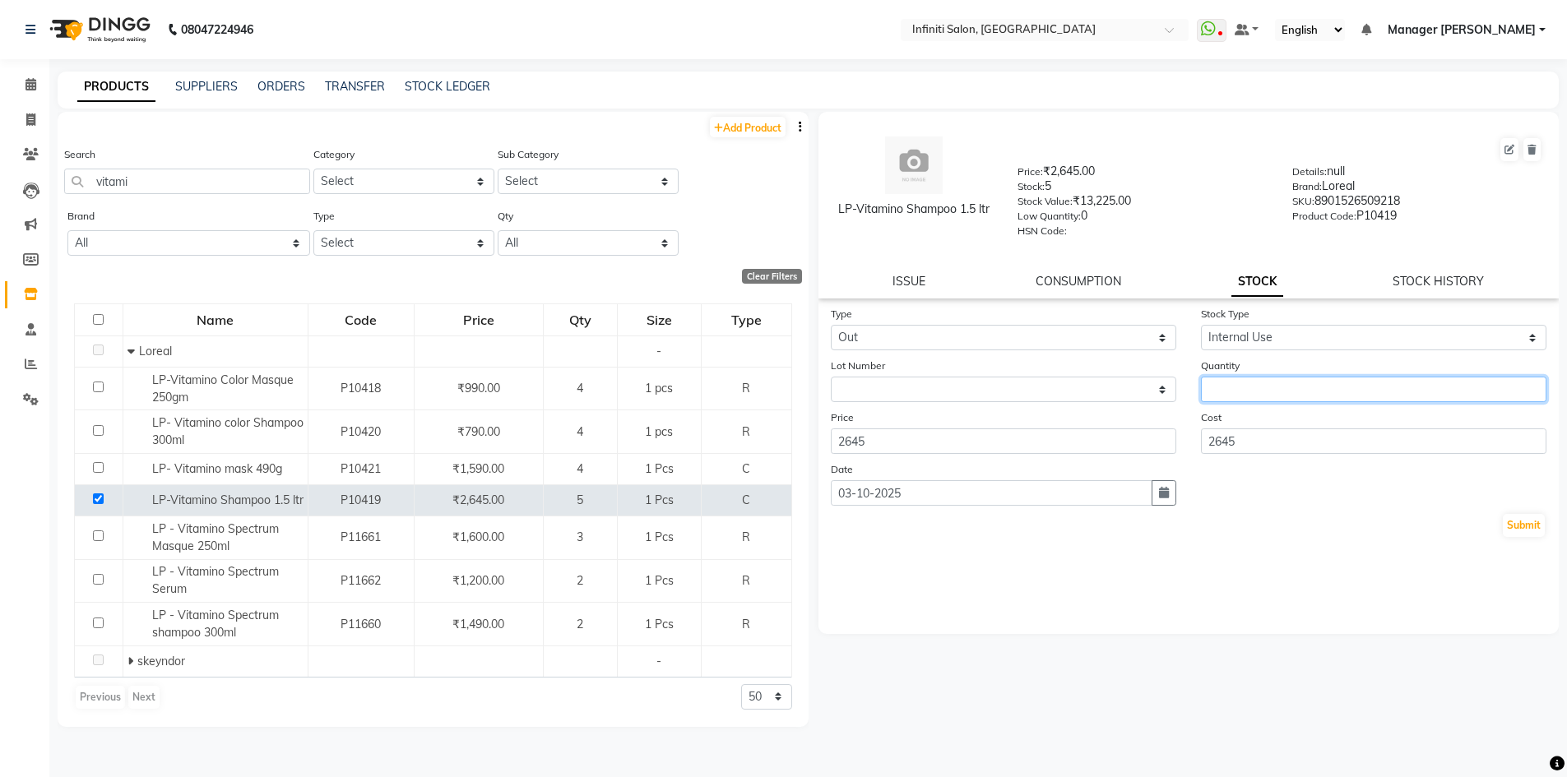
click at [1251, 380] on input "number" at bounding box center [1374, 390] width 346 height 26
type input "1"
click at [1511, 526] on button "Submit" at bounding box center [1524, 525] width 42 height 23
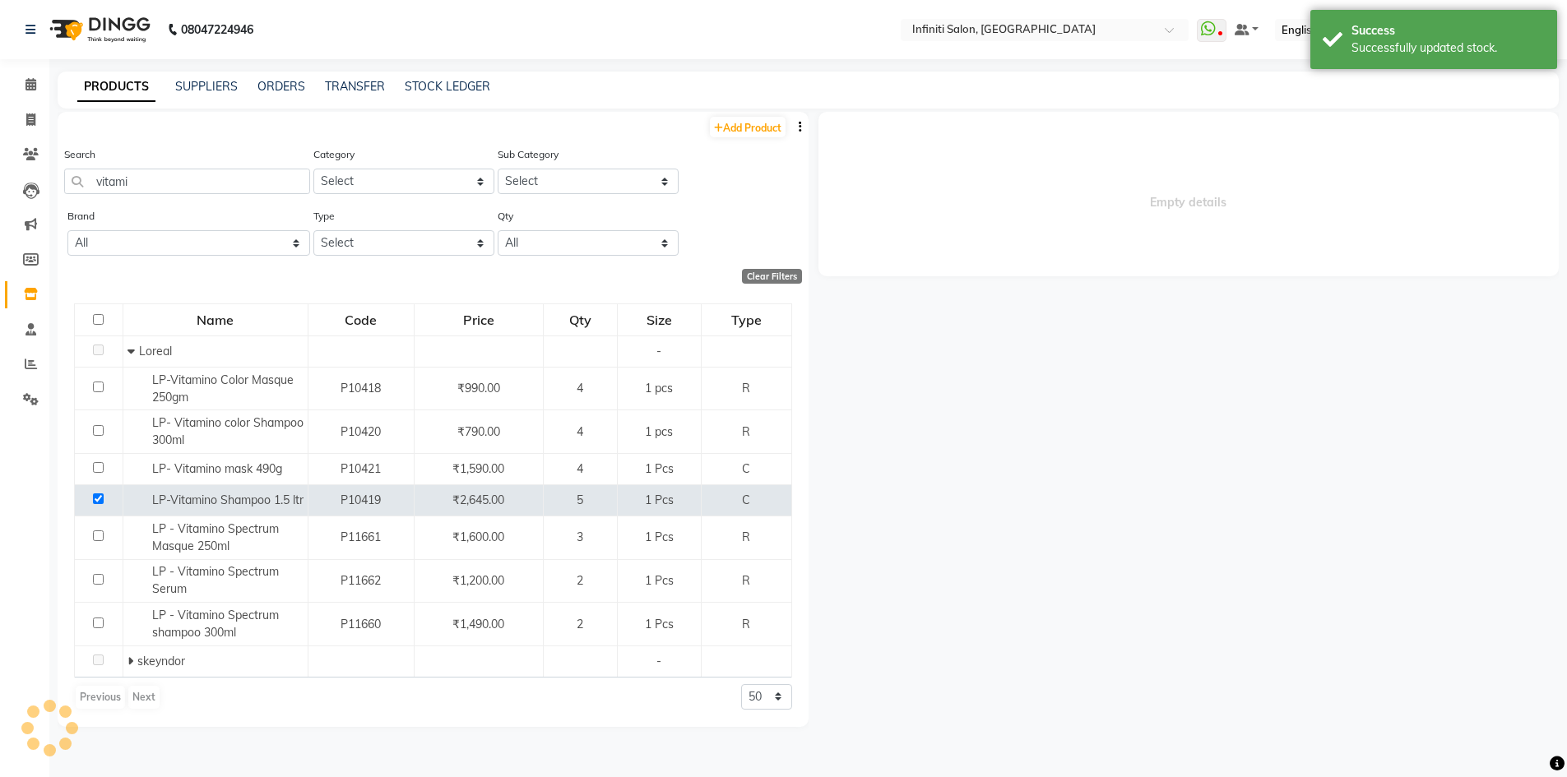
select select
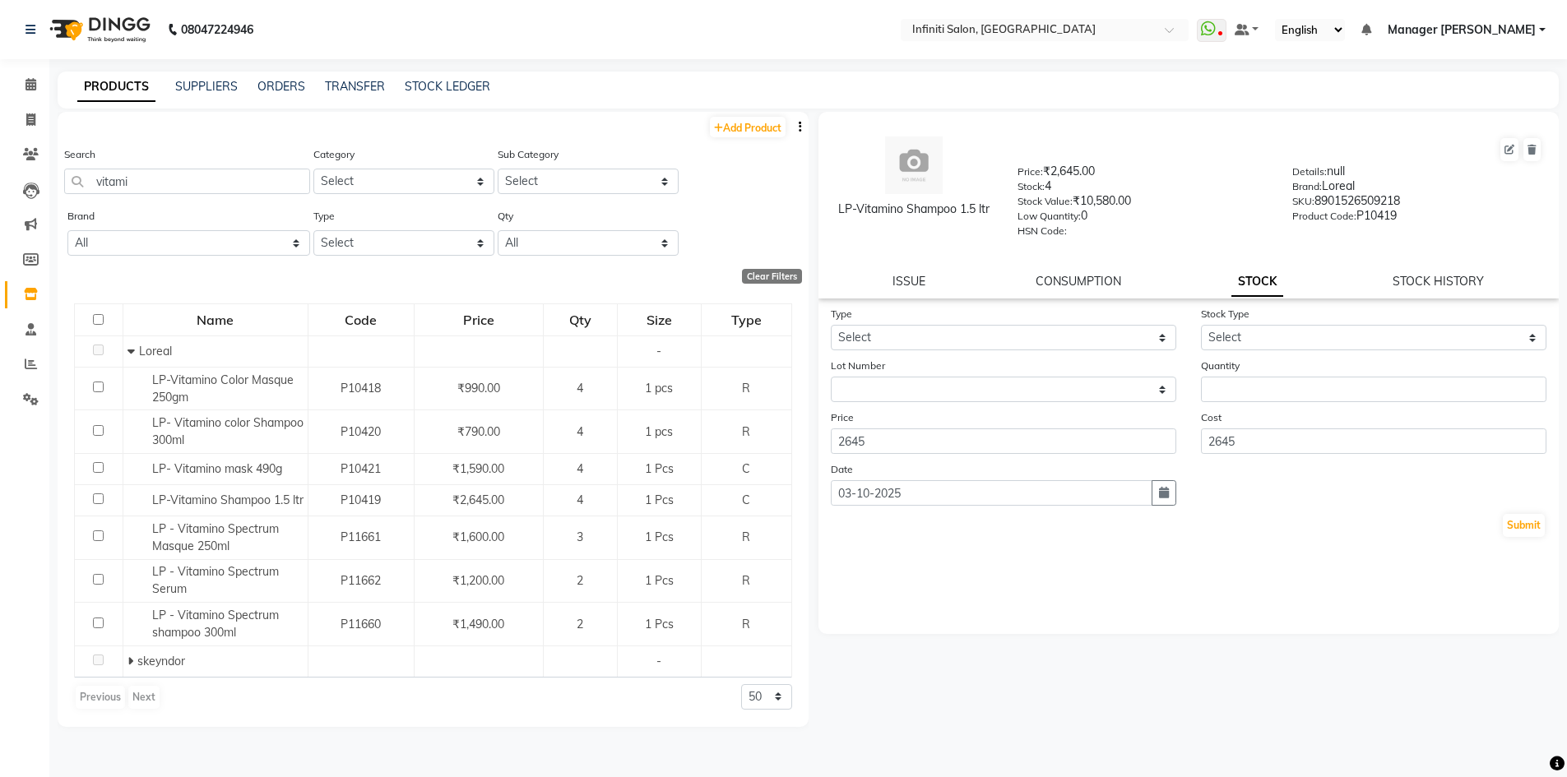
click at [1428, 271] on div "LP-Vitamino Shampoo 1.5 ltr Price: ₹2,645.00 Stock: 4 Stock Value: ₹10,580.00 L…" at bounding box center [1189, 205] width 741 height 187
click at [1435, 280] on link "STOCK HISTORY" at bounding box center [1438, 281] width 91 height 15
select select "all"
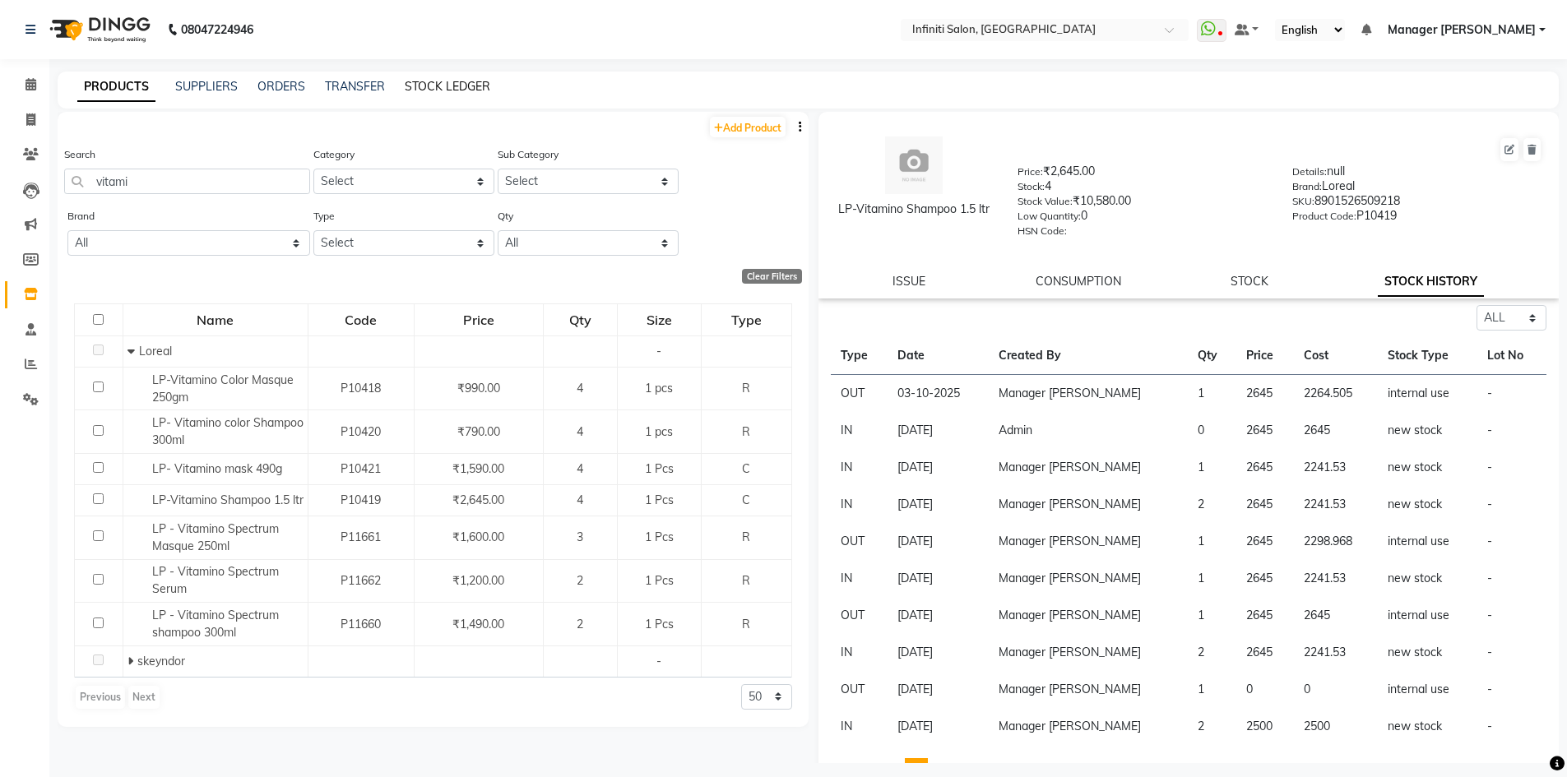
click at [448, 86] on link "STOCK LEDGER" at bounding box center [448, 86] width 86 height 15
select select "all"
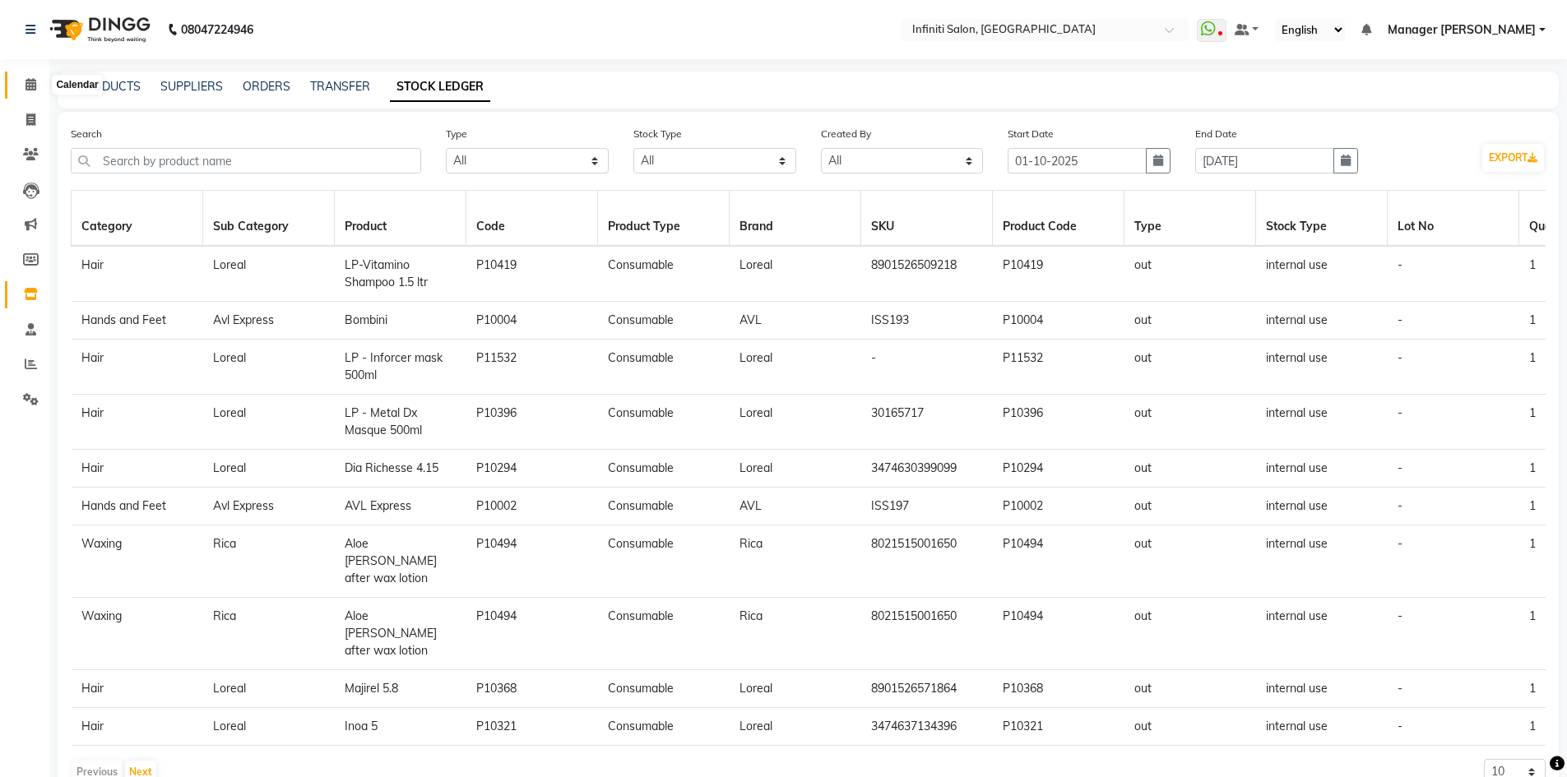
click at [34, 89] on icon at bounding box center [31, 84] width 11 height 12
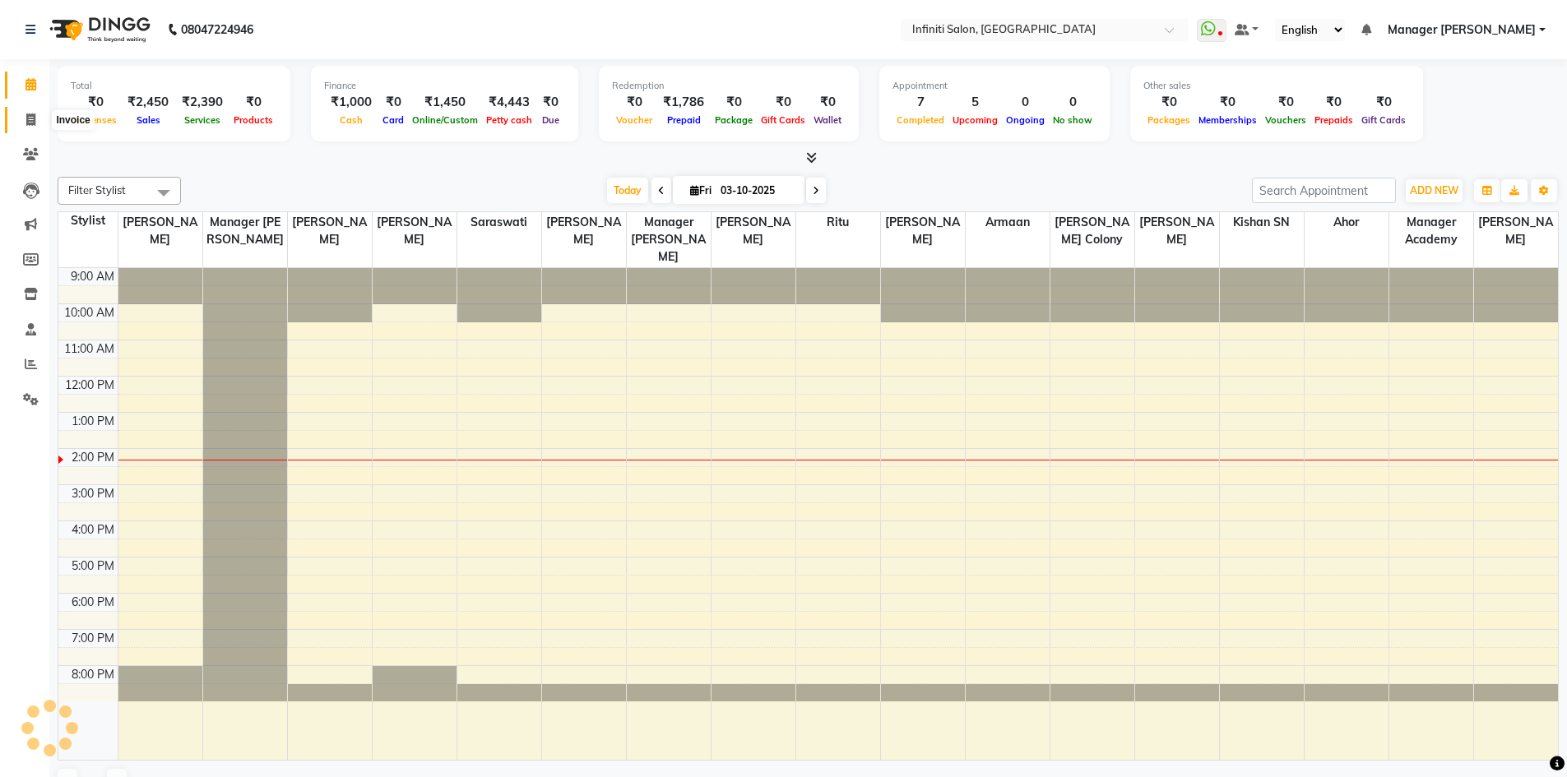
click at [30, 124] on icon at bounding box center [30, 120] width 9 height 12
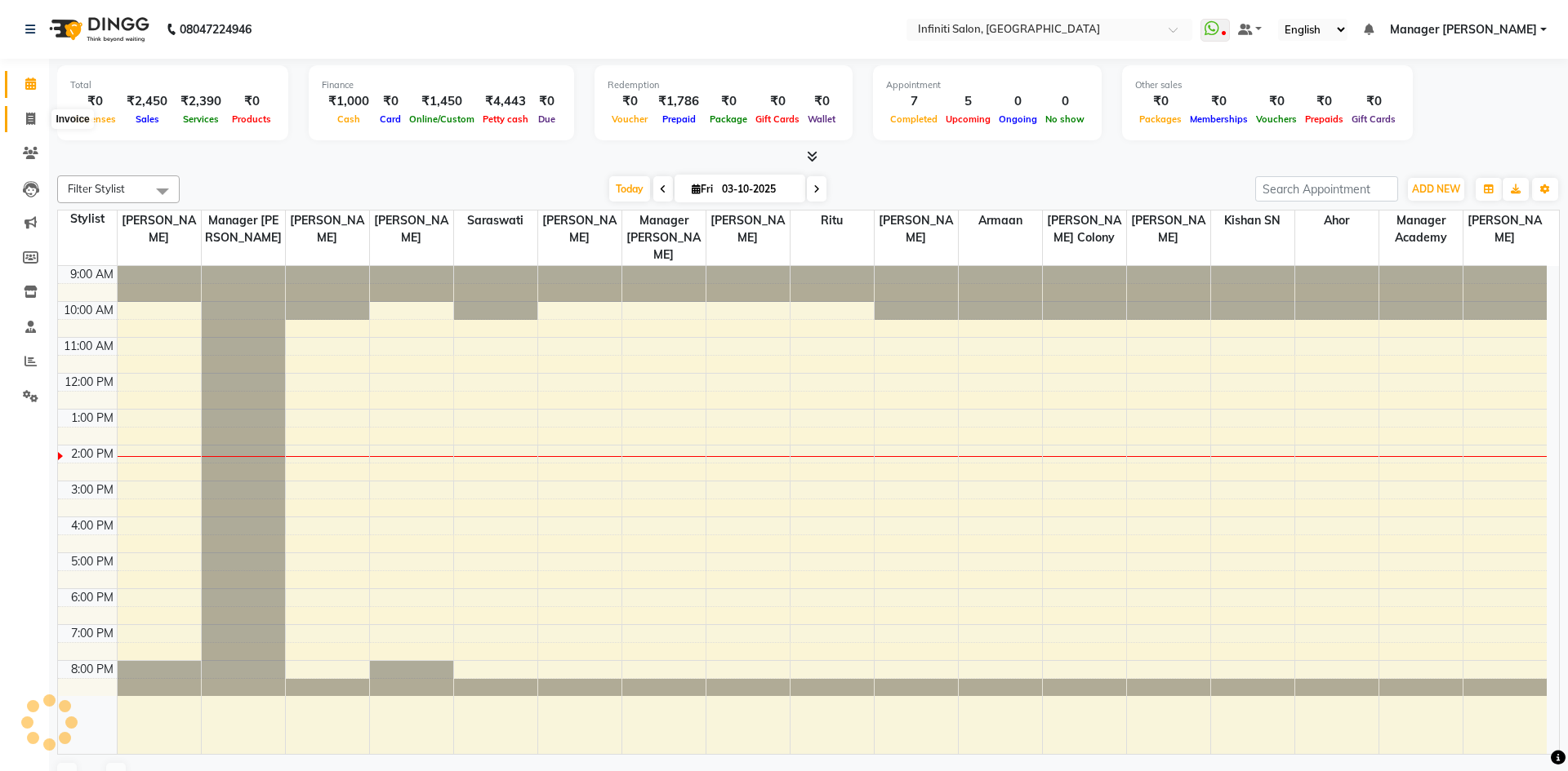
select select "service"
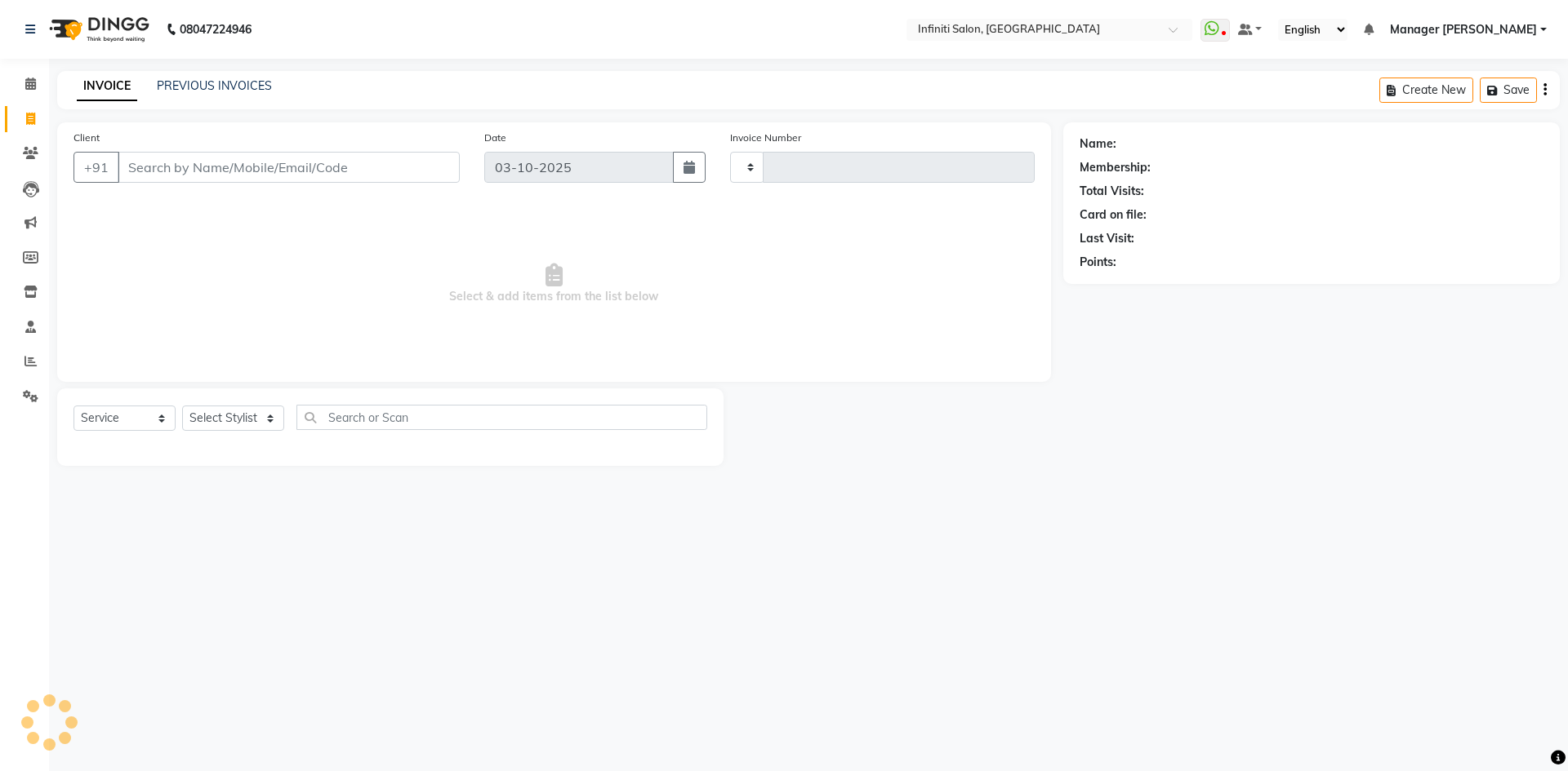
type input "3125"
select select "5804"
click at [216, 415] on select "Select Stylist Abhi singh Ahor Armaan Chandu Ishwar Jaspreet Khilesh Kishan SN …" at bounding box center [236, 419] width 109 height 26
select select "40845"
click at [182, 406] on select "Select Stylist Abhi singh Ahor Armaan Chandu Ishwar Jaspreet Khilesh Kishan SN …" at bounding box center [236, 419] width 109 height 26
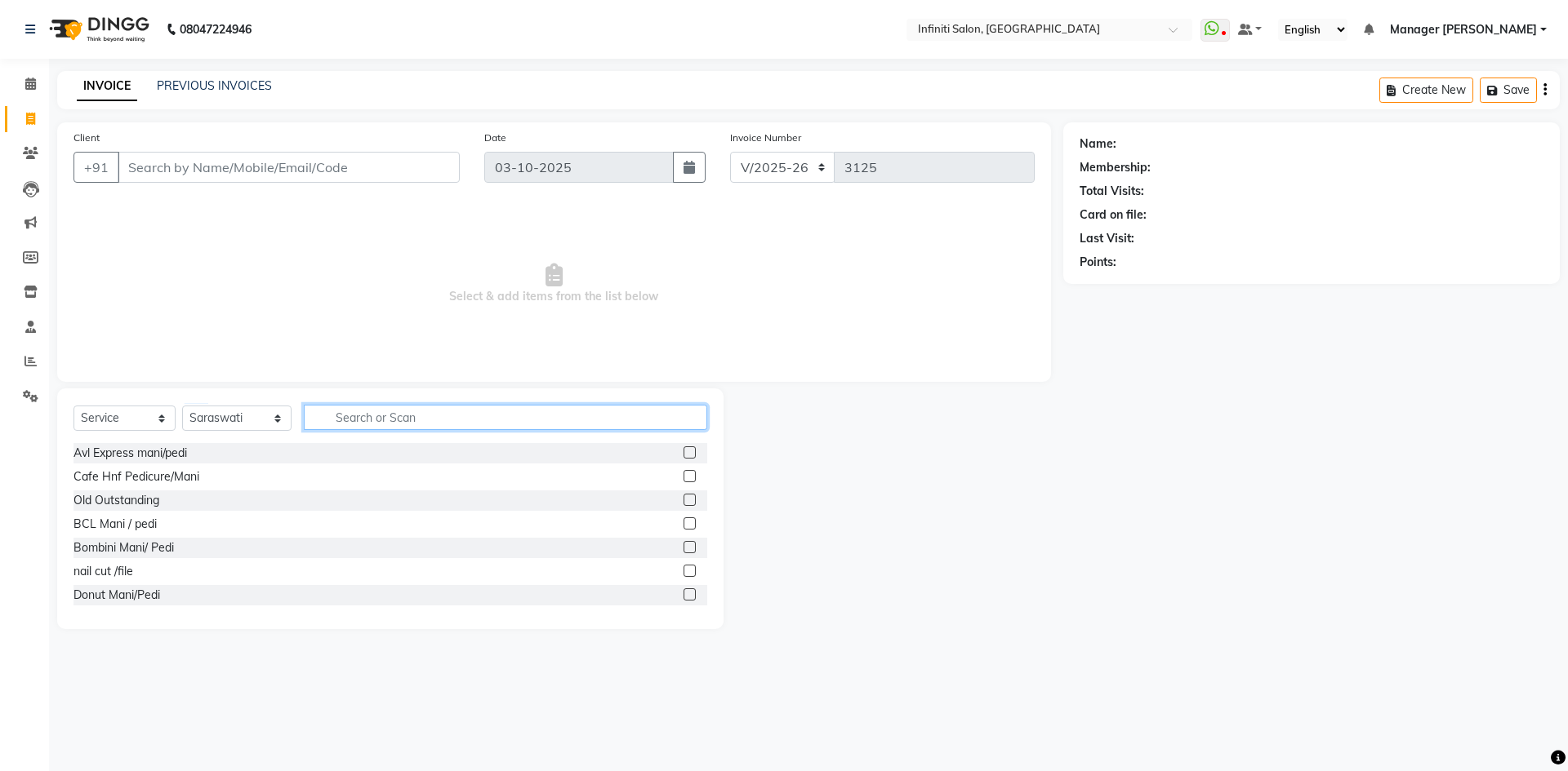
click at [333, 422] on input "text" at bounding box center [505, 418] width 403 height 26
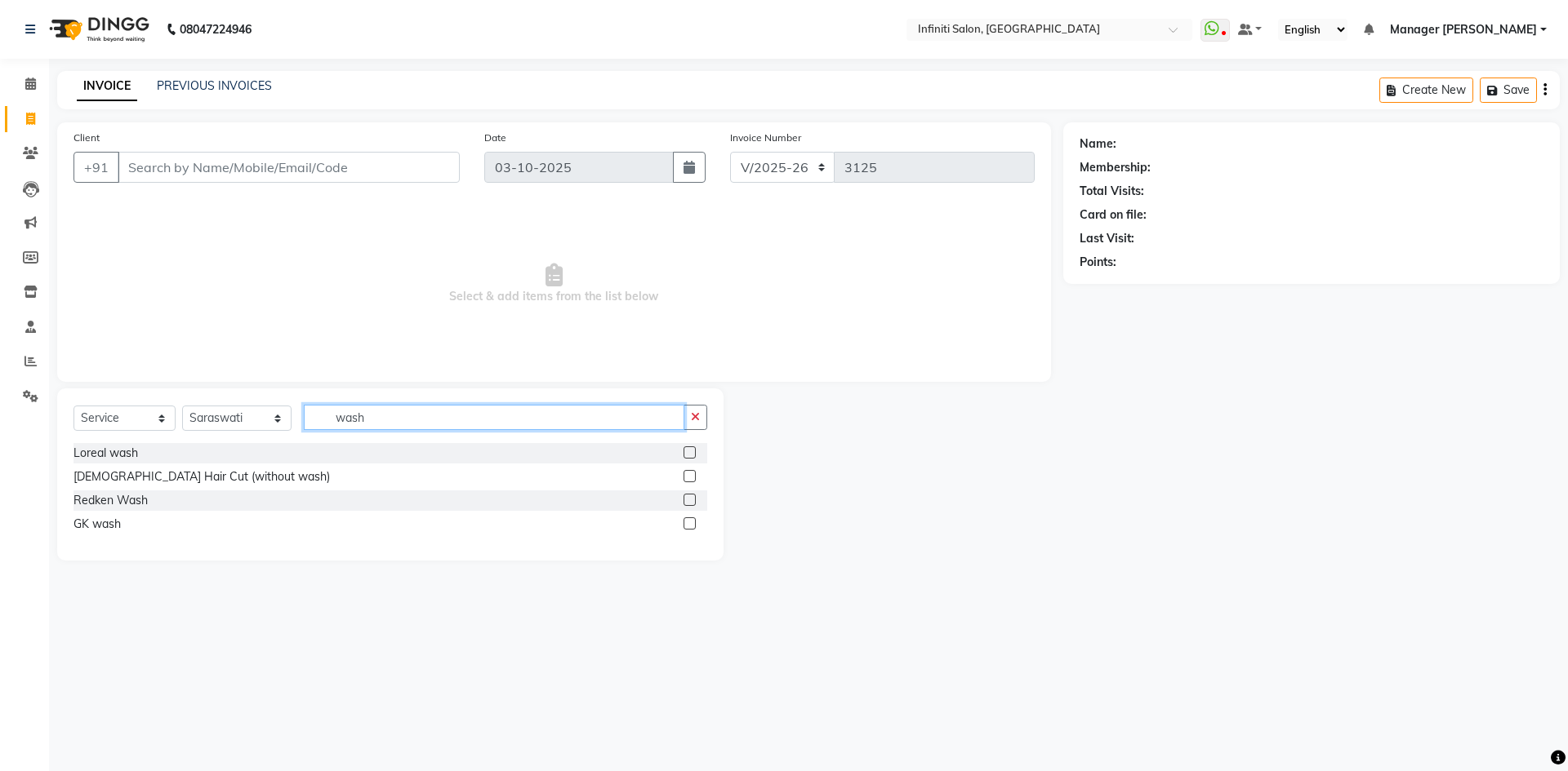
type input "wash"
click at [692, 449] on label at bounding box center [690, 452] width 12 height 12
click at [692, 449] on input "checkbox" at bounding box center [689, 453] width 11 height 11
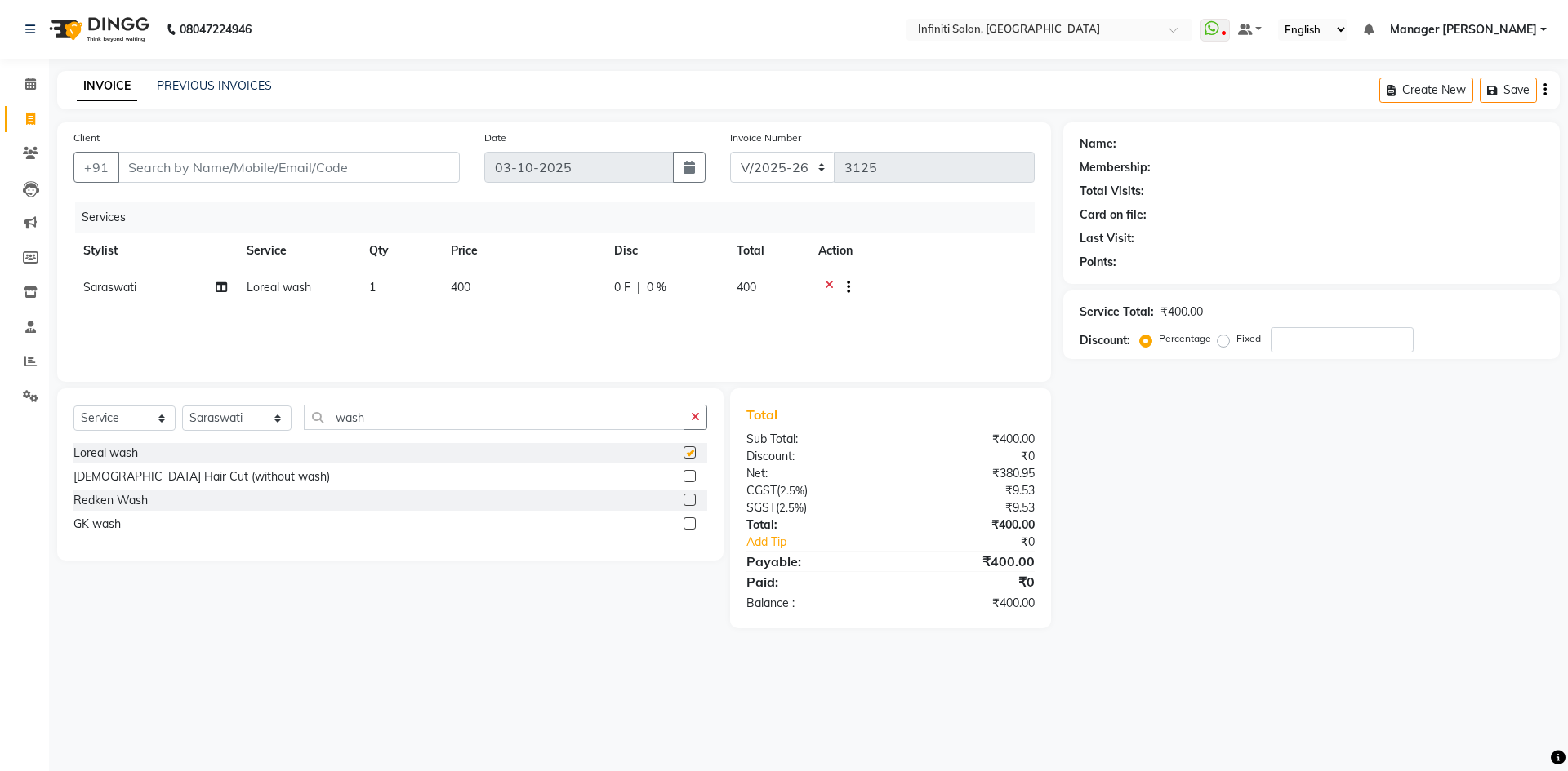
checkbox input "false"
click at [827, 285] on icon at bounding box center [829, 289] width 9 height 21
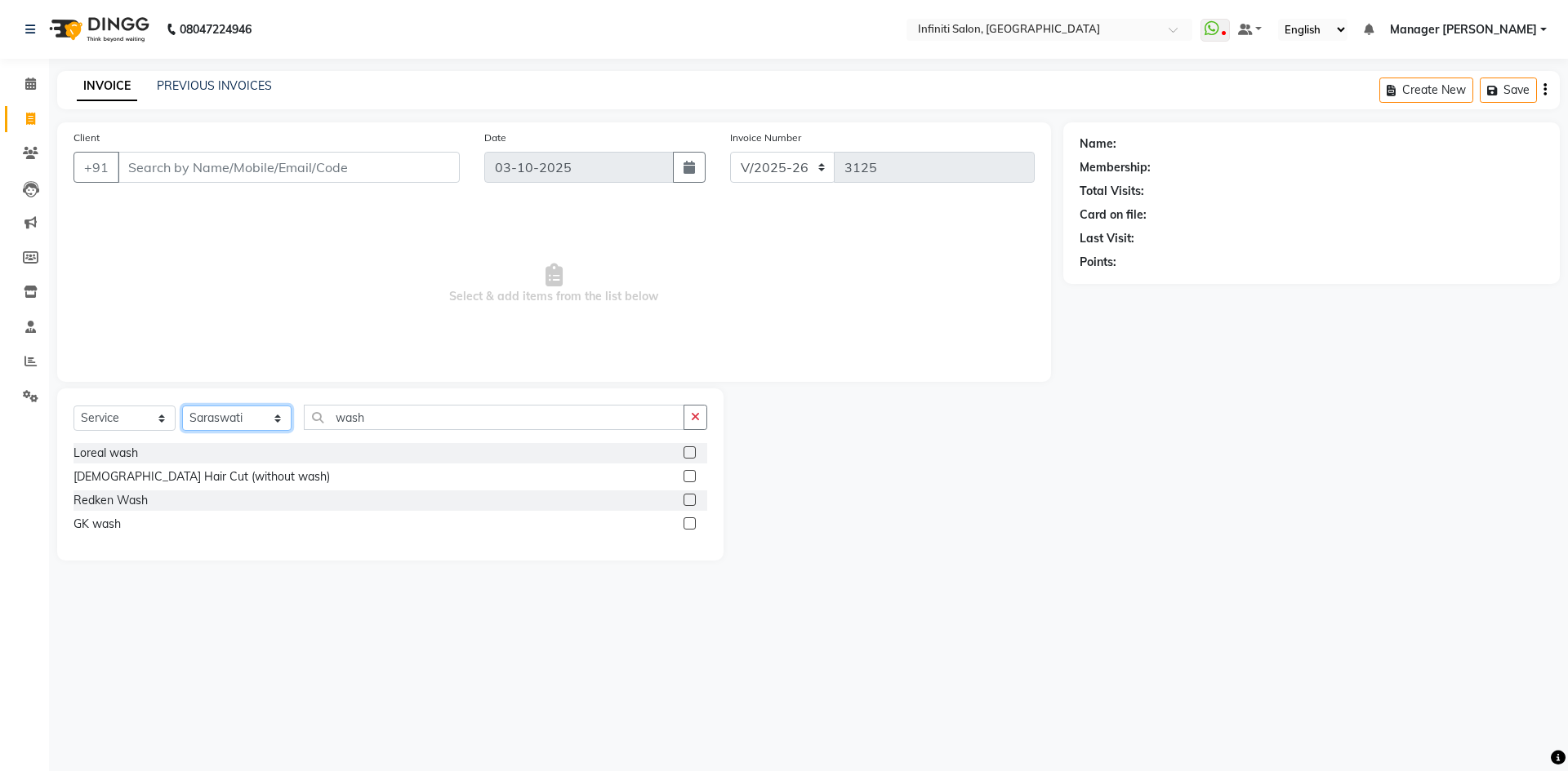
click at [260, 419] on select "Select Stylist Abhi singh Ahor Armaan Chandu Ishwar Jaspreet Khilesh Kishan SN …" at bounding box center [236, 419] width 109 height 26
select select "43592"
click at [182, 406] on select "Select Stylist Abhi singh Ahor Armaan Chandu Ishwar Jaspreet Khilesh Kishan SN …" at bounding box center [236, 419] width 109 height 26
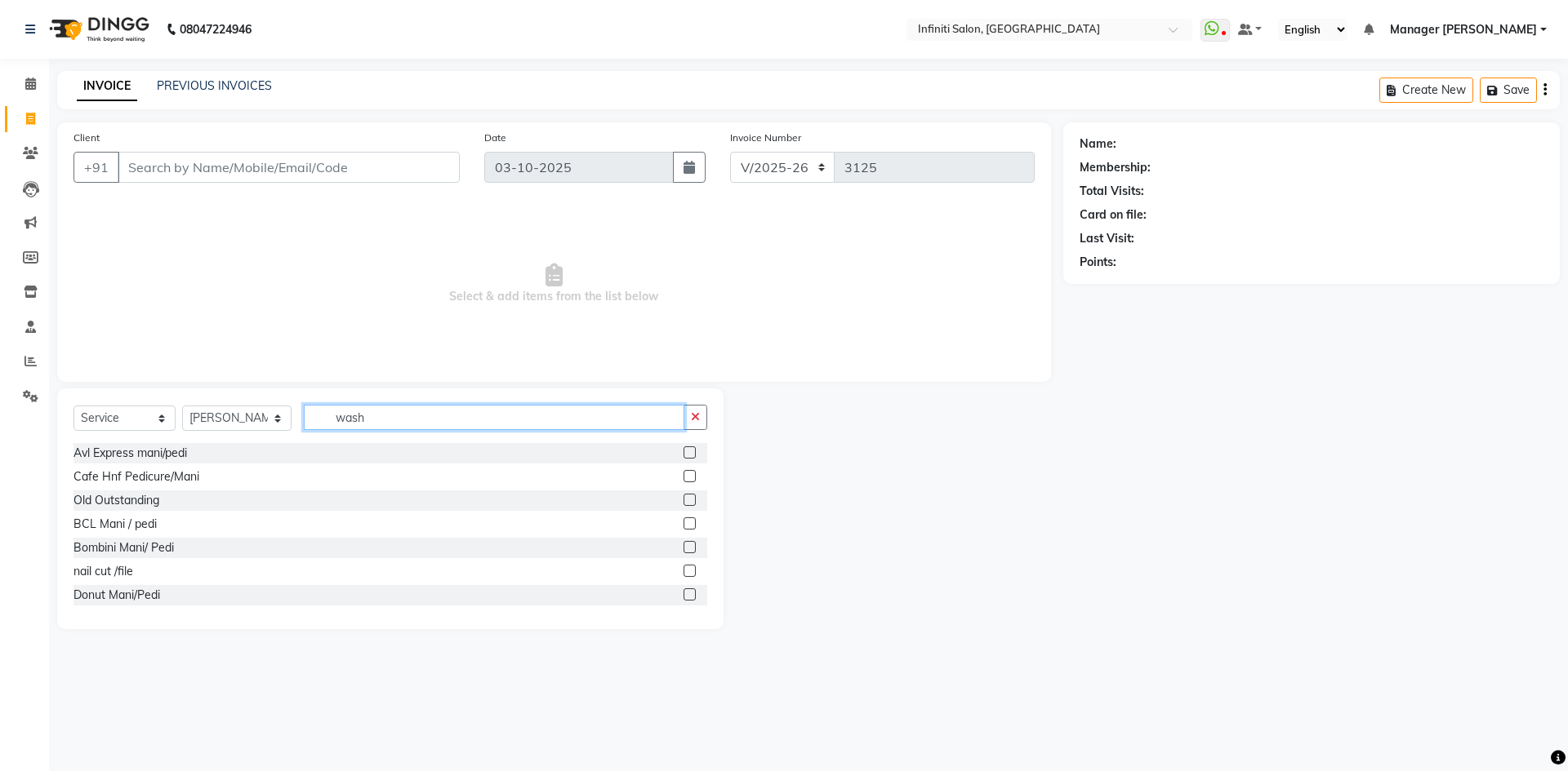
click at [397, 416] on input "wash" at bounding box center [493, 418] width 380 height 26
type input "w"
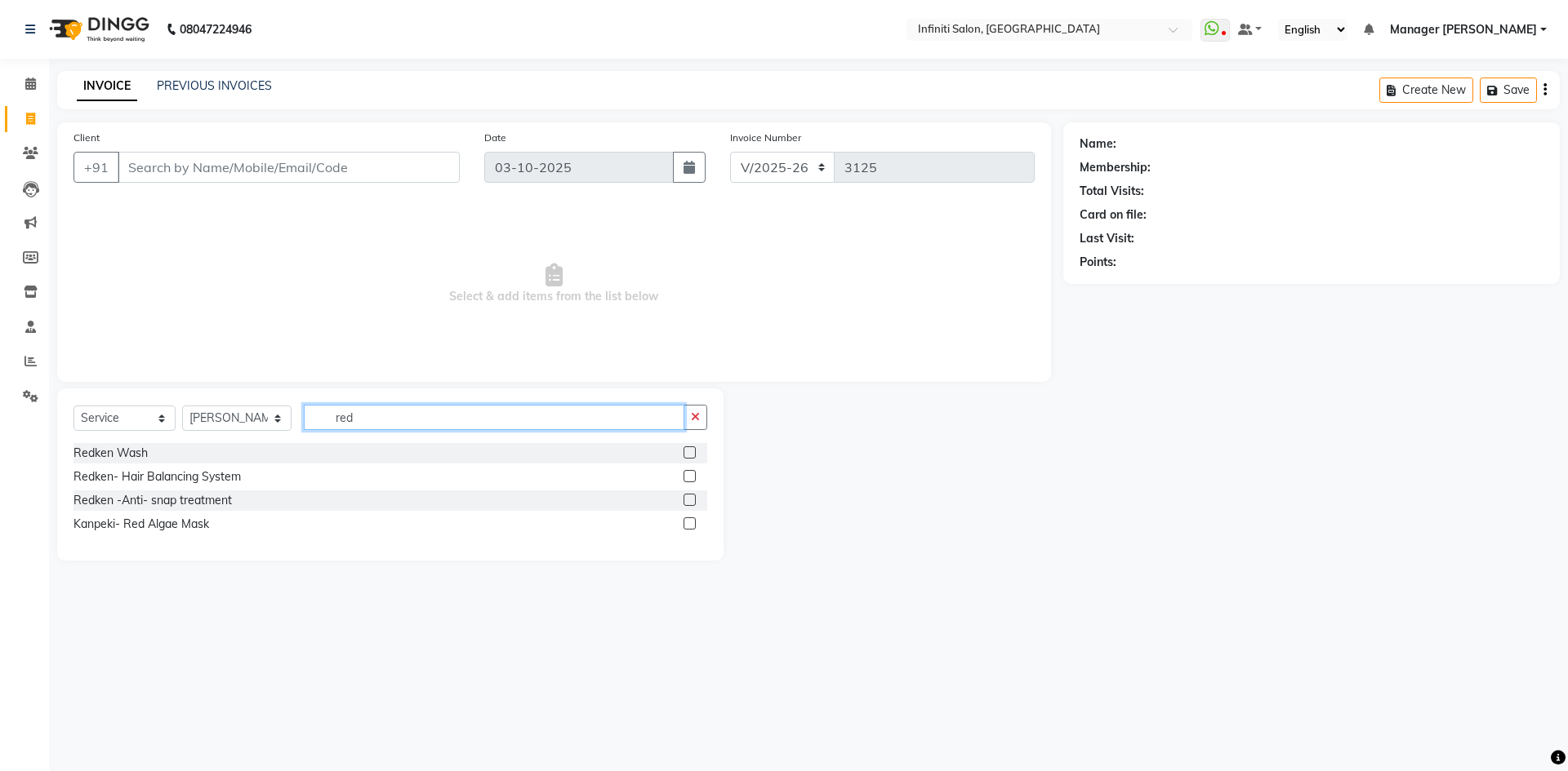
type input "red"
click at [693, 453] on label at bounding box center [690, 452] width 12 height 12
click at [693, 453] on input "checkbox" at bounding box center [689, 453] width 11 height 11
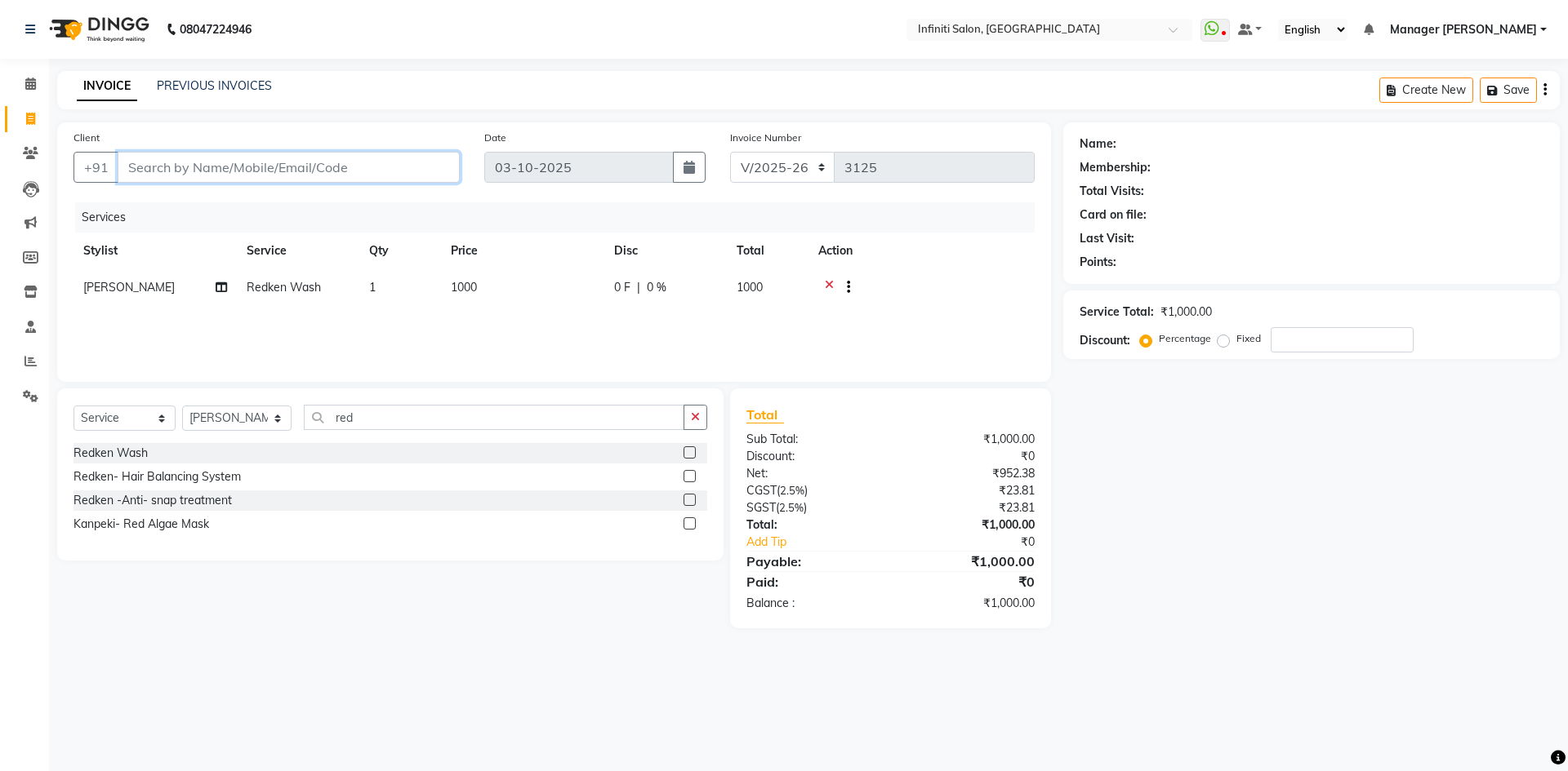
click at [251, 173] on input "Client" at bounding box center [288, 167] width 342 height 31
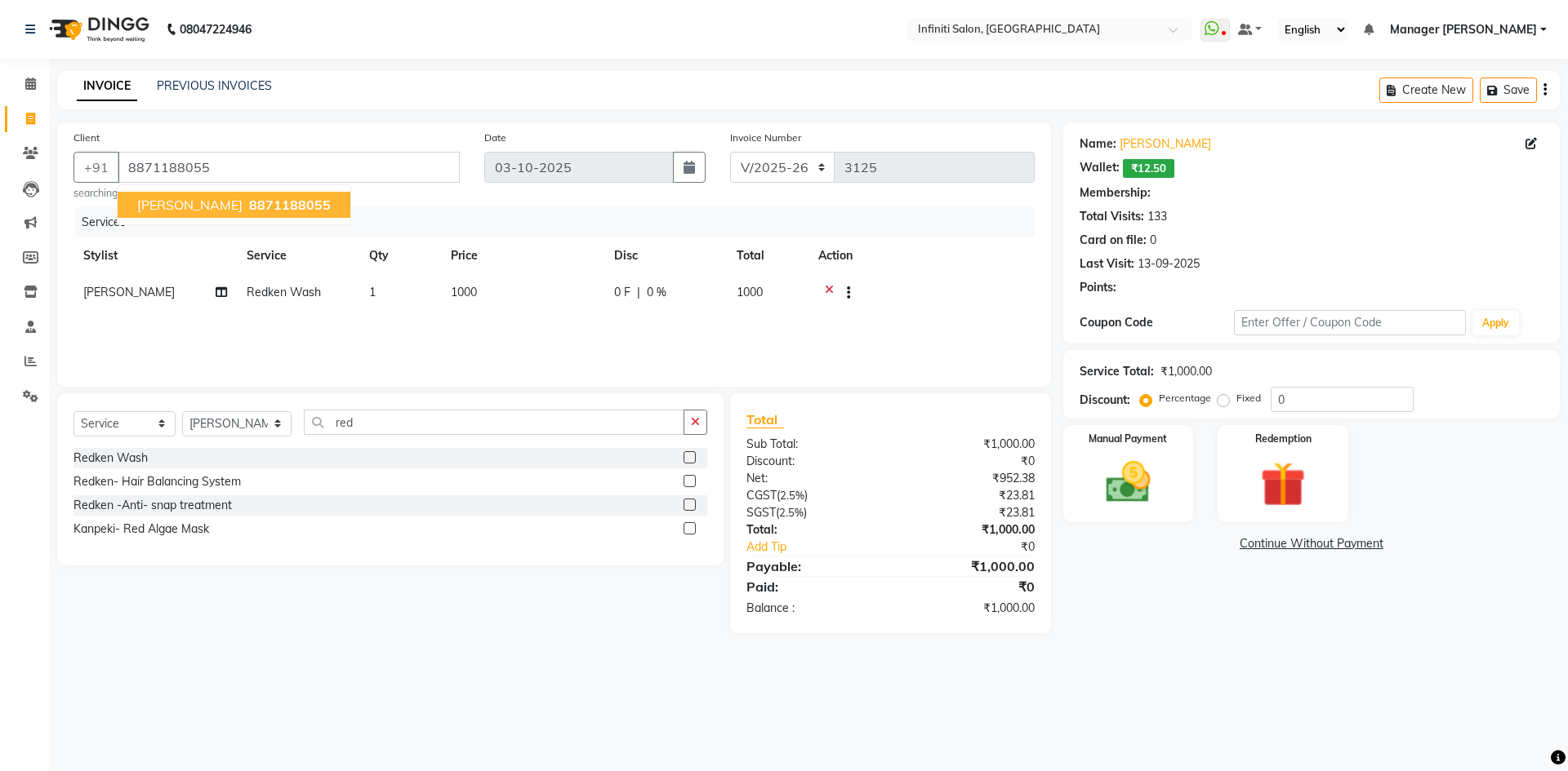
click at [286, 200] on span "8871188055" at bounding box center [290, 204] width 81 height 16
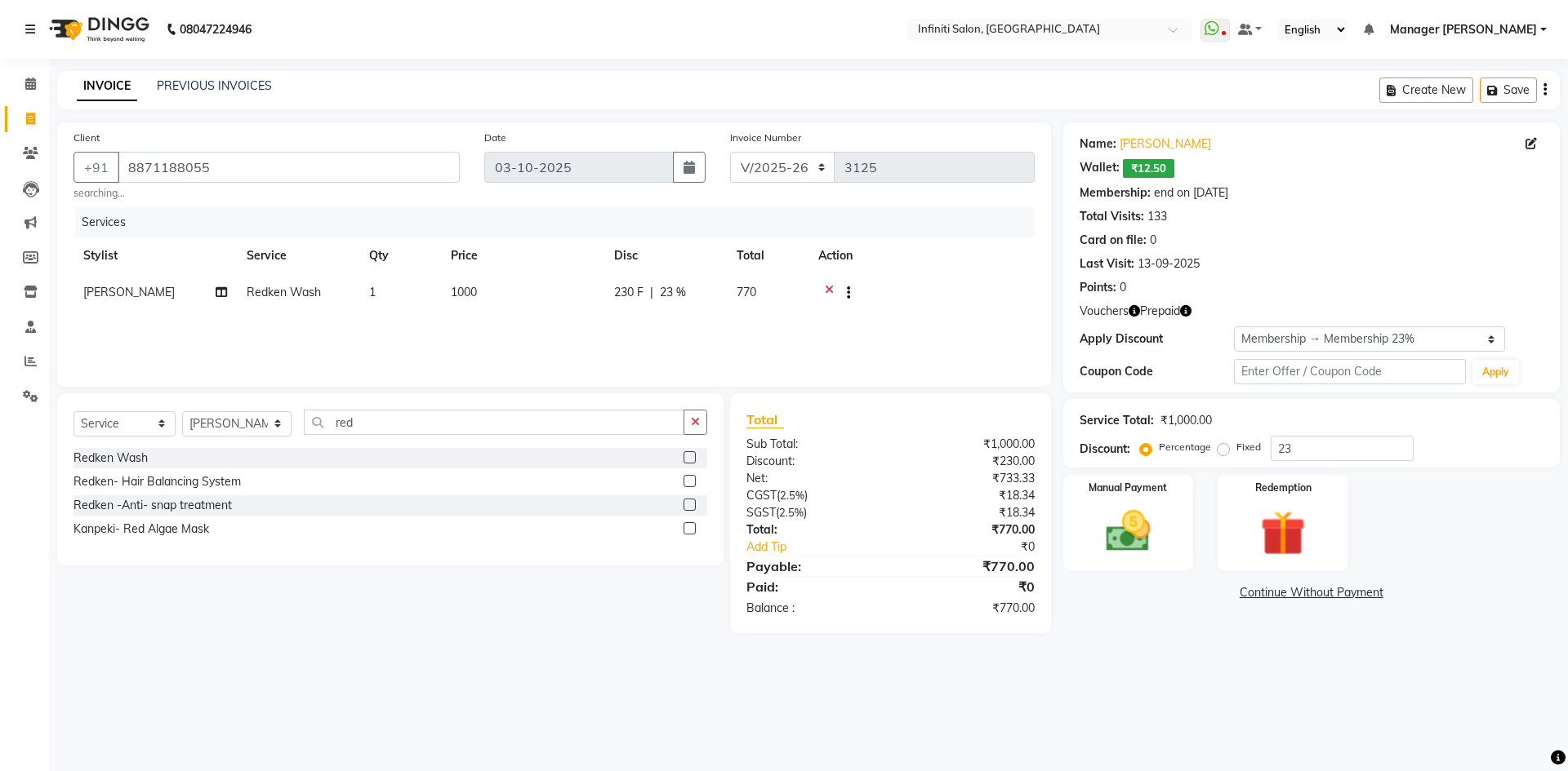
click at [1188, 310] on icon "button" at bounding box center [1186, 312] width 12 height 12
click at [1327, 261] on div "Last Visit: 13-09-2025" at bounding box center [1311, 264] width 463 height 17
click at [491, 278] on td "1000" at bounding box center [522, 294] width 164 height 40
click at [589, 294] on input "1000" at bounding box center [598, 297] width 144 height 26
click at [640, 293] on span "230 F" at bounding box center [629, 292] width 30 height 17
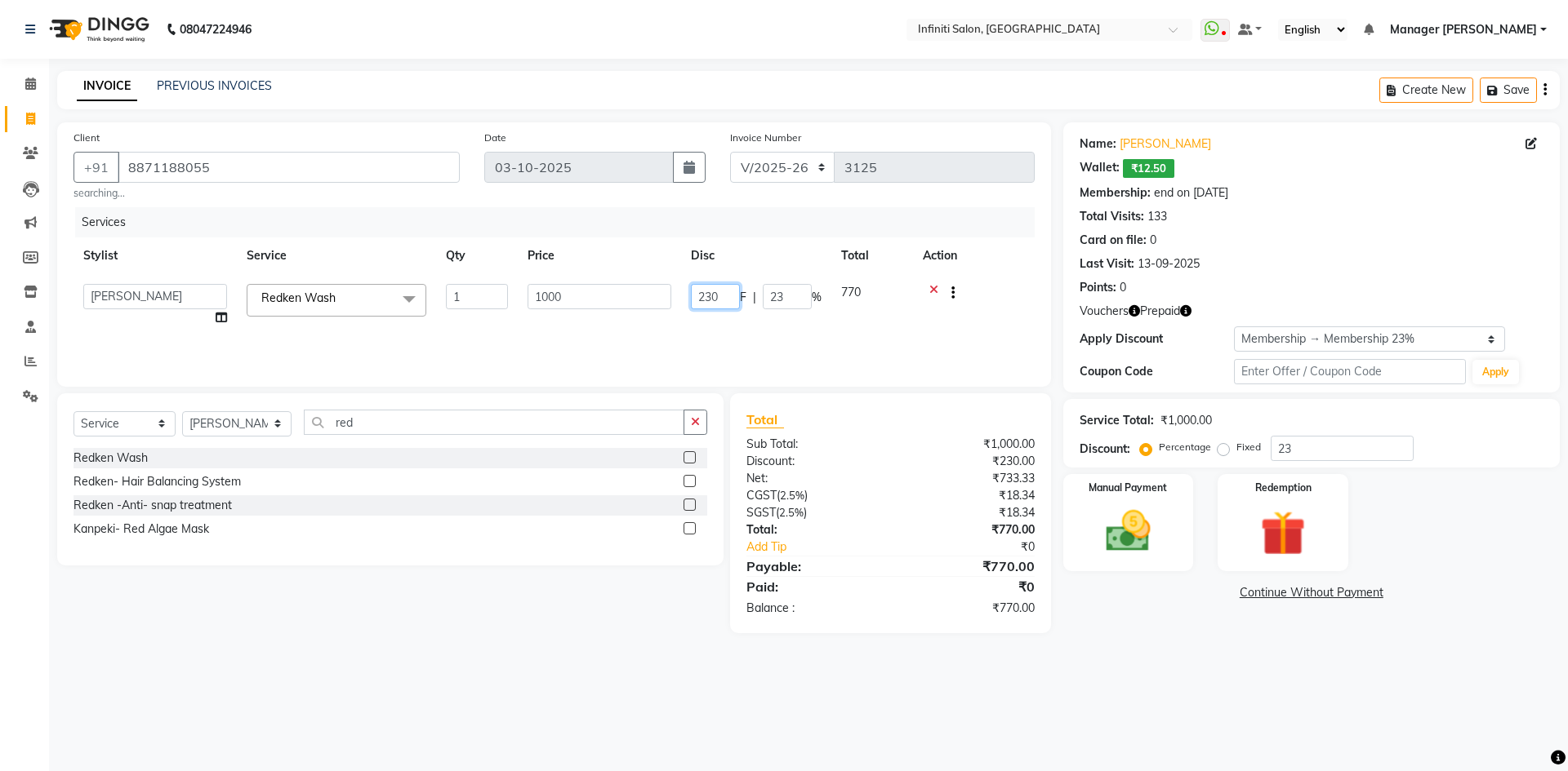
click at [729, 300] on input "230" at bounding box center [715, 297] width 49 height 26
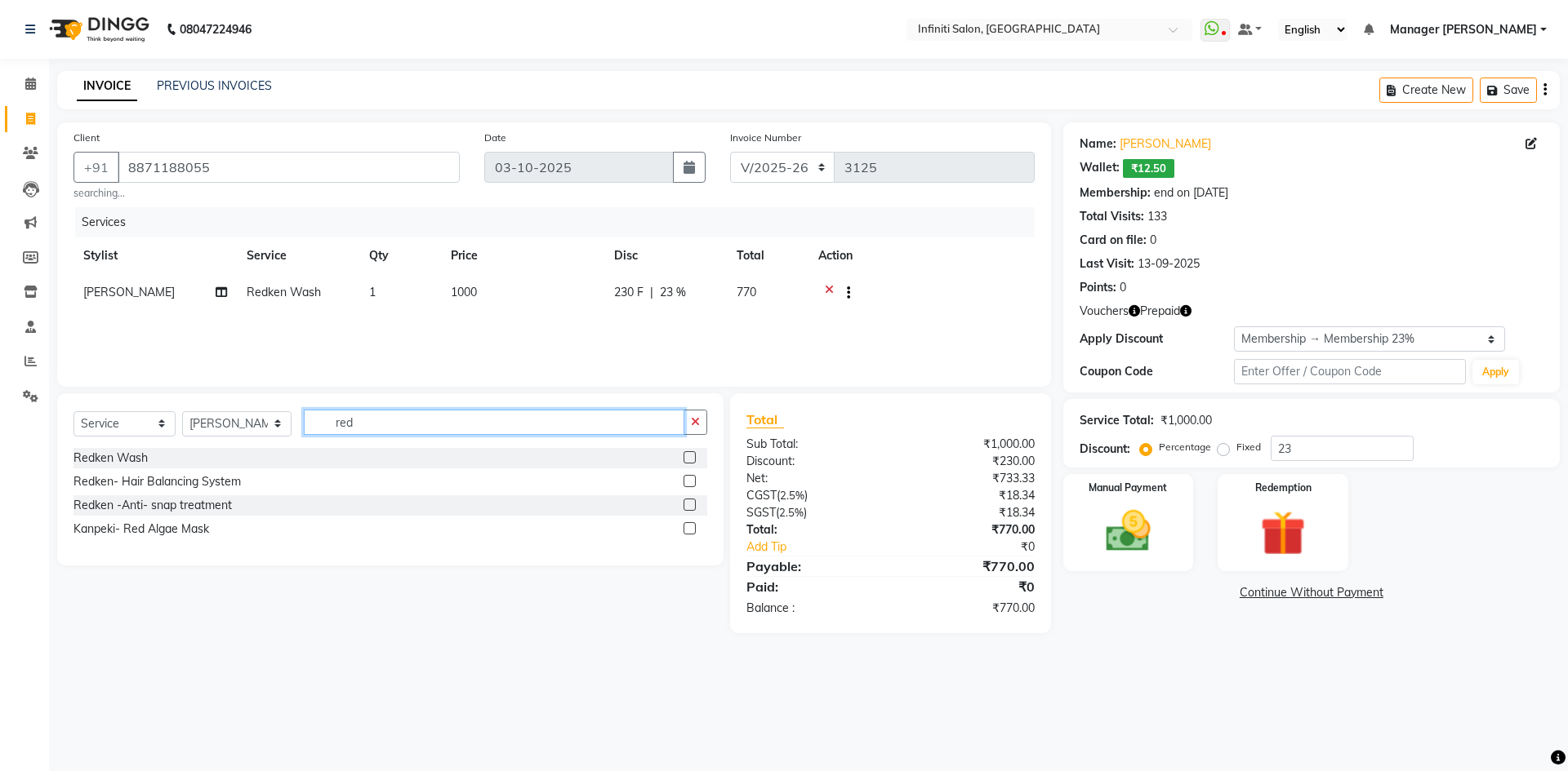
click at [459, 430] on input "red" at bounding box center [493, 423] width 380 height 26
click at [642, 294] on span "230 F" at bounding box center [629, 292] width 30 height 17
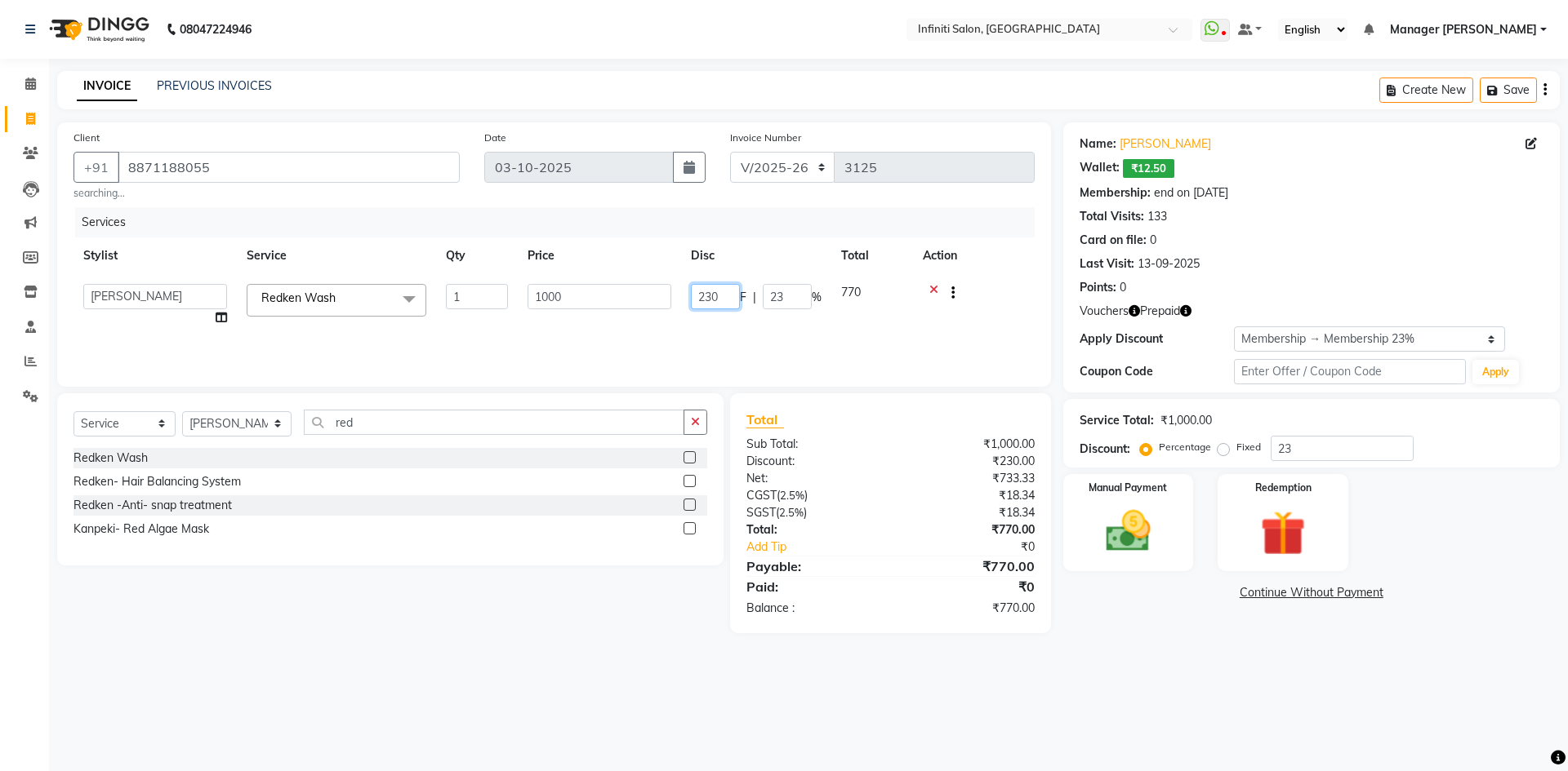
click at [725, 292] on input "230" at bounding box center [715, 297] width 49 height 26
click at [767, 384] on div "Client +91 8871188055 searching... Date 03-10-2025 Invoice Number CI/2025-26 V/…" at bounding box center [554, 254] width 993 height 265
click at [686, 459] on label at bounding box center [690, 457] width 12 height 12
click at [686, 459] on input "checkbox" at bounding box center [689, 458] width 11 height 11
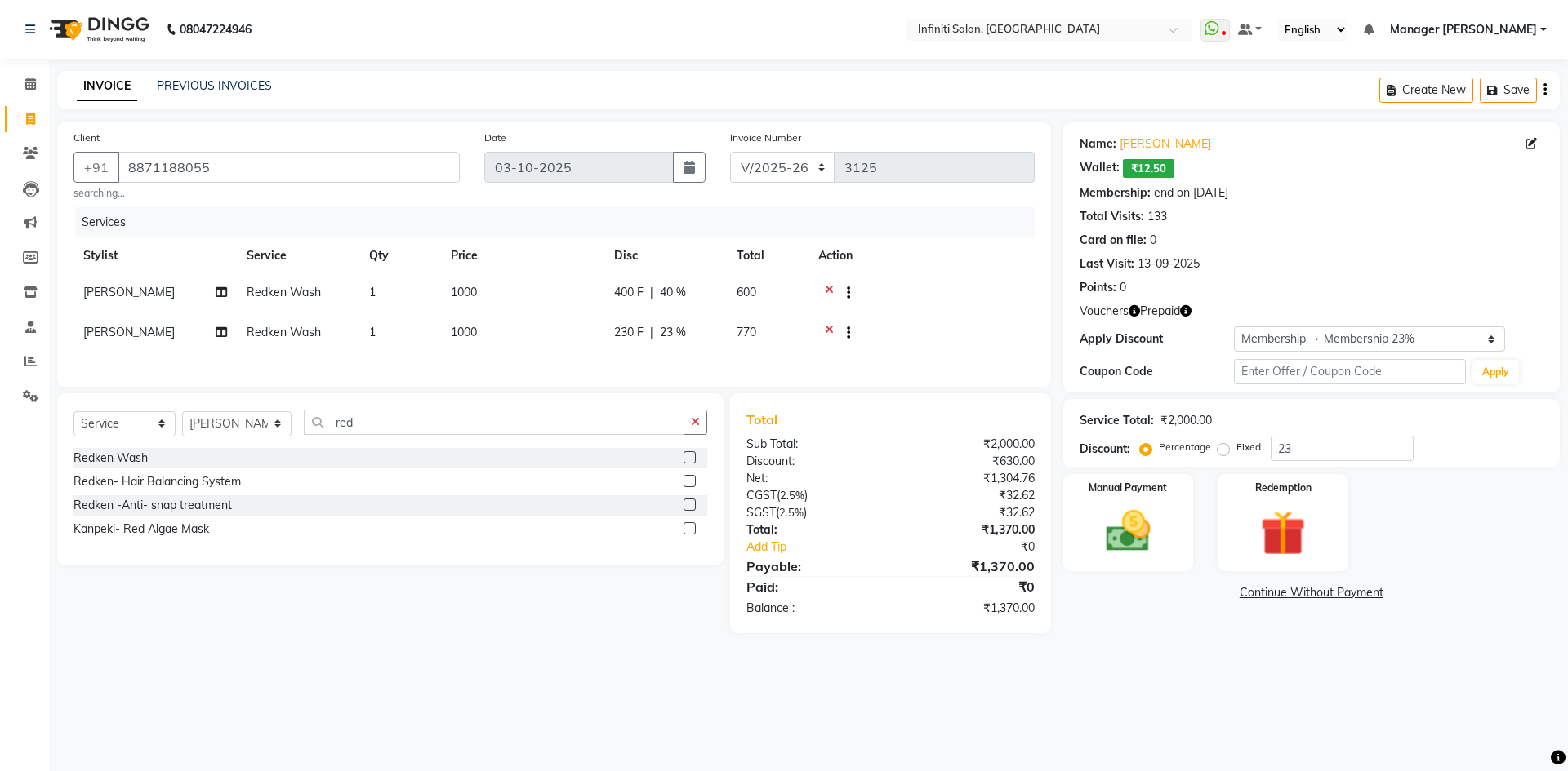
click at [648, 325] on div "230 F | 23 %" at bounding box center [666, 332] width 103 height 17
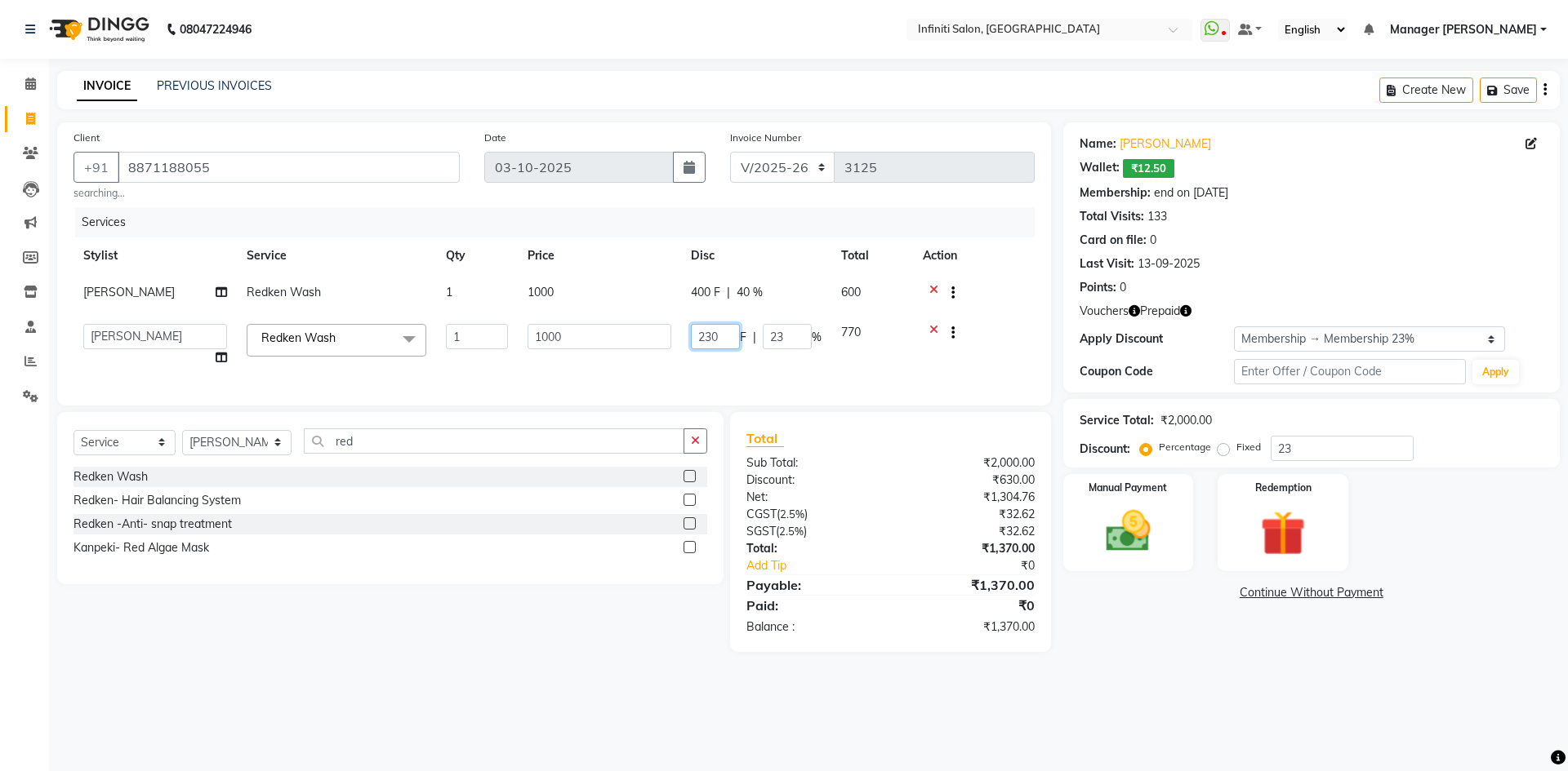
click at [729, 333] on input "230" at bounding box center [715, 337] width 49 height 26
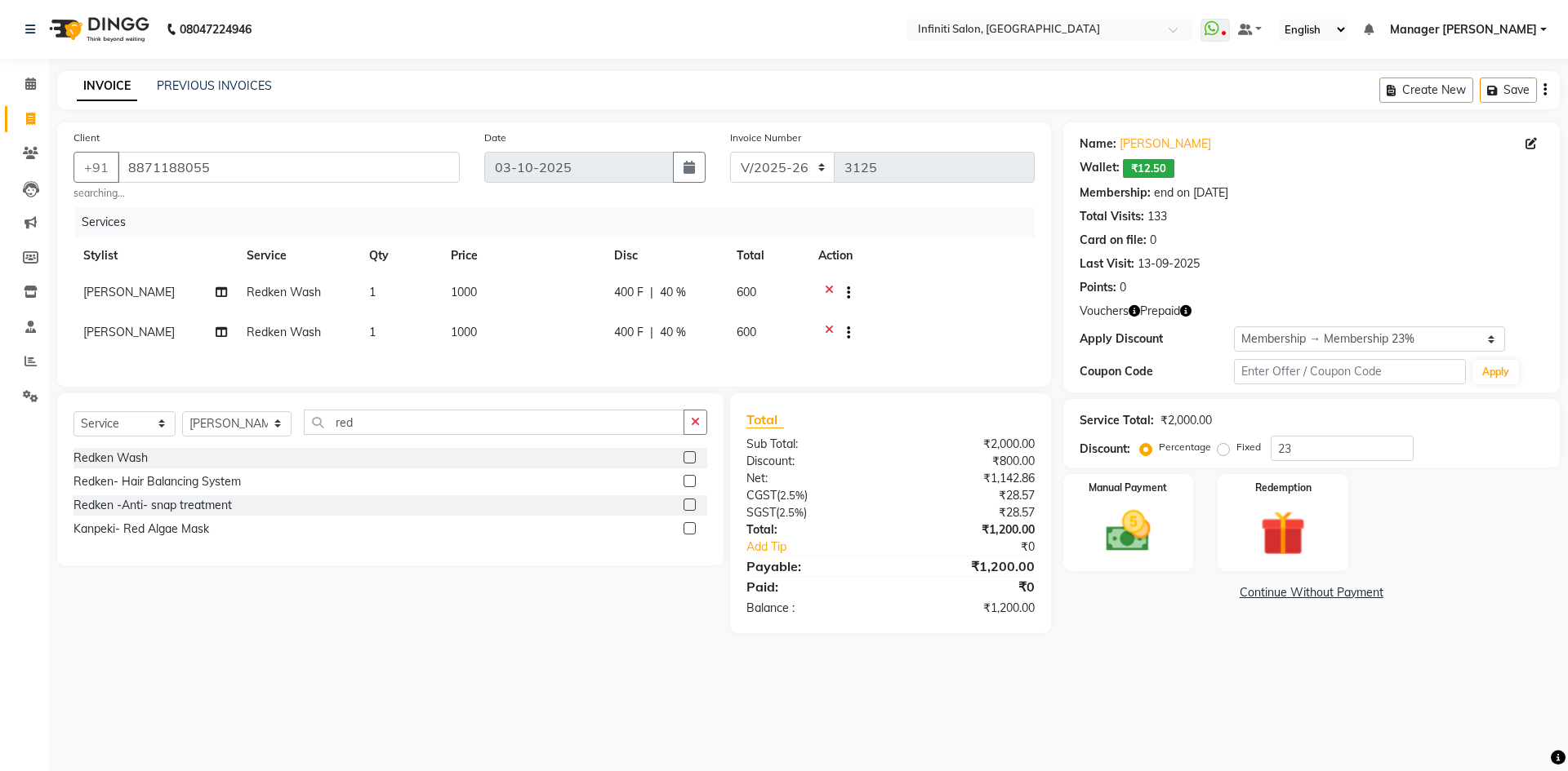
click at [641, 403] on div "Client +91 8871188055 searching... Date 03-10-2025 Invoice Number CI/2025-26 V/…" at bounding box center [554, 377] width 1018 height 511
click at [372, 434] on input "red" at bounding box center [493, 423] width 380 height 26
click at [127, 333] on span "[PERSON_NAME]" at bounding box center [129, 331] width 91 height 15
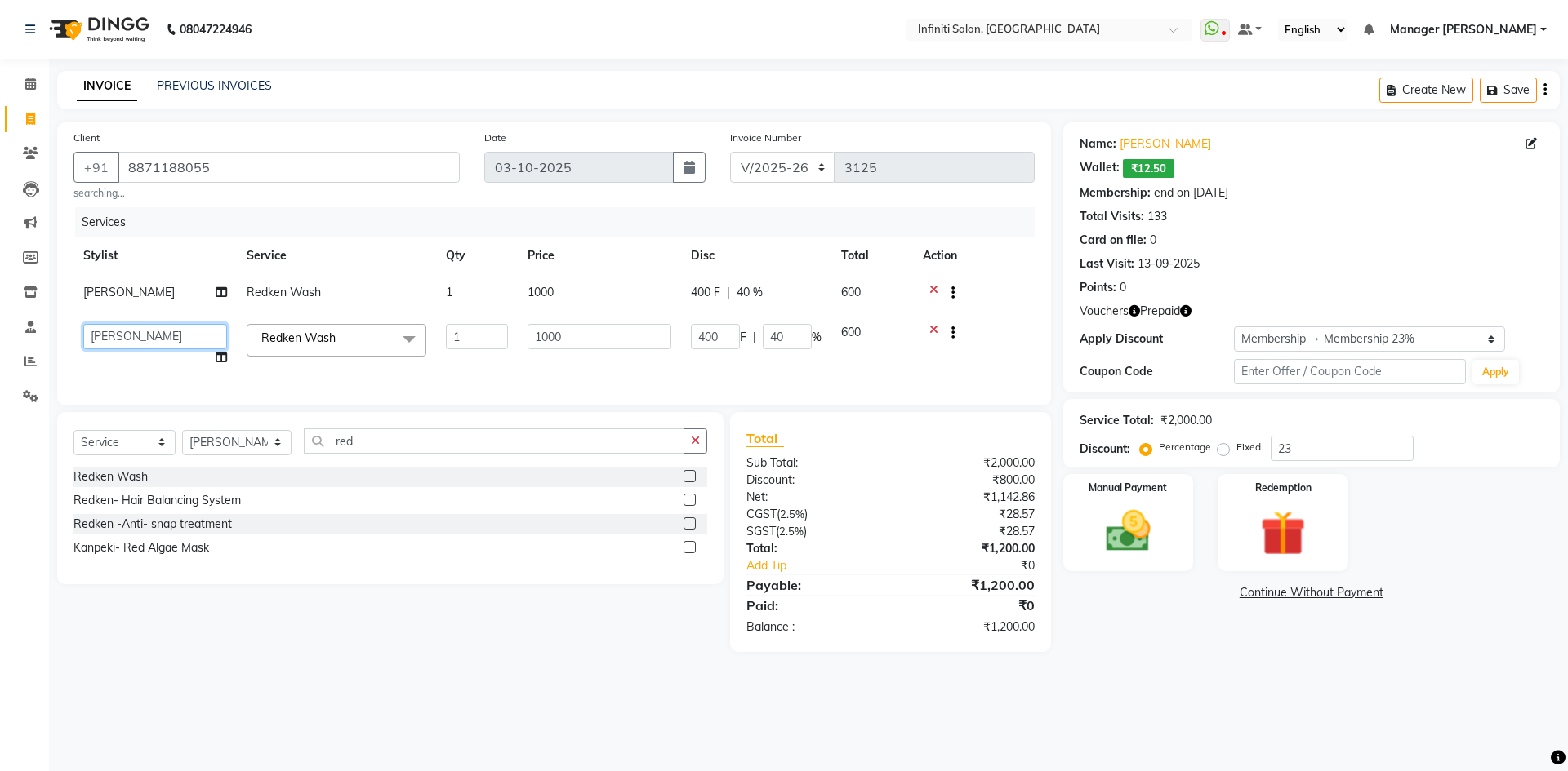
click at [168, 327] on select "Abhi singh Ahor Armaan Chandu Ishwar Jaspreet Khilesh Kishan SN Manager Academy…" at bounding box center [155, 337] width 144 height 26
click at [357, 451] on input "red" at bounding box center [493, 442] width 380 height 26
click at [694, 482] on label at bounding box center [690, 476] width 12 height 12
click at [694, 482] on input "checkbox" at bounding box center [689, 477] width 11 height 11
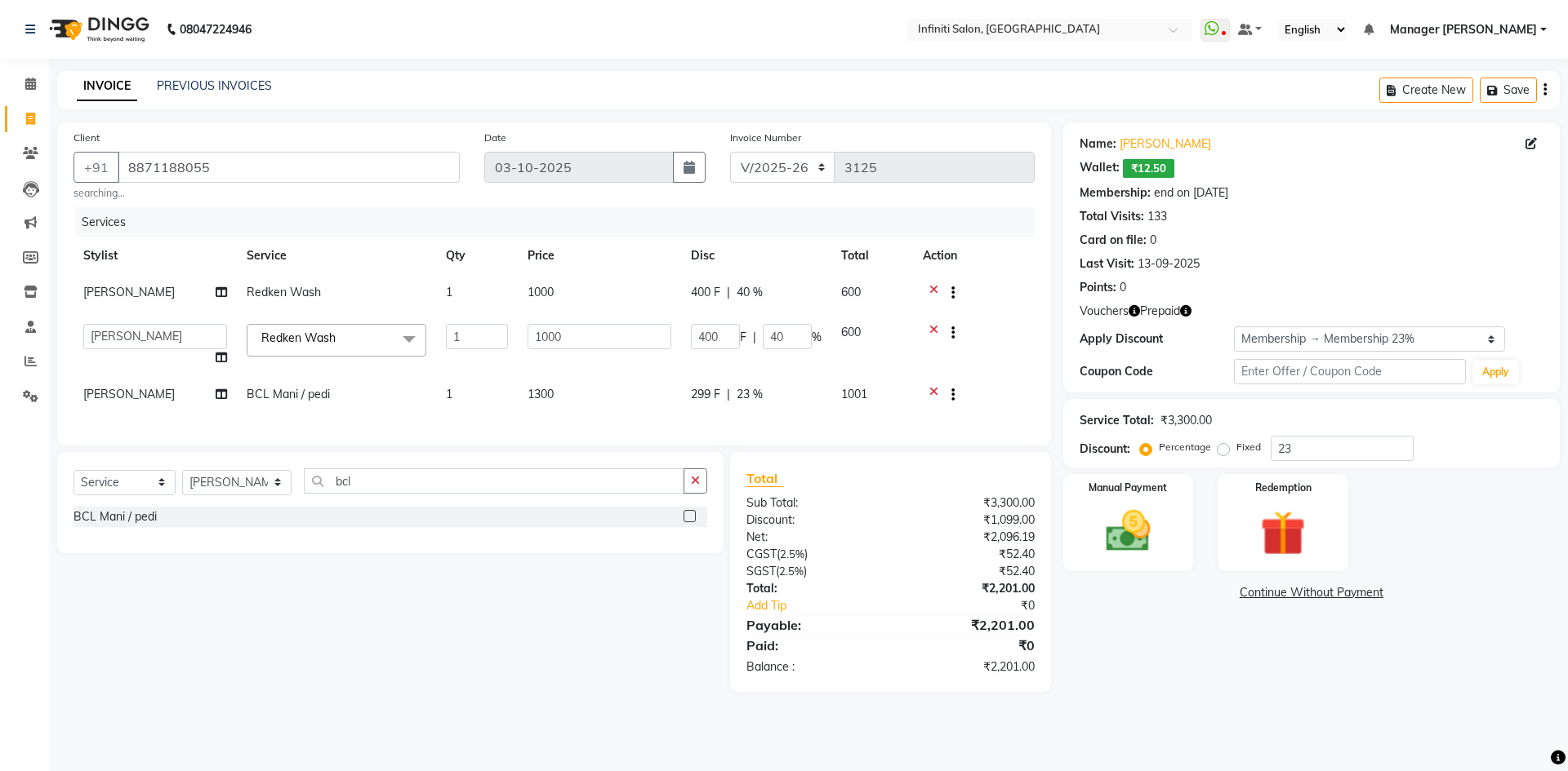
click at [562, 384] on td "1300" at bounding box center [599, 396] width 164 height 40
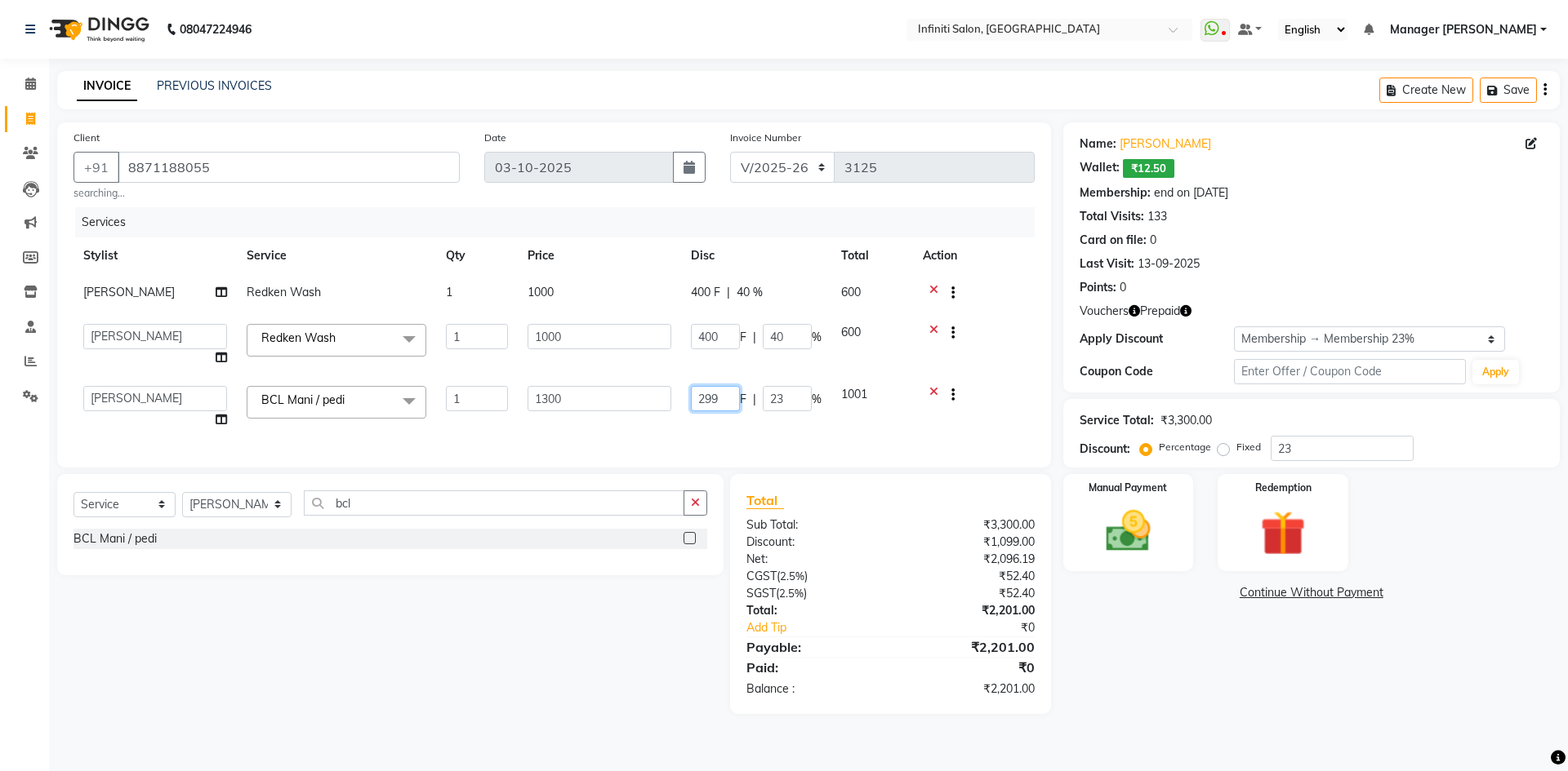
click at [723, 393] on input "299" at bounding box center [715, 399] width 49 height 26
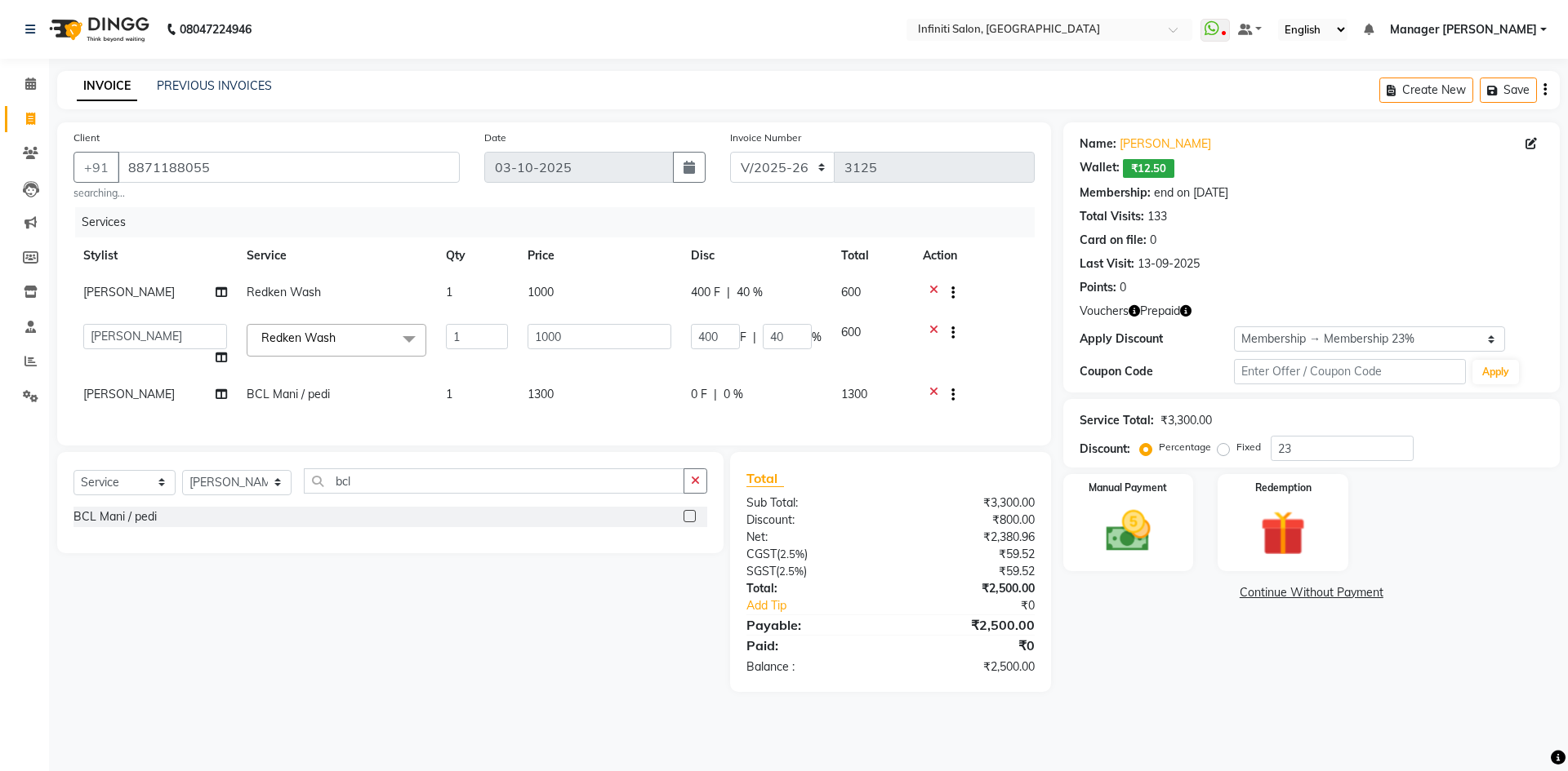
click at [919, 467] on div "Client +91 8871188055 searching... Date 03-10-2025 Invoice Number CI/2025-26 V/…" at bounding box center [554, 407] width 1018 height 570
click at [931, 393] on icon at bounding box center [933, 396] width 9 height 21
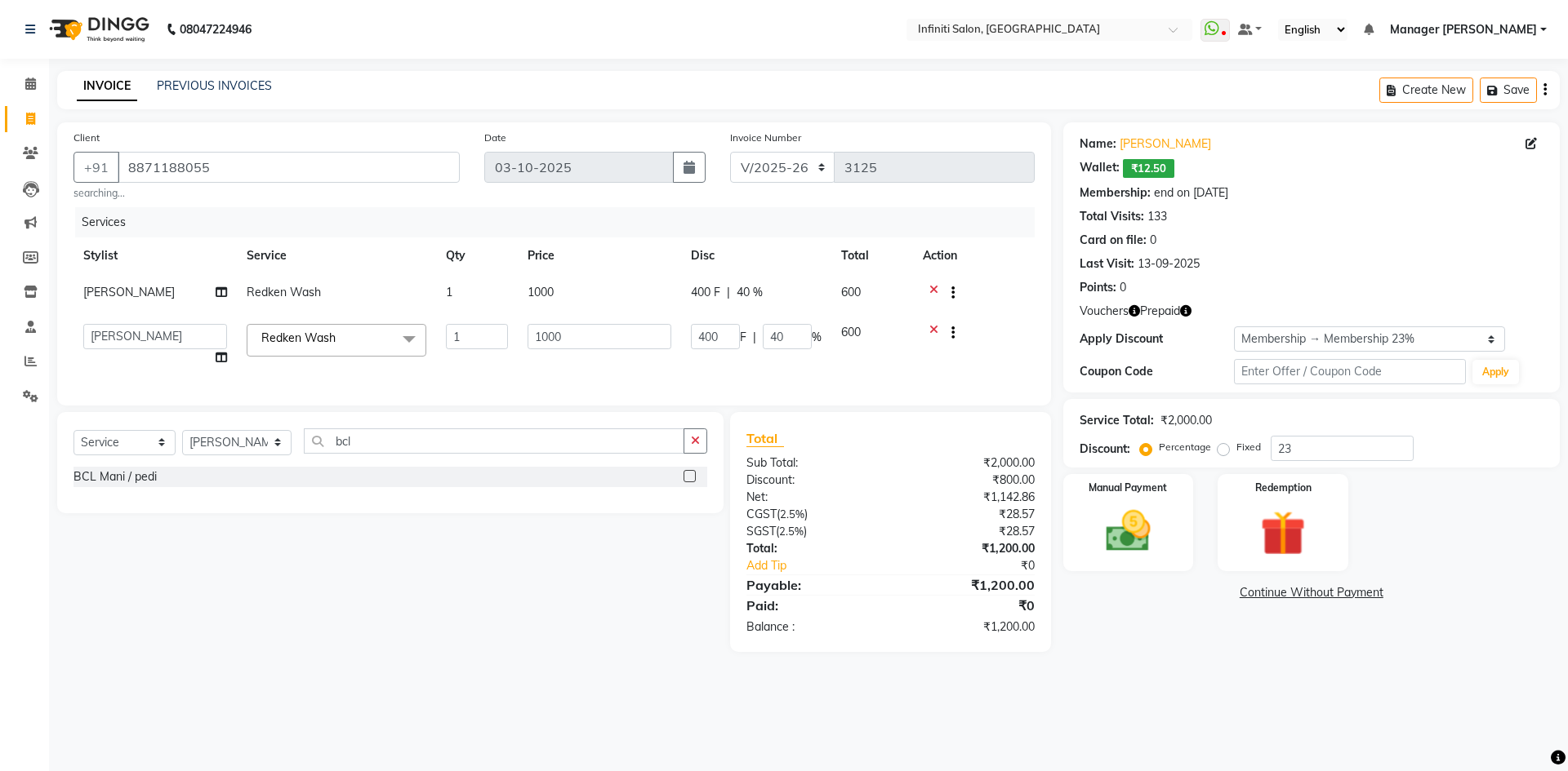
click at [689, 482] on label at bounding box center [690, 476] width 12 height 12
click at [689, 482] on input "checkbox" at bounding box center [689, 477] width 11 height 11
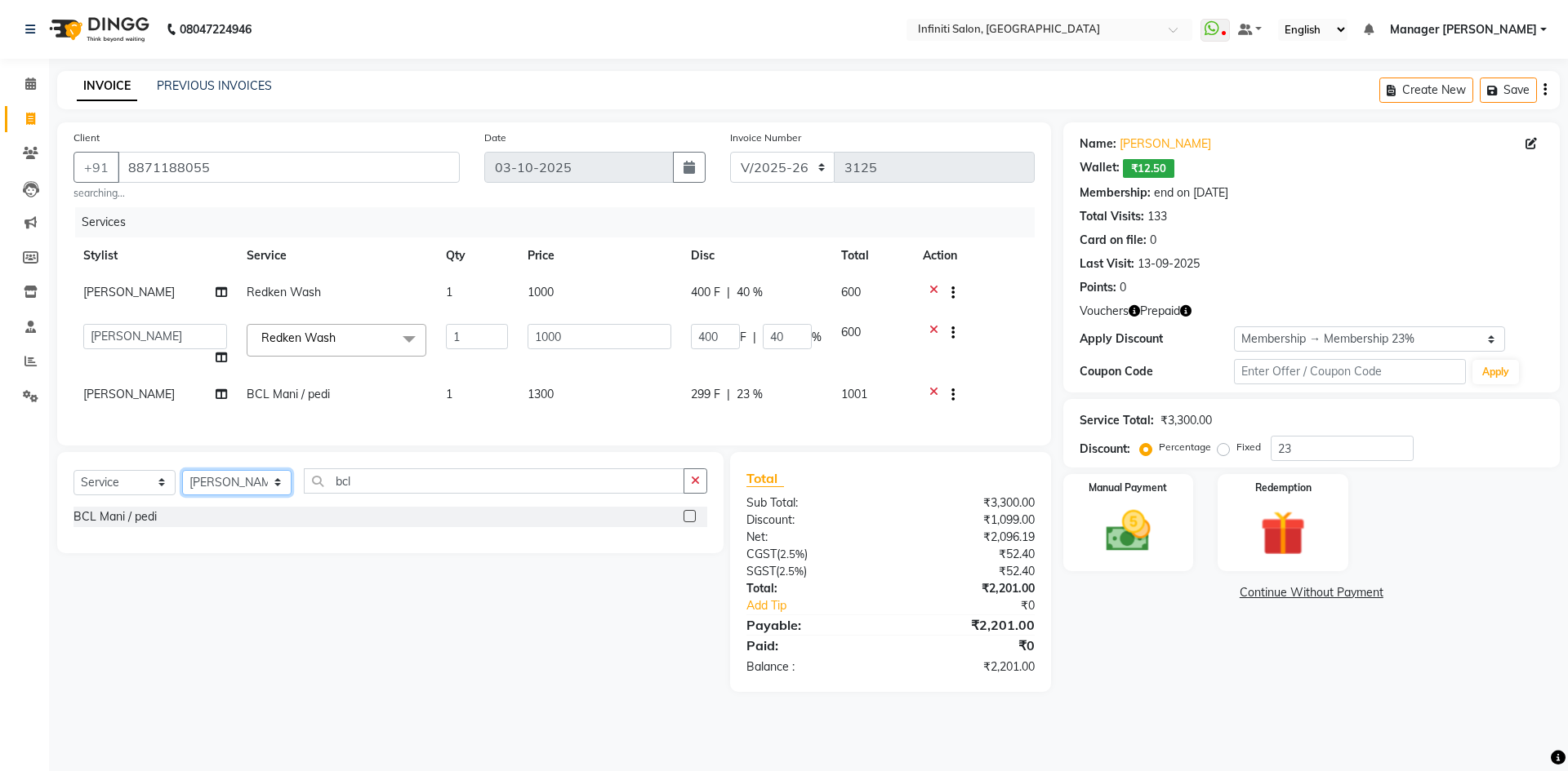
click at [262, 495] on select "Select Stylist Abhi singh Ahor Armaan Chandu Ishwar Jaspreet Khilesh Kishan SN …" at bounding box center [236, 483] width 109 height 26
click at [182, 481] on select "Select Stylist Abhi singh Ahor Armaan Chandu Ishwar Jaspreet Khilesh Kishan SN …" at bounding box center [236, 483] width 109 height 26
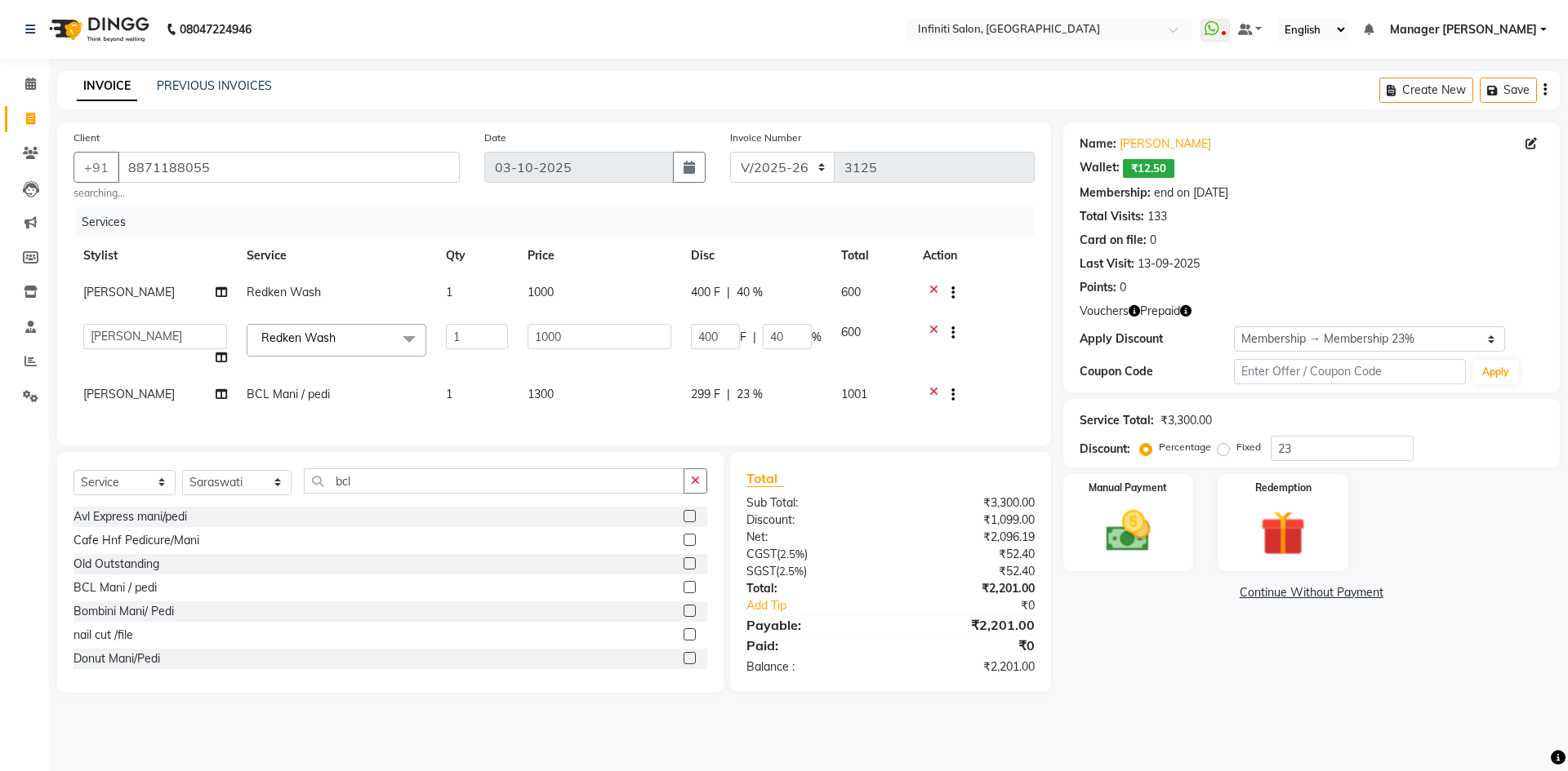
click at [669, 621] on div "Bombini Mani/ Pedi" at bounding box center [390, 611] width 633 height 21
click at [684, 617] on label at bounding box center [690, 611] width 12 height 12
click at [684, 617] on input "checkbox" at bounding box center [689, 611] width 11 height 11
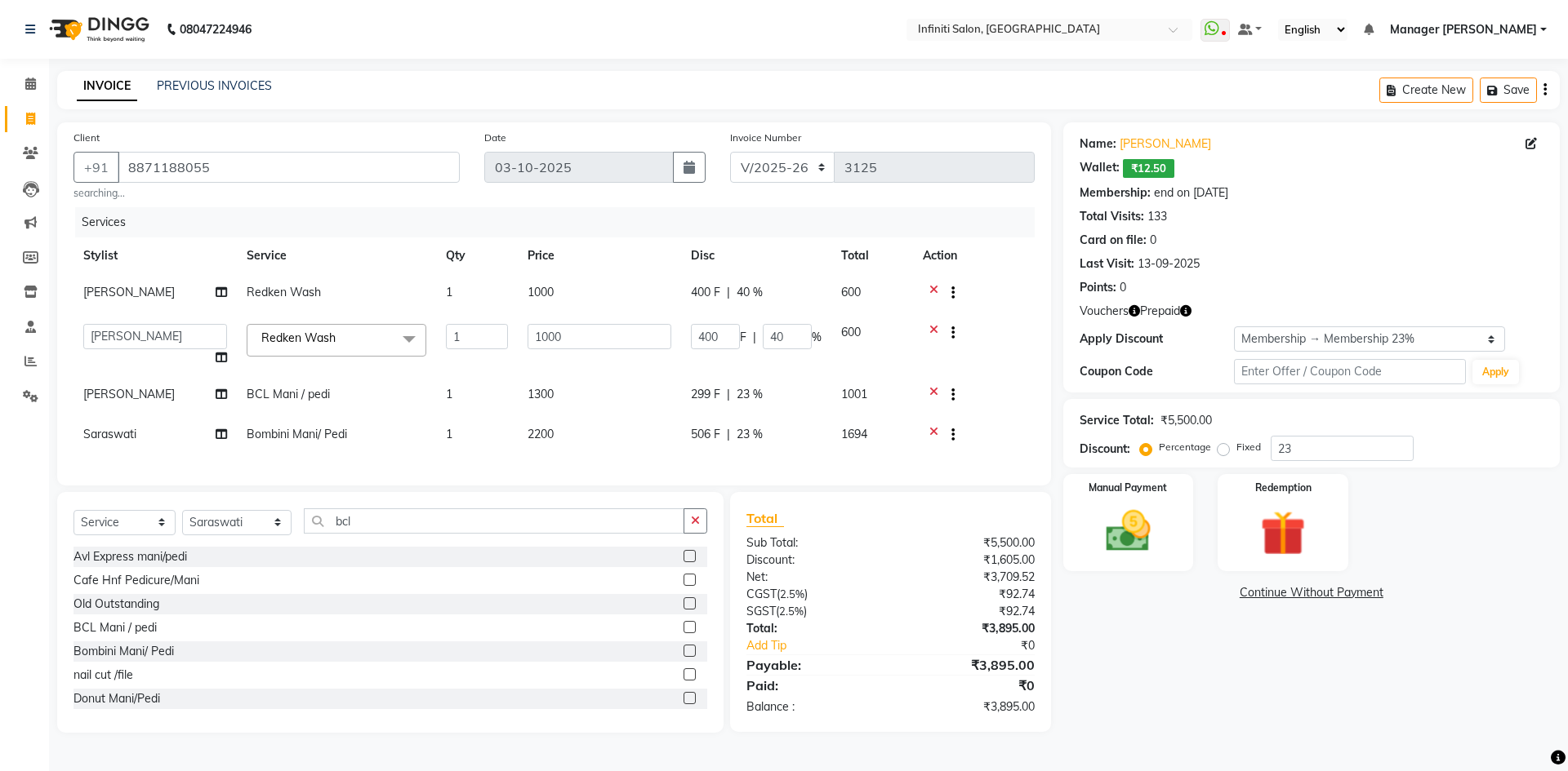
click at [684, 657] on label at bounding box center [690, 651] width 12 height 12
click at [684, 657] on input "checkbox" at bounding box center [689, 652] width 11 height 11
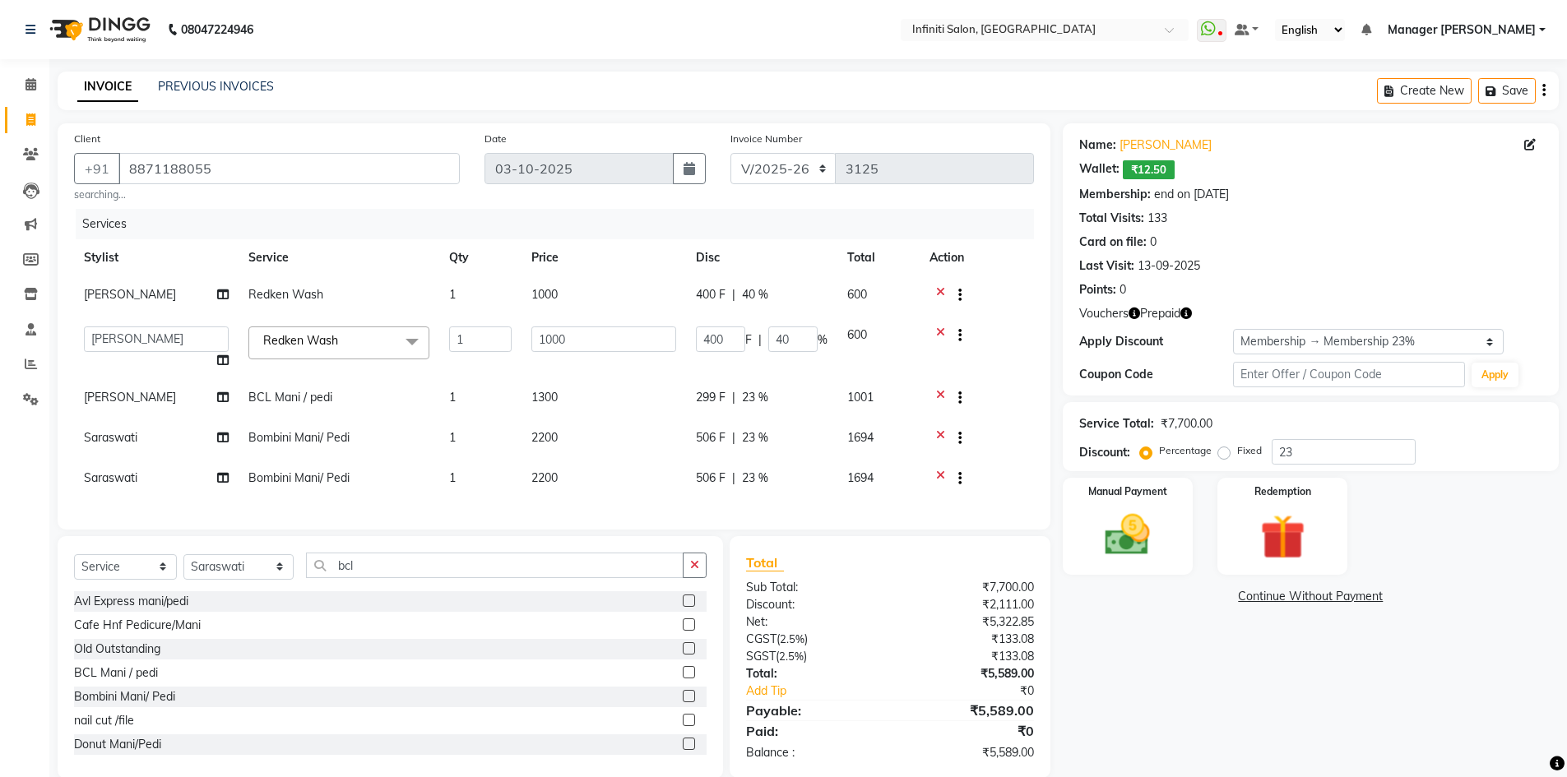
click at [100, 477] on span "Saraswati" at bounding box center [110, 478] width 53 height 15
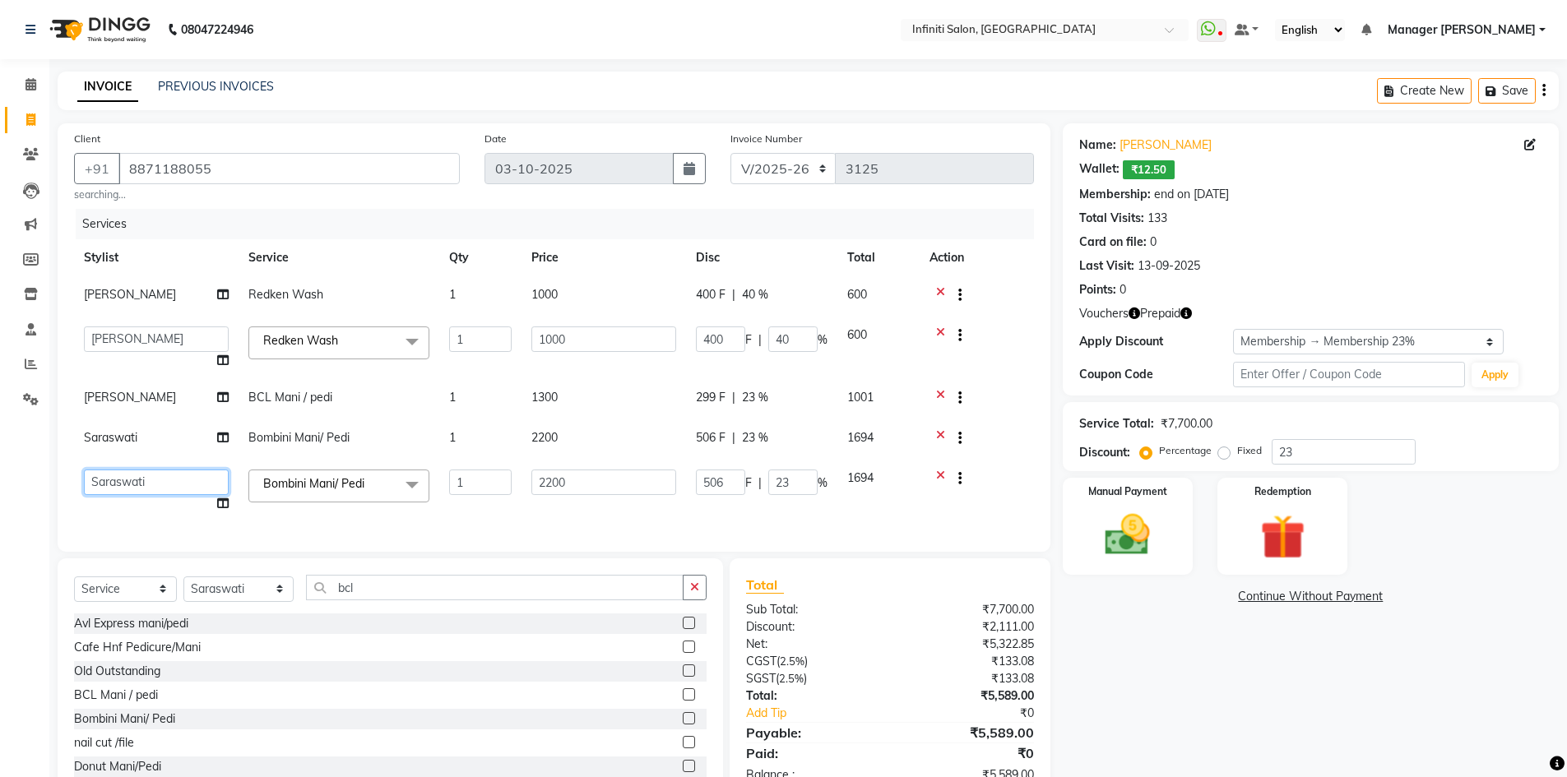
click at [165, 476] on select "Abhi singh Ahor Armaan Chandu Ishwar Jaspreet Khilesh Kishan SN Manager Academy…" at bounding box center [156, 483] width 145 height 26
click at [732, 482] on input "506" at bounding box center [720, 483] width 49 height 26
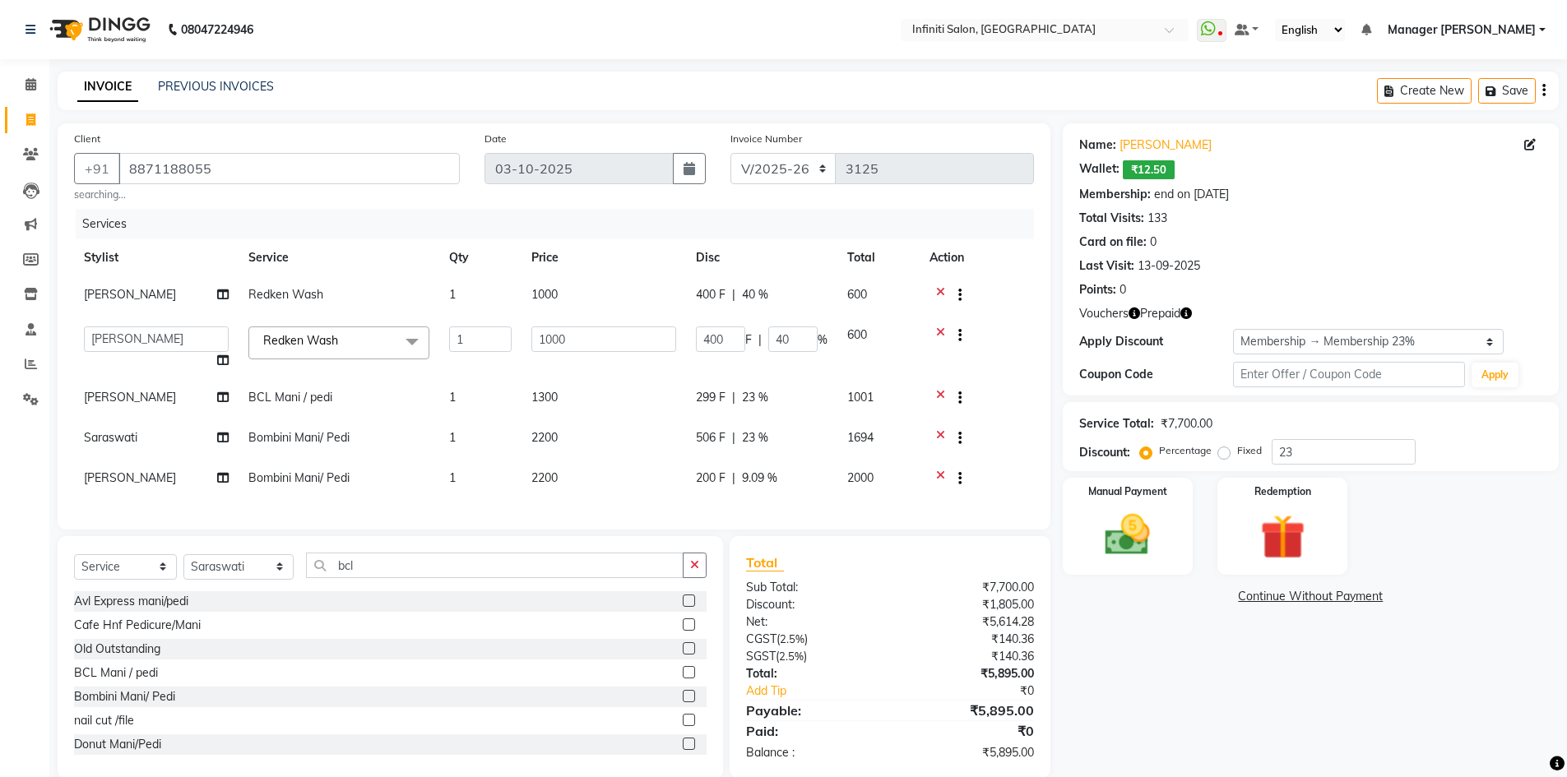
click at [729, 429] on div "506 F | 23 %" at bounding box center [762, 437] width 132 height 17
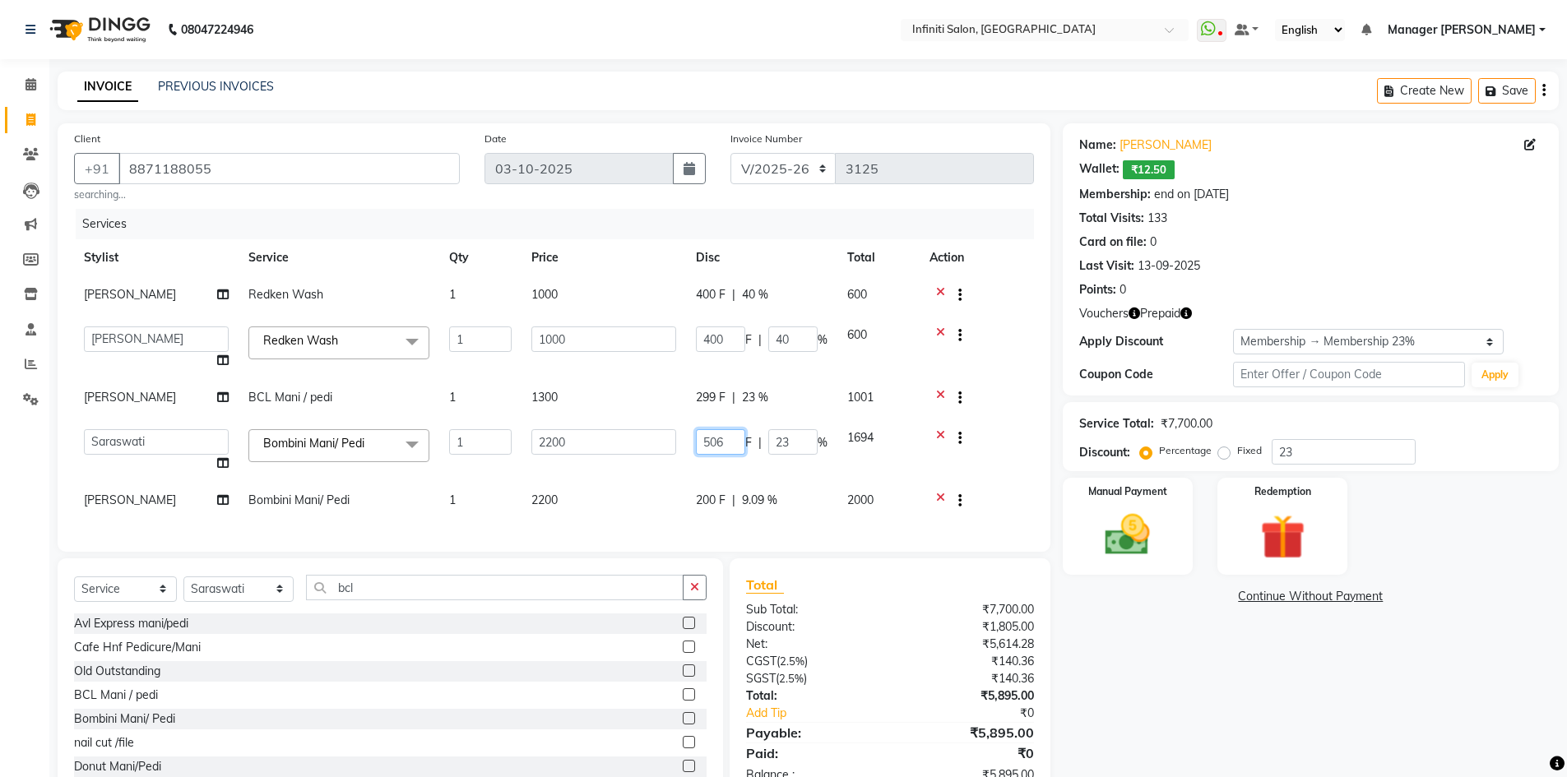
click at [740, 442] on input "506" at bounding box center [720, 442] width 49 height 26
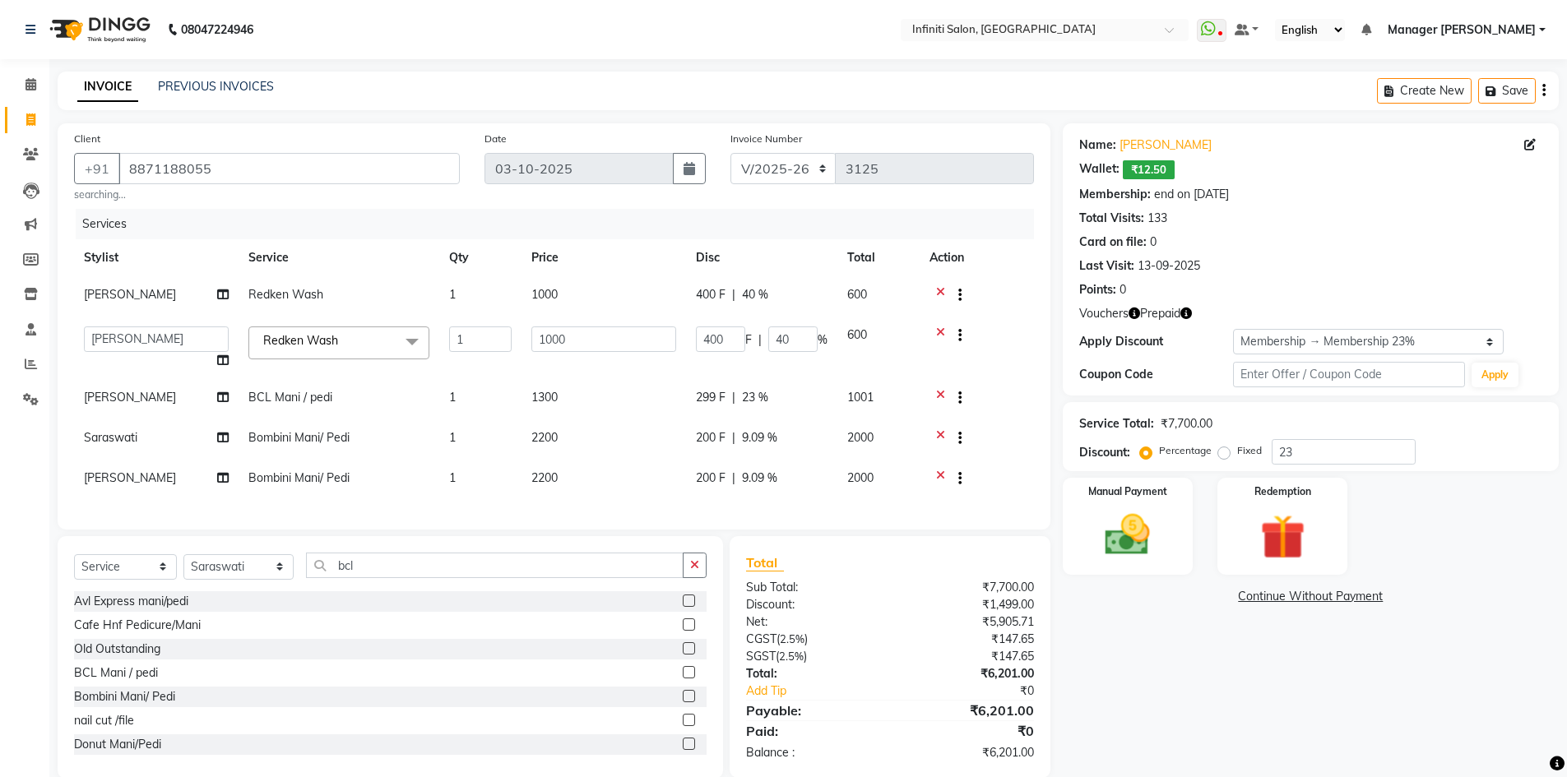
click at [861, 592] on div "Total Sub Total: ₹7,700.00 Discount: ₹1,499.00 Net: ₹5,905.71 CGST ( 2.5% ) ₹14…" at bounding box center [889, 657] width 287 height 209
click at [722, 397] on span "299 F" at bounding box center [711, 397] width 30 height 17
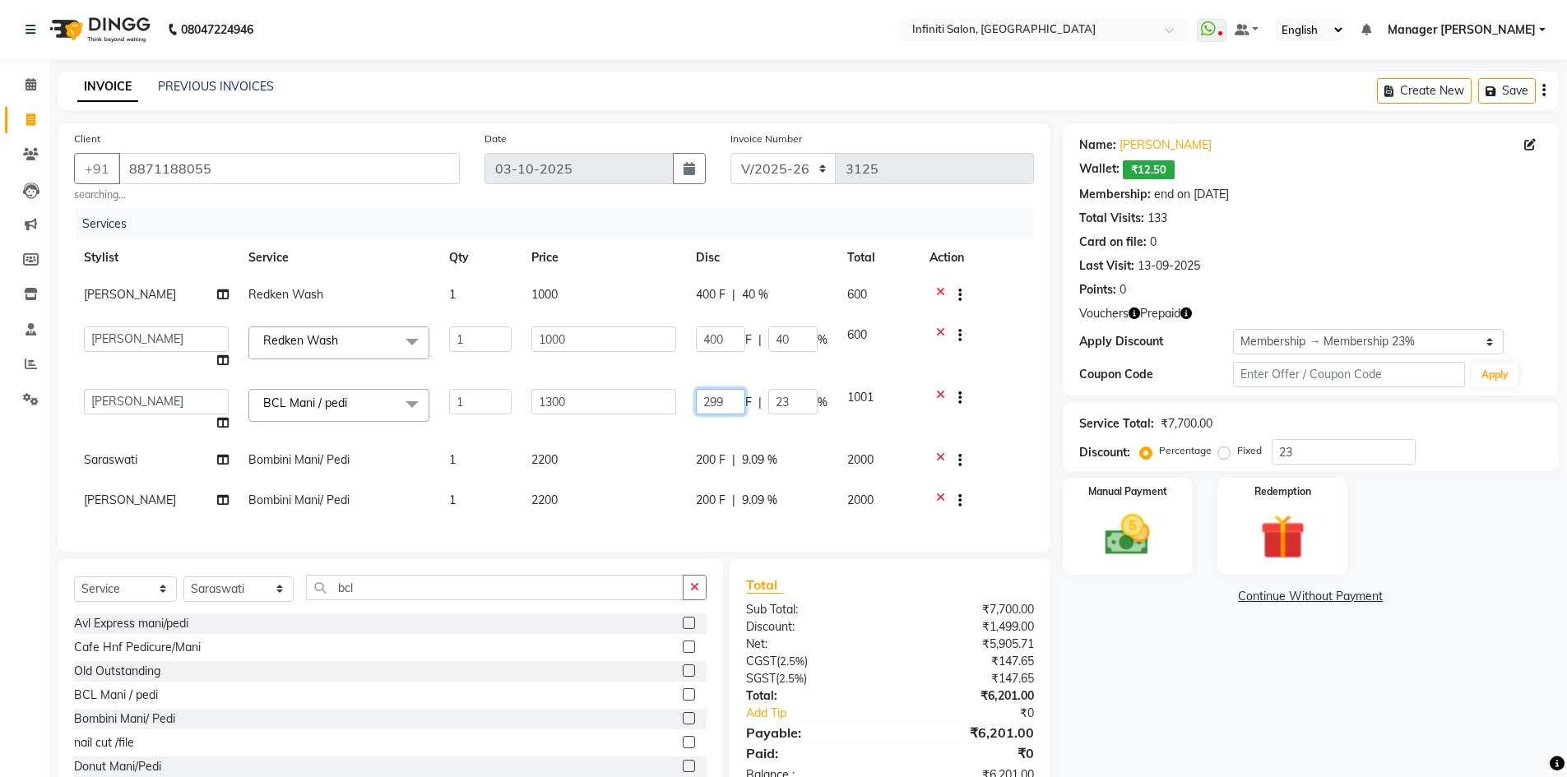
click at [726, 401] on input "299" at bounding box center [720, 402] width 49 height 26
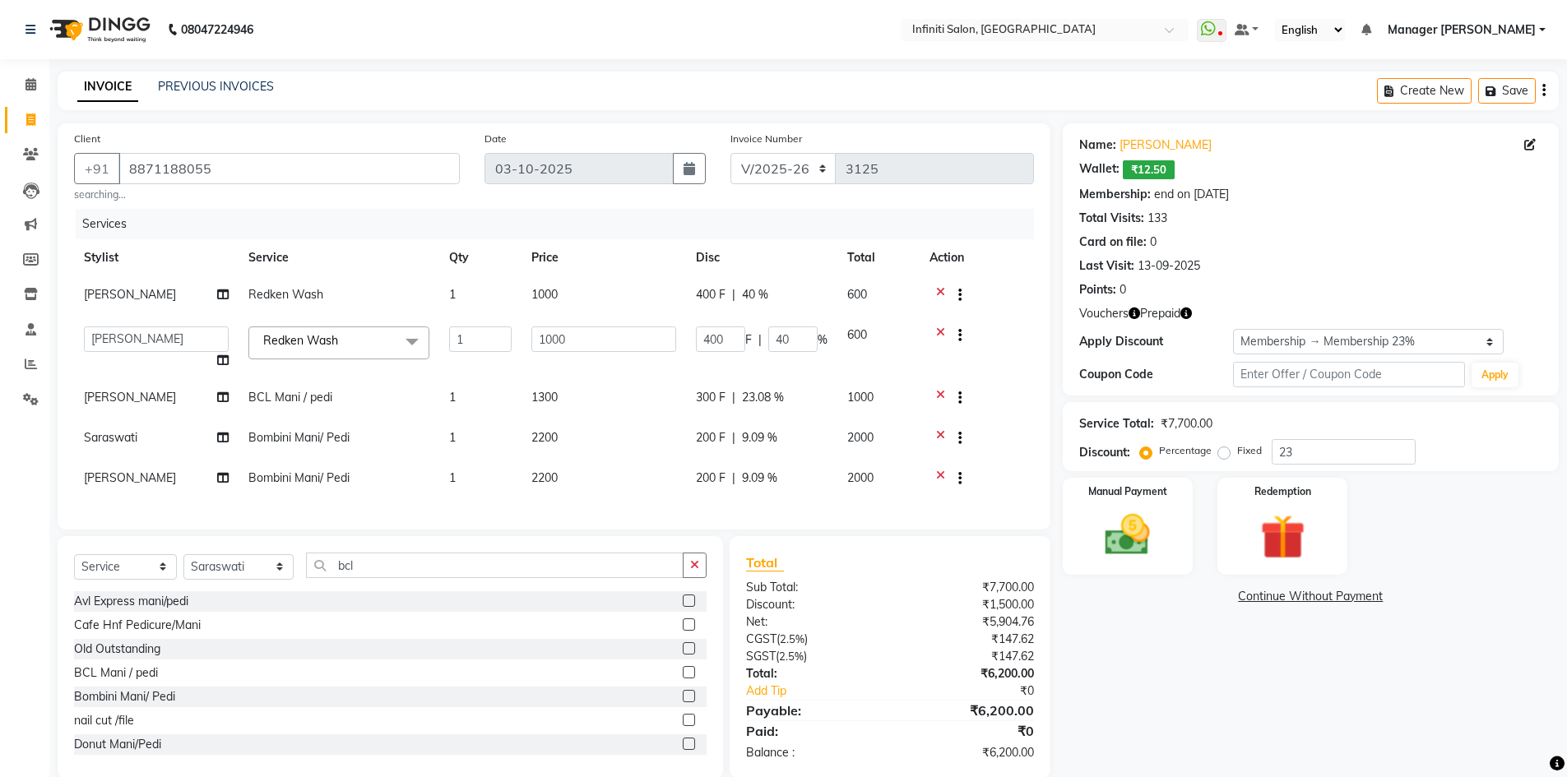
click at [842, 568] on div "Client +91 8871188055 searching... Date 03-10-2025 Invoice Number CI/2025-26 V/…" at bounding box center [554, 451] width 1018 height 656
click at [838, 559] on div "Total Sub Total: ₹7,700.00 Discount: ₹1,500.00 Net: ₹5,904.76 CGST ( 2.5% ) ₹14…" at bounding box center [890, 657] width 320 height 242
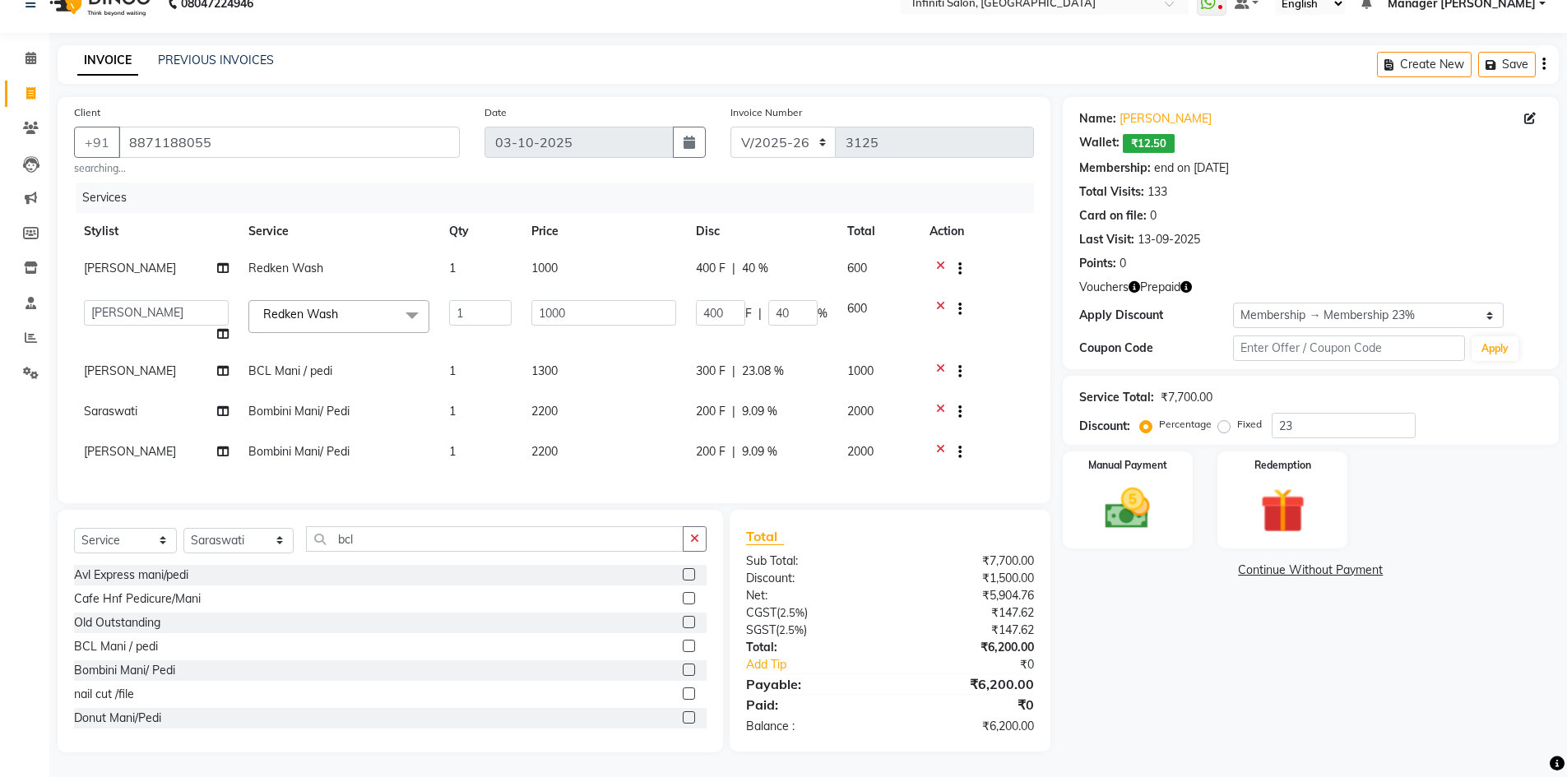
click at [1186, 281] on icon "button" at bounding box center [1187, 287] width 12 height 12
click at [1201, 657] on div "Name: Richa Paliwal Wallet: ₹12.50 Membership: end on 12-05-2124 Total Visits: …" at bounding box center [1317, 425] width 508 height 656
click at [782, 128] on select "CI/2025-26 V/2025-26" at bounding box center [784, 142] width 106 height 31
click at [731, 127] on select "CI/2025-26 V/2025-26" at bounding box center [784, 142] width 106 height 31
click at [406, 543] on input "bcl" at bounding box center [495, 540] width 378 height 26
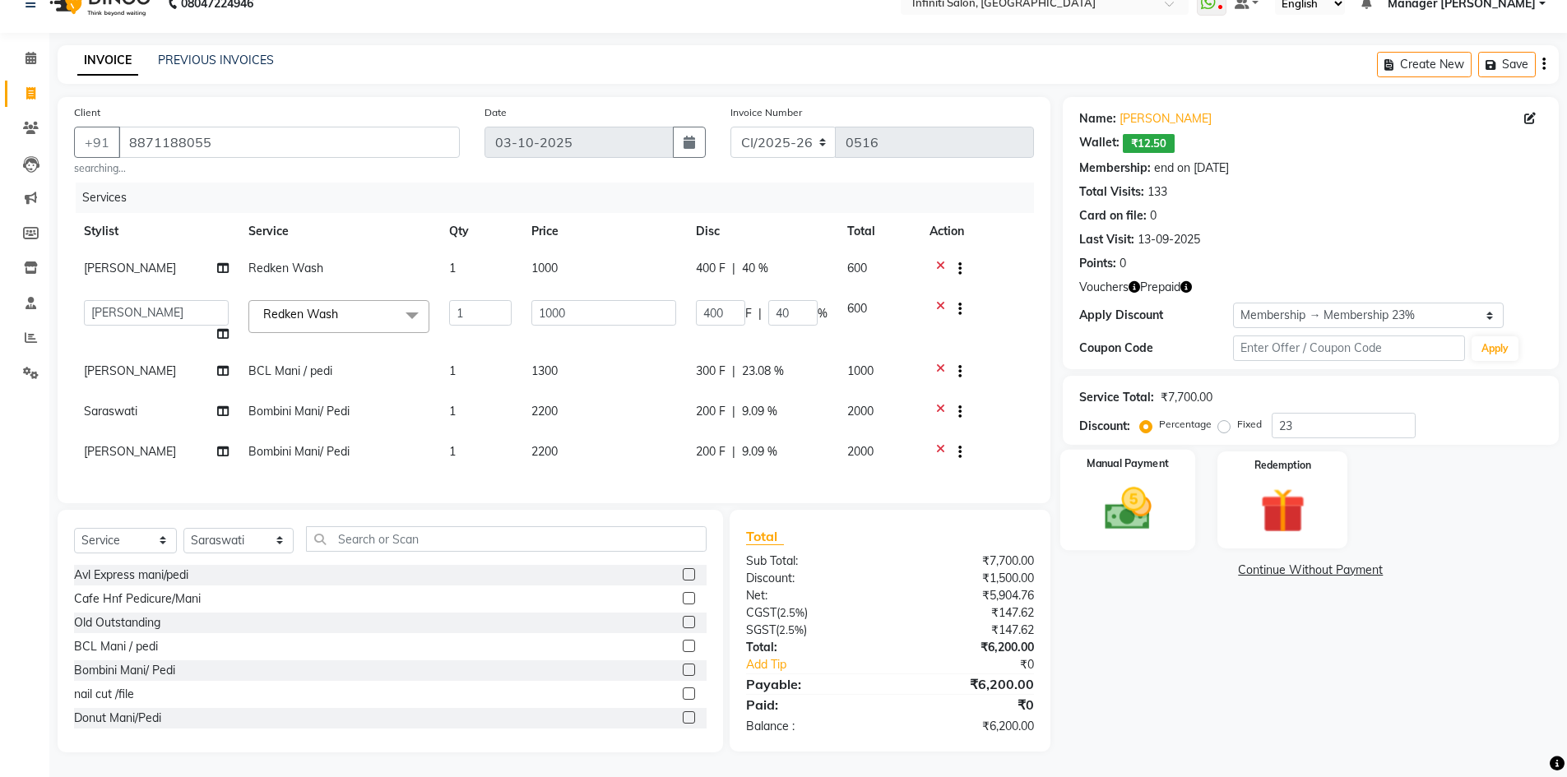
click at [1134, 482] on img at bounding box center [1128, 508] width 76 height 53
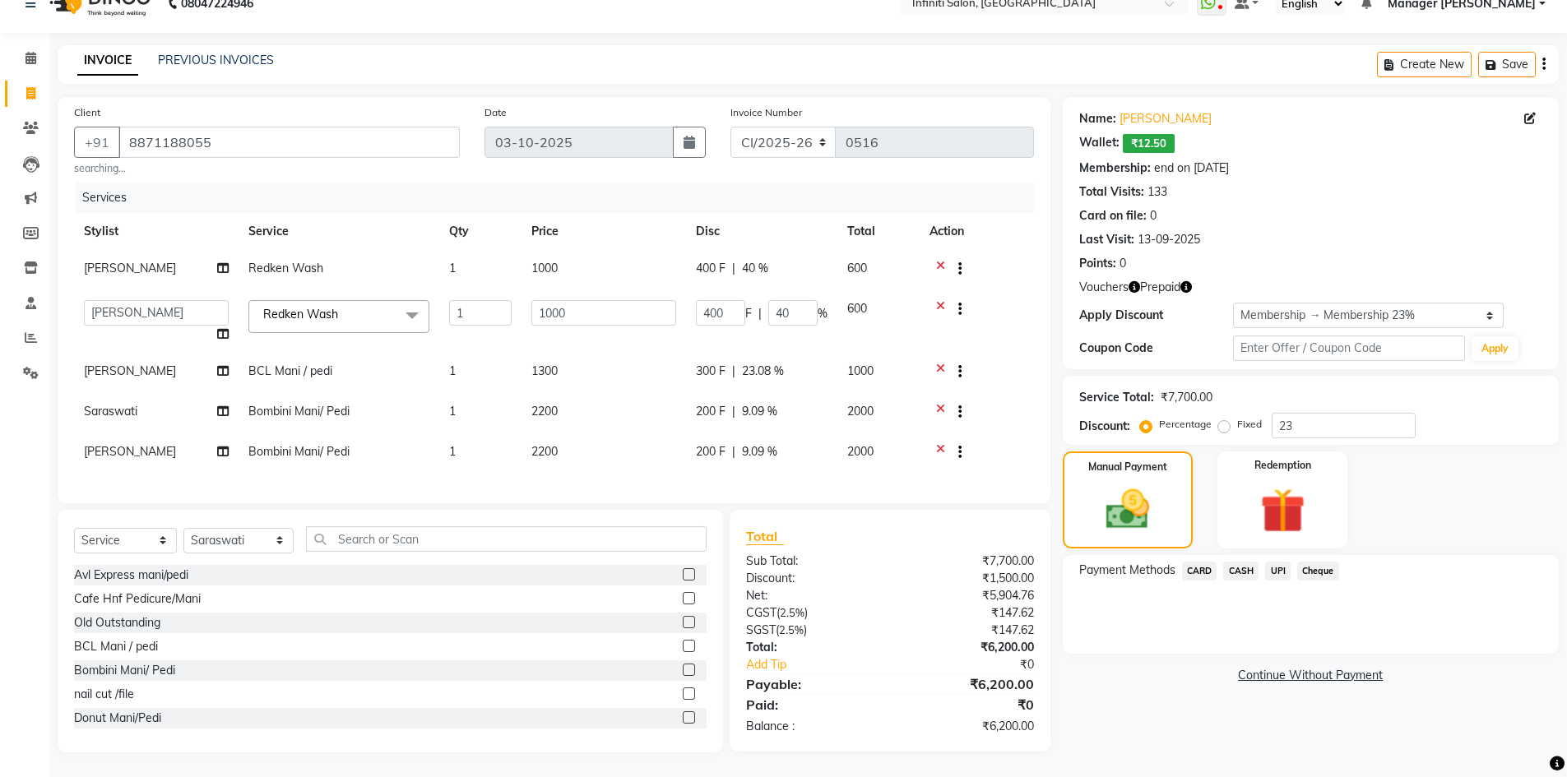
click at [1240, 562] on span "CASH" at bounding box center [1240, 571] width 35 height 19
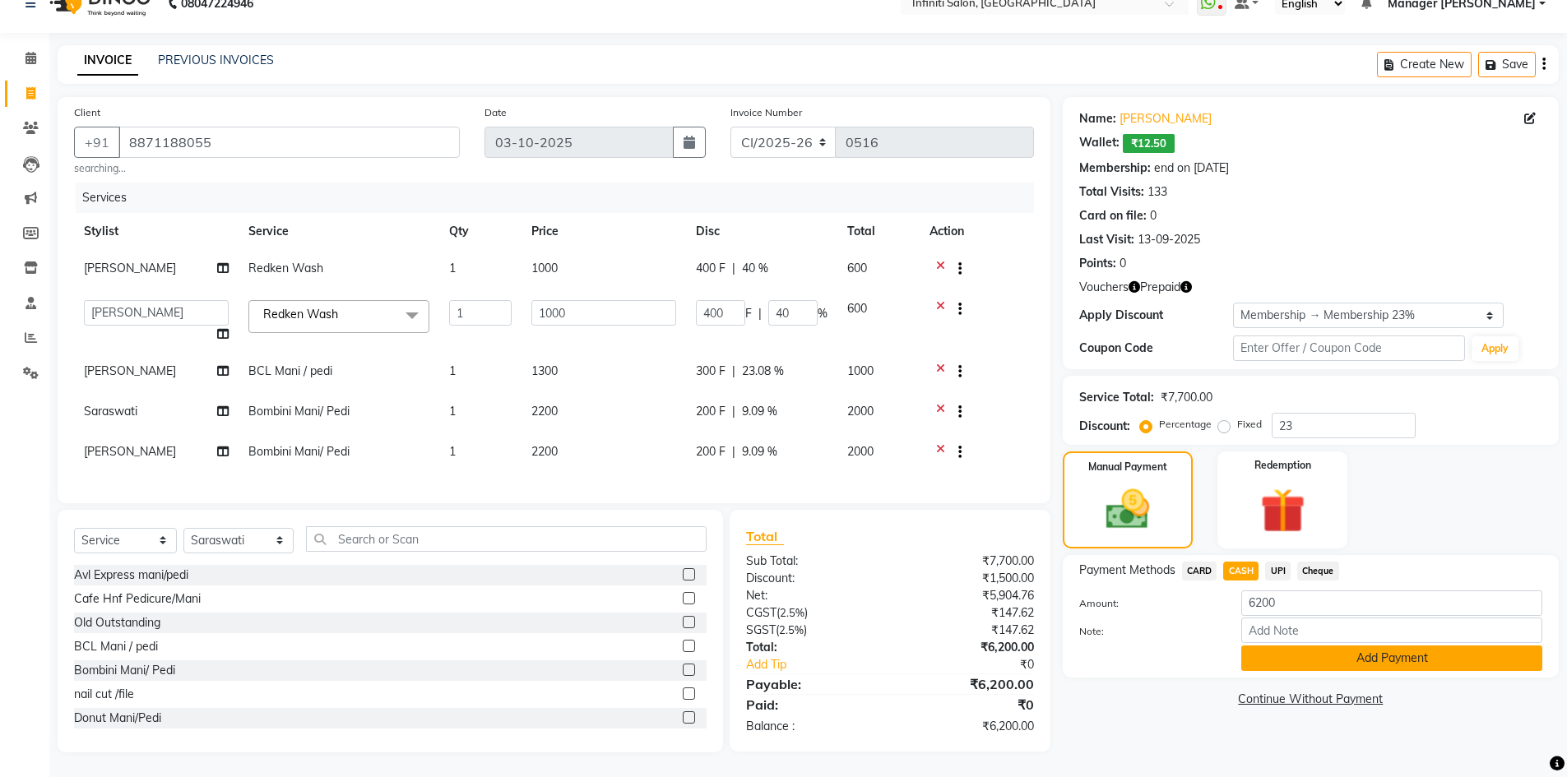
click at [1321, 647] on button "Add Payment" at bounding box center [1391, 659] width 301 height 26
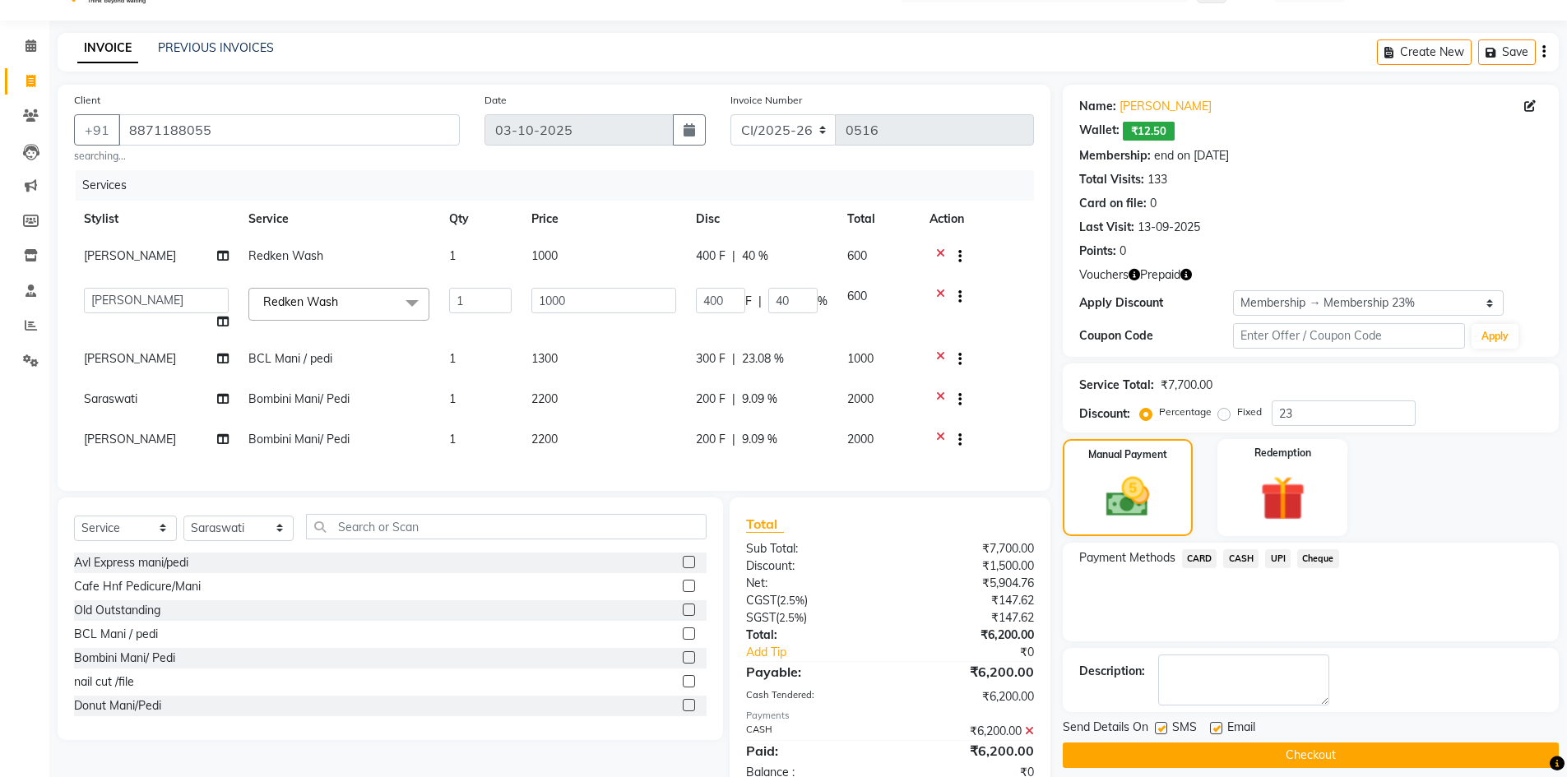
scroll to position [154, 0]
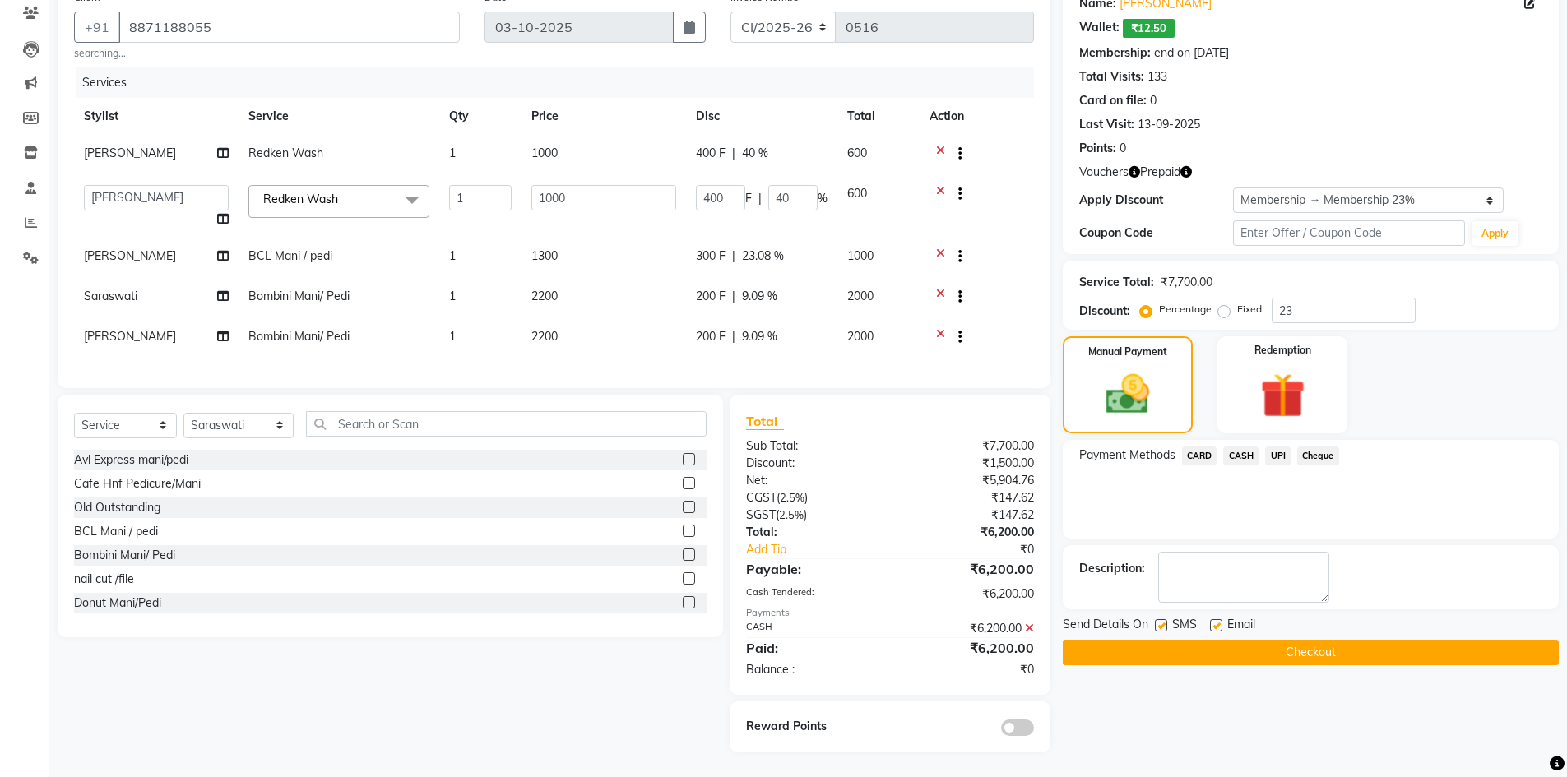
click at [1321, 647] on button "Checkout" at bounding box center [1311, 653] width 496 height 26
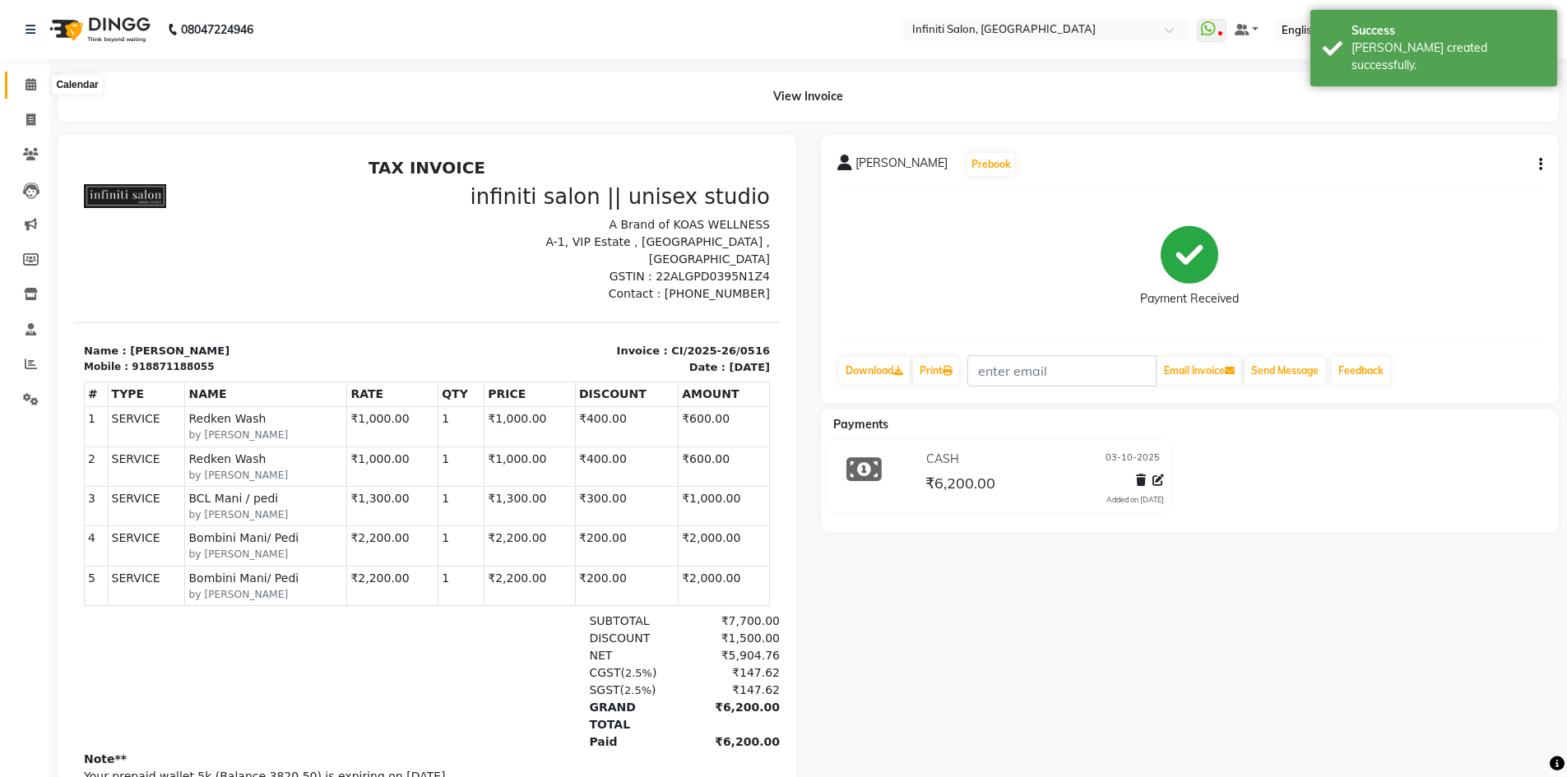
click at [32, 80] on icon at bounding box center [31, 84] width 11 height 12
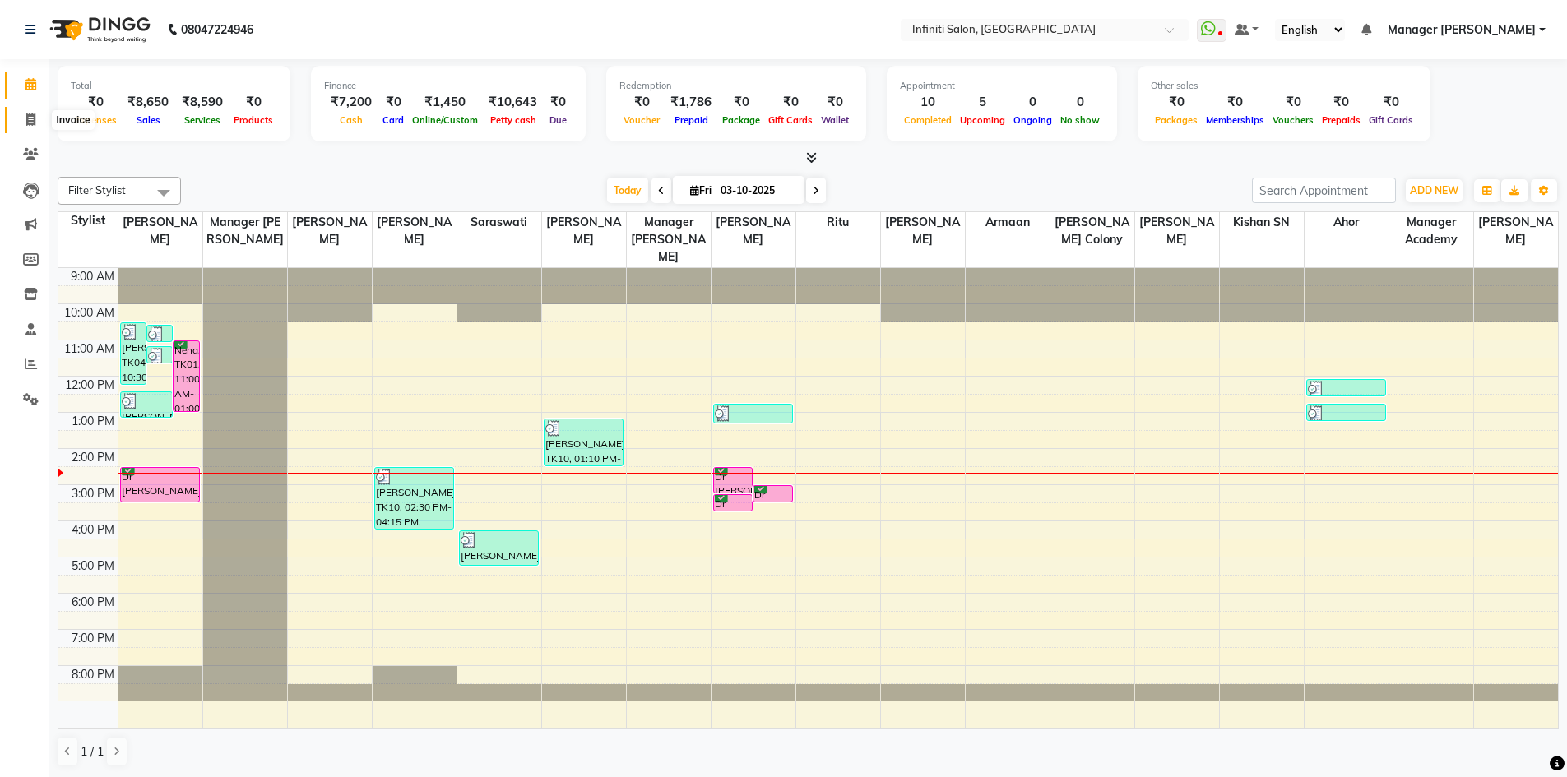
click at [26, 120] on icon at bounding box center [30, 120] width 9 height 12
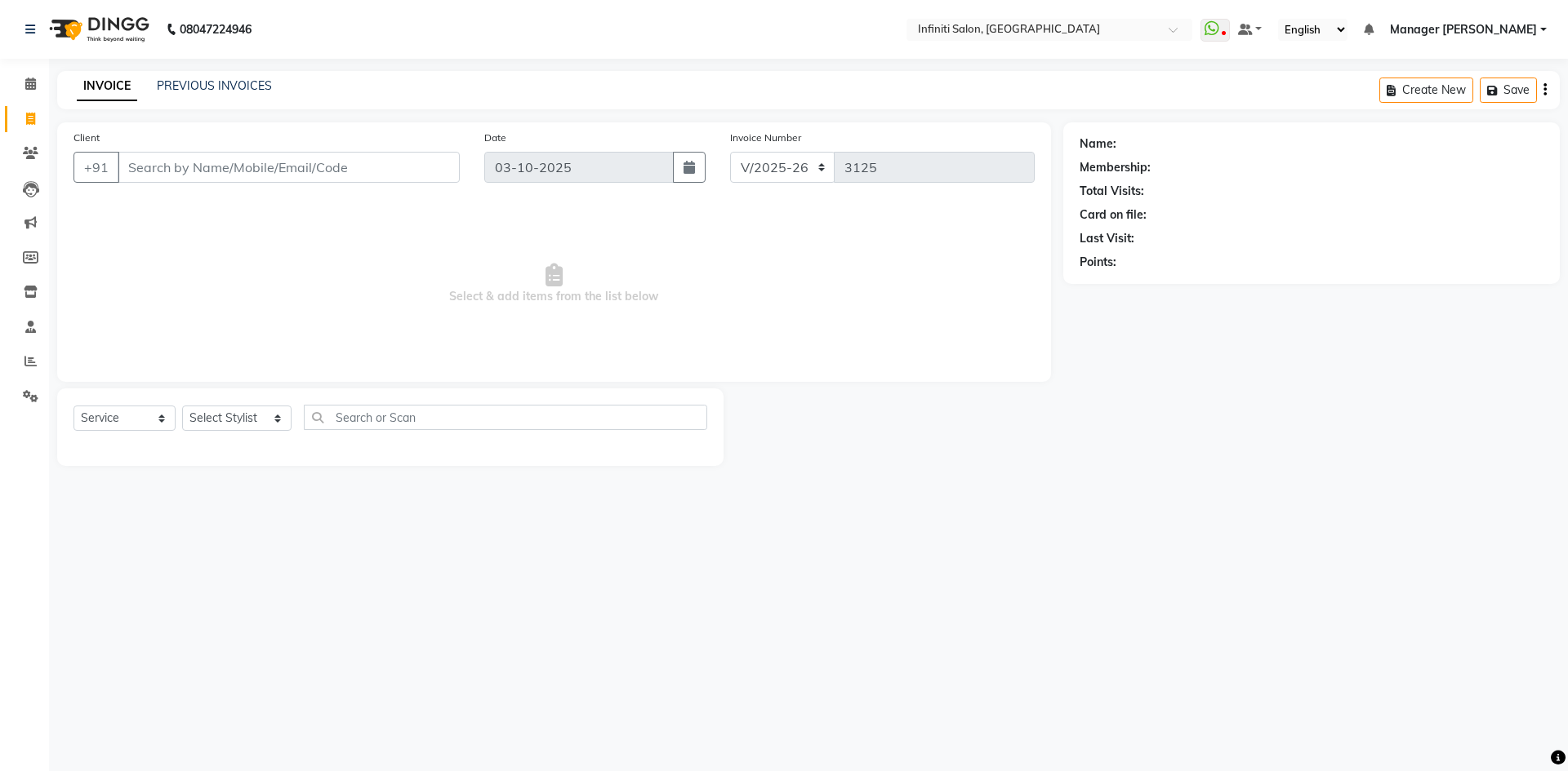
click at [184, 158] on input "Client" at bounding box center [288, 167] width 342 height 31
click at [412, 167] on span "Add Client" at bounding box center [417, 167] width 65 height 16
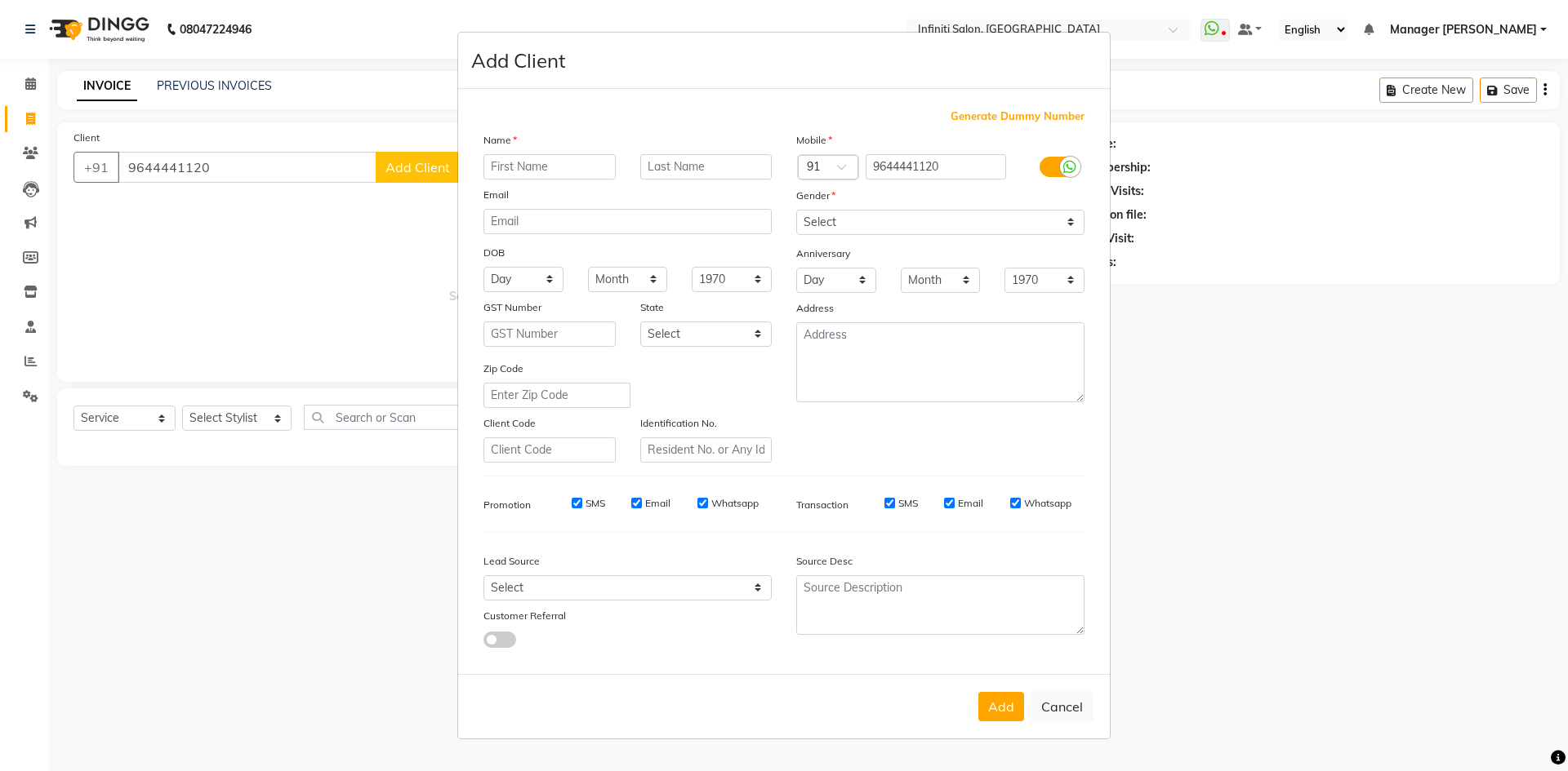
click at [550, 160] on input "text" at bounding box center [549, 167] width 132 height 26
click at [824, 219] on select "Select Male Female Other Prefer Not To Say" at bounding box center [940, 222] width 288 height 26
click at [796, 209] on select "Select Male Female Other Prefer Not To Say" at bounding box center [940, 222] width 288 height 26
click at [698, 586] on select "Select Walk-in Facebook JustDial Google Other Instagram Repeated YouTube Referr…" at bounding box center [627, 588] width 288 height 26
click at [483, 576] on select "Select Walk-in Facebook JustDial Google Other Instagram Repeated YouTube Referr…" at bounding box center [627, 588] width 288 height 26
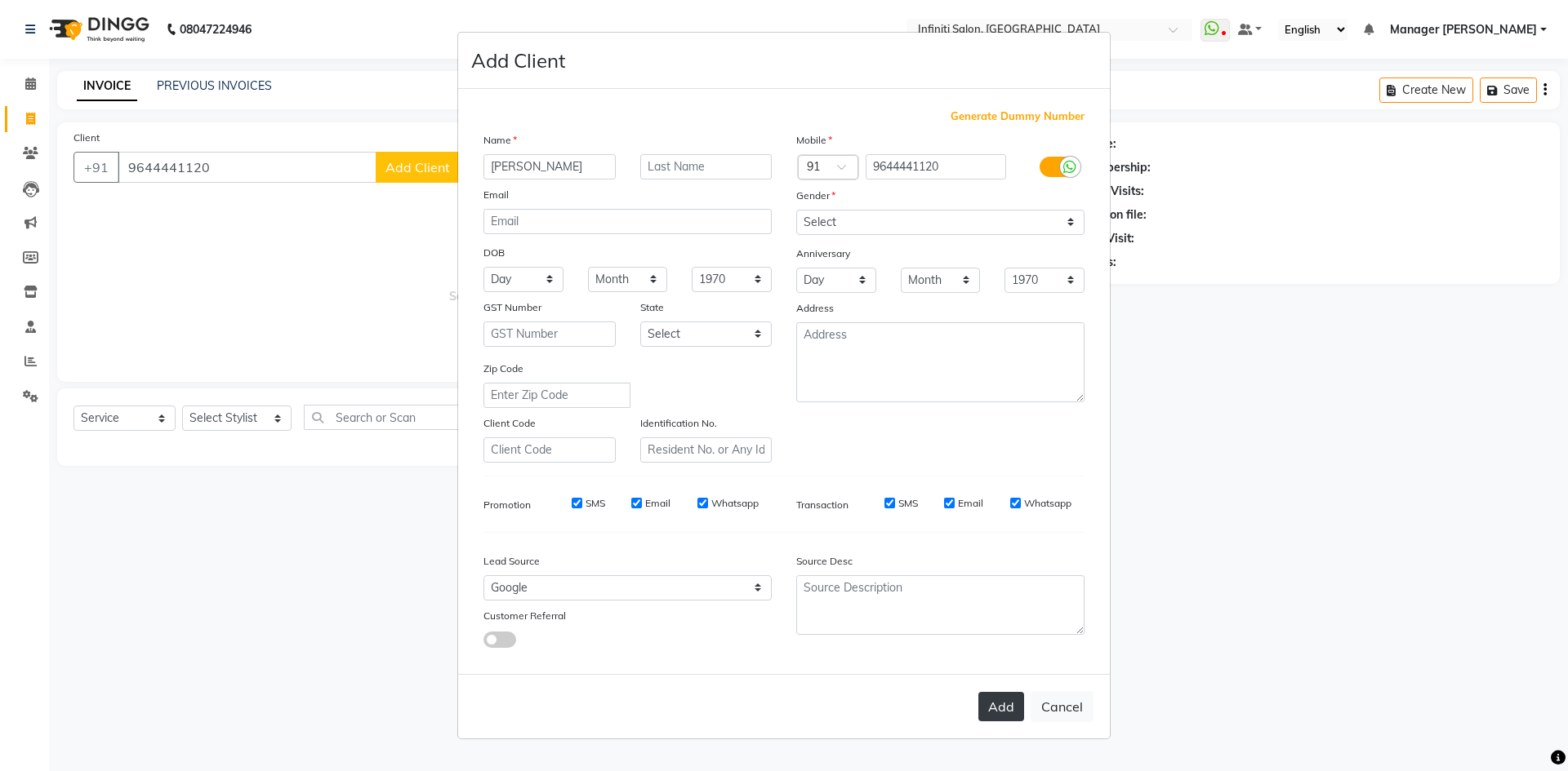
click at [994, 711] on button "Add" at bounding box center [1001, 707] width 46 height 30
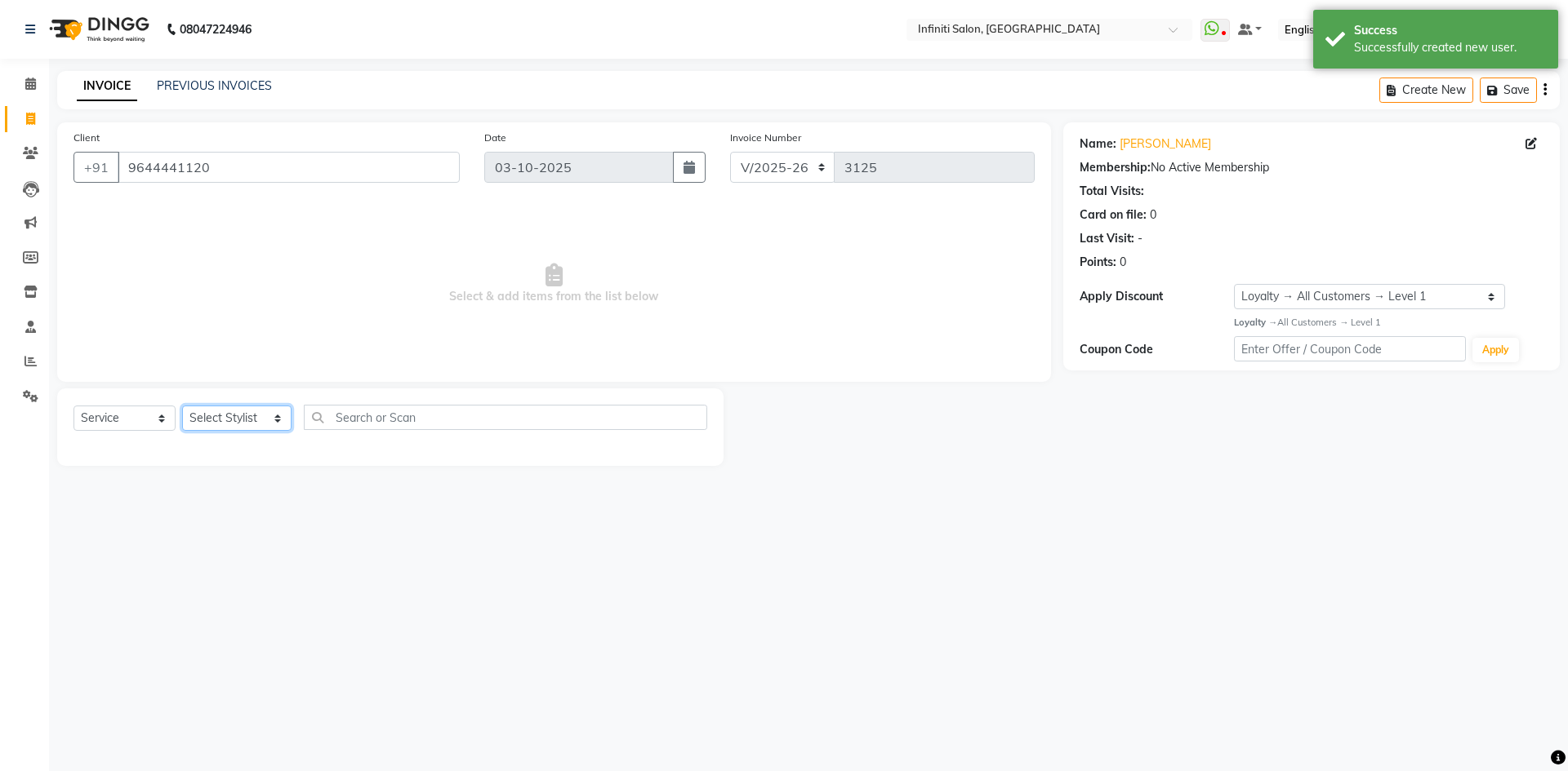
click at [243, 412] on select "Select Stylist Abhi singh Ahor Armaan Chandu Ishwar Jaspreet Khilesh Kishan SN …" at bounding box center [236, 419] width 109 height 26
click at [182, 406] on select "Select Stylist Abhi singh Ahor Armaan Chandu Ishwar Jaspreet Khilesh Kishan SN …" at bounding box center [236, 419] width 109 height 26
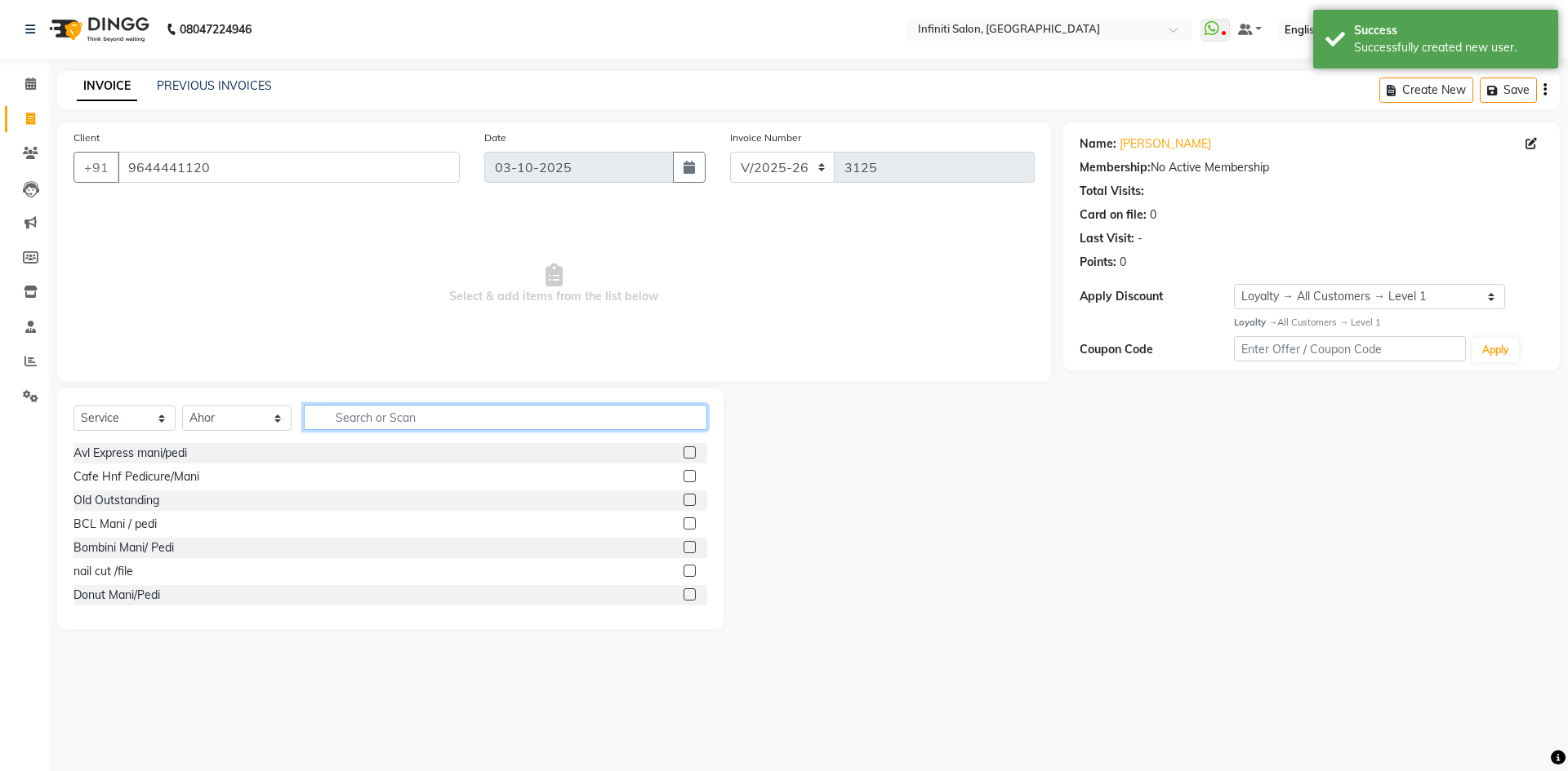
click at [446, 414] on input "text" at bounding box center [505, 418] width 403 height 26
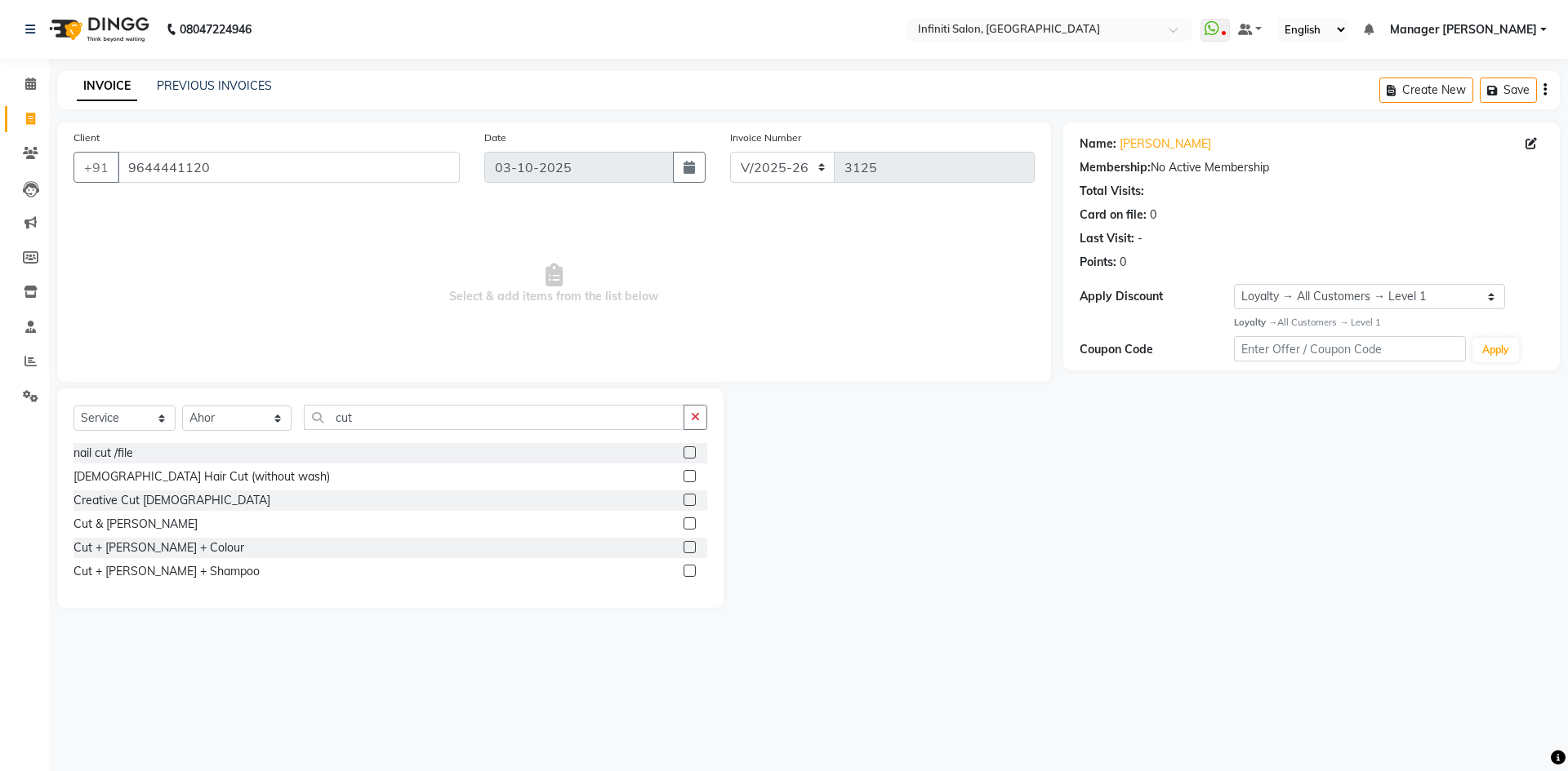
click at [688, 472] on label at bounding box center [690, 476] width 12 height 12
click at [688, 472] on input "checkbox" at bounding box center [689, 477] width 11 height 11
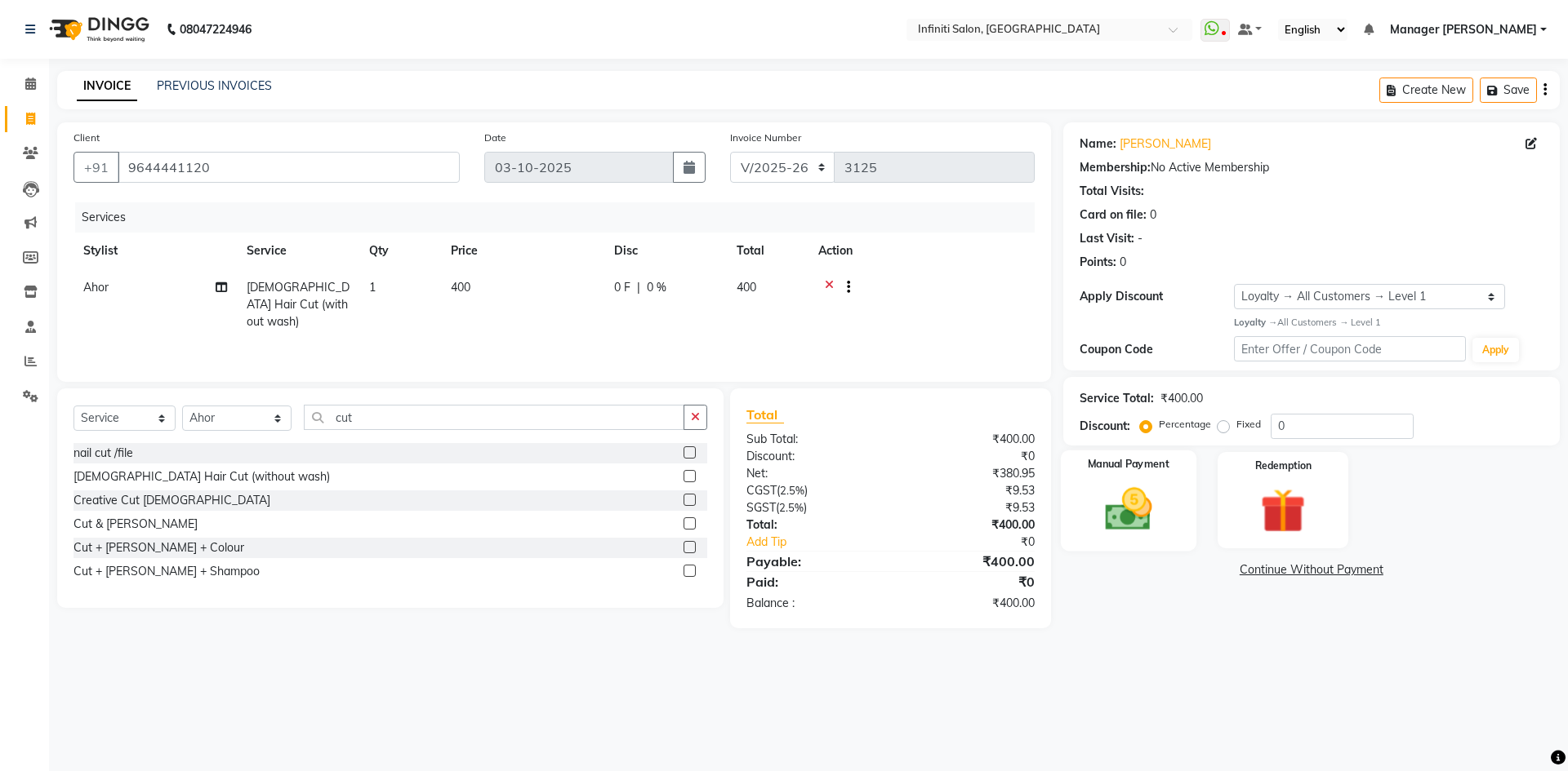
click at [1149, 509] on img at bounding box center [1127, 509] width 76 height 54
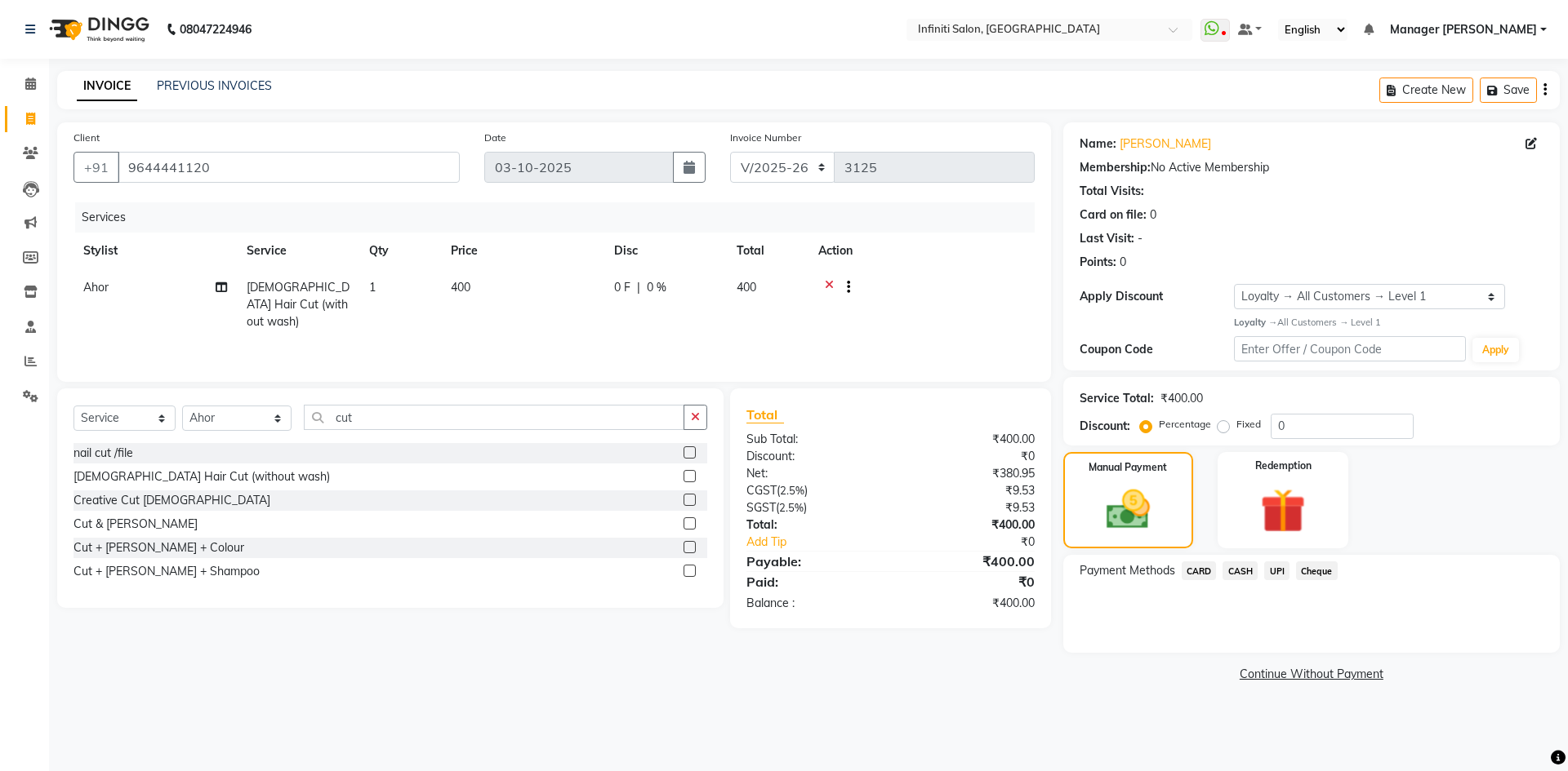
click at [1273, 569] on span "UPI" at bounding box center [1277, 571] width 26 height 19
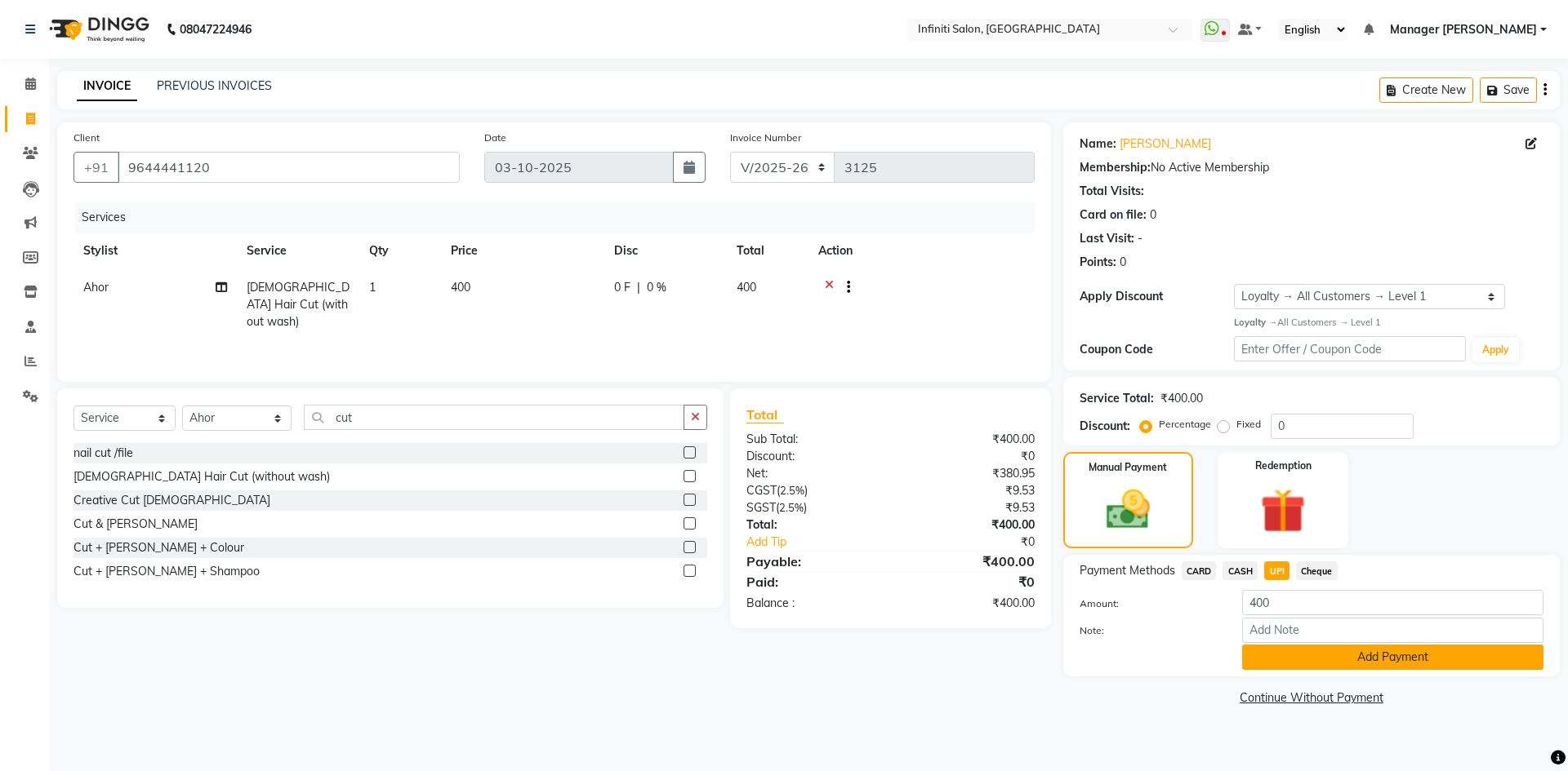
click at [1416, 657] on button "Add Payment" at bounding box center [1392, 658] width 302 height 26
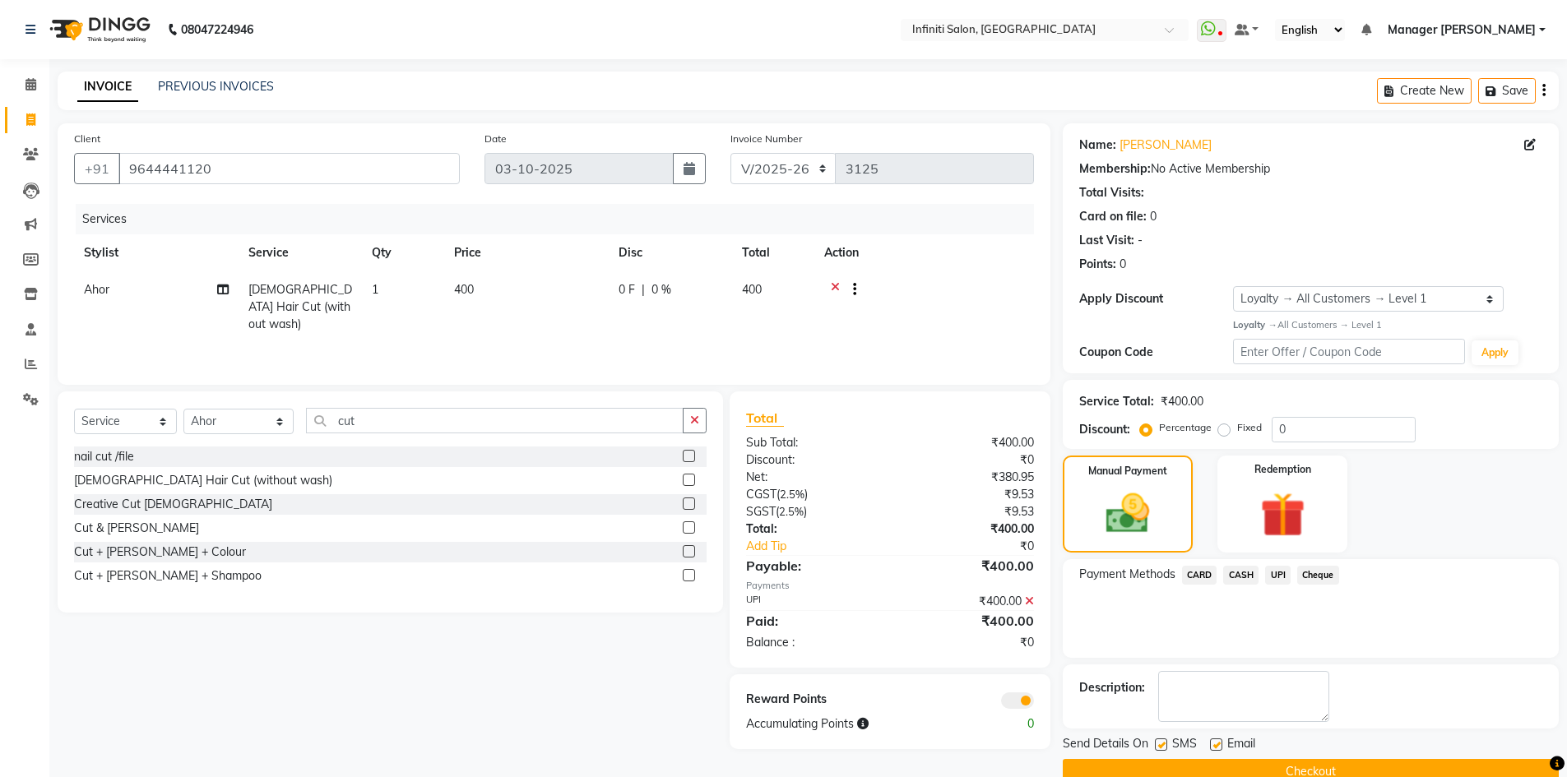
scroll to position [32, 0]
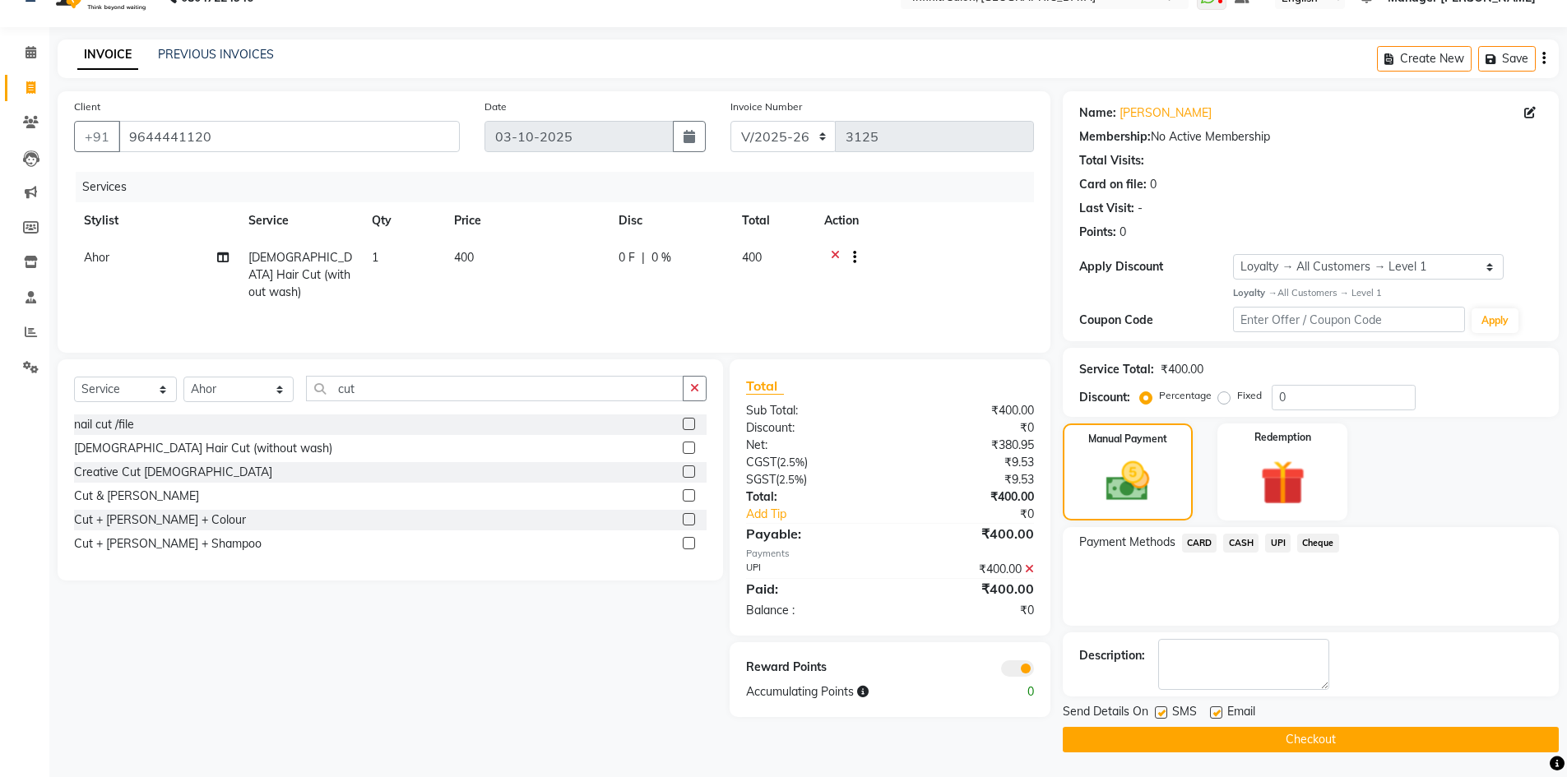
click at [1329, 742] on button "Checkout" at bounding box center [1311, 740] width 496 height 26
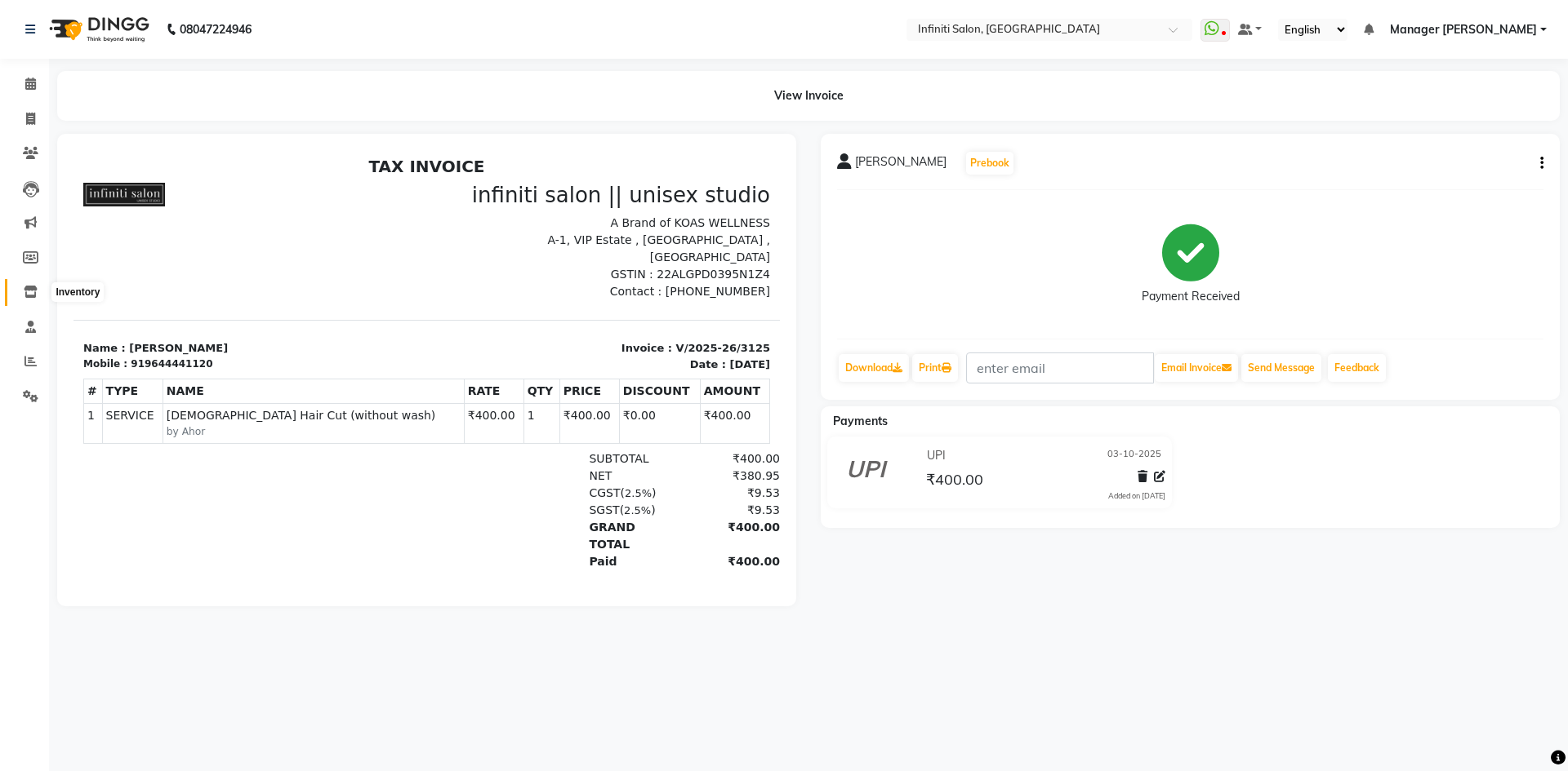
click at [38, 297] on span at bounding box center [30, 292] width 29 height 19
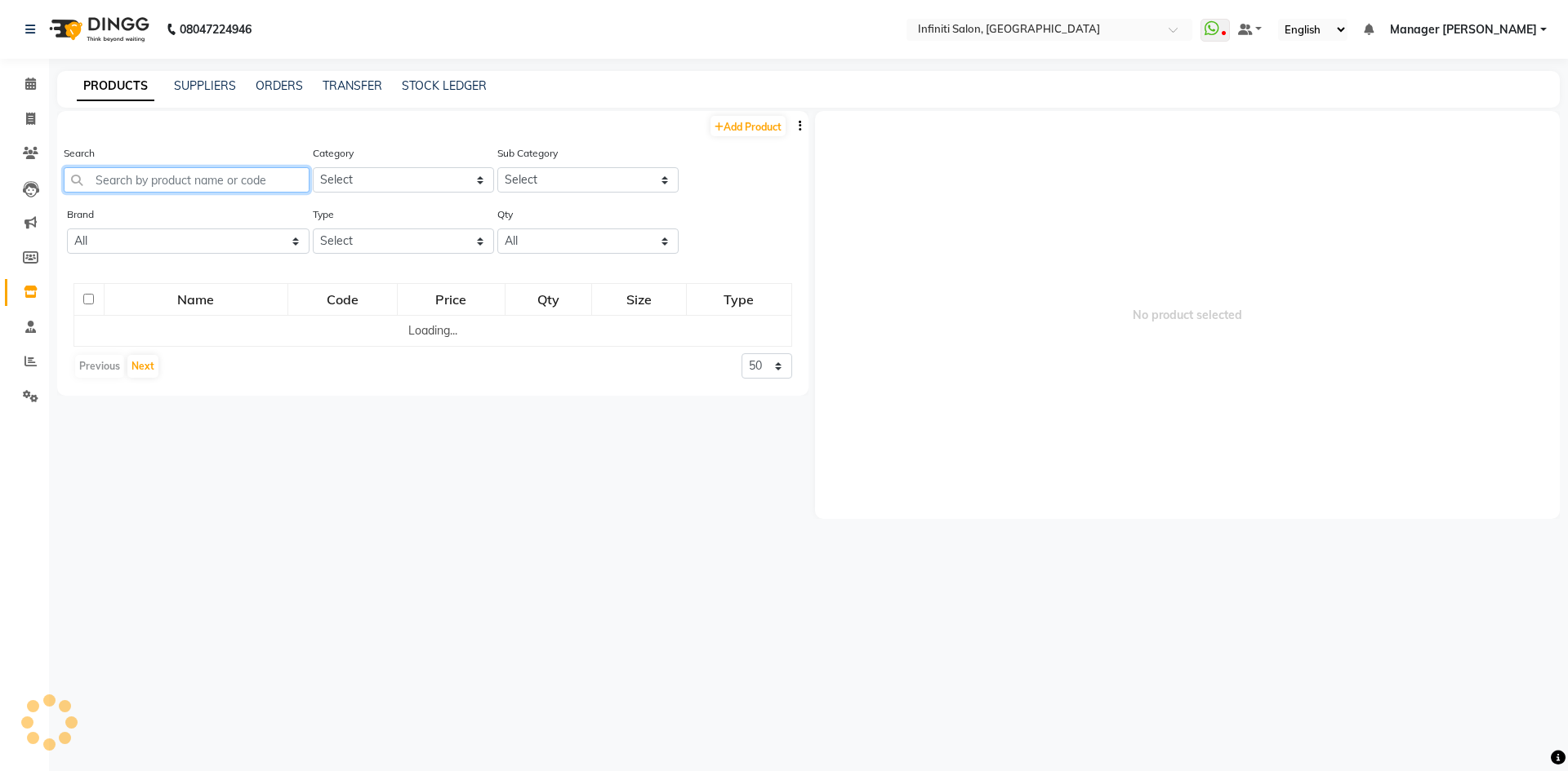
click at [175, 181] on input "text" at bounding box center [187, 181] width 246 height 26
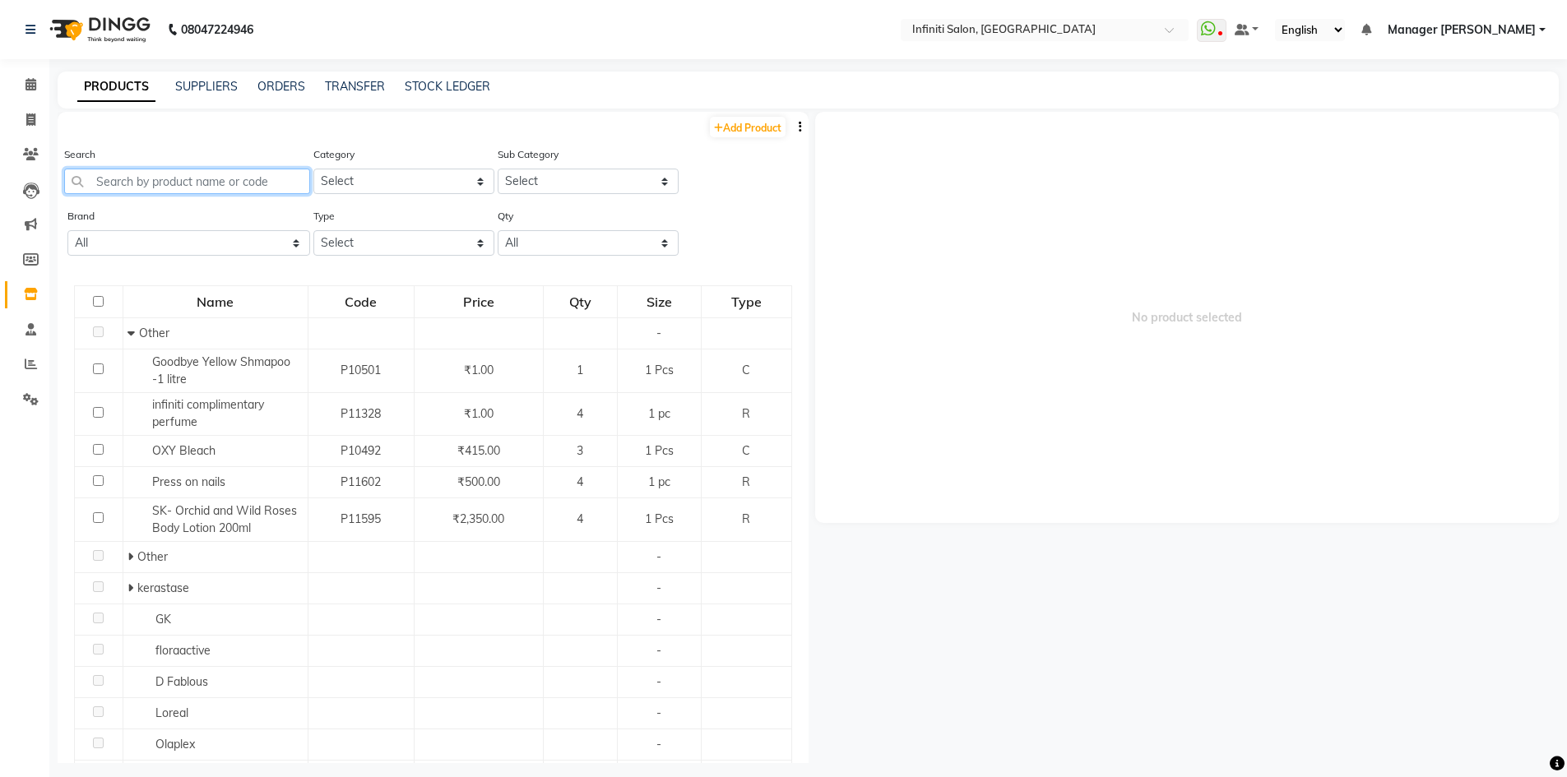
click at [202, 183] on input "text" at bounding box center [187, 182] width 246 height 26
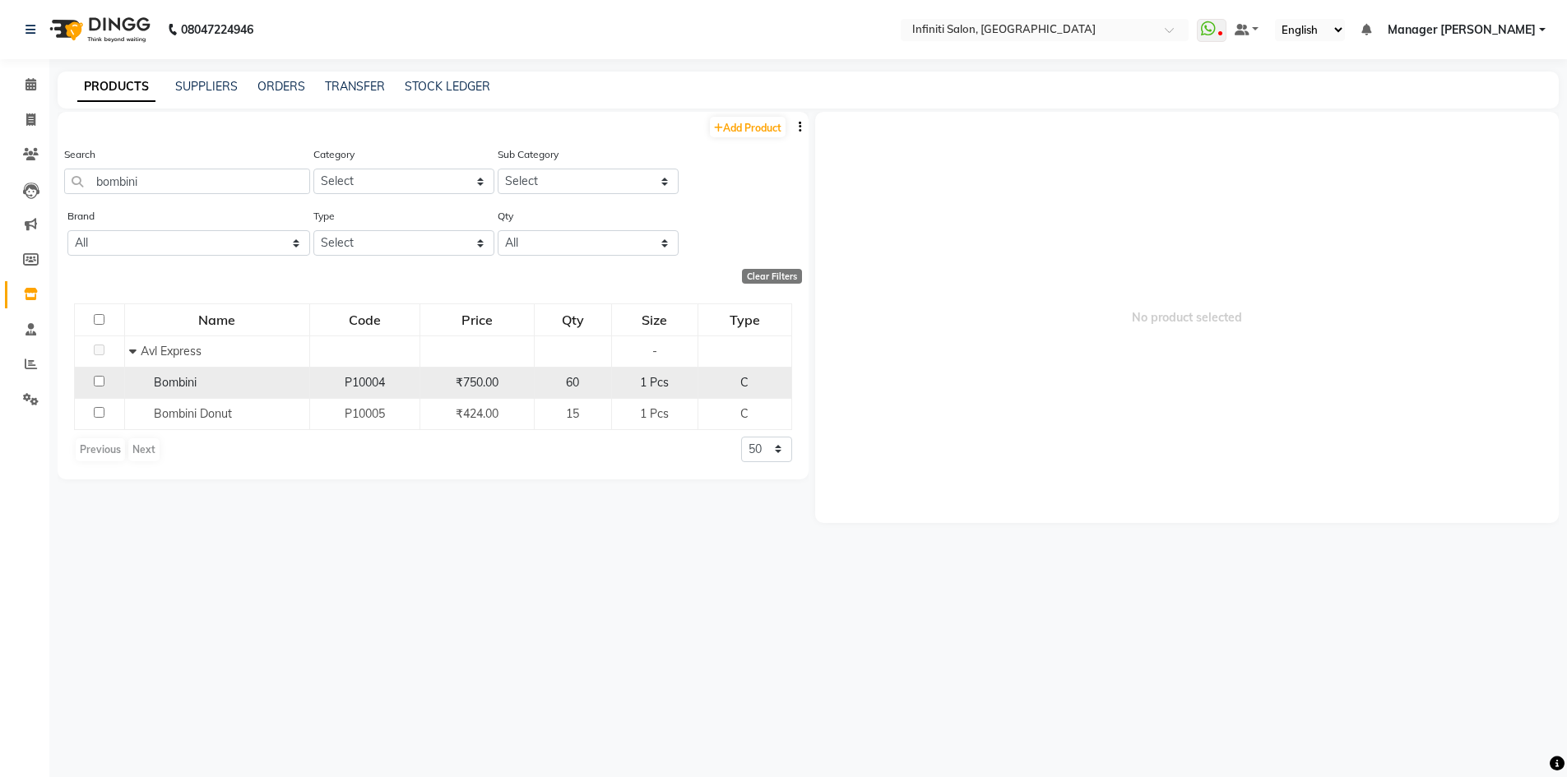
click at [98, 384] on input "checkbox" at bounding box center [99, 381] width 11 height 11
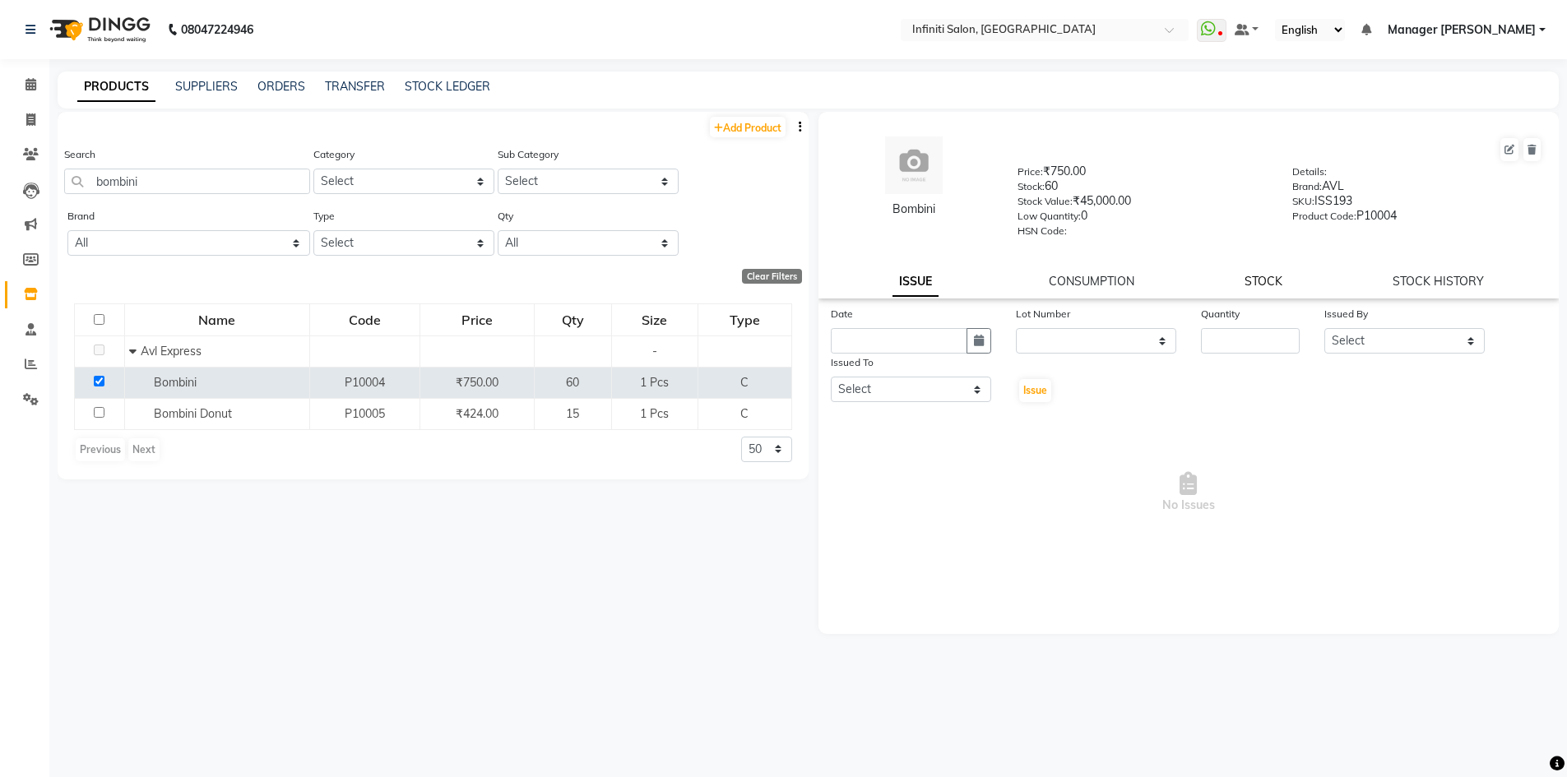
click at [1269, 280] on link "STOCK" at bounding box center [1264, 281] width 38 height 15
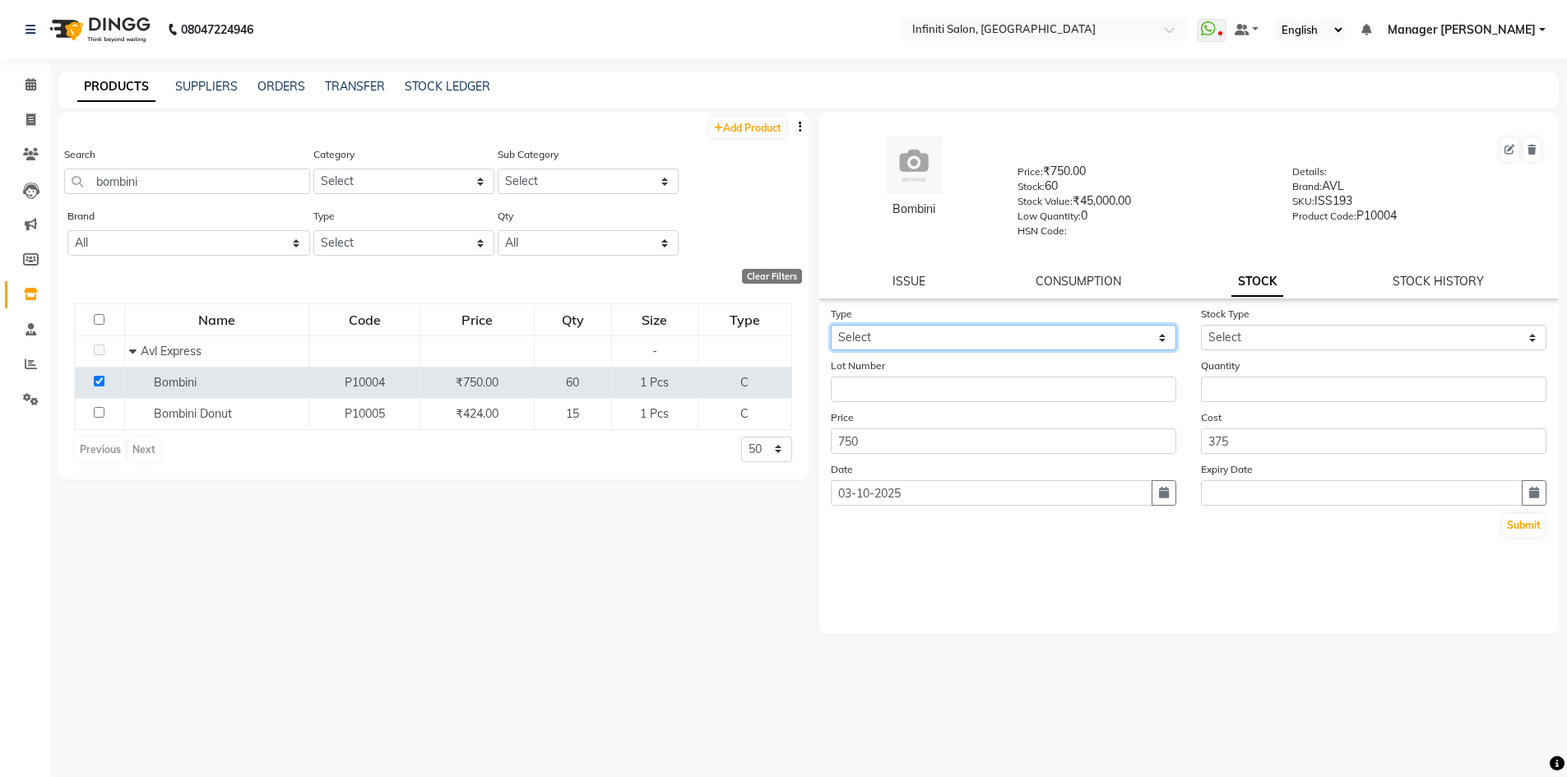
drag, startPoint x: 1016, startPoint y: 336, endPoint x: 1014, endPoint y: 348, distance: 12.4
click at [1016, 336] on select "Select In Out" at bounding box center [1004, 338] width 346 height 26
click at [831, 325] on select "Select In Out" at bounding box center [1004, 338] width 346 height 26
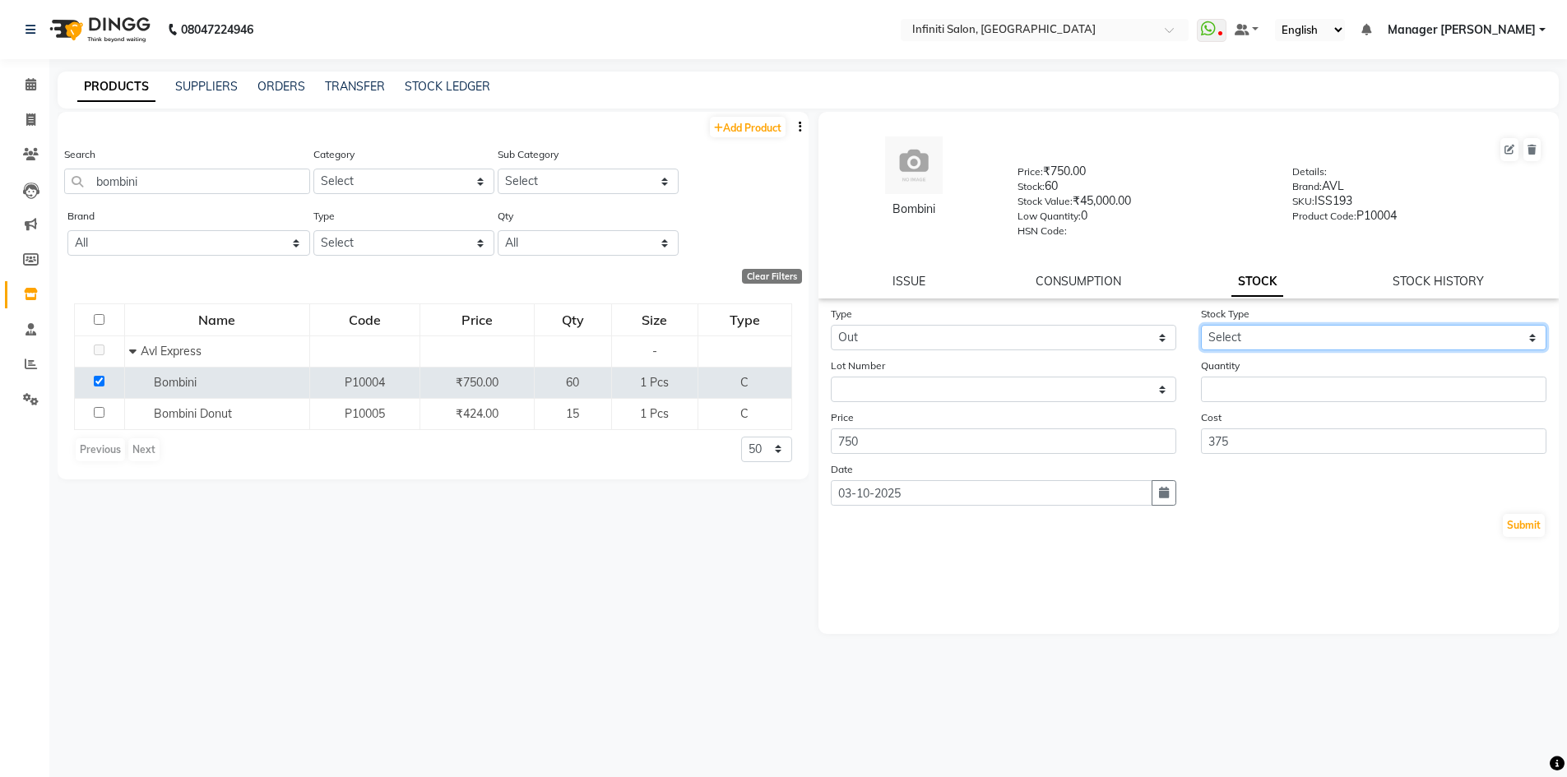
drag, startPoint x: 1233, startPoint y: 327, endPoint x: 1227, endPoint y: 344, distance: 18.2
click at [1233, 327] on select "Select Internal Use Damaged Expired Adjustment Return Other" at bounding box center [1374, 338] width 346 height 26
click at [1201, 325] on select "Select Internal Use Damaged Expired Adjustment Return Other" at bounding box center [1374, 338] width 346 height 26
click at [1213, 404] on form "Type Select In Out Stock Type Select Internal Use Damaged Expired Adjustment Re…" at bounding box center [1189, 422] width 717 height 234
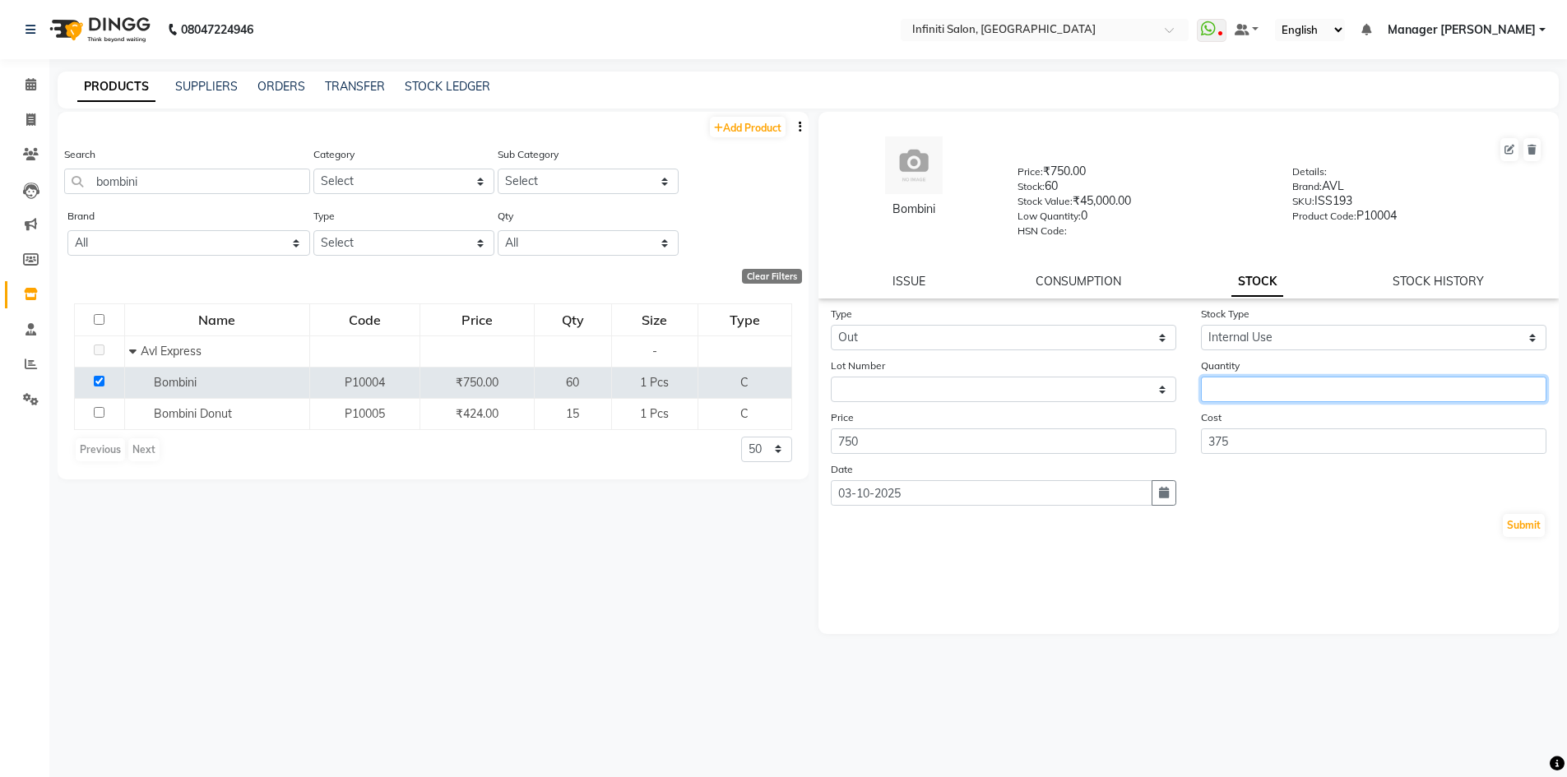
click at [1223, 390] on input "number" at bounding box center [1374, 390] width 346 height 26
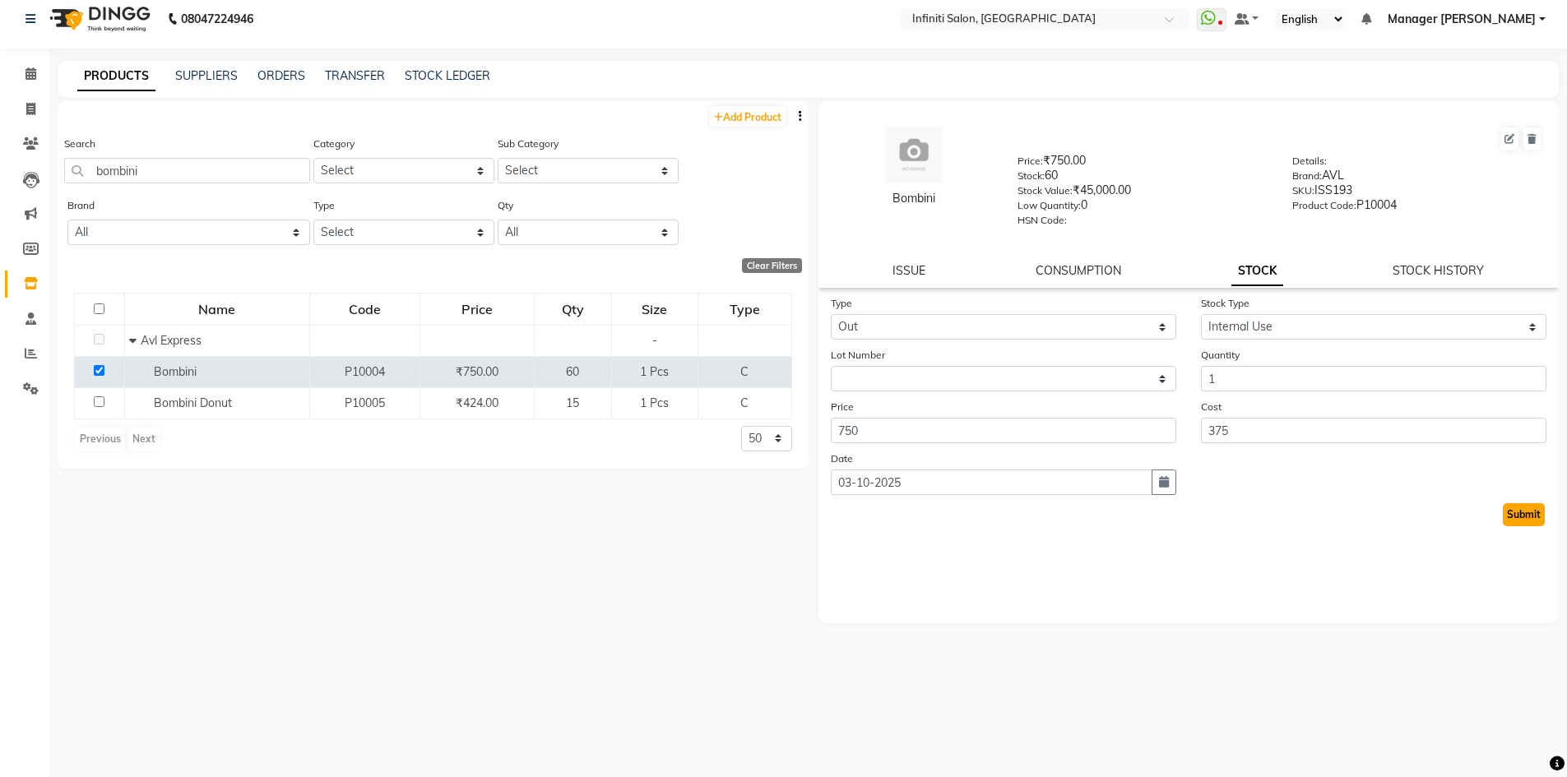
click at [1533, 513] on button "Submit" at bounding box center [1524, 514] width 42 height 23
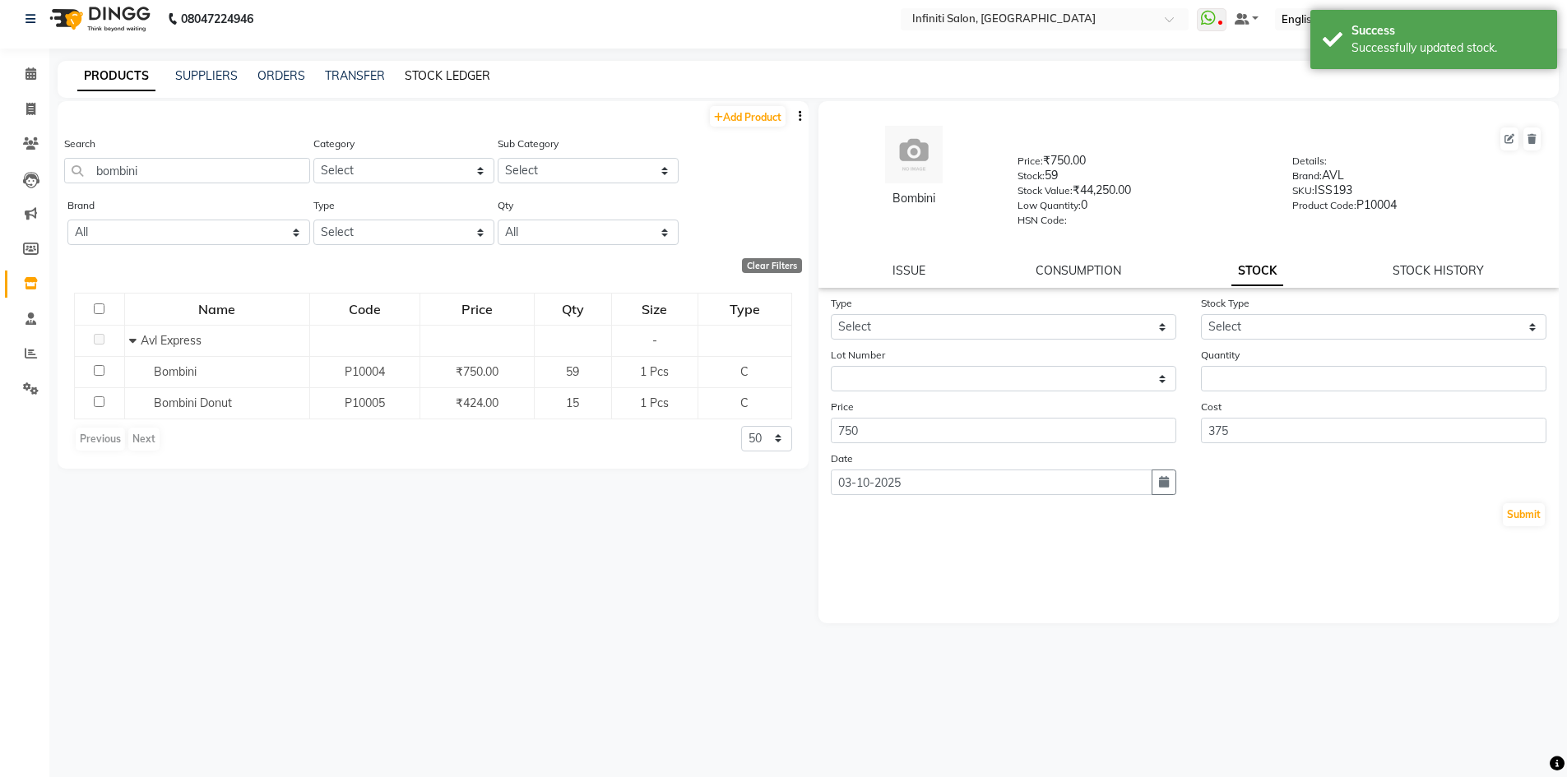
click at [418, 70] on link "STOCK LEDGER" at bounding box center [448, 75] width 86 height 15
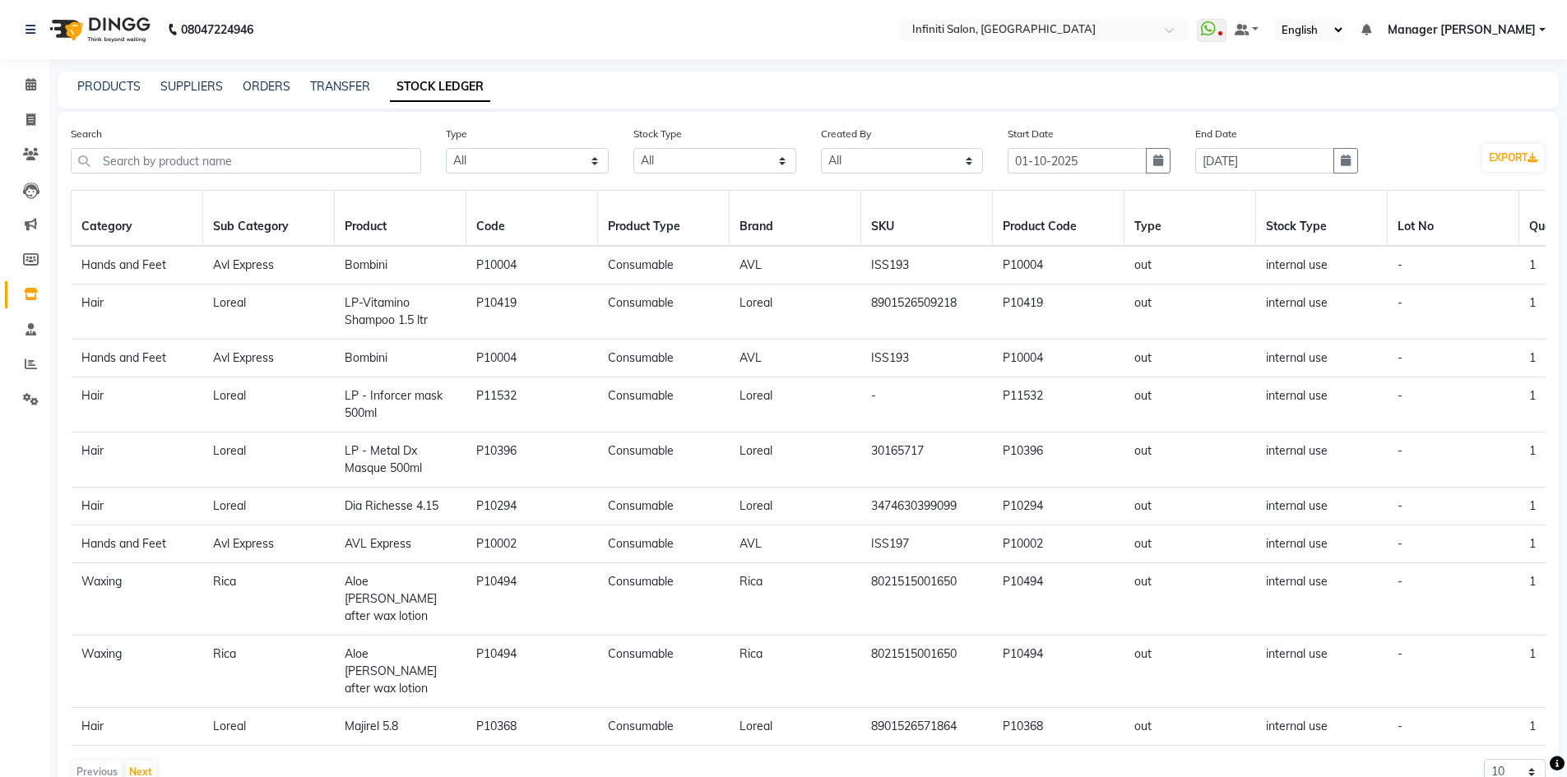
click at [68, 16] on img at bounding box center [98, 30] width 113 height 46
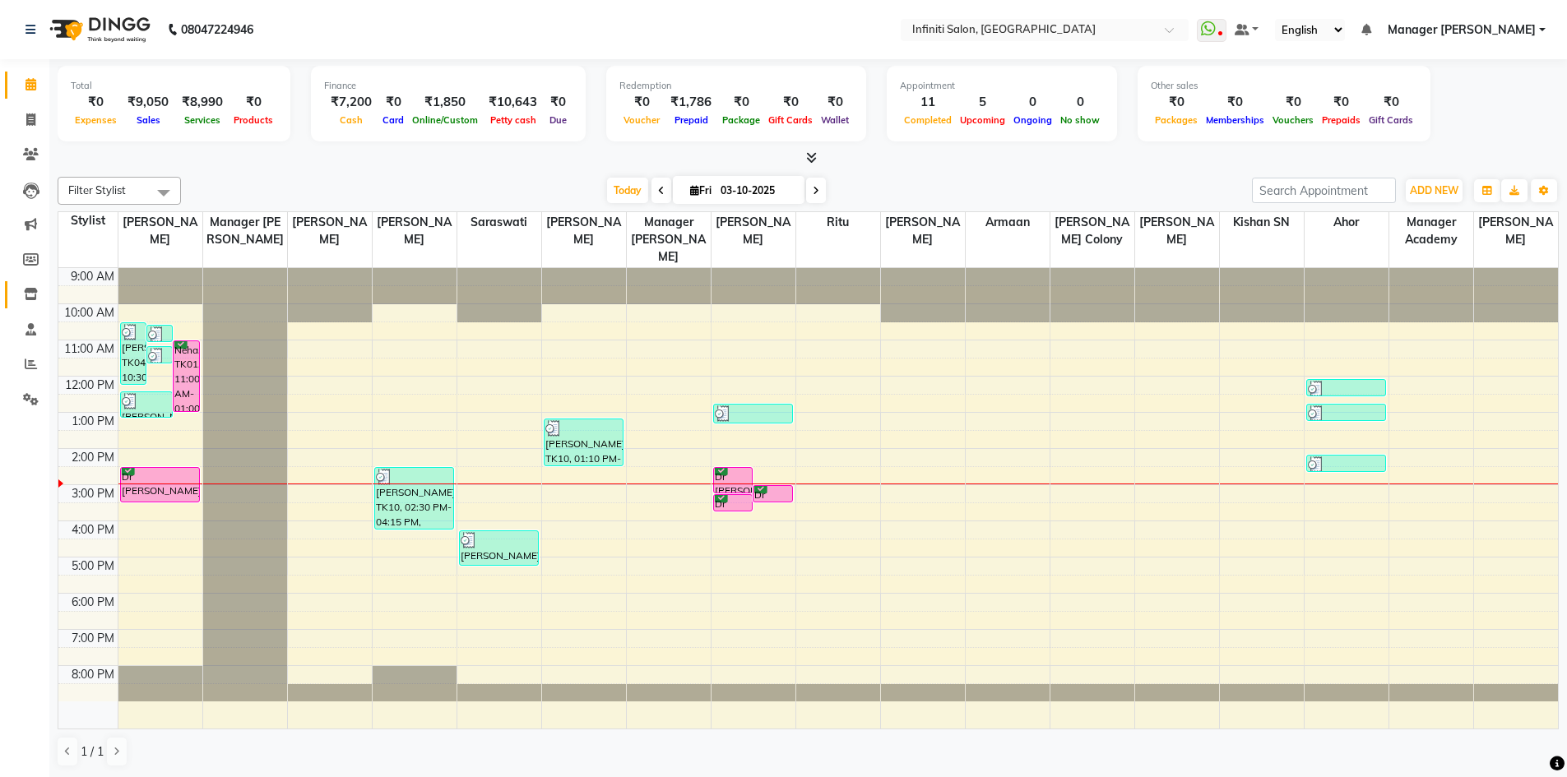
click at [16, 298] on link "Inventory" at bounding box center [24, 294] width 39 height 27
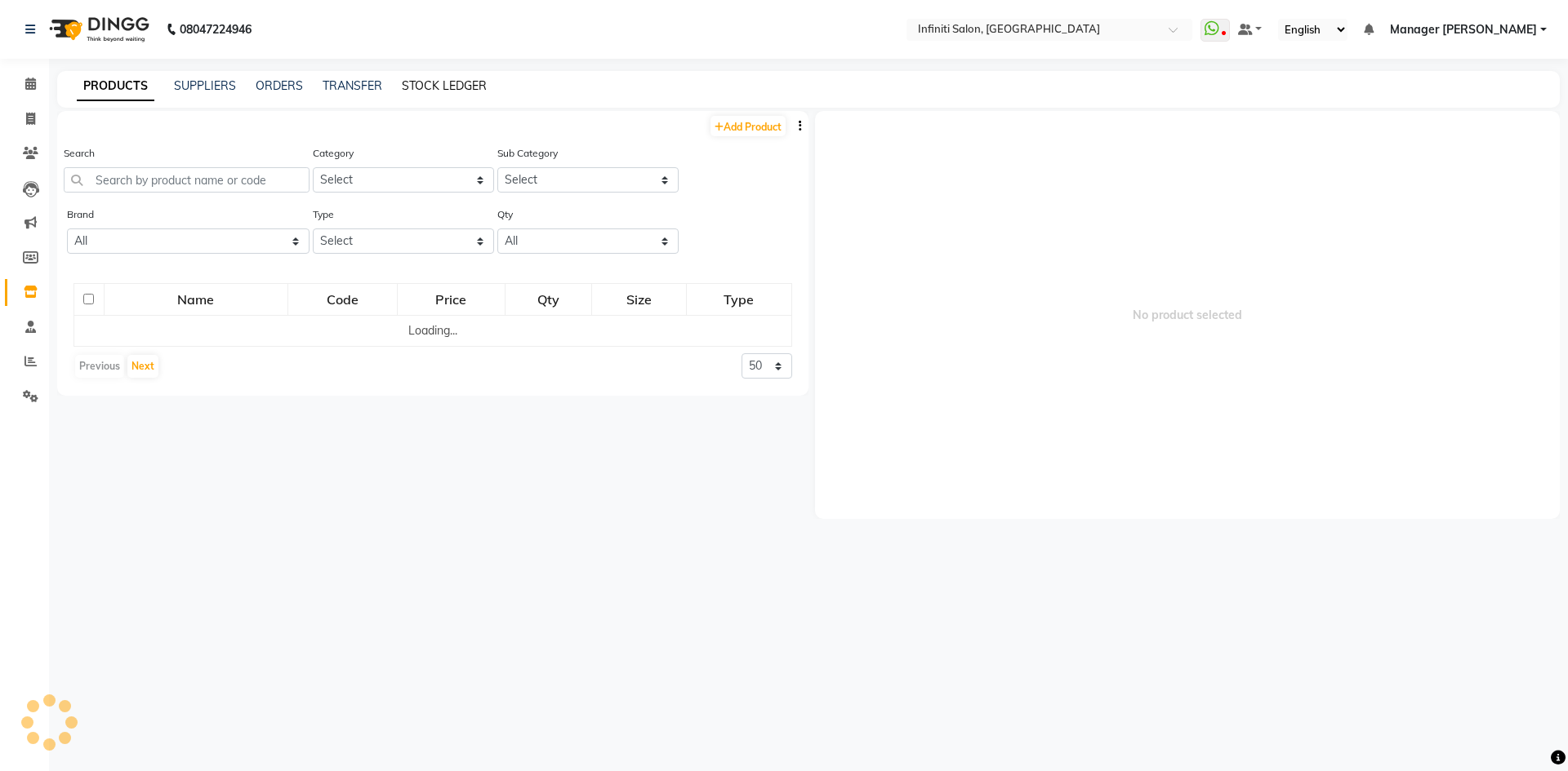
click at [422, 78] on link "STOCK LEDGER" at bounding box center [445, 85] width 85 height 15
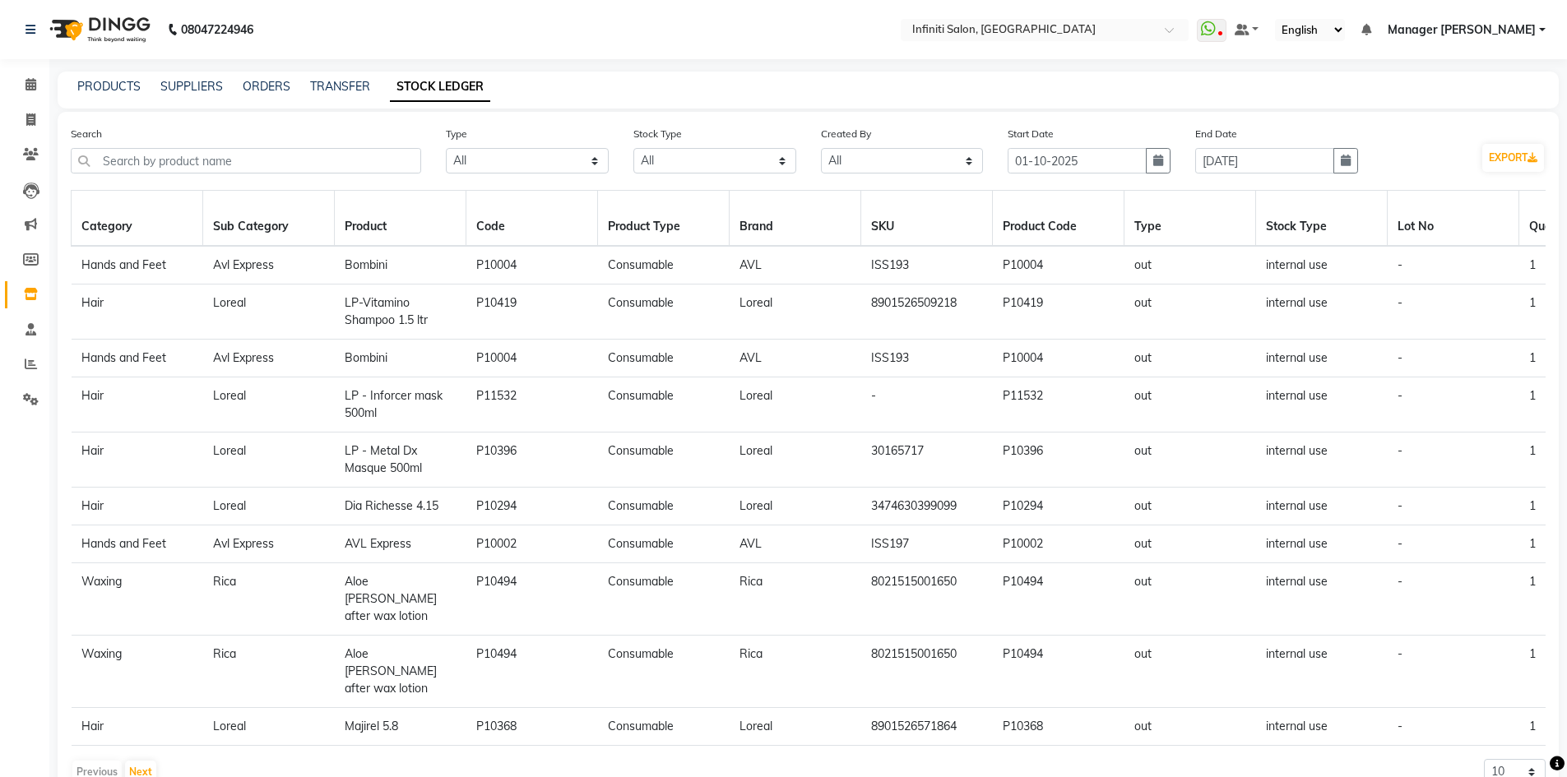
click at [62, 44] on img at bounding box center [98, 30] width 113 height 46
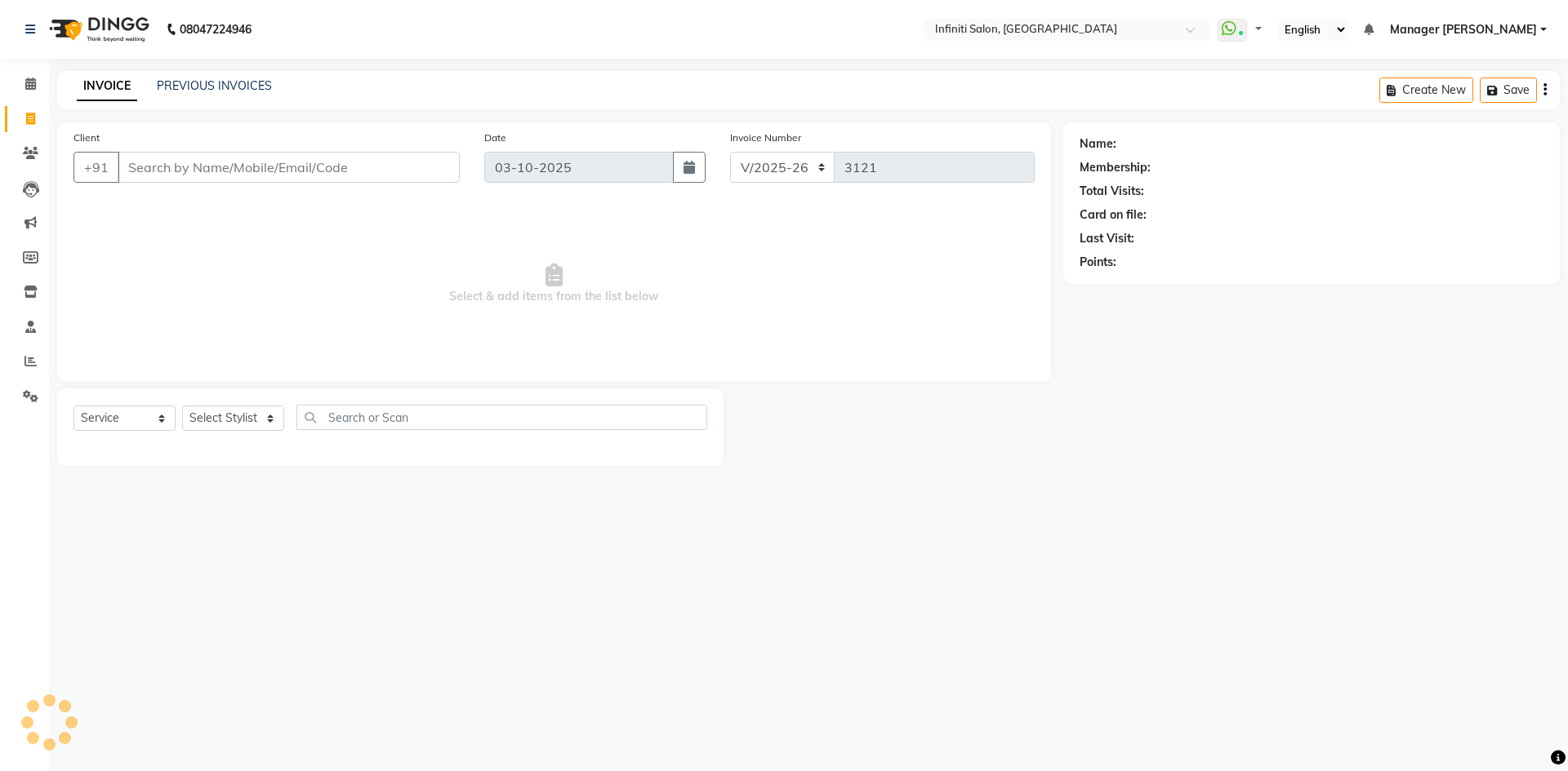
select select "5804"
select select "service"
click at [30, 79] on icon at bounding box center [31, 83] width 11 height 12
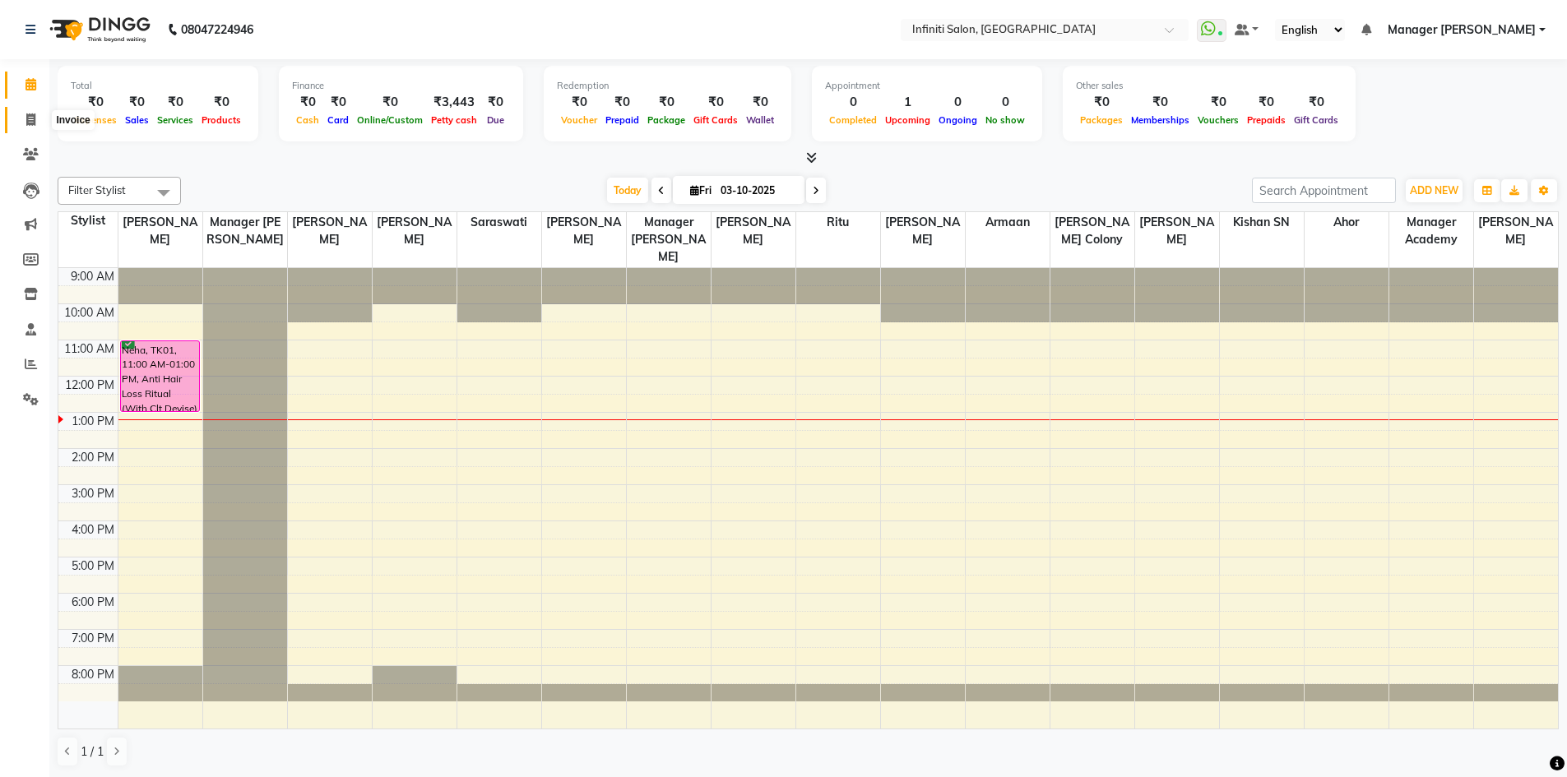
click at [34, 125] on icon at bounding box center [30, 120] width 9 height 12
select select "service"
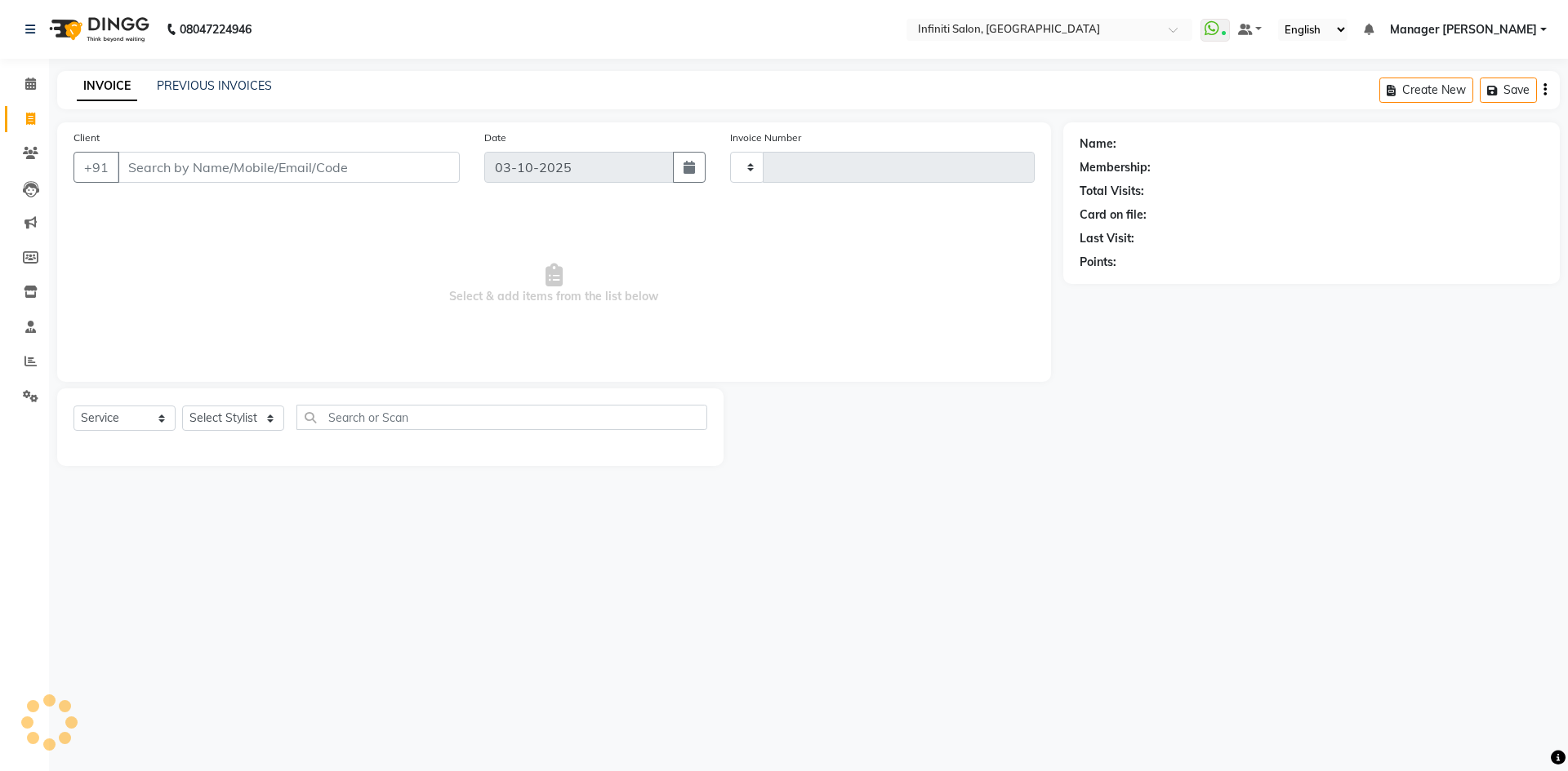
type input "3124"
select select "5804"
click at [316, 162] on input "Client" at bounding box center [288, 167] width 342 height 31
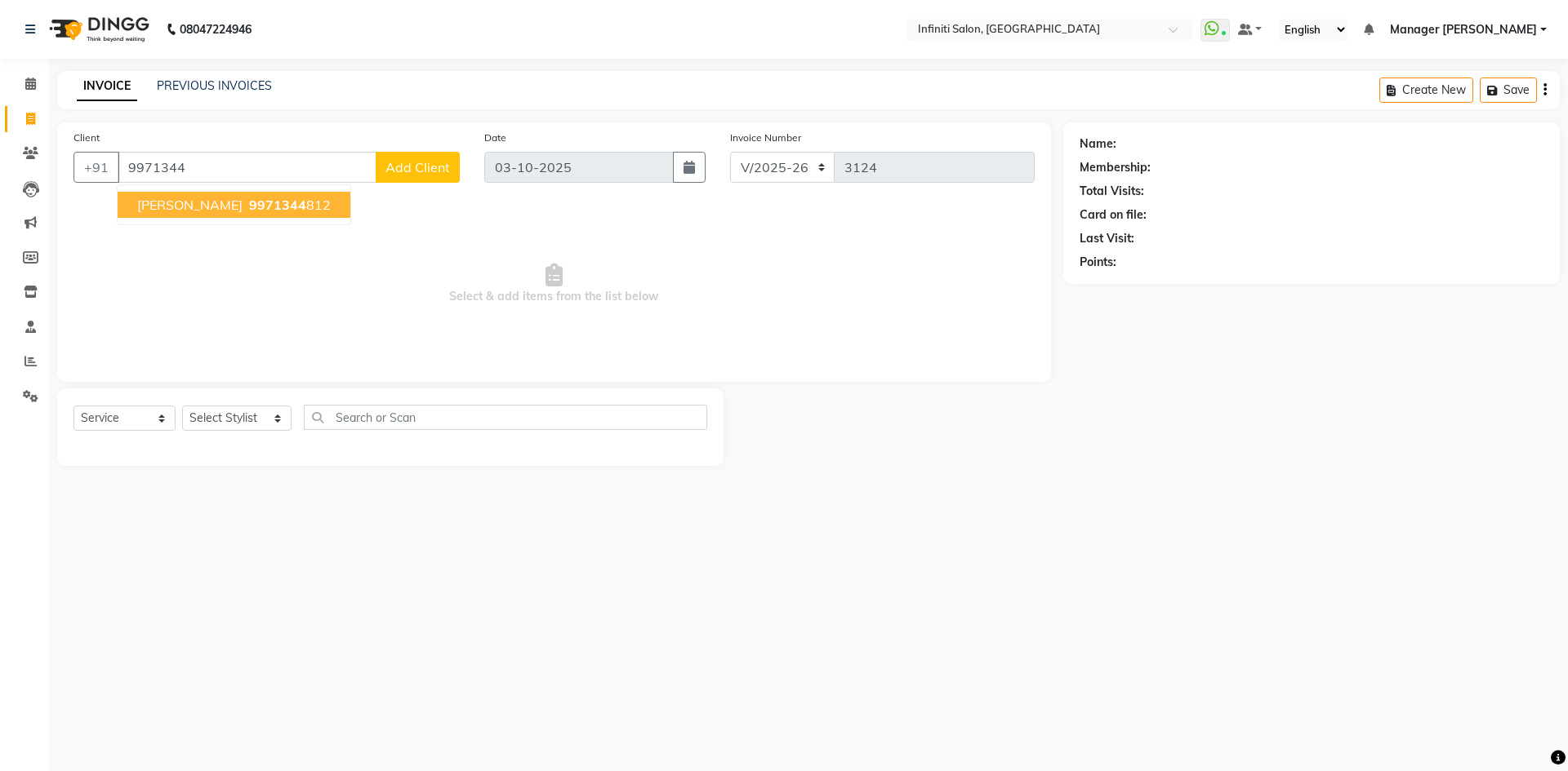
click at [137, 199] on span "VIraj" at bounding box center [190, 204] width 105 height 16
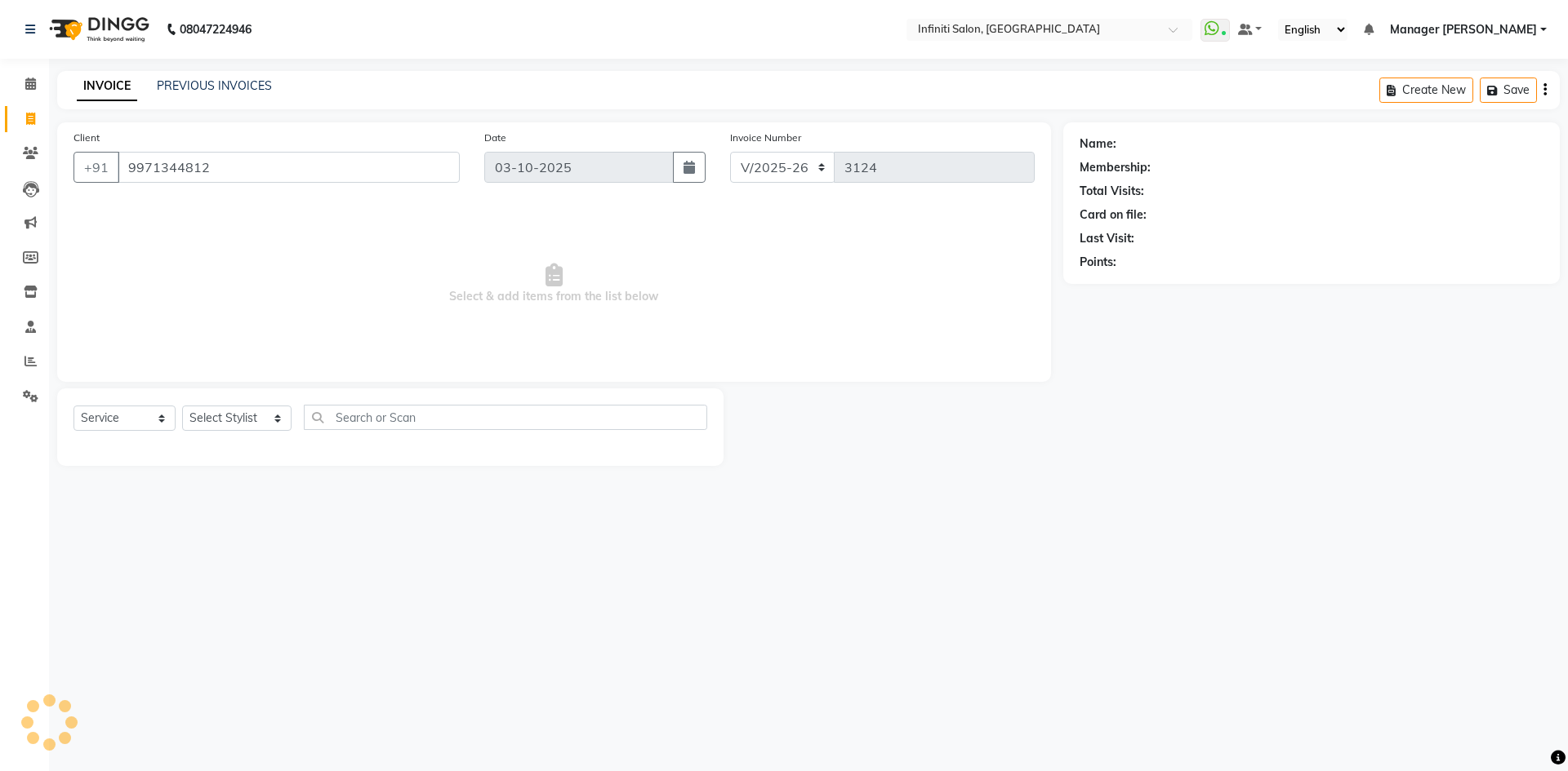
type input "9971344812"
select select "1: Object"
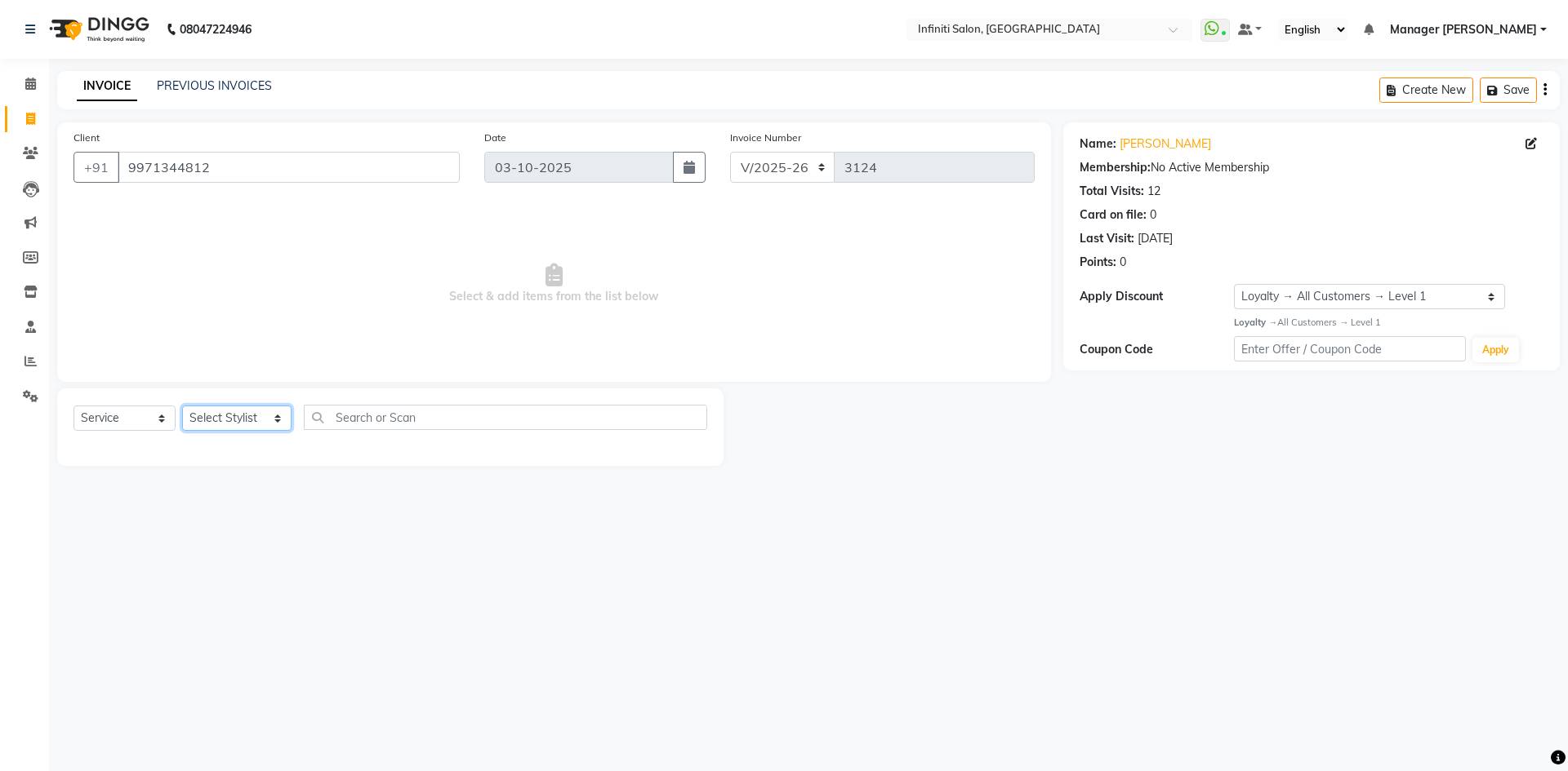
click at [279, 412] on select "Select Stylist Abhi singh Ahor Armaan Chandu Ishwar Jaspreet Khilesh Kishan SN …" at bounding box center [236, 419] width 109 height 26
select select "85646"
click at [182, 406] on select "Select Stylist Abhi singh Ahor Armaan Chandu Ishwar Jaspreet Khilesh Kishan SN …" at bounding box center [236, 419] width 109 height 26
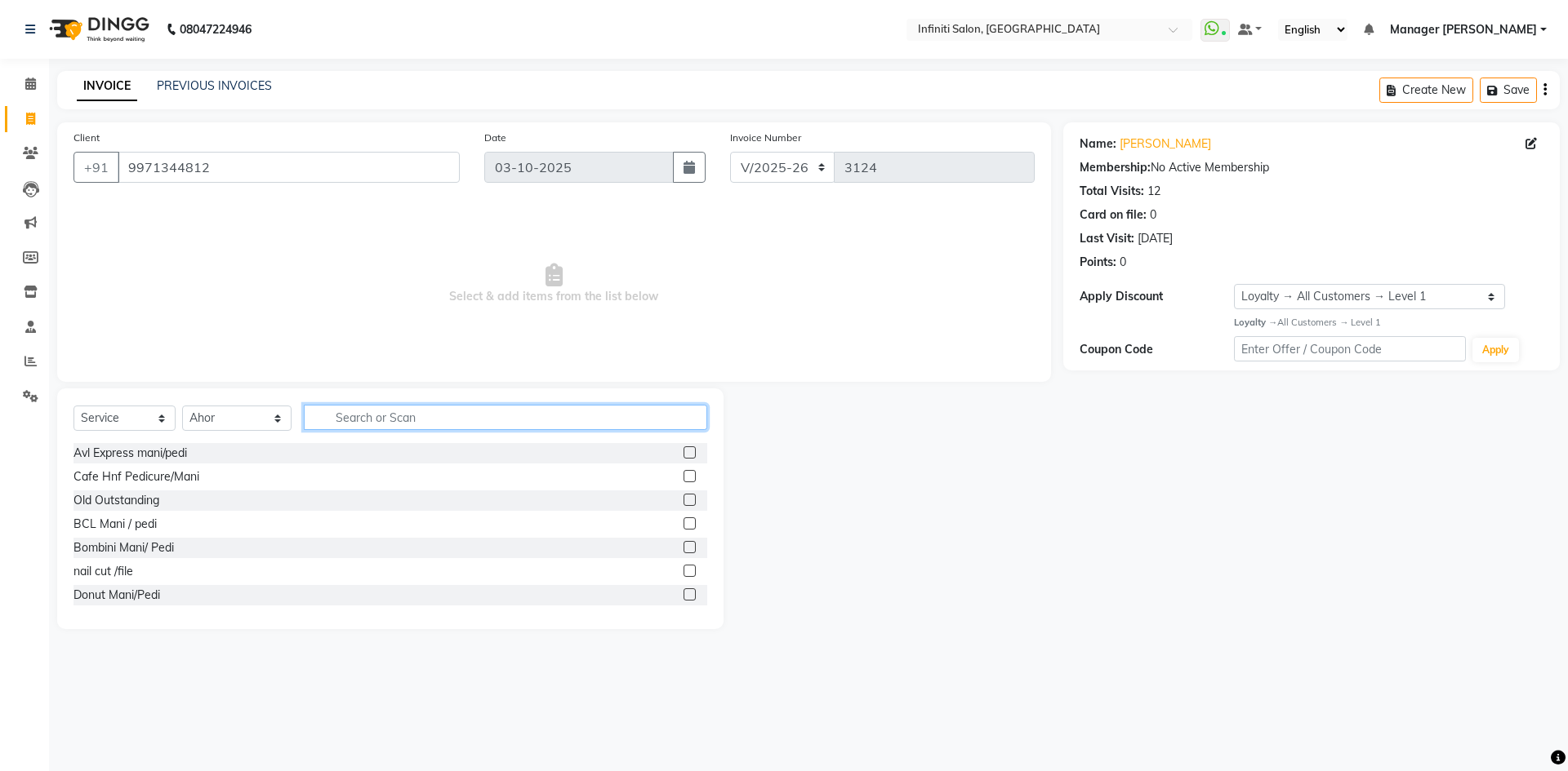
click at [375, 430] on input "text" at bounding box center [505, 418] width 403 height 26
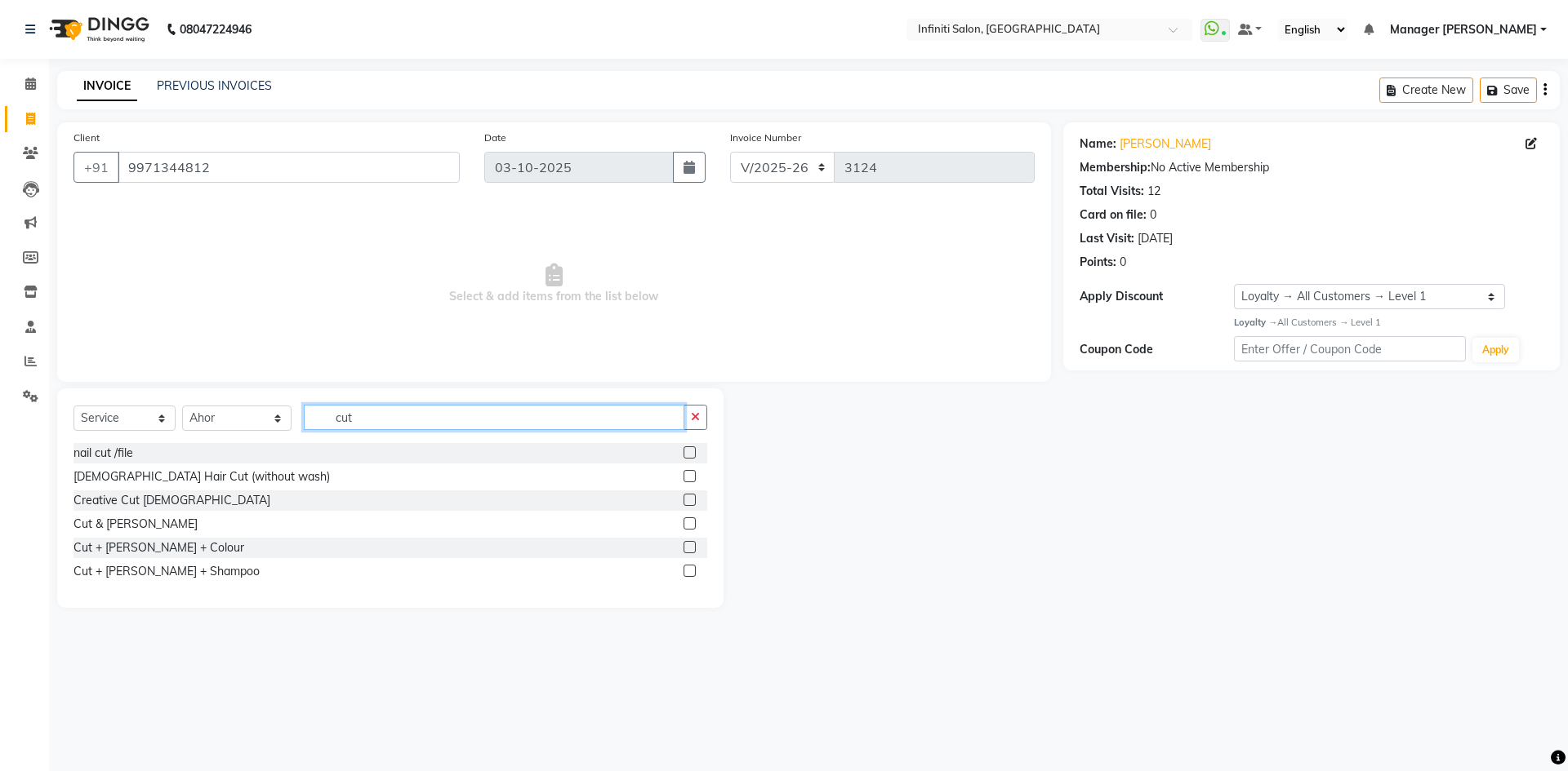
type input "cut"
click at [684, 473] on label at bounding box center [690, 476] width 12 height 12
click at [684, 473] on input "checkbox" at bounding box center [689, 477] width 11 height 11
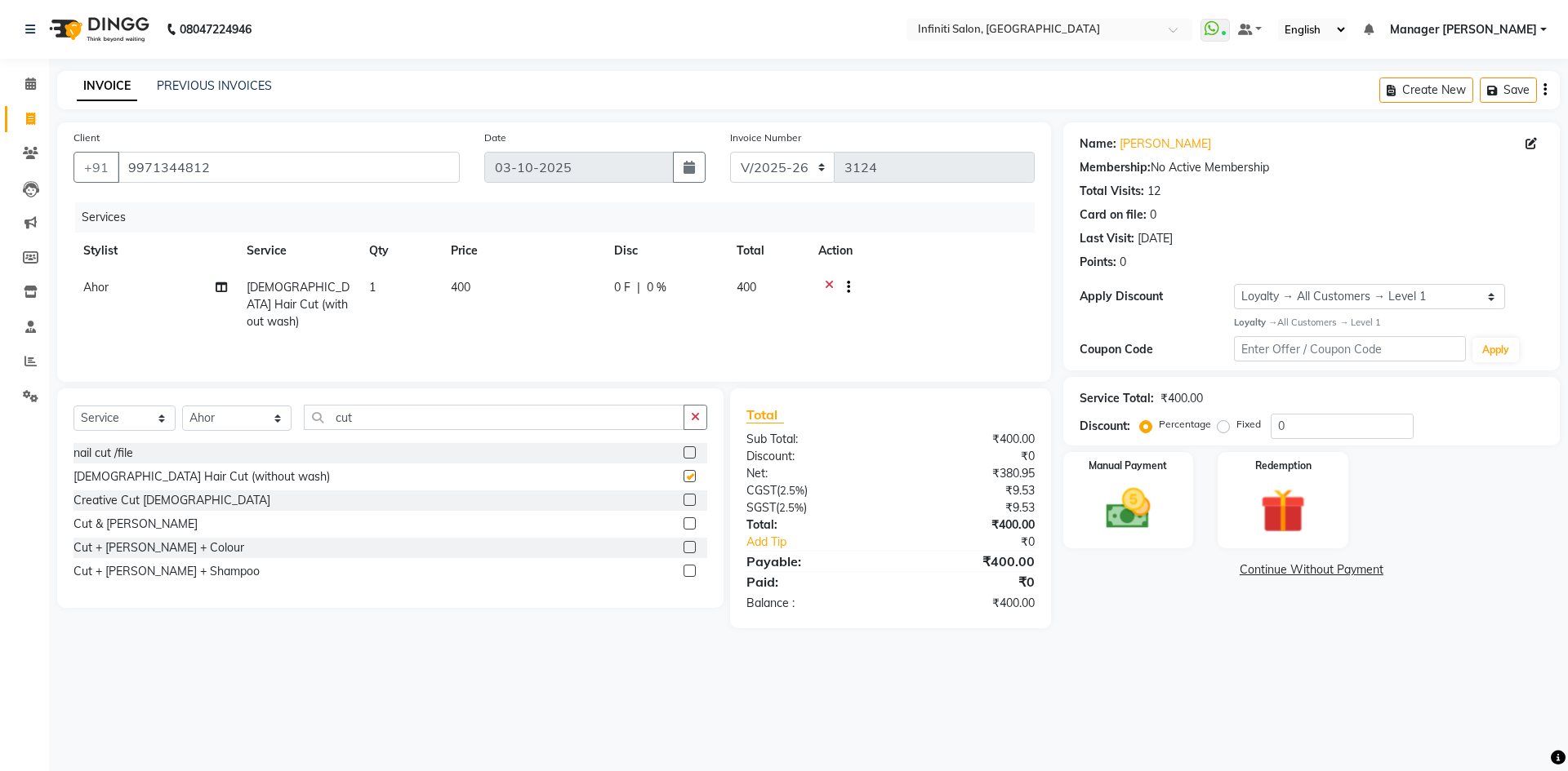
checkbox input "false"
click at [1177, 523] on div "Manual Payment" at bounding box center [1127, 499] width 136 height 100
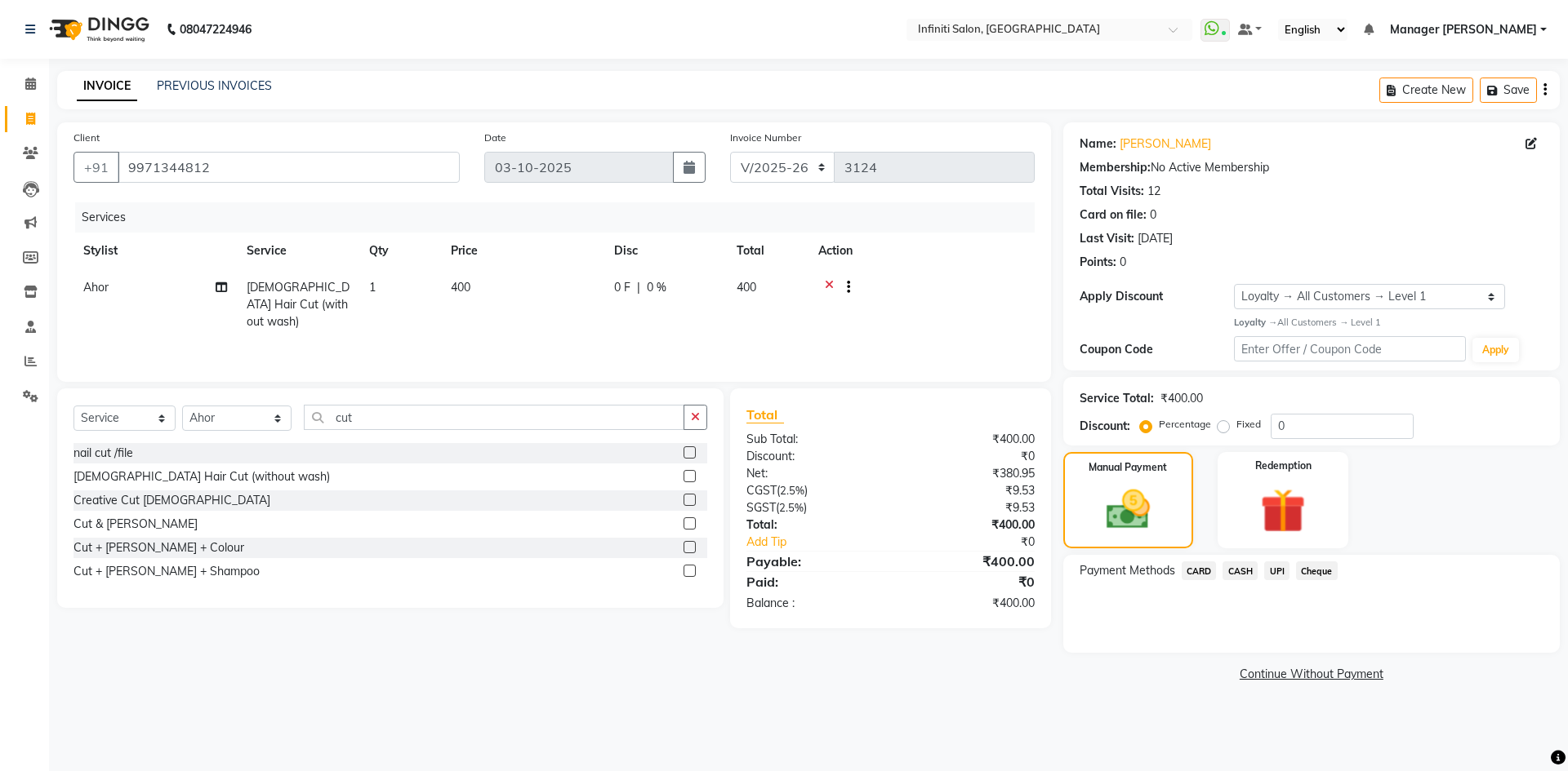
click at [1274, 569] on span "UPI" at bounding box center [1277, 571] width 26 height 19
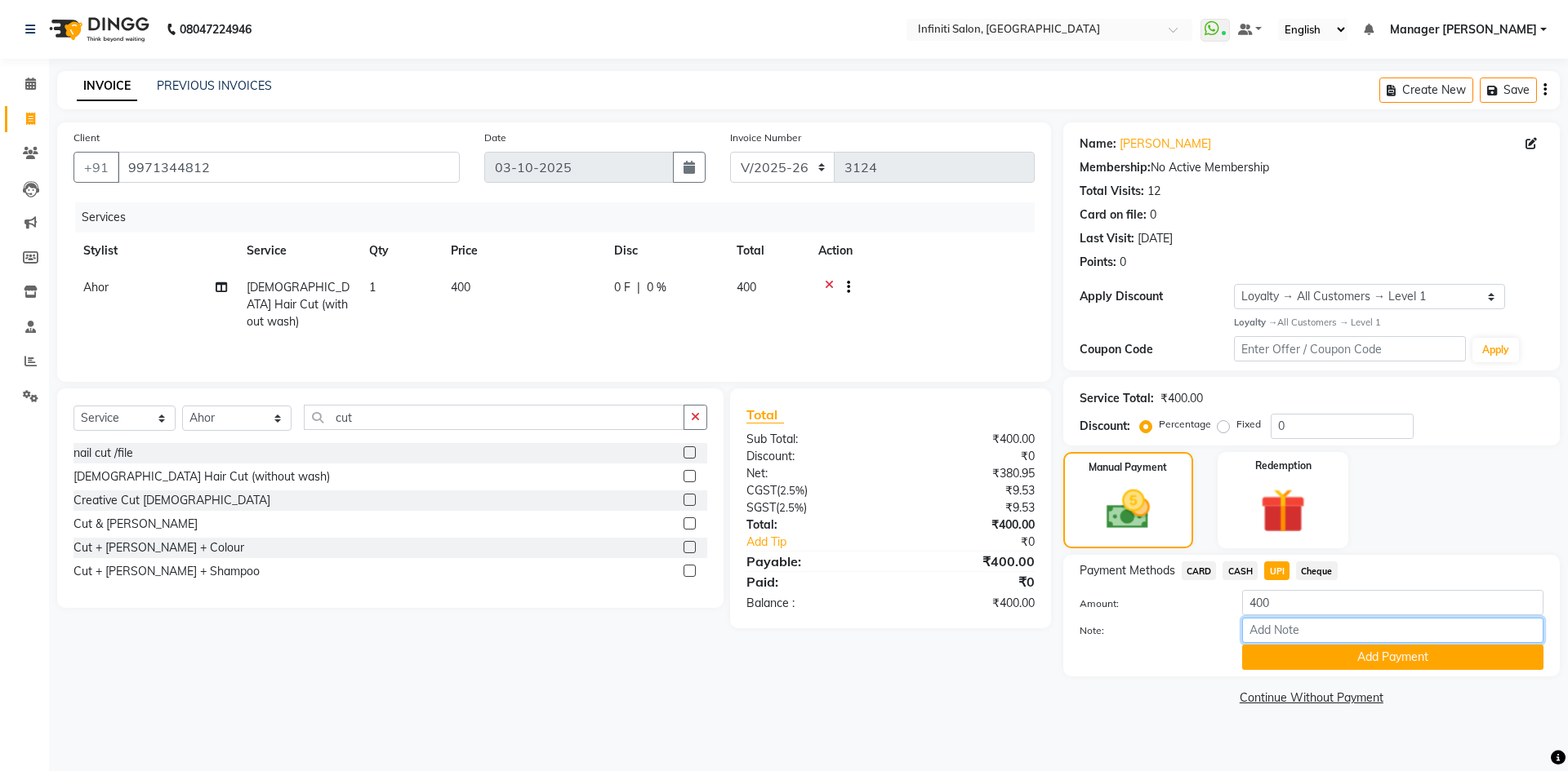
click at [1334, 641] on input "Note:" at bounding box center [1392, 631] width 302 height 26
click at [1334, 655] on button "Add Payment" at bounding box center [1392, 658] width 302 height 26
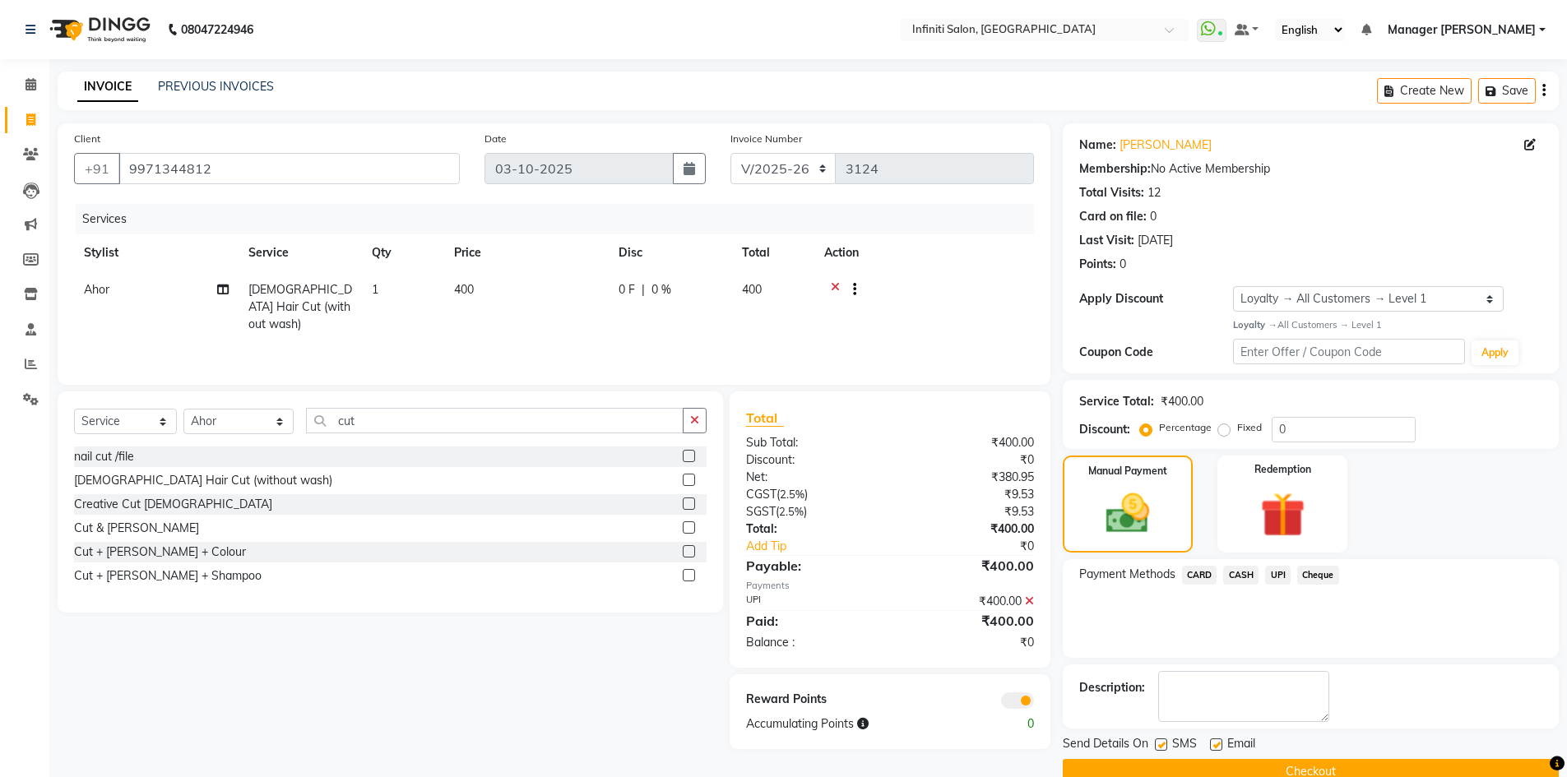
click at [1306, 763] on button "Checkout" at bounding box center [1311, 772] width 496 height 26
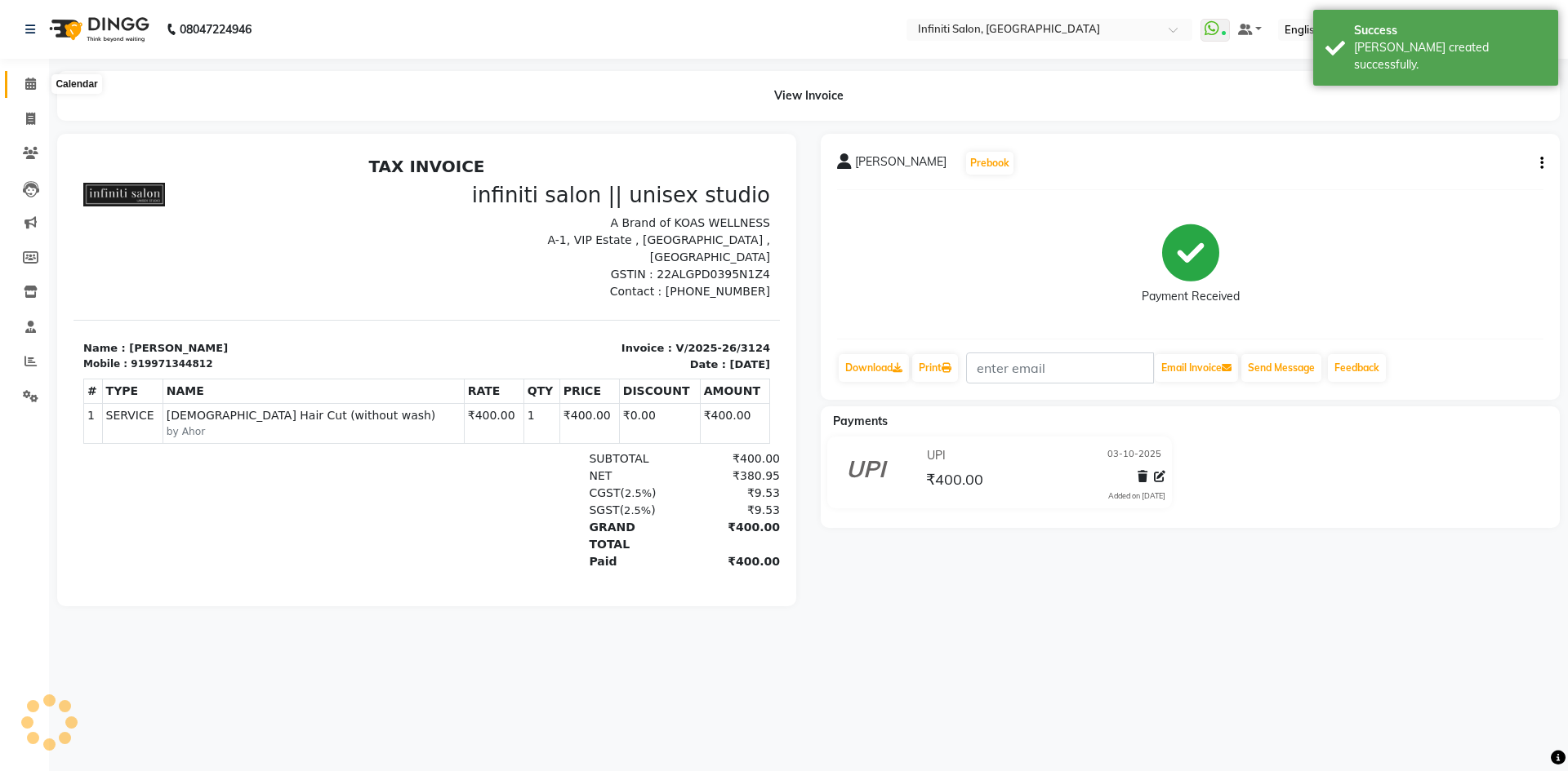
click at [26, 84] on icon at bounding box center [31, 83] width 11 height 12
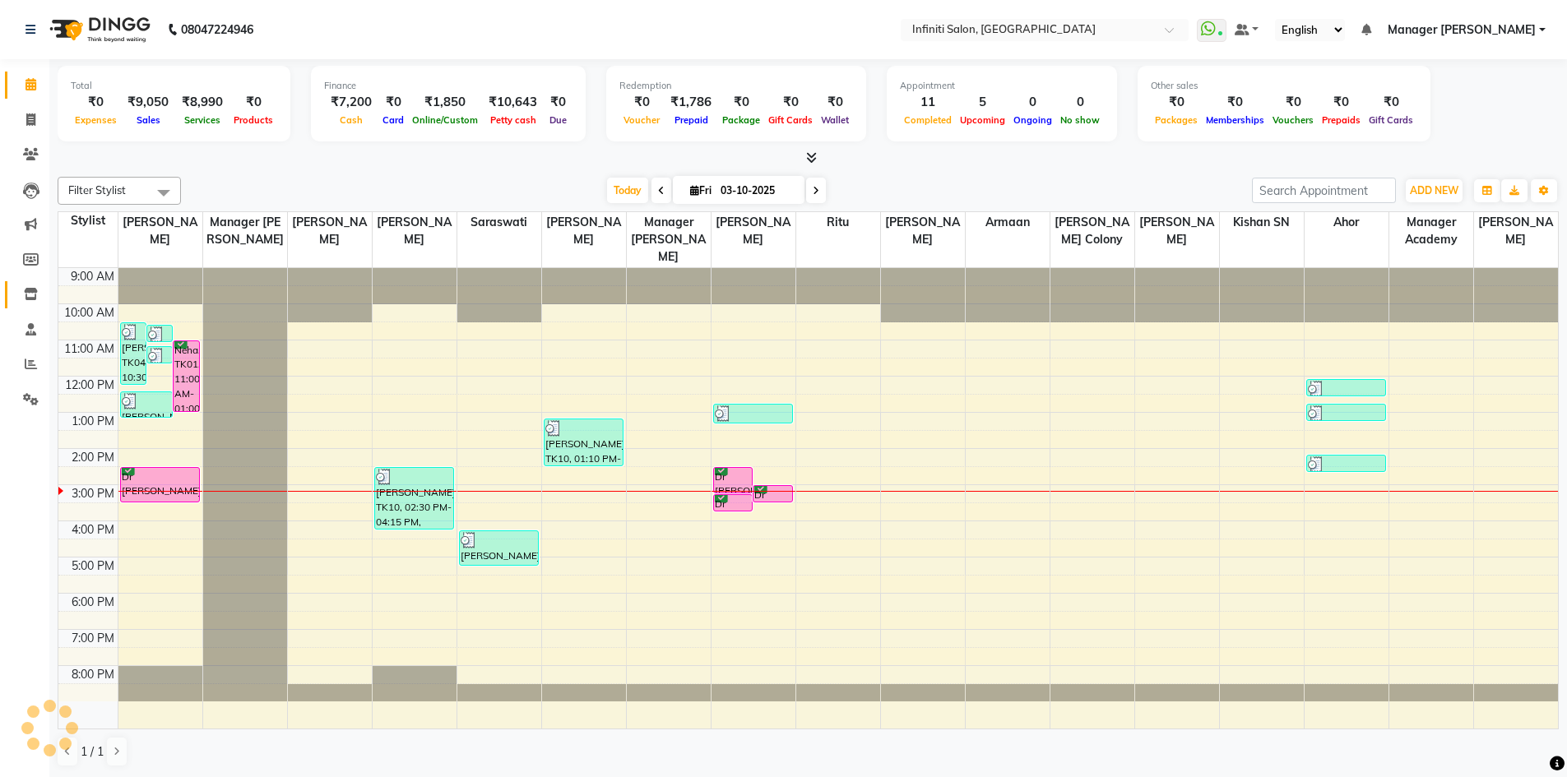
drag, startPoint x: 5, startPoint y: 288, endPoint x: 40, endPoint y: 289, distance: 35.4
click at [5, 288] on link "Inventory" at bounding box center [24, 294] width 39 height 27
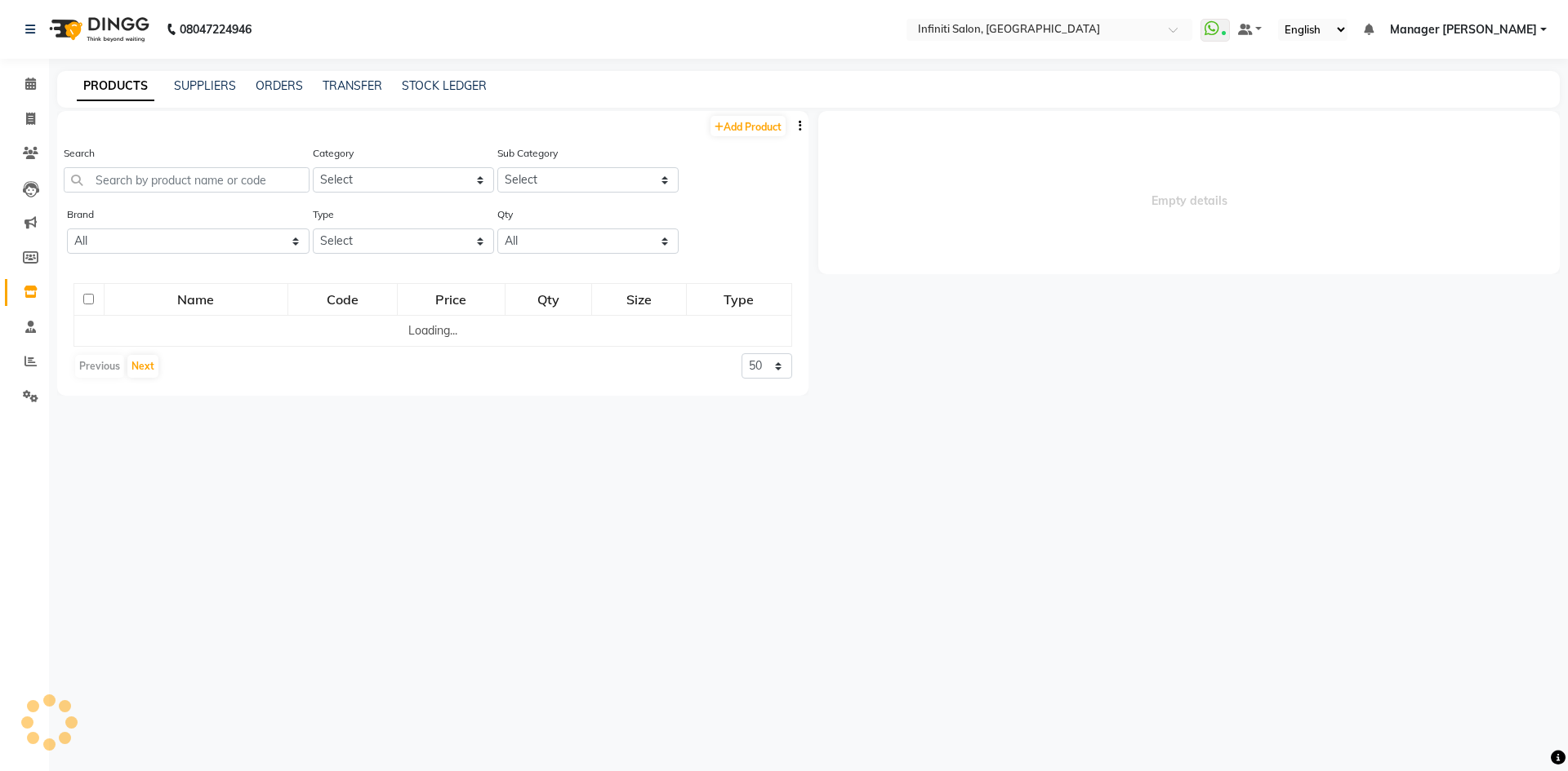
select select
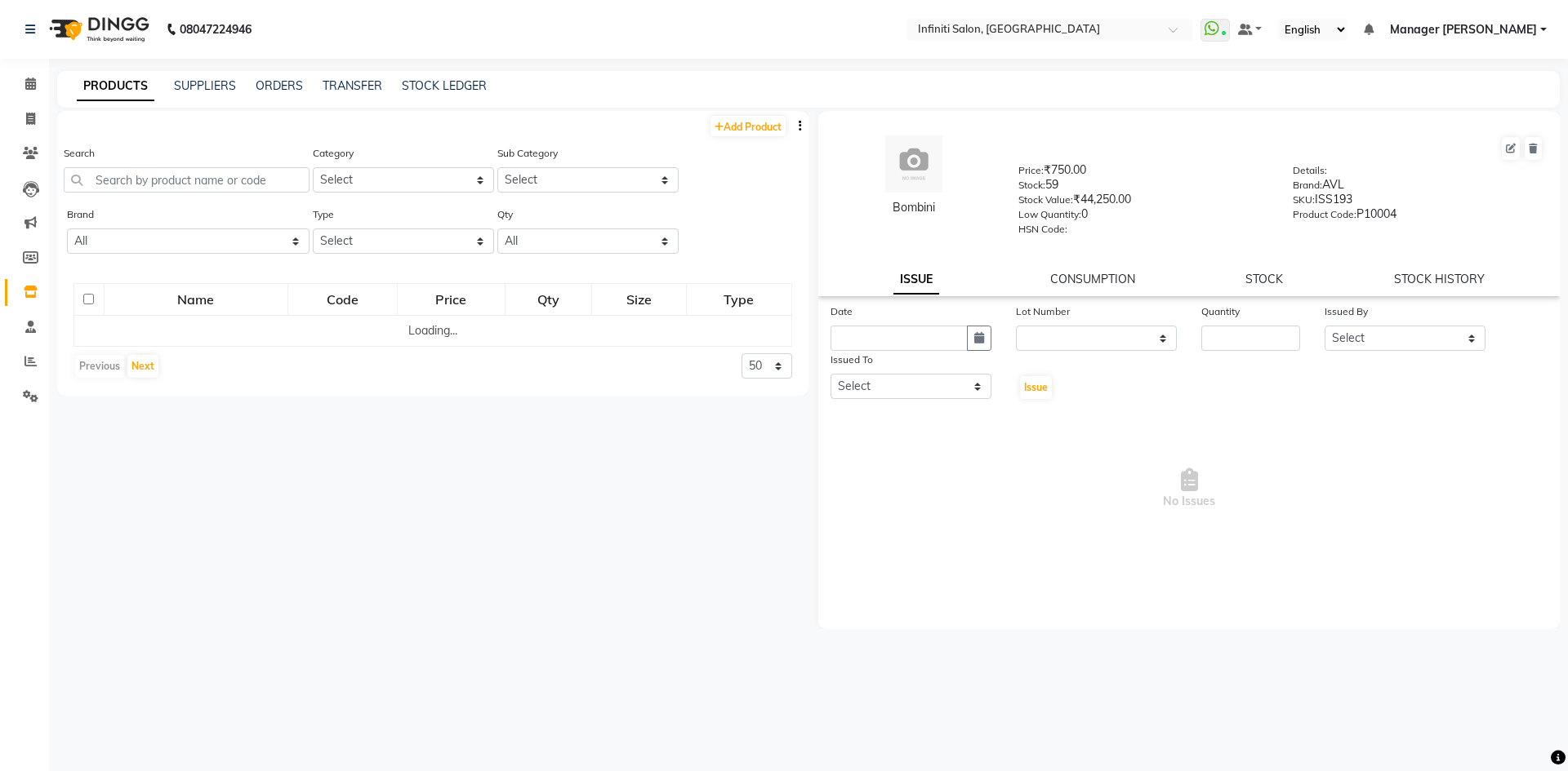
click at [130, 142] on div "Add Product Search Category Select Hair Skin Appliances Beard Waxing Disposable…" at bounding box center [433, 253] width 751 height 285
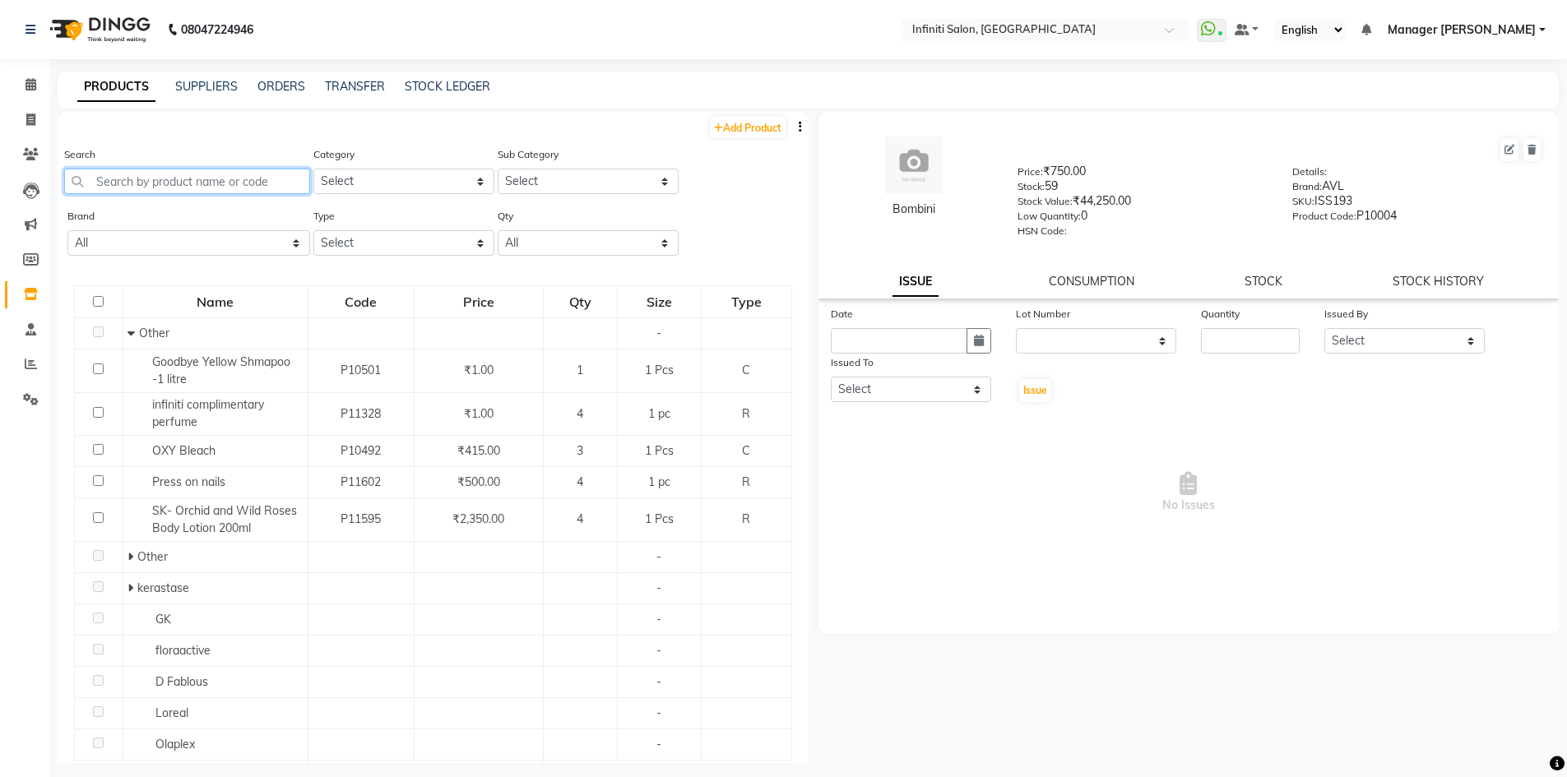
click at [110, 179] on input "text" at bounding box center [187, 182] width 246 height 26
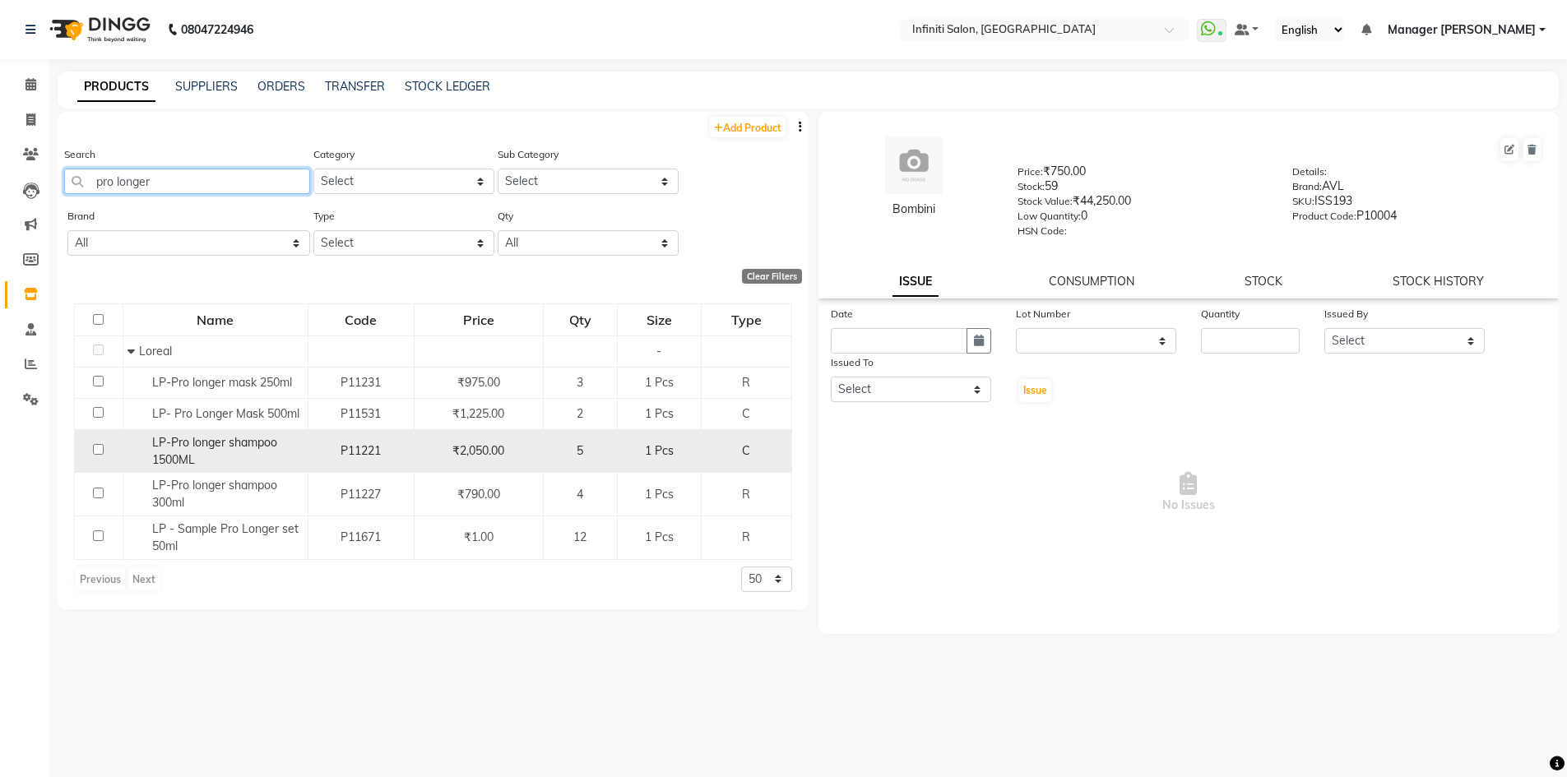
type input "pro longer"
click at [100, 451] on input "checkbox" at bounding box center [98, 449] width 11 height 11
checkbox input "true"
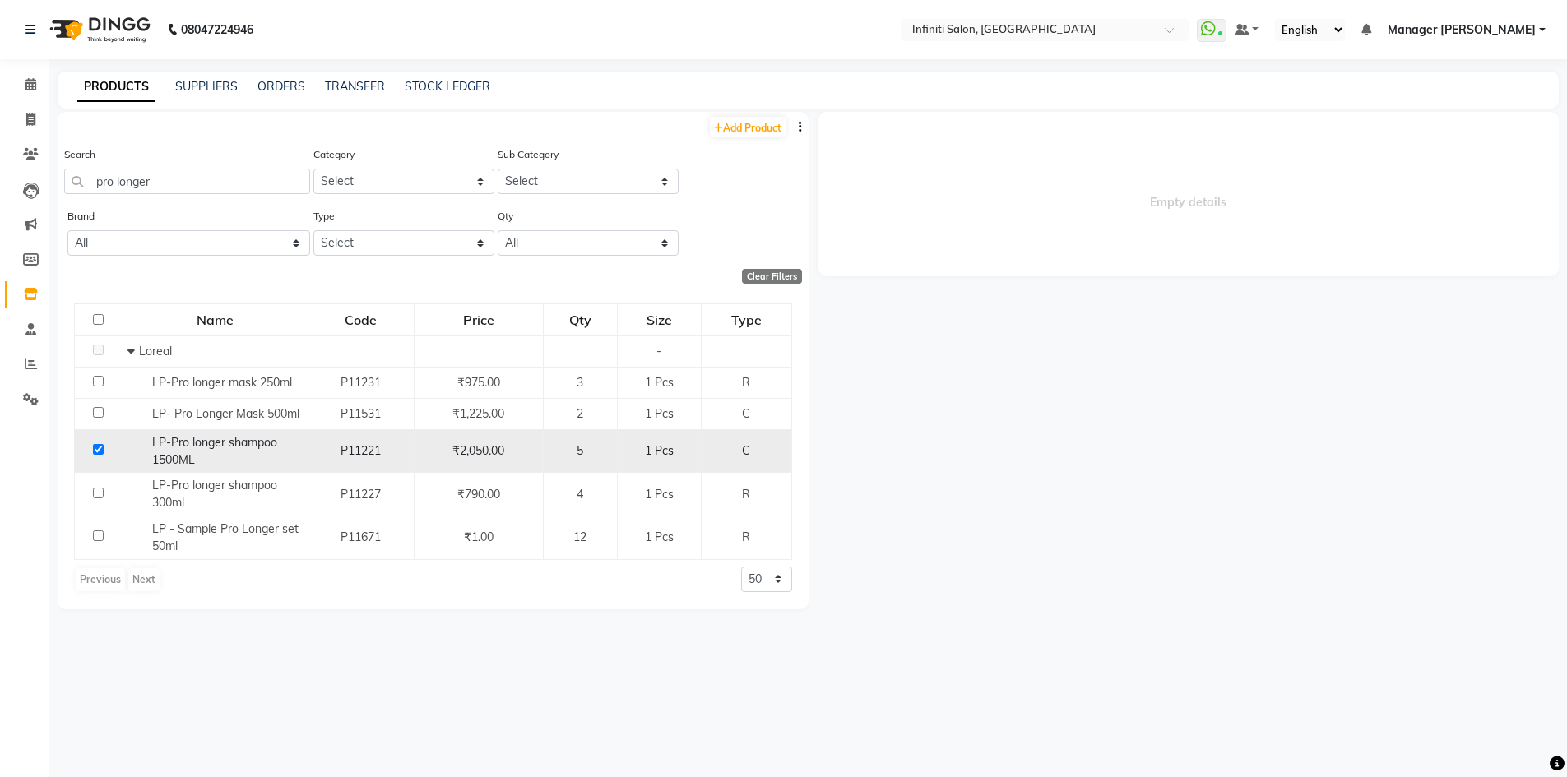
select select
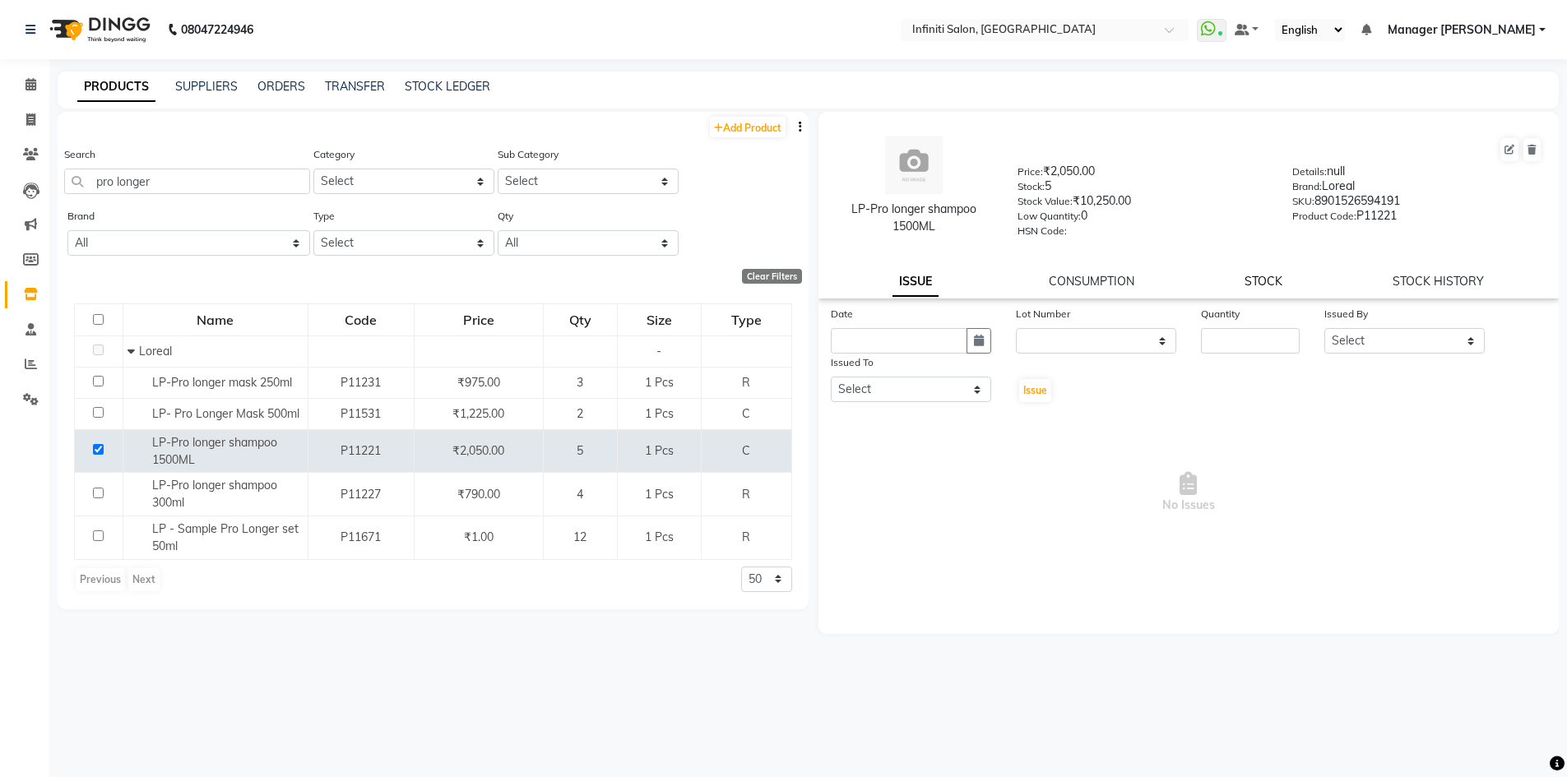
click at [1262, 285] on link "STOCK" at bounding box center [1264, 281] width 38 height 15
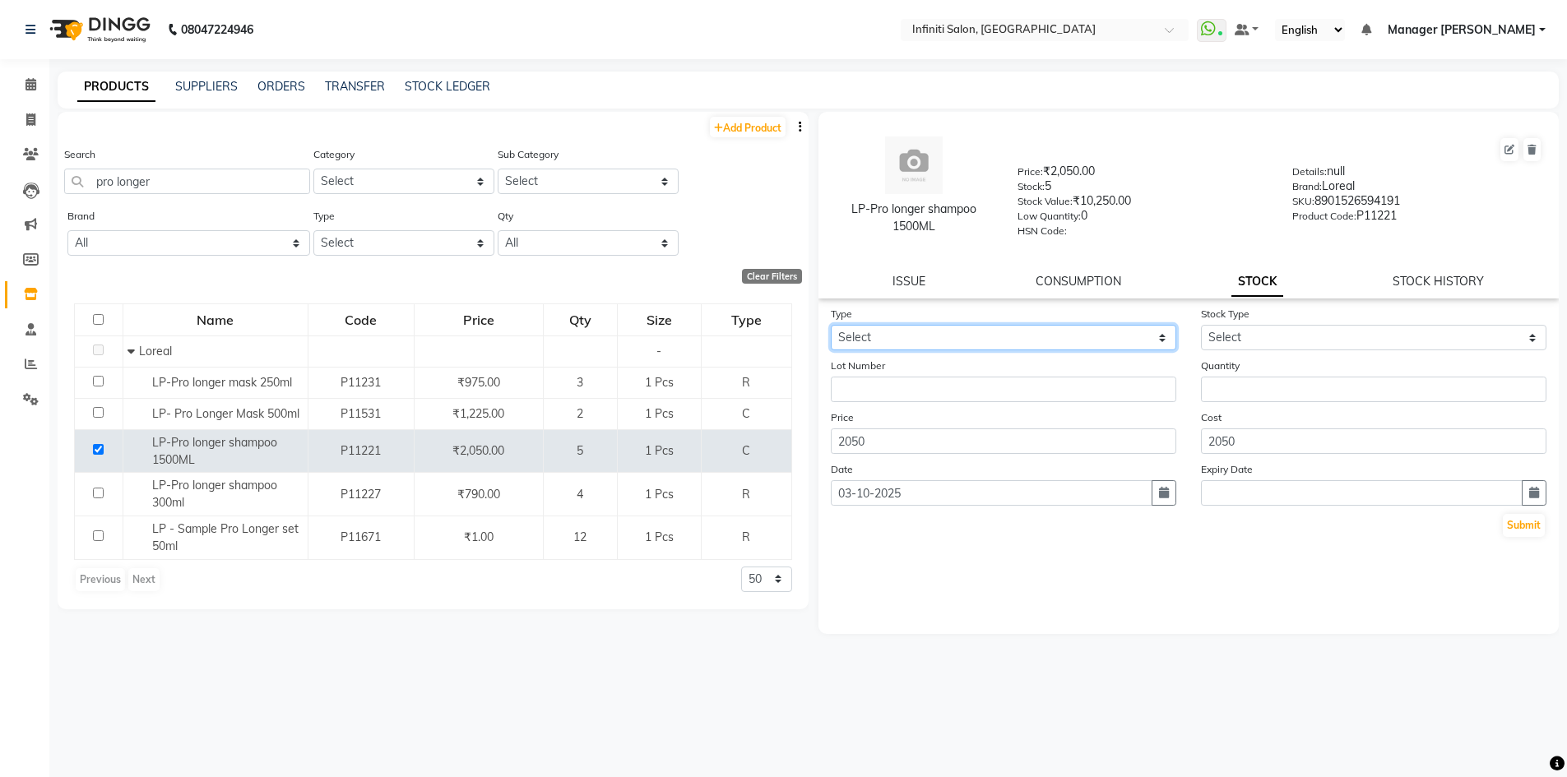
click at [949, 338] on select "Select In Out" at bounding box center [1004, 338] width 346 height 26
click at [928, 419] on div "Price 2050" at bounding box center [1004, 431] width 370 height 45
click at [922, 341] on select "Select In Out" at bounding box center [1004, 338] width 346 height 26
select select "out"
click at [831, 325] on select "Select In Out" at bounding box center [1004, 338] width 346 height 26
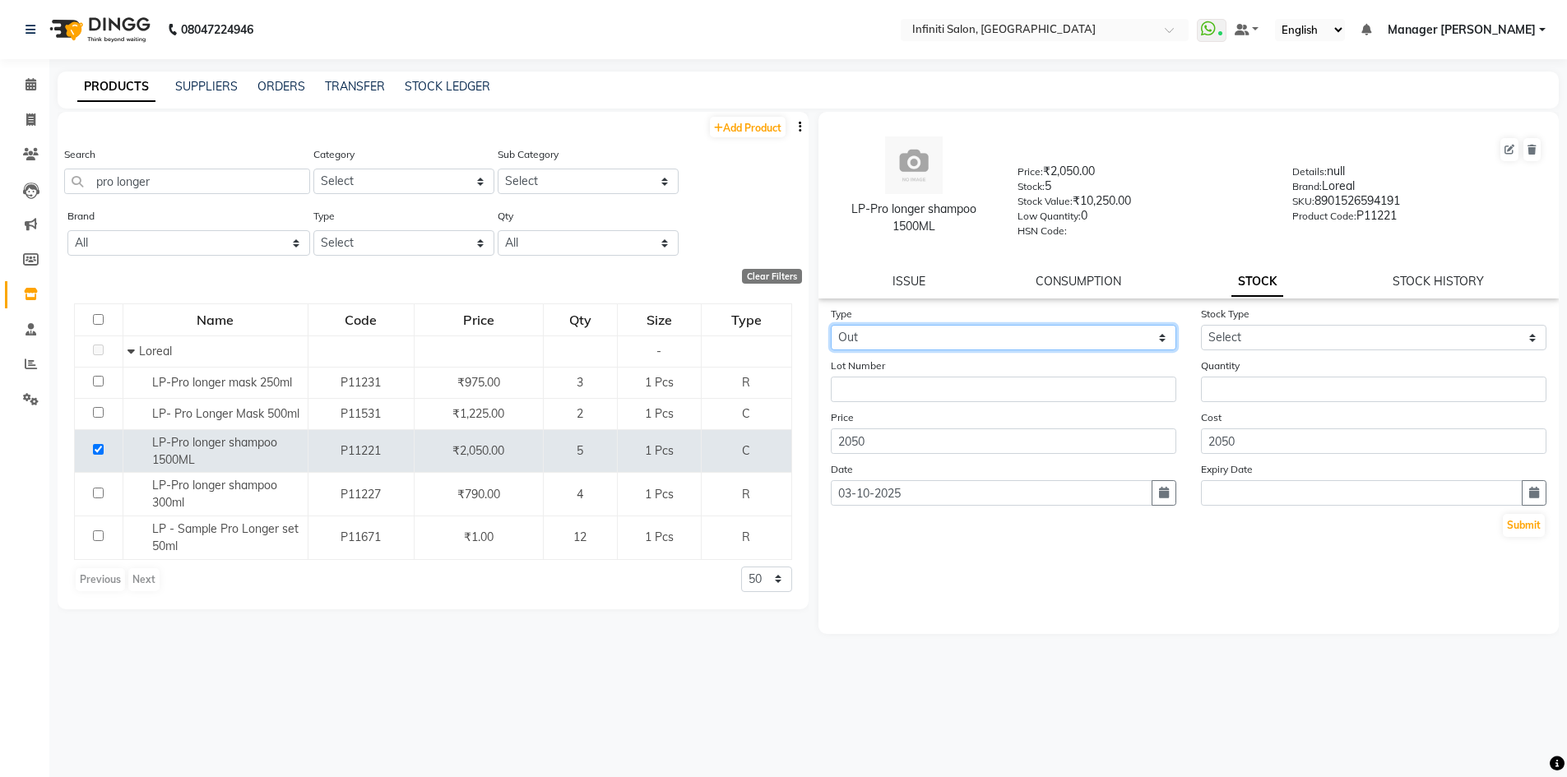
select select
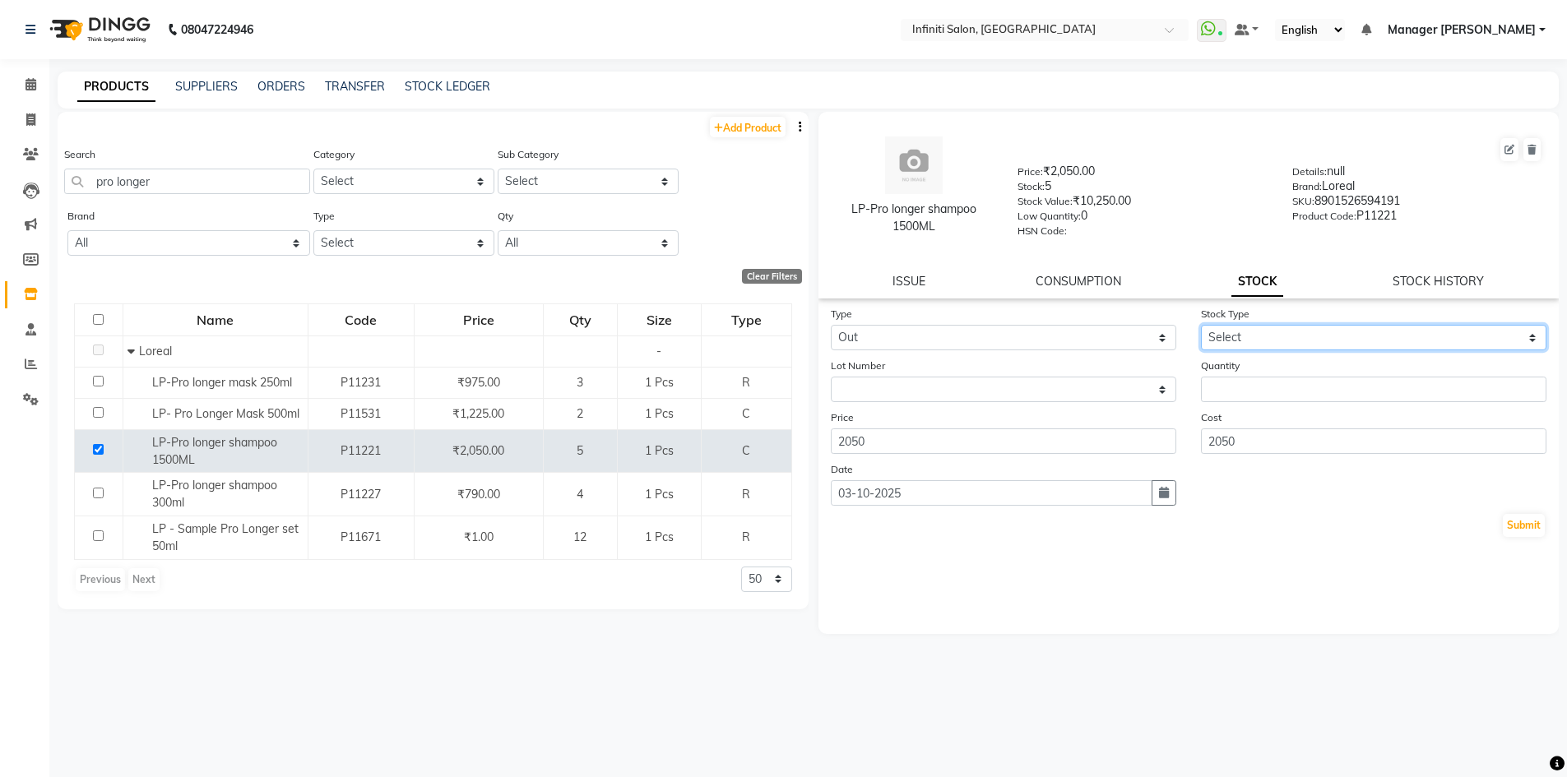
click at [1218, 328] on select "Select Internal Use Damaged Expired Adjustment Return Other" at bounding box center [1374, 338] width 346 height 26
select select "internal use"
click at [1201, 325] on select "Select Internal Use Damaged Expired Adjustment Return Other" at bounding box center [1374, 338] width 346 height 26
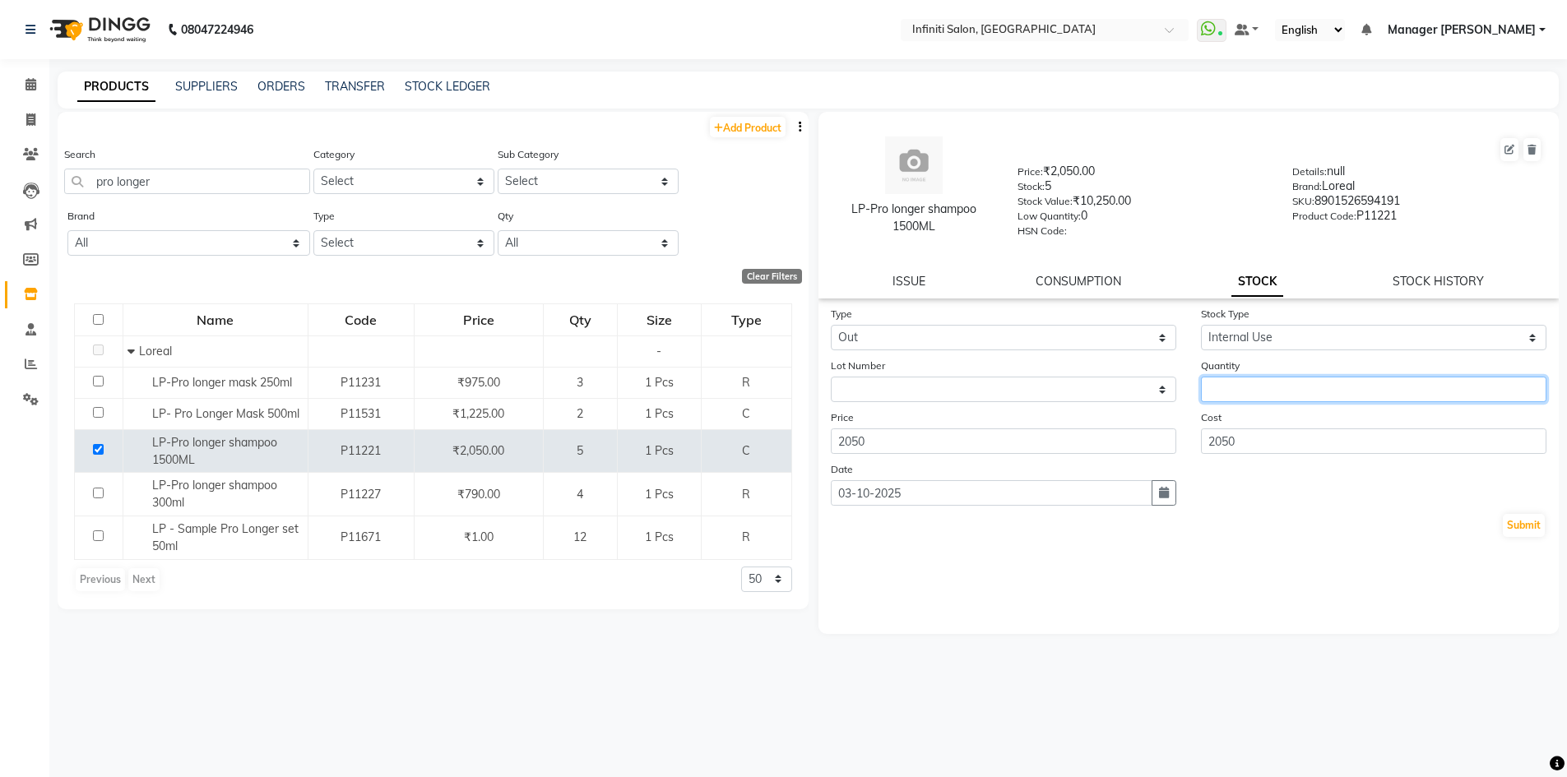
click at [1222, 382] on input "number" at bounding box center [1374, 390] width 346 height 26
type input "1"
click at [1540, 524] on button "Submit" at bounding box center [1524, 525] width 42 height 23
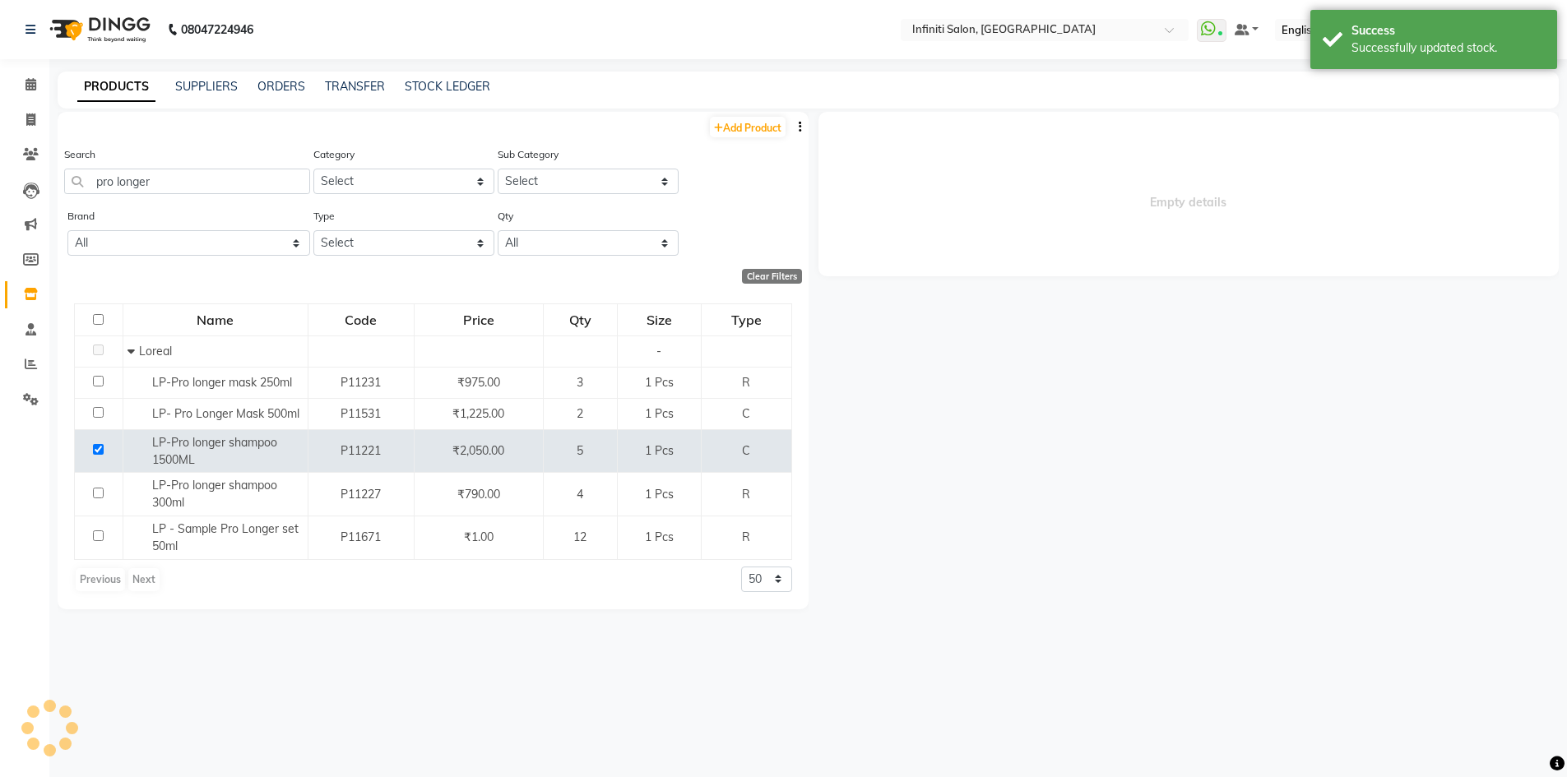
select select
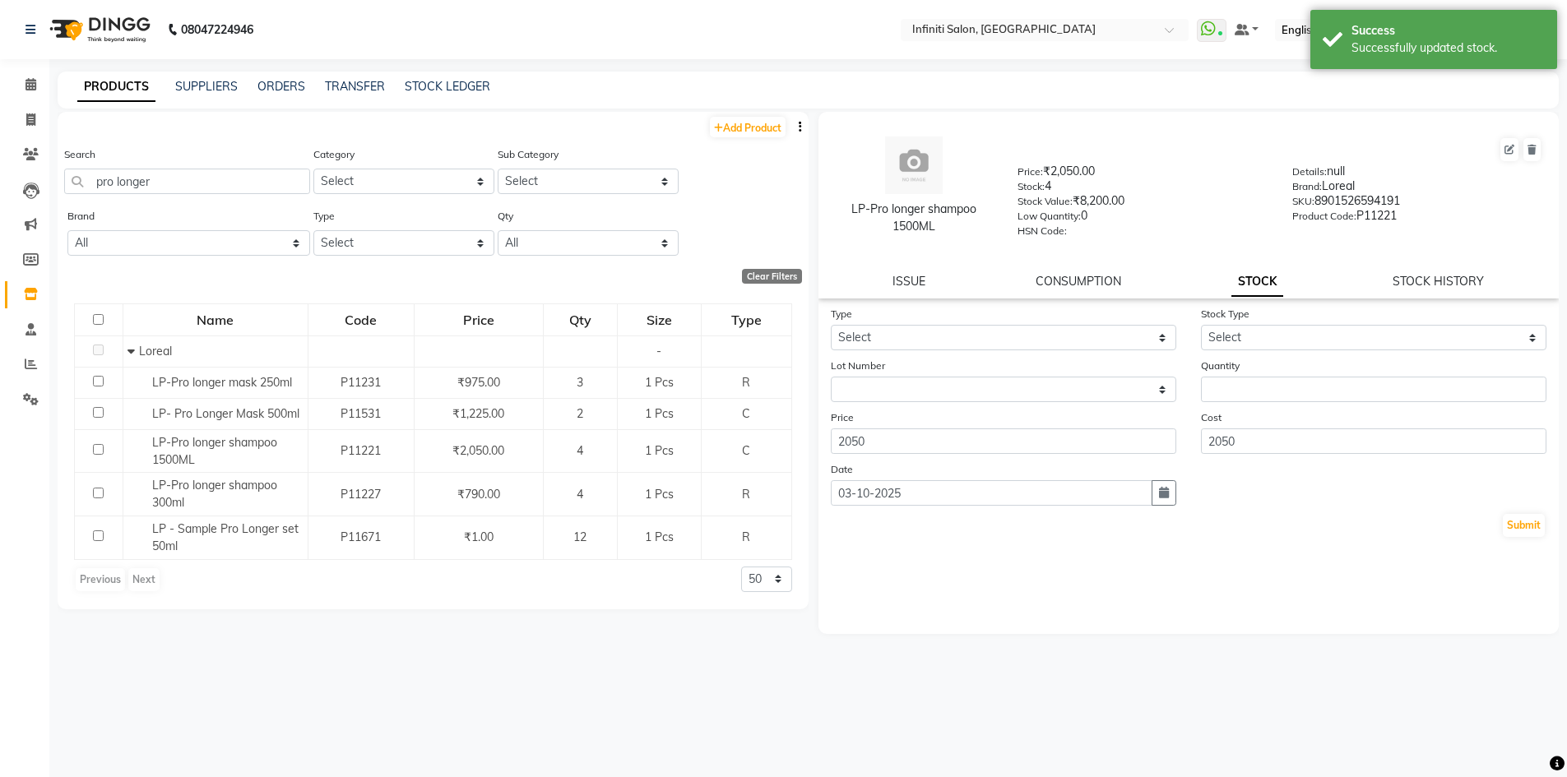
click at [78, 27] on img at bounding box center [98, 30] width 113 height 46
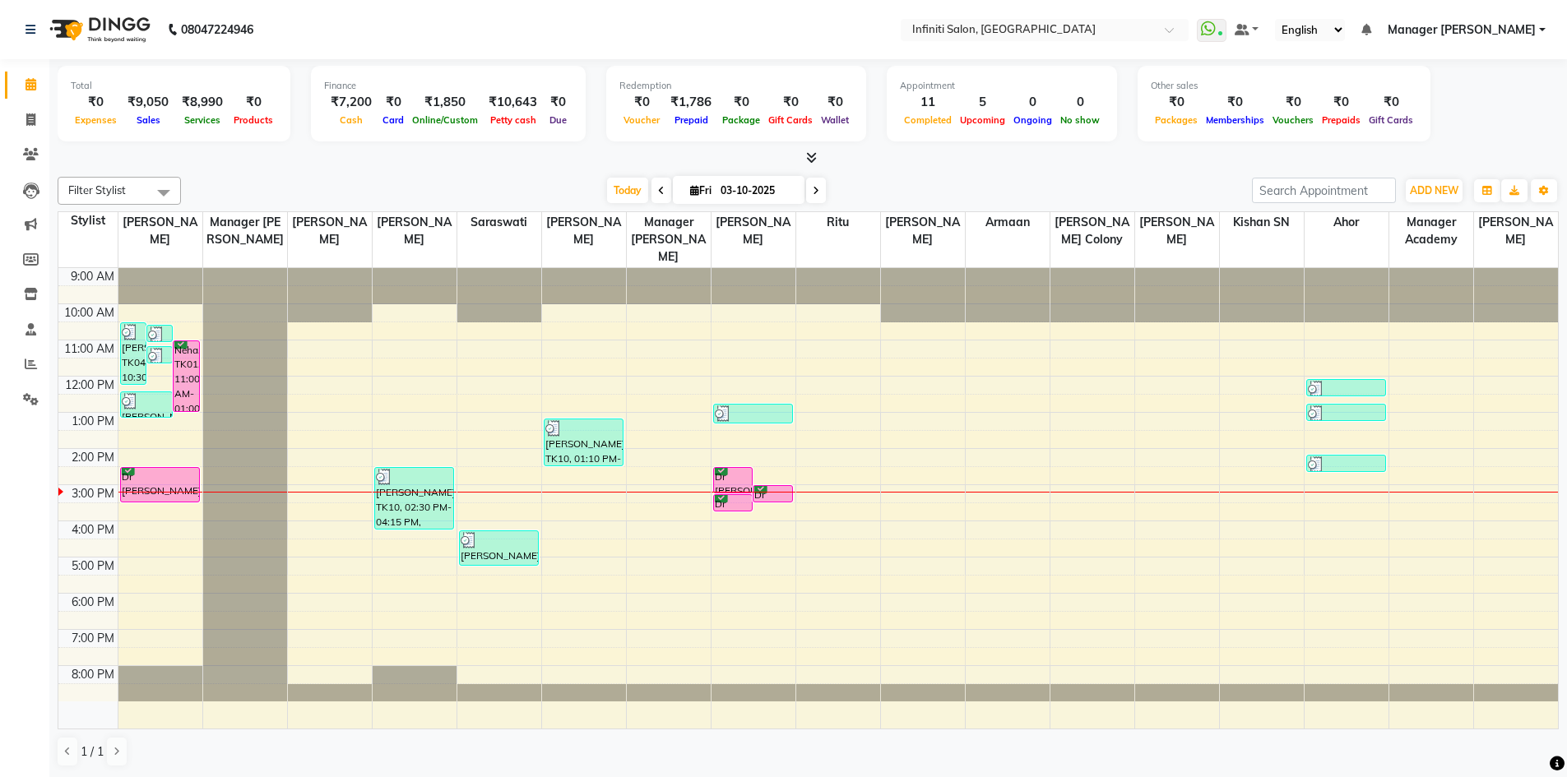
click at [24, 280] on li "Inventory" at bounding box center [24, 294] width 49 height 35
click at [44, 291] on span at bounding box center [30, 294] width 29 height 19
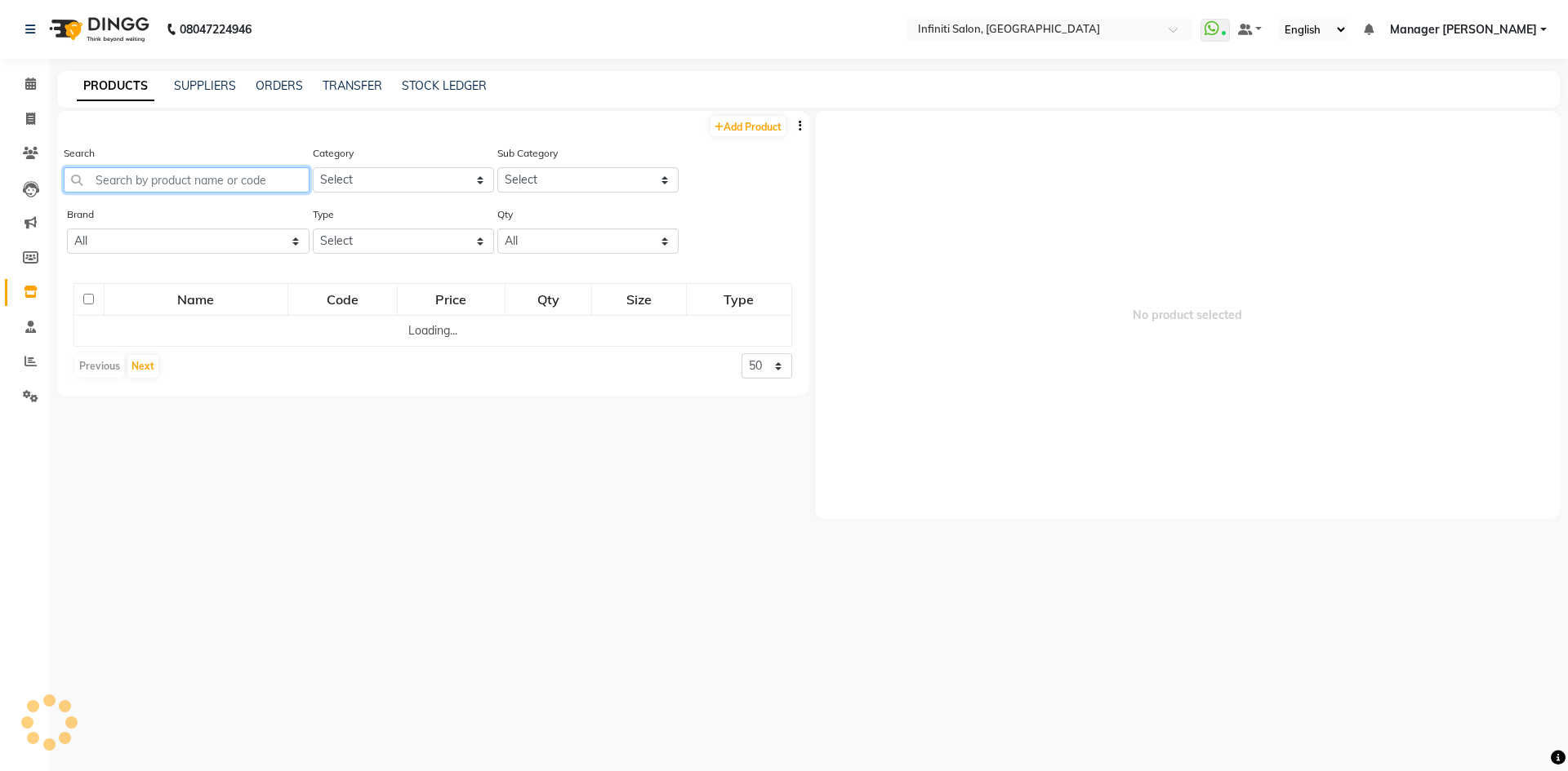
click at [136, 182] on input "text" at bounding box center [187, 181] width 246 height 26
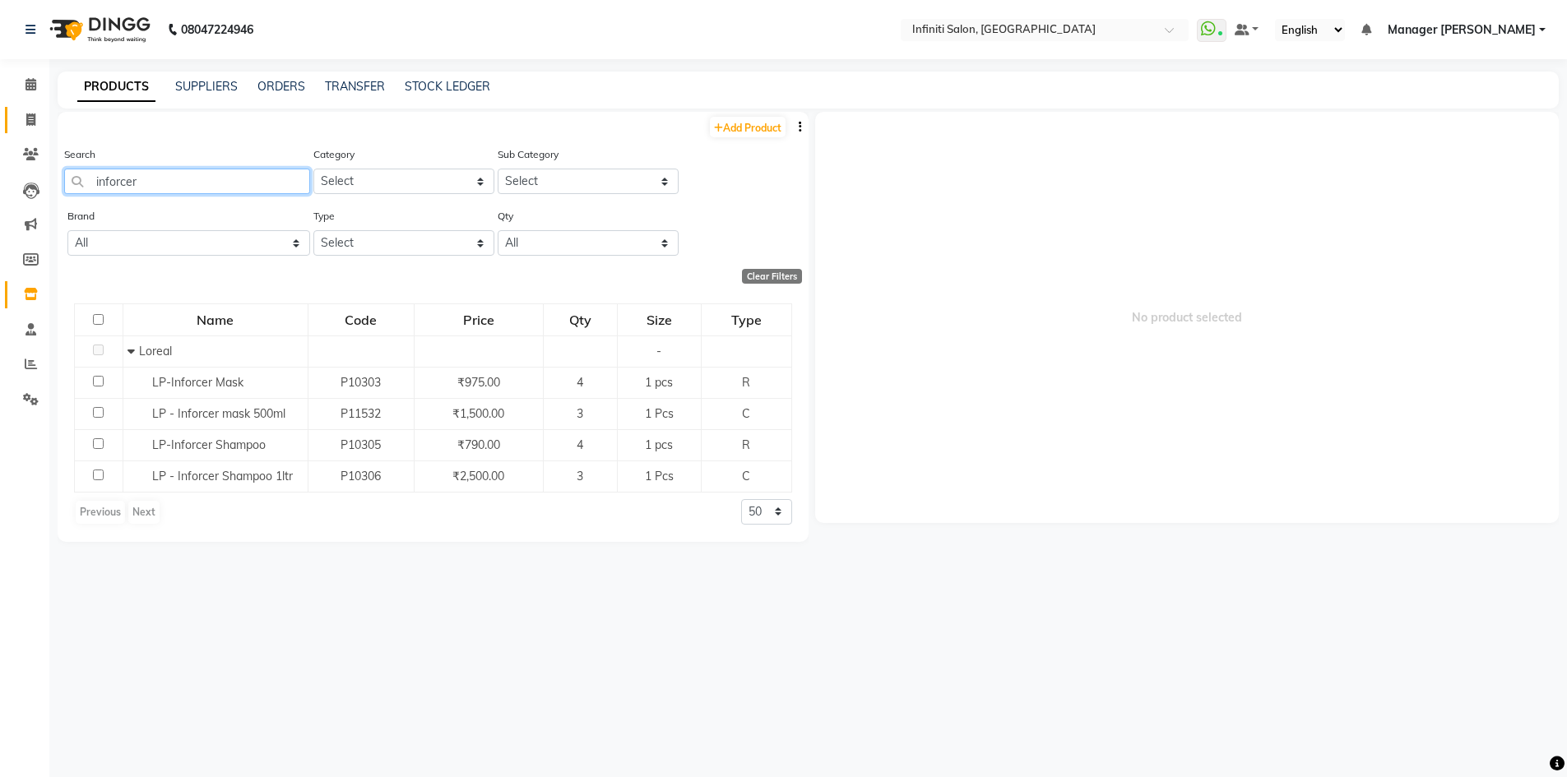
type input "inforcer"
drag, startPoint x: 30, startPoint y: 132, endPoint x: 38, endPoint y: 128, distance: 8.5
click at [30, 132] on link "Invoice" at bounding box center [24, 120] width 39 height 27
select select "service"
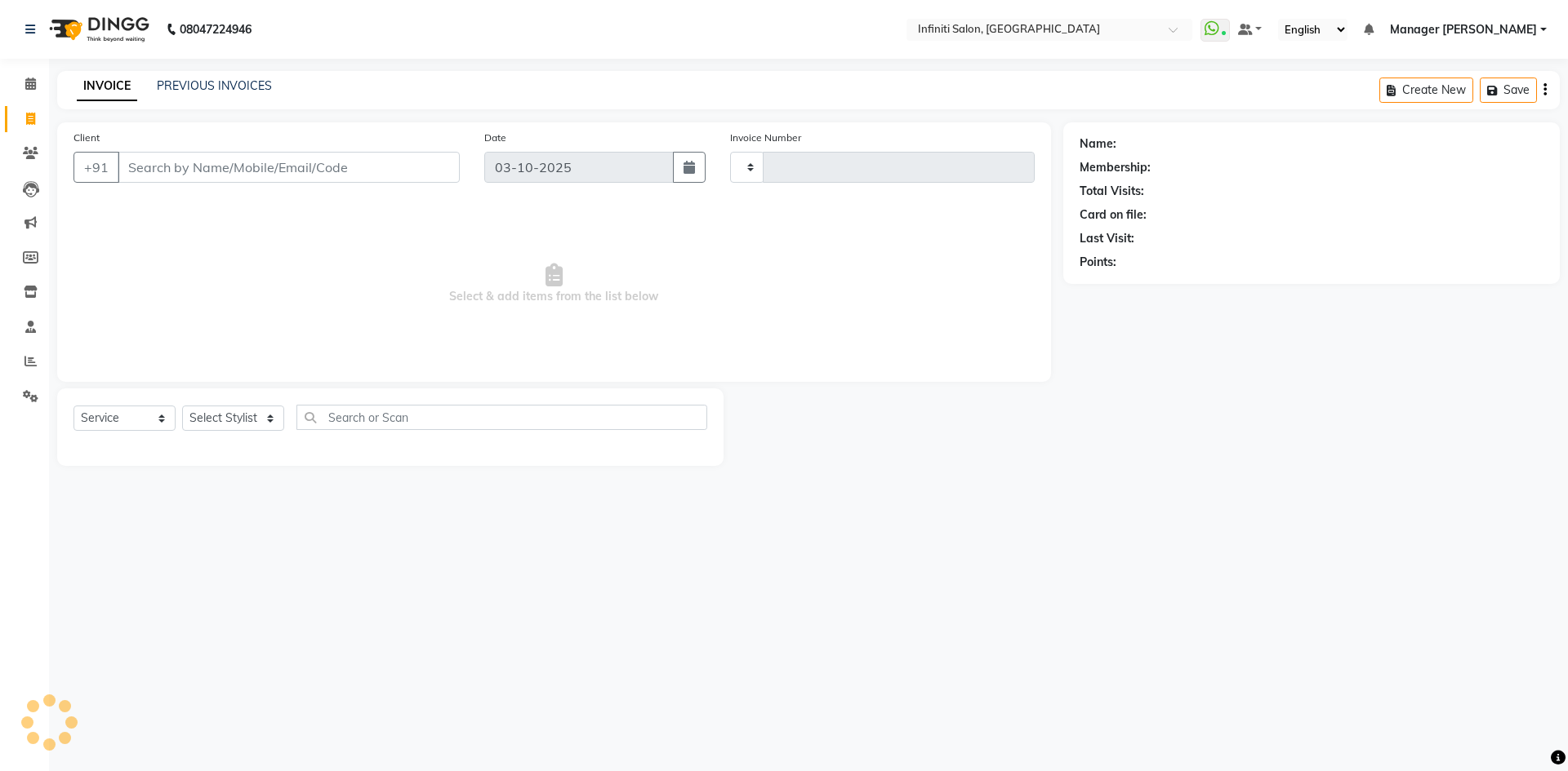
click at [178, 166] on input "Client" at bounding box center [288, 167] width 342 height 31
type input "96444"
type input "3126"
select select "5804"
type input "9644441120"
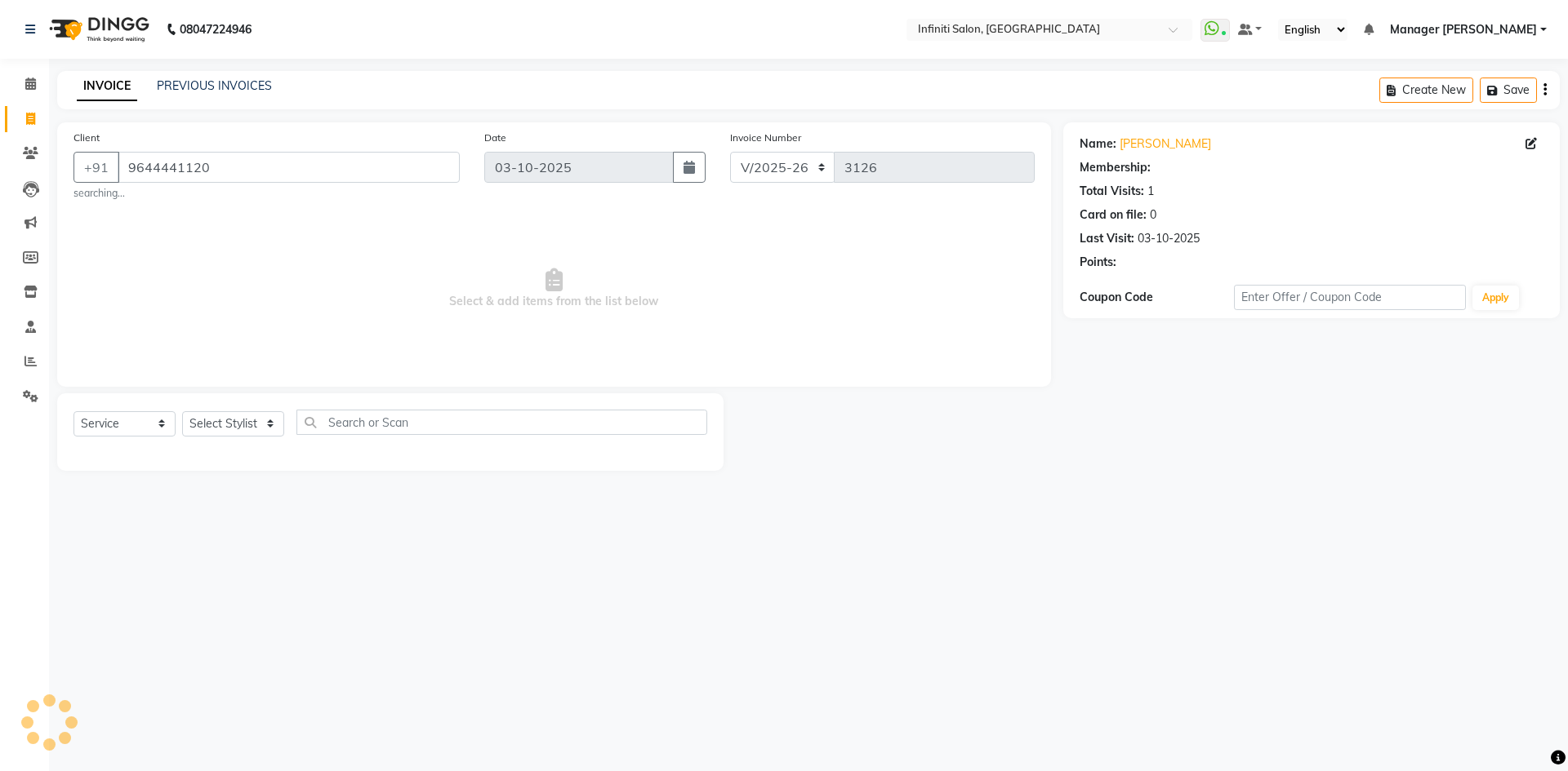
select select "1: Object"
drag, startPoint x: 172, startPoint y: 175, endPoint x: 8, endPoint y: 234, distance: 174.3
click at [0, 234] on app-home "08047224946 Select Location × Infiniti Salon, Shankar Nagar WhatsApp Status ✕ S…" at bounding box center [784, 247] width 1568 height 495
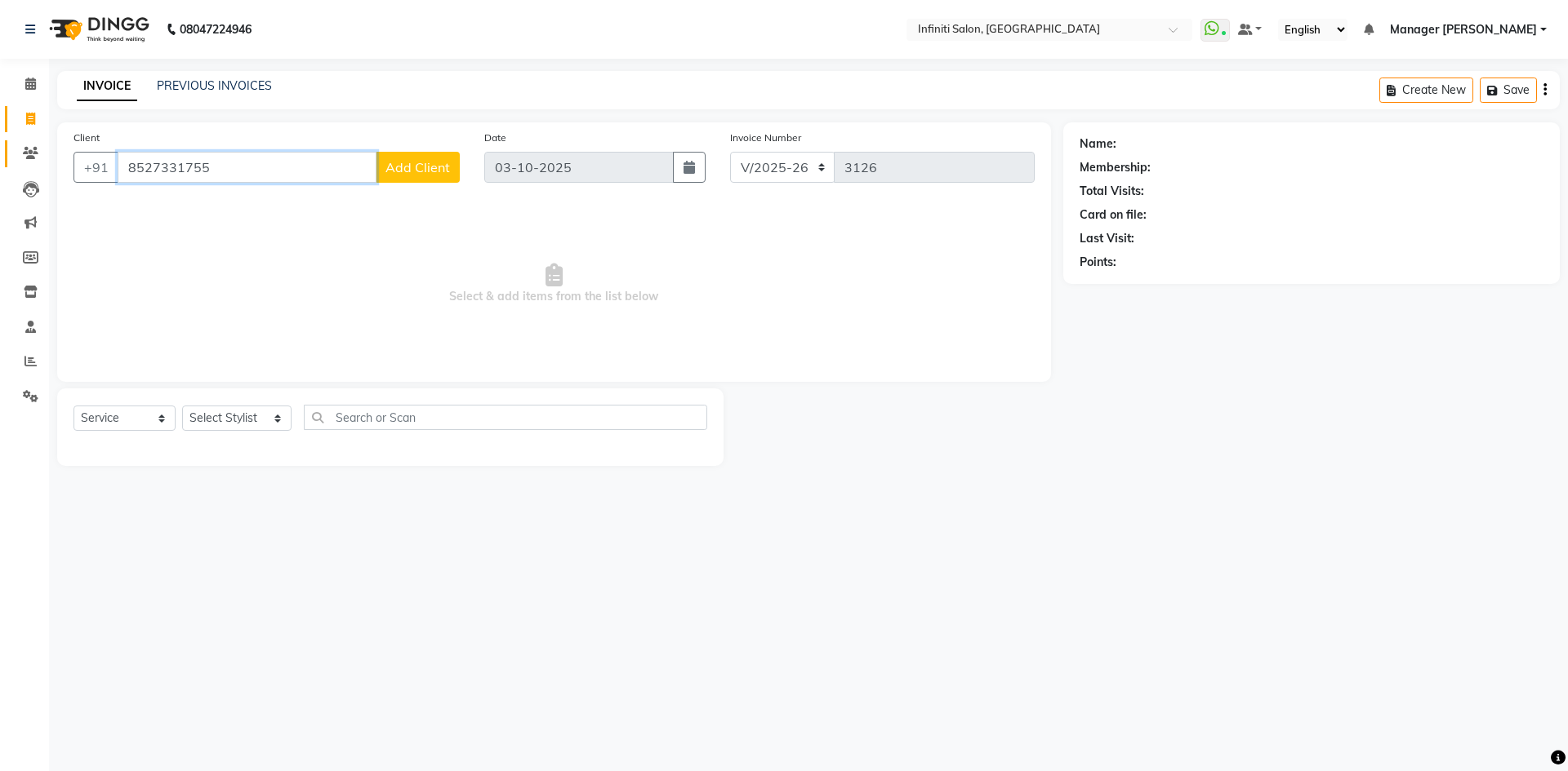
type input "8527331755"
click at [44, 151] on span at bounding box center [30, 154] width 29 height 19
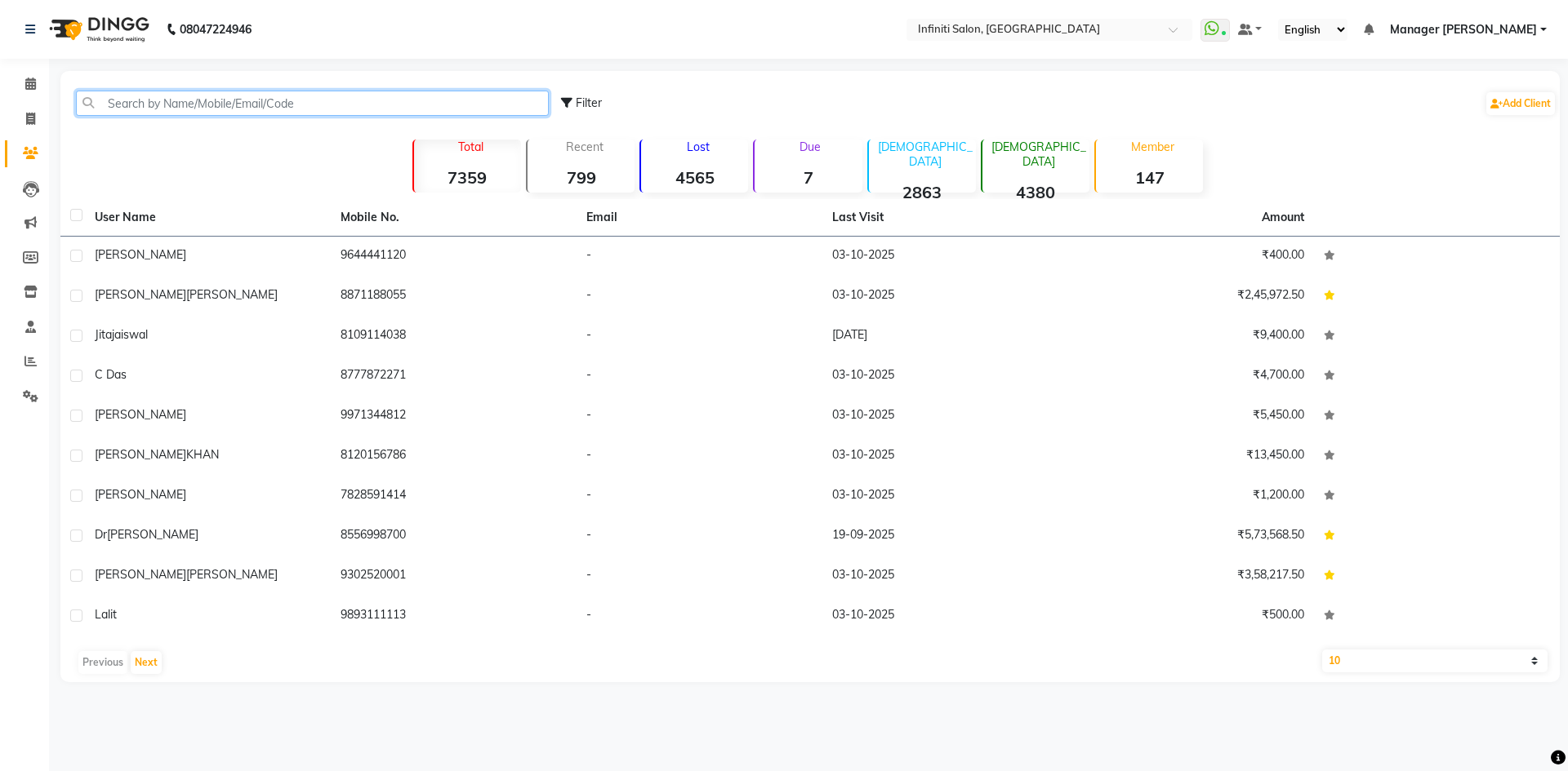
drag, startPoint x: 356, startPoint y: 111, endPoint x: 464, endPoint y: 141, distance: 112.1
click at [356, 111] on input "text" at bounding box center [313, 103] width 472 height 26
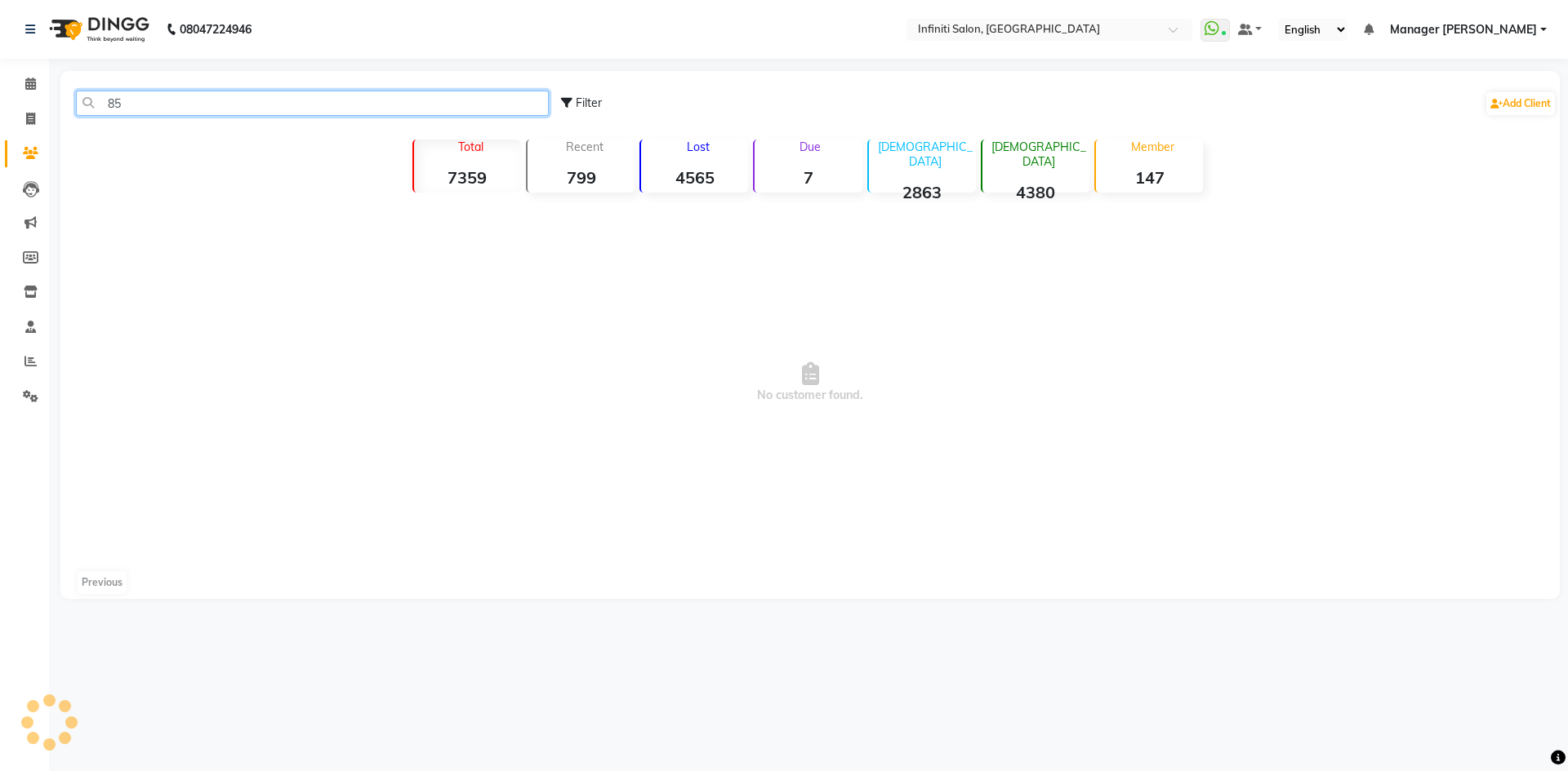
type input "8"
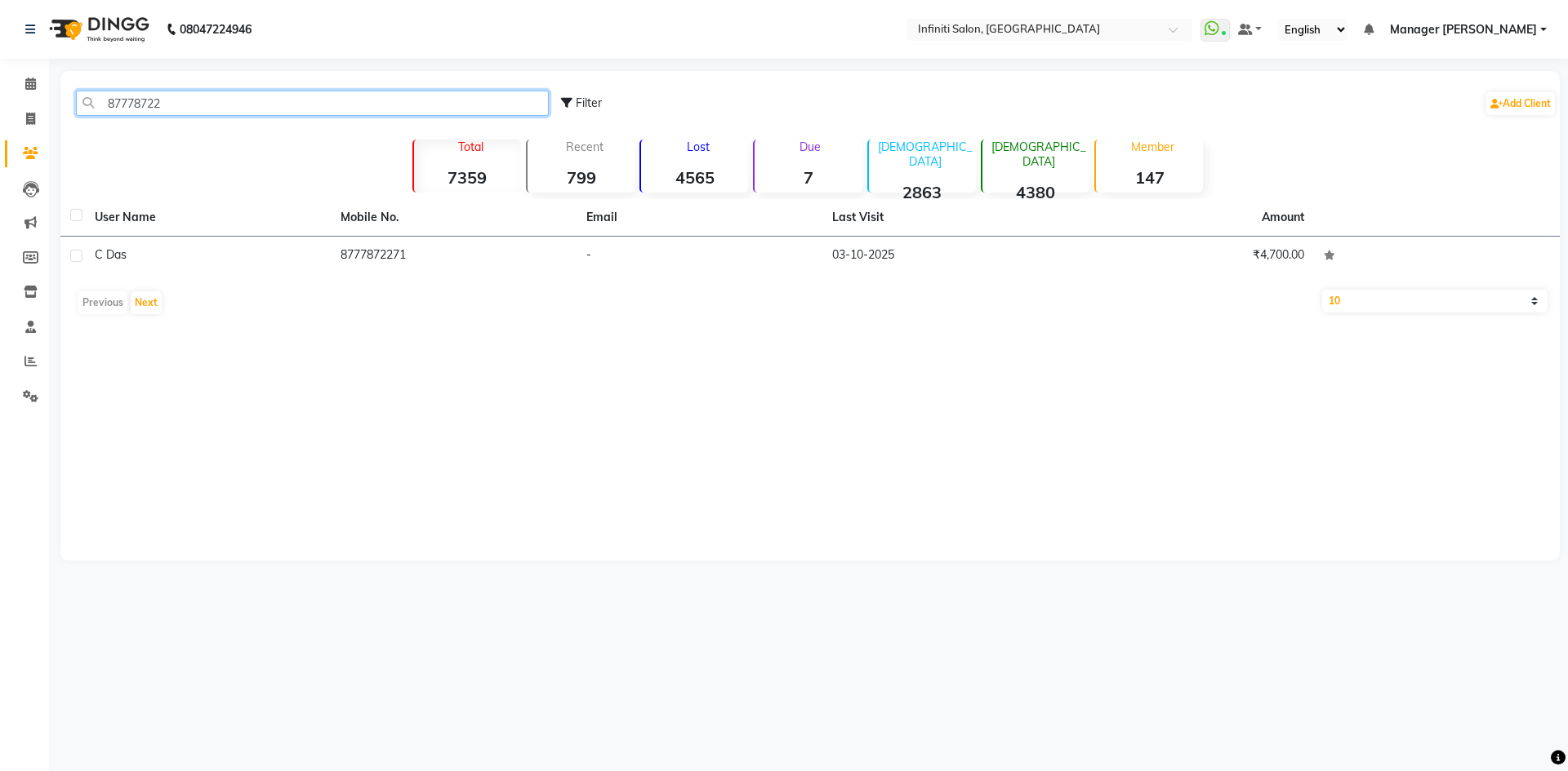
type input "87778722"
drag, startPoint x: 240, startPoint y: 96, endPoint x: 84, endPoint y: 116, distance: 157.3
click at [84, 116] on div "87778722 Filter Add Client" at bounding box center [810, 103] width 1493 height 52
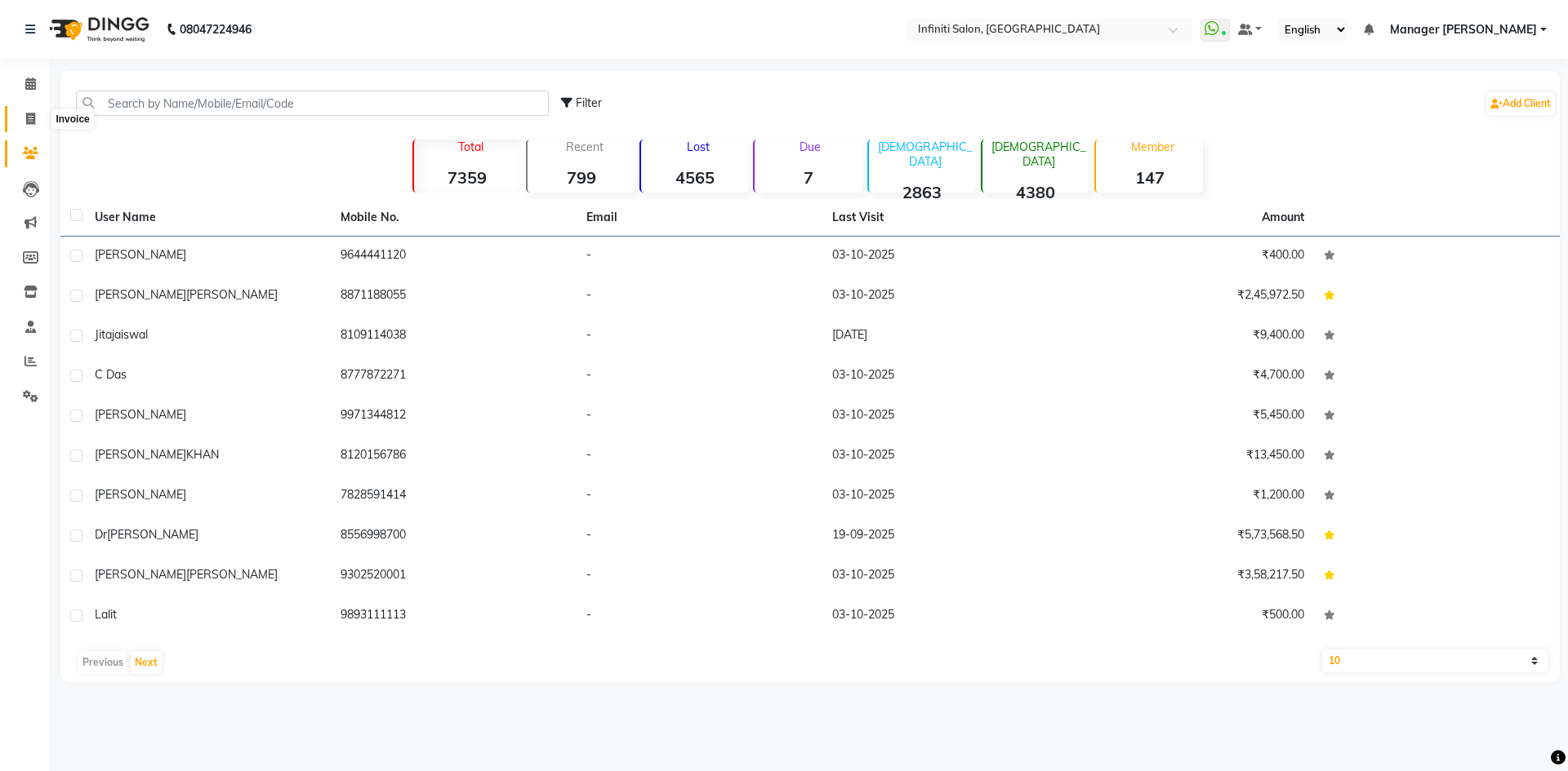
click at [41, 114] on span at bounding box center [30, 119] width 29 height 19
select select "service"
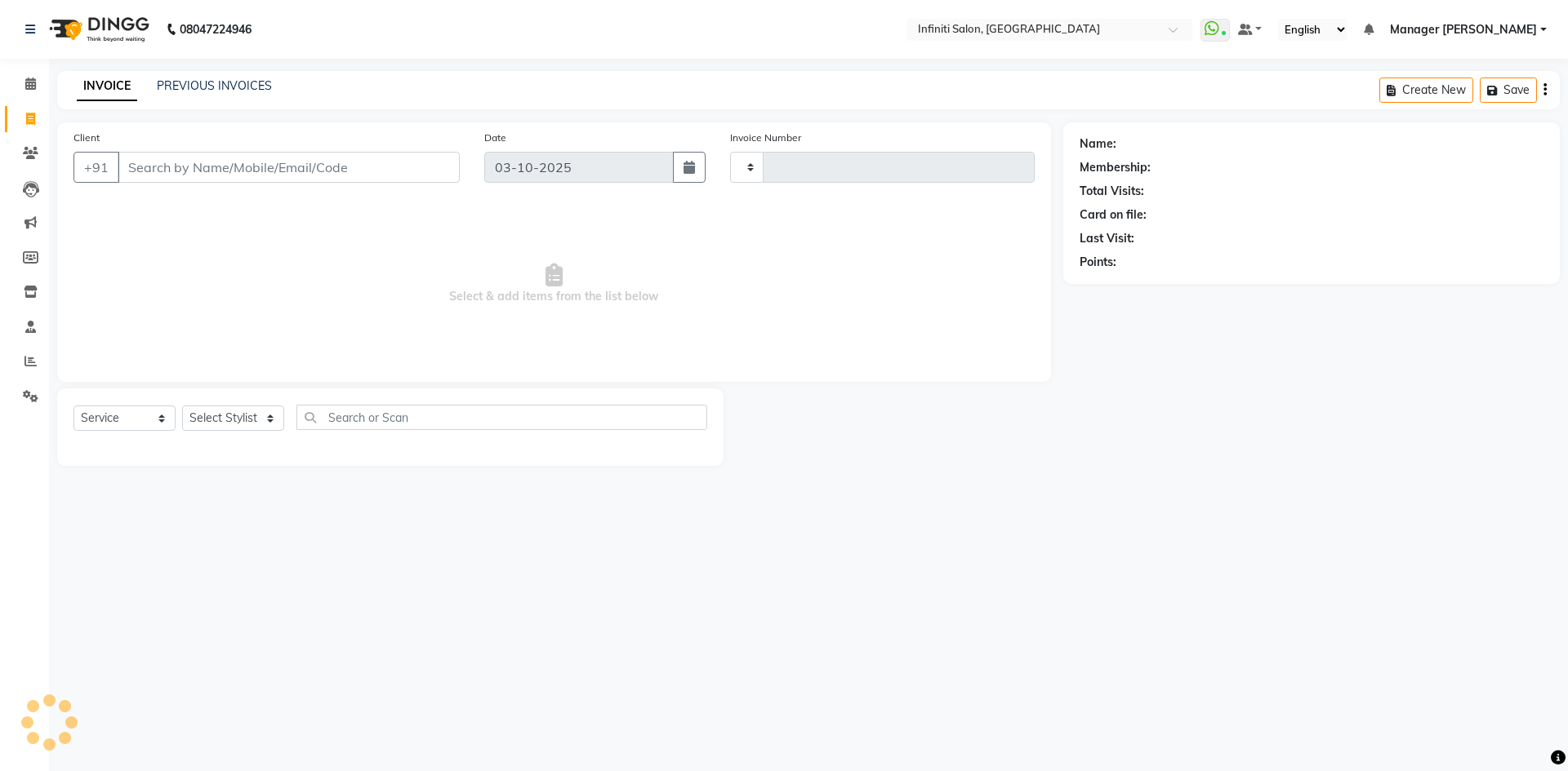
type input "3126"
select select "5804"
click at [232, 408] on select "Select Stylist Abhi singh Ahor Armaan Chandu Ishwar Jaspreet Khilesh Kishan SN …" at bounding box center [236, 419] width 109 height 26
select select "85646"
click at [182, 406] on select "Select Stylist Abhi singh Ahor Armaan Chandu Ishwar Jaspreet Khilesh Kishan SN …" at bounding box center [236, 419] width 109 height 26
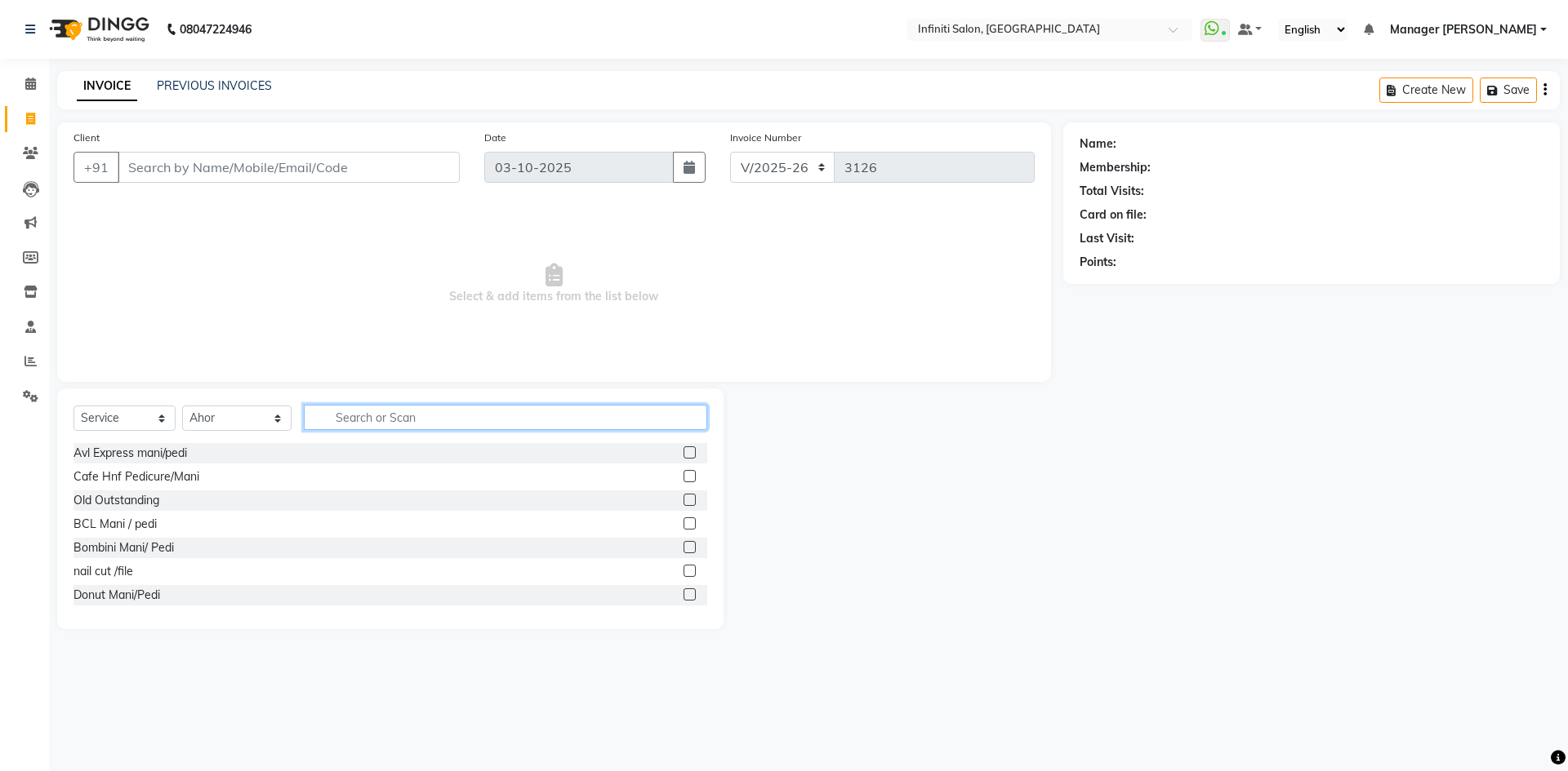
click at [399, 423] on input "text" at bounding box center [505, 418] width 403 height 26
click at [178, 164] on input "Client" at bounding box center [288, 167] width 342 height 31
click at [372, 425] on input "text" at bounding box center [505, 418] width 403 height 26
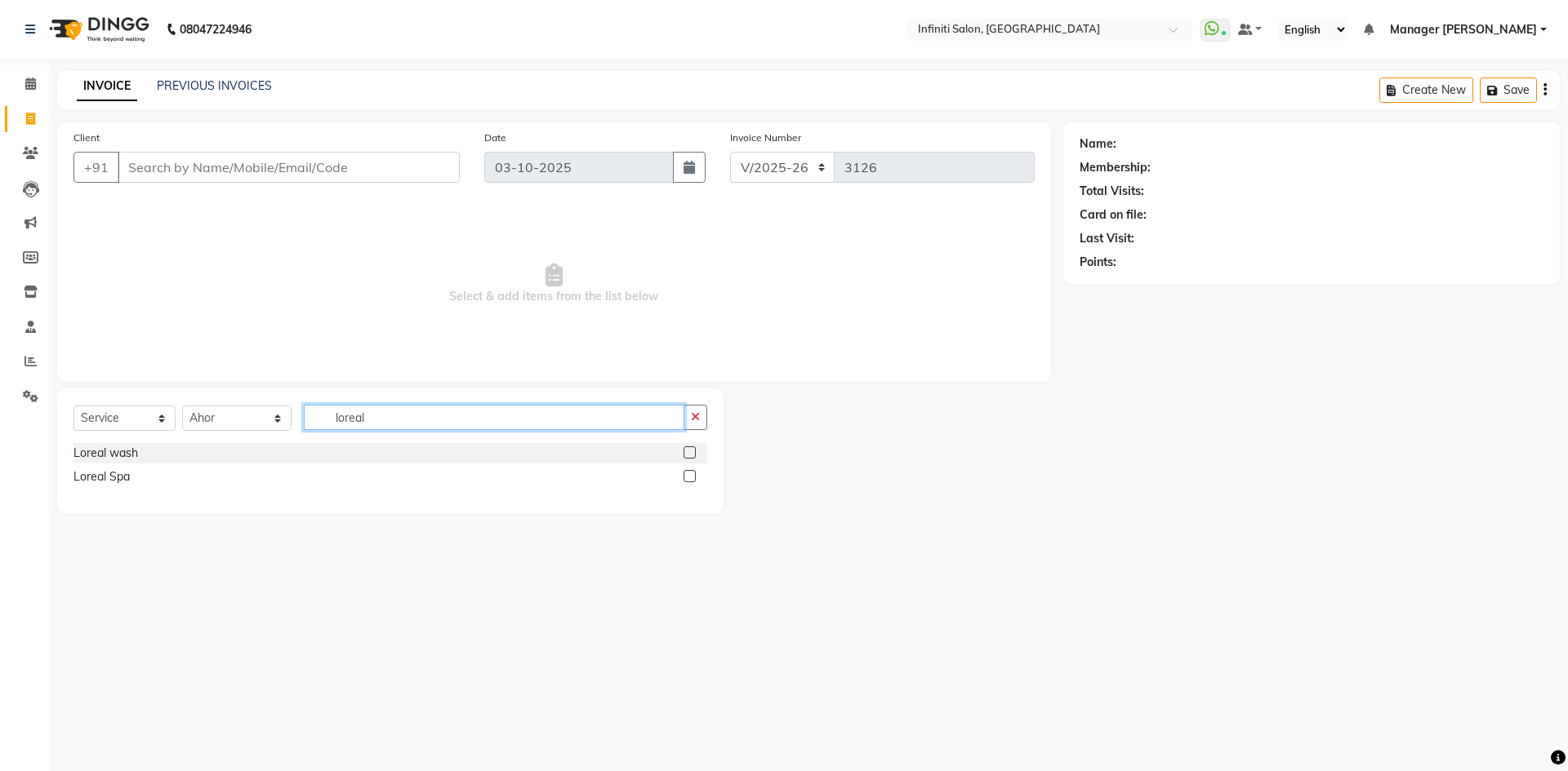
type input "loreal"
click at [687, 474] on label at bounding box center [690, 476] width 12 height 12
click at [687, 474] on input "checkbox" at bounding box center [689, 477] width 11 height 11
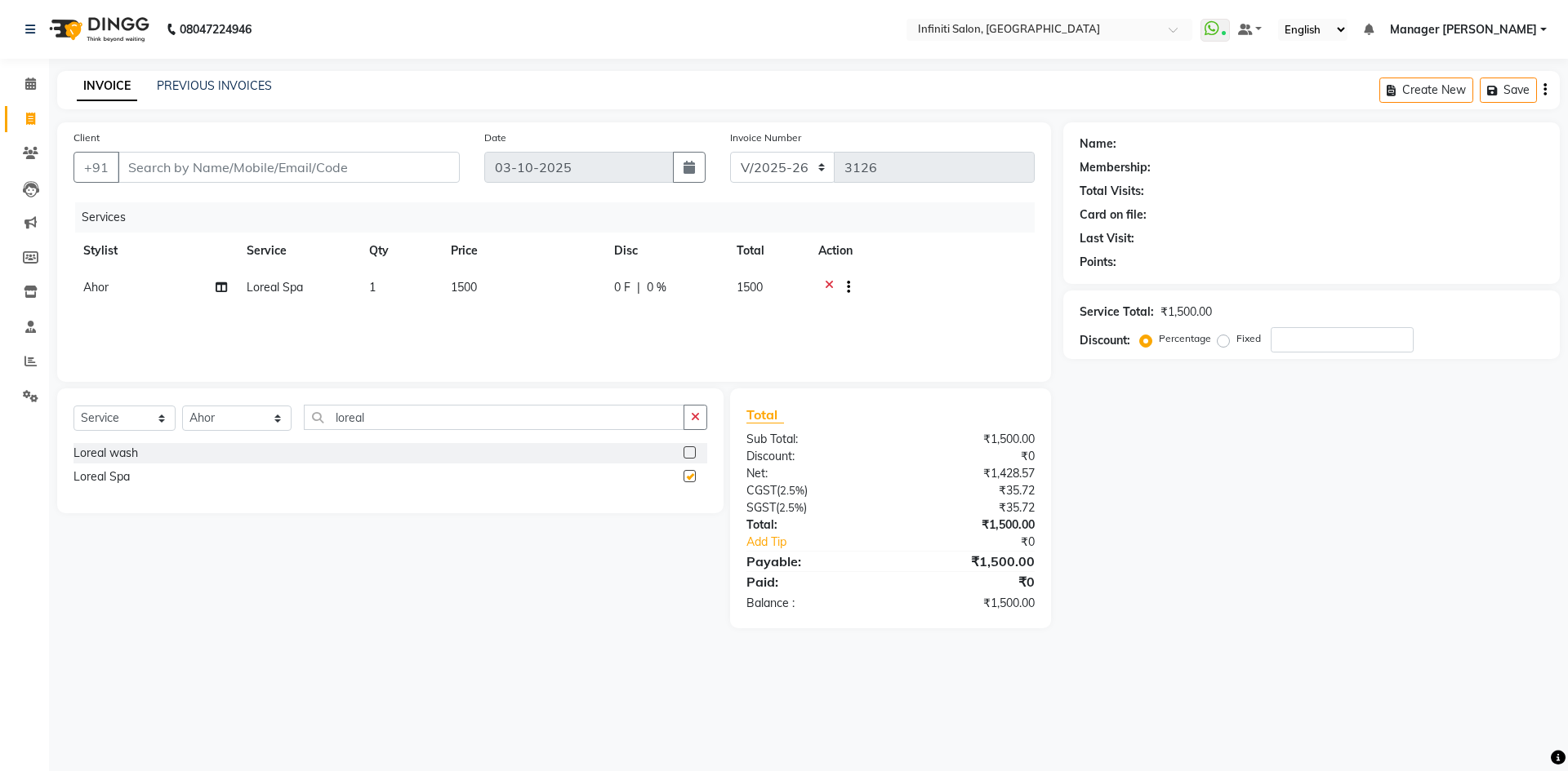
click at [487, 286] on td "1500" at bounding box center [522, 289] width 164 height 40
checkbox input "false"
select select "85646"
drag, startPoint x: 557, startPoint y: 285, endPoint x: 470, endPoint y: 311, distance: 90.8
click at [470, 311] on tr "Abhi singh Ahor Armaan Chandu Ishwar Jaspreet Khilesh Kishan SN Manager Academy…" at bounding box center [554, 300] width 961 height 63
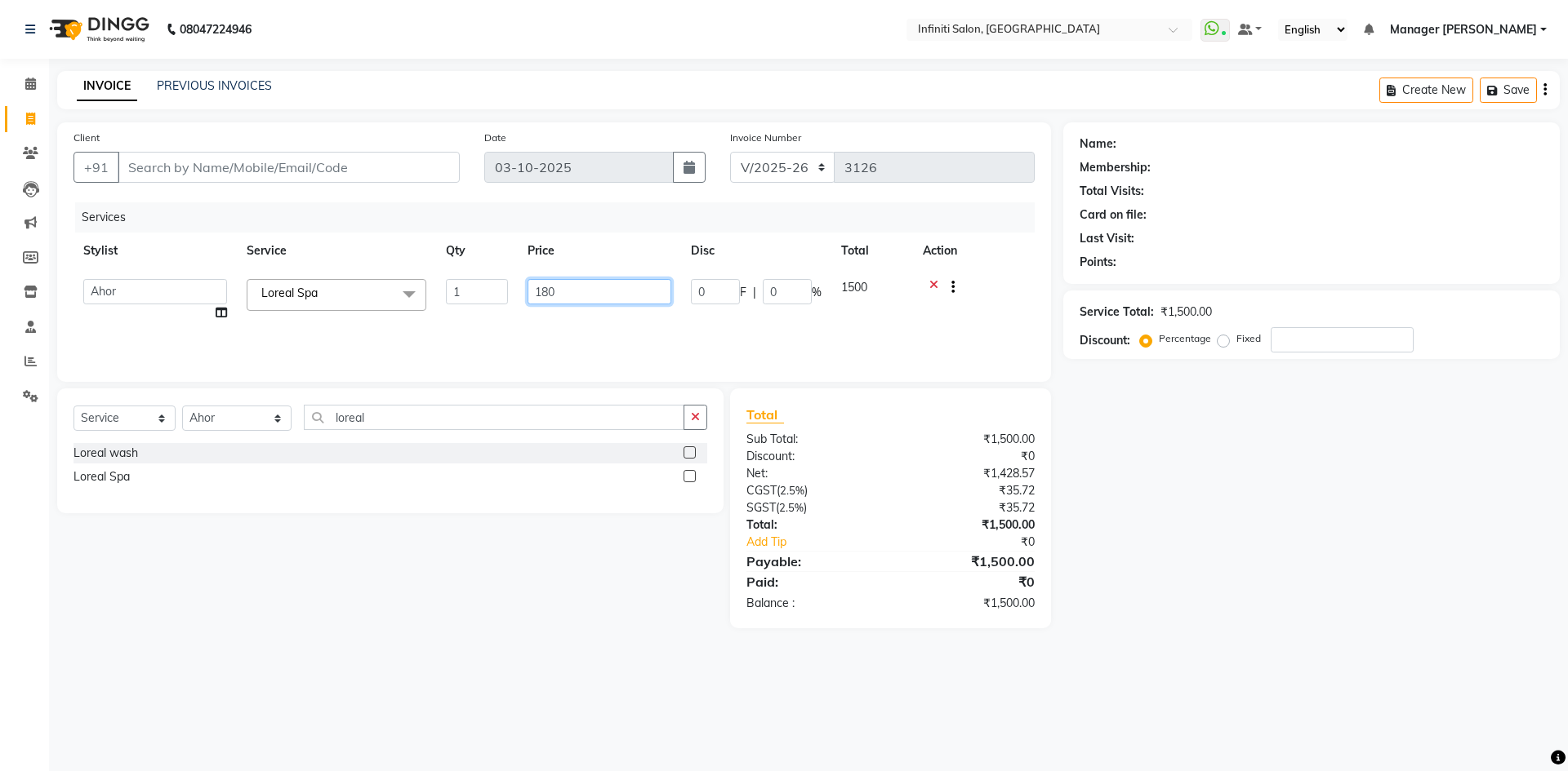
type input "1800"
click at [470, 311] on div "Services Stylist Service Qty Price Disc Total Action Abhi singh Ahor Armaan Cha…" at bounding box center [554, 284] width 961 height 164
click at [343, 158] on input "Client" at bounding box center [288, 167] width 342 height 31
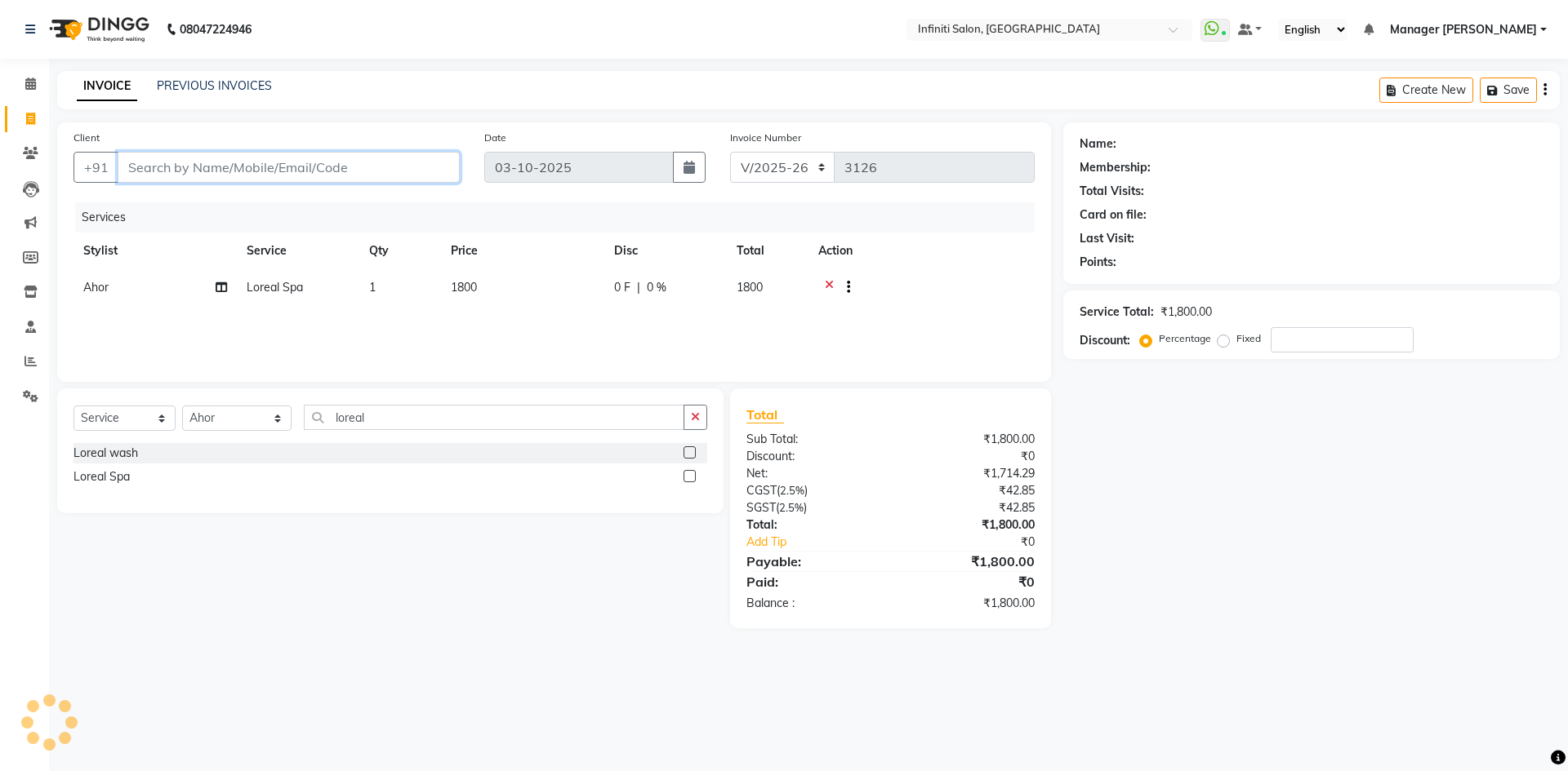
type input "7"
type input "0"
type input "7354476316"
click at [414, 164] on span "Add Client" at bounding box center [417, 167] width 65 height 16
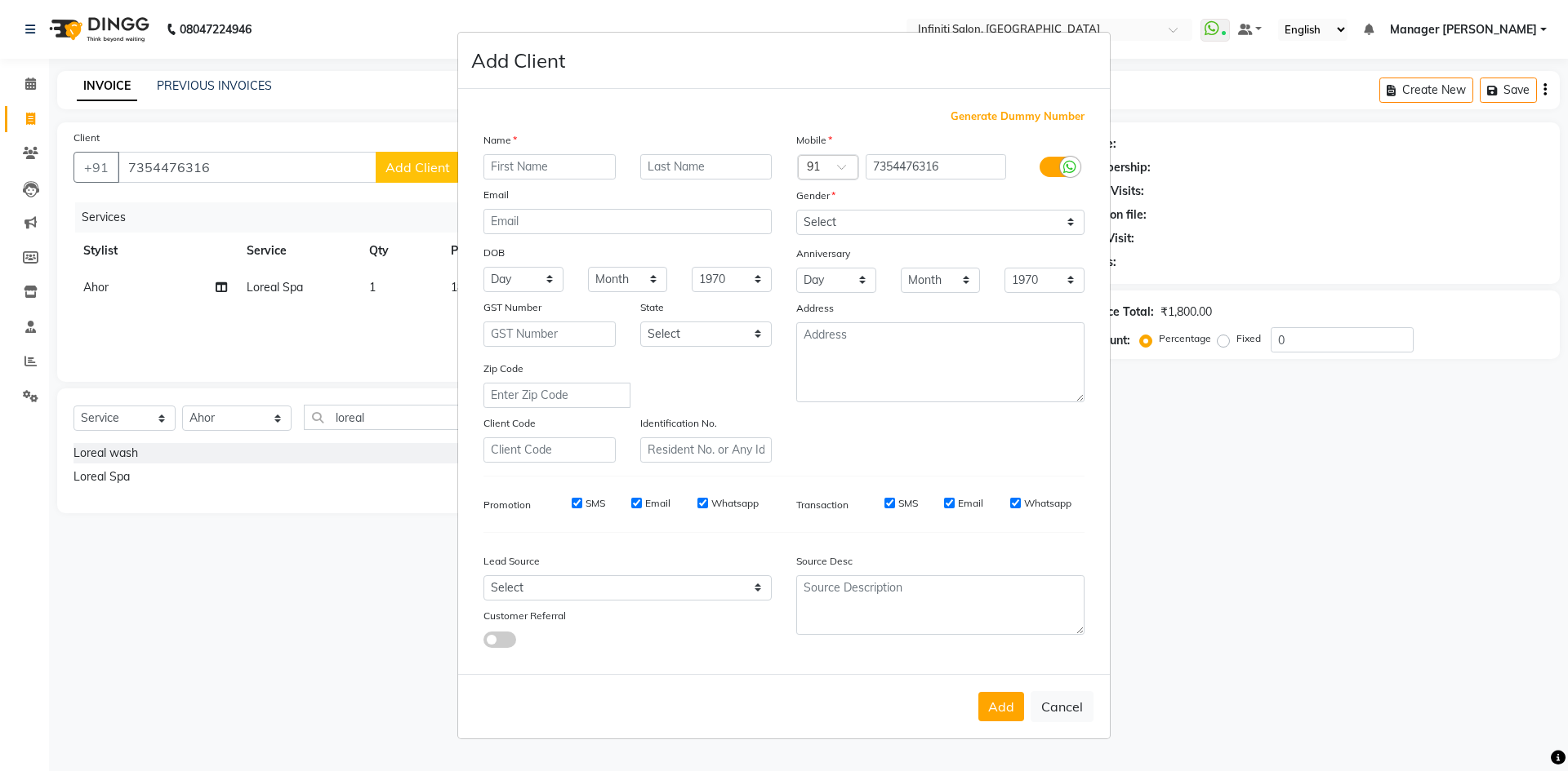
click at [529, 166] on input "text" at bounding box center [549, 167] width 132 height 26
type input "Rajni"
drag, startPoint x: 897, startPoint y: 214, endPoint x: 887, endPoint y: 228, distance: 17.2
click at [897, 214] on select "Select Male Female Other Prefer Not To Say" at bounding box center [940, 222] width 288 height 26
select select "female"
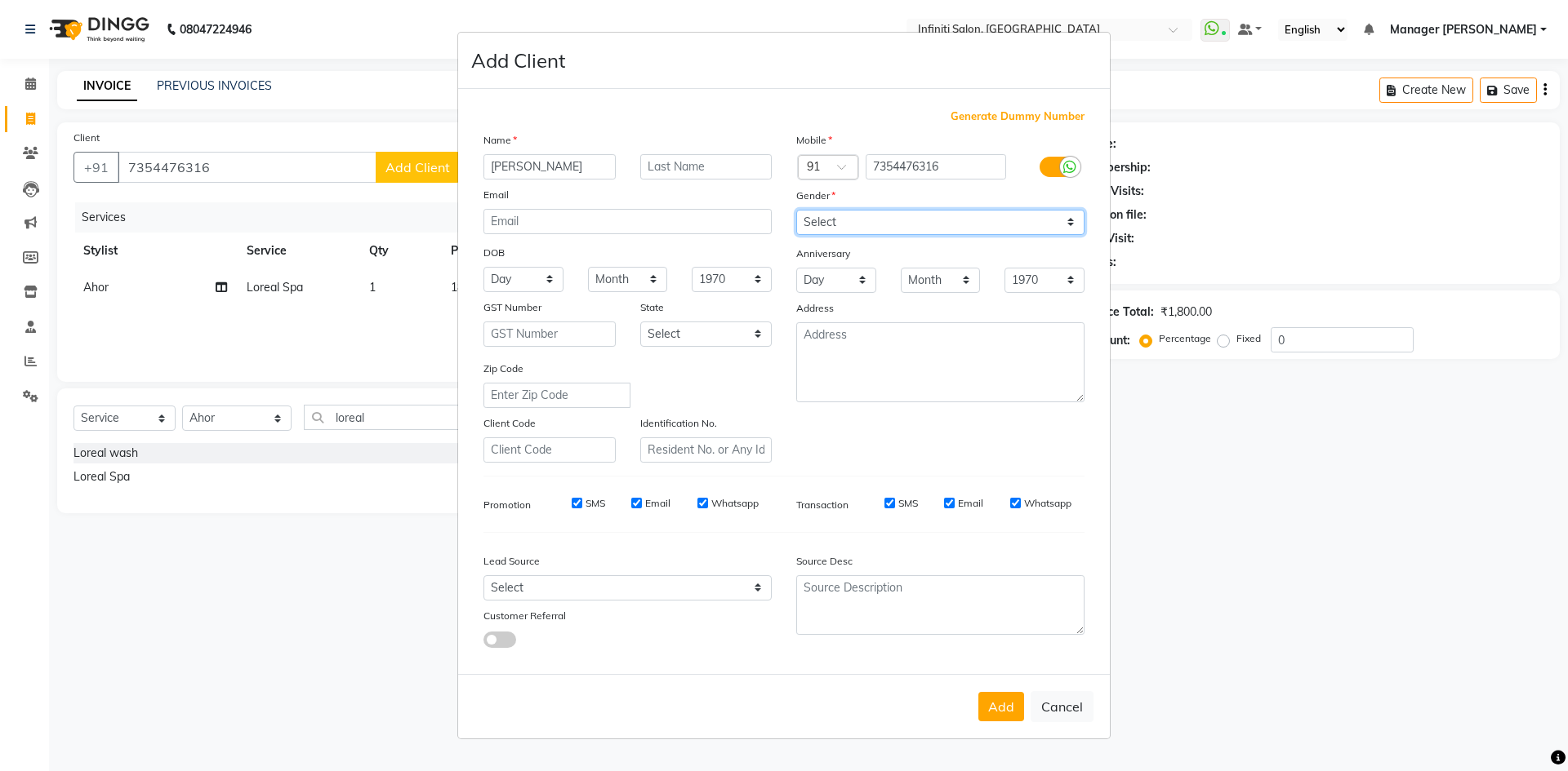
click at [796, 209] on select "Select Male Female Other Prefer Not To Say" at bounding box center [940, 222] width 288 height 26
click at [632, 275] on select "Month January February March April May June July August September October Novem…" at bounding box center [627, 280] width 80 height 26
select select "04"
click at [588, 267] on select "Month January February March April May June July August September October Novem…" at bounding box center [627, 280] width 80 height 26
click at [538, 279] on select "Day 01 02 03 04 05 06 07 08 09 10 11 12 13 14 15 16 17 18 19 20 21 22 23 24 25 …" at bounding box center [523, 280] width 80 height 26
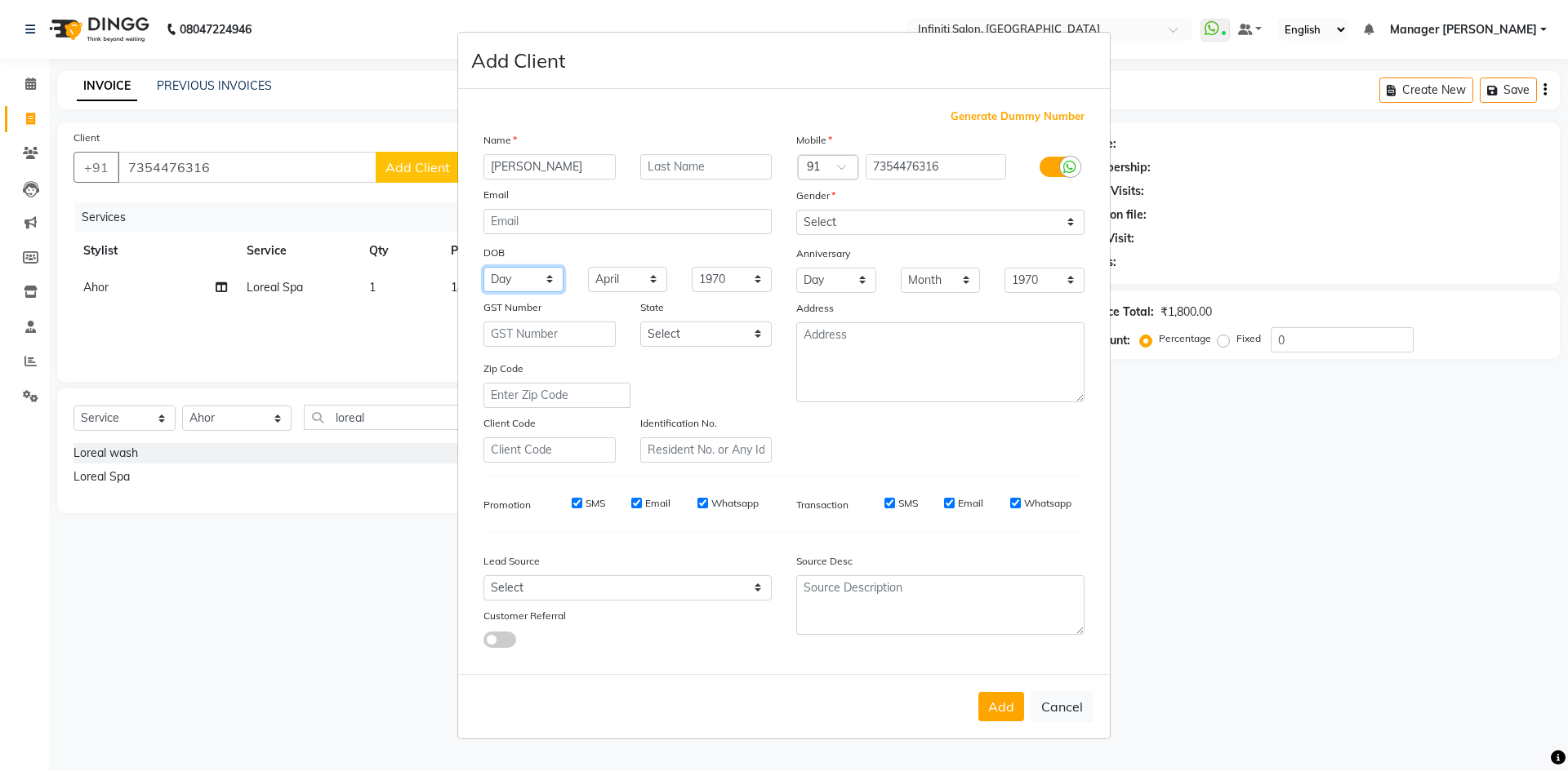
select select "23"
click at [483, 267] on select "Day 01 02 03 04 05 06 07 08 09 10 11 12 13 14 15 16 17 18 19 20 21 22 23 24 25 …" at bounding box center [523, 280] width 80 height 26
drag, startPoint x: 611, startPoint y: 591, endPoint x: 620, endPoint y: 593, distance: 9.2
click at [619, 593] on select "Select Walk-in Facebook JustDial Google Other Instagram Repeated YouTube Referr…" at bounding box center [627, 588] width 288 height 26
select select "37049"
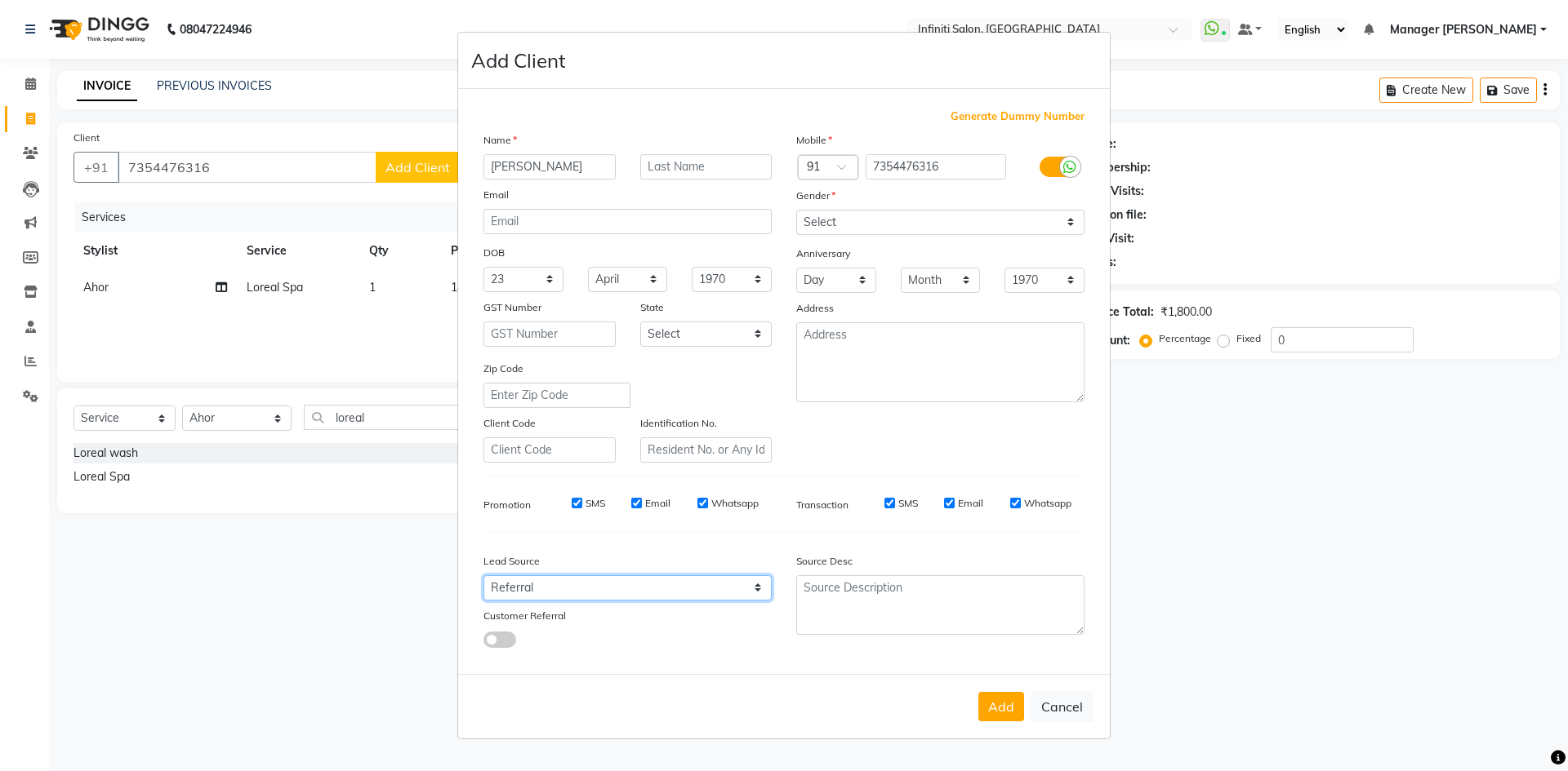
click at [483, 576] on select "Select Walk-in Facebook JustDial Google Other Instagram Repeated YouTube Referr…" at bounding box center [627, 588] width 288 height 26
click at [504, 638] on span at bounding box center [499, 640] width 33 height 16
click at [483, 642] on input "checkbox" at bounding box center [483, 642] width 0 height 0
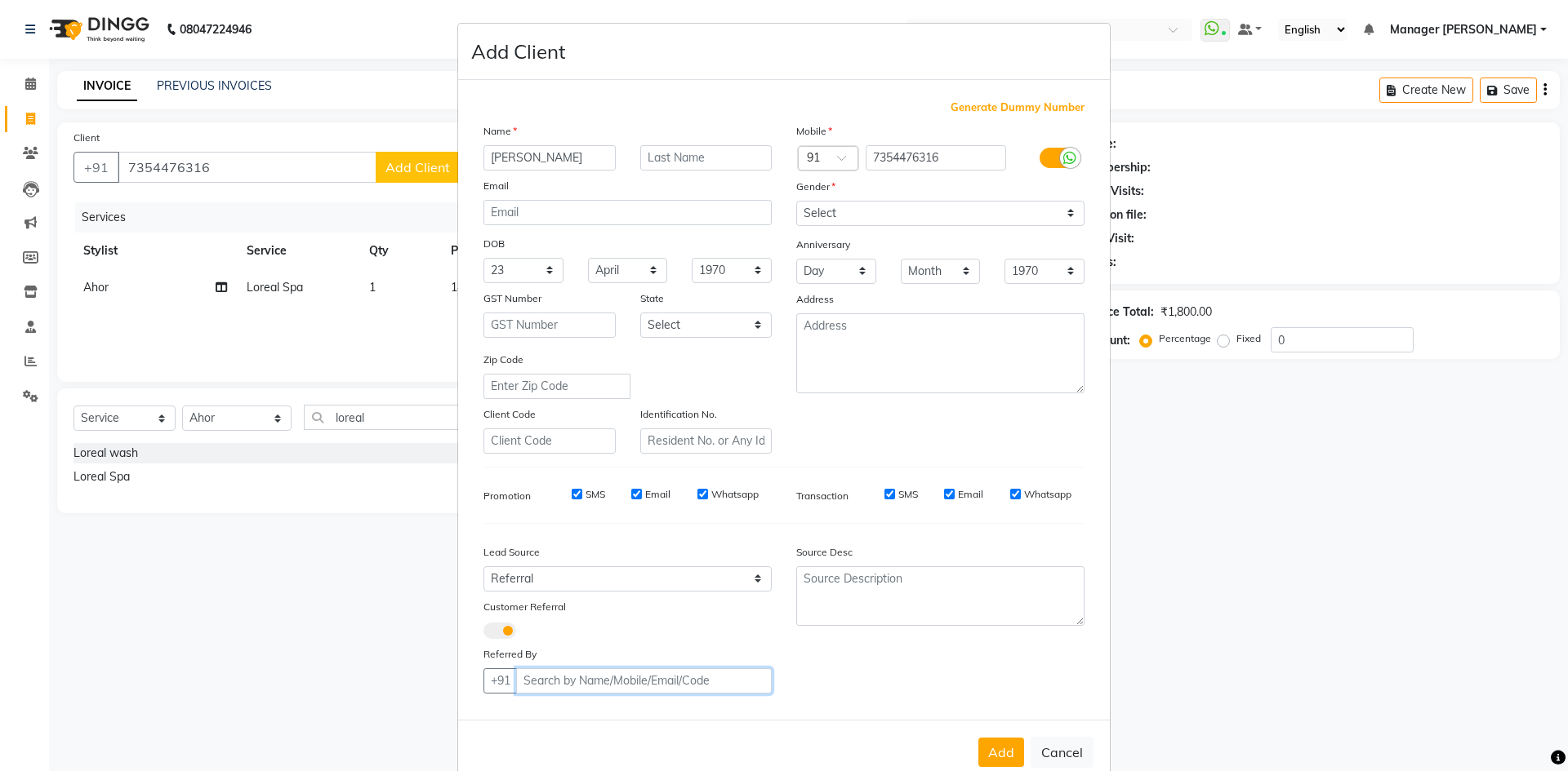
click at [568, 673] on input "Client" at bounding box center [644, 682] width 256 height 26
type input "kavita"
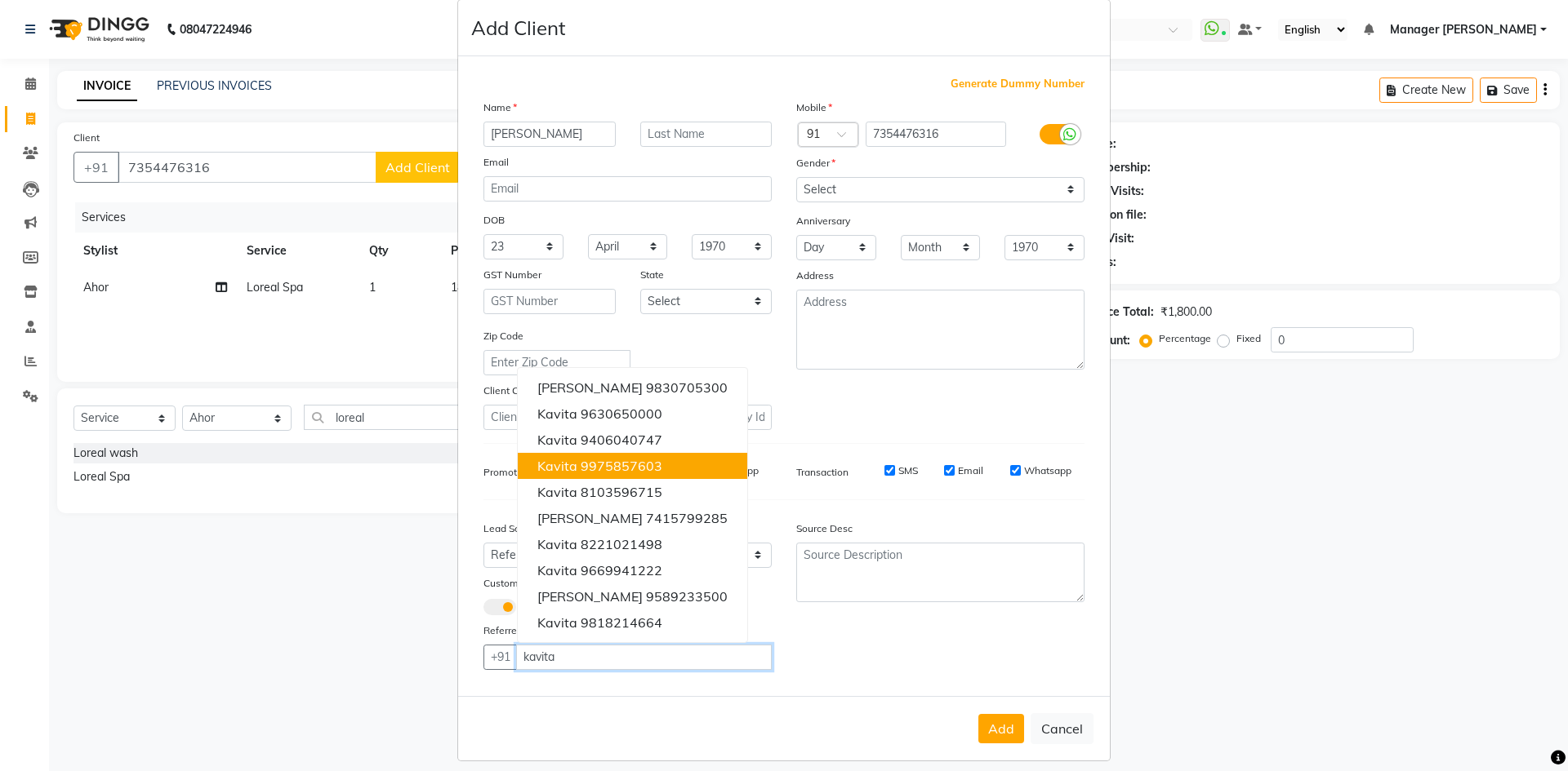
scroll to position [37, 0]
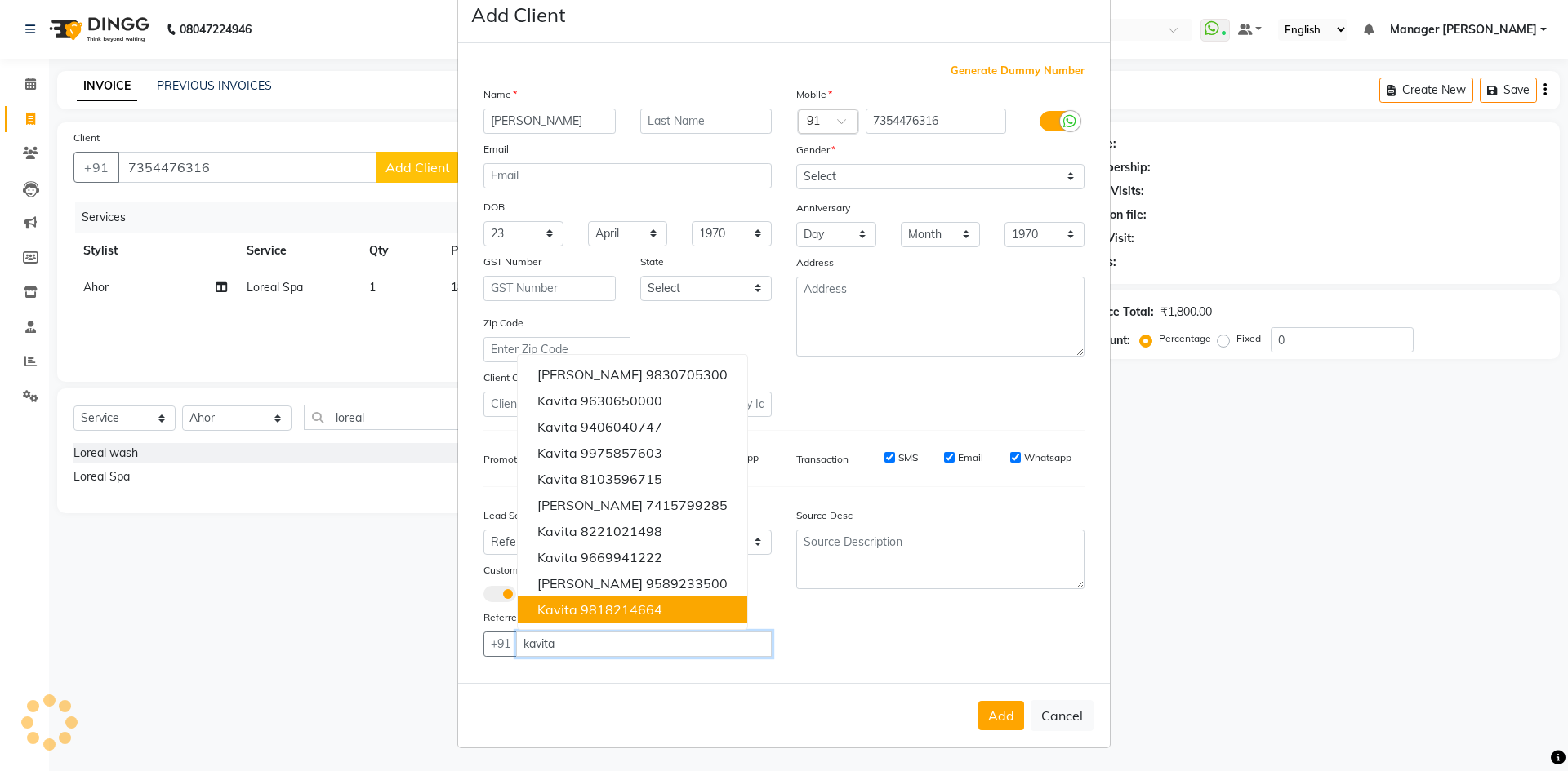
drag, startPoint x: 583, startPoint y: 641, endPoint x: 876, endPoint y: 762, distance: 317.0
click at [460, 681] on div "Generate Dummy Number Name Rajni Email DOB Day 01 02 03 04 05 06 07 08 09 10 11…" at bounding box center [784, 363] width 652 height 640
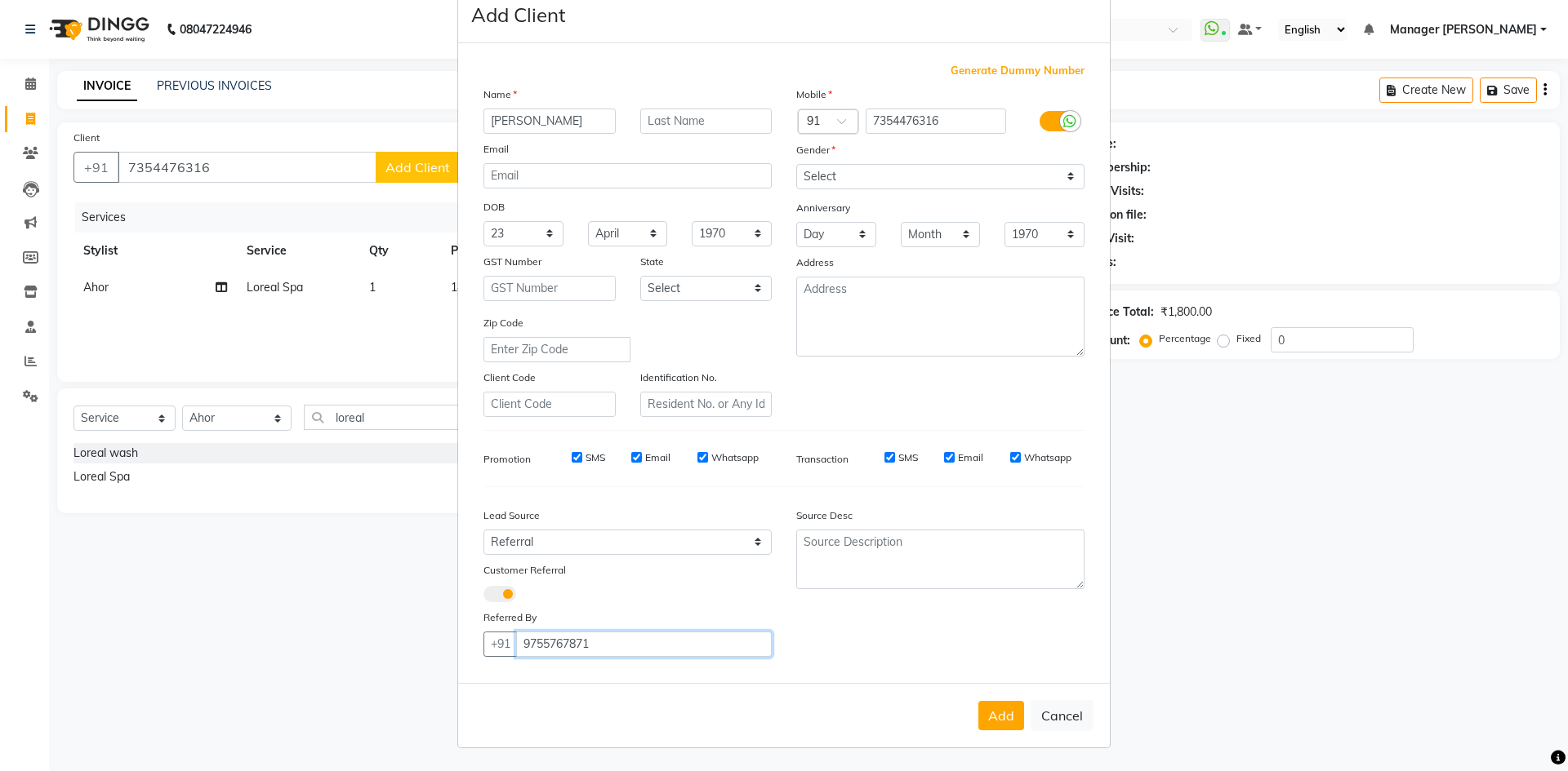
click at [571, 641] on input "9755767871" at bounding box center [644, 645] width 256 height 26
type input "9755767871"
click at [844, 548] on textarea at bounding box center [940, 560] width 288 height 60
paste textarea "9755767871"
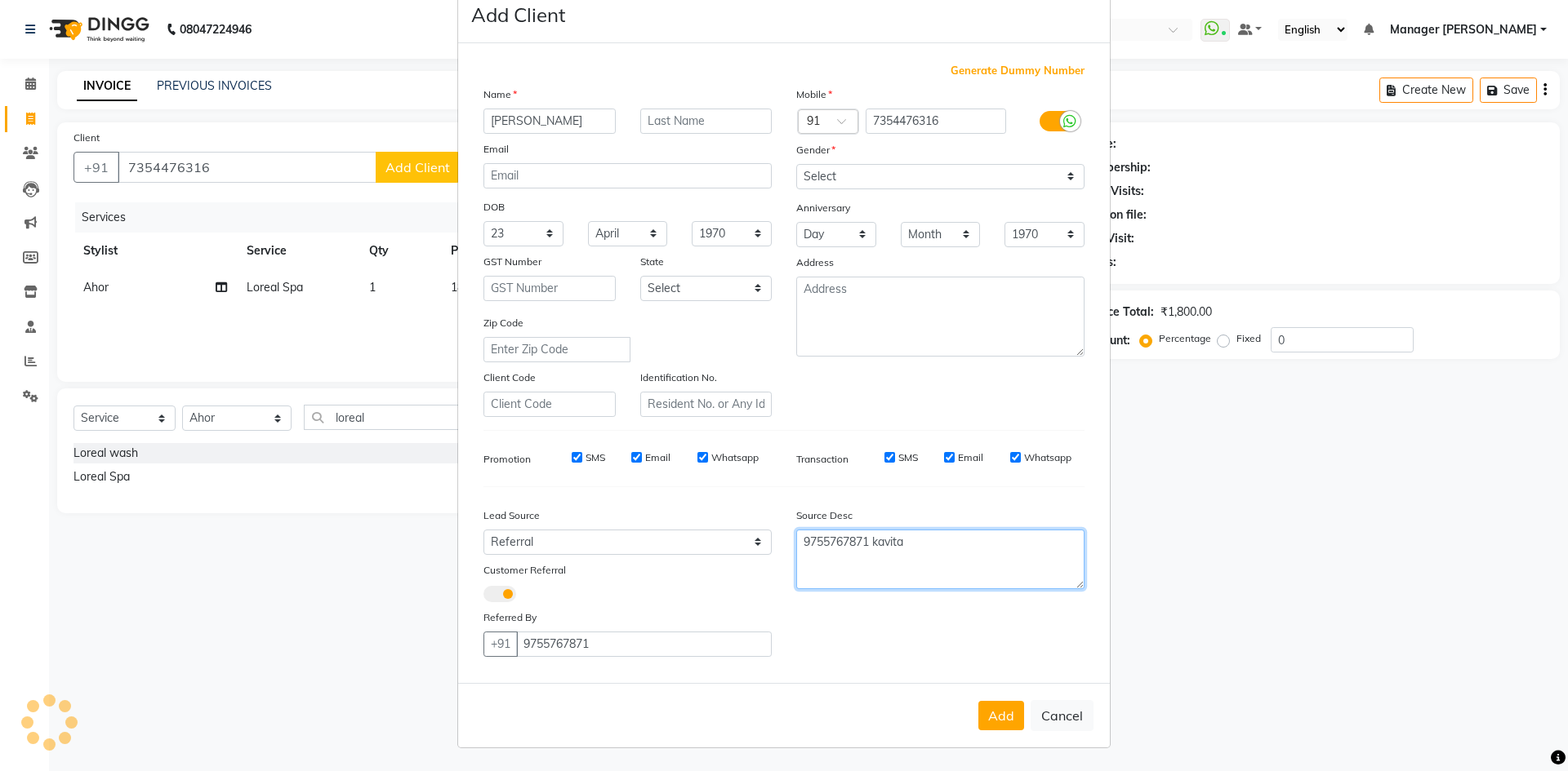
type textarea "9755767871 kavita"
click at [504, 595] on span at bounding box center [499, 594] width 33 height 16
click at [483, 596] on input "checkbox" at bounding box center [483, 596] width 0 height 0
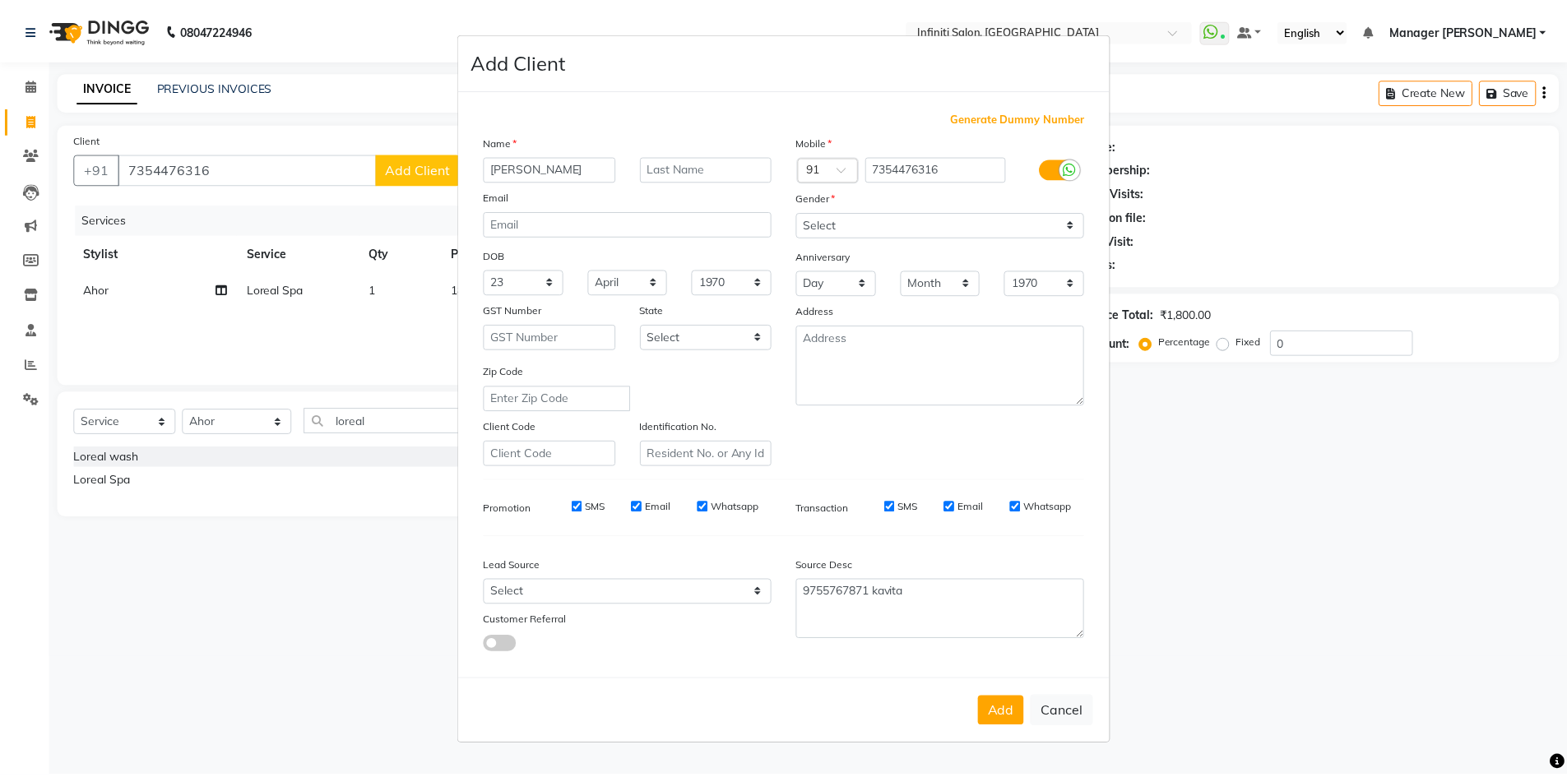
scroll to position [0, 0]
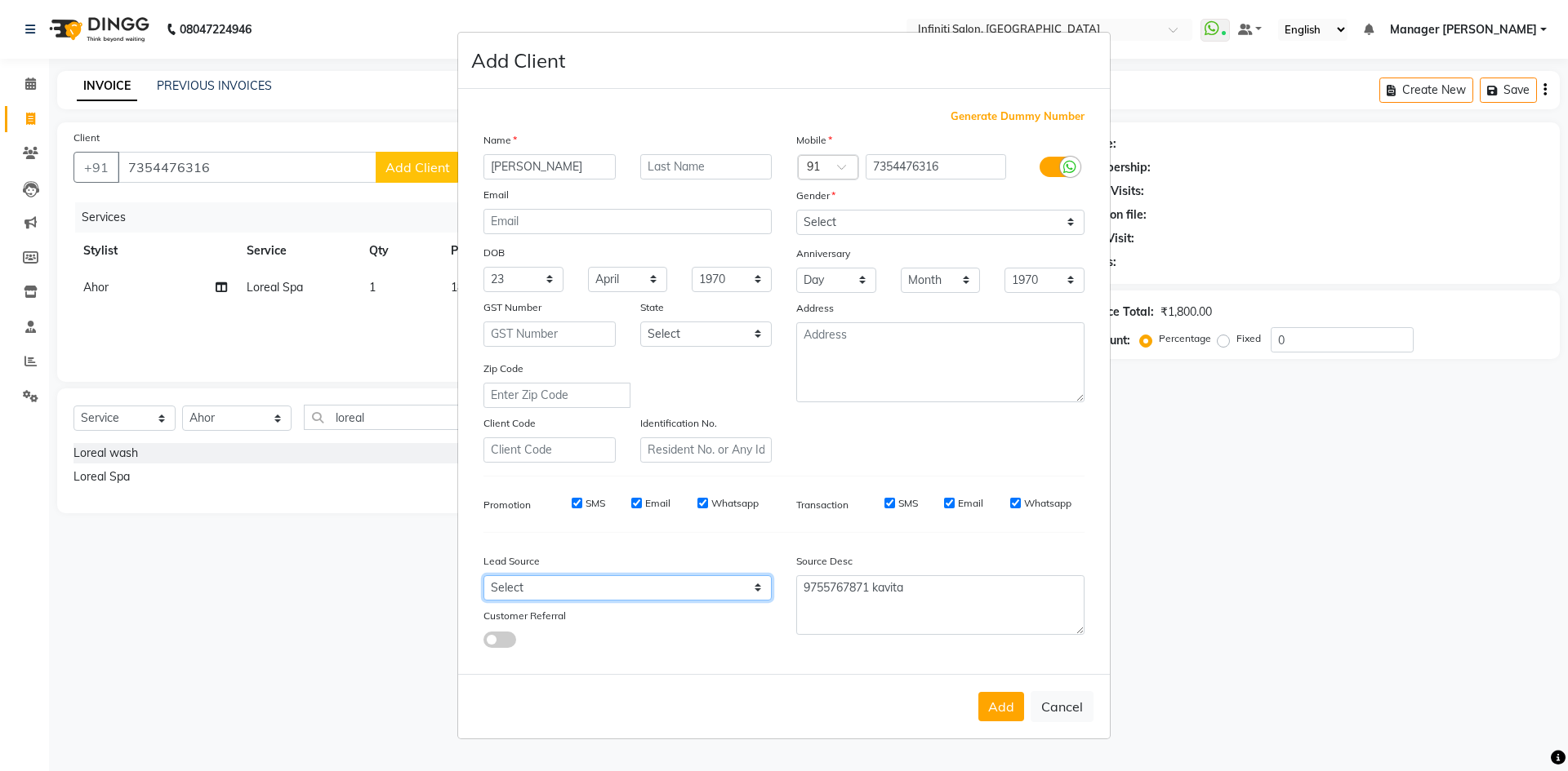
click at [518, 588] on select "Select Walk-in Facebook JustDial Google Other Instagram Repeated YouTube Referr…" at bounding box center [627, 588] width 288 height 26
select select "37049"
click at [483, 576] on select "Select Walk-in Facebook JustDial Google Other Instagram Repeated YouTube Referr…" at bounding box center [627, 588] width 288 height 26
click at [979, 698] on div "Add Cancel" at bounding box center [784, 707] width 652 height 64
click at [990, 703] on button "Add" at bounding box center [1001, 707] width 46 height 30
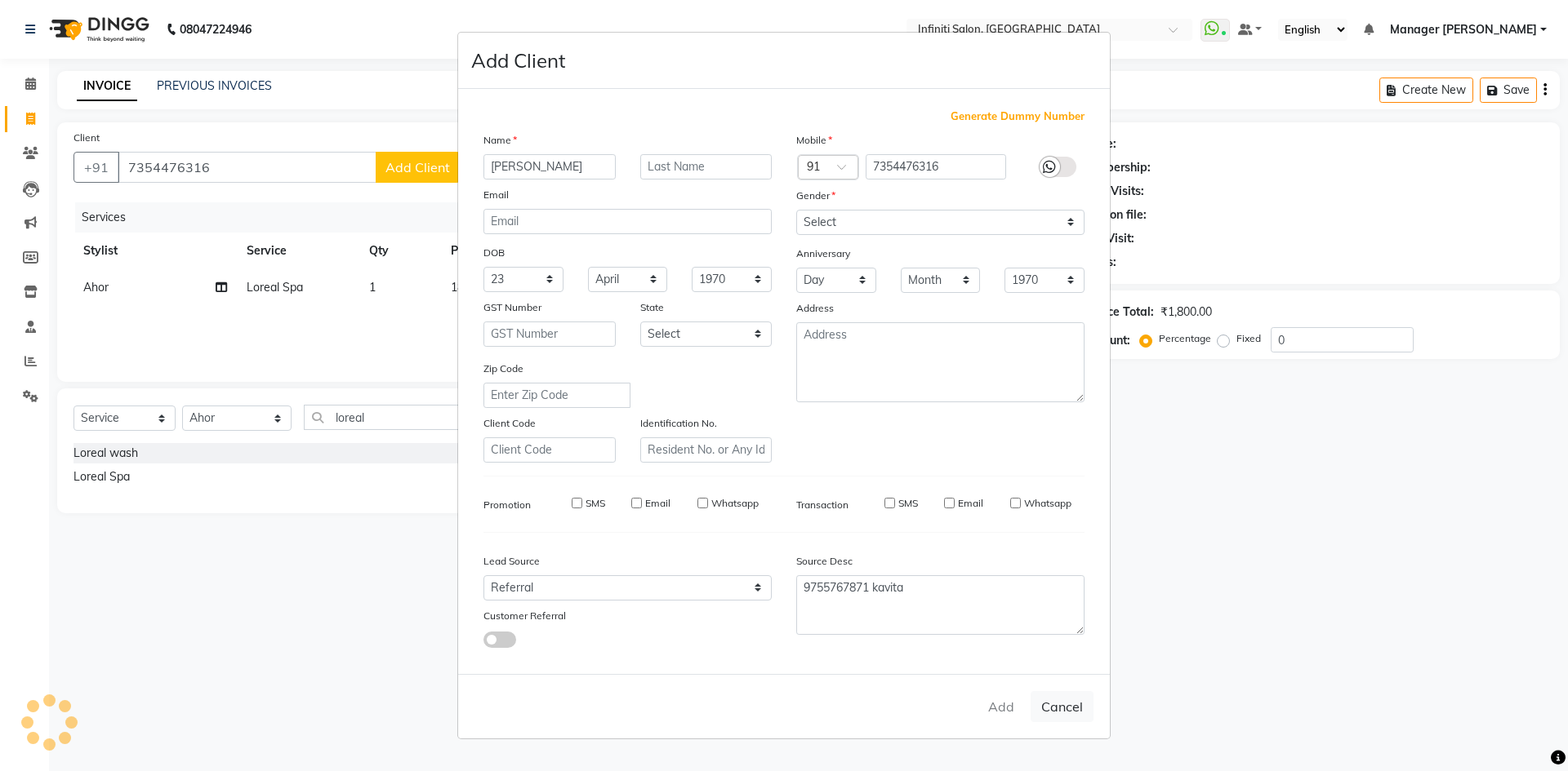
select select
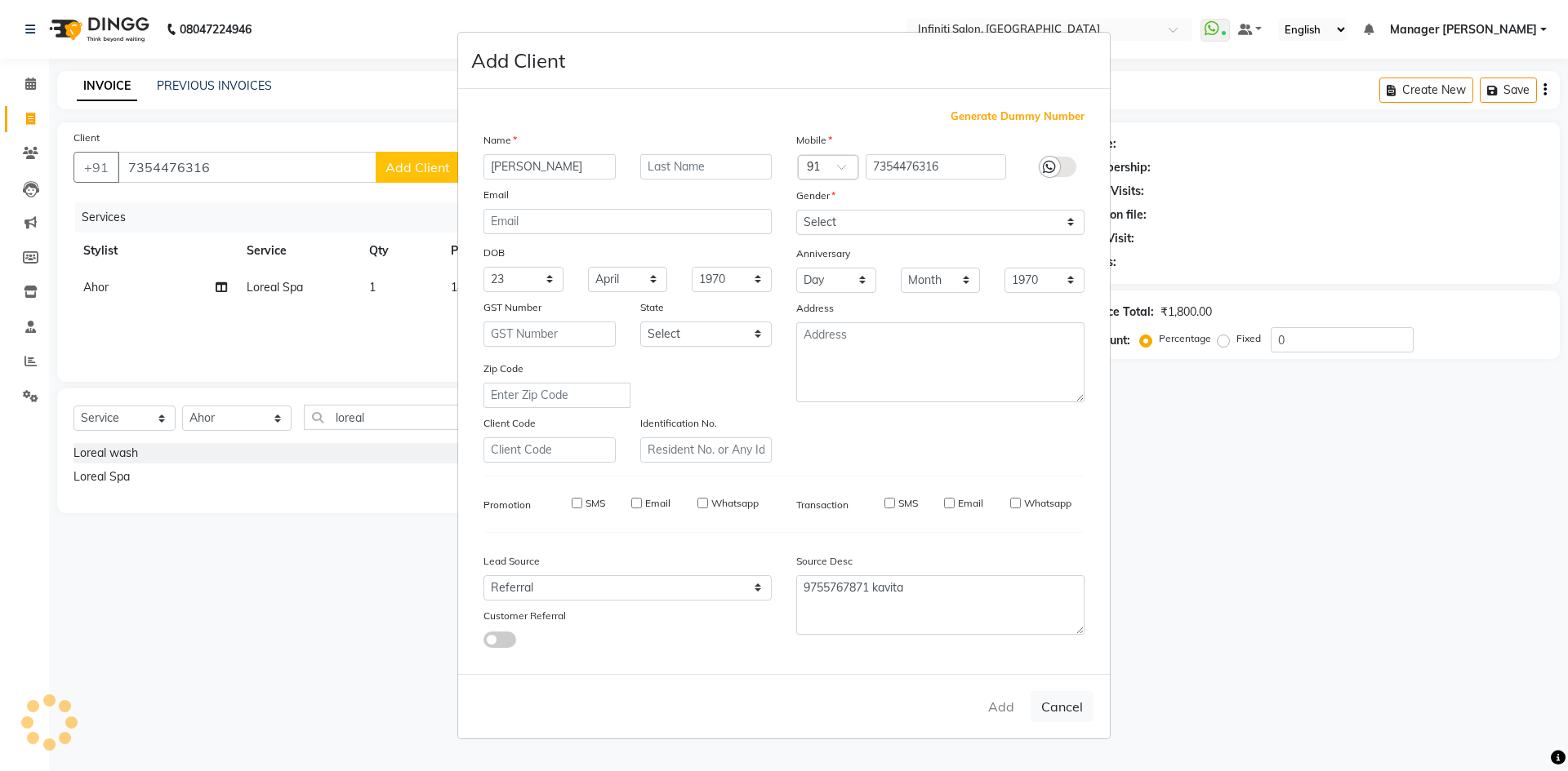
select select
checkbox input "false"
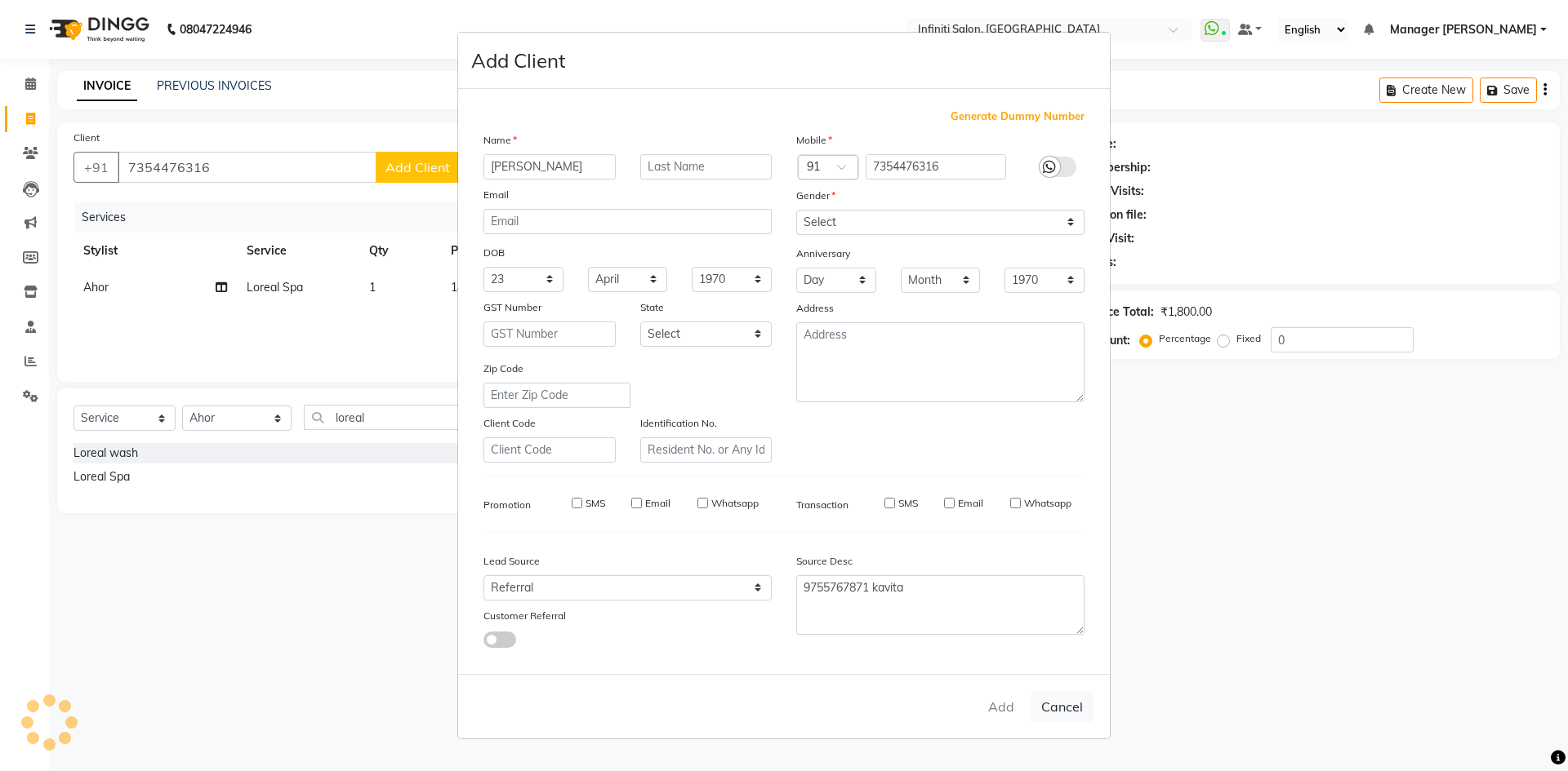
checkbox input "false"
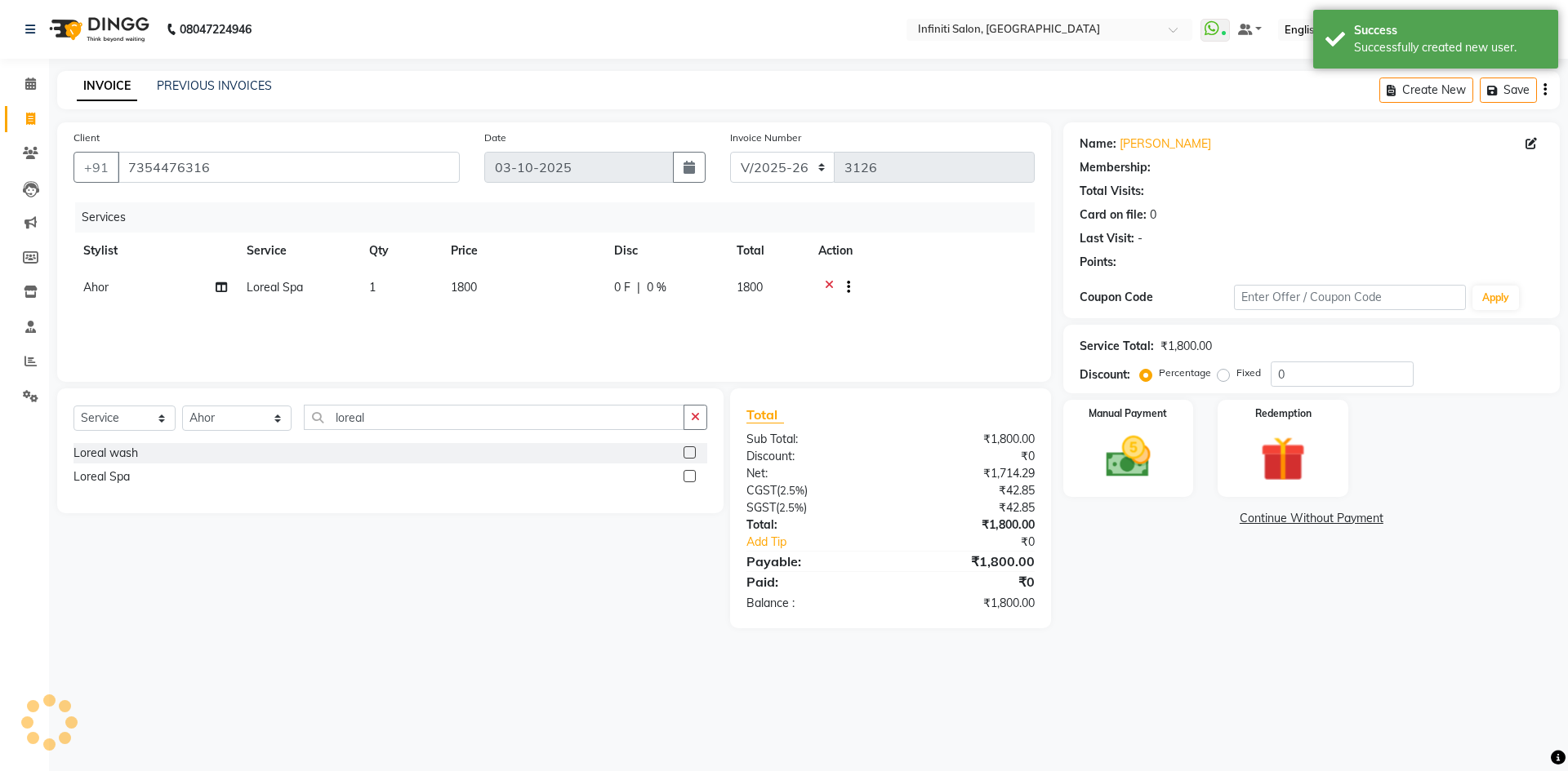
select select "1: Object"
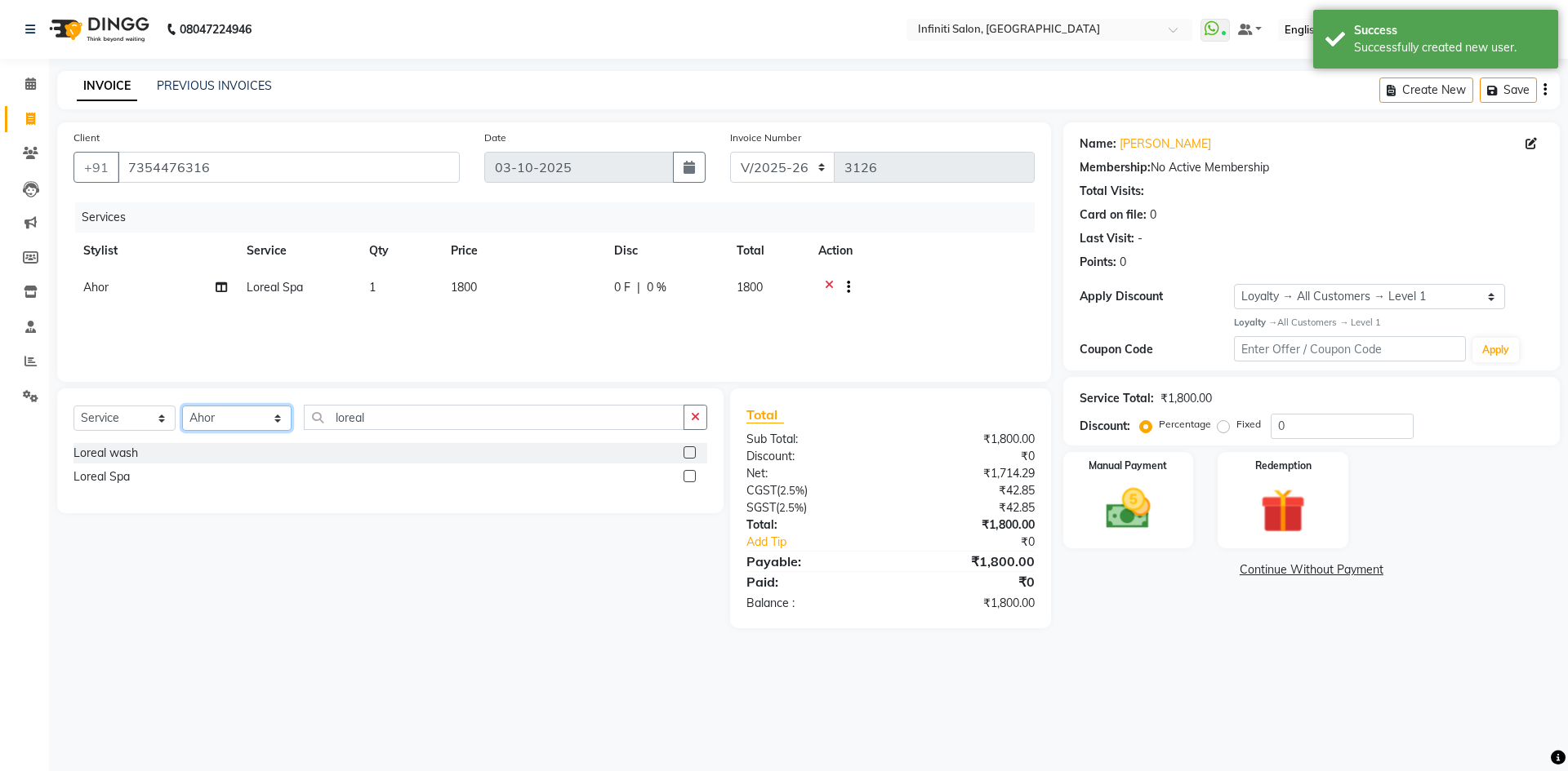
click at [250, 422] on select "Select Stylist Abhi singh Ahor Armaan Chandu Ishwar Jaspreet Khilesh Kishan SN …" at bounding box center [236, 419] width 109 height 26
select select "65516"
click at [182, 406] on select "Select Stylist Abhi singh Ahor Armaan Chandu Ishwar Jaspreet Khilesh Kishan SN …" at bounding box center [236, 419] width 109 height 26
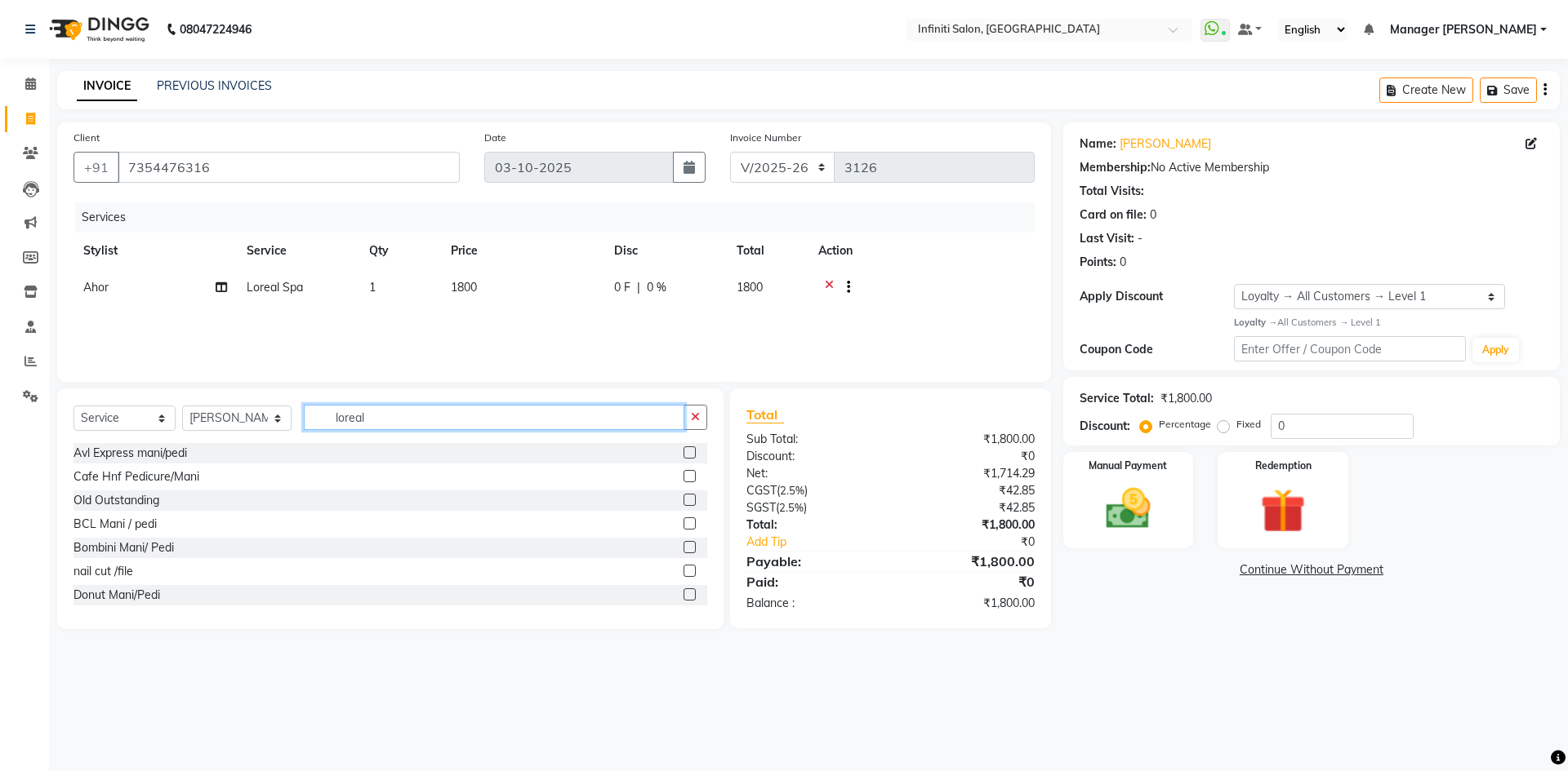
drag, startPoint x: 409, startPoint y: 419, endPoint x: 197, endPoint y: 440, distance: 213.0
click at [197, 440] on div "Select Service Product Membership Package Voucher Prepaid Gift Card Select Styl…" at bounding box center [390, 424] width 633 height 39
type input "eye"
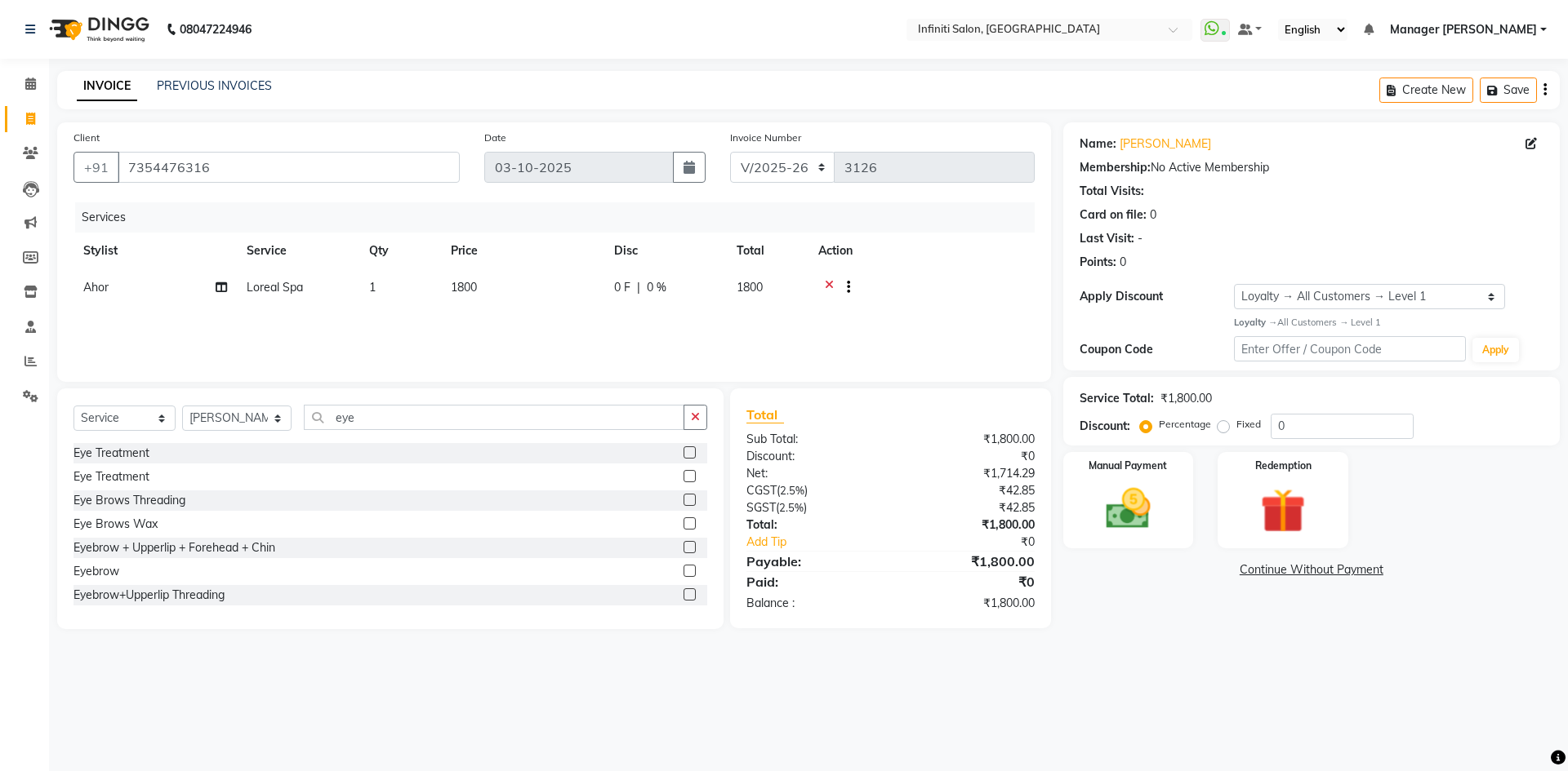
click at [684, 595] on label at bounding box center [690, 594] width 12 height 12
click at [684, 595] on input "checkbox" at bounding box center [689, 595] width 11 height 11
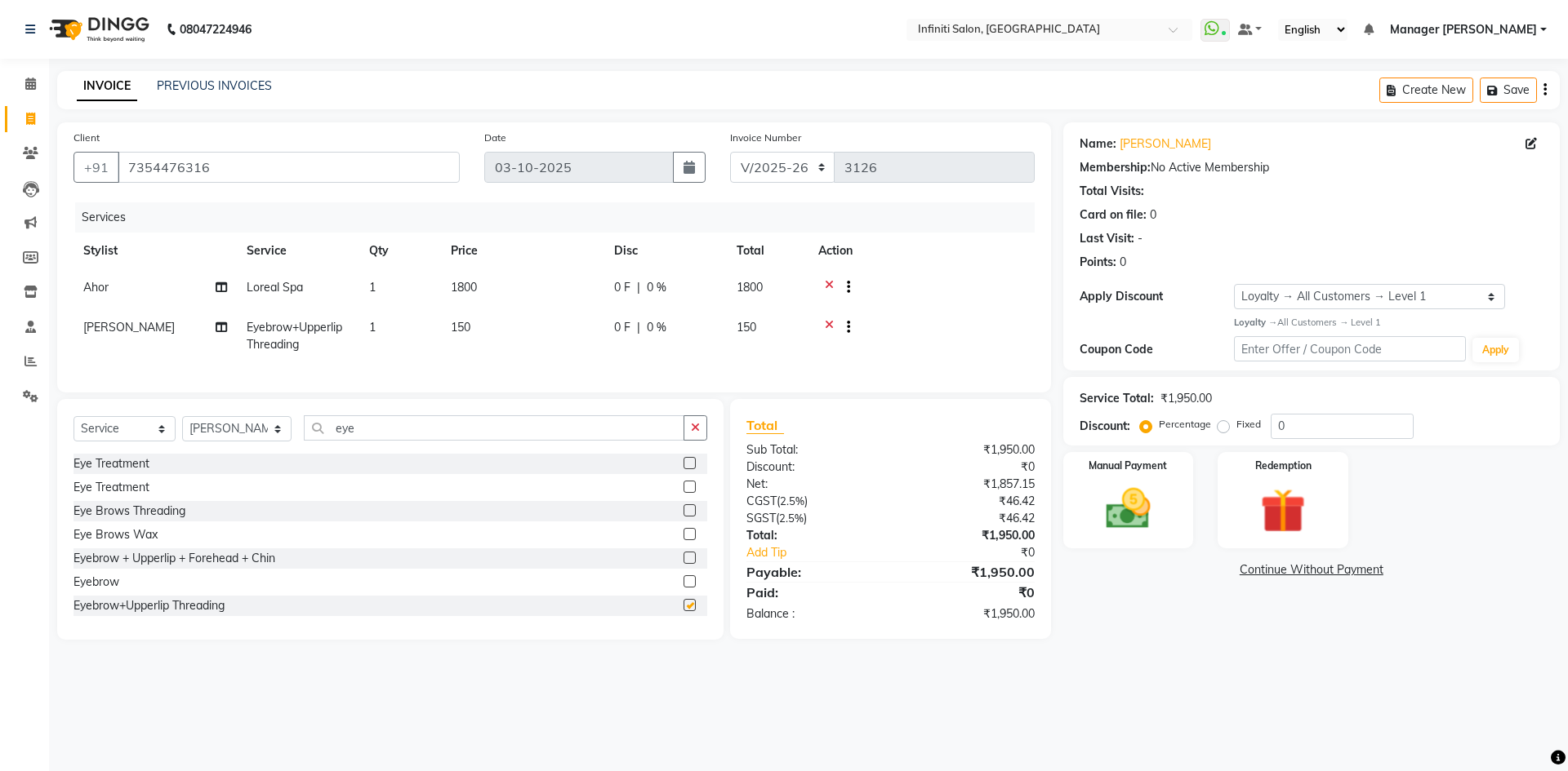
checkbox input "false"
click at [1134, 485] on img at bounding box center [1127, 509] width 76 height 54
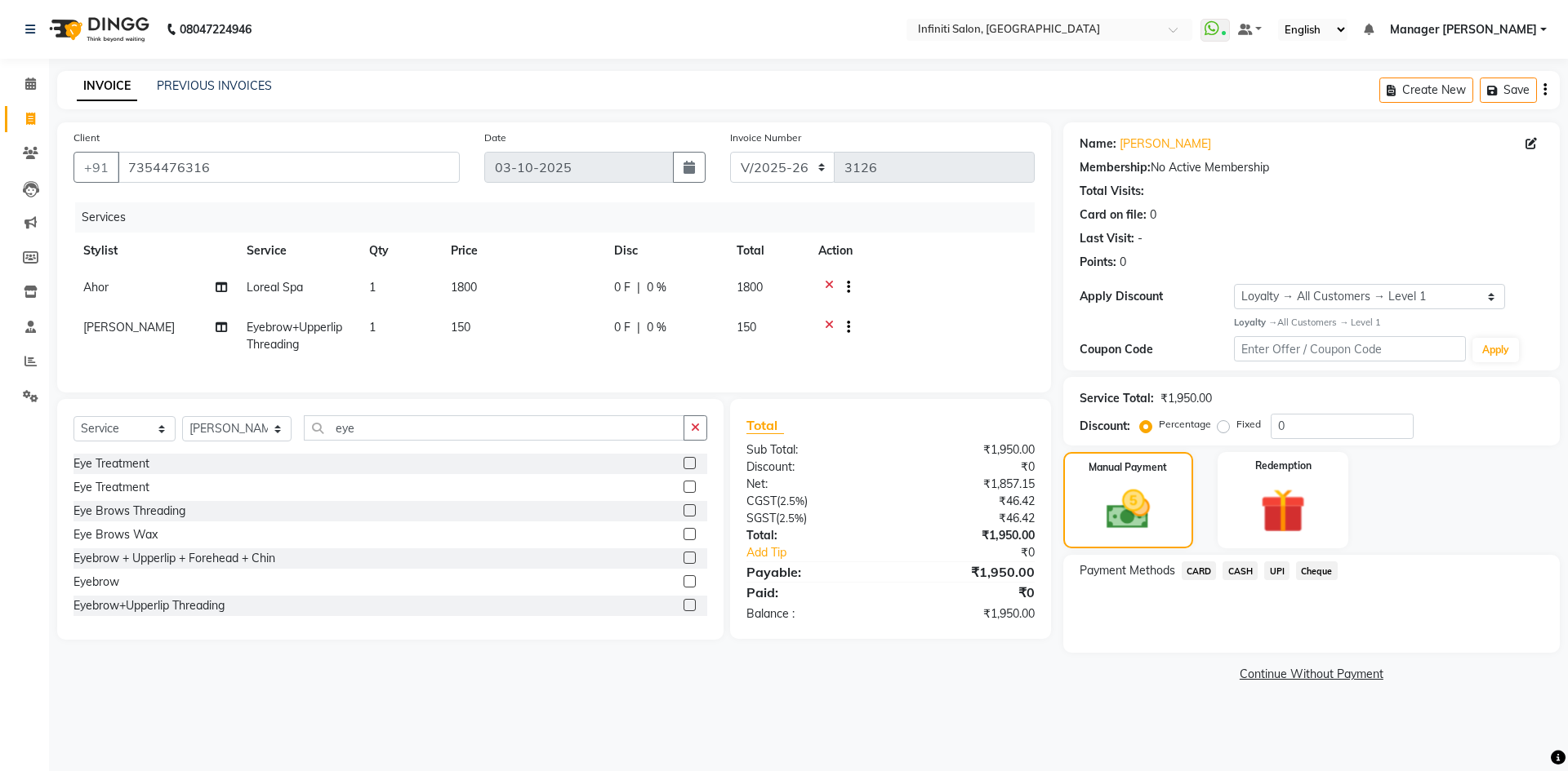
click at [1276, 573] on span "UPI" at bounding box center [1277, 571] width 26 height 19
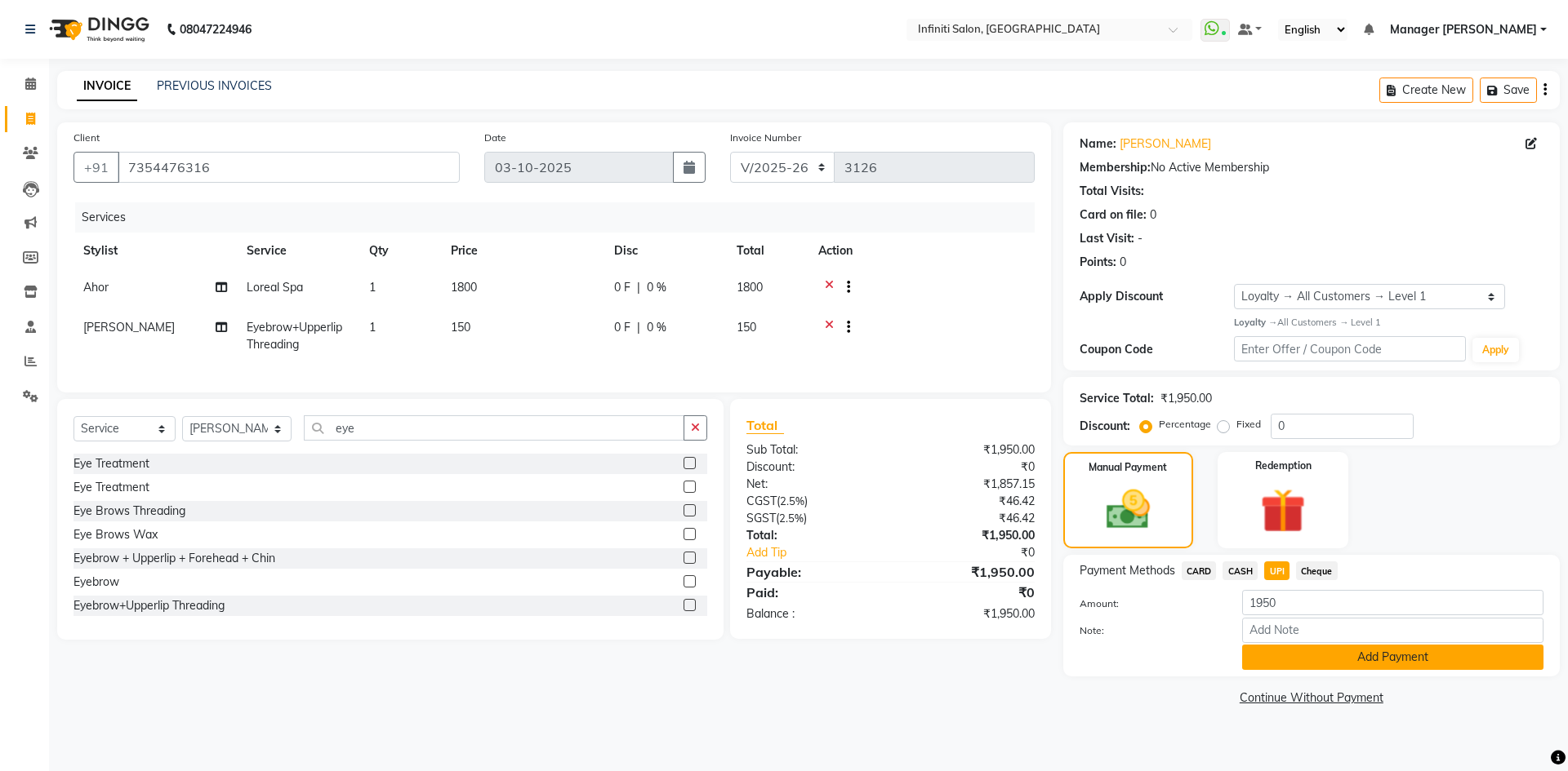
click at [1393, 647] on button "Add Payment" at bounding box center [1392, 658] width 302 height 26
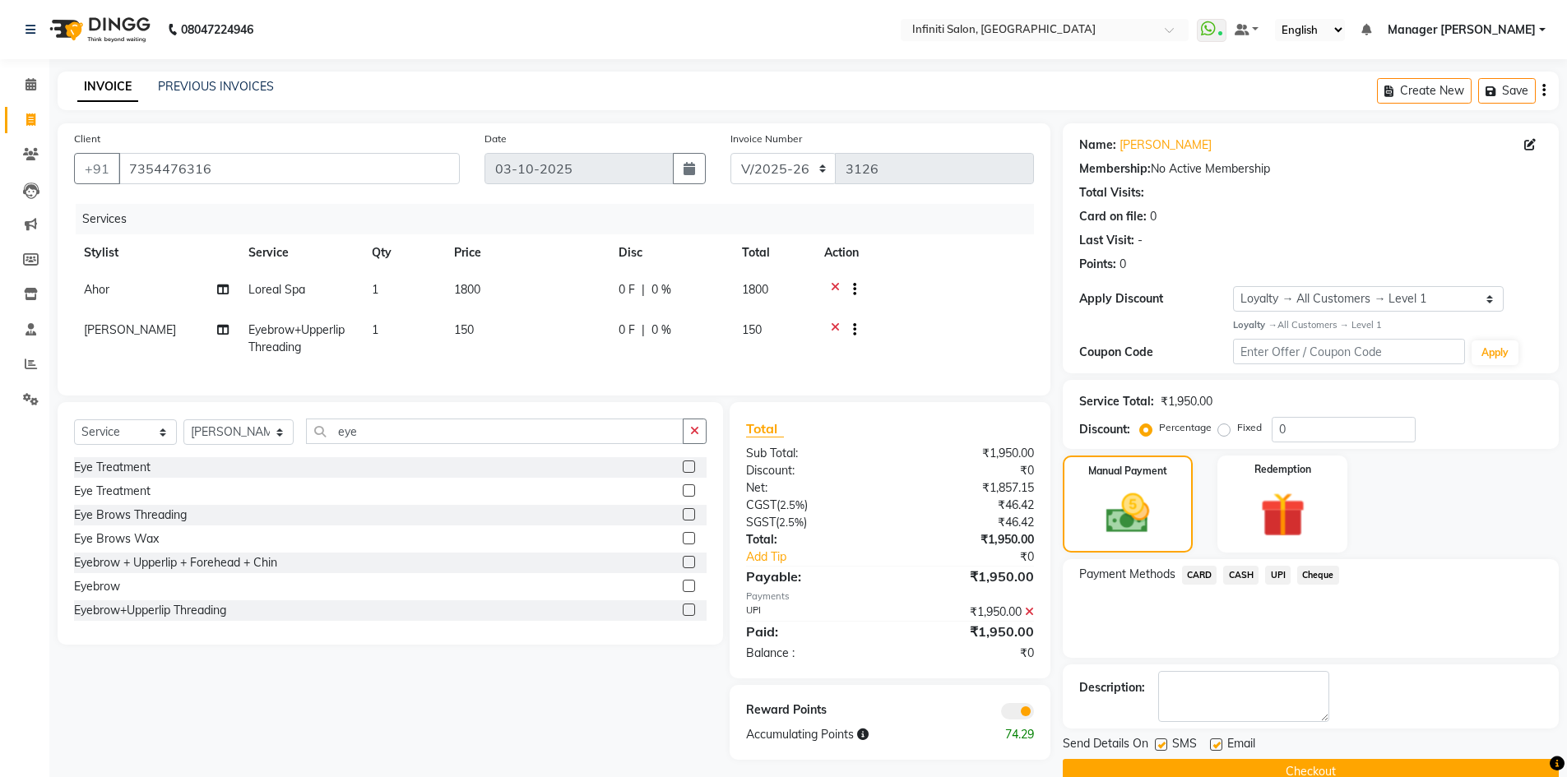
scroll to position [32, 0]
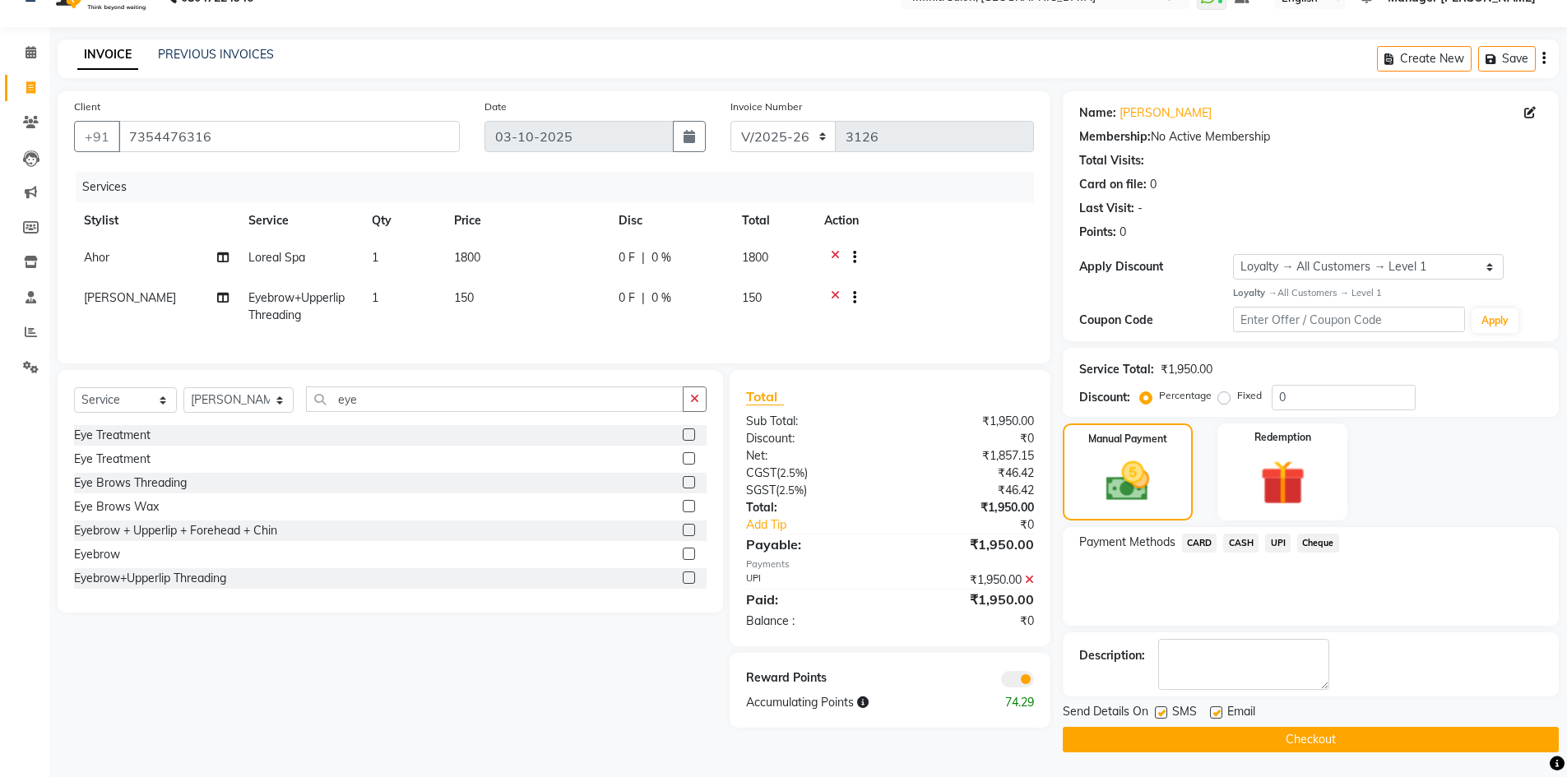
click at [1353, 746] on button "Checkout" at bounding box center [1311, 740] width 496 height 26
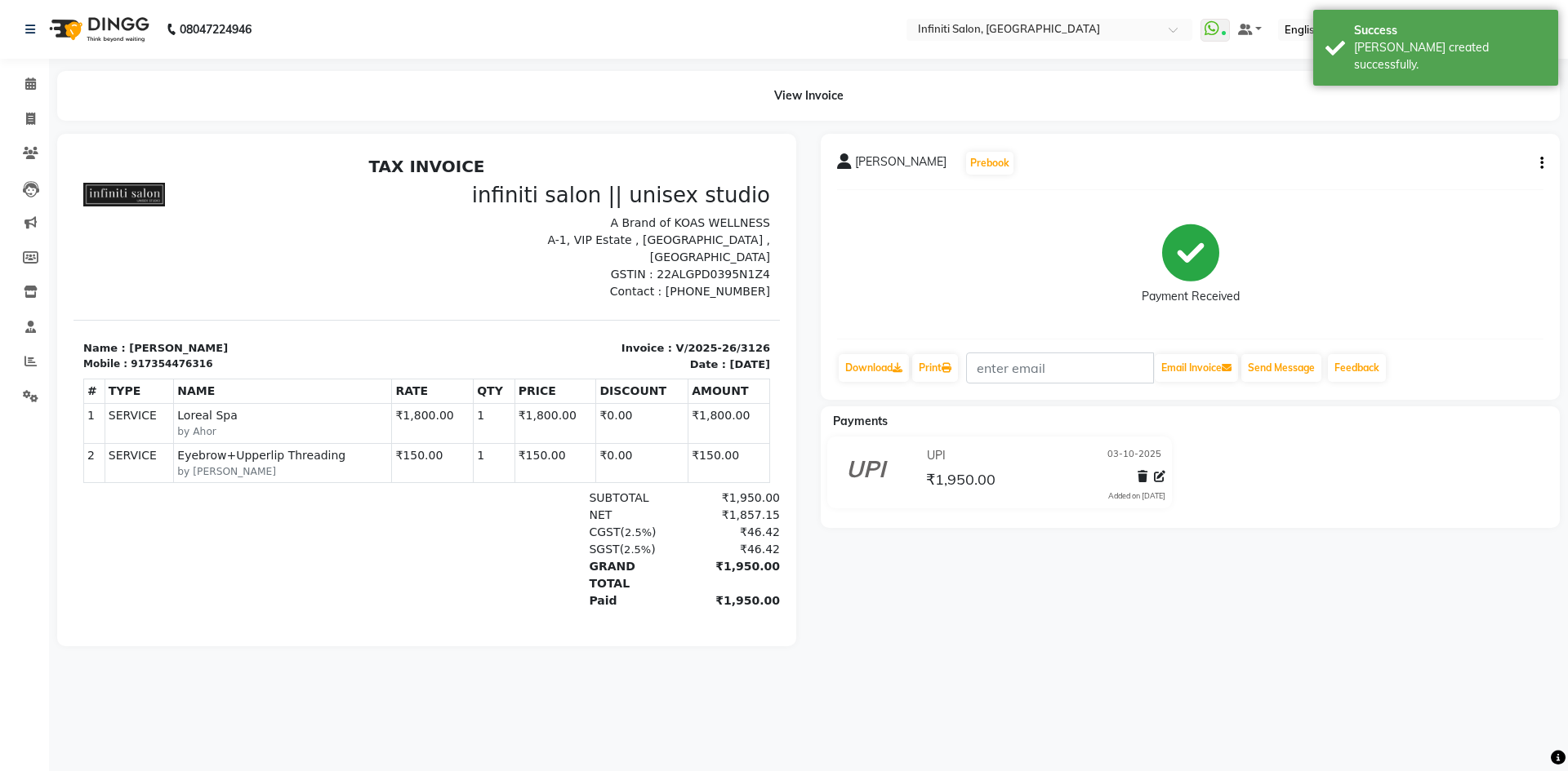
click at [76, 26] on img at bounding box center [97, 30] width 112 height 46
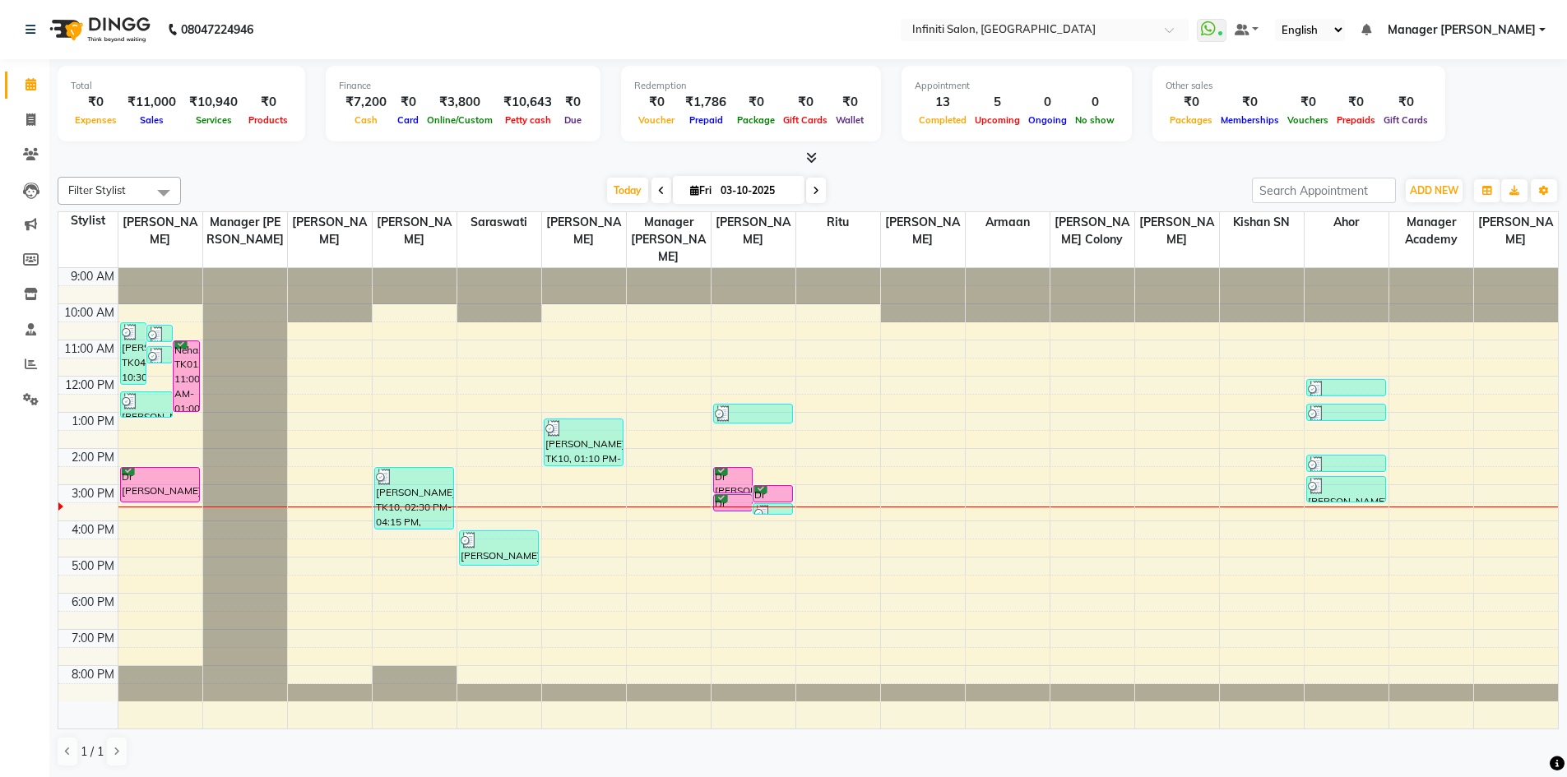
click at [132, 602] on div "9:00 AM 10:00 AM 11:00 AM 12:00 PM 1:00 PM 2:00 PM 3:00 PM 4:00 PM 5:00 PM 6:00…" at bounding box center [808, 498] width 1500 height 461
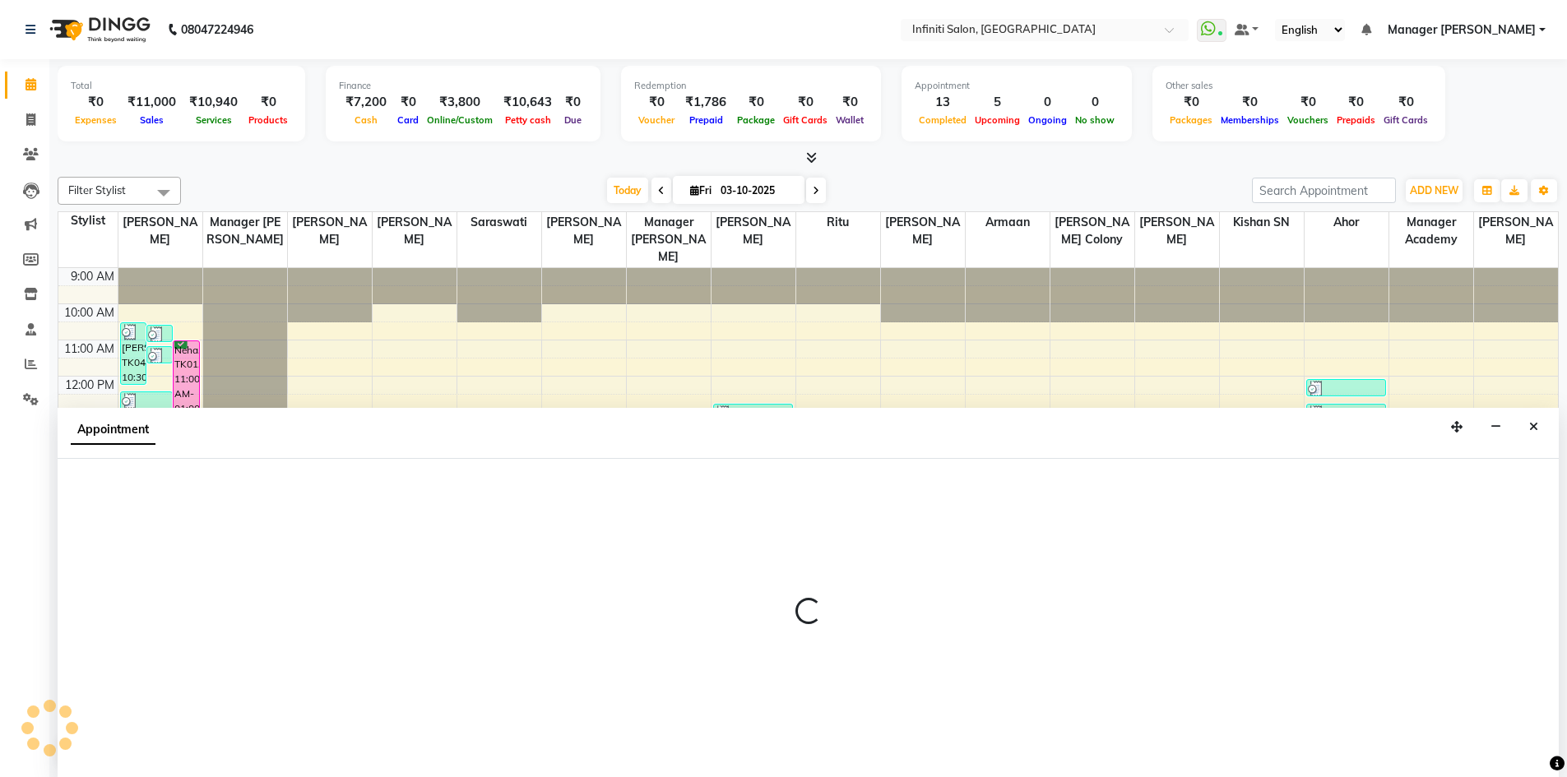
scroll to position [1, 0]
select select "40449"
select select "tentative"
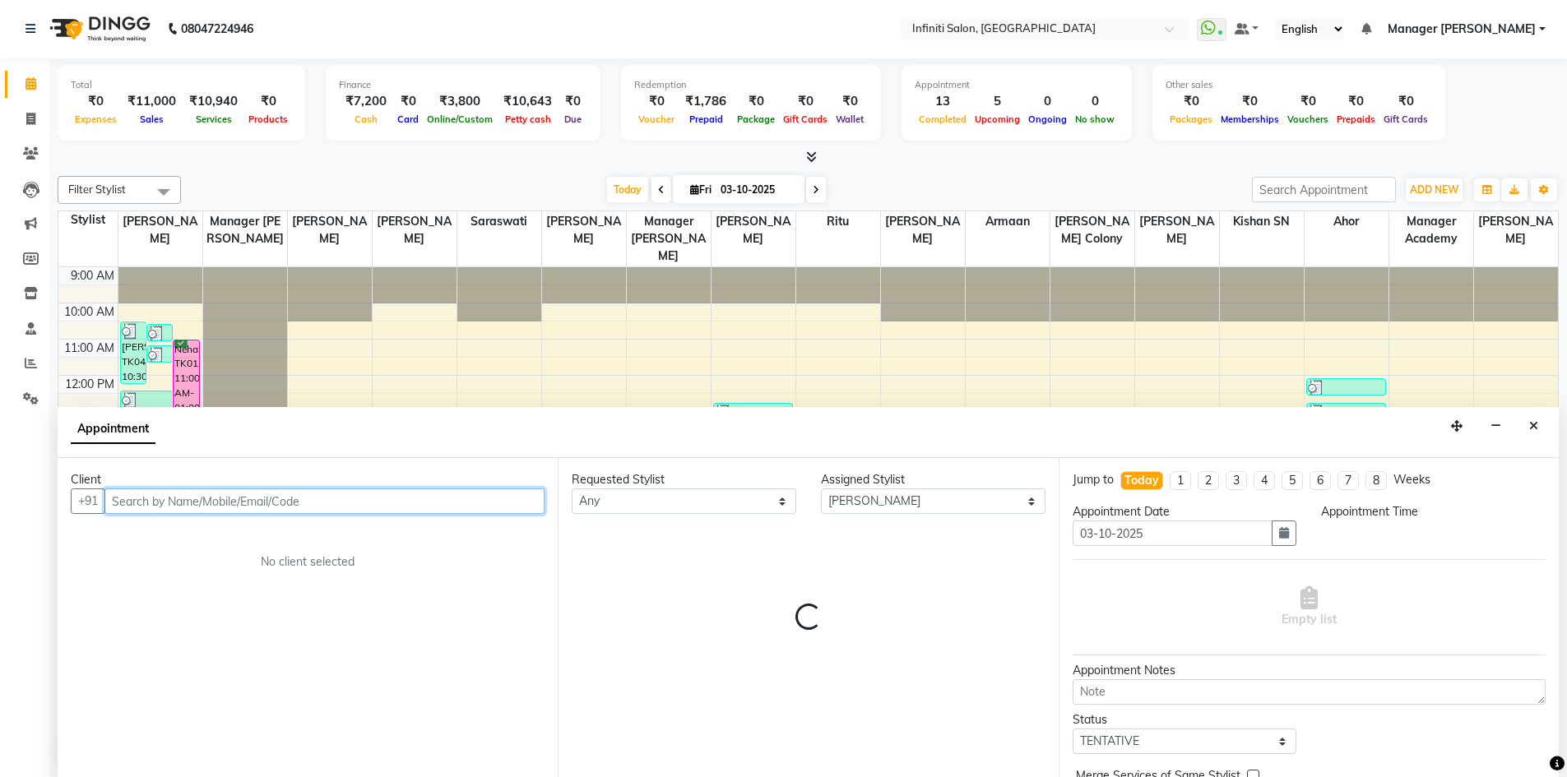
select select "1080"
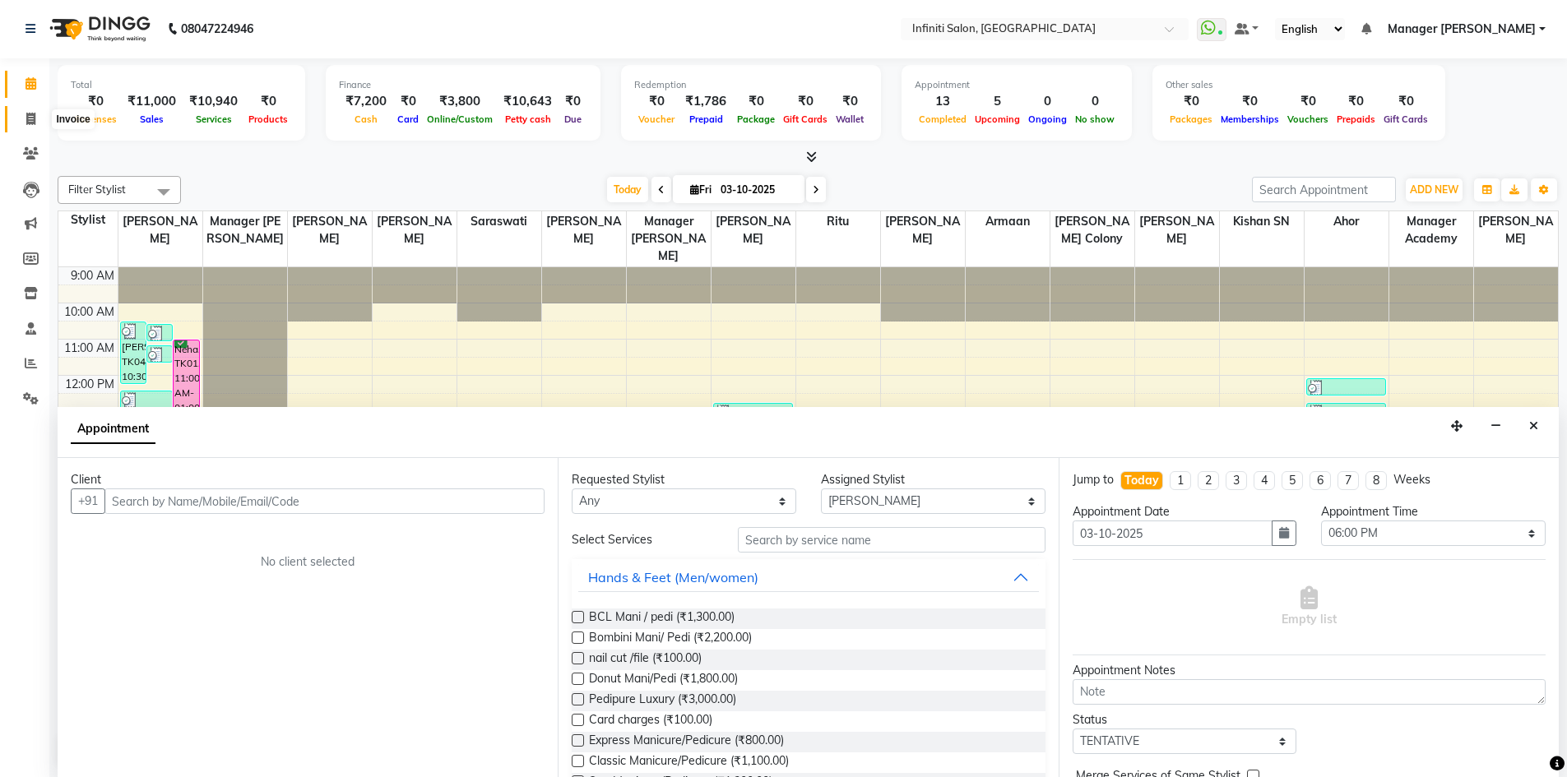
click at [42, 125] on span at bounding box center [30, 119] width 29 height 19
select select "service"
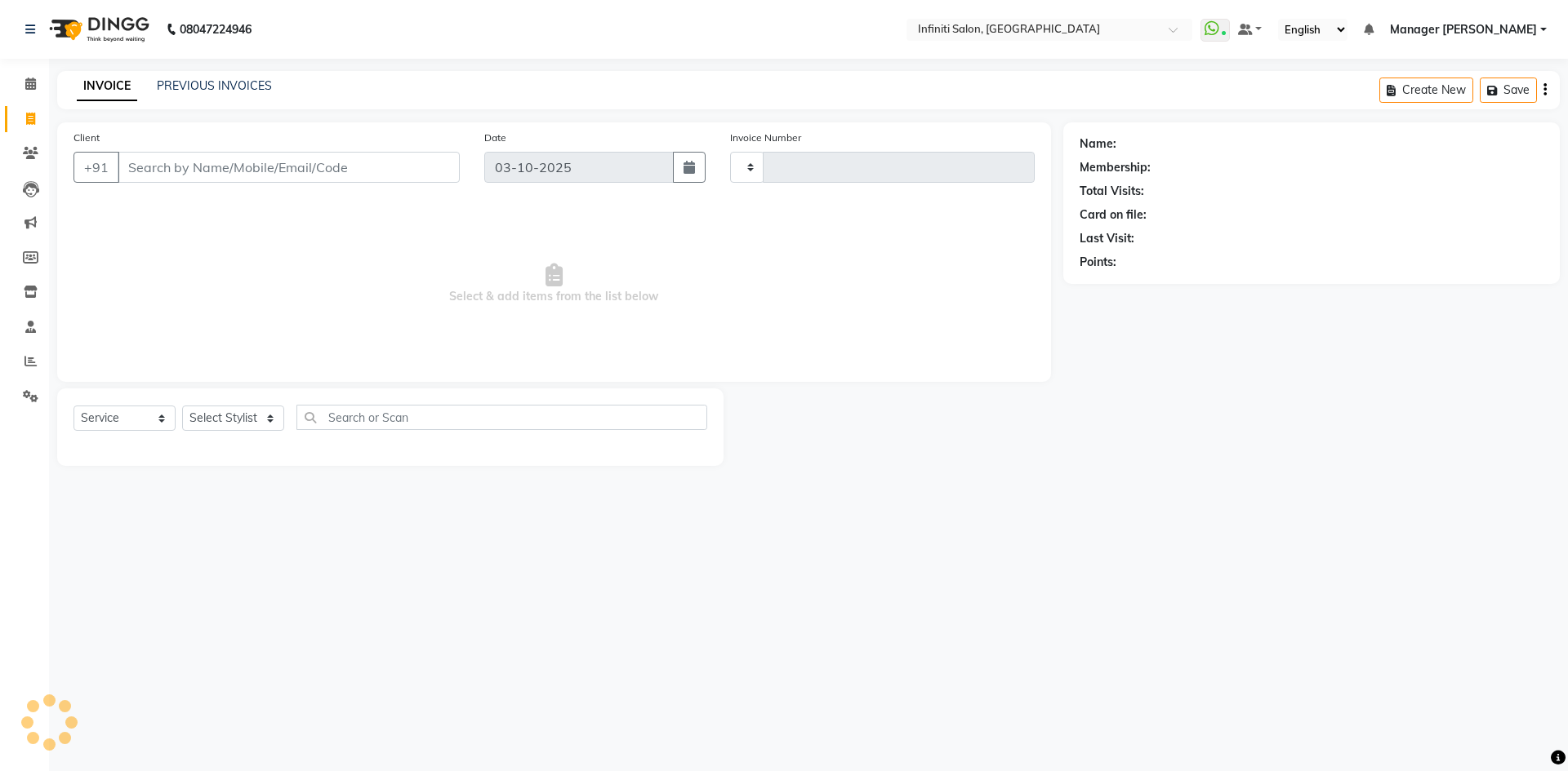
click at [215, 176] on input "Client" at bounding box center [288, 167] width 342 height 31
type input "3127"
select select "5804"
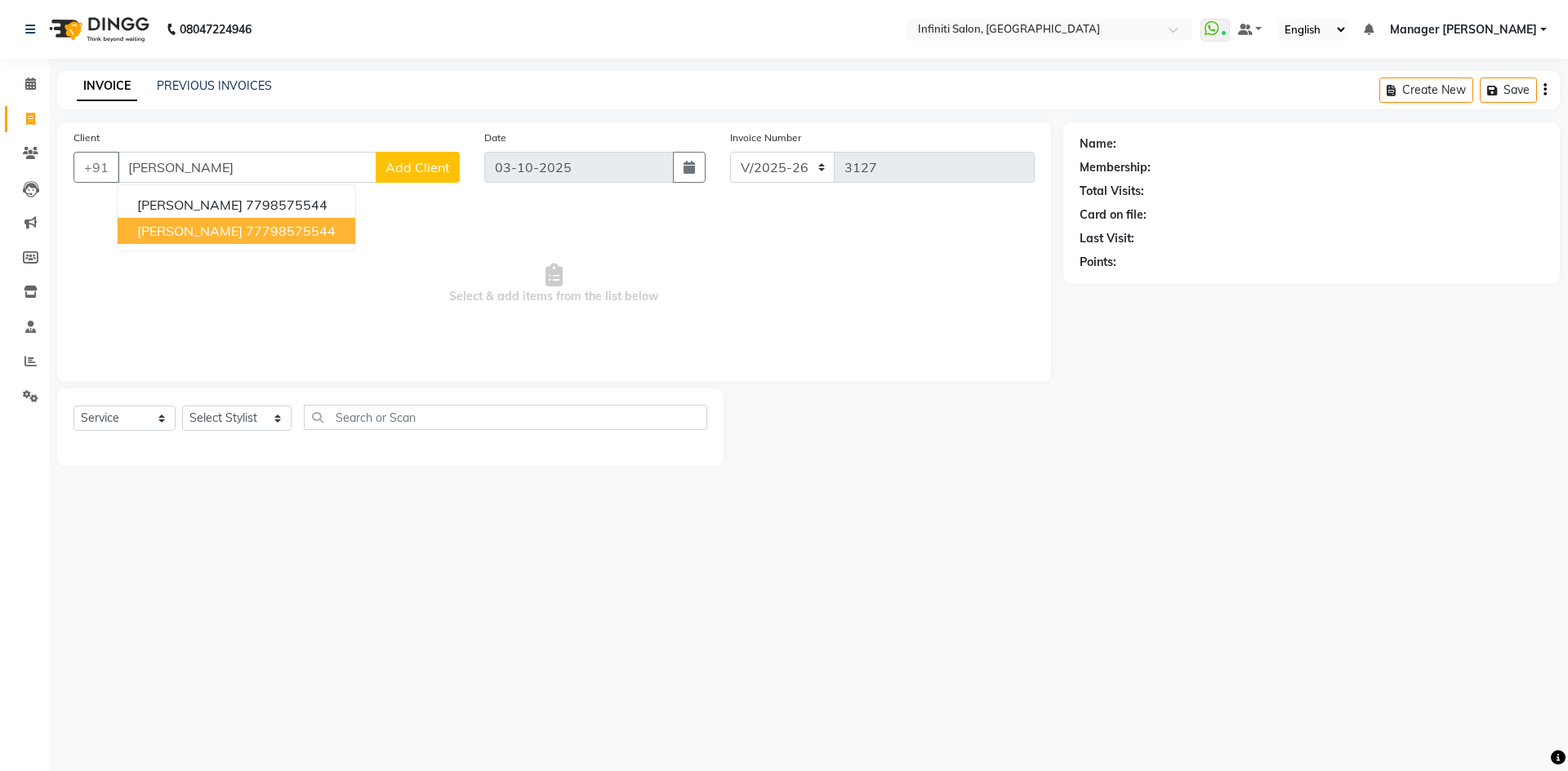
drag, startPoint x: 228, startPoint y: 226, endPoint x: 209, endPoint y: 321, distance: 96.9
click at [209, 321] on div "Client +91 ravnit ravnit 7798575544 ravnit 77798575544 Add Client Date 03-10-20…" at bounding box center [554, 252] width 993 height 260
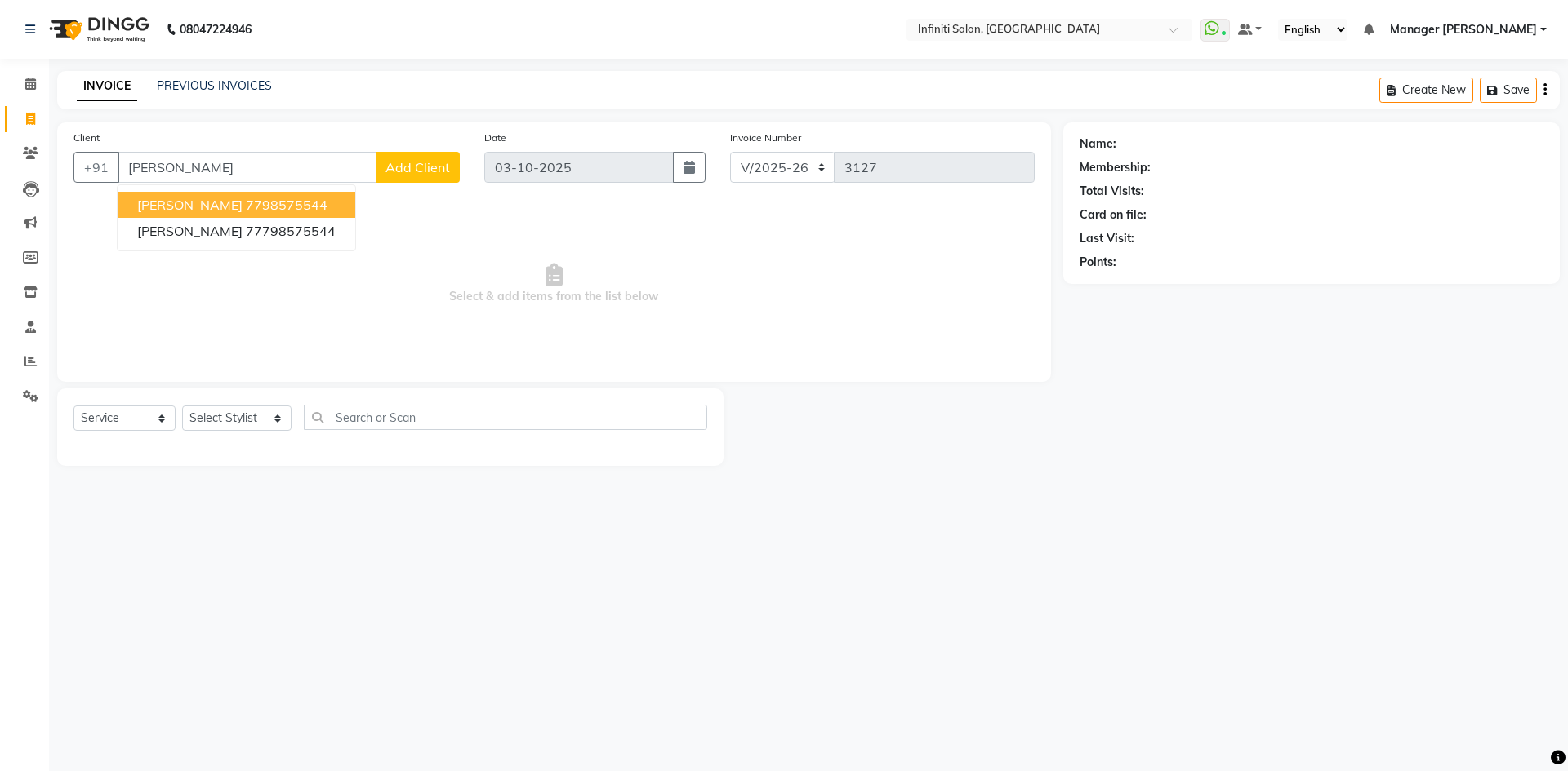
click at [195, 214] on button "ravnit 7798575544" at bounding box center [235, 204] width 237 height 26
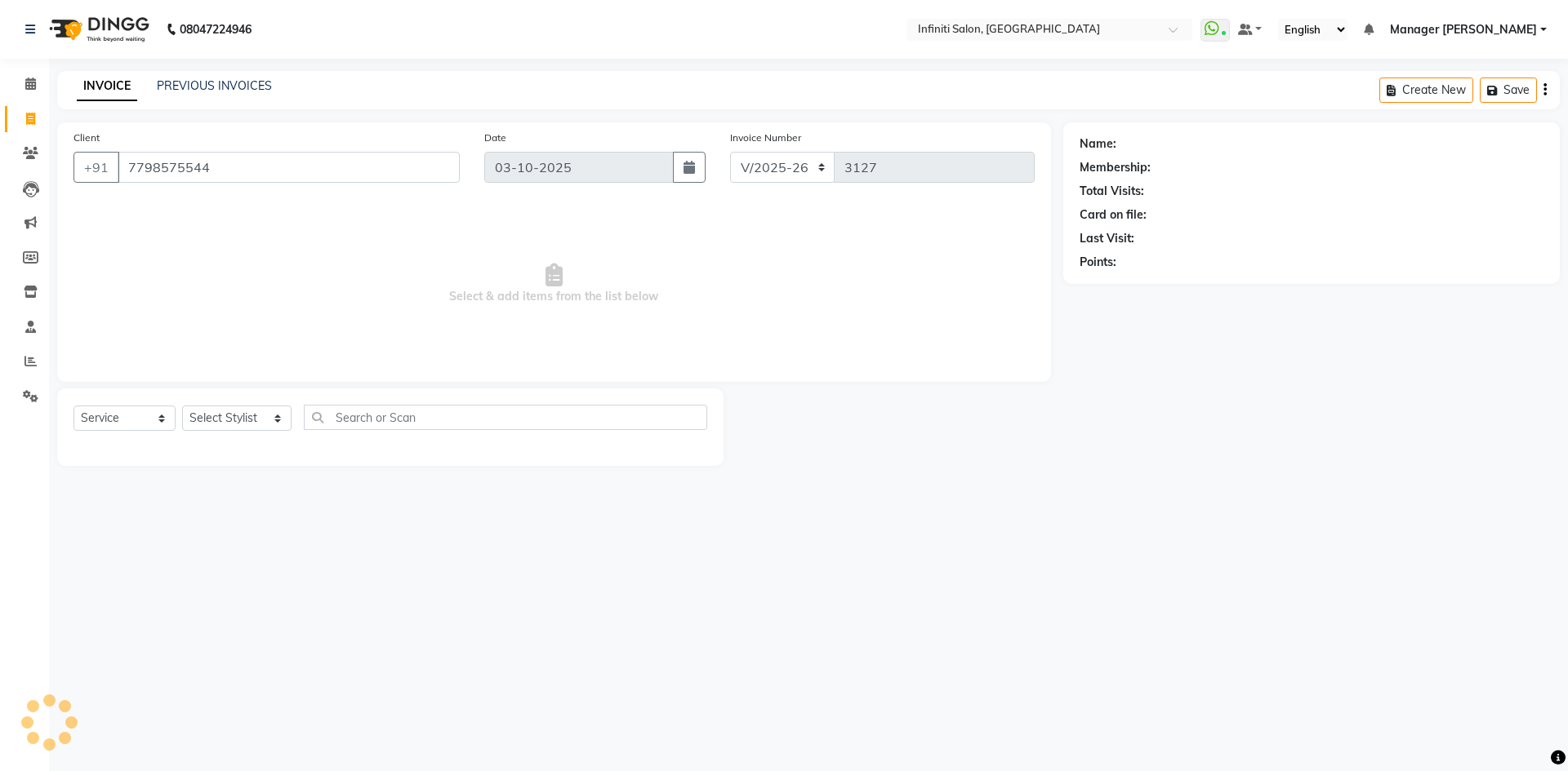
type input "7798575544"
select select "1: Object"
drag, startPoint x: 226, startPoint y: 403, endPoint x: 229, endPoint y: 427, distance: 24.2
click at [226, 413] on div "Select Service Product Membership Package Voucher Prepaid Gift Card Select Styl…" at bounding box center [390, 428] width 666 height 77
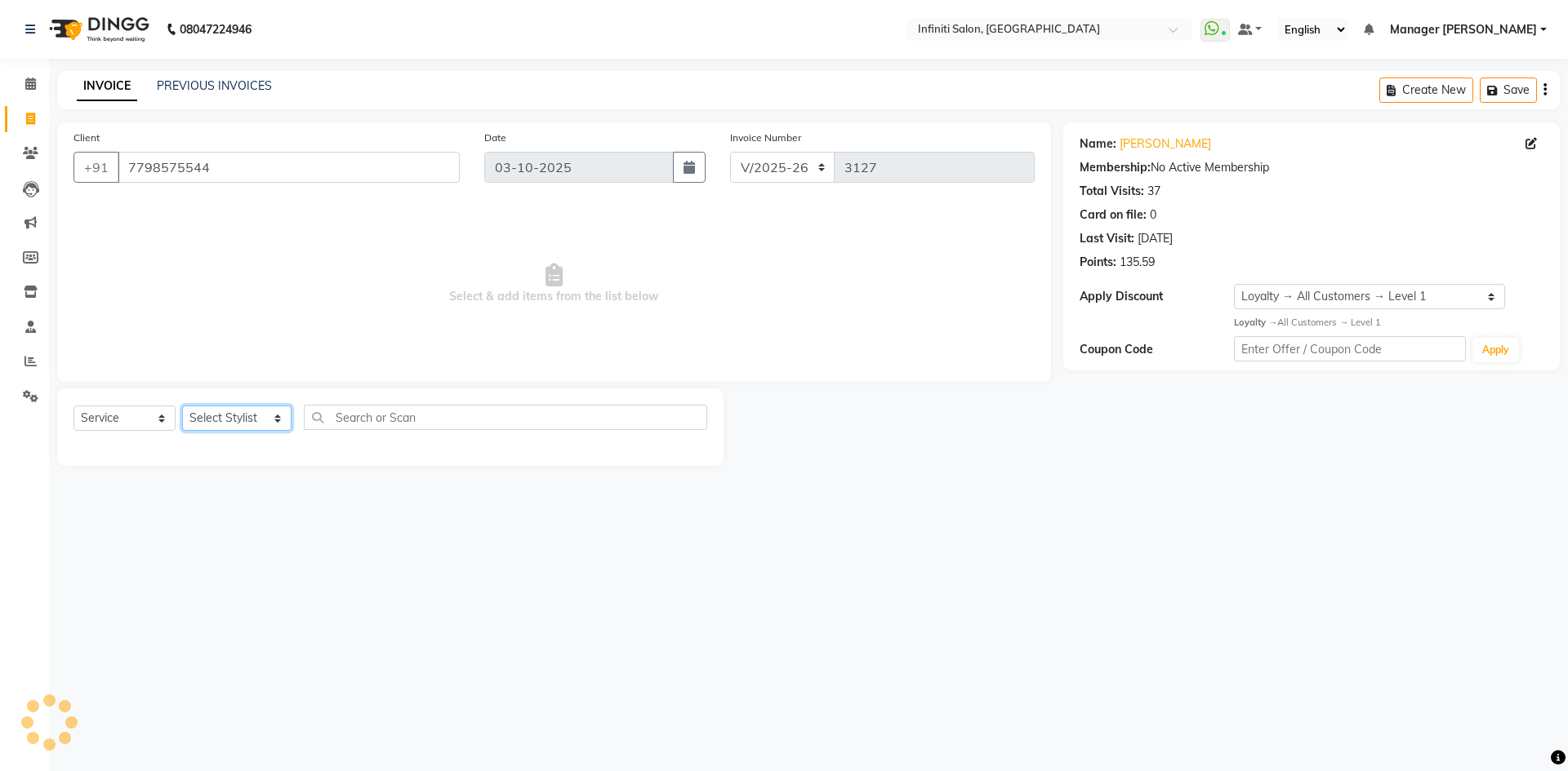
click at [229, 427] on select "Select Stylist Abhi singh Ahor Armaan Chandu Ishwar Jaspreet Khilesh Kishan SN …" at bounding box center [236, 419] width 109 height 26
select select "40449"
click at [182, 406] on select "Select Stylist Abhi singh Ahor Armaan Chandu Ishwar Jaspreet Khilesh Kishan SN …" at bounding box center [236, 419] width 109 height 26
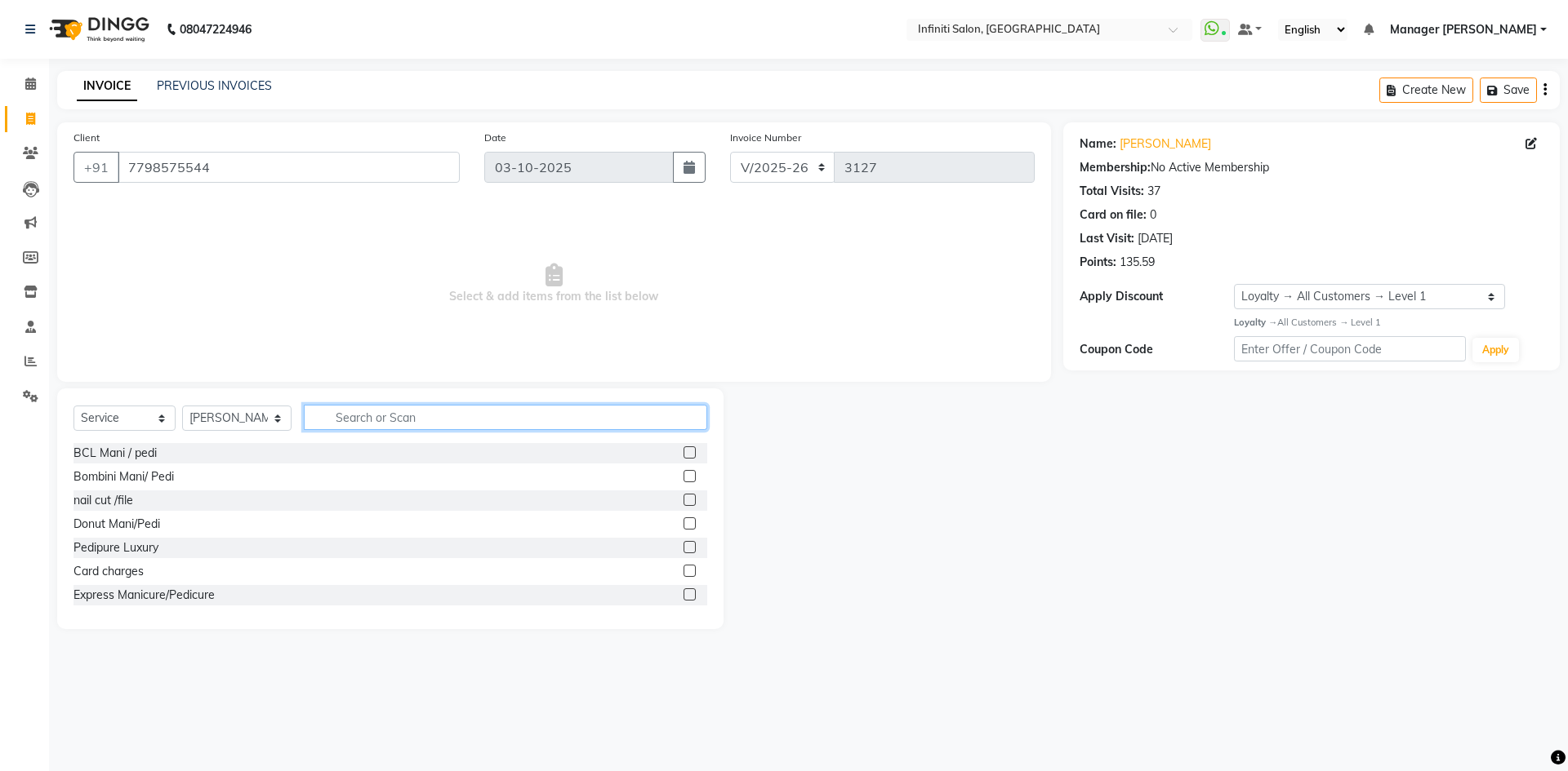
click at [400, 419] on input "text" at bounding box center [505, 418] width 403 height 26
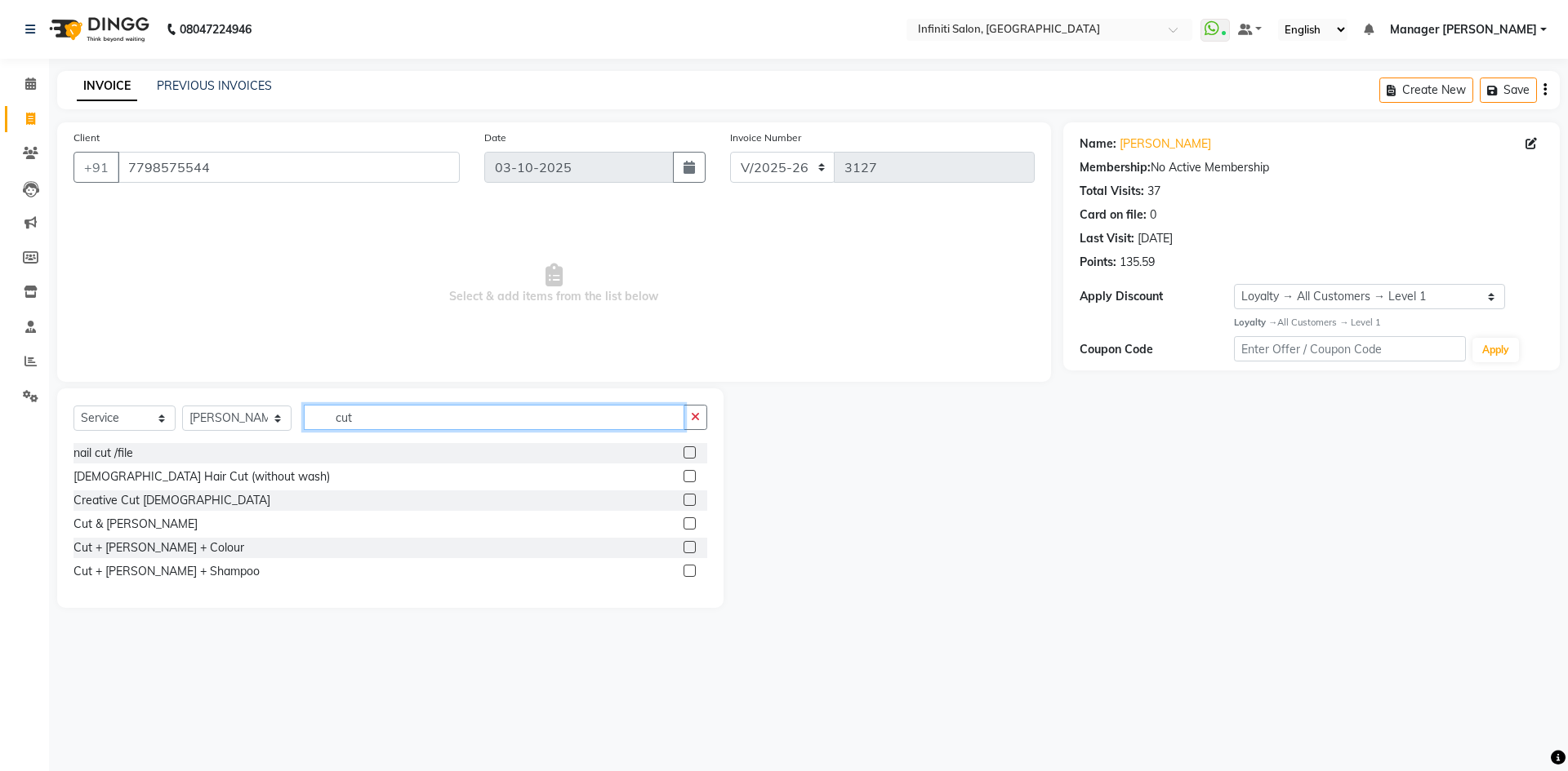
type input "cut"
click at [685, 523] on label at bounding box center [690, 524] width 12 height 12
click at [685, 523] on input "checkbox" at bounding box center [689, 524] width 11 height 11
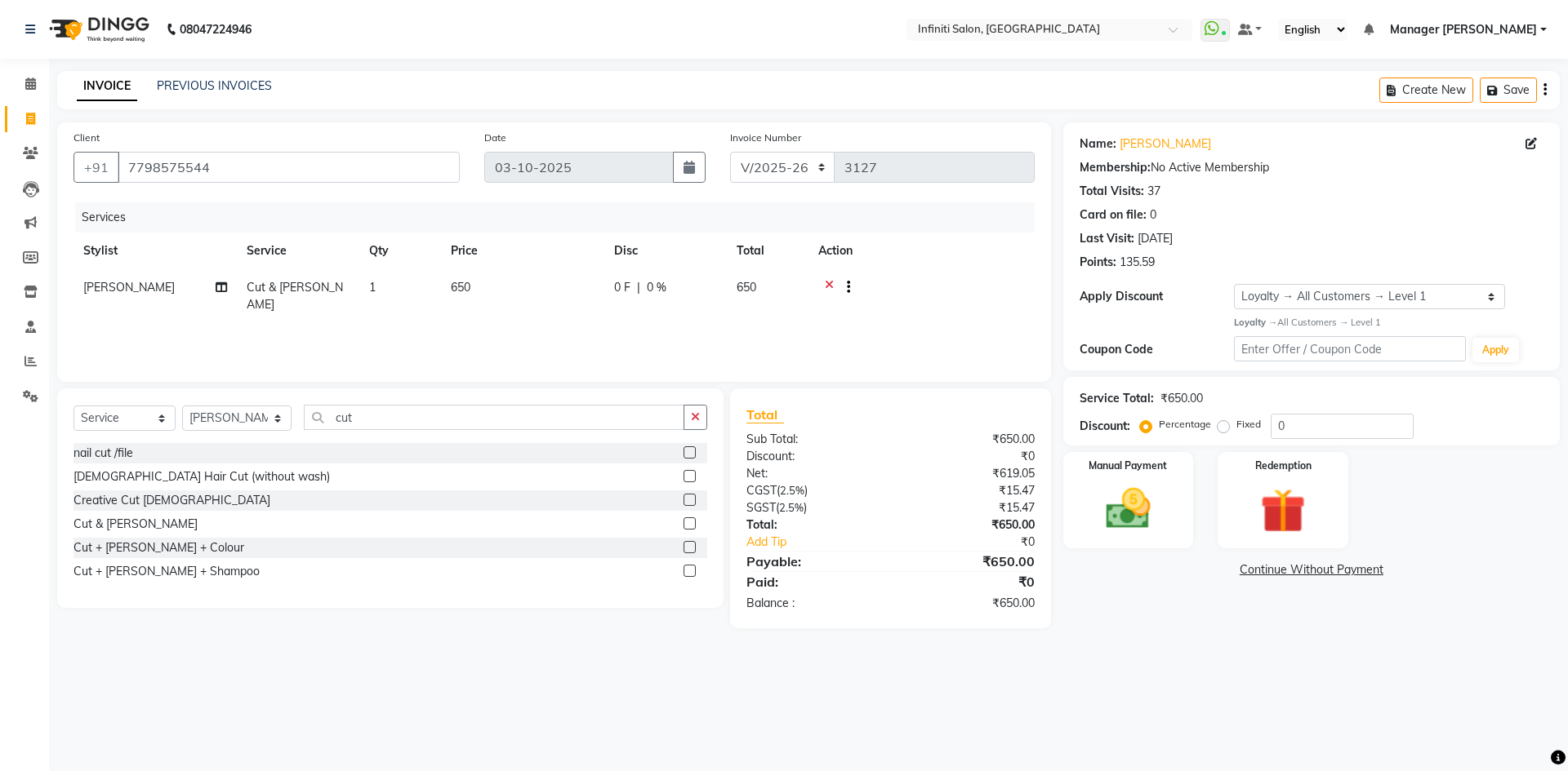
checkbox input "false"
click at [518, 280] on td "650" at bounding box center [522, 296] width 164 height 54
select select "40449"
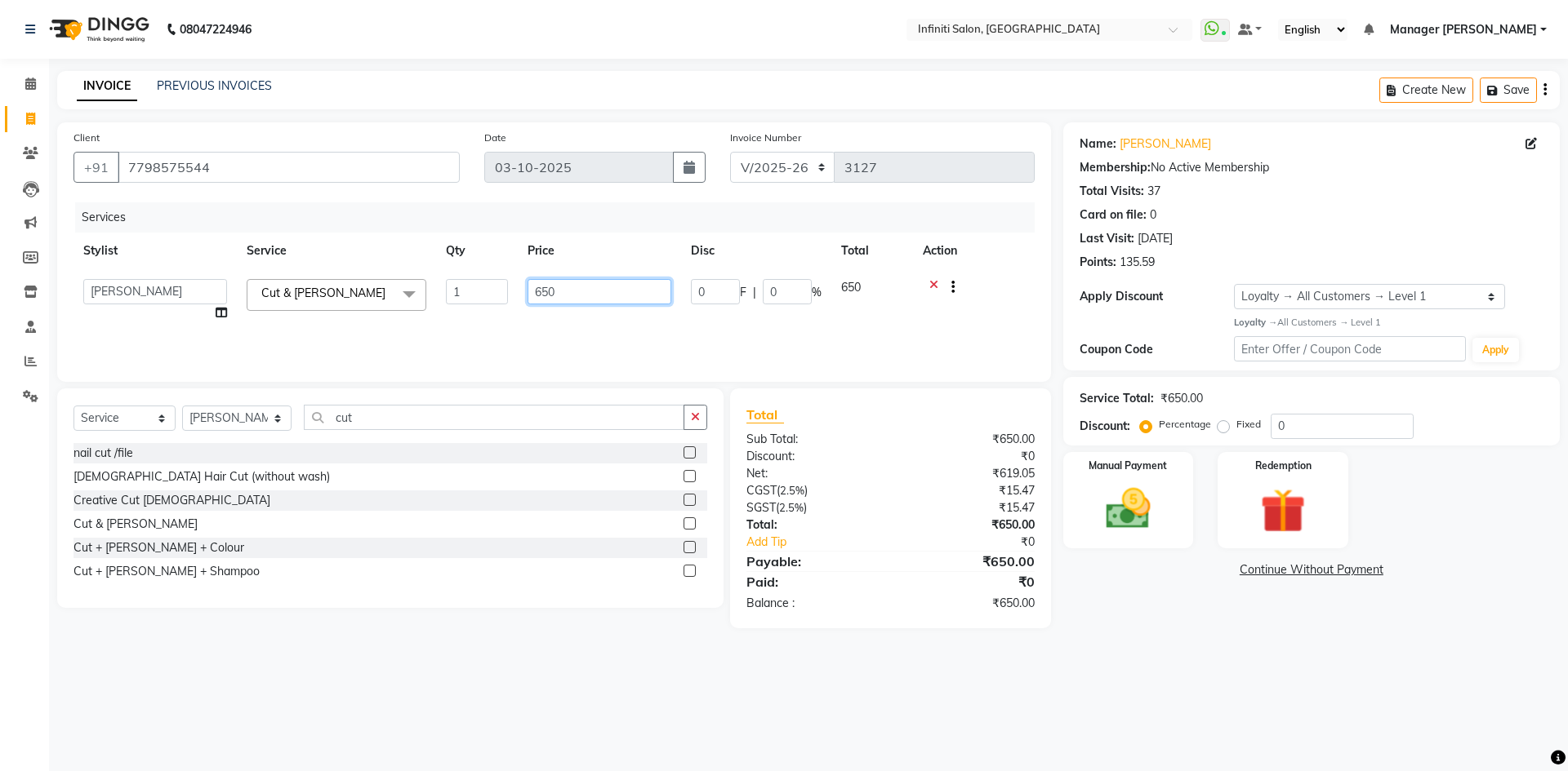
drag, startPoint x: 525, startPoint y: 283, endPoint x: 288, endPoint y: 297, distance: 237.4
click at [288, 297] on tr "Abhi singh Ahor Armaan Chandu Ishwar Jaspreet Khilesh Kishan SN Manager Academy…" at bounding box center [554, 300] width 961 height 63
type input "600"
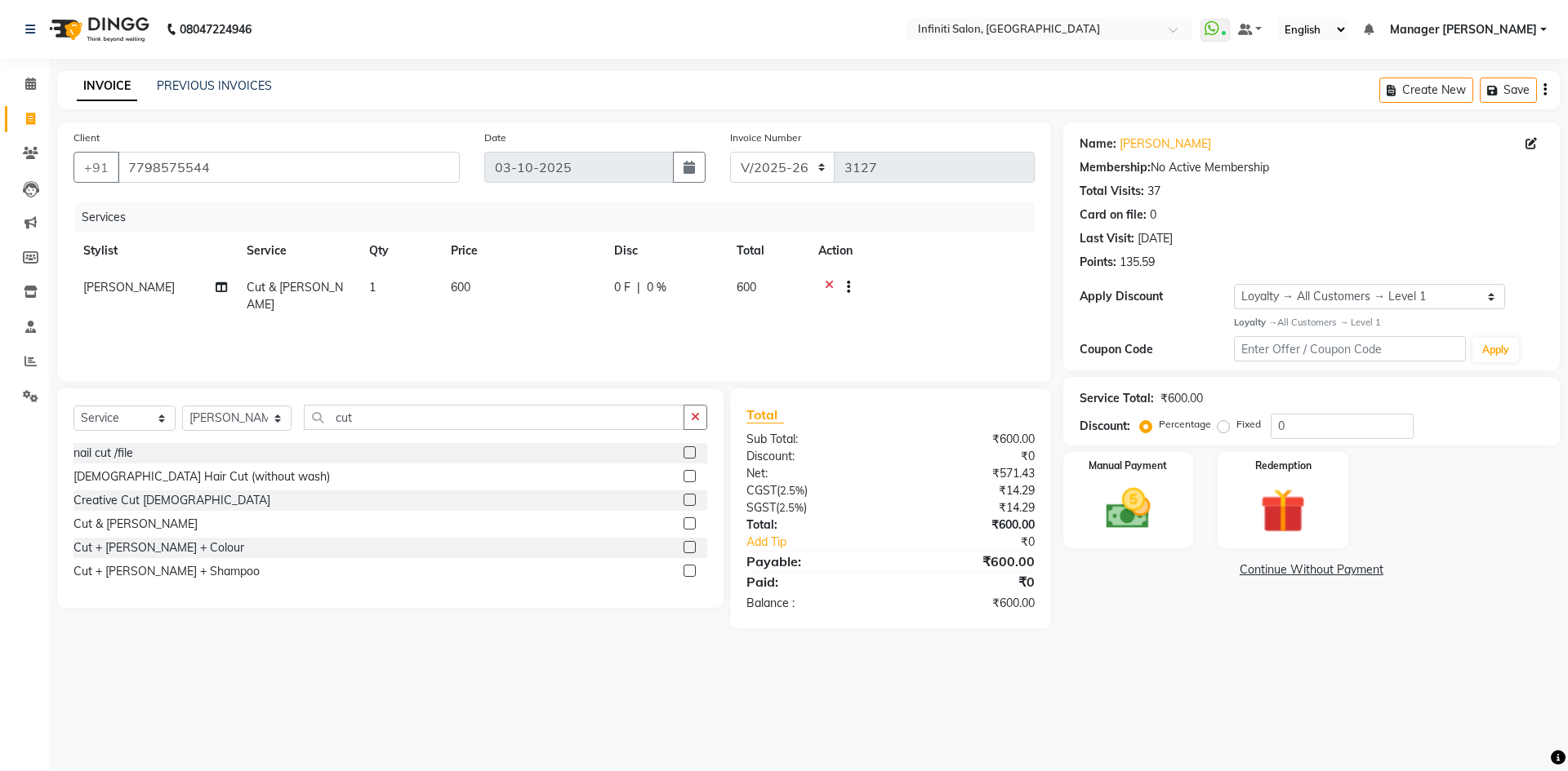
drag, startPoint x: 1187, startPoint y: 591, endPoint x: 1139, endPoint y: 505, distance: 98.5
click at [1186, 588] on div "Name: Ravnit Membership: No Active Membership Total Visits: 37 Card on file: 0 …" at bounding box center [1317, 375] width 509 height 506
click at [1134, 499] on img at bounding box center [1127, 509] width 76 height 54
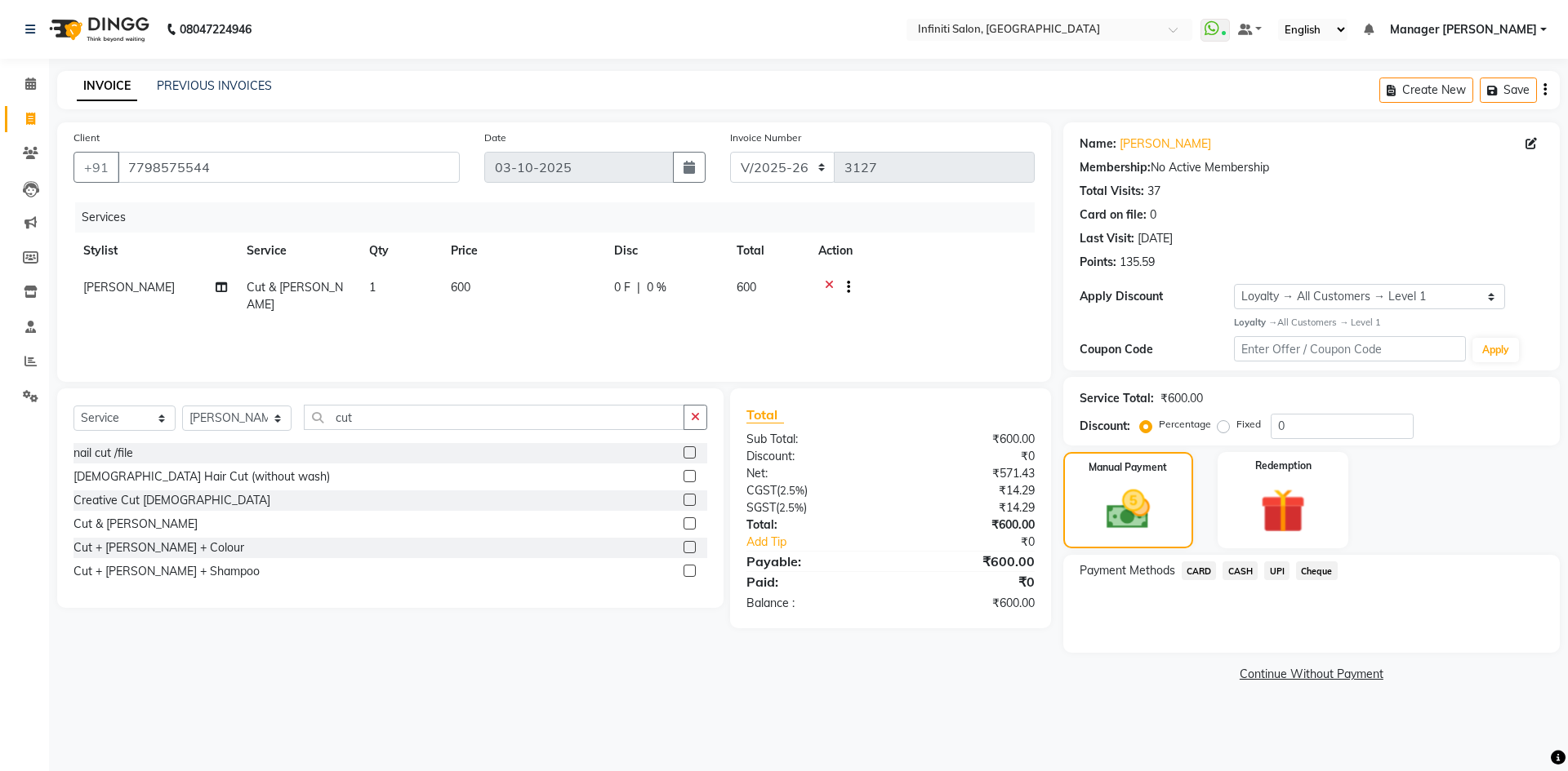
click at [1250, 574] on span "CASH" at bounding box center [1240, 571] width 35 height 19
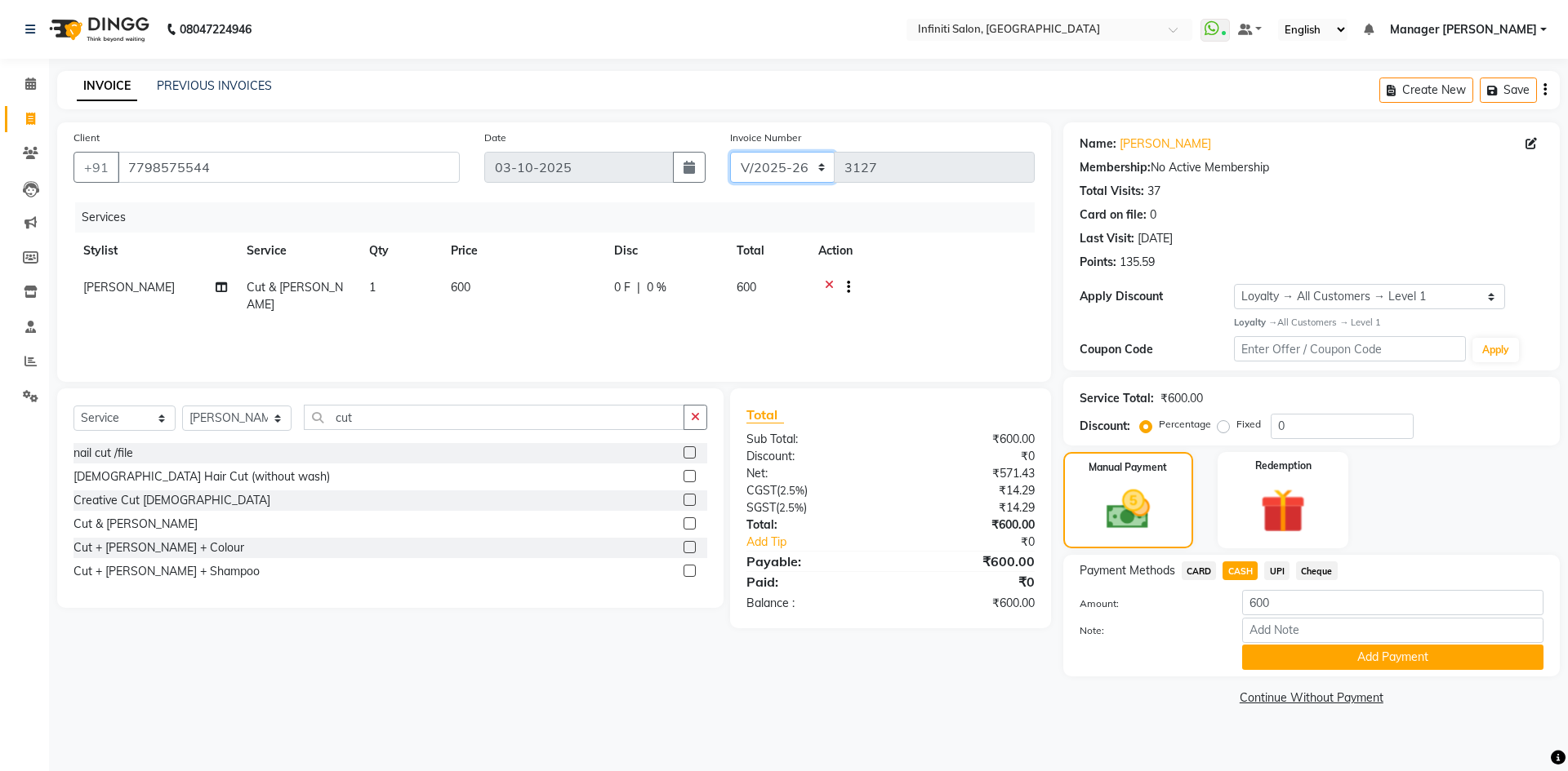
click at [751, 159] on select "CI/2025-26 V/2025-26" at bounding box center [782, 167] width 105 height 31
select select "7942"
click at [729, 152] on select "CI/2025-26 V/2025-26" at bounding box center [782, 167] width 105 height 31
type input "0517"
click at [1293, 658] on button "Add Payment" at bounding box center [1392, 658] width 302 height 26
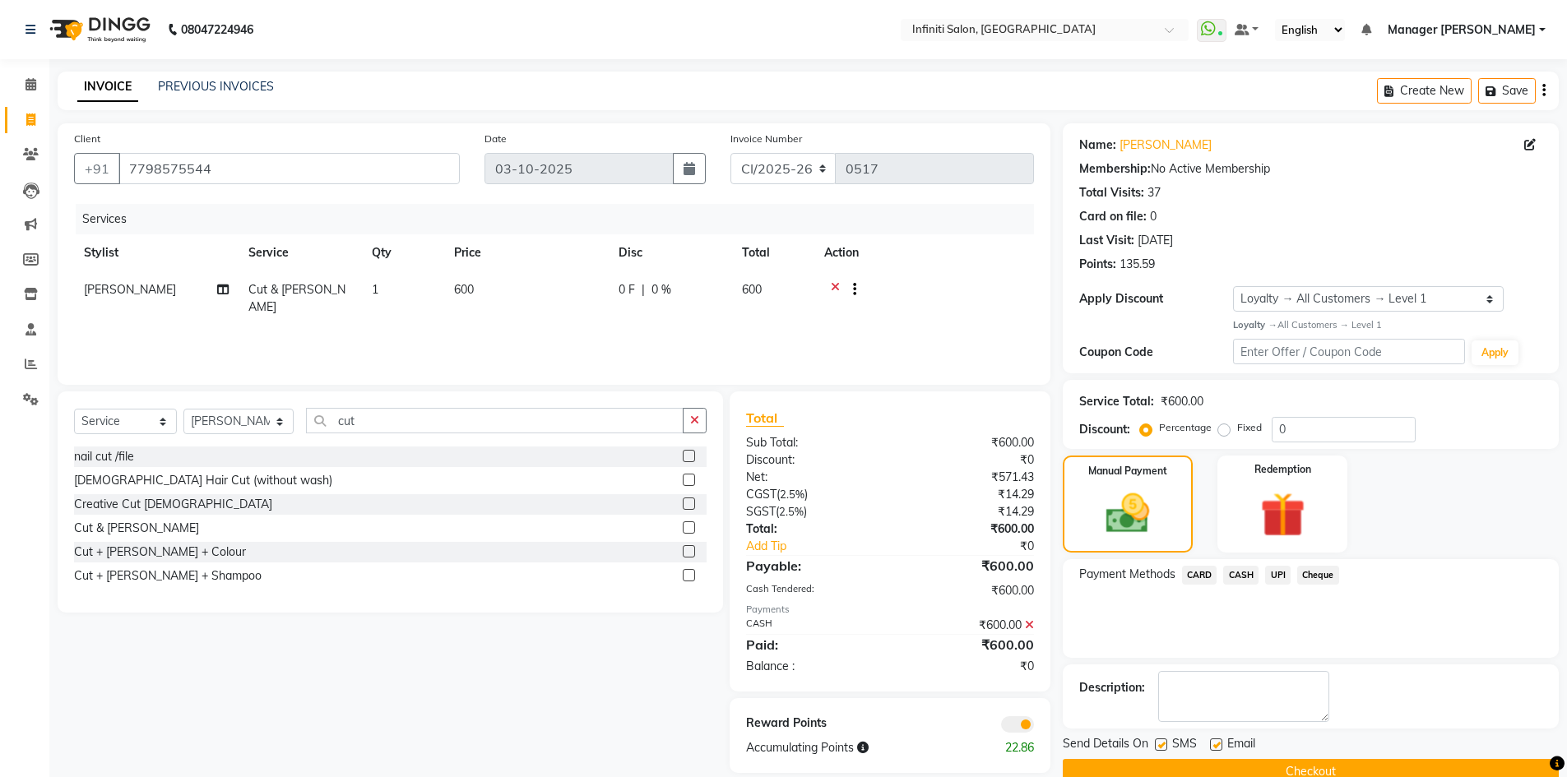
scroll to position [32, 0]
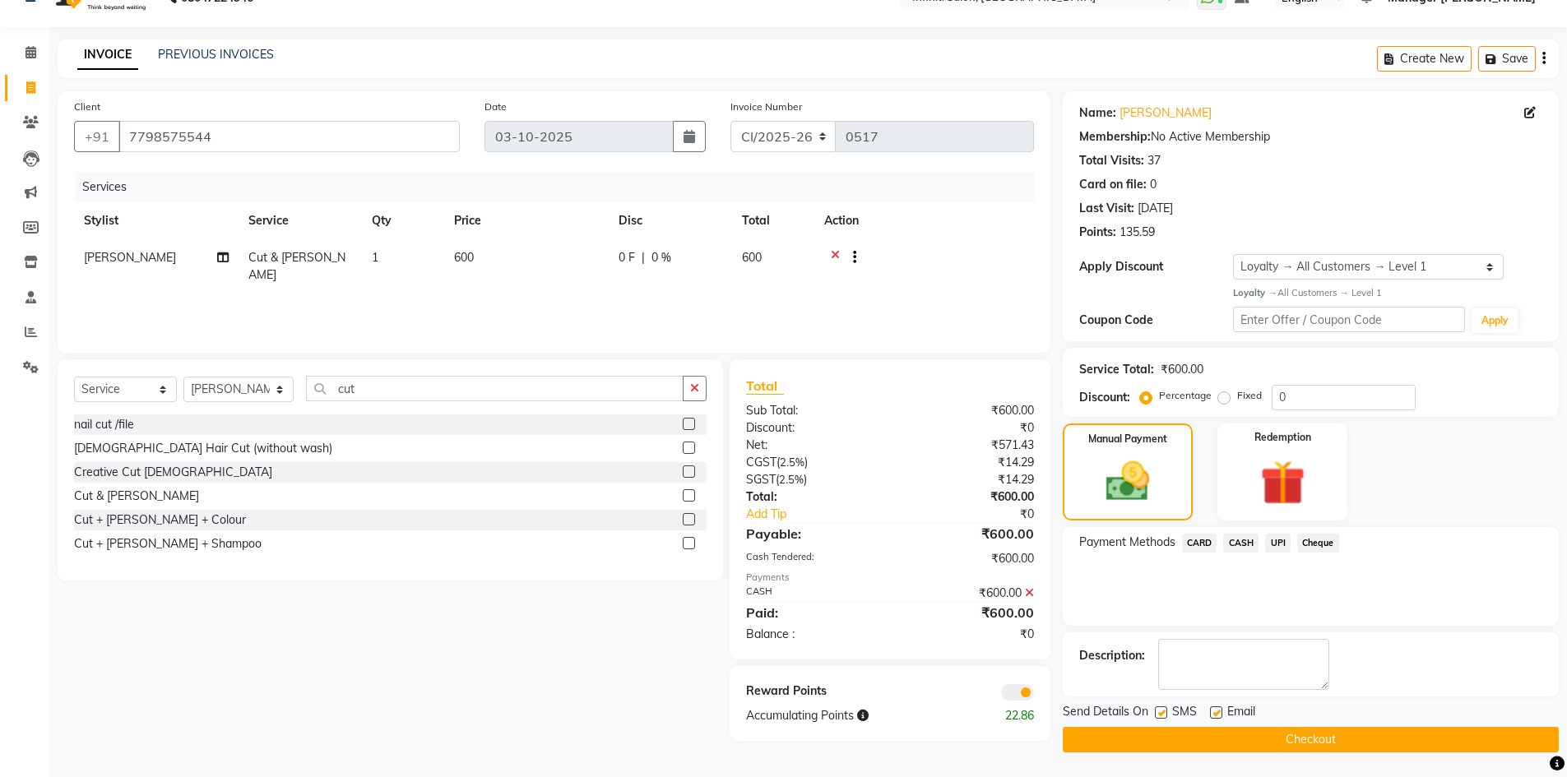
click at [1227, 739] on button "Checkout" at bounding box center [1311, 740] width 496 height 26
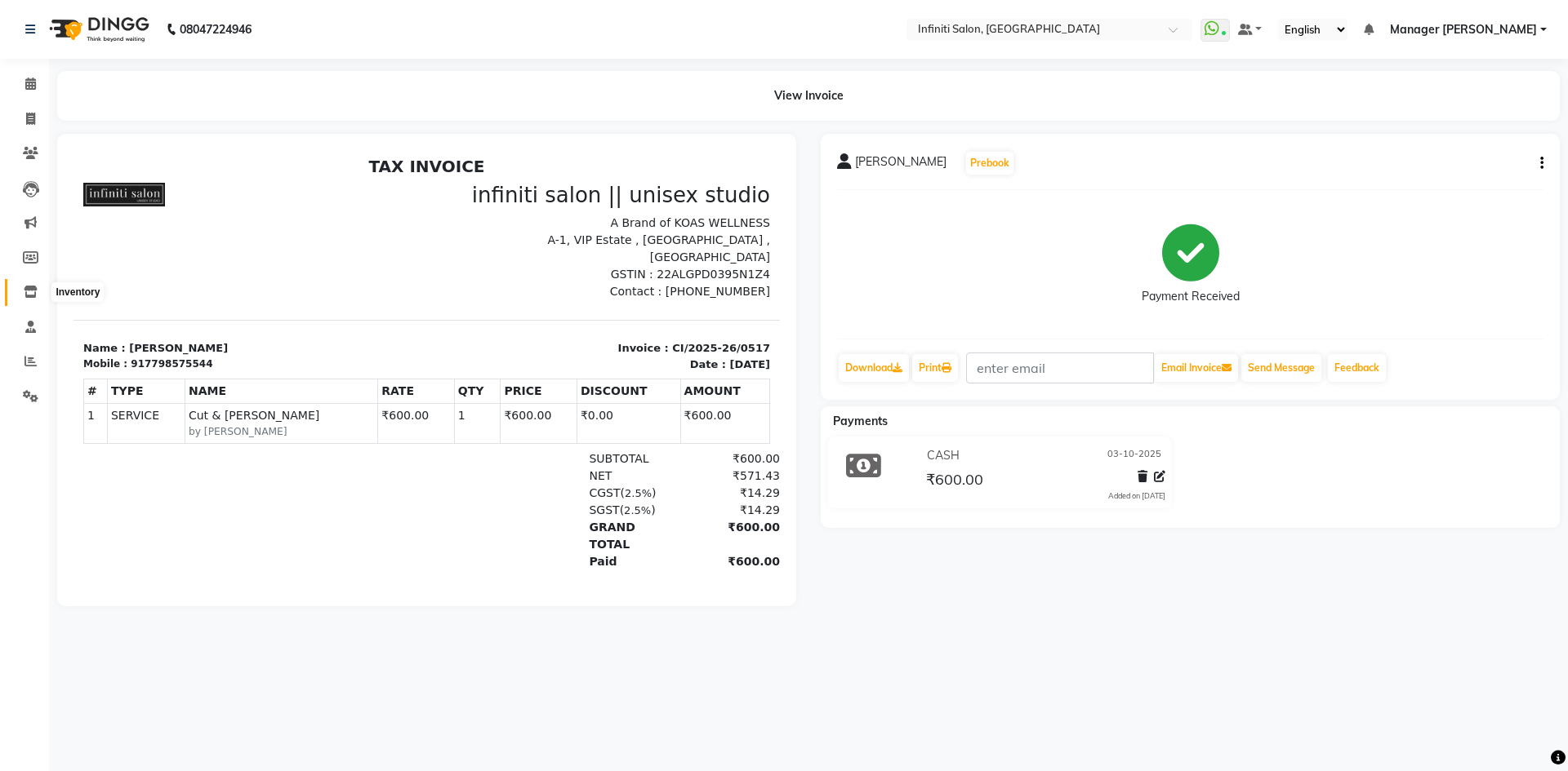
click at [34, 298] on span at bounding box center [30, 292] width 29 height 19
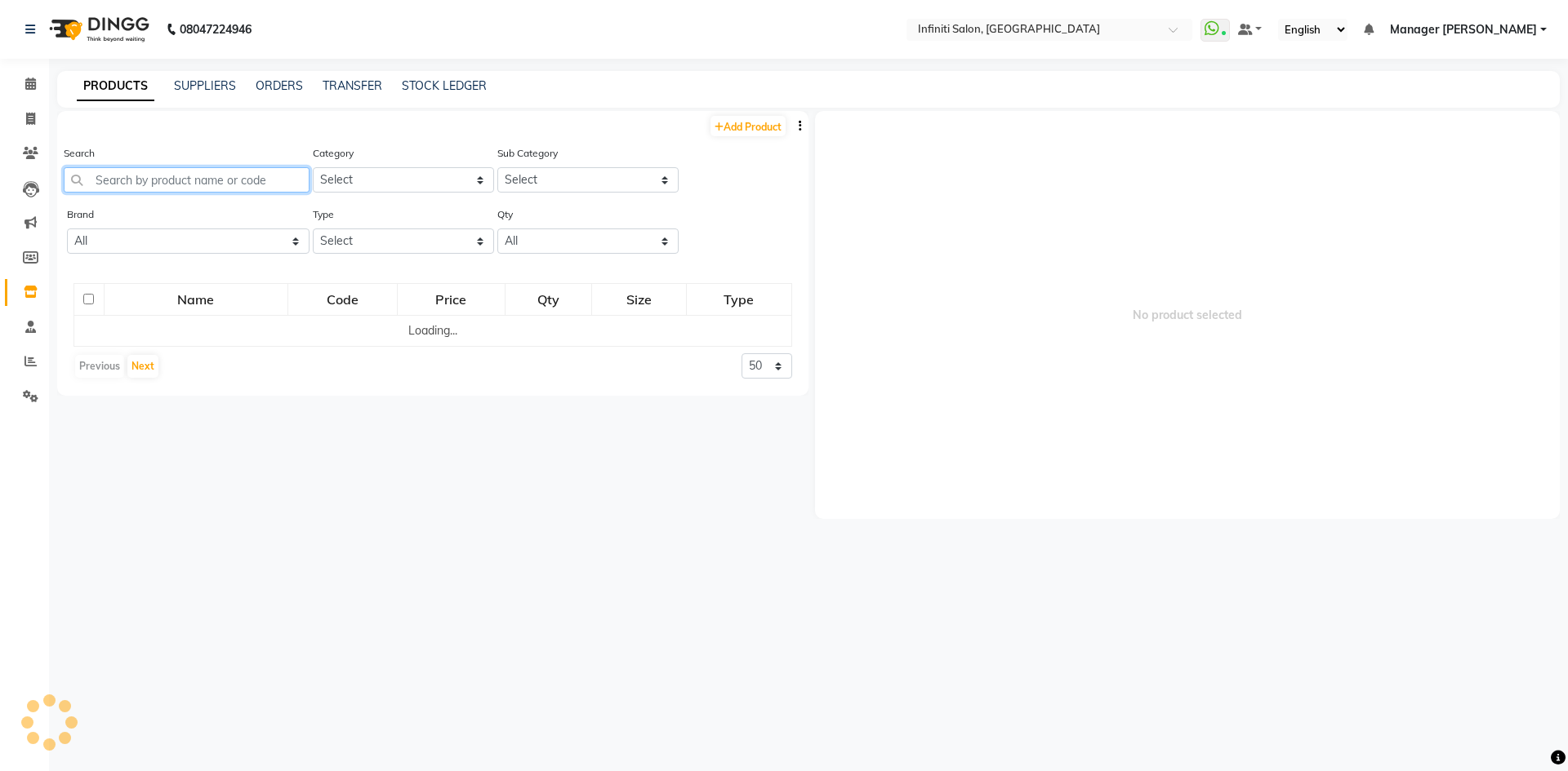
click at [132, 186] on input "text" at bounding box center [187, 181] width 246 height 26
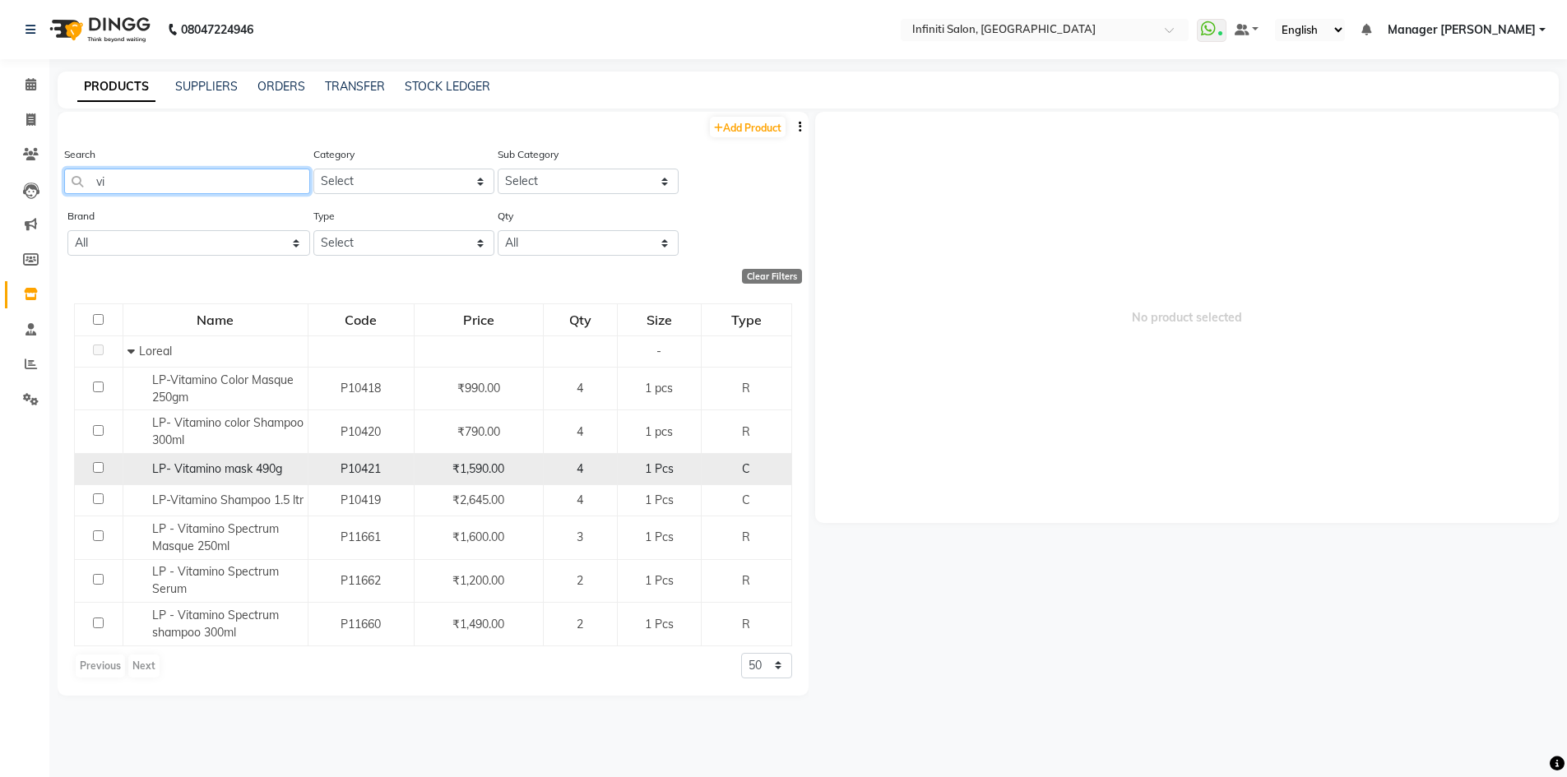
type input "v"
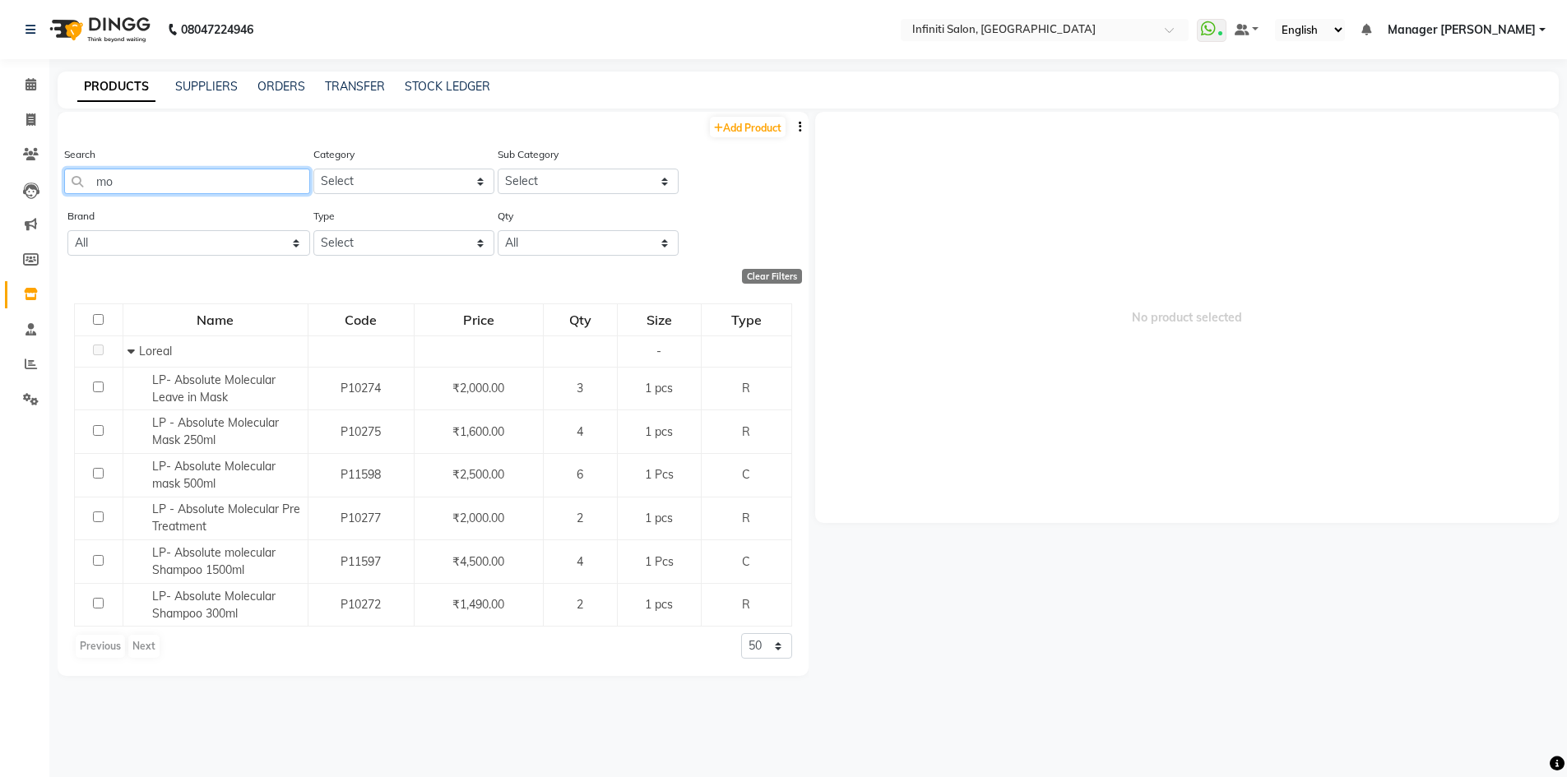
type input "m"
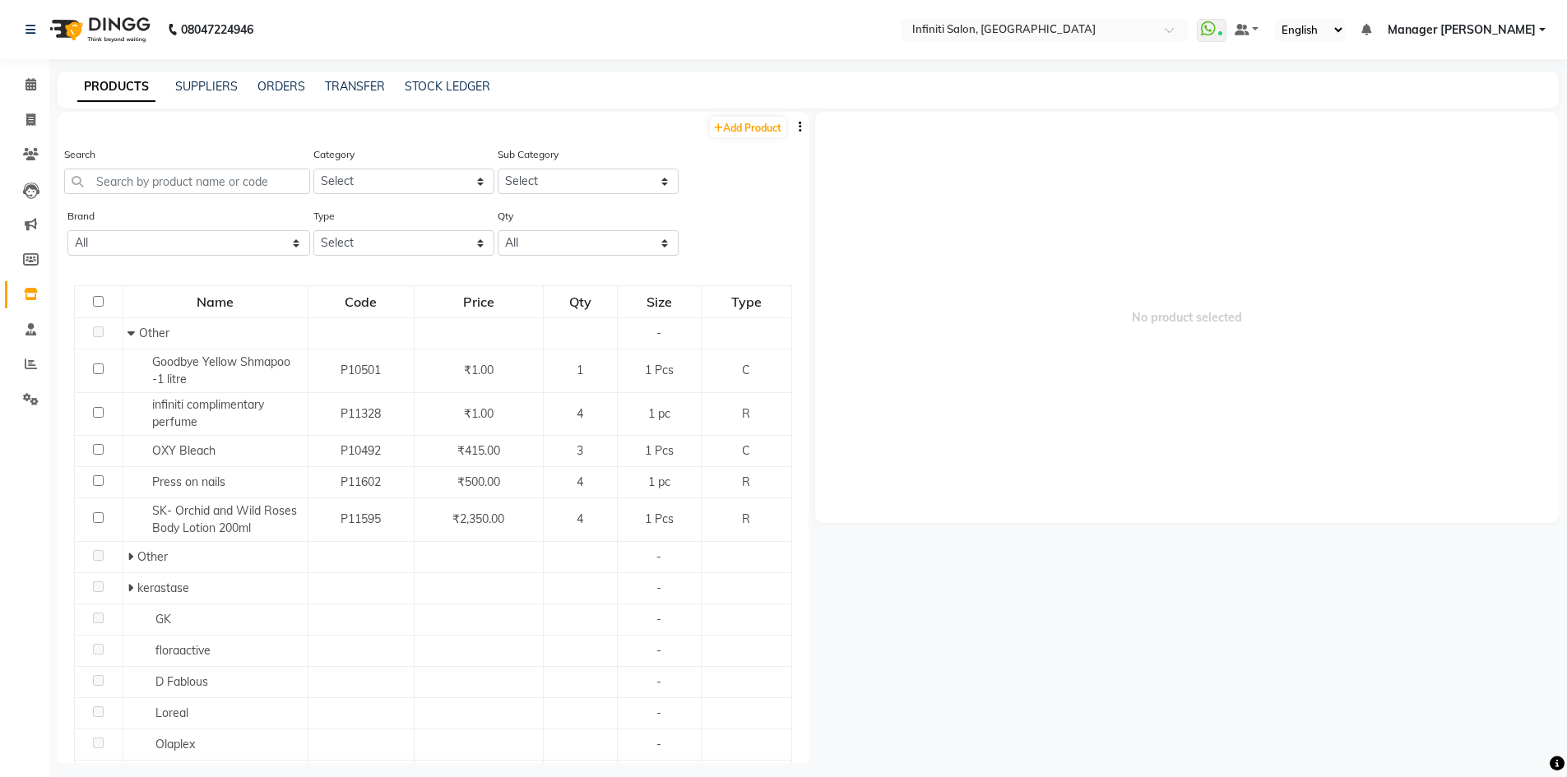
click at [1062, 555] on div "No product selected" at bounding box center [1184, 438] width 751 height 652
click at [744, 118] on link "Add Product" at bounding box center [748, 127] width 76 height 21
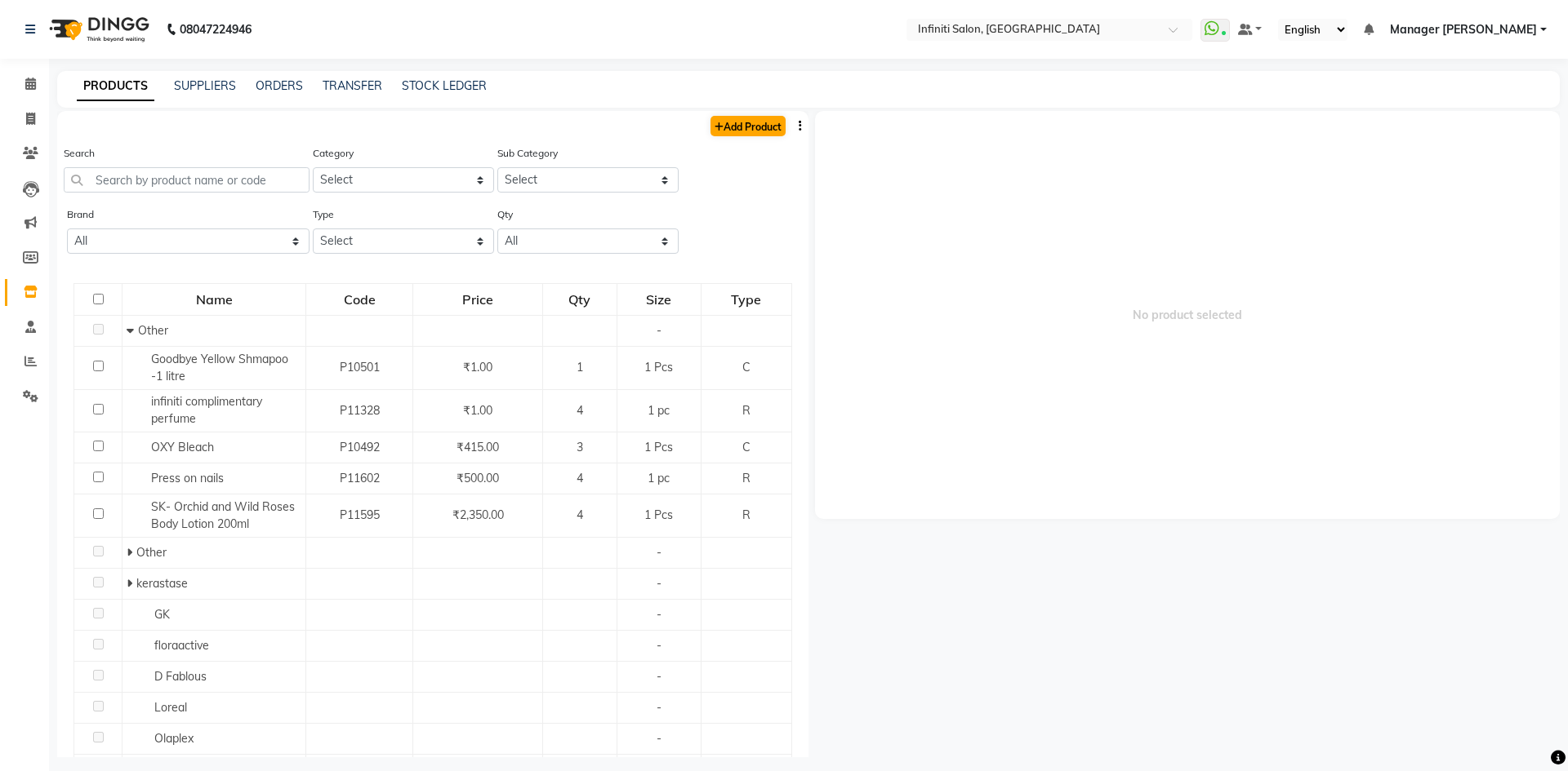
select select "true"
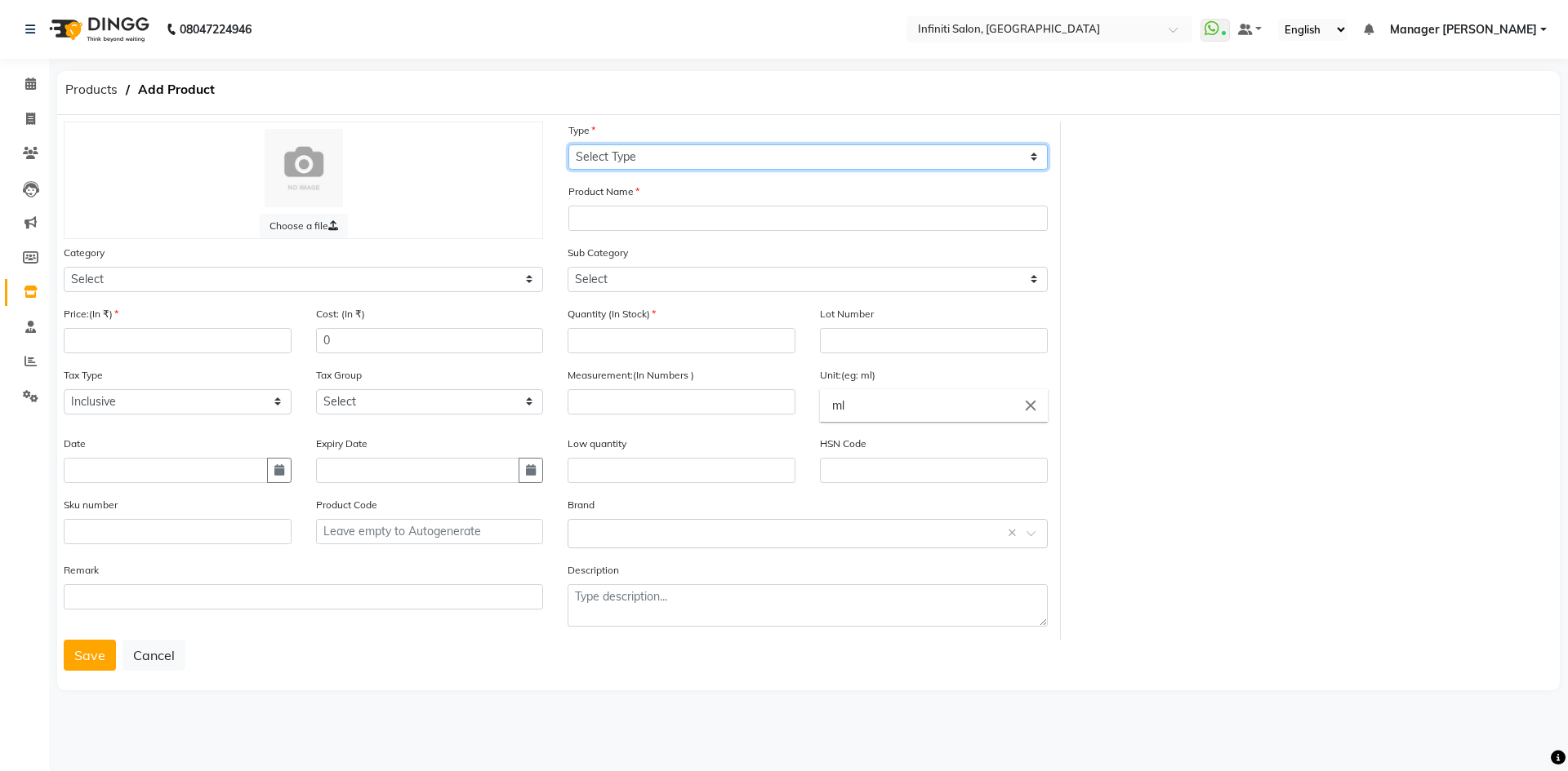
click at [595, 160] on select "Select Type Both Retail Consumable" at bounding box center [808, 158] width 479 height 26
select select "C"
click at [569, 145] on select "Select Type Both Retail Consumable" at bounding box center [808, 158] width 479 height 26
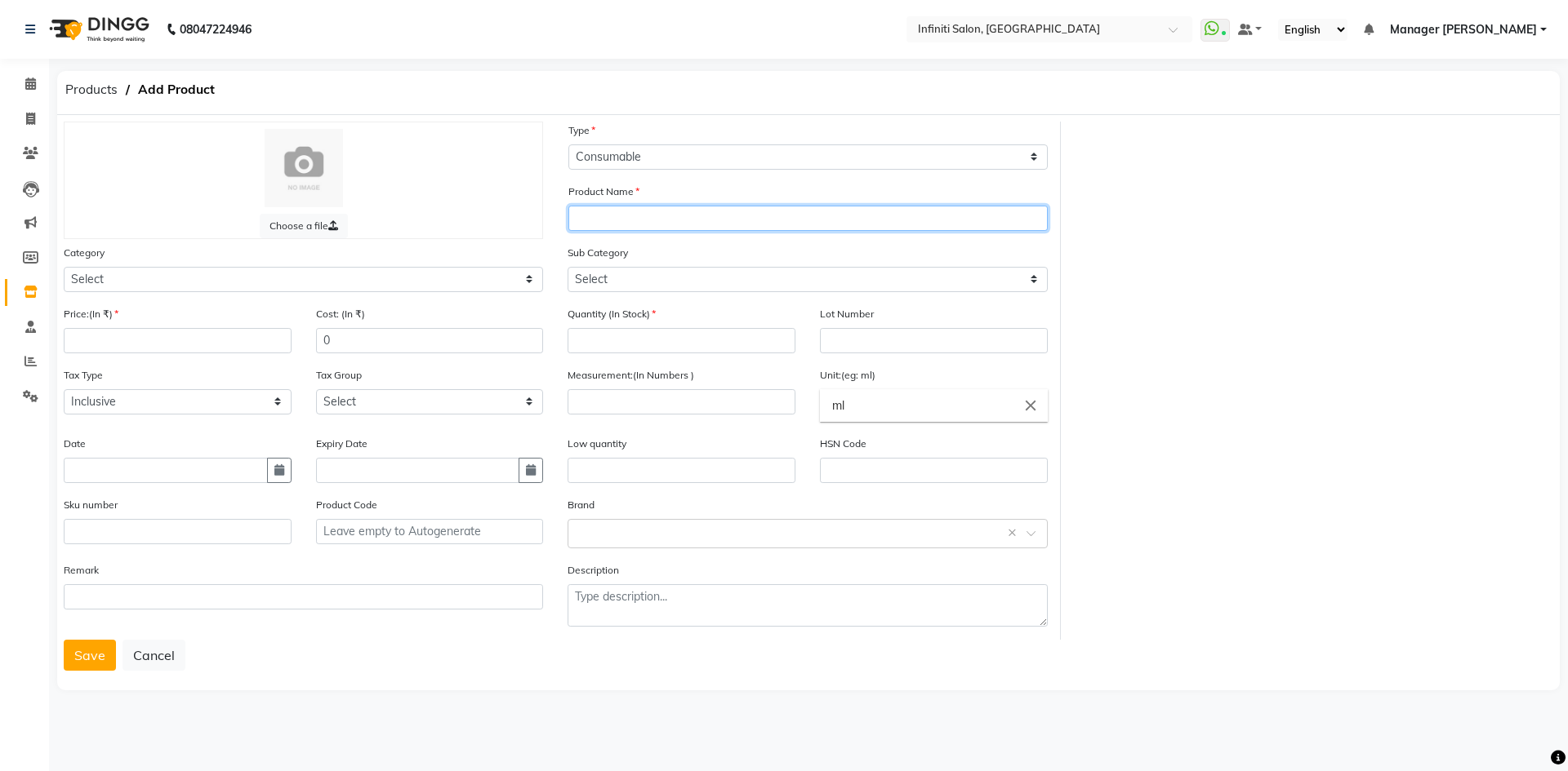
click at [588, 221] on input "text" at bounding box center [808, 218] width 479 height 26
type input "Biolume - Korean Glow Wax"
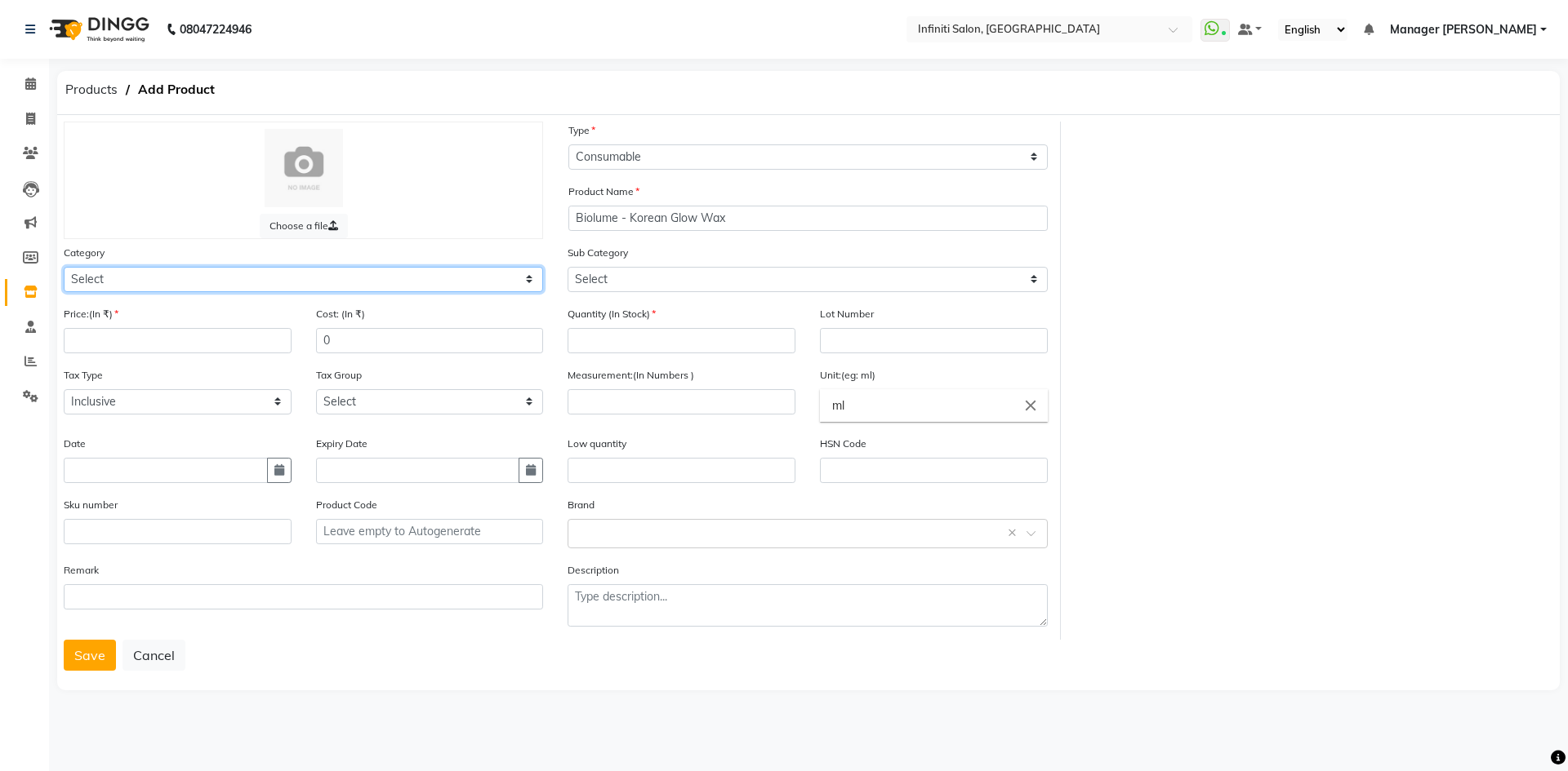
click at [380, 288] on select "Select Hair Skin Appliances Beard Waxing Disposable Hands and Feet KANPEKI Aest…" at bounding box center [303, 280] width 479 height 26
select select "903101800"
click at [64, 267] on select "Select Hair Skin Appliances Beard Waxing Disposable Hands and Feet KANPEKI Aest…" at bounding box center [303, 280] width 479 height 26
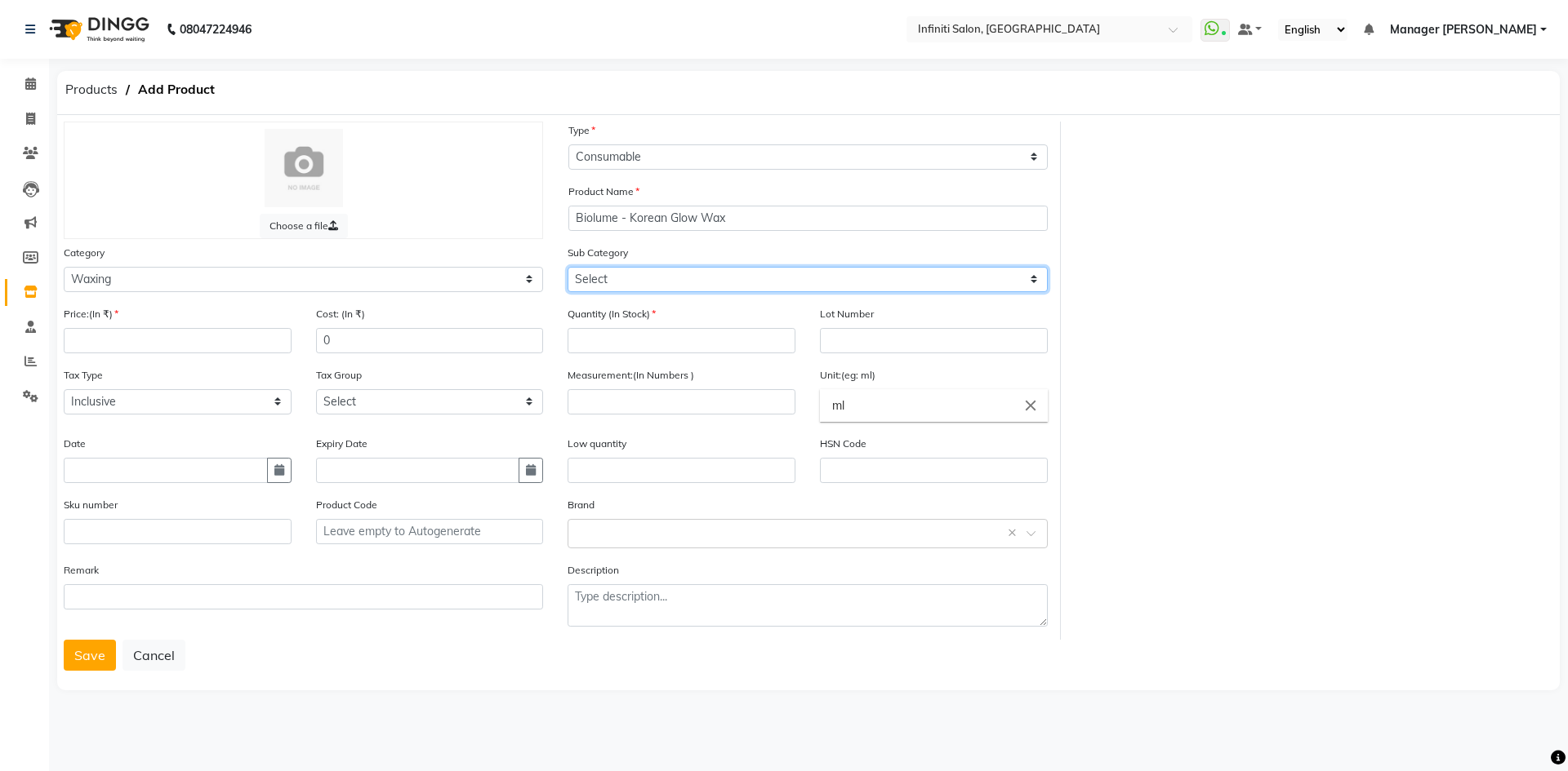
click at [595, 286] on select "Select Strips biosoft Rica Bombini Richelon Biolume" at bounding box center [807, 280] width 479 height 26
select select "903101815"
click at [568, 267] on select "Select Strips biosoft Rica Bombini Richelon Biolume" at bounding box center [807, 280] width 479 height 26
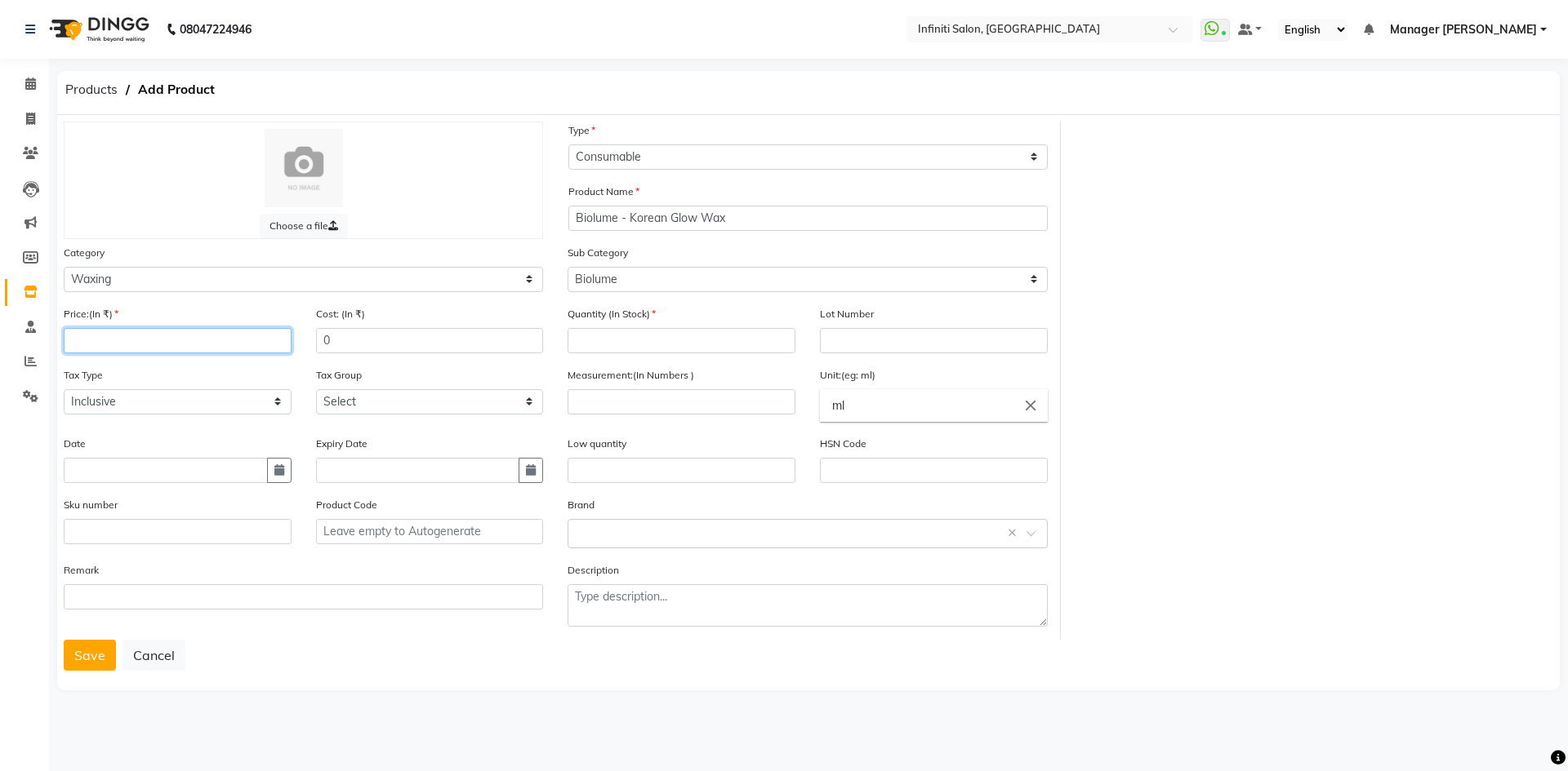
click at [196, 339] on input "number" at bounding box center [178, 341] width 228 height 26
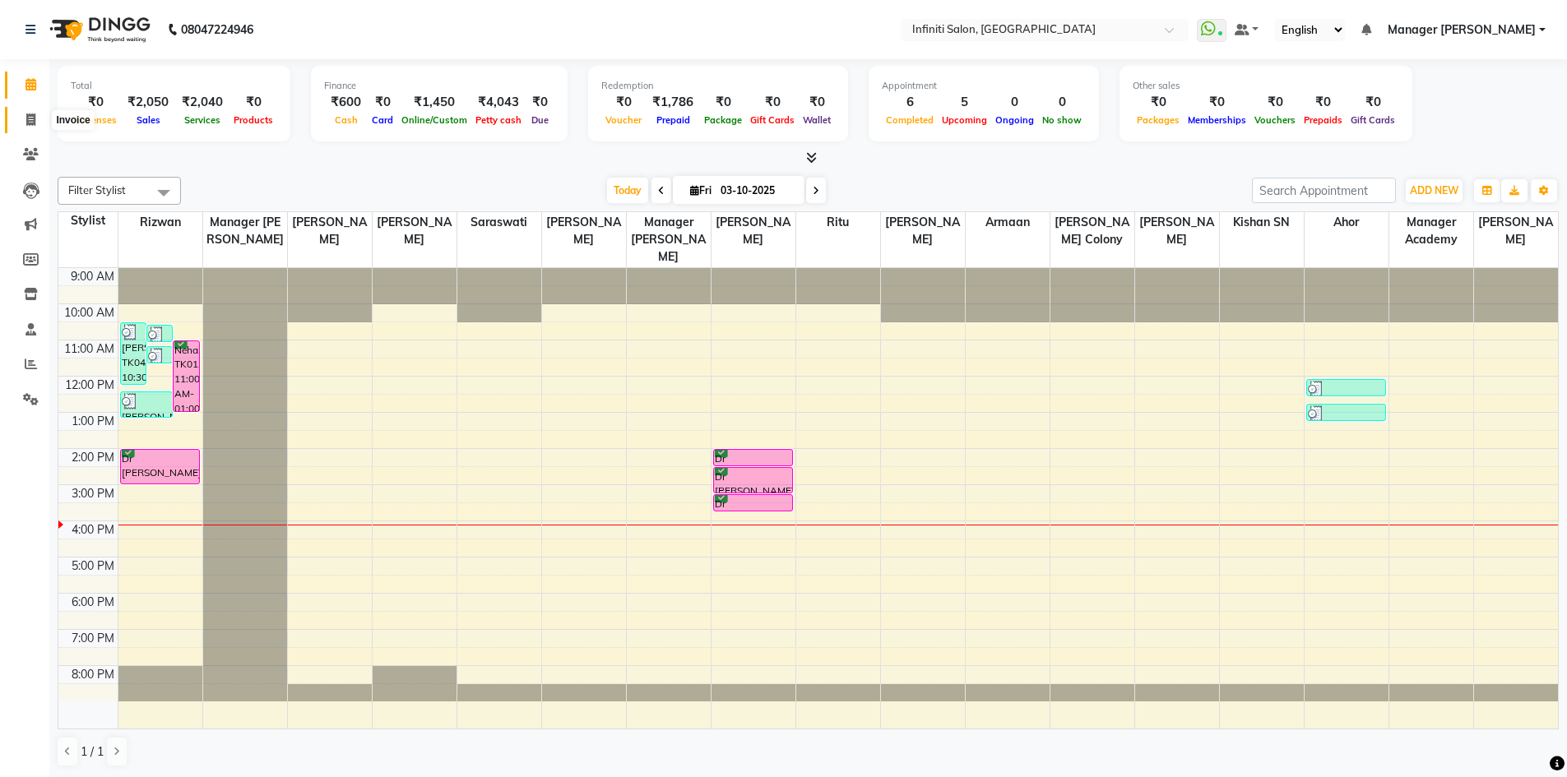
click at [31, 116] on icon at bounding box center [30, 120] width 9 height 12
select select "service"
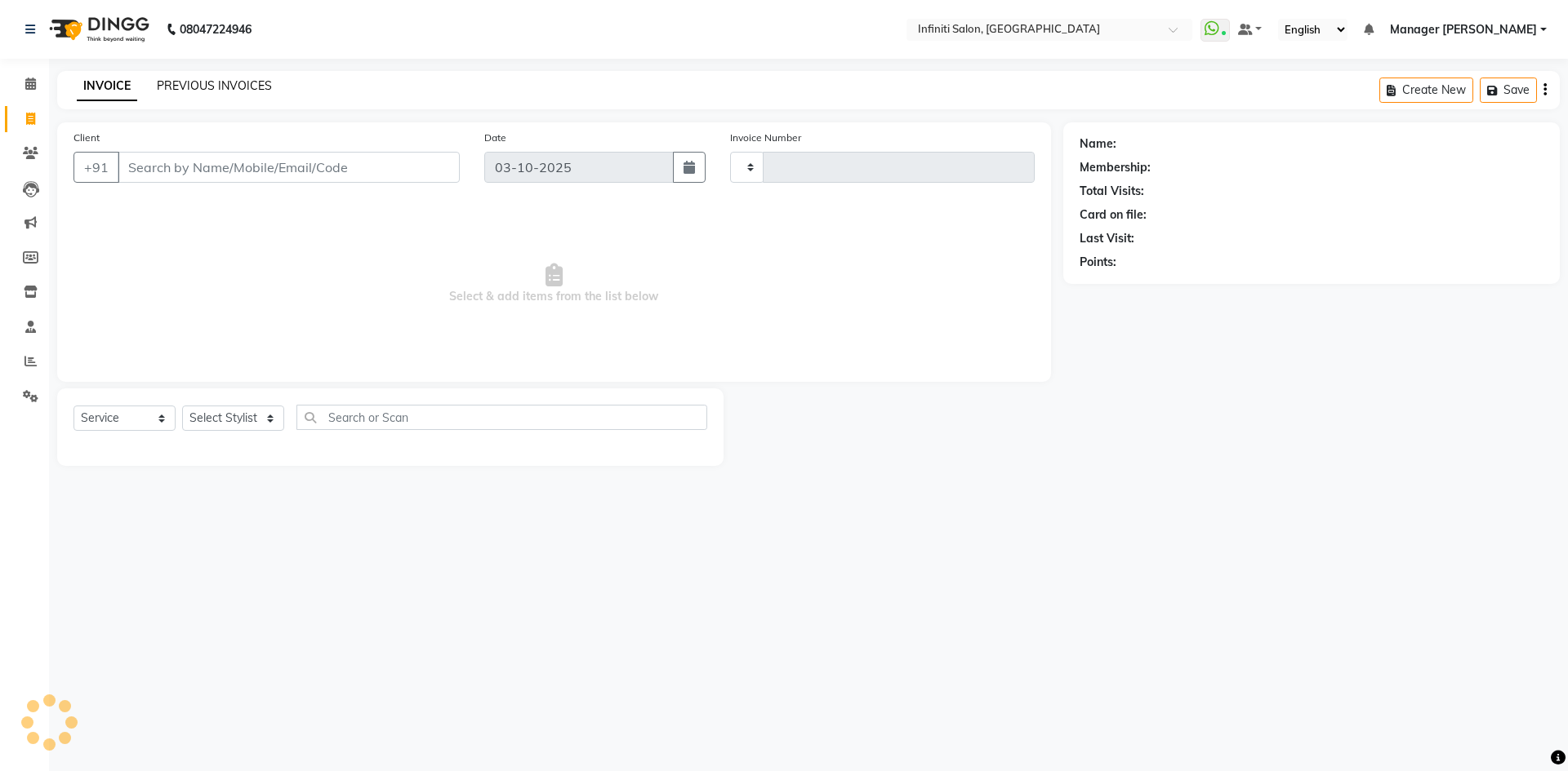
click at [194, 91] on link "PREVIOUS INVOICES" at bounding box center [214, 85] width 115 height 15
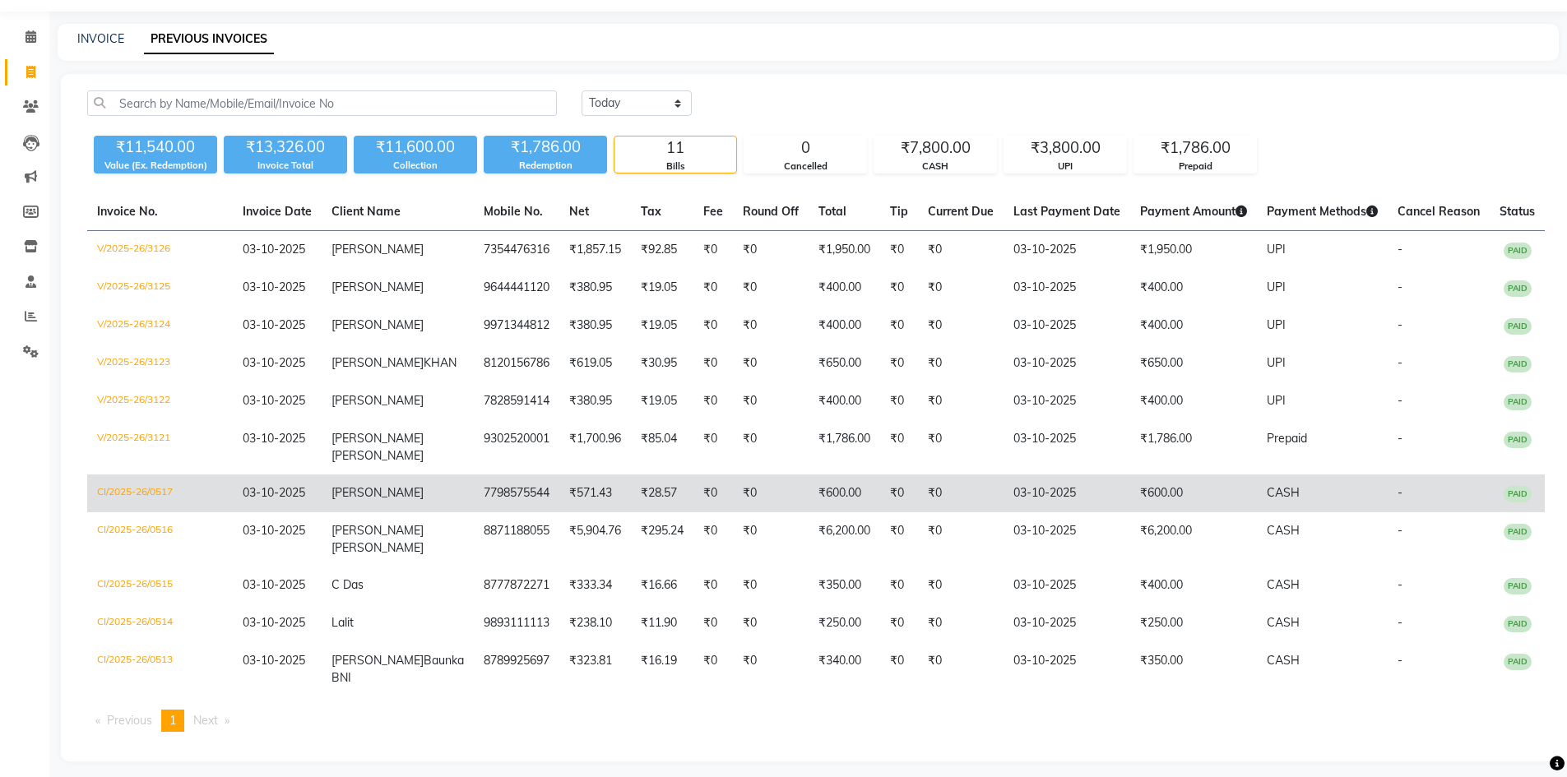
scroll to position [73, 0]
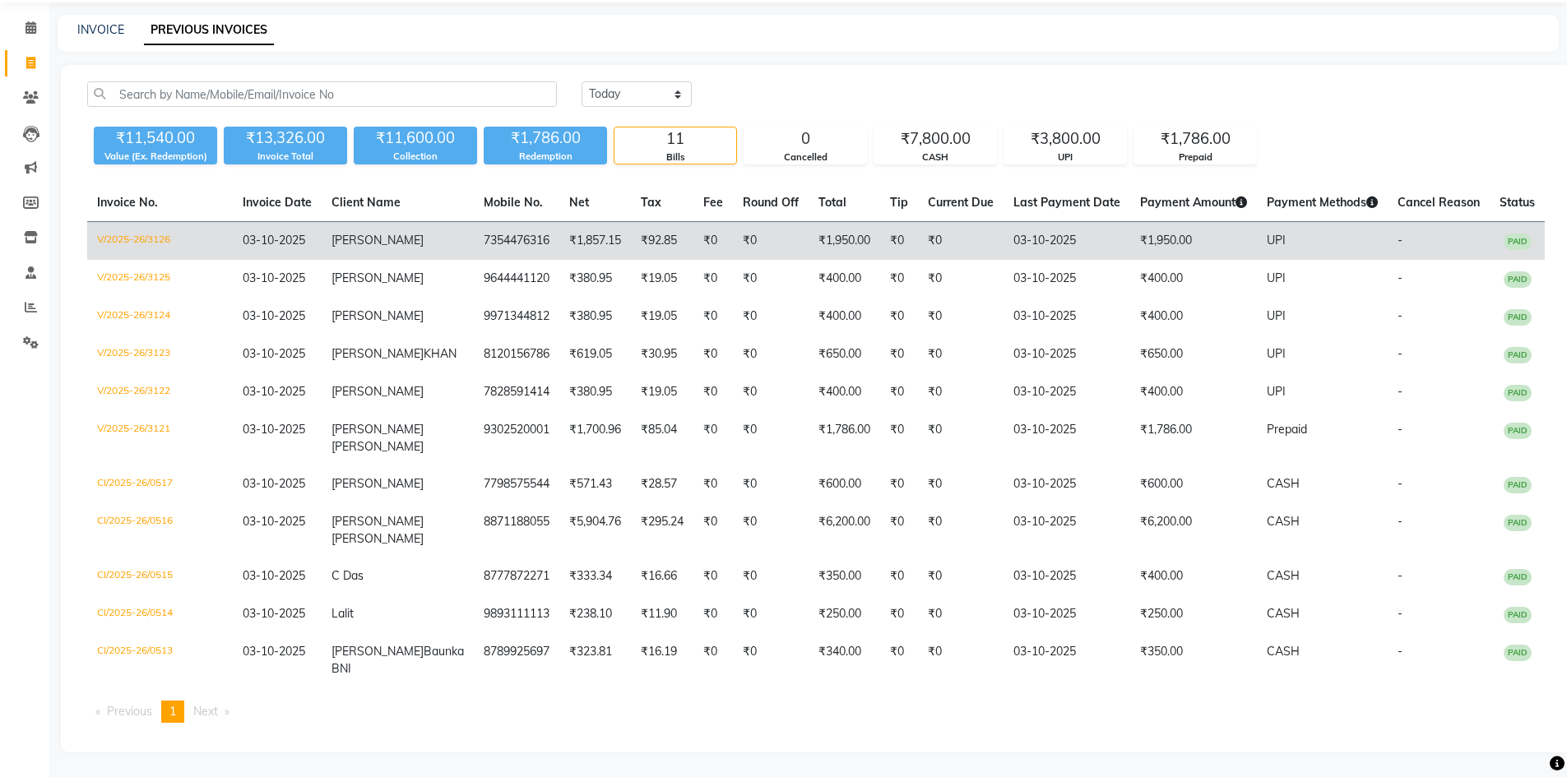
click at [1133, 232] on td "₹1,950.00" at bounding box center [1193, 241] width 127 height 39
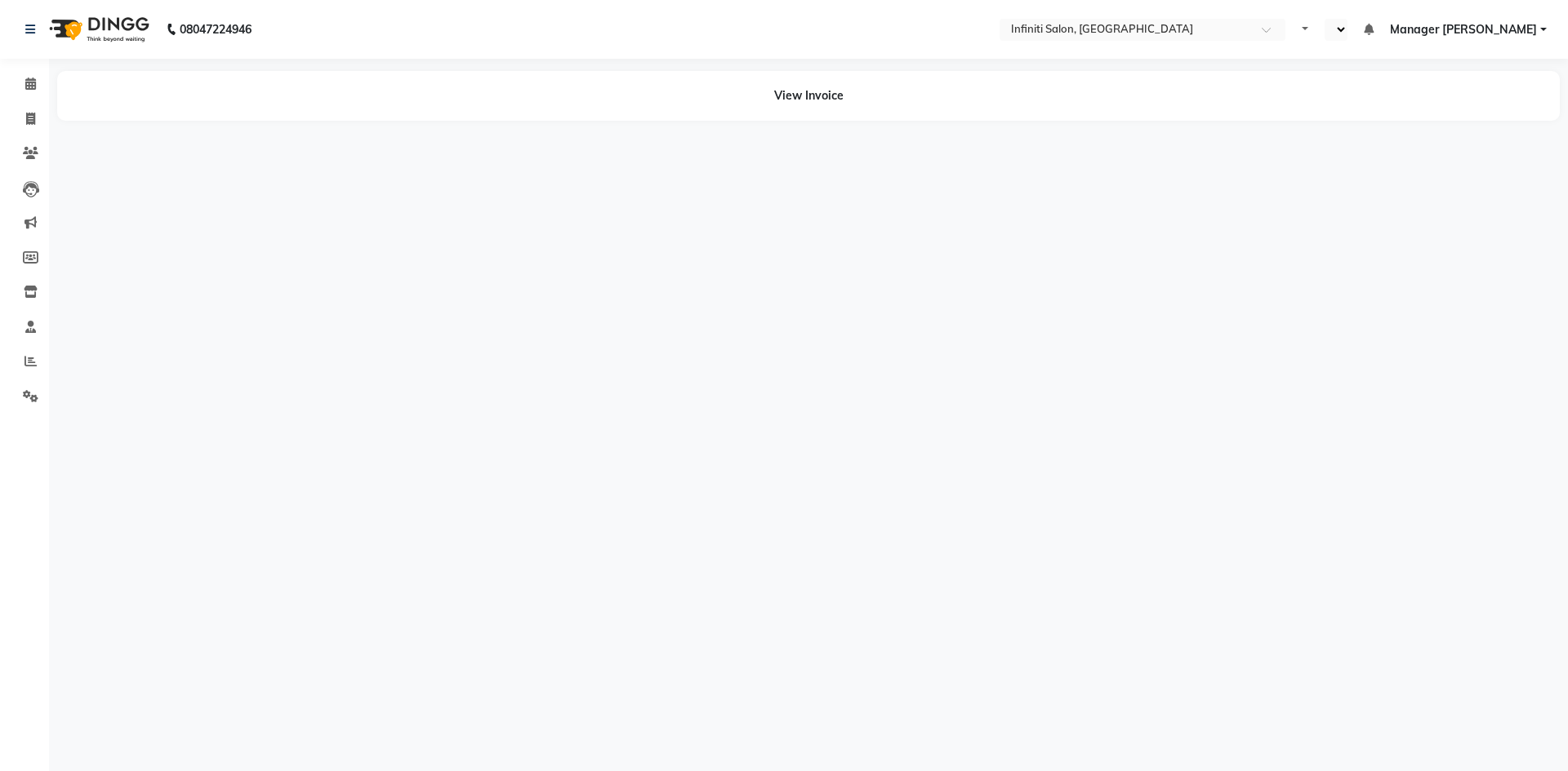
select select "en"
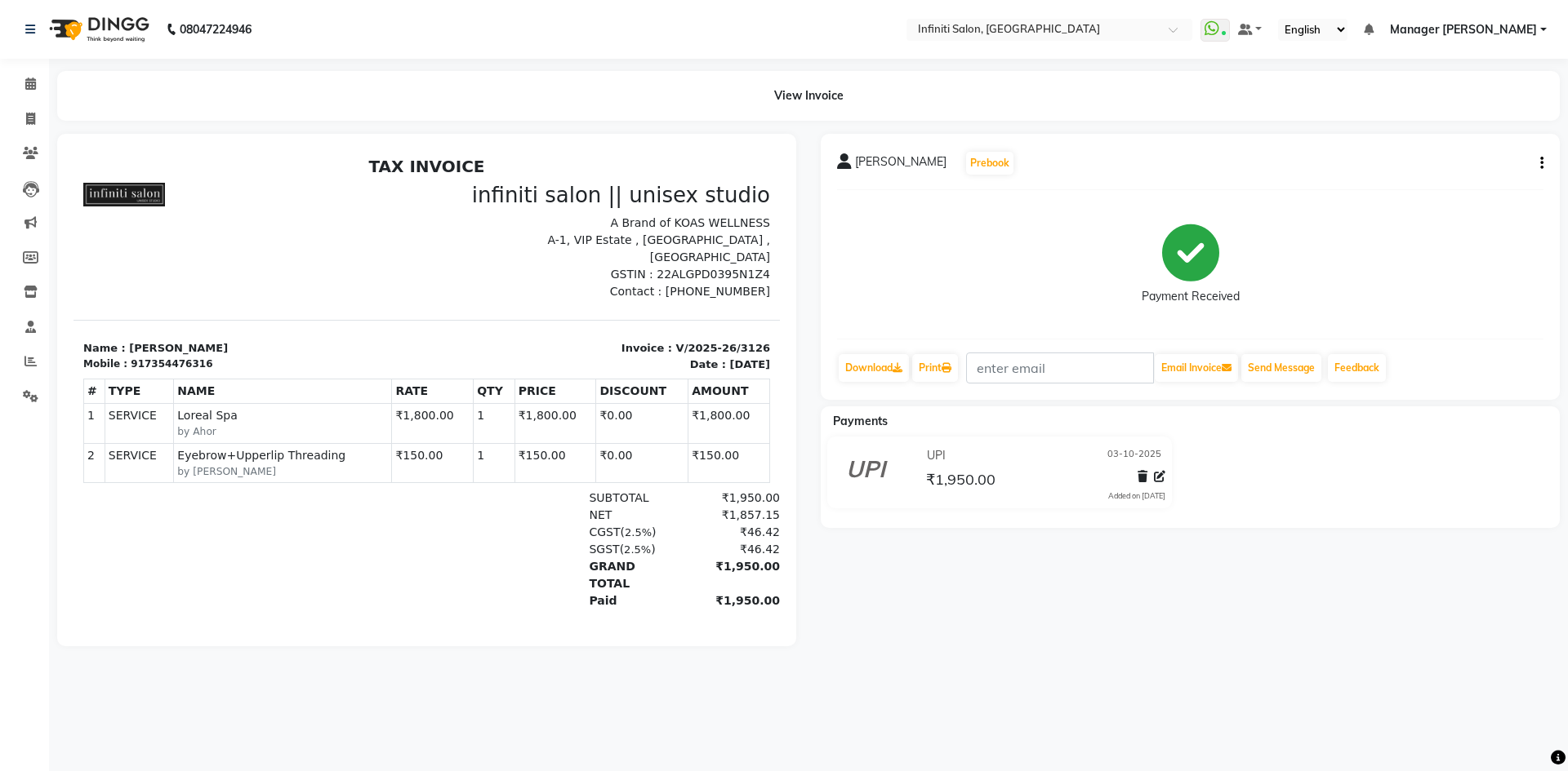
click at [74, 34] on img at bounding box center [97, 30] width 112 height 46
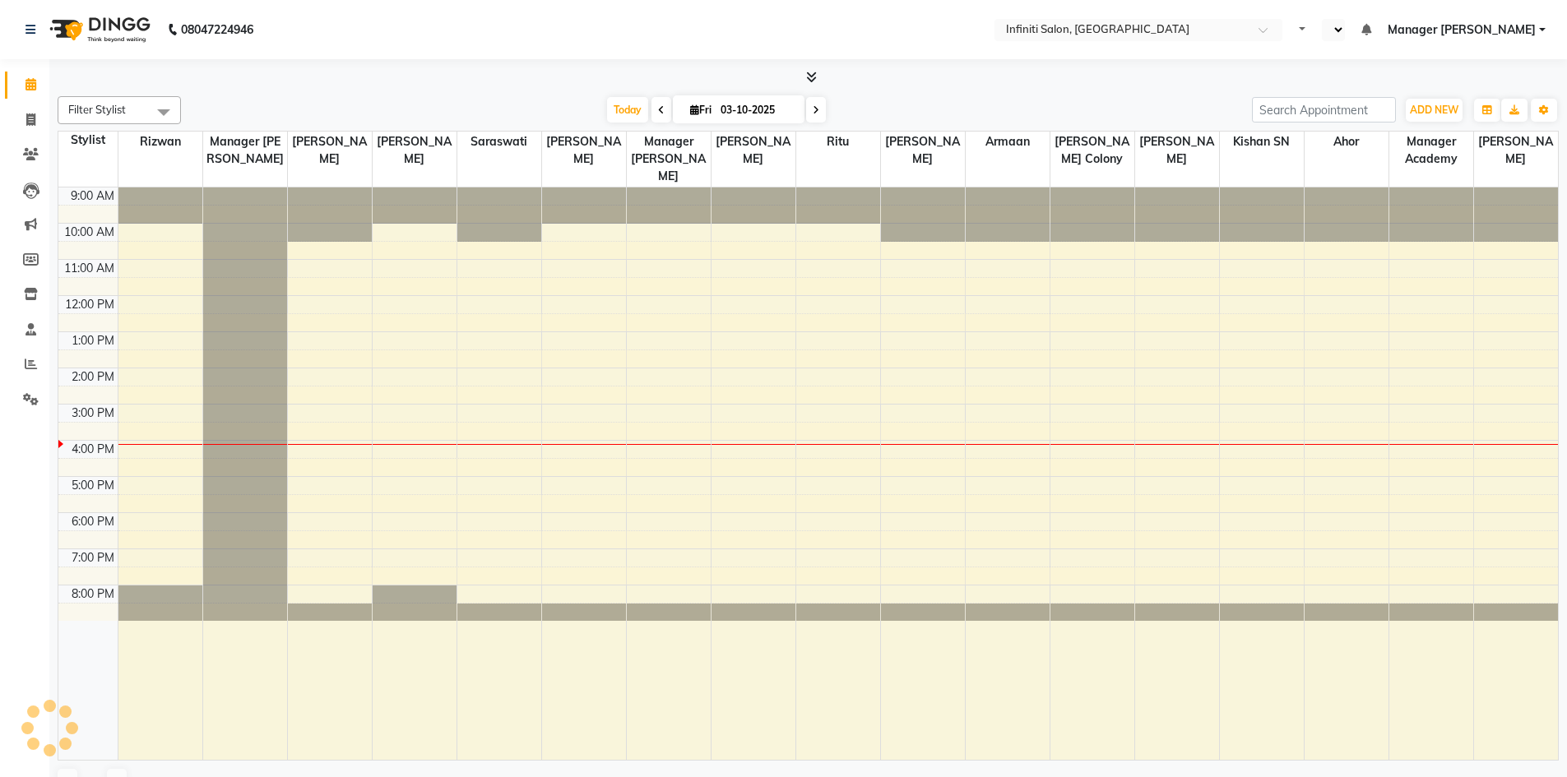
select select "en"
